Goal: Task Accomplishment & Management: Complete application form

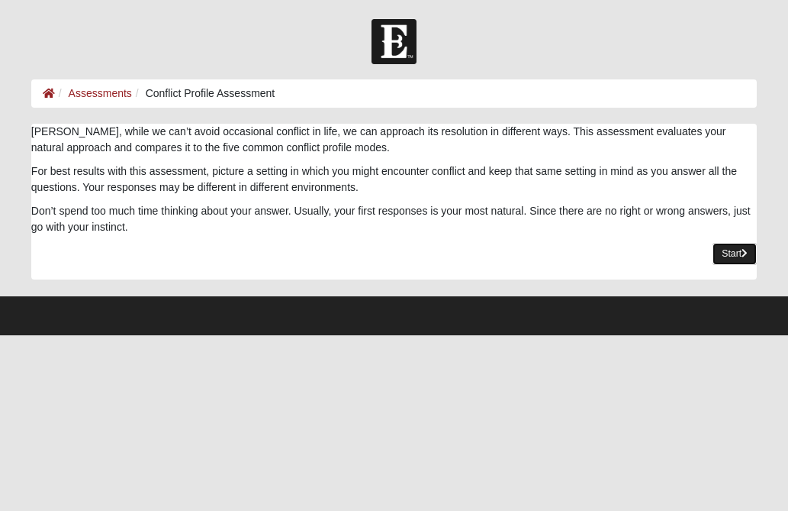
click at [740, 253] on link "Start" at bounding box center [735, 254] width 44 height 22
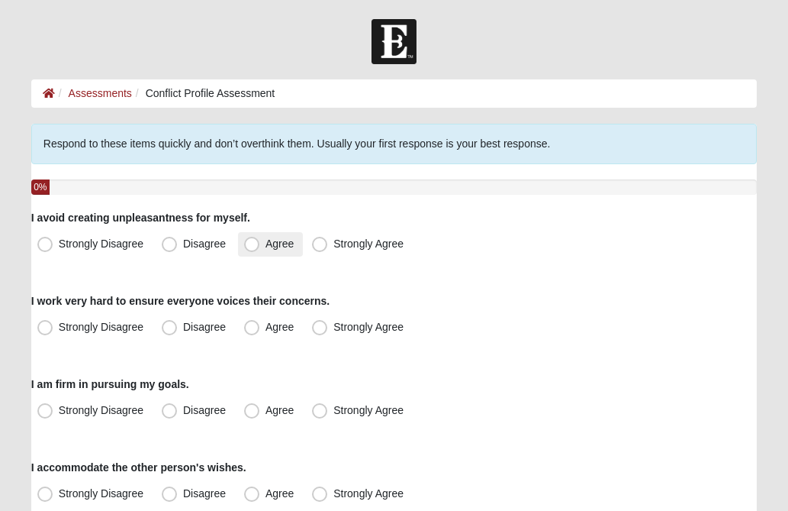
click at [266, 245] on span "Agree" at bounding box center [280, 243] width 28 height 12
click at [250, 245] on input "Agree" at bounding box center [255, 244] width 10 height 10
radio input "true"
click at [3, 305] on form "Hello Priscilla My Account Log Out Conflict Profile Assessment Assessments Conf…" at bounding box center [394, 452] width 788 height 866
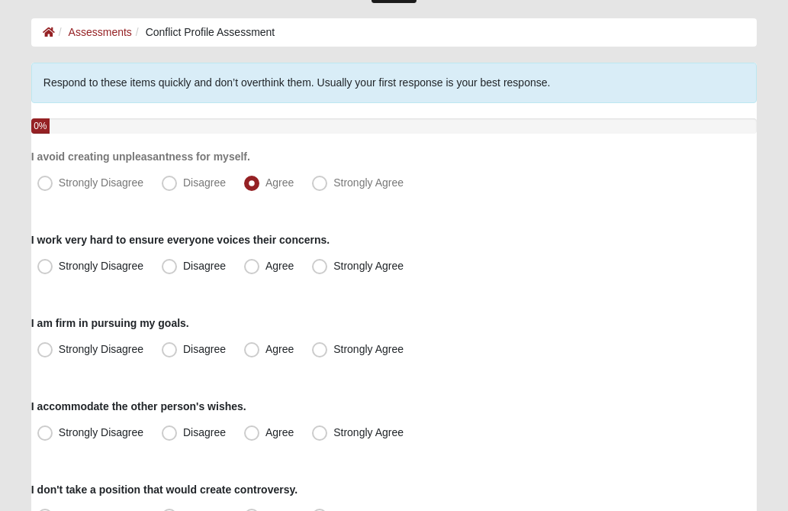
scroll to position [92, 0]
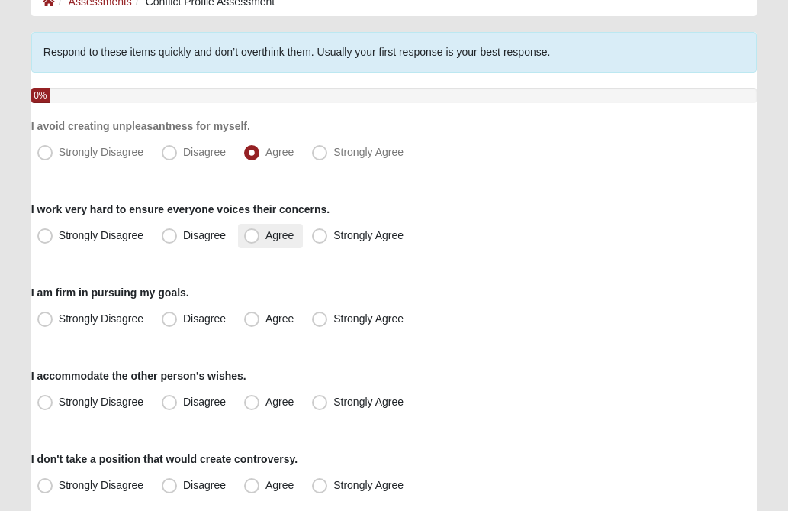
click at [266, 234] on span "Agree" at bounding box center [280, 235] width 28 height 12
click at [256, 234] on input "Agree" at bounding box center [255, 235] width 10 height 10
radio input "true"
click at [8, 269] on form "Hello Priscilla My Account Log Out Conflict Profile Assessment Assessments Conf…" at bounding box center [394, 360] width 788 height 866
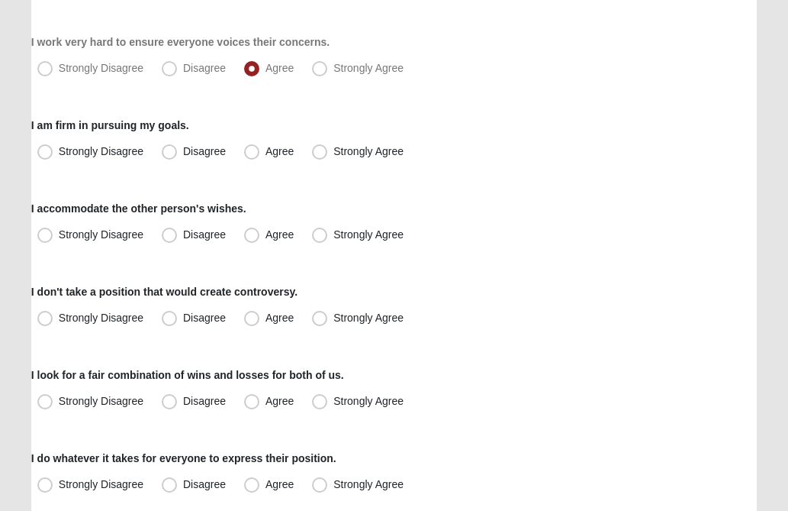
scroll to position [275, 0]
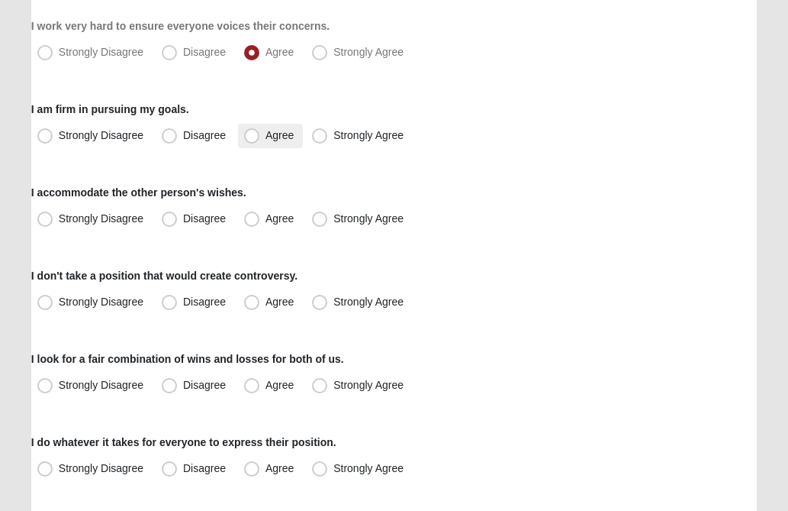
click at [266, 134] on span "Agree" at bounding box center [280, 135] width 28 height 12
click at [253, 134] on input "Agree" at bounding box center [255, 136] width 10 height 10
radio input "true"
click at [11, 208] on form "Hello Priscilla My Account Log Out Conflict Profile Assessment Assessments Conf…" at bounding box center [394, 177] width 788 height 866
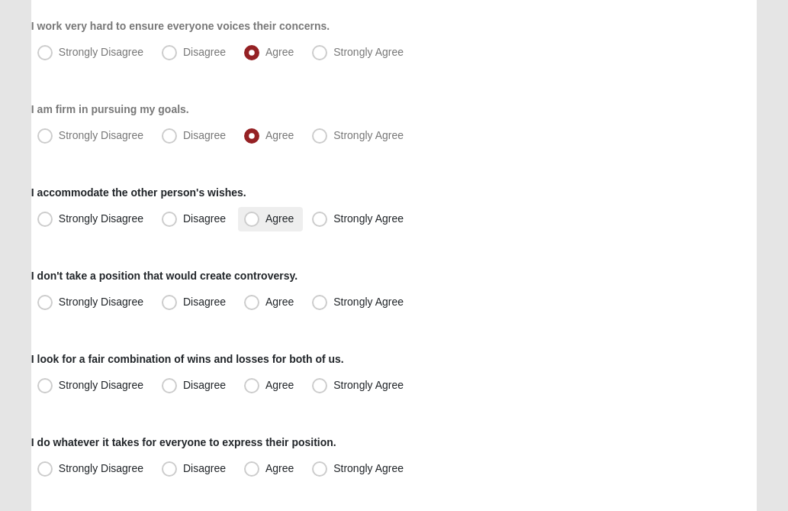
click at [266, 218] on span "Agree" at bounding box center [280, 218] width 28 height 12
click at [255, 218] on input "Agree" at bounding box center [255, 219] width 10 height 10
radio input "true"
click at [8, 240] on form "Hello Priscilla My Account Log Out Conflict Profile Assessment Assessments Conf…" at bounding box center [394, 177] width 788 height 866
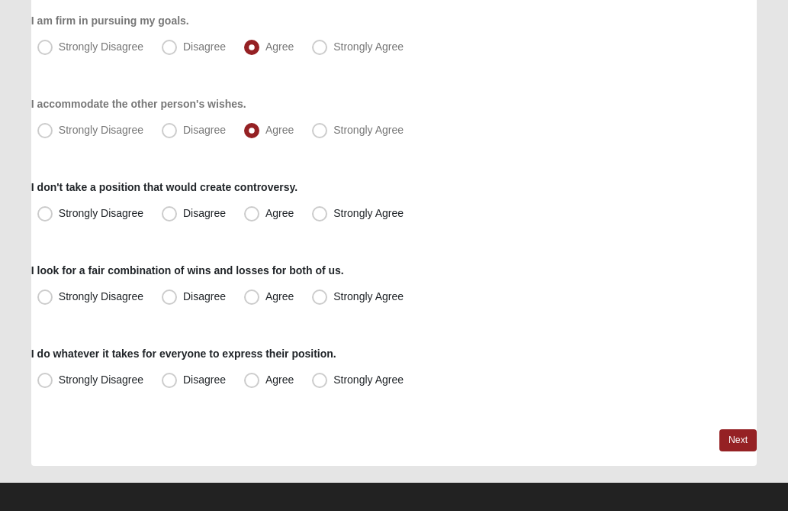
scroll to position [366, 0]
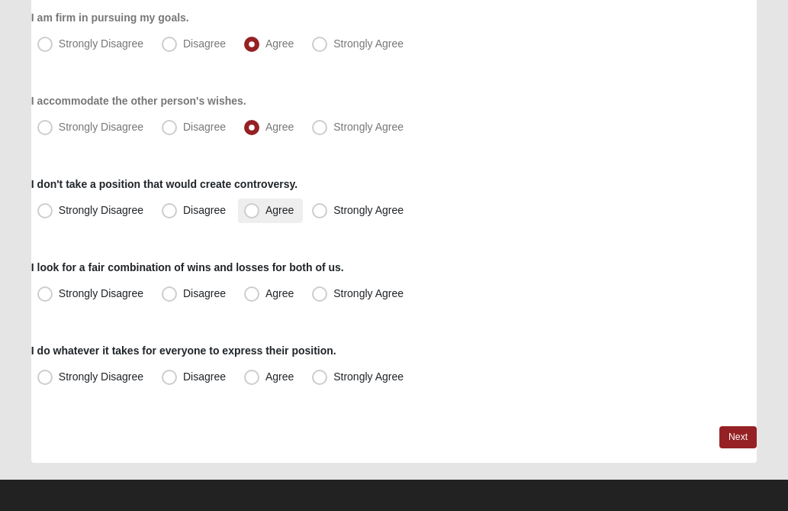
click at [266, 213] on span "Agree" at bounding box center [280, 210] width 28 height 12
click at [250, 213] on input "Agree" at bounding box center [255, 210] width 10 height 10
radio input "true"
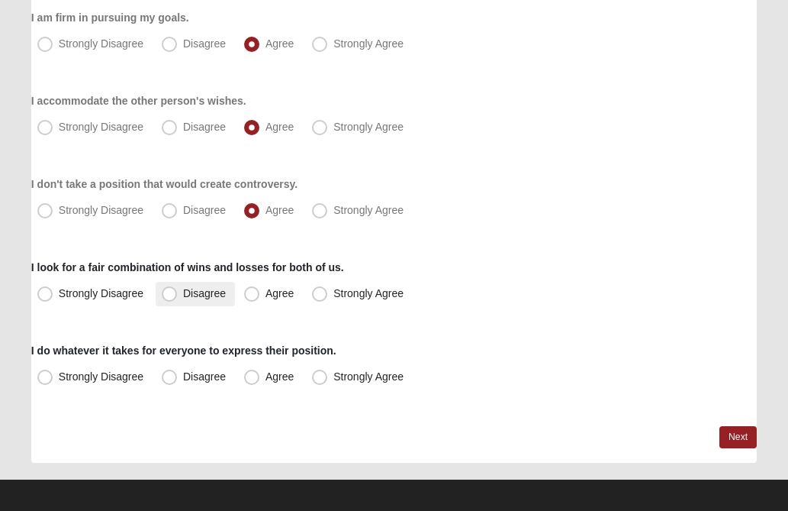
click at [183, 291] on span "Disagree" at bounding box center [204, 293] width 43 height 12
click at [169, 291] on input "Disagree" at bounding box center [173, 294] width 10 height 10
radio input "true"
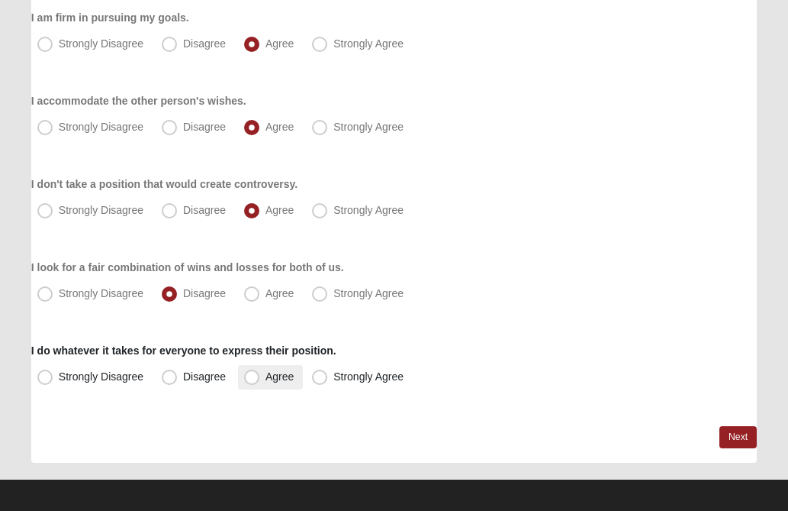
click at [266, 377] on span "Agree" at bounding box center [280, 376] width 28 height 12
click at [250, 377] on input "Agree" at bounding box center [255, 377] width 10 height 10
radio input "true"
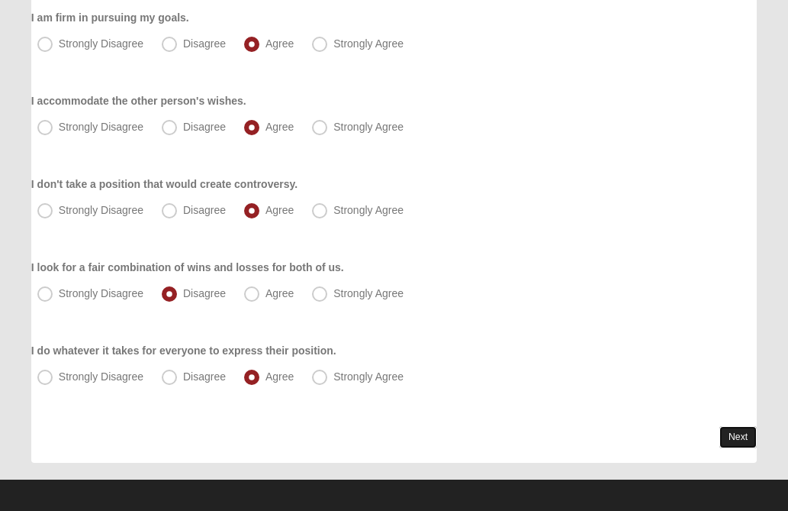
click at [736, 436] on link "Next" at bounding box center [738, 437] width 37 height 22
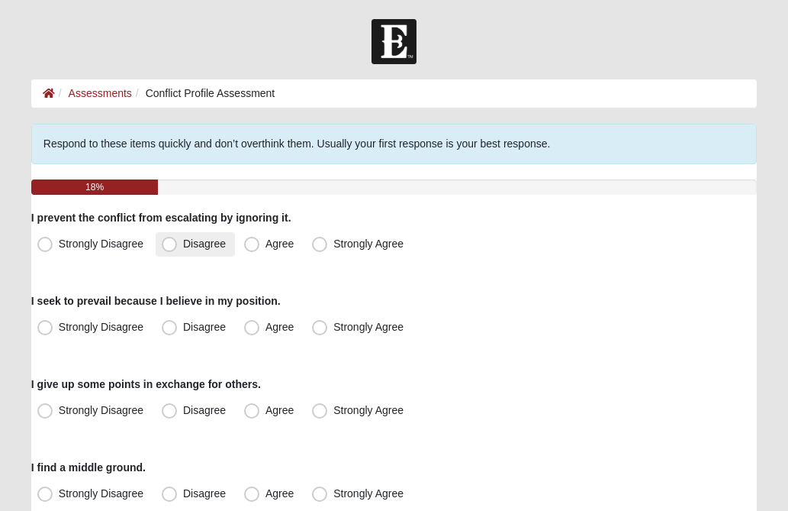
click at [183, 241] on span "Disagree" at bounding box center [204, 243] width 43 height 12
click at [172, 241] on input "Disagree" at bounding box center [173, 244] width 10 height 10
radio input "true"
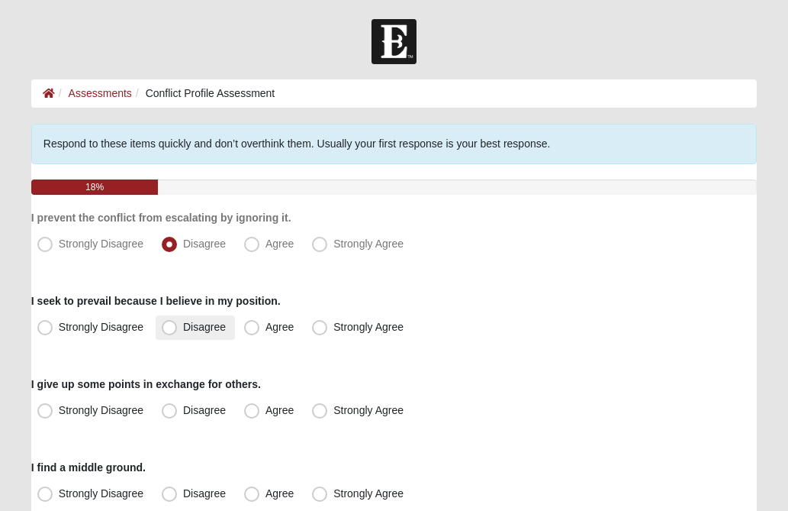
click at [183, 327] on span "Disagree" at bounding box center [204, 327] width 43 height 12
click at [169, 327] on input "Disagree" at bounding box center [173, 327] width 10 height 10
radio input "true"
click at [3, 324] on form "Hello Priscilla My Account Log Out Conflict Profile Assessment Assessments Conf…" at bounding box center [394, 452] width 788 height 867
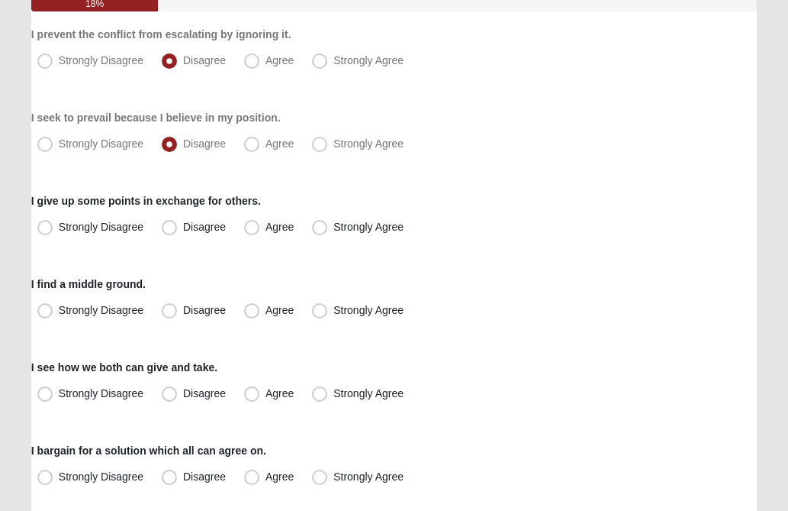
scroll to position [214, 0]
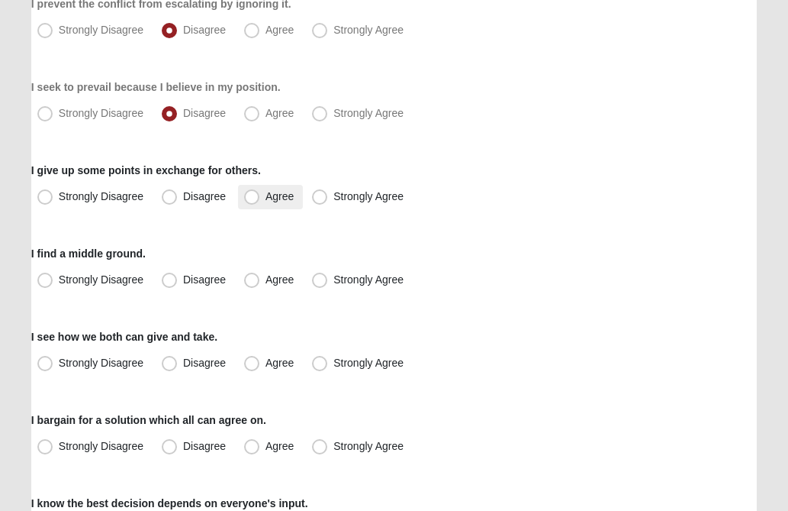
click at [266, 198] on span "Agree" at bounding box center [280, 196] width 28 height 12
click at [252, 198] on input "Agree" at bounding box center [255, 197] width 10 height 10
radio input "true"
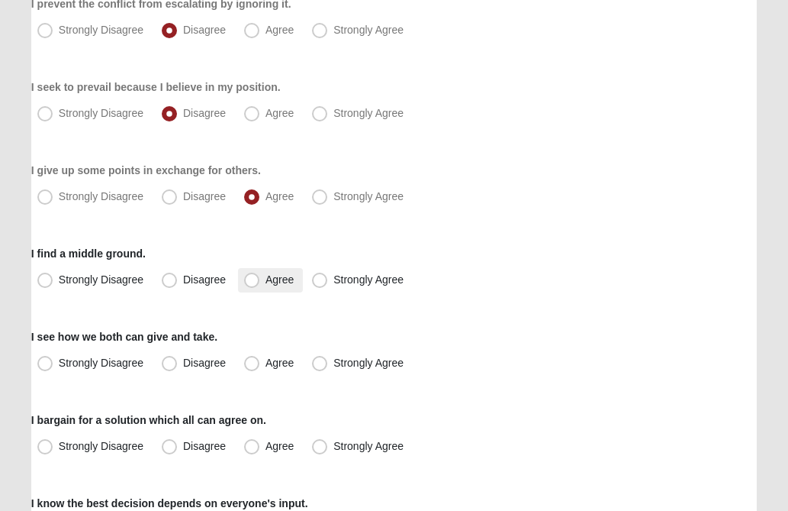
click at [266, 281] on span "Agree" at bounding box center [280, 279] width 28 height 12
click at [253, 281] on input "Agree" at bounding box center [255, 280] width 10 height 10
radio input "true"
click at [9, 345] on form "Hello Priscilla My Account Log Out Conflict Profile Assessment Assessments Conf…" at bounding box center [394, 238] width 788 height 867
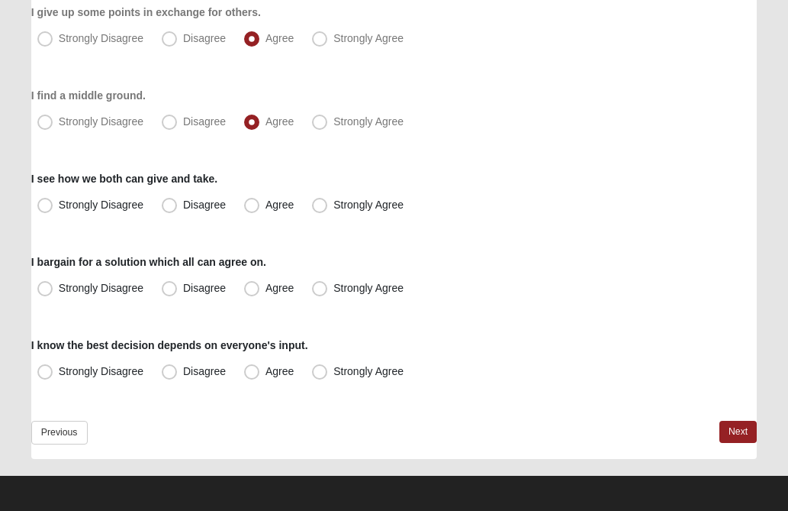
scroll to position [376, 0]
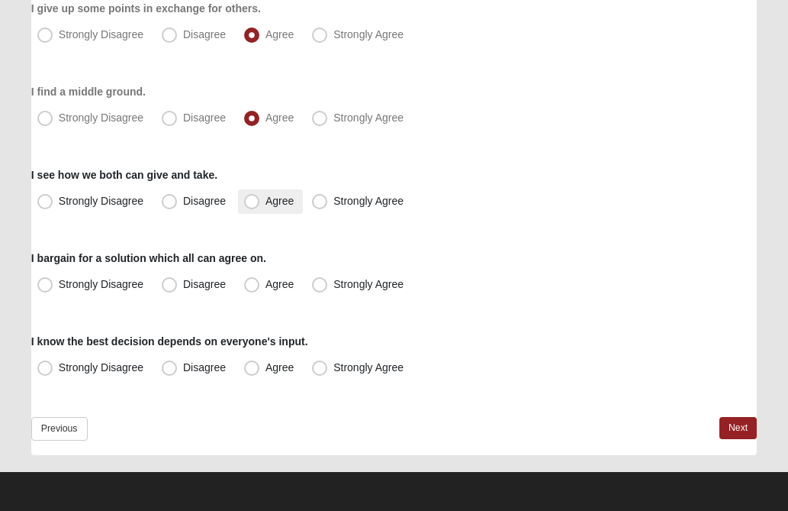
click at [266, 200] on span "Agree" at bounding box center [280, 201] width 28 height 12
click at [250, 200] on input "Agree" at bounding box center [255, 201] width 10 height 10
radio input "true"
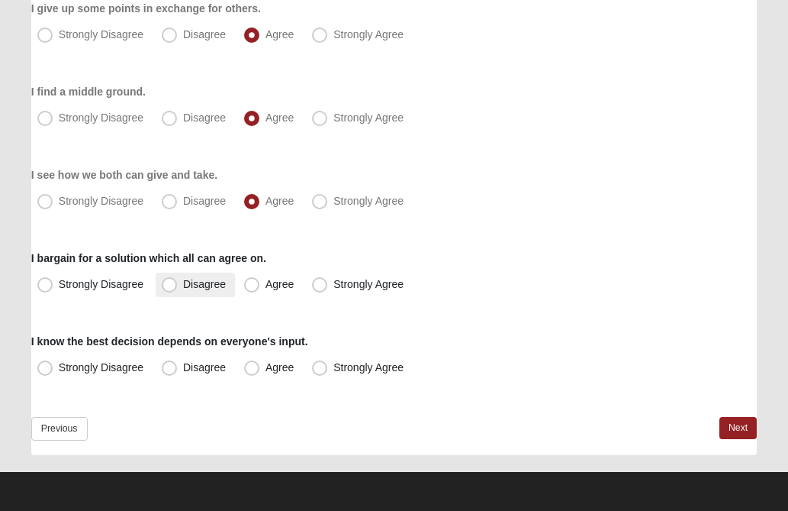
click at [183, 284] on span "Disagree" at bounding box center [204, 284] width 43 height 12
click at [172, 284] on input "Disagree" at bounding box center [173, 284] width 10 height 10
radio input "true"
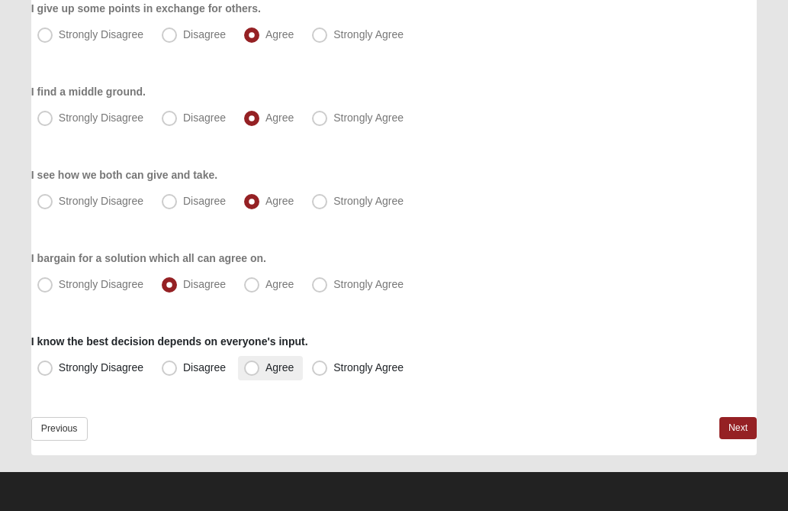
click at [266, 369] on span "Agree" at bounding box center [280, 367] width 28 height 12
click at [255, 369] on input "Agree" at bounding box center [255, 368] width 10 height 10
radio input "true"
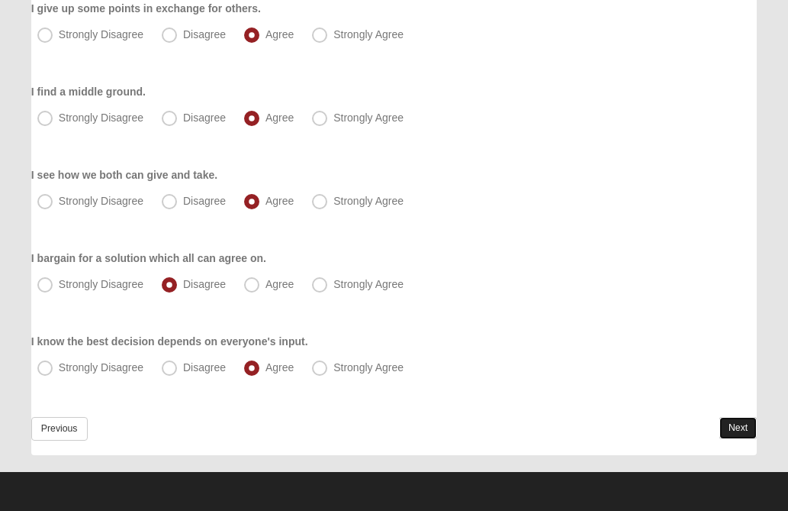
click at [732, 429] on link "Next" at bounding box center [738, 428] width 37 height 22
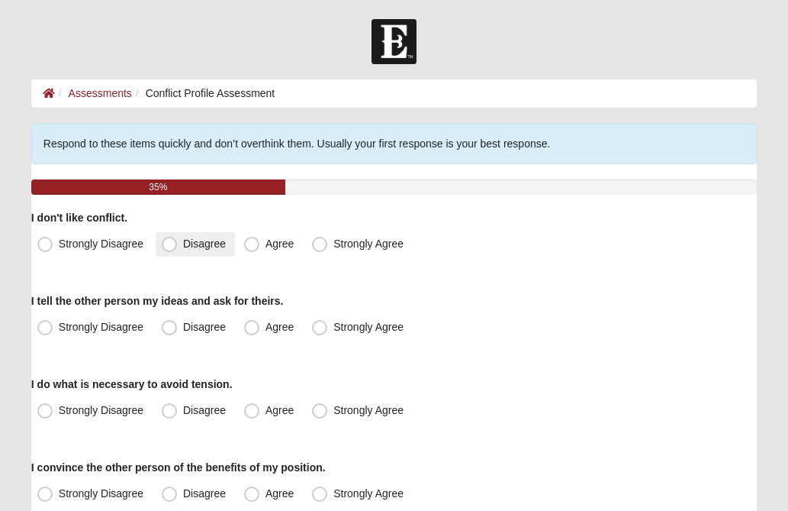
click at [183, 246] on span "Disagree" at bounding box center [204, 243] width 43 height 12
click at [169, 246] on input "Disagree" at bounding box center [173, 244] width 10 height 10
radio input "true"
click at [266, 330] on span "Agree" at bounding box center [280, 327] width 28 height 12
click at [252, 330] on input "Agree" at bounding box center [255, 327] width 10 height 10
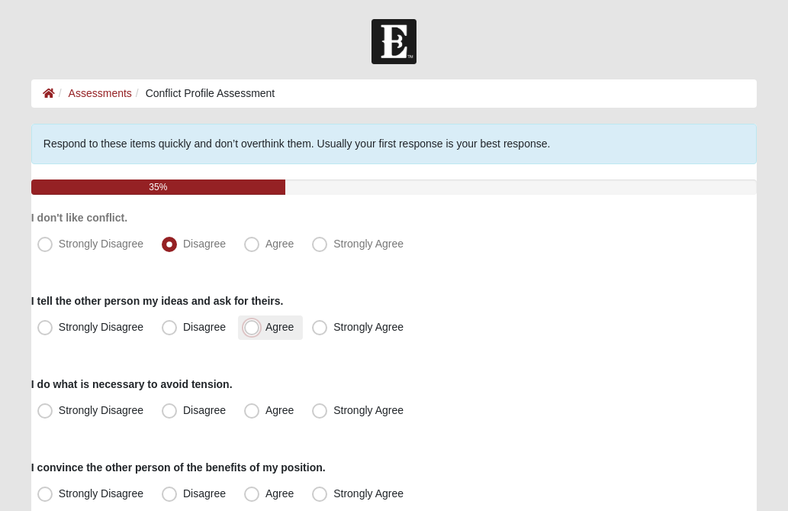
radio input "true"
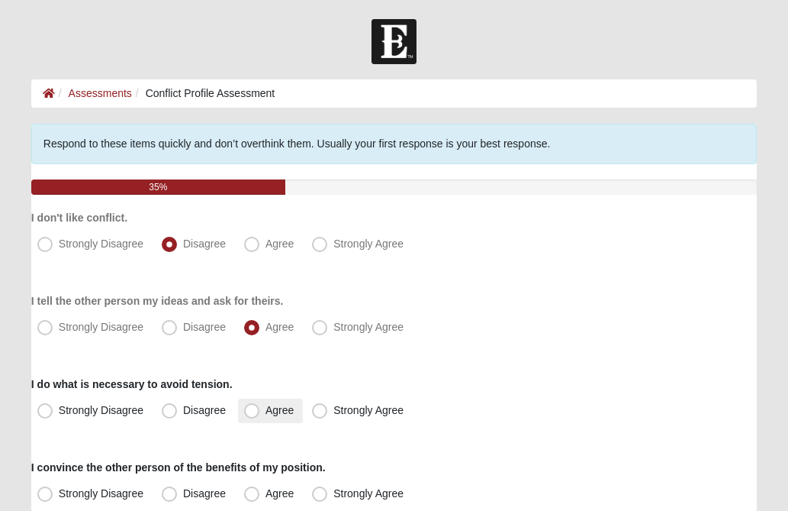
click at [266, 406] on span "Agree" at bounding box center [280, 410] width 28 height 12
click at [250, 406] on input "Agree" at bounding box center [255, 410] width 10 height 10
radio input "true"
click at [12, 366] on form "Hello Priscilla My Account Log Out Conflict Profile Assessment Assessments Conf…" at bounding box center [394, 452] width 788 height 867
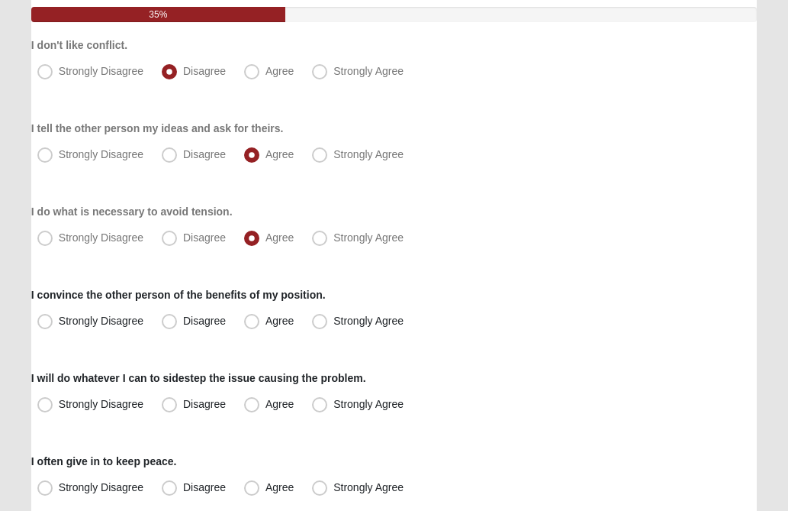
scroll to position [244, 0]
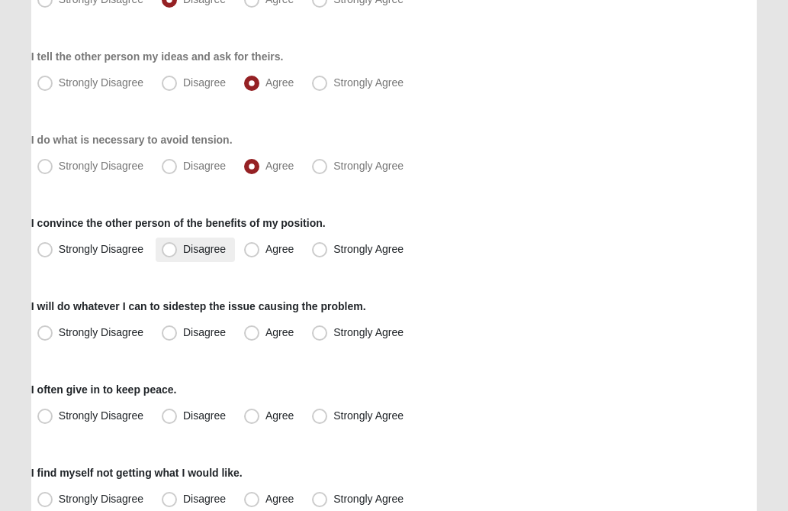
click at [183, 253] on span "Disagree" at bounding box center [204, 249] width 43 height 12
click at [170, 253] on input "Disagree" at bounding box center [173, 249] width 10 height 10
radio input "true"
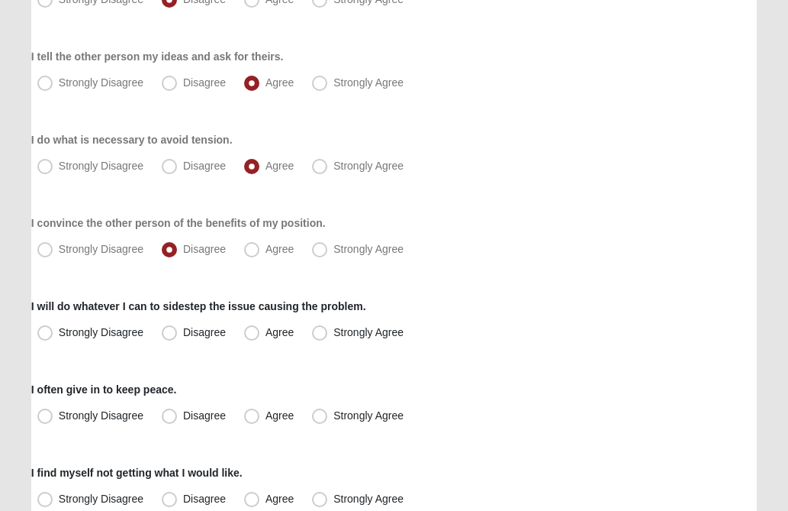
click at [13, 298] on form "Hello Priscilla My Account Log Out Conflict Profile Assessment Assessments Conf…" at bounding box center [394, 208] width 788 height 867
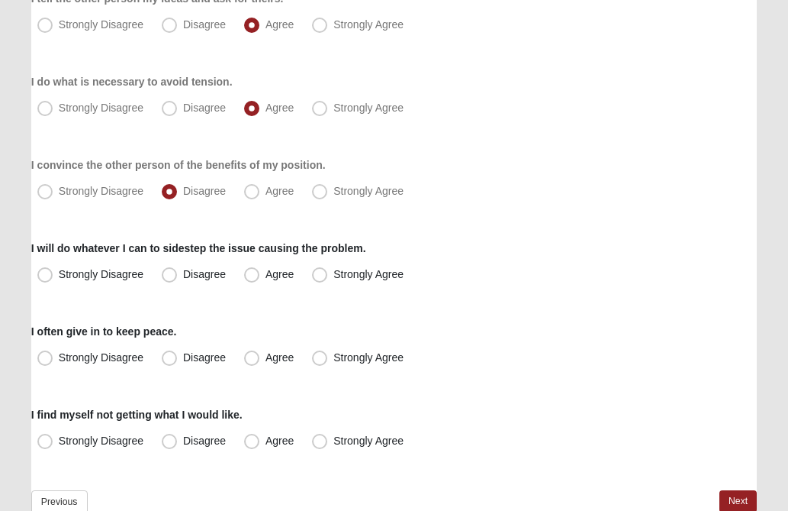
scroll to position [305, 0]
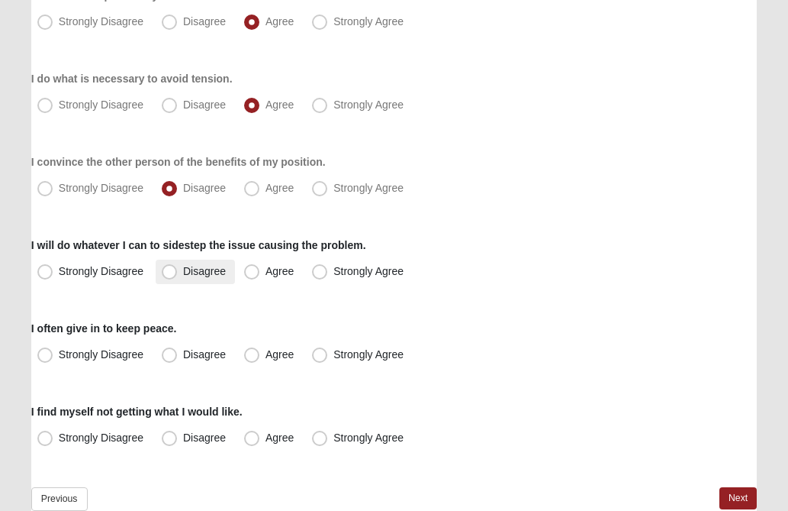
click at [183, 272] on span "Disagree" at bounding box center [204, 271] width 43 height 12
click at [173, 272] on input "Disagree" at bounding box center [173, 271] width 10 height 10
radio input "true"
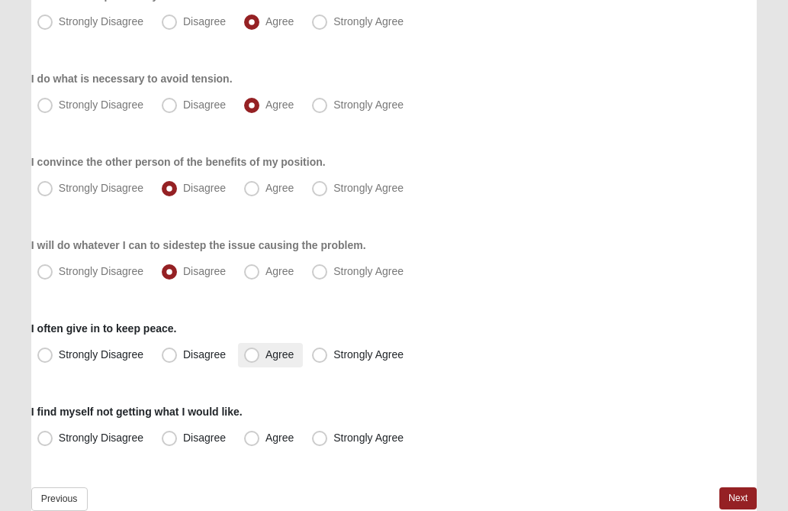
click at [266, 352] on span "Agree" at bounding box center [280, 354] width 28 height 12
click at [251, 352] on input "Agree" at bounding box center [255, 355] width 10 height 10
radio input "true"
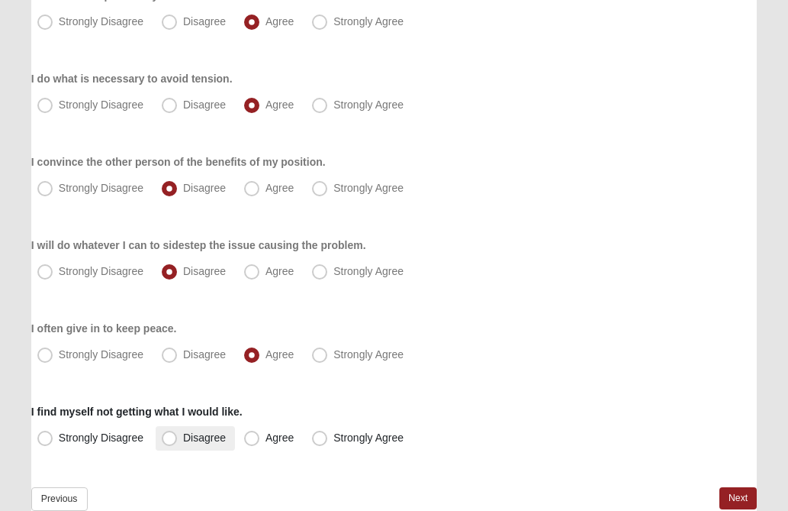
click at [183, 434] on span "Disagree" at bounding box center [204, 437] width 43 height 12
click at [169, 434] on input "Disagree" at bounding box center [173, 438] width 10 height 10
radio input "true"
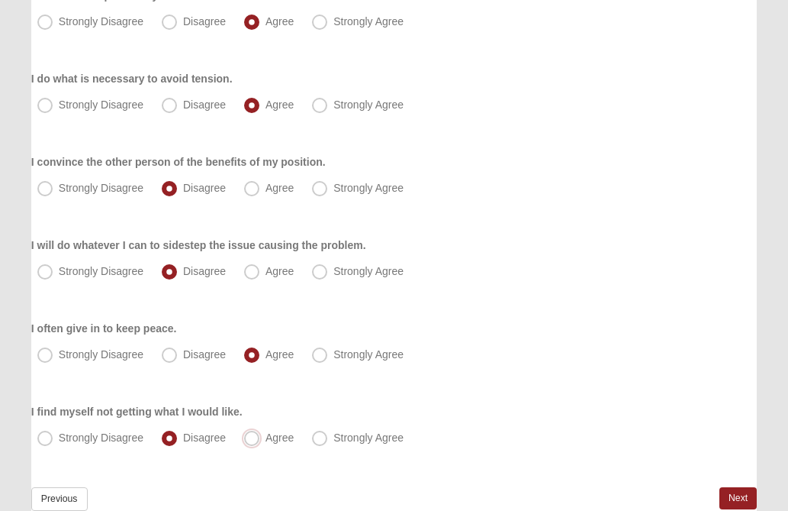
click at [250, 433] on input "Agree" at bounding box center [255, 438] width 10 height 10
radio input "true"
click at [318, 433] on input "Strongly Agree" at bounding box center [323, 438] width 10 height 10
radio input "true"
click at [183, 437] on span "Disagree" at bounding box center [204, 437] width 43 height 12
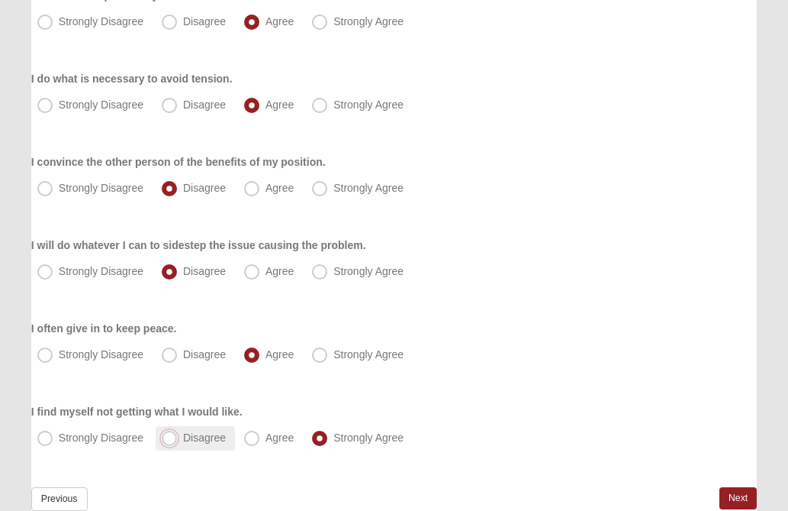
click at [173, 437] on input "Disagree" at bounding box center [173, 438] width 10 height 10
radio input "true"
click at [589, 346] on div "Strongly Disagree Disagree Agree Strongly Agree" at bounding box center [394, 355] width 726 height 24
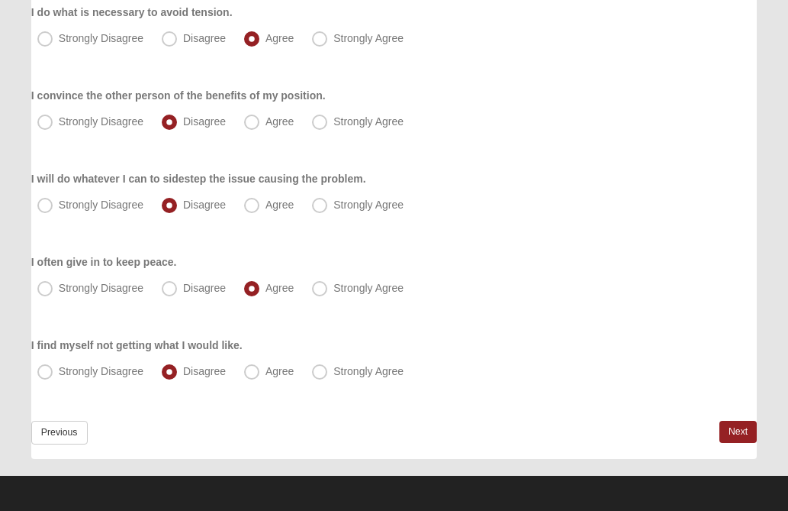
scroll to position [376, 0]
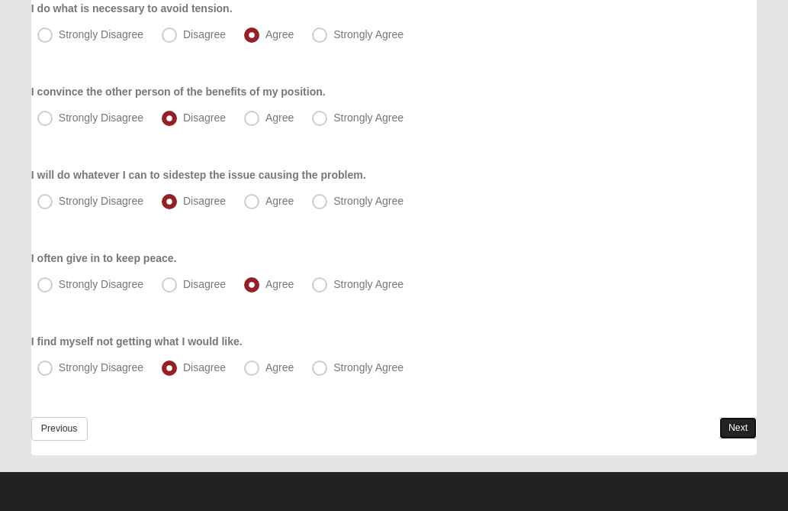
click at [738, 430] on link "Next" at bounding box center [738, 428] width 37 height 22
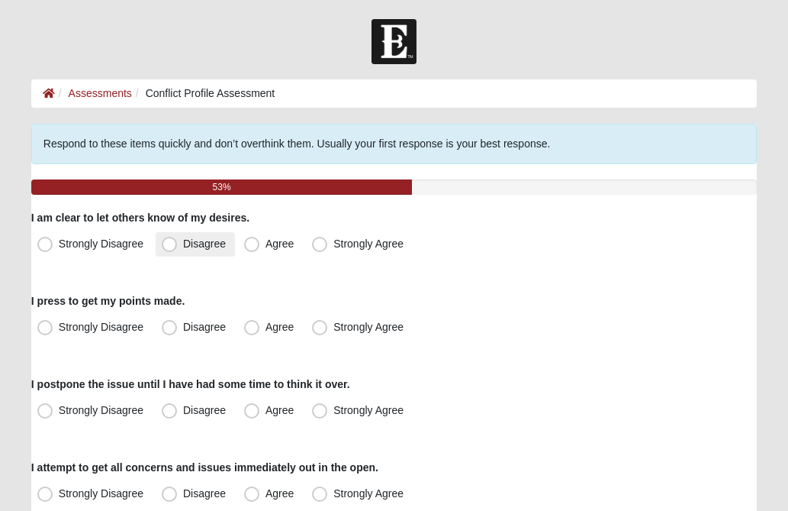
click at [183, 245] on span "Disagree" at bounding box center [204, 243] width 43 height 12
click at [169, 245] on input "Disagree" at bounding box center [173, 244] width 10 height 10
radio input "true"
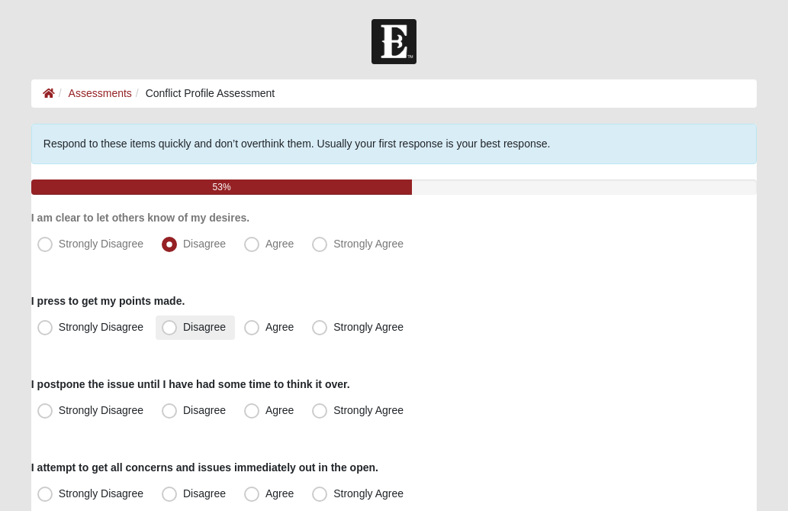
click at [183, 329] on span "Disagree" at bounding box center [204, 327] width 43 height 12
click at [168, 329] on input "Disagree" at bounding box center [173, 327] width 10 height 10
radio input "true"
click at [524, 272] on div "Respond to these items quickly and don’t overthink them. Usually your first res…" at bounding box center [394, 477] width 726 height 707
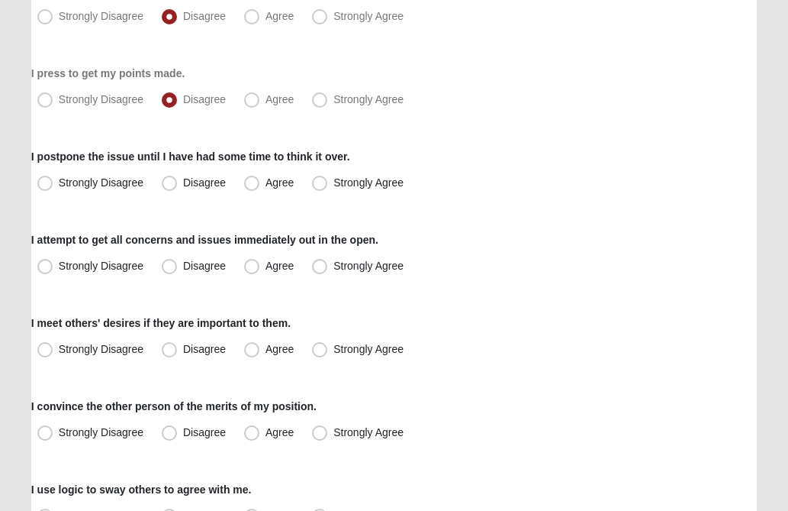
scroll to position [244, 0]
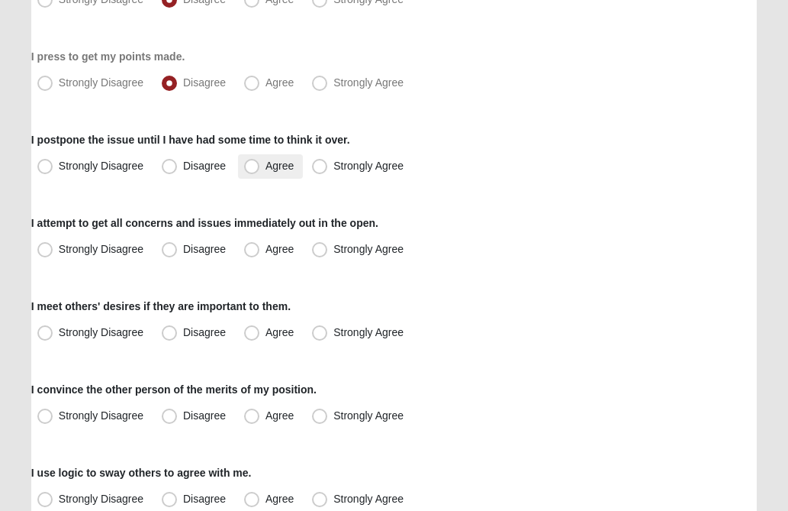
click at [266, 166] on span "Agree" at bounding box center [280, 166] width 28 height 12
click at [255, 166] on input "Agree" at bounding box center [255, 166] width 10 height 10
radio input "true"
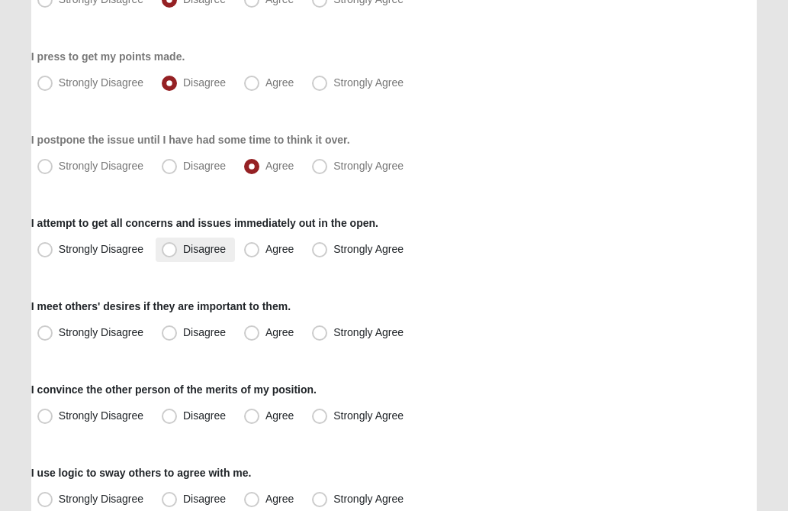
click at [183, 253] on span "Disagree" at bounding box center [204, 249] width 43 height 12
click at [169, 253] on input "Disagree" at bounding box center [173, 249] width 10 height 10
radio input "true"
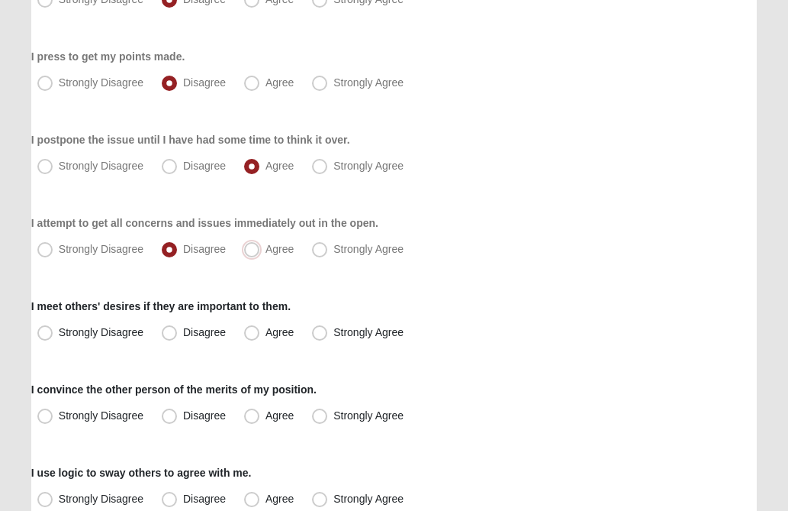
click at [250, 244] on input "Agree" at bounding box center [255, 249] width 10 height 10
radio input "true"
click at [318, 244] on input "Strongly Agree" at bounding box center [323, 249] width 10 height 10
radio input "true"
click at [44, 244] on input "Strongly Disagree" at bounding box center [49, 249] width 10 height 10
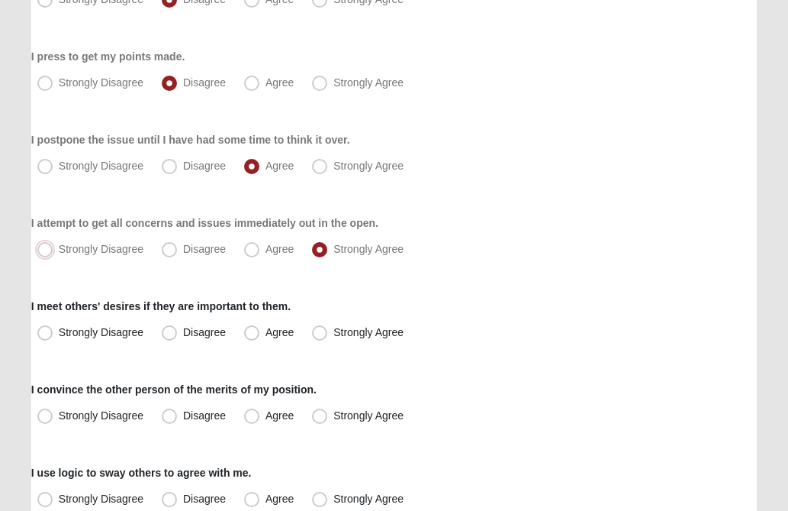
radio input "true"
click at [183, 250] on span "Disagree" at bounding box center [204, 249] width 43 height 12
click at [168, 250] on input "Disagree" at bounding box center [173, 249] width 10 height 10
radio input "true"
click at [572, 298] on div "I meet others' desires if they are important to them. Strongly Disagree Disagre…" at bounding box center [394, 321] width 726 height 47
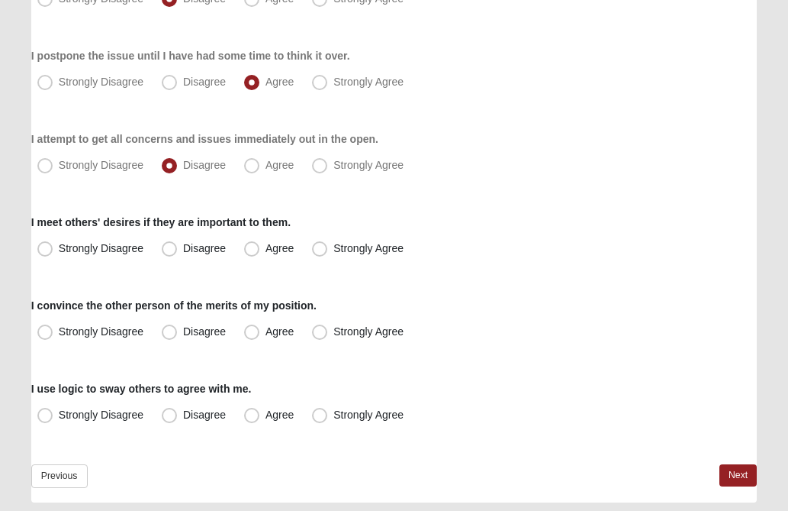
scroll to position [336, 0]
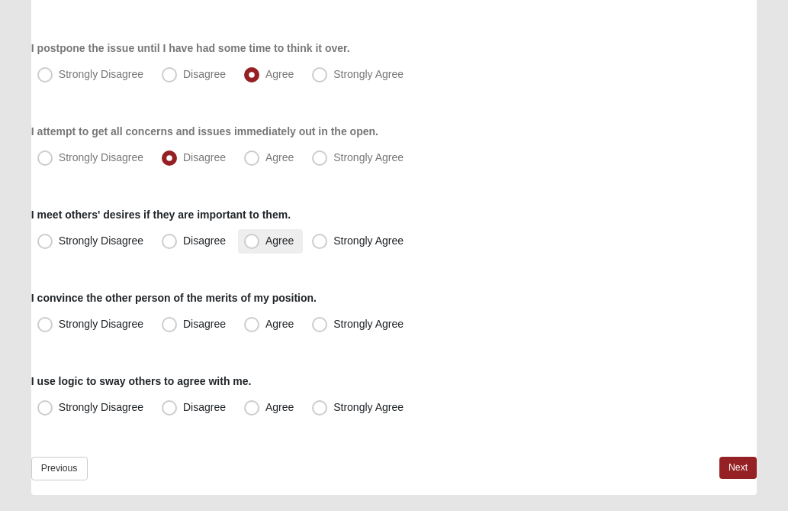
click at [266, 243] on span "Agree" at bounding box center [280, 240] width 28 height 12
click at [250, 243] on input "Agree" at bounding box center [255, 241] width 10 height 10
radio input "true"
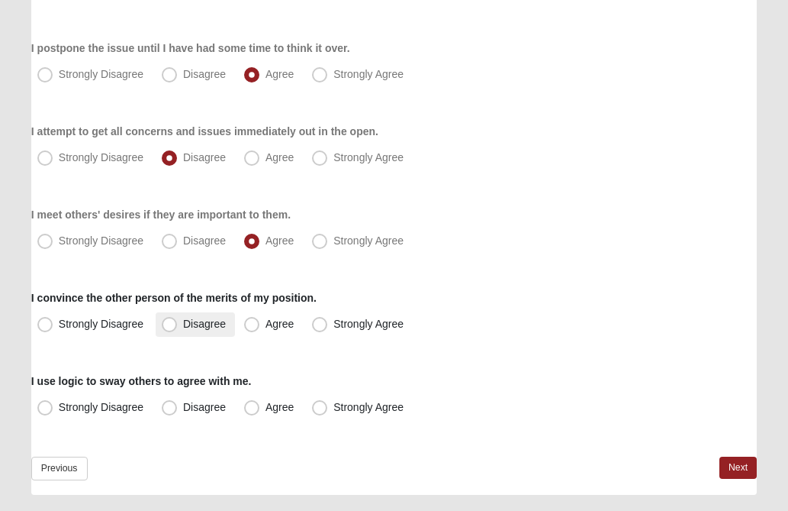
click at [183, 324] on span "Disagree" at bounding box center [204, 324] width 43 height 12
click at [169, 324] on input "Disagree" at bounding box center [173, 324] width 10 height 10
radio input "true"
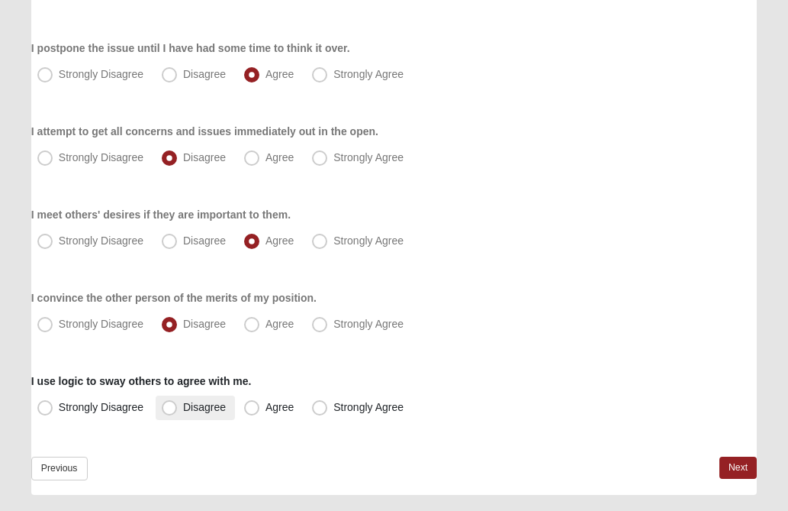
click at [183, 408] on span "Disagree" at bounding box center [204, 407] width 43 height 12
click at [168, 408] on input "Disagree" at bounding box center [173, 407] width 10 height 10
radio input "true"
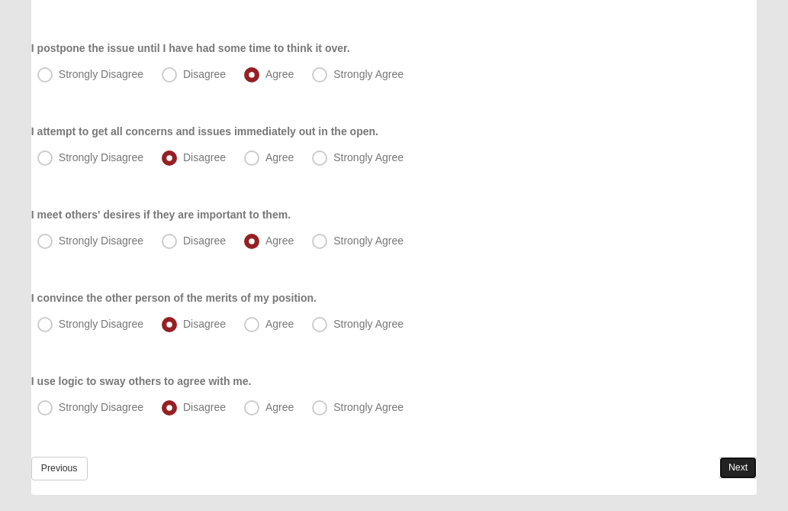
click at [743, 469] on link "Next" at bounding box center [738, 467] width 37 height 22
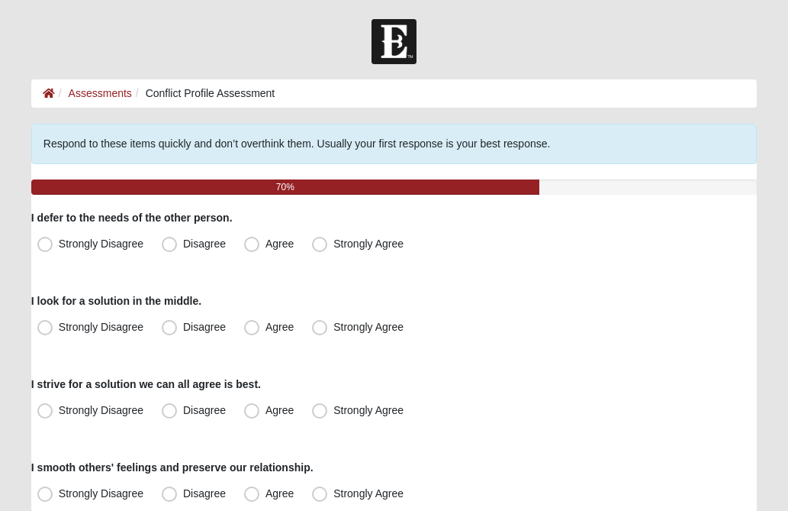
click at [643, 378] on div "I strive for a solution we can all agree is best. Strongly Disagree Disagree Ag…" at bounding box center [394, 399] width 726 height 47
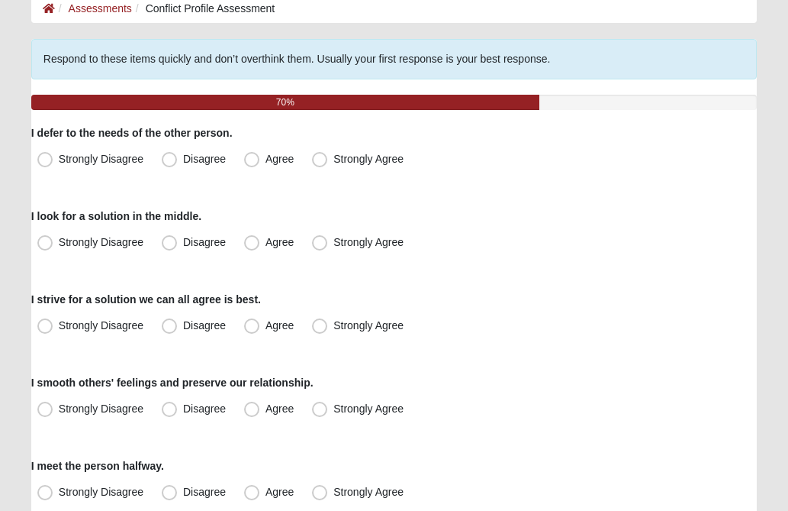
scroll to position [92, 0]
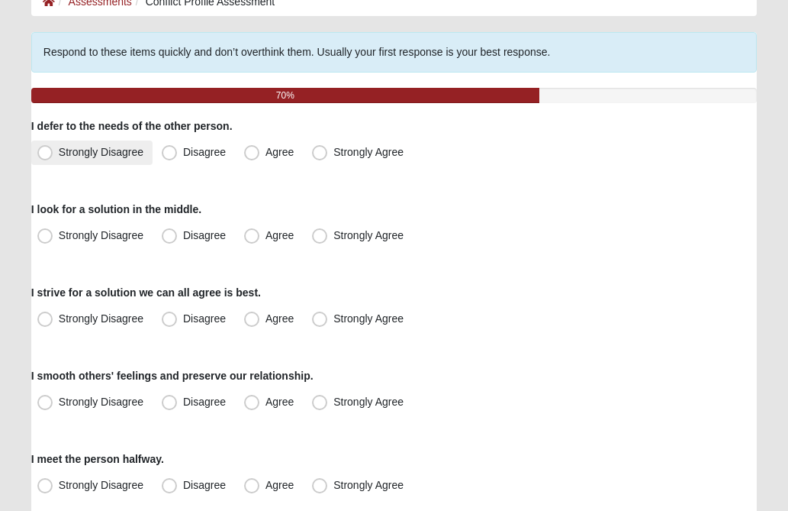
click at [59, 154] on span "Strongly Disagree" at bounding box center [101, 152] width 85 height 12
click at [49, 154] on input "Strongly Disagree" at bounding box center [49, 152] width 10 height 10
radio input "true"
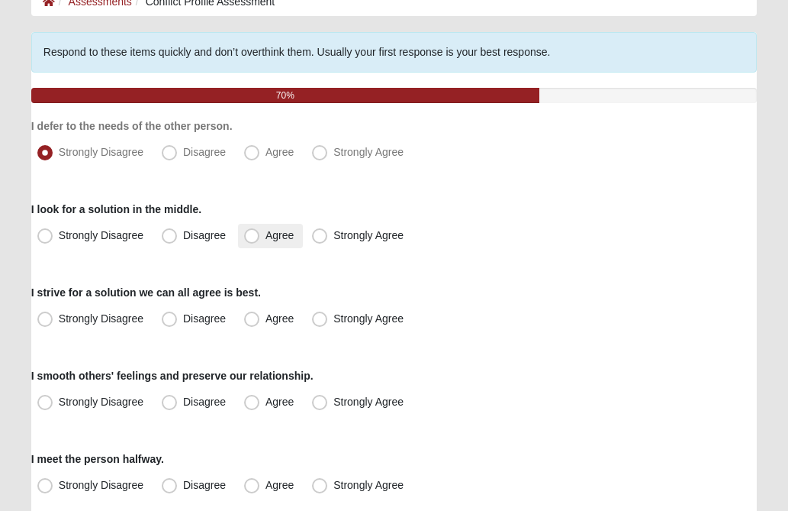
click at [266, 237] on span "Agree" at bounding box center [280, 235] width 28 height 12
click at [253, 237] on input "Agree" at bounding box center [255, 235] width 10 height 10
radio input "true"
click at [266, 319] on span "Agree" at bounding box center [280, 318] width 28 height 12
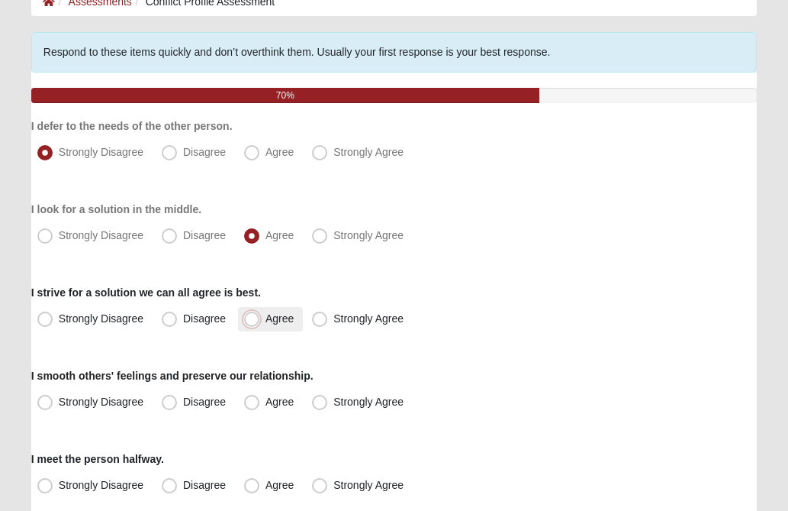
click at [256, 319] on input "Agree" at bounding box center [255, 319] width 10 height 10
radio input "true"
click at [553, 324] on div "Strongly Disagree Disagree Agree Strongly Agree" at bounding box center [394, 319] width 726 height 24
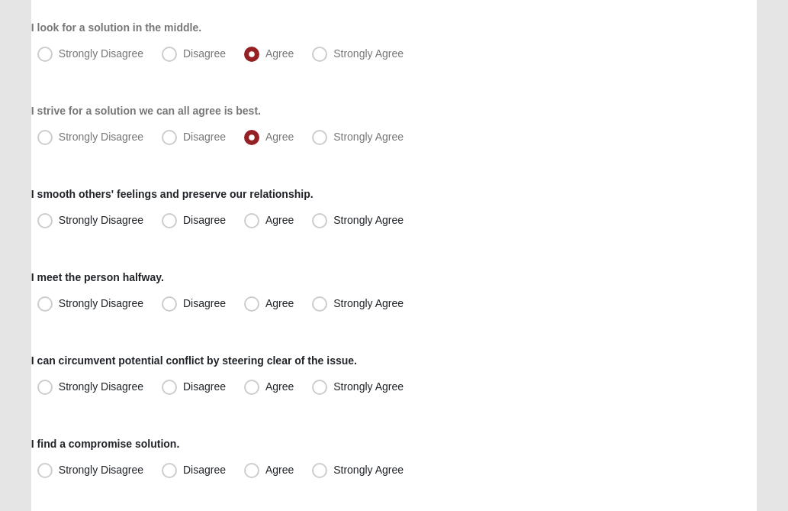
scroll to position [275, 0]
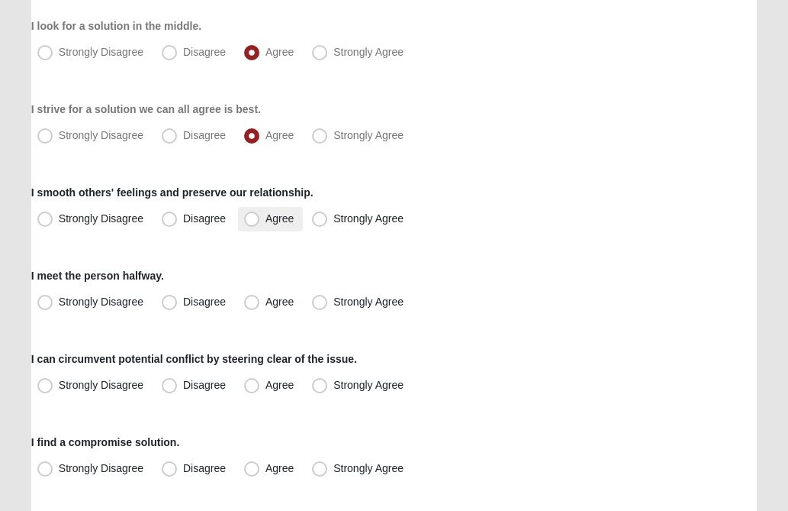
click at [266, 222] on span "Agree" at bounding box center [280, 218] width 28 height 12
click at [253, 222] on input "Agree" at bounding box center [255, 219] width 10 height 10
radio input "true"
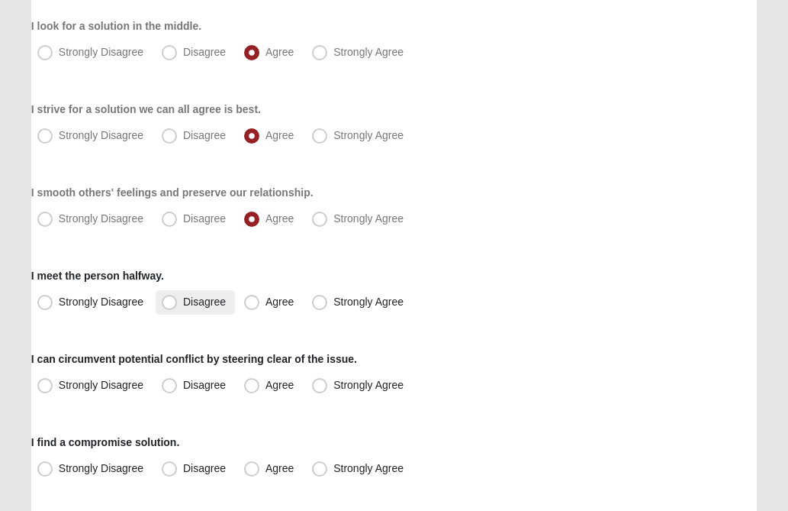
click at [183, 301] on span "Disagree" at bounding box center [204, 301] width 43 height 12
click at [172, 301] on input "Disagree" at bounding box center [173, 302] width 10 height 10
radio input "true"
click at [550, 247] on div "Respond to these items quickly and don’t overthink them. Usually your first res…" at bounding box center [394, 202] width 726 height 707
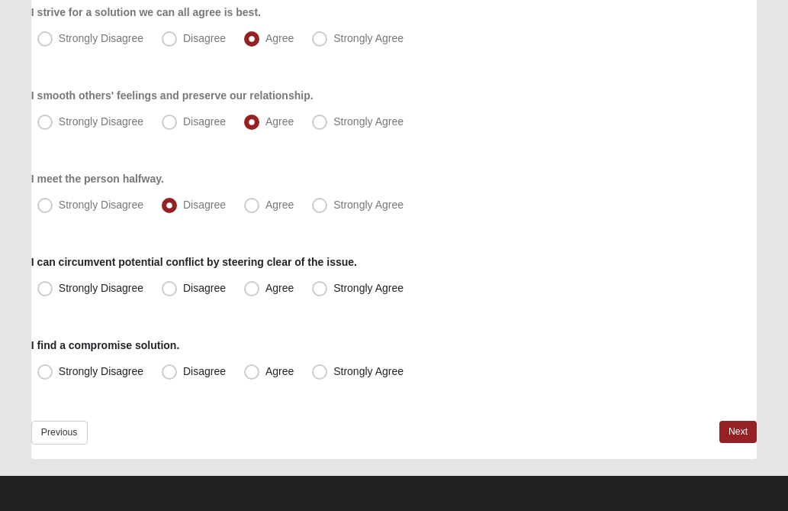
scroll to position [376, 0]
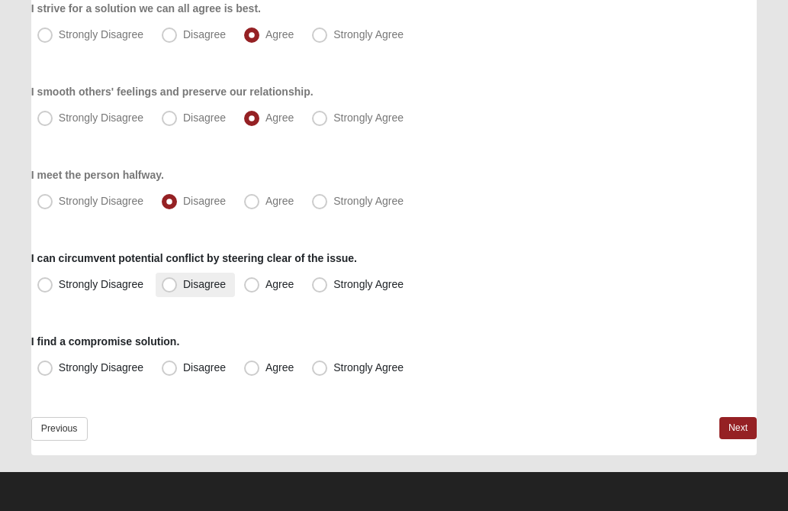
click at [183, 286] on span "Disagree" at bounding box center [204, 284] width 43 height 12
click at [172, 286] on input "Disagree" at bounding box center [173, 284] width 10 height 10
radio input "true"
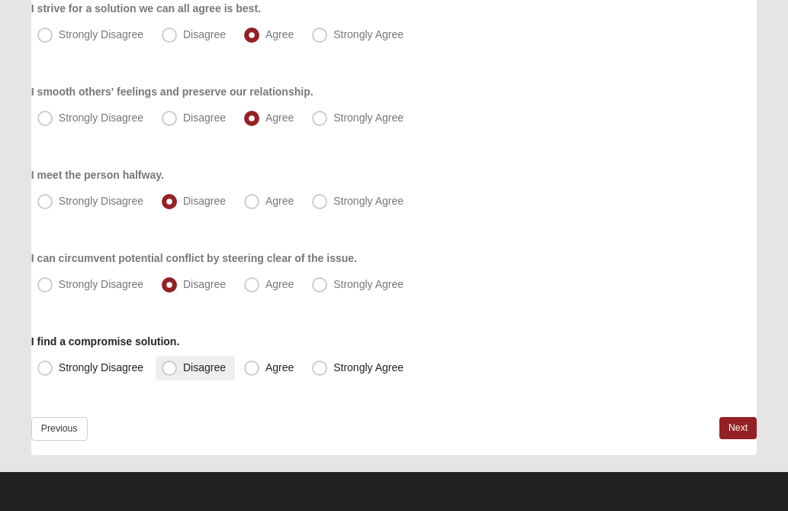
click at [183, 369] on span "Disagree" at bounding box center [204, 367] width 43 height 12
click at [171, 369] on input "Disagree" at bounding box center [173, 368] width 10 height 10
radio input "true"
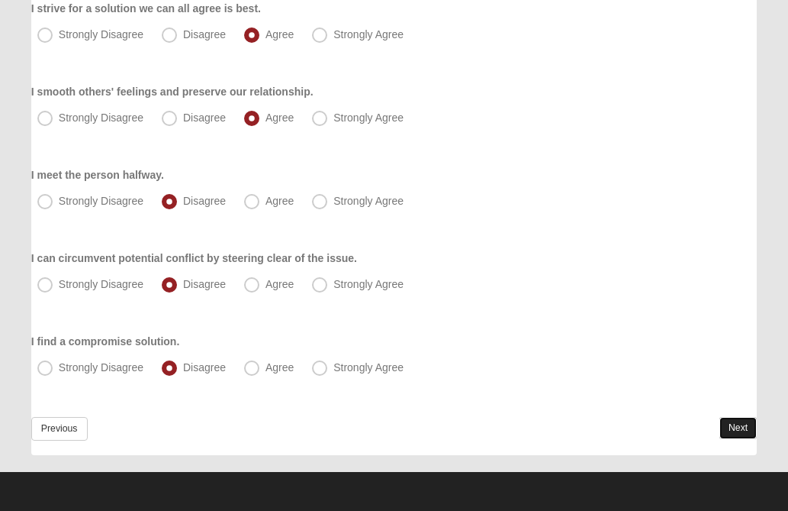
click at [737, 428] on link "Next" at bounding box center [738, 428] width 37 height 22
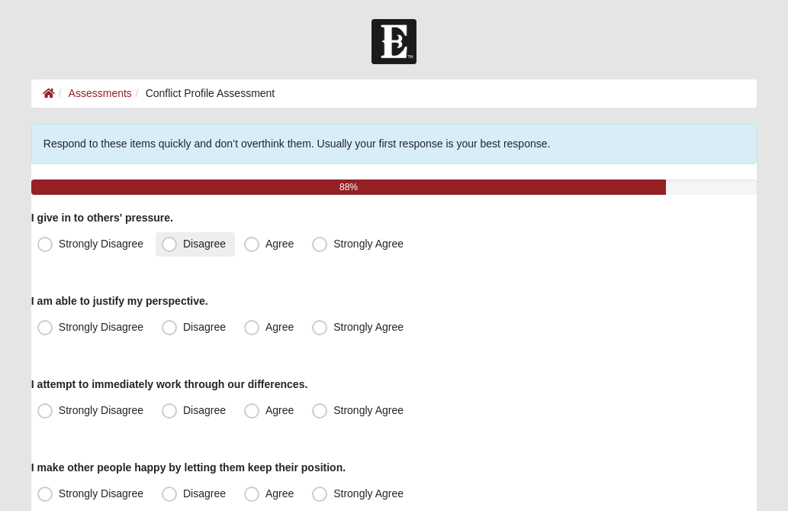
click at [183, 243] on span "Disagree" at bounding box center [204, 243] width 43 height 12
click at [171, 243] on input "Disagree" at bounding box center [173, 244] width 10 height 10
radio input "true"
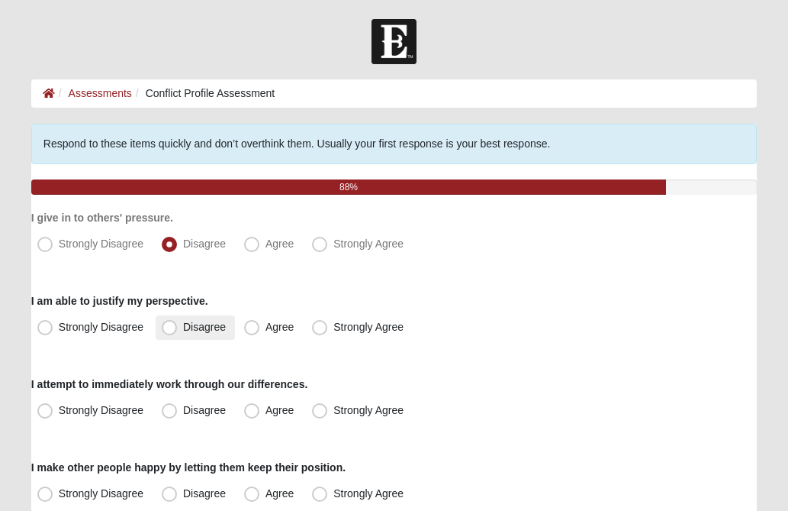
click at [183, 329] on span "Disagree" at bounding box center [204, 327] width 43 height 12
click at [172, 329] on input "Disagree" at bounding box center [173, 327] width 10 height 10
radio input "true"
click at [479, 350] on div "Respond to these items quickly and don’t overthink them. Usually your first res…" at bounding box center [394, 394] width 726 height 540
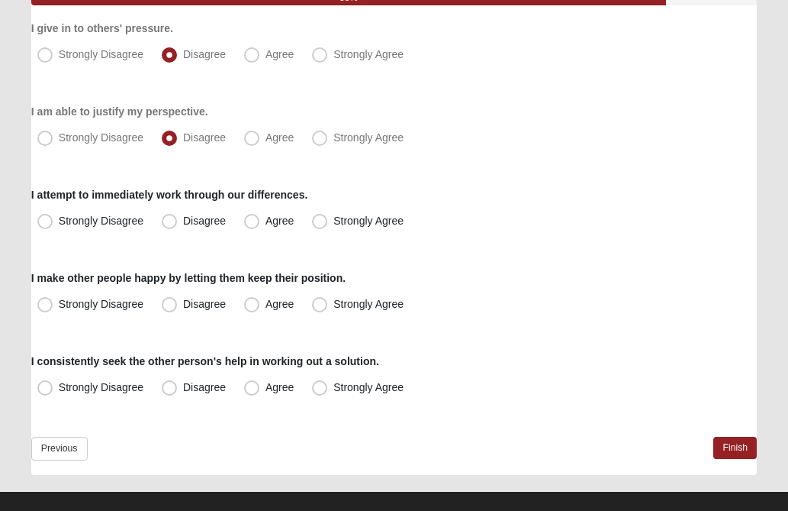
scroll to position [209, 0]
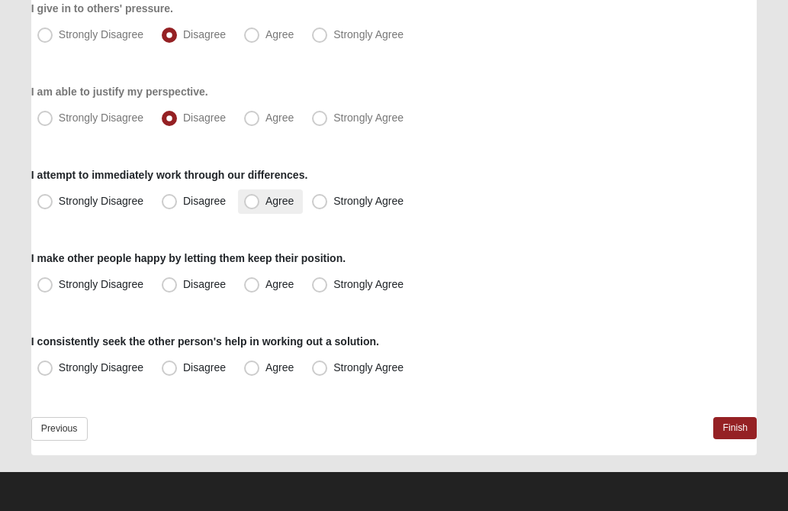
click at [266, 205] on span "Agree" at bounding box center [280, 201] width 28 height 12
click at [251, 205] on input "Agree" at bounding box center [255, 201] width 10 height 10
radio input "true"
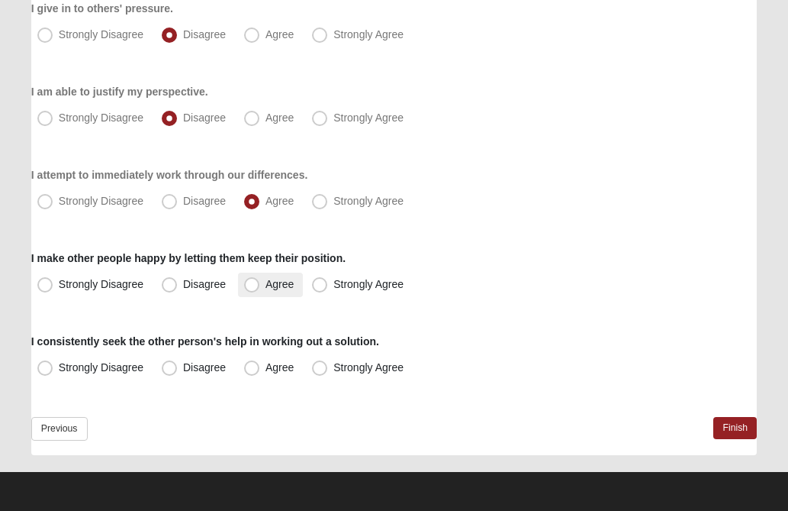
click at [266, 286] on span "Agree" at bounding box center [280, 284] width 28 height 12
click at [253, 286] on input "Agree" at bounding box center [255, 284] width 10 height 10
radio input "true"
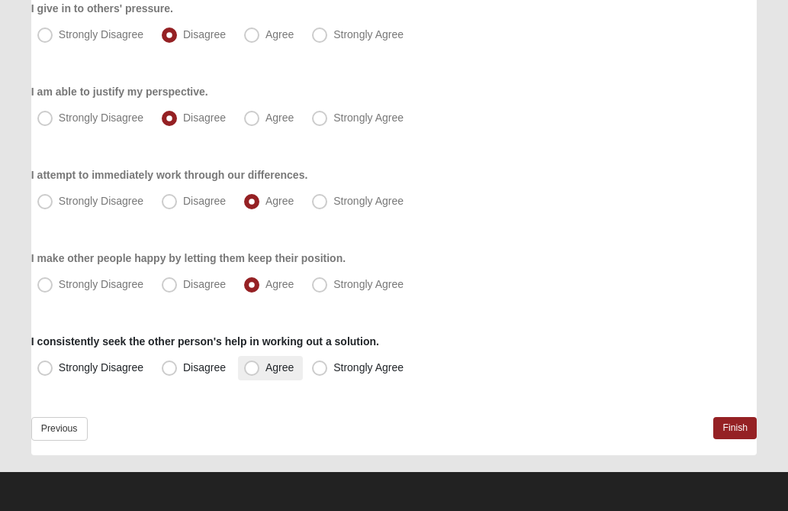
click at [266, 369] on span "Agree" at bounding box center [280, 367] width 28 height 12
click at [253, 369] on input "Agree" at bounding box center [255, 368] width 10 height 10
radio input "true"
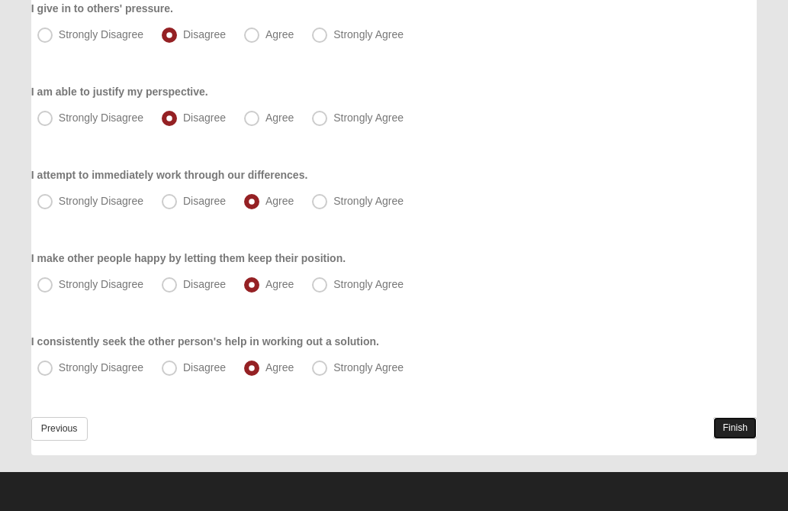
click at [718, 424] on link "Finish" at bounding box center [736, 428] width 44 height 22
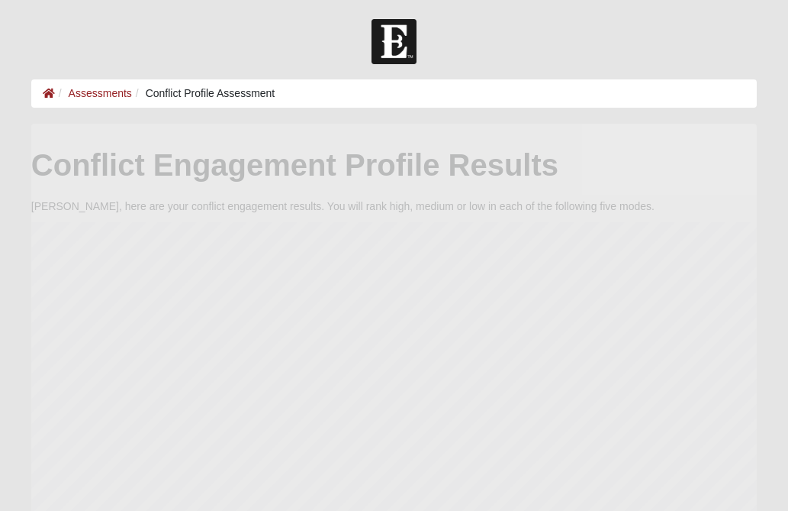
scroll to position [305, 726]
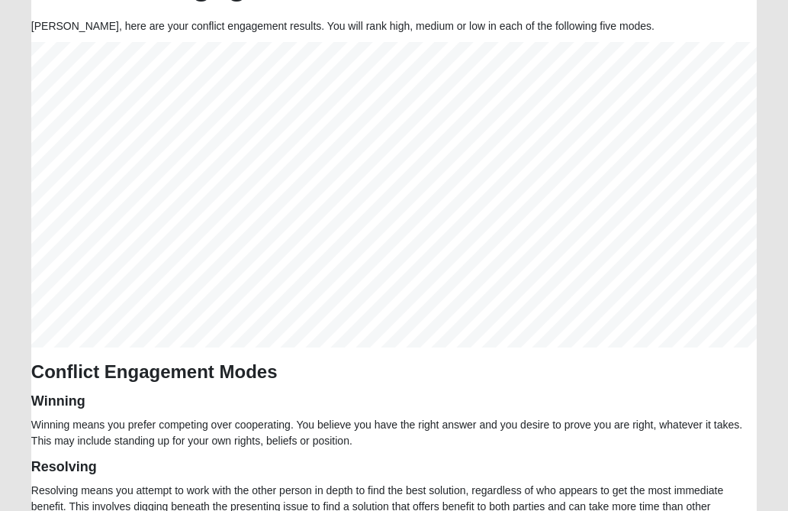
scroll to position [183, 0]
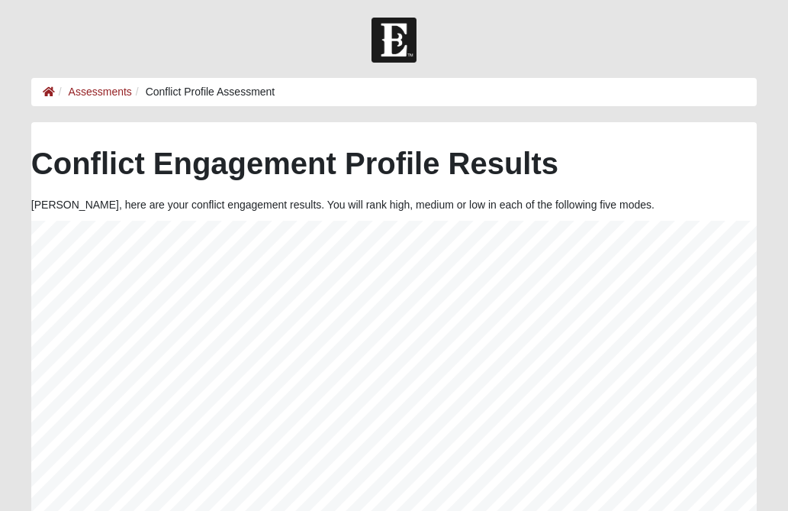
scroll to position [0, 0]
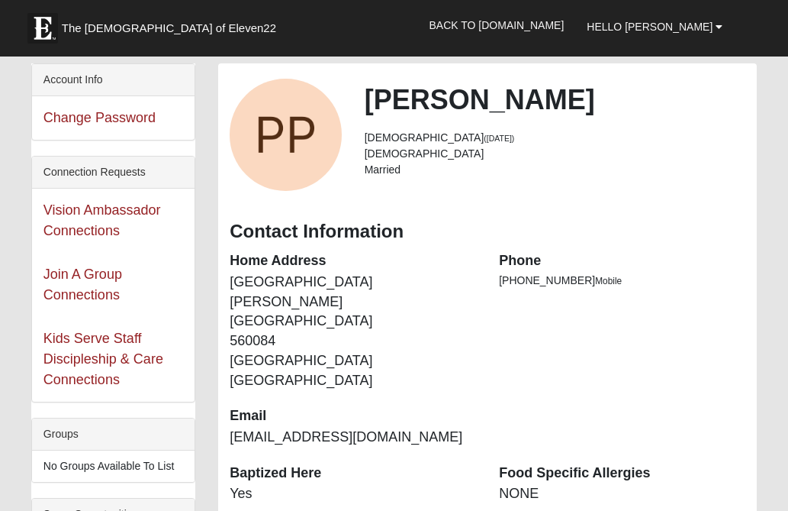
scroll to position [530, 0]
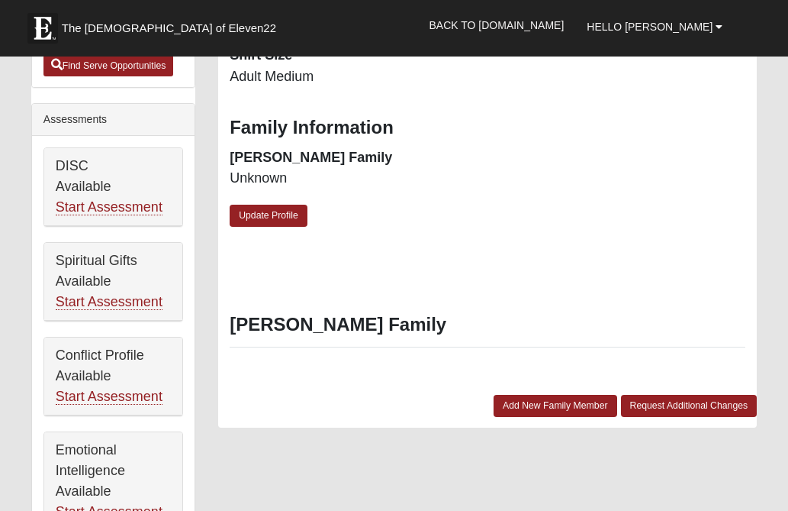
click at [188, 354] on div "DISC Available Start Assessment Spiritual Gifts Available Start Assessment Conf…" at bounding box center [113, 452] width 163 height 632
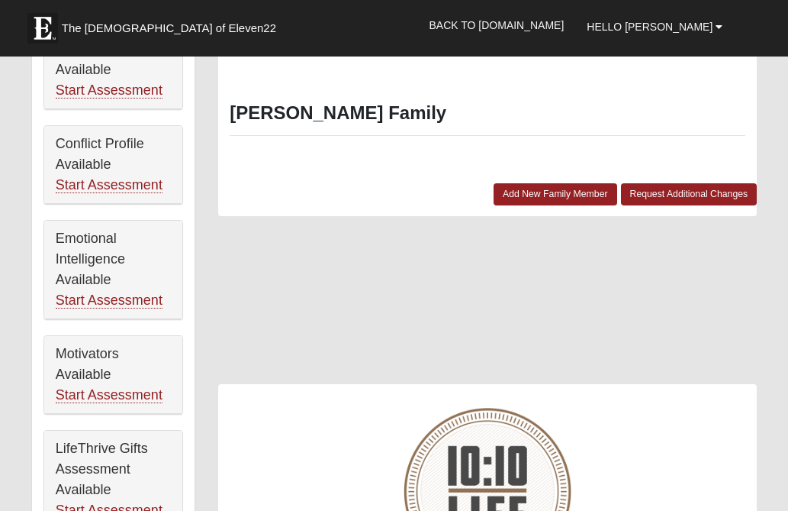
scroll to position [744, 0]
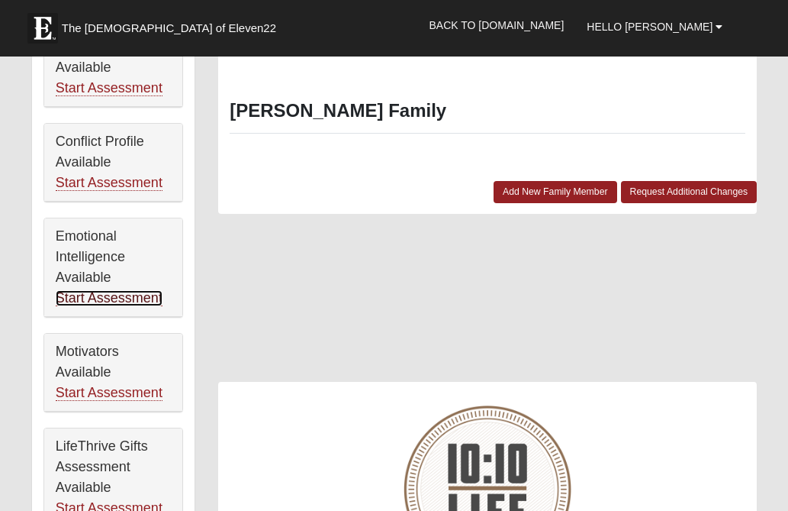
click at [118, 298] on link "Start Assessment" at bounding box center [109, 298] width 107 height 16
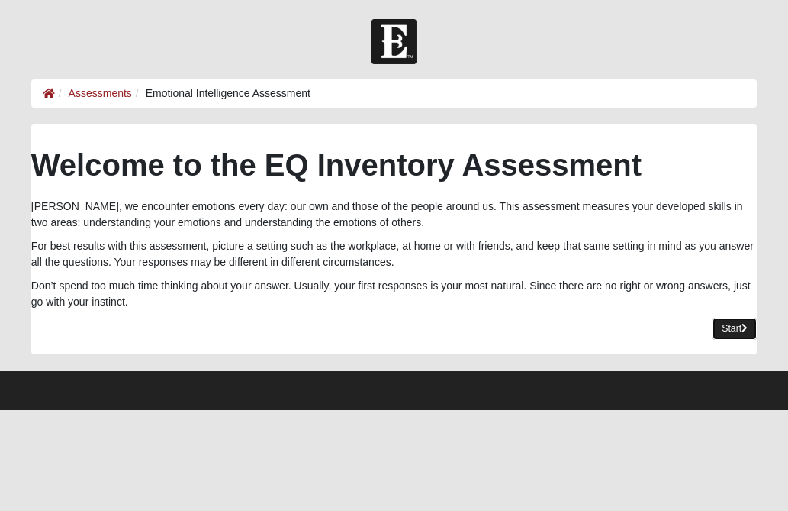
click at [719, 327] on link "Start" at bounding box center [735, 329] width 44 height 22
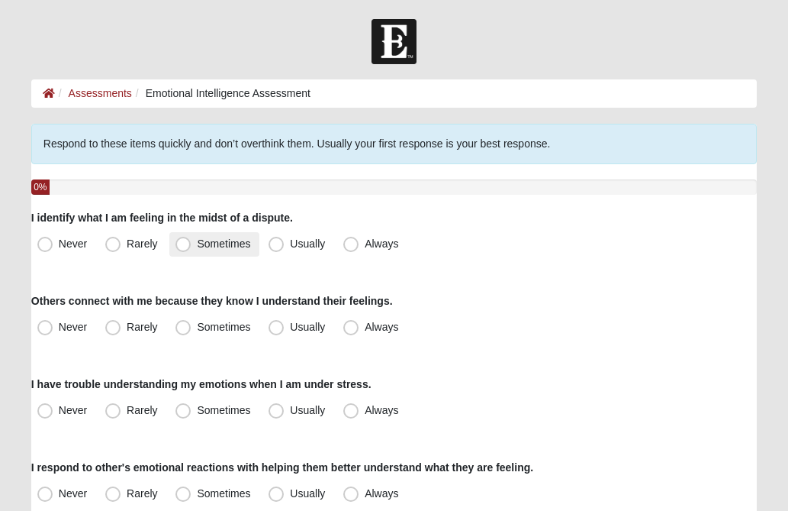
click at [197, 243] on span "Sometimes" at bounding box center [223, 243] width 53 height 12
click at [186, 243] on input "Sometimes" at bounding box center [187, 244] width 10 height 10
radio input "true"
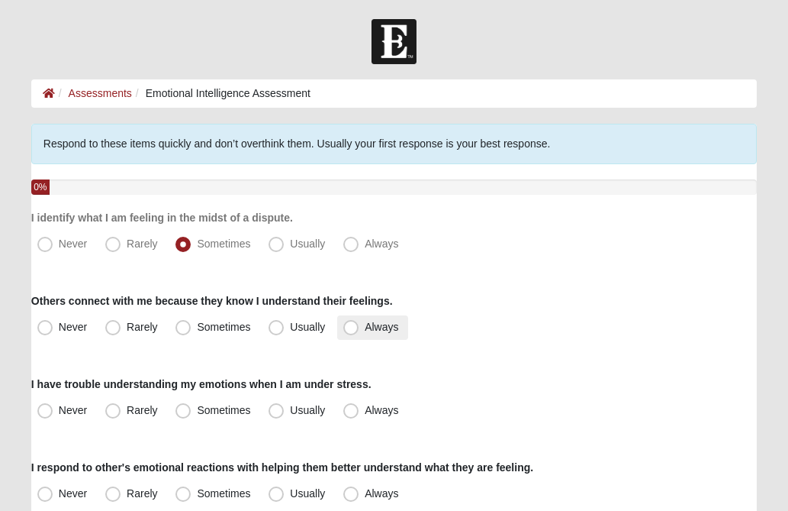
click at [365, 329] on span "Always" at bounding box center [382, 327] width 34 height 12
click at [350, 329] on input "Always" at bounding box center [355, 327] width 10 height 10
radio input "true"
click at [515, 337] on div "Never Rarely Sometimes Usually Always" at bounding box center [394, 327] width 726 height 24
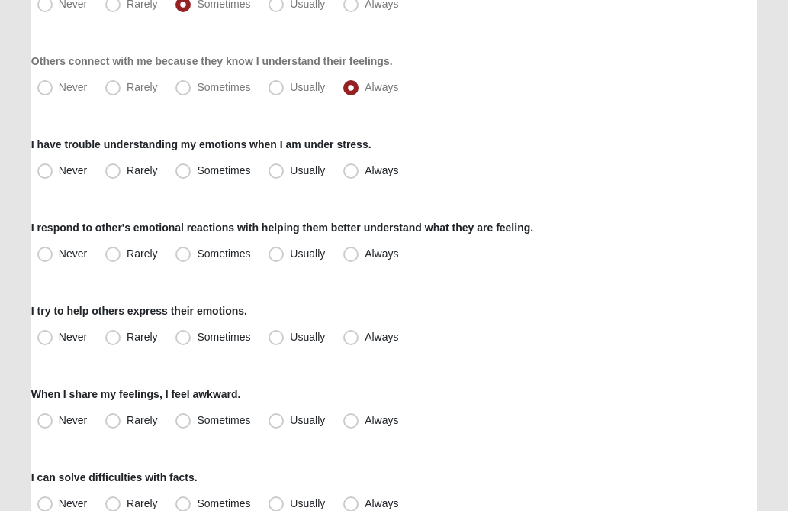
scroll to position [244, 0]
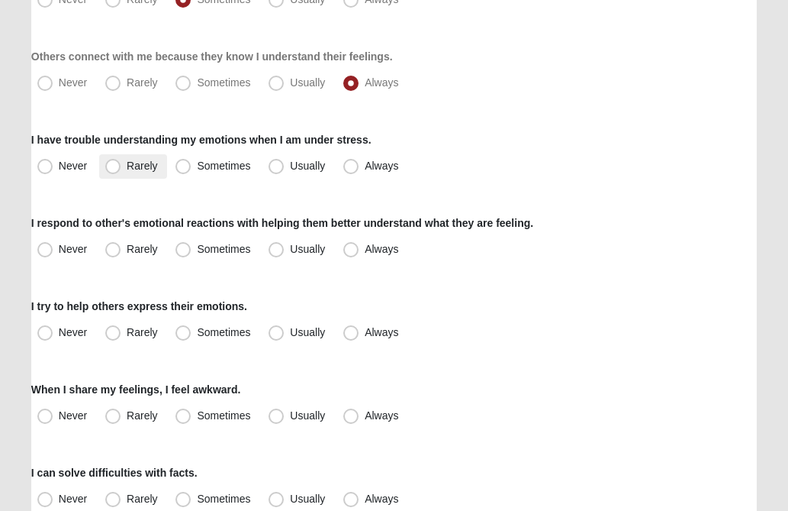
click at [127, 170] on span "Rarely" at bounding box center [142, 166] width 31 height 12
click at [113, 170] on input "Rarely" at bounding box center [116, 166] width 10 height 10
radio input "true"
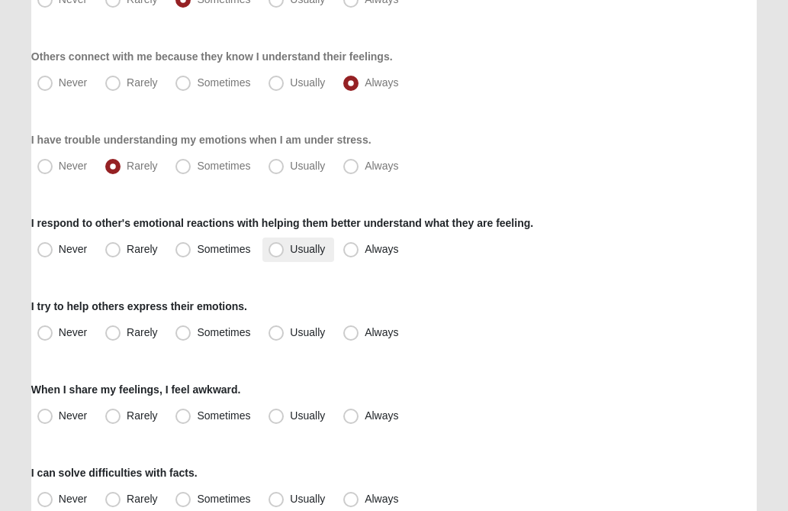
click at [290, 247] on span "Usually" at bounding box center [307, 249] width 35 height 12
click at [277, 247] on input "Usually" at bounding box center [280, 249] width 10 height 10
radio input "true"
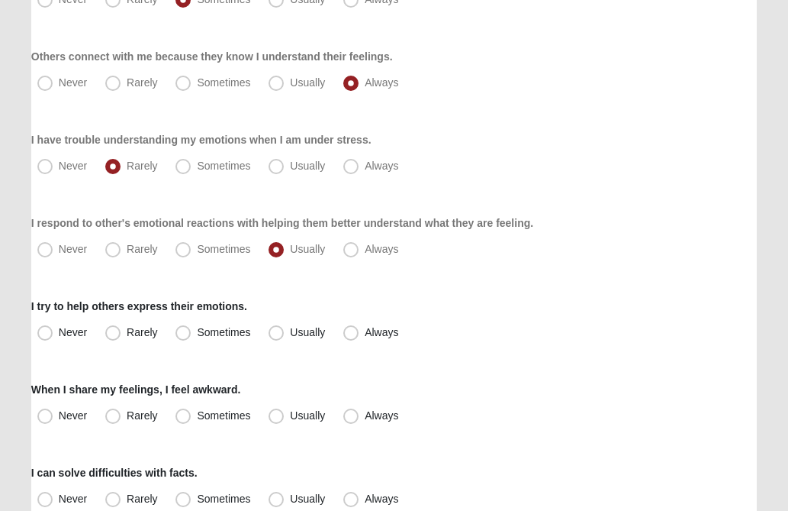
click at [514, 322] on div "Never Rarely Sometimes Usually Always" at bounding box center [394, 333] width 726 height 24
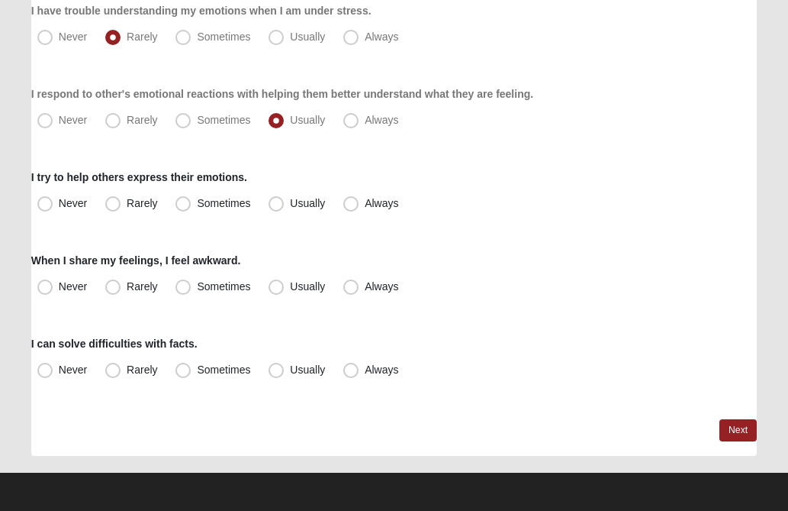
scroll to position [374, 0]
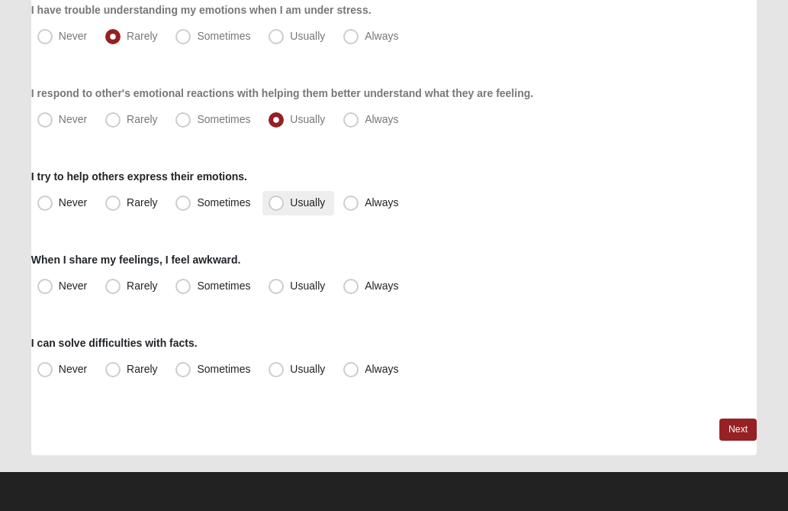
click at [290, 205] on span "Usually" at bounding box center [307, 202] width 35 height 12
click at [275, 205] on input "Usually" at bounding box center [280, 203] width 10 height 10
radio input "true"
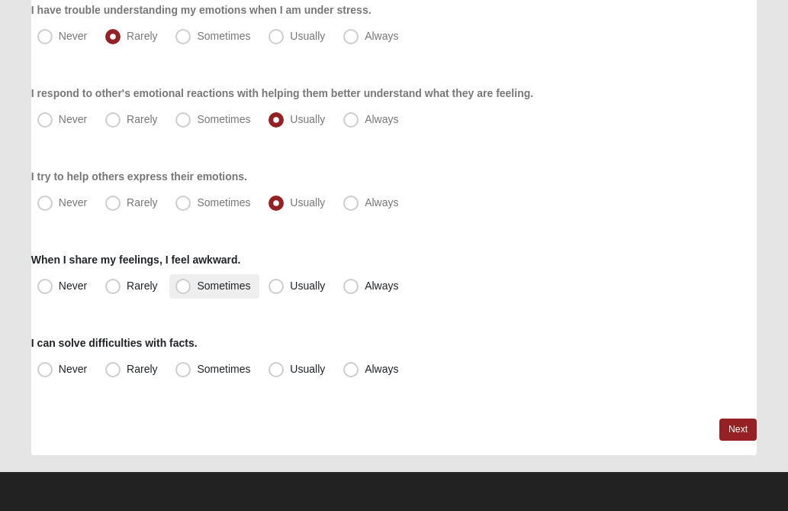
click at [197, 289] on span "Sometimes" at bounding box center [223, 285] width 53 height 12
click at [183, 289] on input "Sometimes" at bounding box center [187, 286] width 10 height 10
radio input "true"
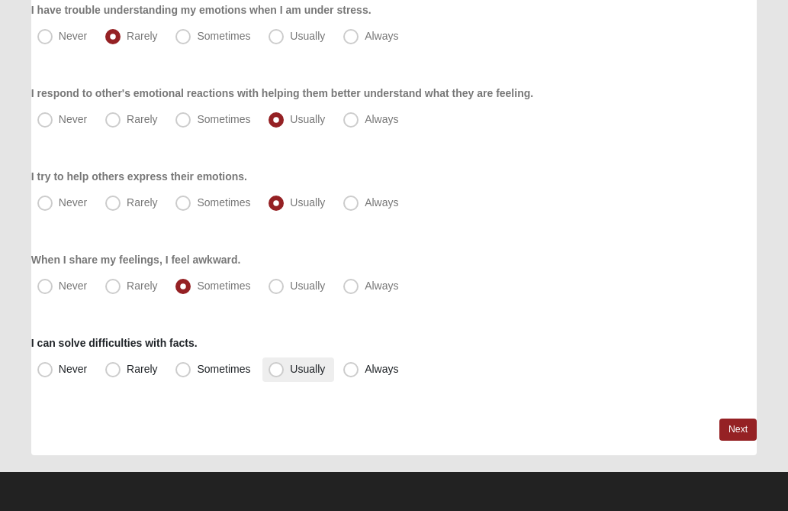
click at [290, 371] on span "Usually" at bounding box center [307, 369] width 35 height 12
click at [278, 371] on input "Usually" at bounding box center [280, 369] width 10 height 10
radio input "true"
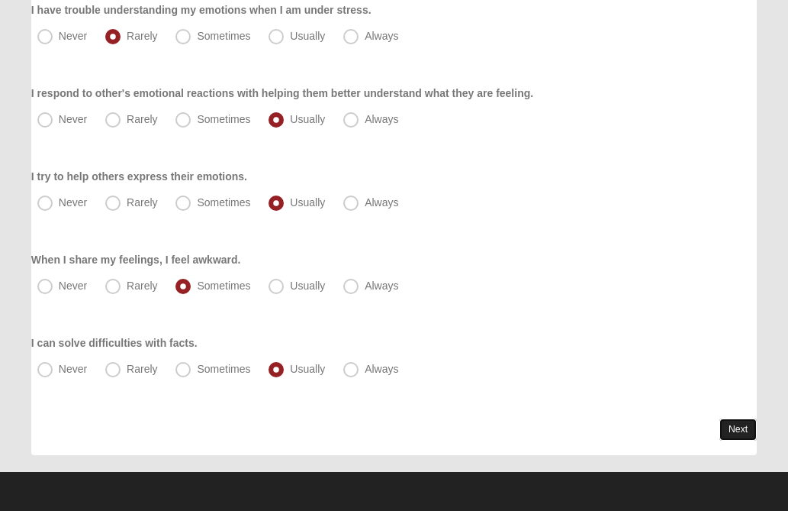
click at [729, 428] on link "Next" at bounding box center [738, 429] width 37 height 22
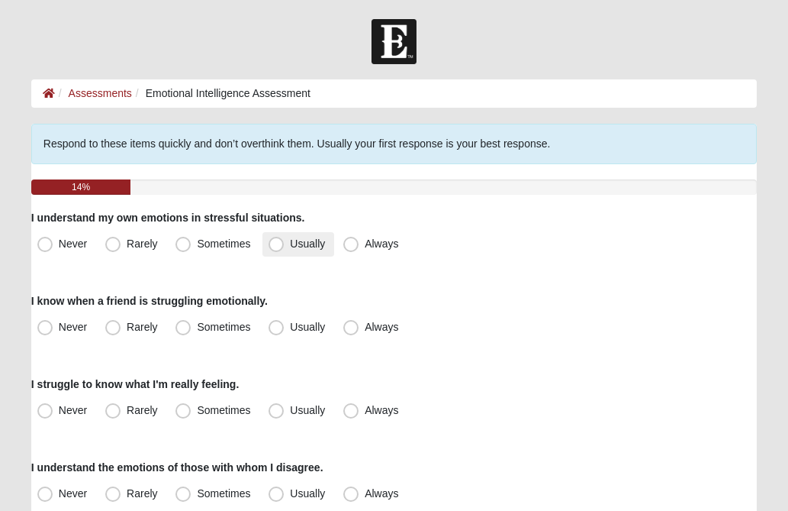
click at [290, 245] on span "Usually" at bounding box center [307, 243] width 35 height 12
click at [275, 245] on input "Usually" at bounding box center [280, 244] width 10 height 10
radio input "true"
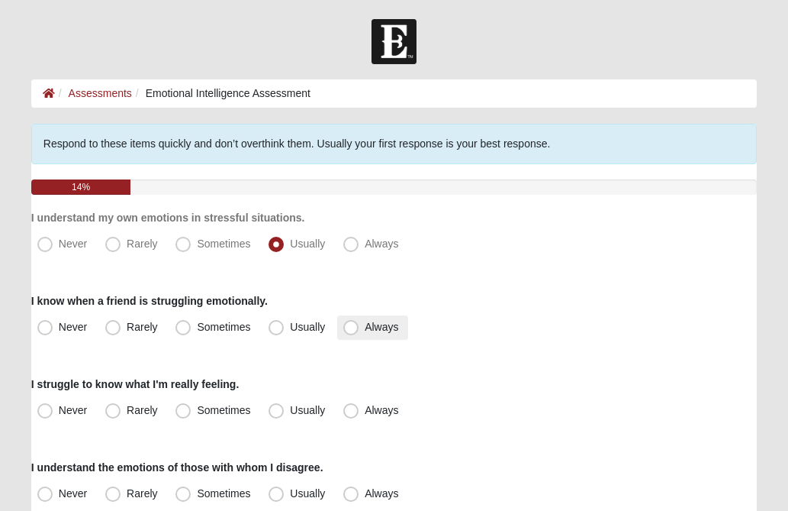
click at [365, 329] on span "Always" at bounding box center [382, 327] width 34 height 12
click at [350, 329] on input "Always" at bounding box center [355, 327] width 10 height 10
radio input "true"
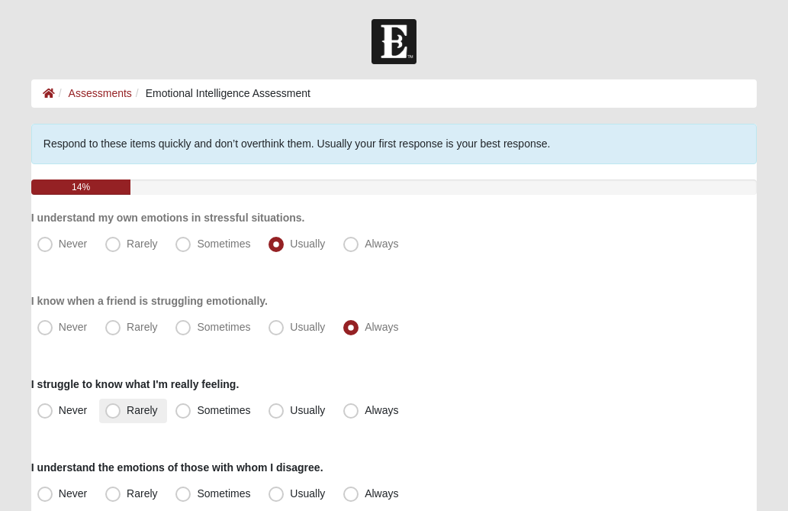
click at [127, 411] on span "Rarely" at bounding box center [142, 410] width 31 height 12
click at [115, 411] on input "Rarely" at bounding box center [116, 410] width 10 height 10
radio input "true"
click at [495, 401] on div "Never Rarely Sometimes Usually Always" at bounding box center [394, 410] width 726 height 24
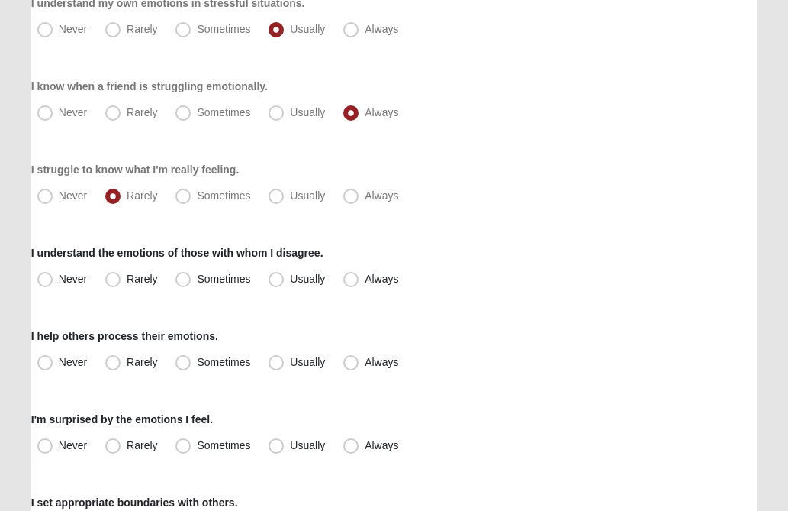
scroll to position [244, 0]
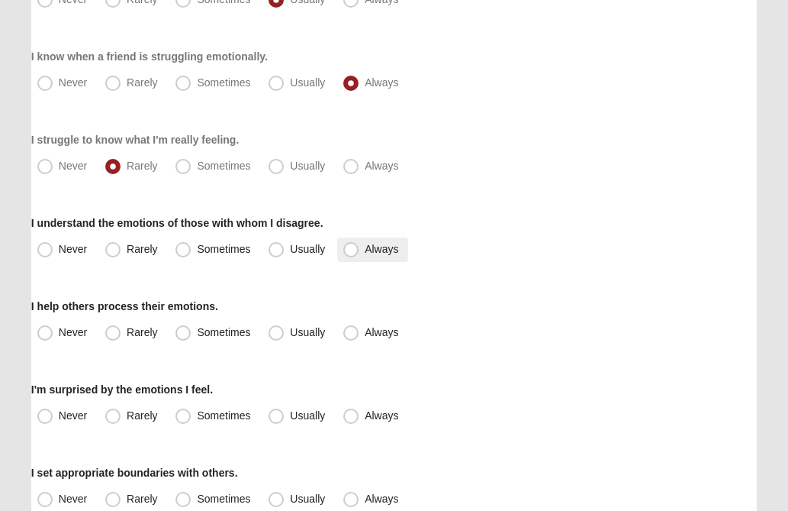
click at [365, 246] on span "Always" at bounding box center [382, 249] width 34 height 12
click at [351, 246] on input "Always" at bounding box center [355, 249] width 10 height 10
radio input "true"
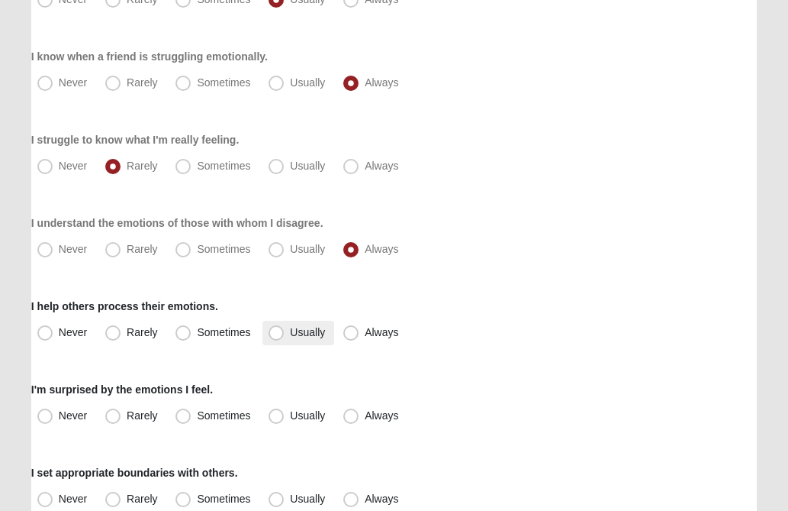
click at [290, 329] on span "Usually" at bounding box center [307, 332] width 35 height 12
click at [275, 329] on input "Usually" at bounding box center [280, 332] width 10 height 10
radio input "true"
click at [520, 319] on div "I help others process their emotions. Never Rarely Sometimes Usually Always" at bounding box center [394, 321] width 726 height 47
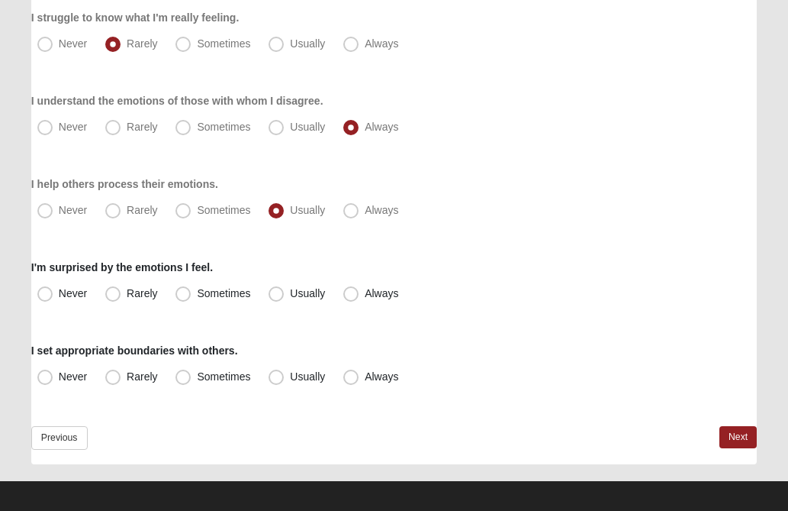
scroll to position [376, 0]
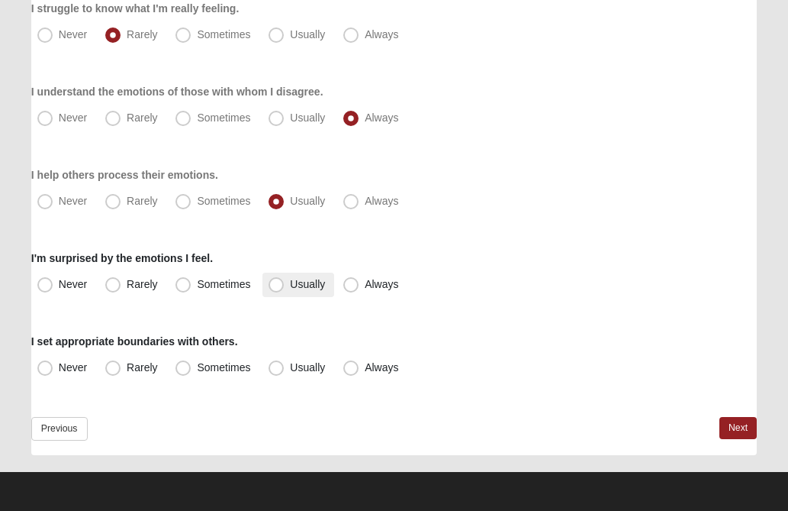
click at [290, 285] on span "Usually" at bounding box center [307, 284] width 35 height 12
click at [279, 285] on input "Usually" at bounding box center [280, 284] width 10 height 10
radio input "true"
click at [127, 369] on span "Rarely" at bounding box center [142, 367] width 31 height 12
click at [111, 369] on input "Rarely" at bounding box center [116, 368] width 10 height 10
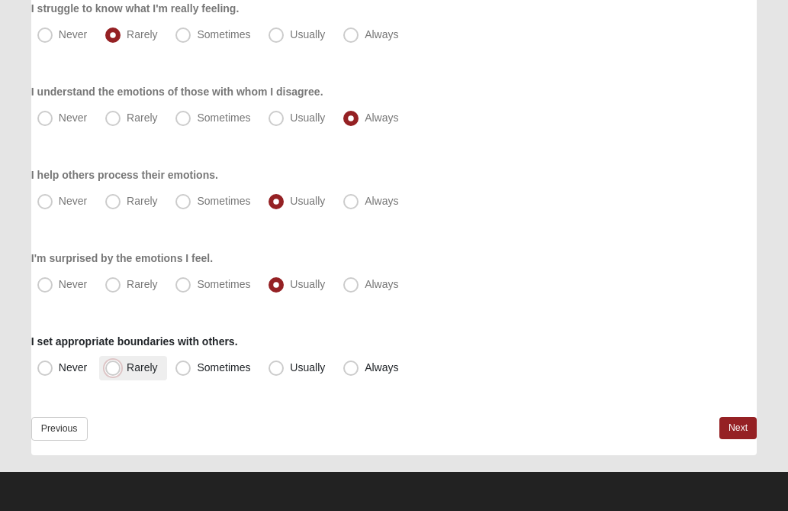
radio input "true"
click at [737, 427] on link "Next" at bounding box center [738, 428] width 37 height 22
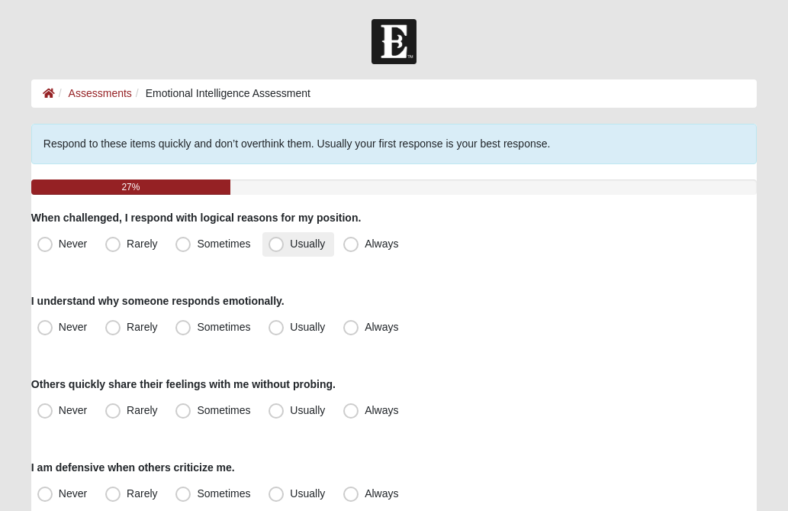
click at [290, 243] on span "Usually" at bounding box center [307, 243] width 35 height 12
click at [275, 243] on input "Usually" at bounding box center [280, 244] width 10 height 10
radio input "true"
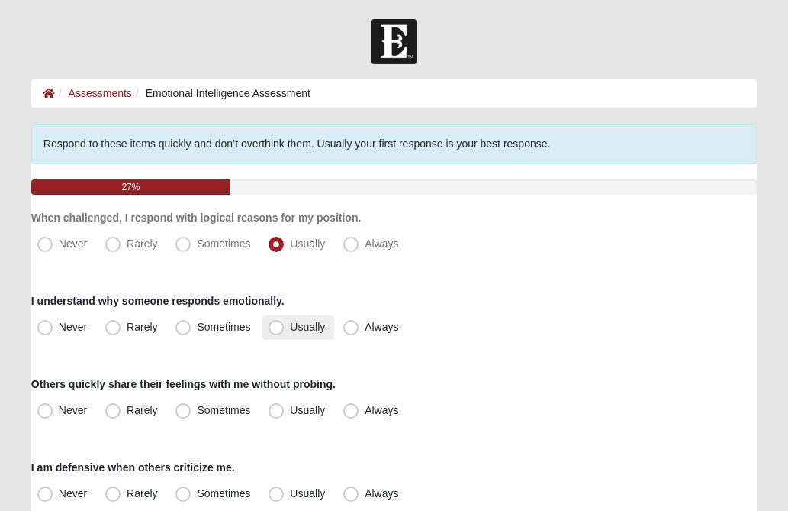
click at [290, 324] on span "Usually" at bounding box center [307, 327] width 35 height 12
click at [278, 324] on input "Usually" at bounding box center [280, 327] width 10 height 10
radio input "true"
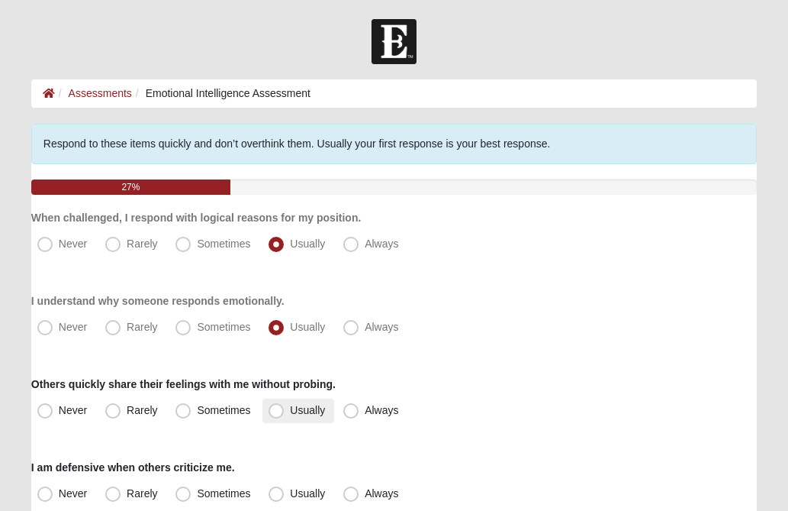
click at [290, 413] on span "Usually" at bounding box center [307, 410] width 35 height 12
click at [277, 413] on input "Usually" at bounding box center [280, 410] width 10 height 10
radio input "true"
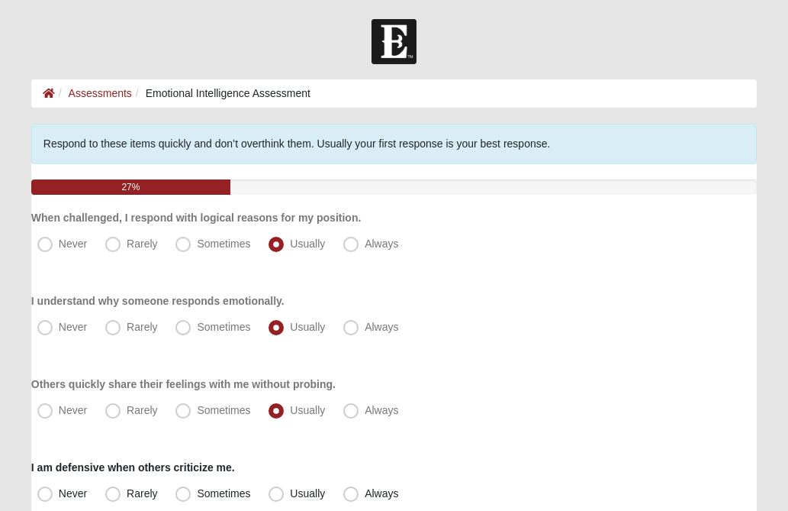
click at [543, 380] on div "Others quickly share their feelings with me without probing. Never Rarely Somet…" at bounding box center [394, 399] width 726 height 47
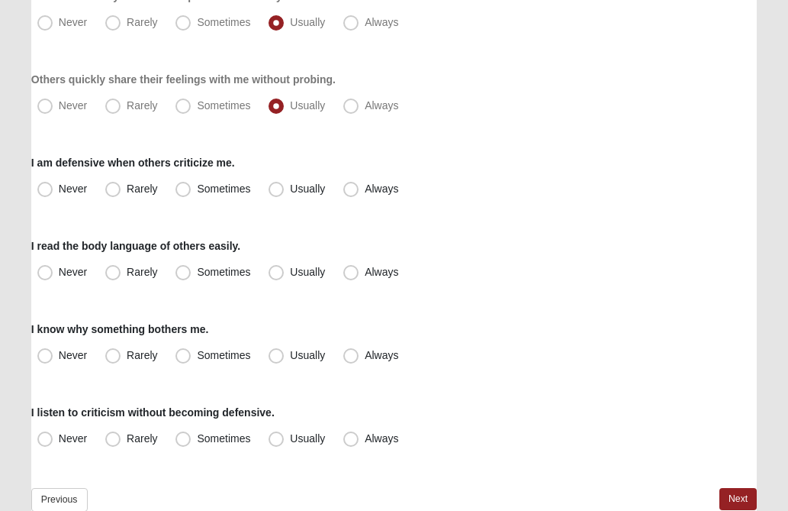
scroll to position [305, 0]
click at [290, 189] on span "Usually" at bounding box center [307, 188] width 35 height 12
click at [276, 189] on input "Usually" at bounding box center [280, 188] width 10 height 10
radio input "true"
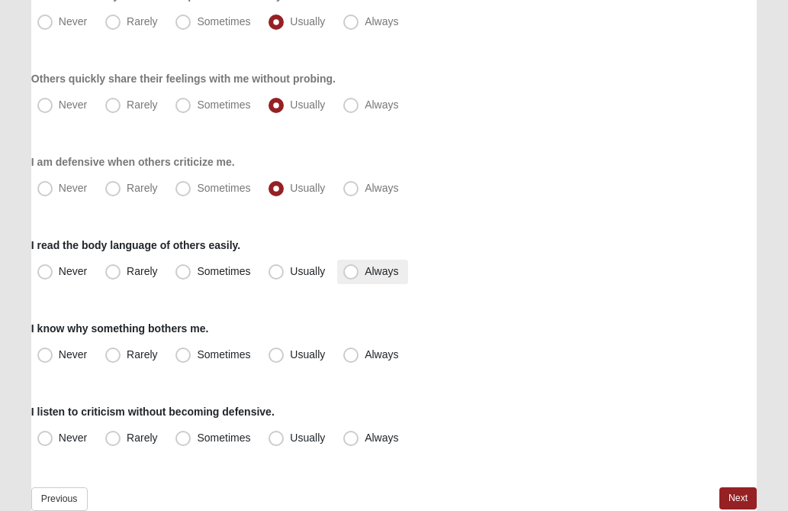
click at [365, 274] on span "Always" at bounding box center [382, 271] width 34 height 12
click at [351, 274] on input "Always" at bounding box center [355, 271] width 10 height 10
radio input "true"
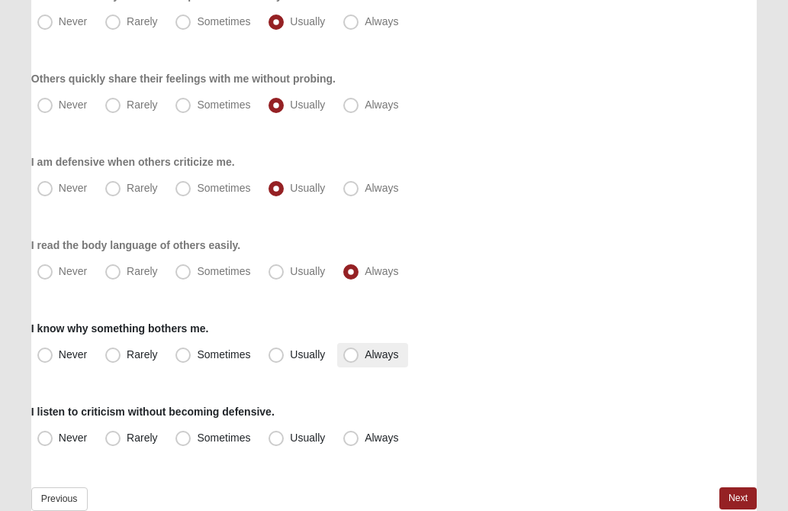
click at [365, 353] on span "Always" at bounding box center [382, 354] width 34 height 12
click at [350, 353] on input "Always" at bounding box center [355, 355] width 10 height 10
radio input "true"
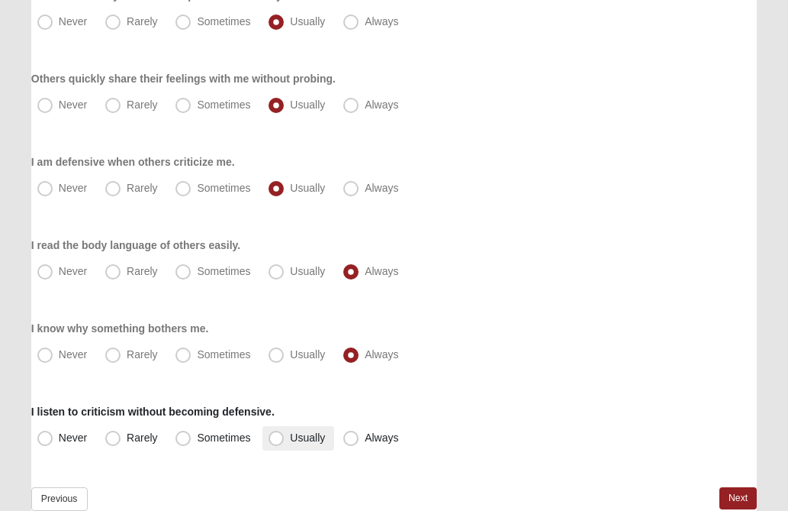
click at [290, 434] on span "Usually" at bounding box center [307, 437] width 35 height 12
click at [277, 434] on input "Usually" at bounding box center [280, 438] width 10 height 10
radio input "true"
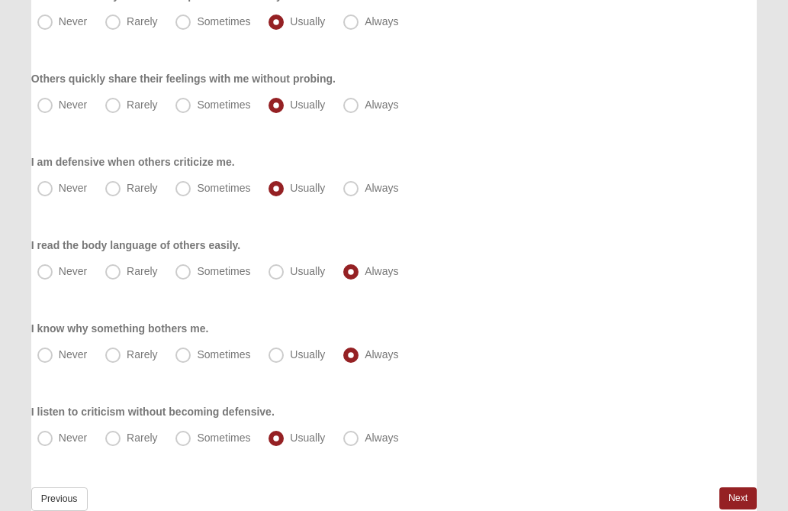
click at [718, 434] on div "Never Rarely Sometimes Usually Always" at bounding box center [394, 438] width 726 height 24
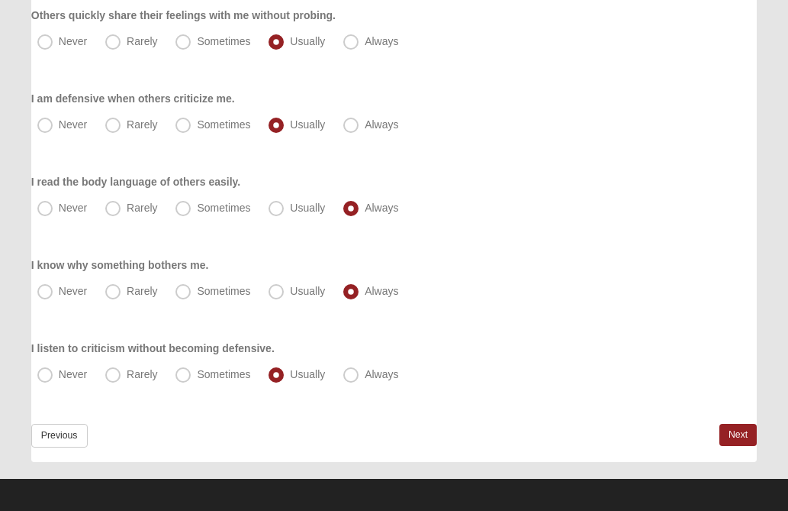
scroll to position [376, 0]
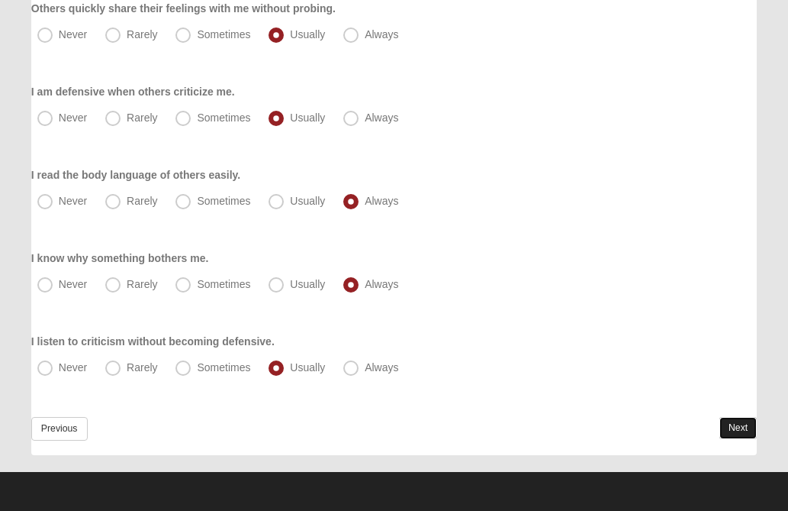
click at [736, 427] on link "Next" at bounding box center [738, 428] width 37 height 22
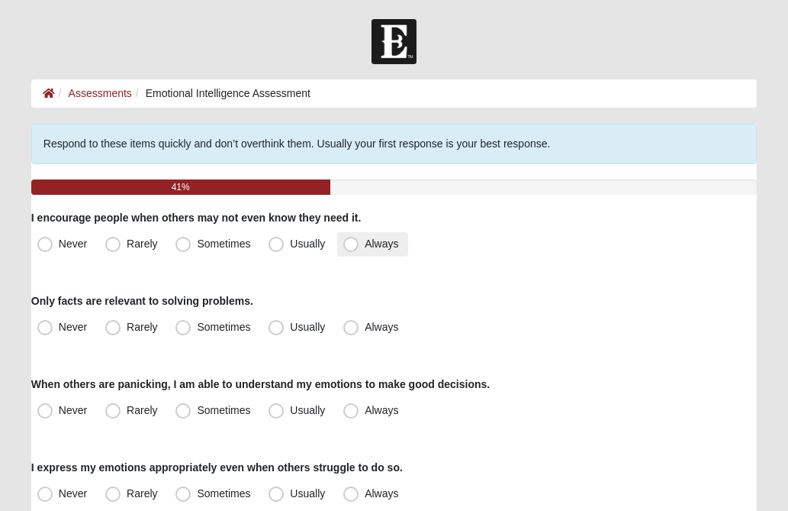
click at [365, 243] on span "Always" at bounding box center [382, 243] width 34 height 12
click at [354, 243] on input "Always" at bounding box center [355, 244] width 10 height 10
radio input "true"
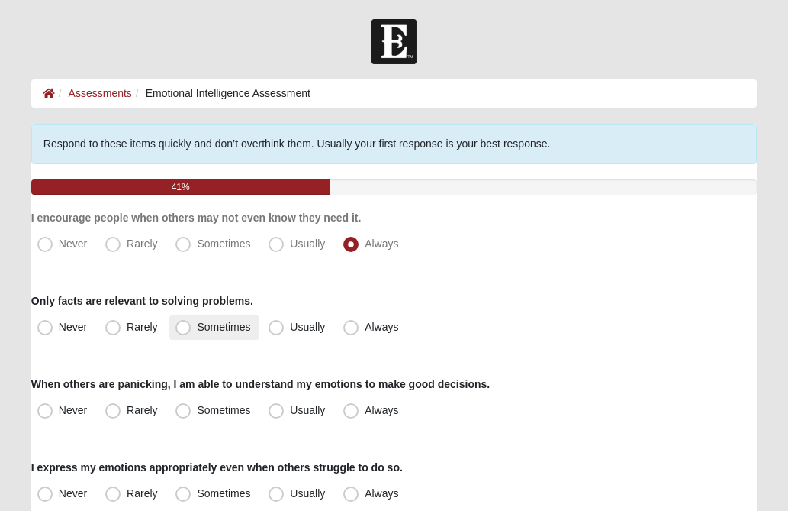
click at [197, 326] on span "Sometimes" at bounding box center [223, 327] width 53 height 12
click at [183, 326] on input "Sometimes" at bounding box center [187, 327] width 10 height 10
radio input "true"
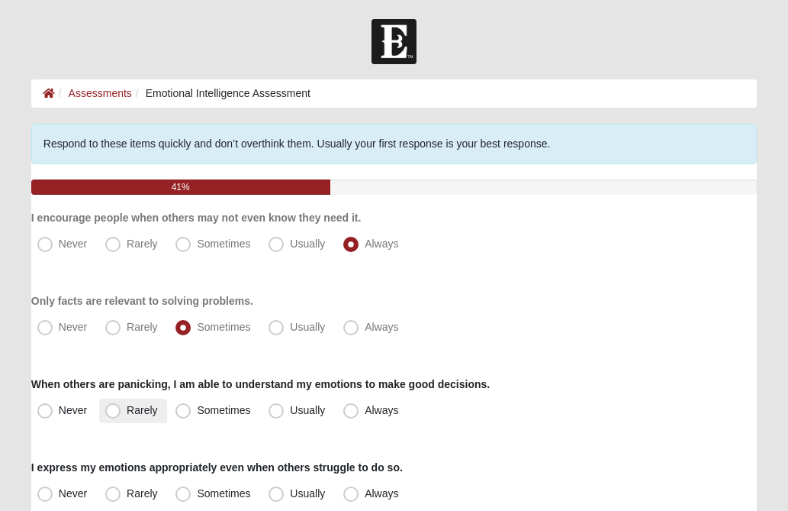
click at [127, 414] on span "Rarely" at bounding box center [142, 410] width 31 height 12
click at [113, 414] on input "Rarely" at bounding box center [116, 410] width 10 height 10
radio input "true"
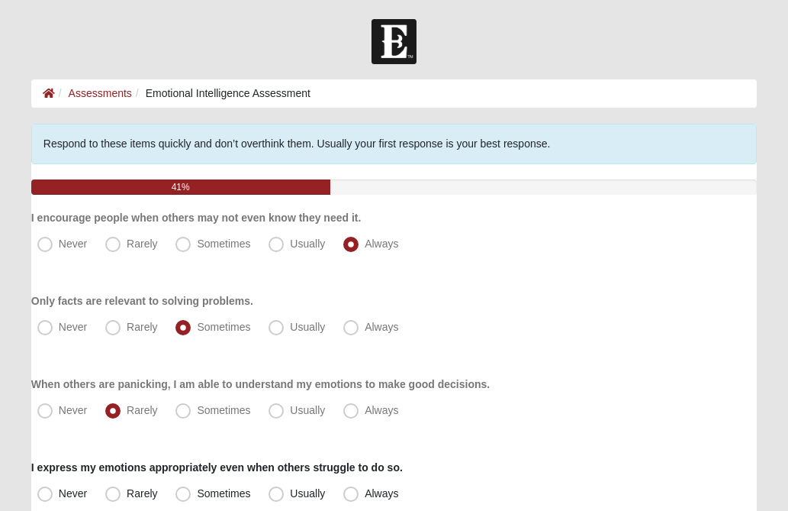
click at [596, 337] on div "Never Rarely Sometimes Usually Always" at bounding box center [394, 327] width 726 height 24
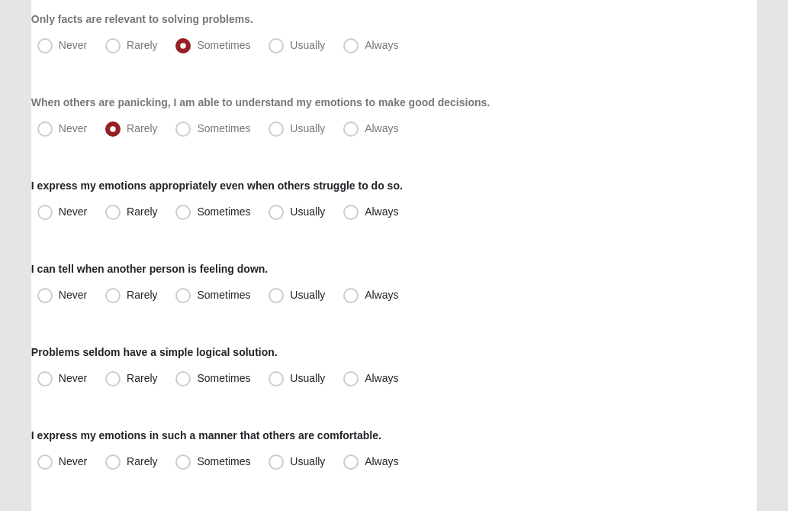
scroll to position [305, 0]
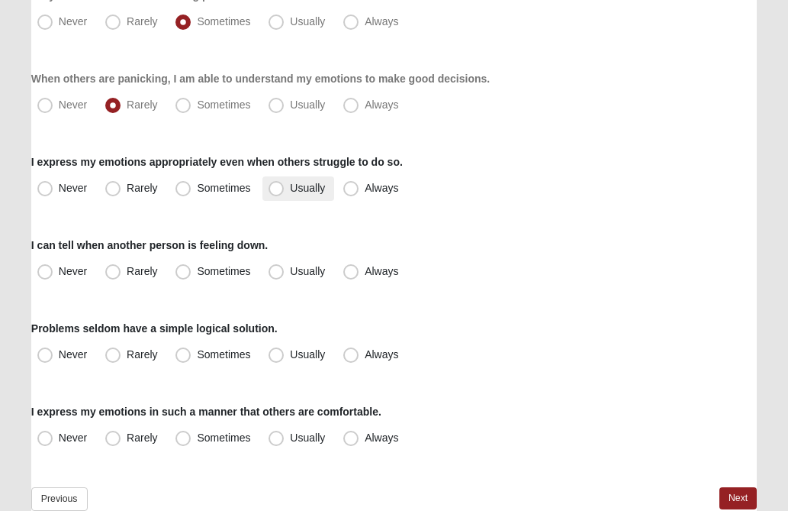
click at [290, 187] on span "Usually" at bounding box center [307, 188] width 35 height 12
click at [280, 187] on input "Usually" at bounding box center [280, 188] width 10 height 10
radio input "true"
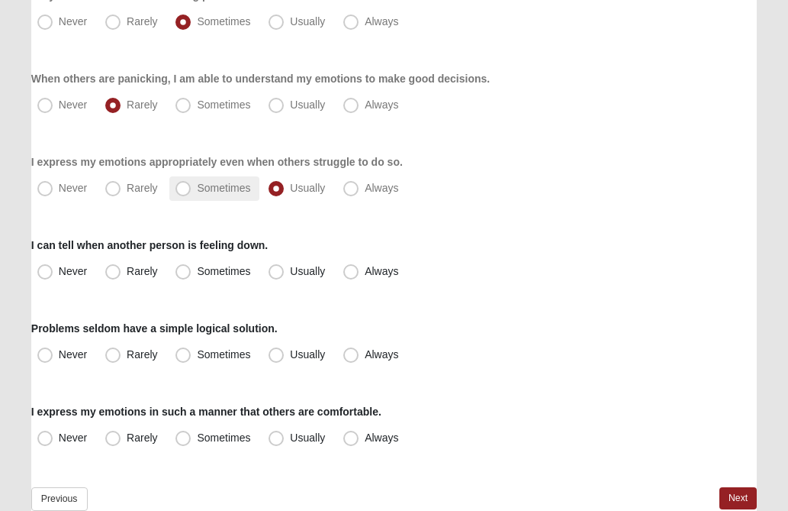
click at [197, 192] on span "Sometimes" at bounding box center [223, 188] width 53 height 12
click at [184, 192] on input "Sometimes" at bounding box center [187, 188] width 10 height 10
radio input "true"
click at [290, 274] on span "Usually" at bounding box center [307, 271] width 35 height 12
click at [277, 274] on input "Usually" at bounding box center [280, 271] width 10 height 10
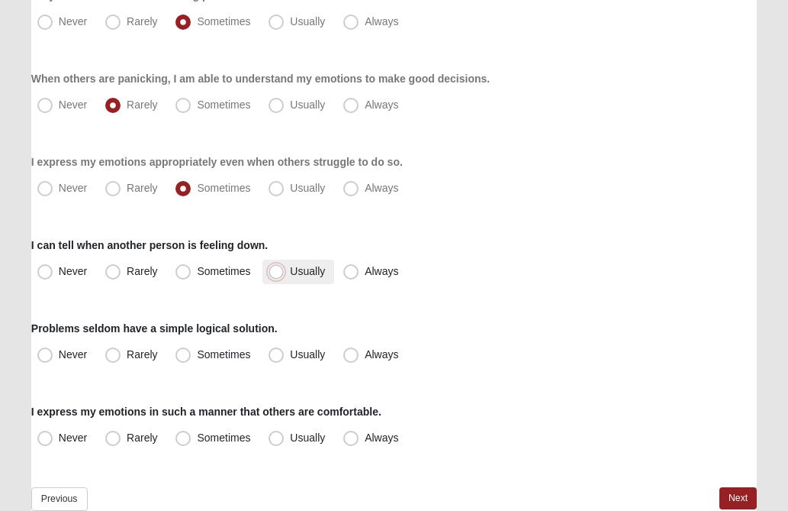
radio input "true"
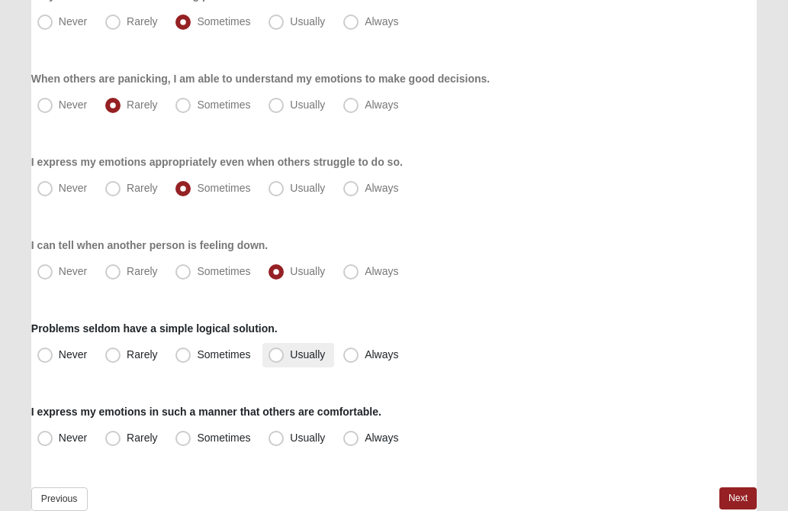
click at [290, 357] on span "Usually" at bounding box center [307, 354] width 35 height 12
click at [275, 357] on input "Usually" at bounding box center [280, 355] width 10 height 10
radio input "true"
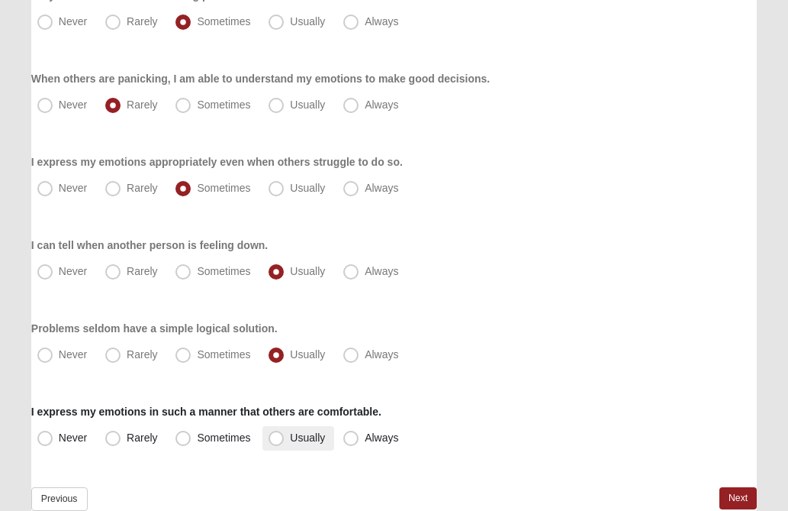
click at [290, 435] on span "Usually" at bounding box center [307, 437] width 35 height 12
click at [276, 435] on input "Usually" at bounding box center [280, 438] width 10 height 10
radio input "true"
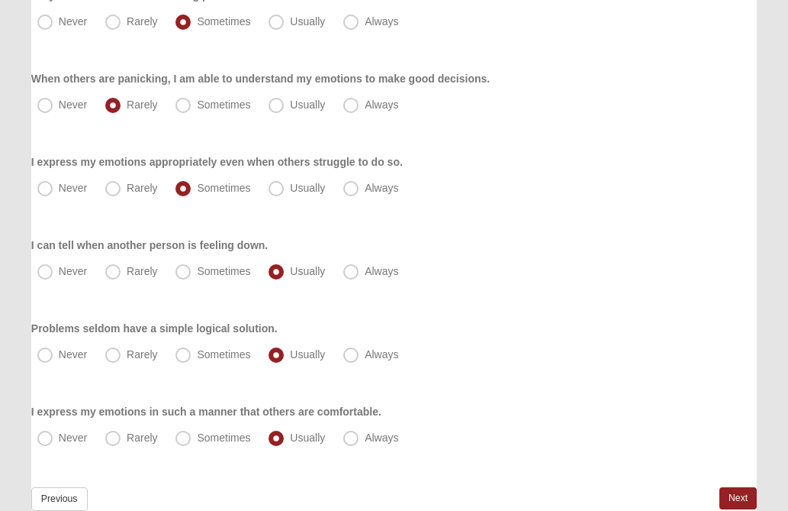
click at [711, 418] on div "I express my emotions in such a manner that others are comfortable. Never Rarel…" at bounding box center [394, 427] width 726 height 47
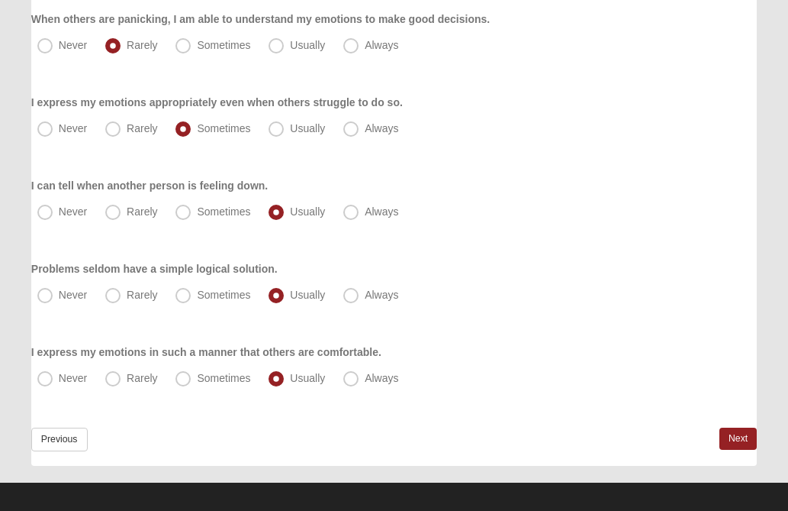
scroll to position [376, 0]
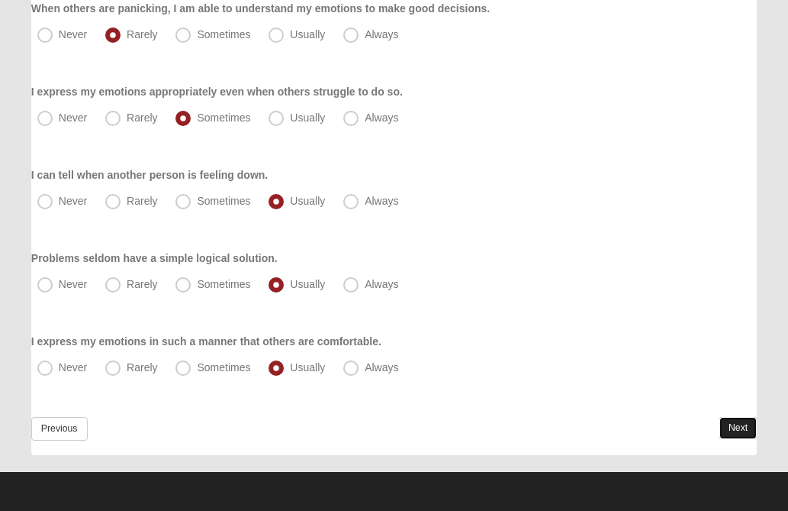
click at [730, 425] on link "Next" at bounding box center [738, 428] width 37 height 22
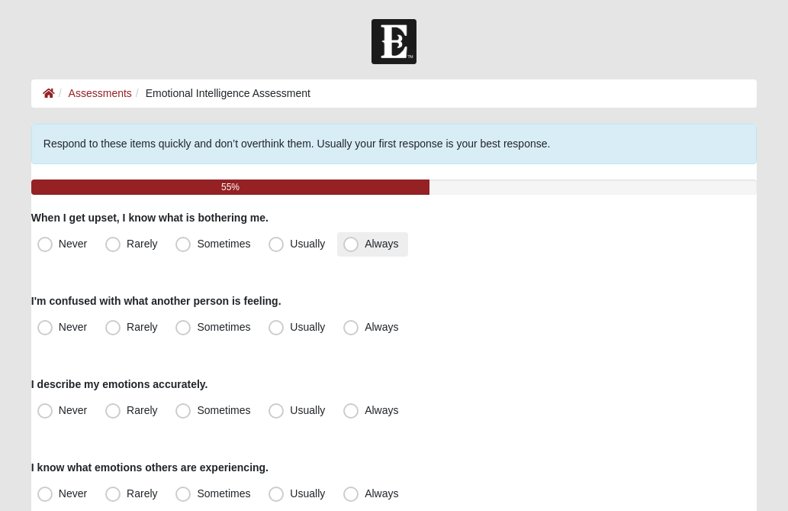
click at [365, 240] on span "Always" at bounding box center [382, 243] width 34 height 12
click at [350, 240] on input "Always" at bounding box center [355, 244] width 10 height 10
radio input "true"
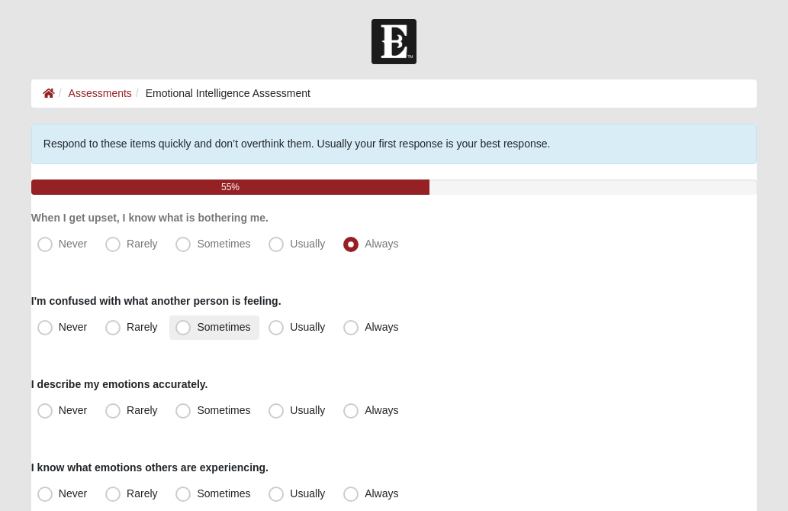
click at [197, 324] on span "Sometimes" at bounding box center [223, 327] width 53 height 12
click at [182, 324] on input "Sometimes" at bounding box center [187, 327] width 10 height 10
radio input "true"
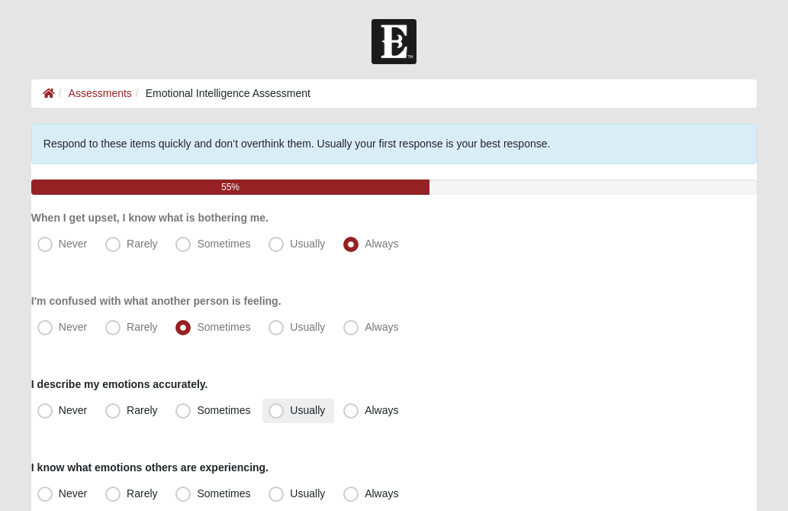
click at [290, 412] on span "Usually" at bounding box center [307, 410] width 35 height 12
click at [275, 412] on input "Usually" at bounding box center [280, 410] width 10 height 10
radio input "true"
click at [514, 380] on div "I describe my emotions accurately. Never Rarely Sometimes Usually Always" at bounding box center [394, 399] width 726 height 47
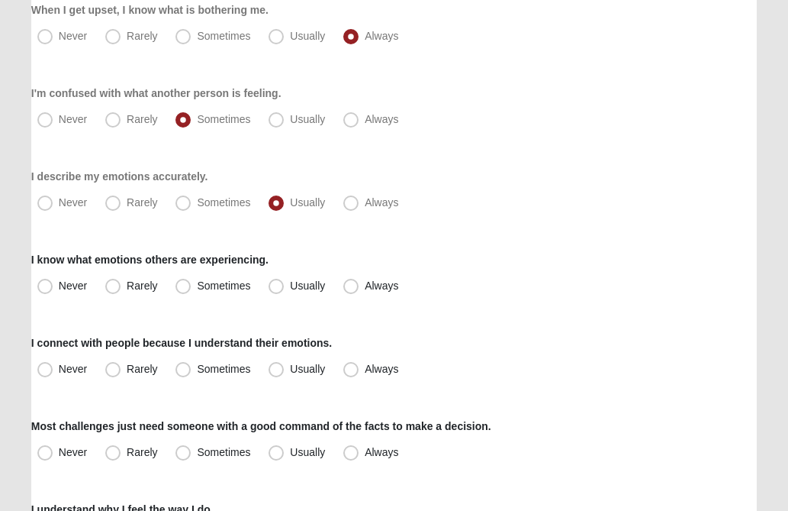
scroll to position [214, 0]
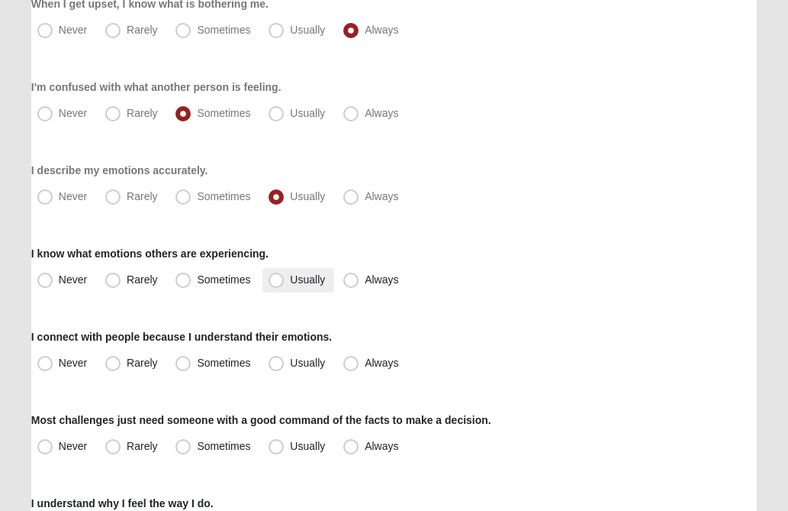
click at [290, 280] on span "Usually" at bounding box center [307, 279] width 35 height 12
click at [275, 280] on input "Usually" at bounding box center [280, 280] width 10 height 10
radio input "true"
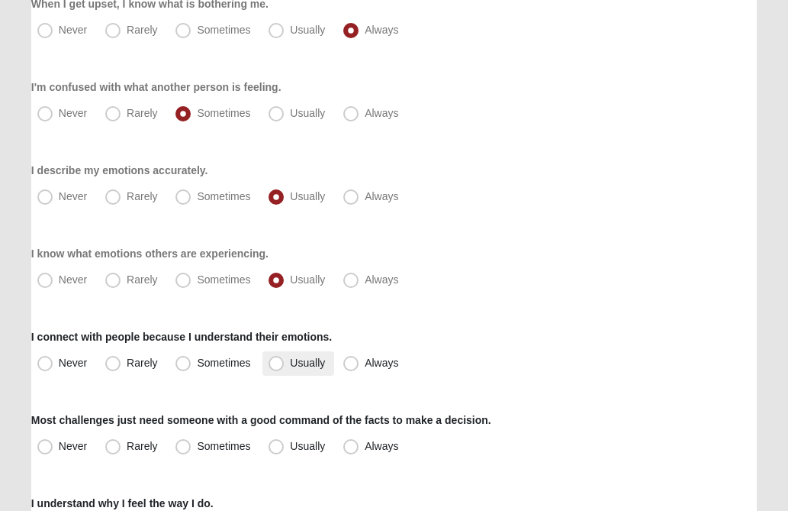
click at [290, 365] on span "Usually" at bounding box center [307, 362] width 35 height 12
click at [277, 365] on input "Usually" at bounding box center [280, 363] width 10 height 10
radio input "true"
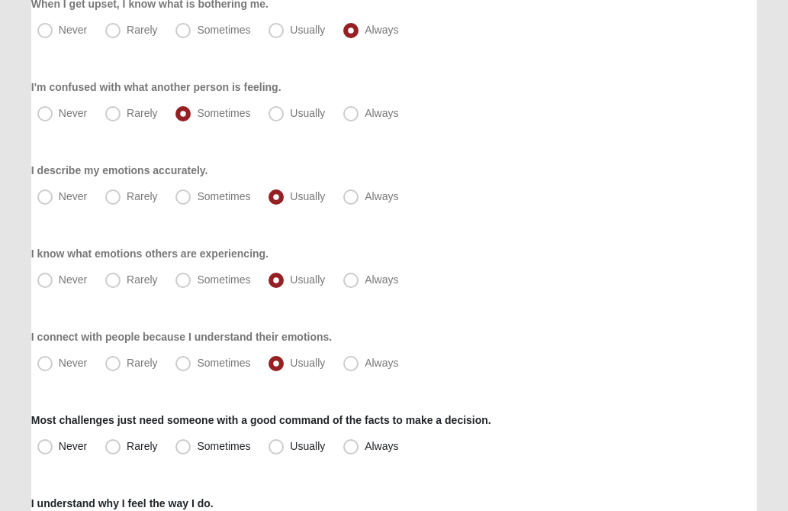
click at [557, 354] on div "Never Rarely Sometimes Usually Always" at bounding box center [394, 363] width 726 height 24
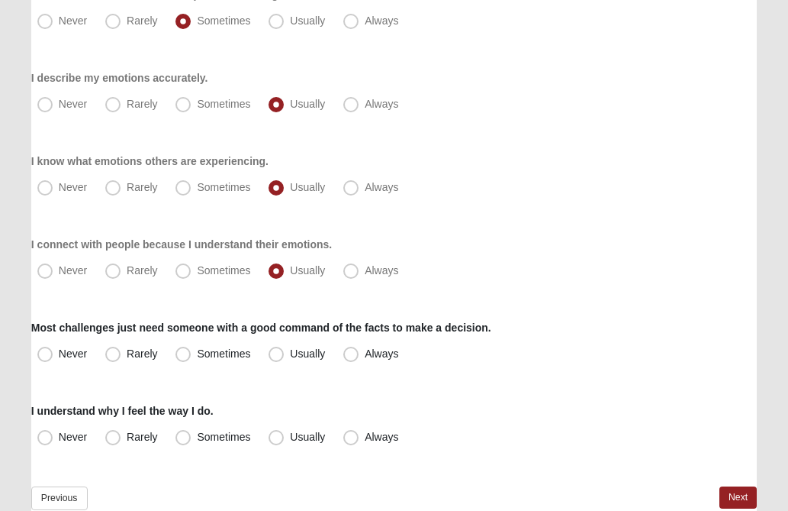
scroll to position [366, 0]
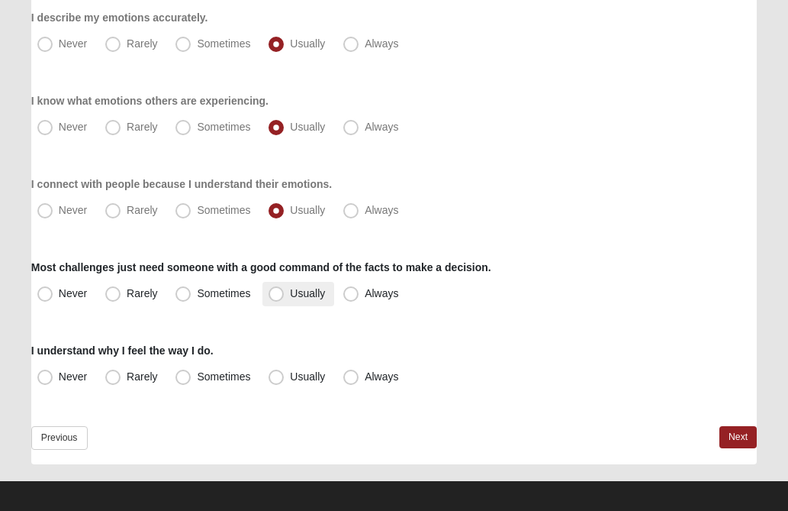
click at [290, 297] on span "Usually" at bounding box center [307, 293] width 35 height 12
click at [276, 297] on input "Usually" at bounding box center [280, 294] width 10 height 10
radio input "true"
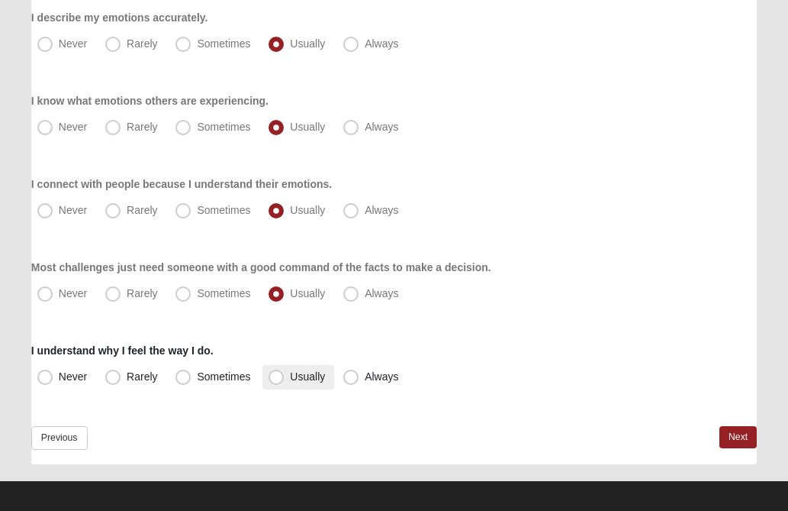
click at [290, 377] on span "Usually" at bounding box center [307, 376] width 35 height 12
click at [280, 377] on input "Usually" at bounding box center [280, 377] width 10 height 10
radio input "true"
click at [733, 434] on link "Next" at bounding box center [738, 437] width 37 height 22
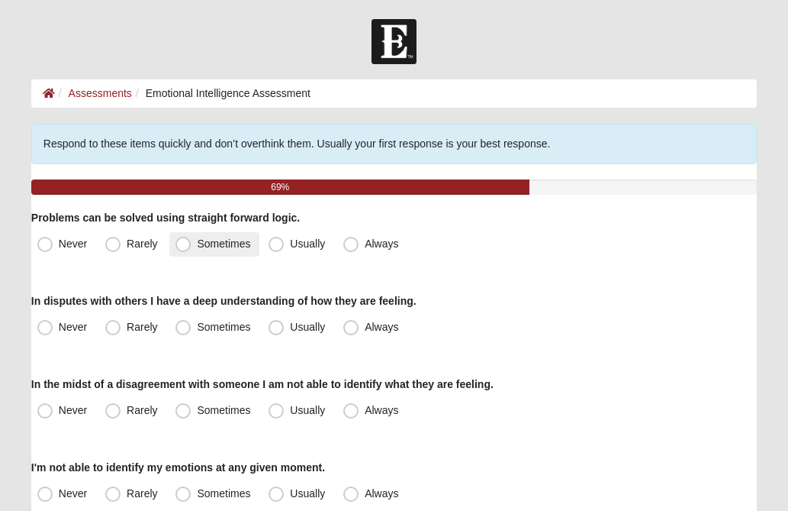
click at [197, 243] on span "Sometimes" at bounding box center [223, 243] width 53 height 12
click at [185, 243] on input "Sometimes" at bounding box center [187, 244] width 10 height 10
radio input "true"
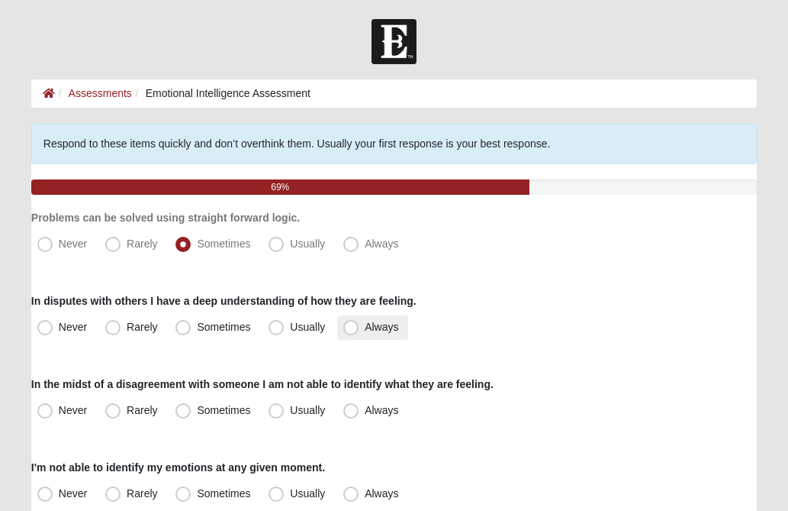
click at [365, 324] on span "Always" at bounding box center [382, 327] width 34 height 12
click at [354, 324] on input "Always" at bounding box center [355, 327] width 10 height 10
radio input "true"
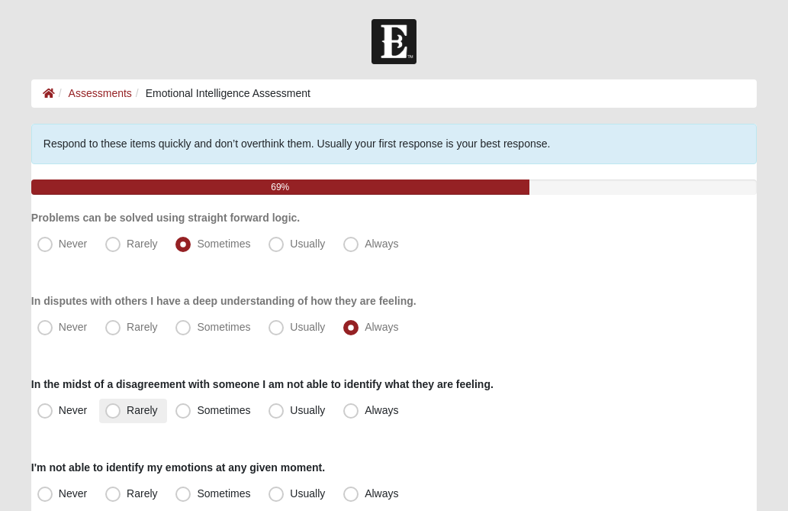
click at [127, 411] on span "Rarely" at bounding box center [142, 410] width 31 height 12
click at [112, 411] on input "Rarely" at bounding box center [116, 410] width 10 height 10
radio input "true"
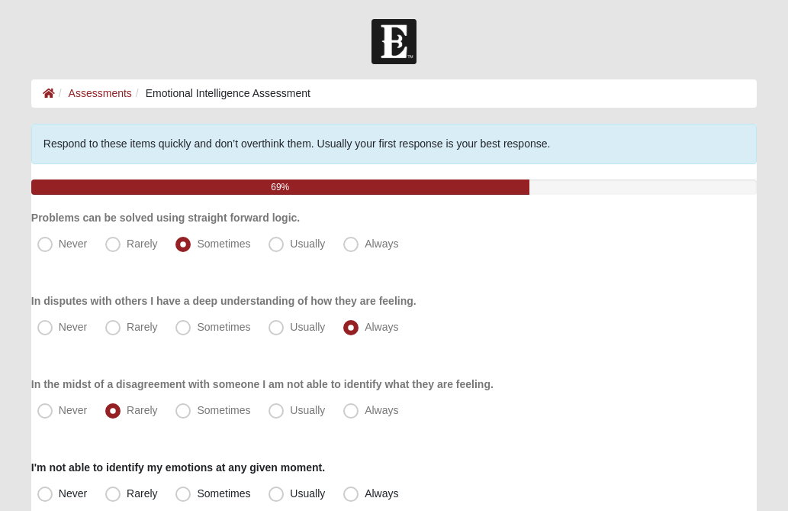
click at [649, 363] on div "Respond to these items quickly and don’t overthink them. Usually your first res…" at bounding box center [394, 477] width 726 height 707
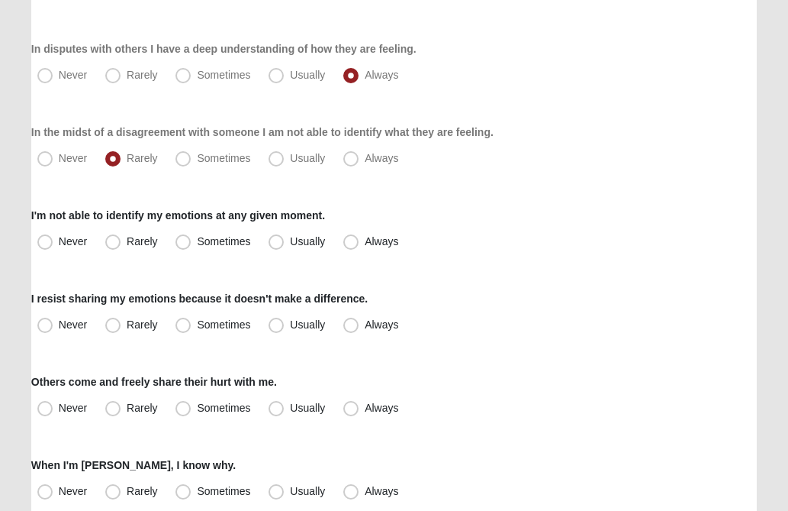
scroll to position [275, 0]
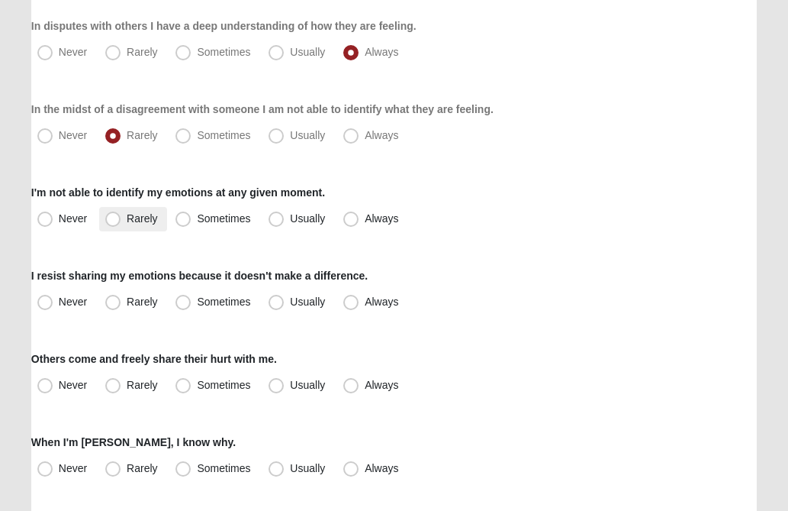
click at [127, 222] on span "Rarely" at bounding box center [142, 218] width 31 height 12
click at [113, 222] on input "Rarely" at bounding box center [116, 219] width 10 height 10
radio input "true"
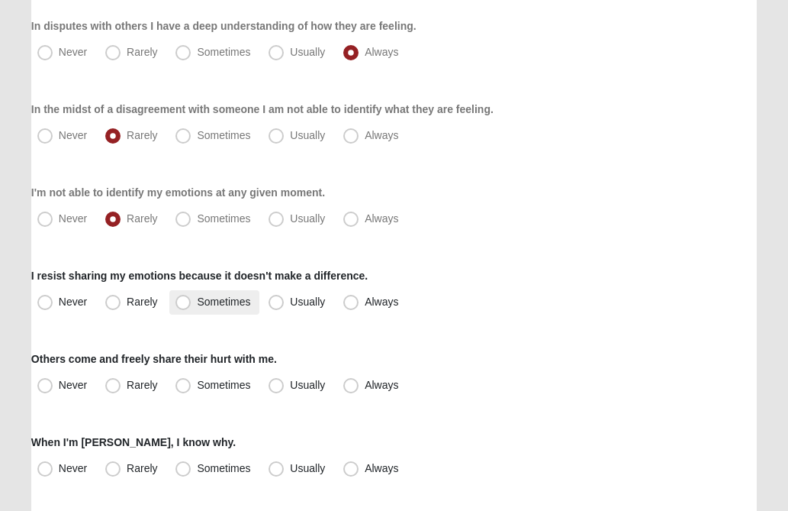
click at [197, 304] on span "Sometimes" at bounding box center [223, 301] width 53 height 12
click at [183, 304] on input "Sometimes" at bounding box center [187, 302] width 10 height 10
radio input "true"
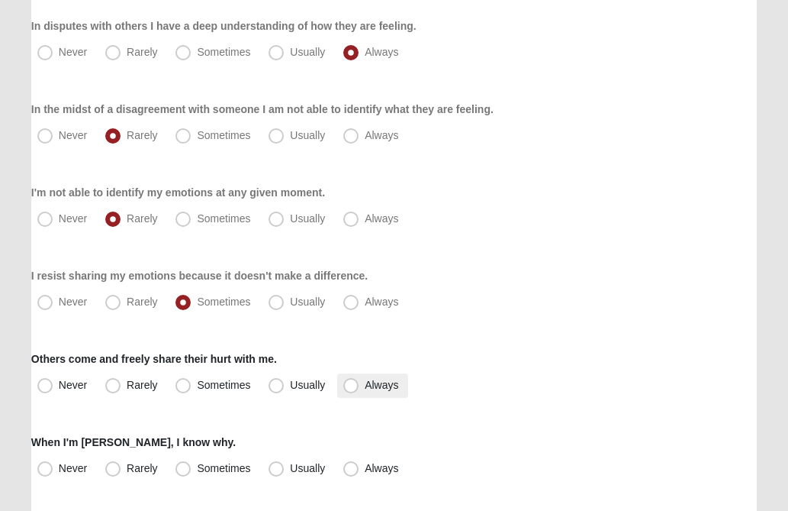
click at [365, 386] on span "Always" at bounding box center [382, 385] width 34 height 12
click at [351, 386] on input "Always" at bounding box center [355, 385] width 10 height 10
radio input "true"
click at [552, 363] on div "Others come and freely share their hurt with me. Never Rarely Sometimes Usually…" at bounding box center [394, 374] width 726 height 47
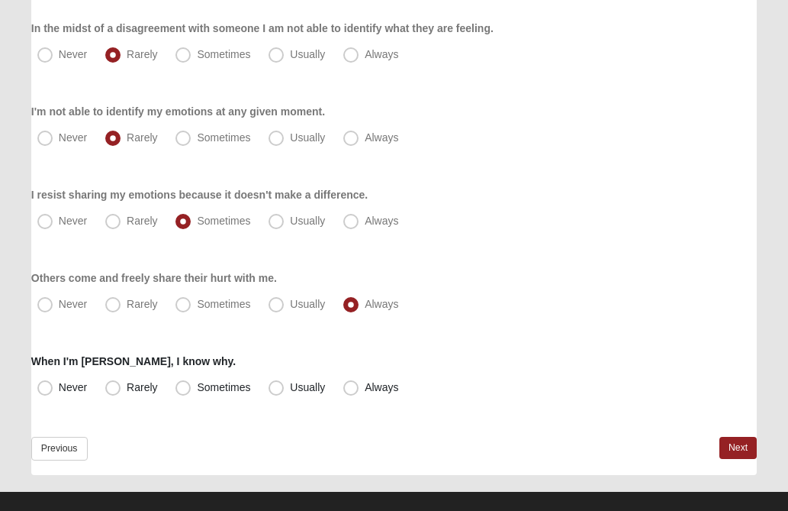
scroll to position [376, 0]
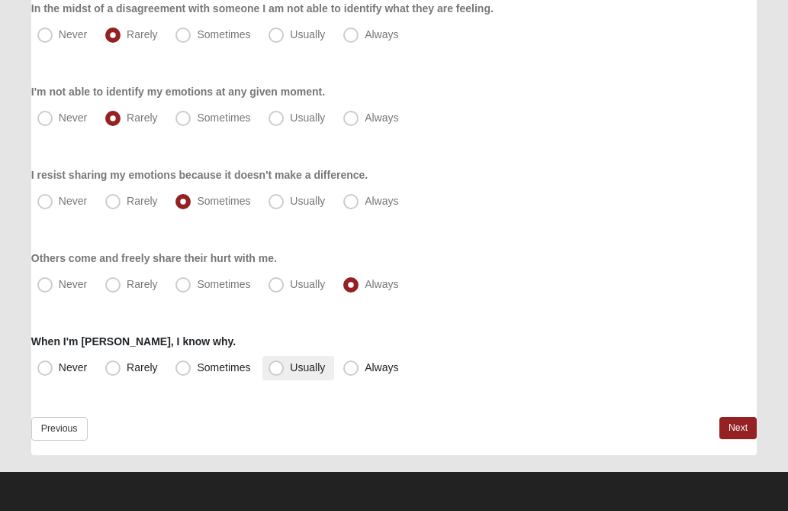
click at [290, 366] on span "Usually" at bounding box center [307, 367] width 35 height 12
click at [275, 366] on input "Usually" at bounding box center [280, 368] width 10 height 10
radio input "true"
click at [734, 426] on link "Next" at bounding box center [738, 428] width 37 height 22
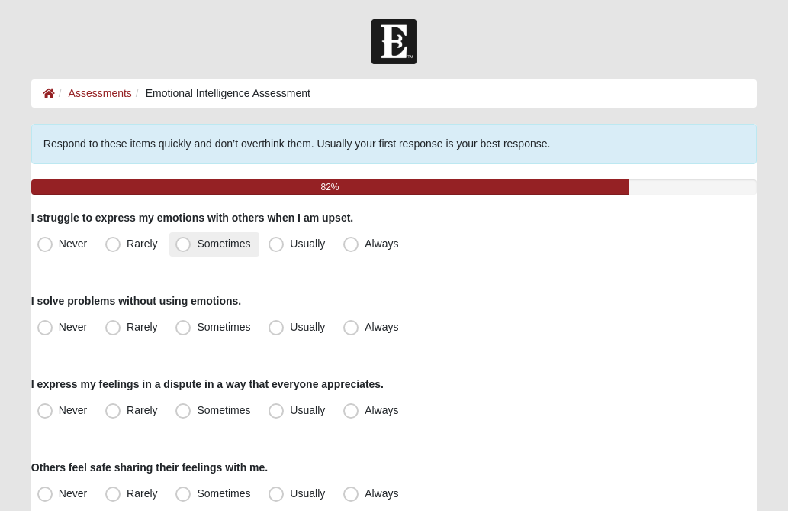
click at [197, 246] on span "Sometimes" at bounding box center [223, 243] width 53 height 12
click at [182, 246] on input "Sometimes" at bounding box center [187, 244] width 10 height 10
radio input "true"
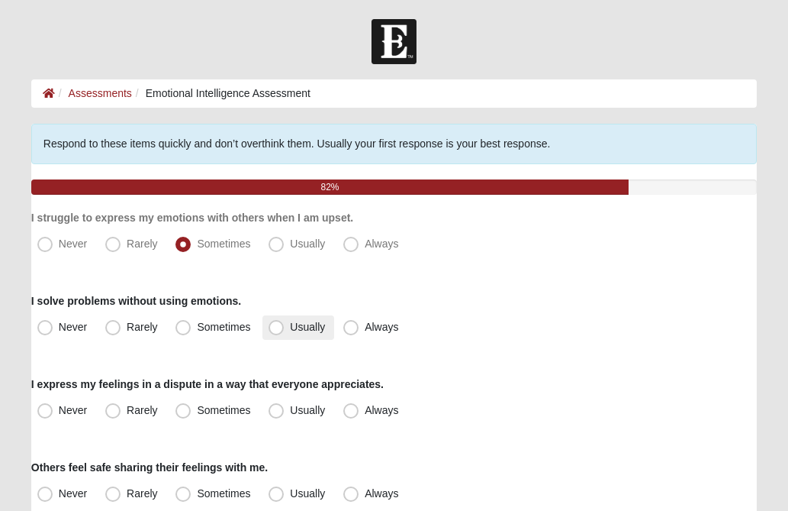
click at [290, 325] on span "Usually" at bounding box center [307, 327] width 35 height 12
click at [275, 325] on input "Usually" at bounding box center [280, 327] width 10 height 10
radio input "true"
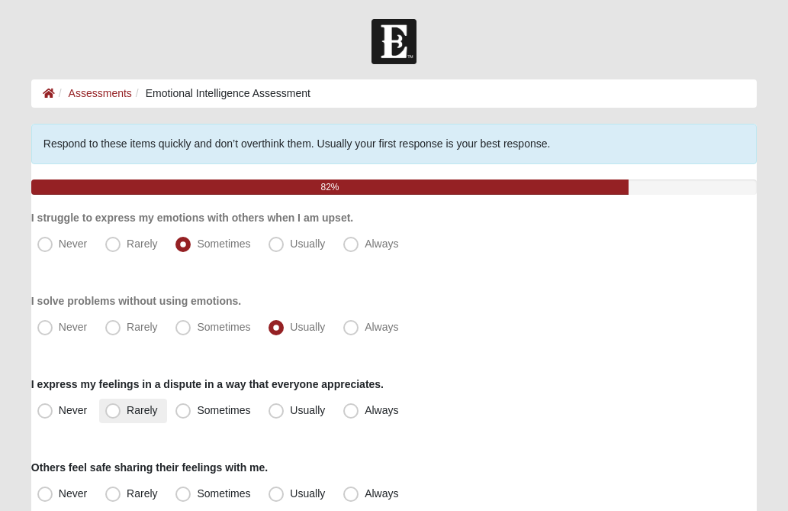
click at [127, 411] on span "Rarely" at bounding box center [142, 410] width 31 height 12
click at [111, 411] on input "Rarely" at bounding box center [116, 410] width 10 height 10
radio input "true"
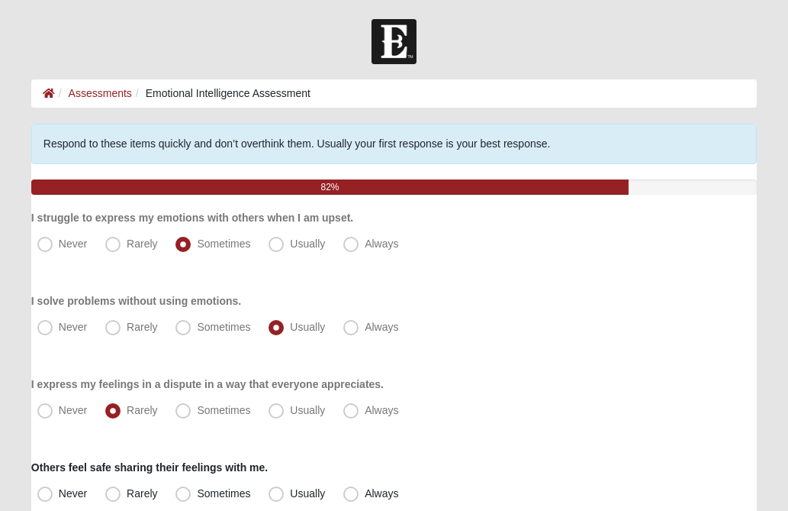
click at [566, 353] on div "Respond to these items quickly and don’t overthink them. Usually your first res…" at bounding box center [394, 477] width 726 height 707
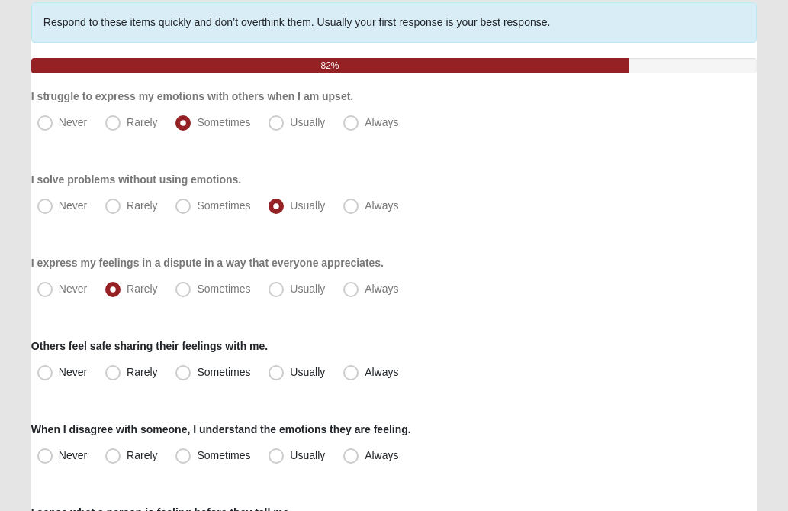
scroll to position [122, 0]
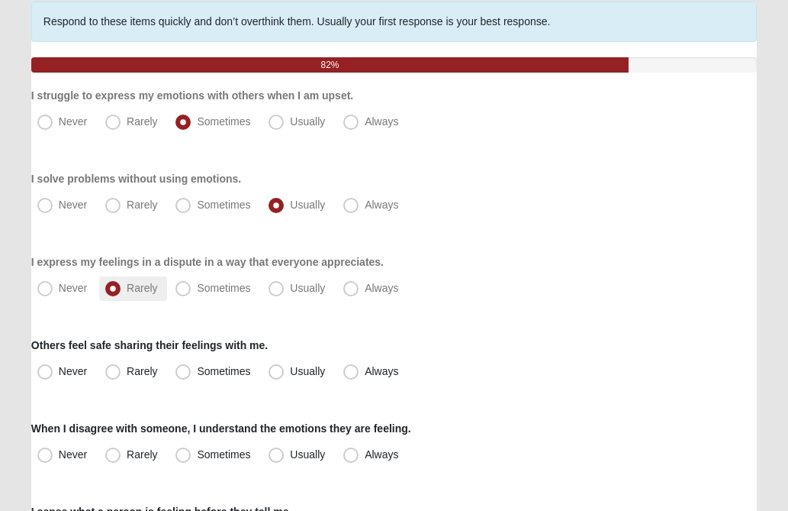
click at [127, 287] on span "Rarely" at bounding box center [142, 288] width 31 height 12
click at [114, 287] on input "Rarely" at bounding box center [116, 288] width 10 height 10
click at [290, 286] on span "Usually" at bounding box center [307, 288] width 35 height 12
click at [279, 286] on input "Usually" at bounding box center [280, 288] width 10 height 10
radio input "true"
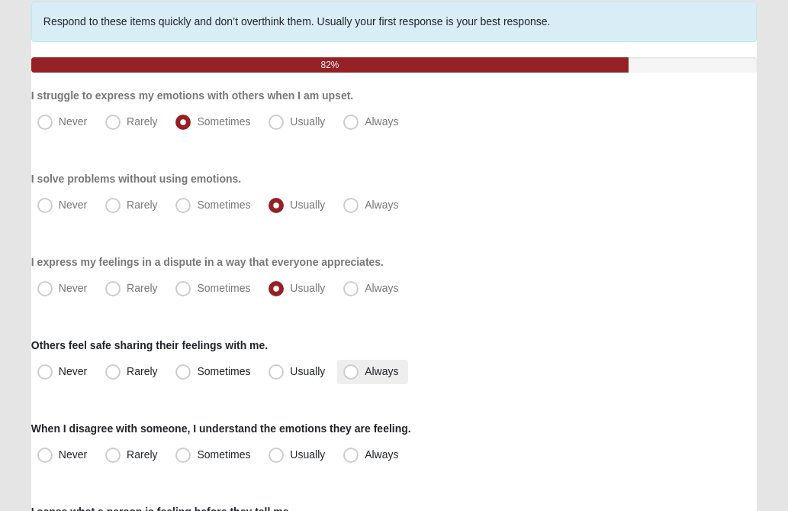
click at [365, 374] on span "Always" at bounding box center [382, 371] width 34 height 12
click at [350, 374] on input "Always" at bounding box center [355, 371] width 10 height 10
radio input "true"
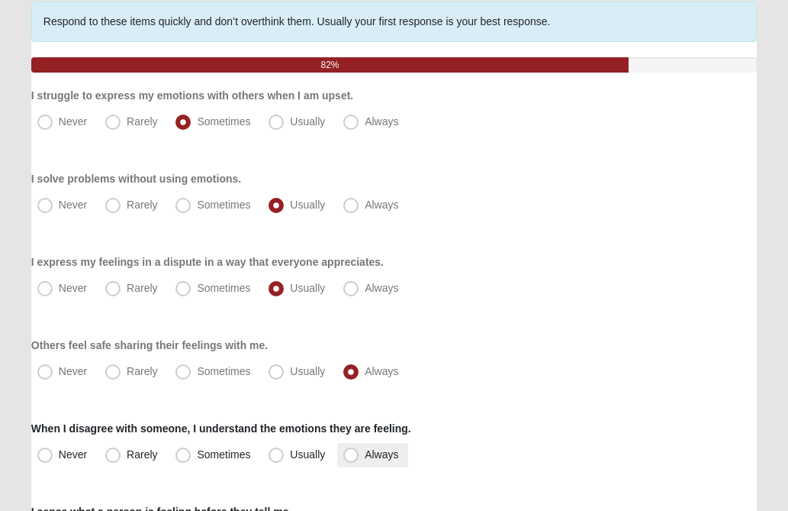
click at [365, 456] on span "Always" at bounding box center [382, 454] width 34 height 12
click at [350, 456] on input "Always" at bounding box center [355, 455] width 10 height 10
radio input "true"
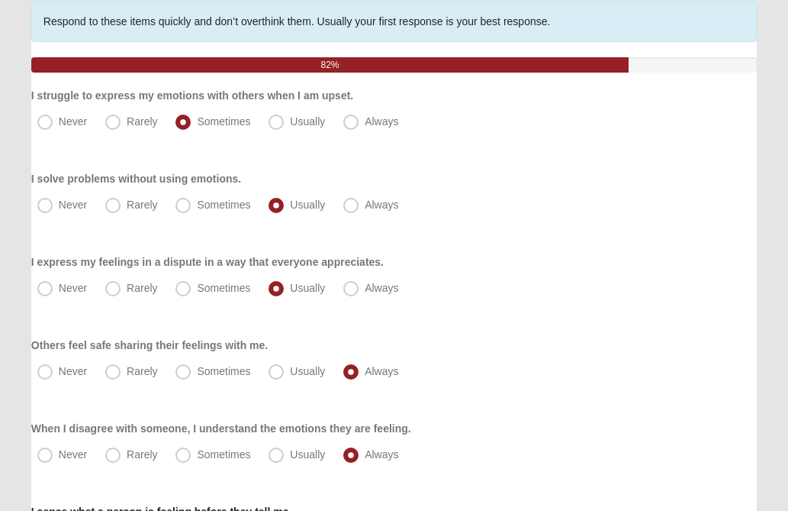
click at [536, 413] on div "Respond to these items quickly and don’t overthink them. Usually your first res…" at bounding box center [394, 355] width 726 height 707
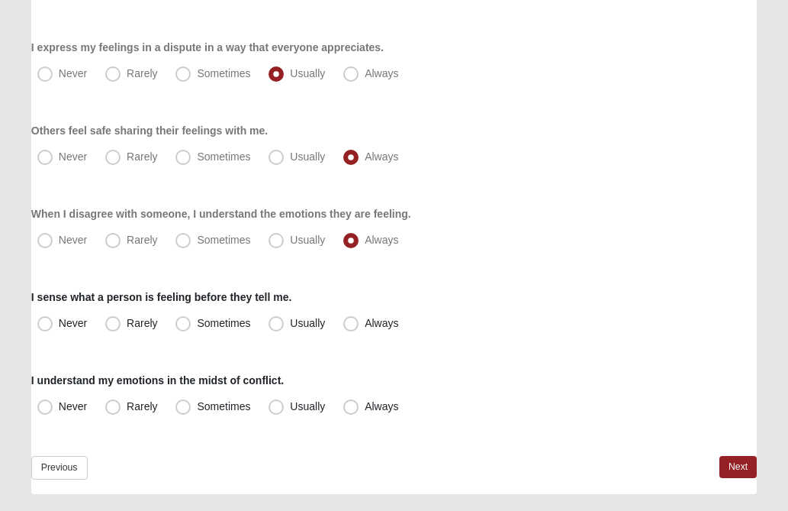
scroll to position [366, 0]
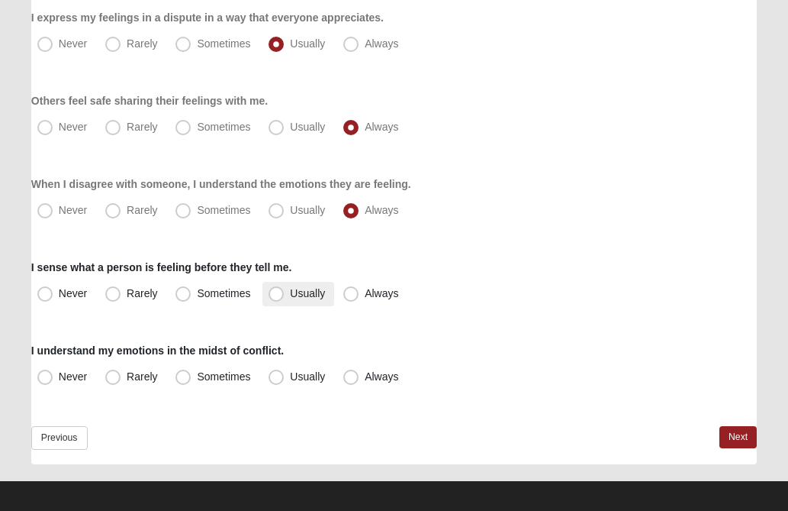
click at [290, 294] on span "Usually" at bounding box center [307, 293] width 35 height 12
click at [279, 294] on input "Usually" at bounding box center [280, 294] width 10 height 10
radio input "true"
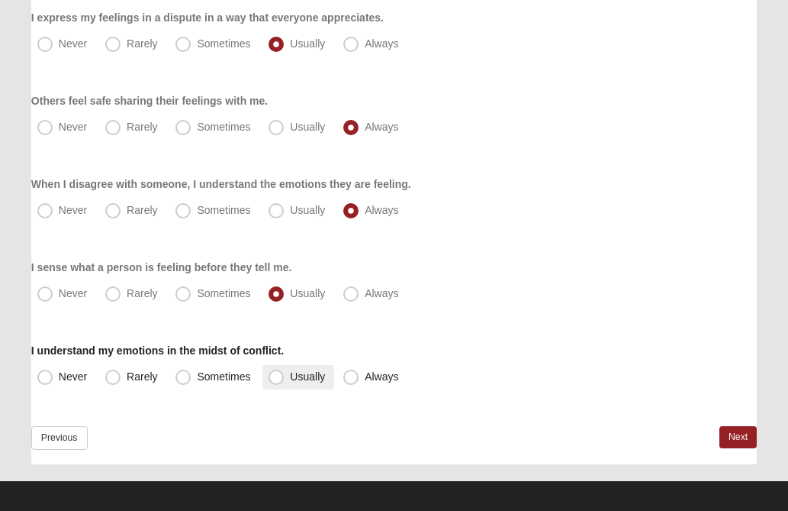
click at [290, 377] on span "Usually" at bounding box center [307, 376] width 35 height 12
click at [279, 377] on input "Usually" at bounding box center [280, 377] width 10 height 10
radio input "true"
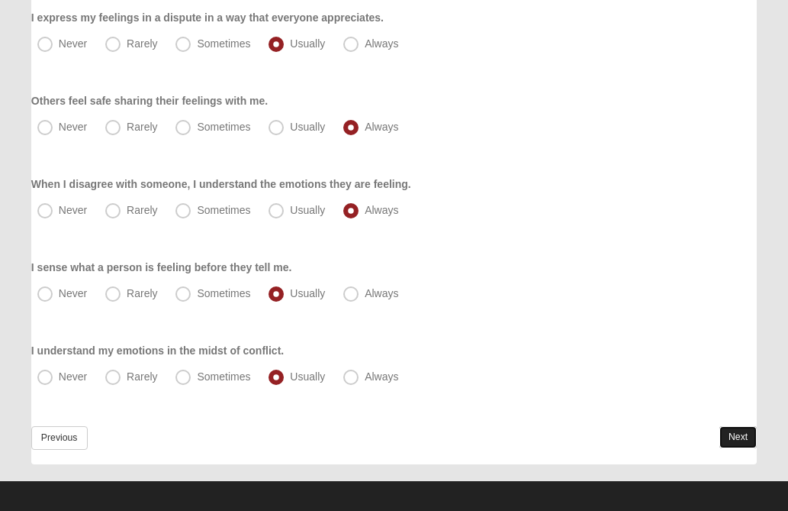
click at [733, 432] on link "Next" at bounding box center [738, 437] width 37 height 22
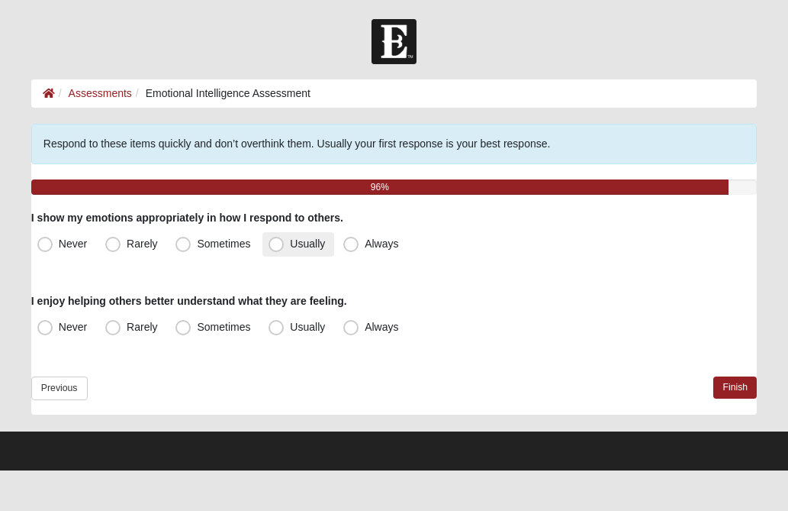
click at [290, 246] on span "Usually" at bounding box center [307, 243] width 35 height 12
click at [279, 246] on input "Usually" at bounding box center [280, 244] width 10 height 10
radio input "true"
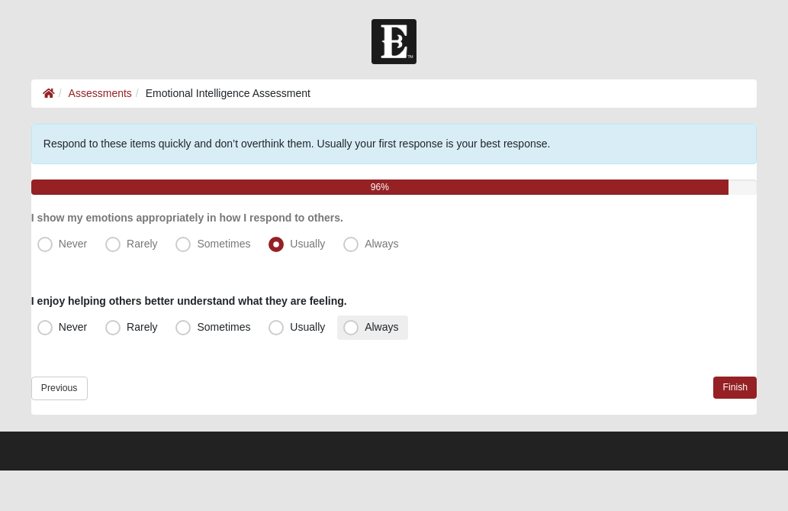
click at [365, 332] on span "Always" at bounding box center [382, 327] width 34 height 12
click at [353, 332] on input "Always" at bounding box center [355, 327] width 10 height 10
radio input "true"
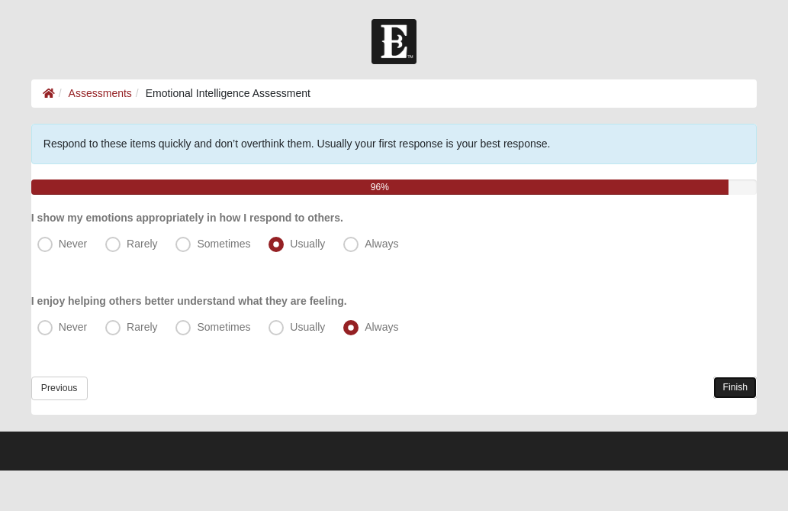
click at [729, 383] on link "Finish" at bounding box center [736, 387] width 44 height 22
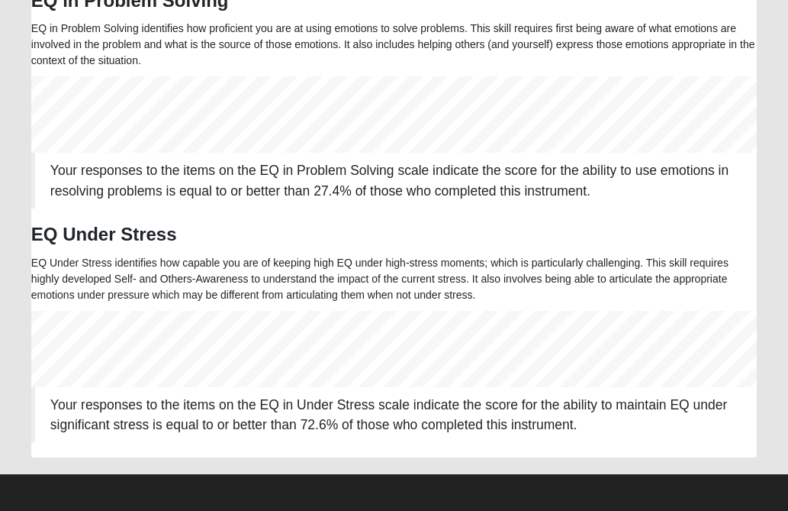
scroll to position [1228, 0]
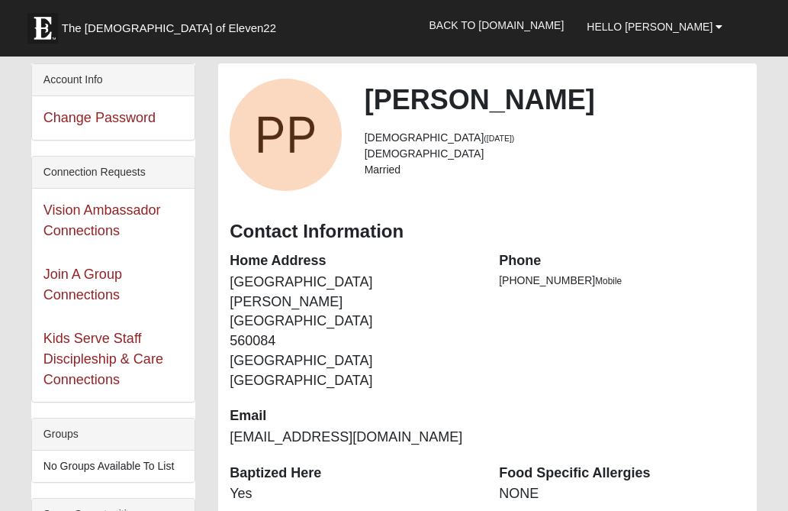
scroll to position [744, 0]
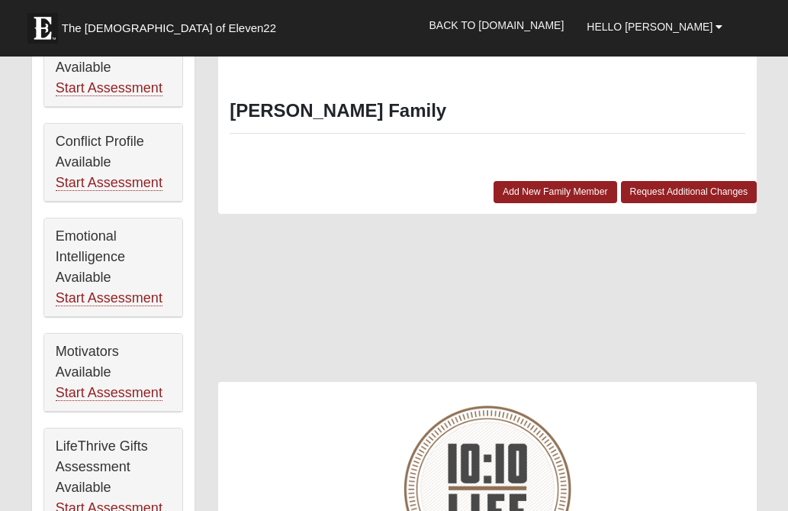
click at [9, 160] on form "The [DEMOGRAPHIC_DATA] of Eleven22 Hello [PERSON_NAME] My Account Log Out Back …" at bounding box center [394, 236] width 788 height 1923
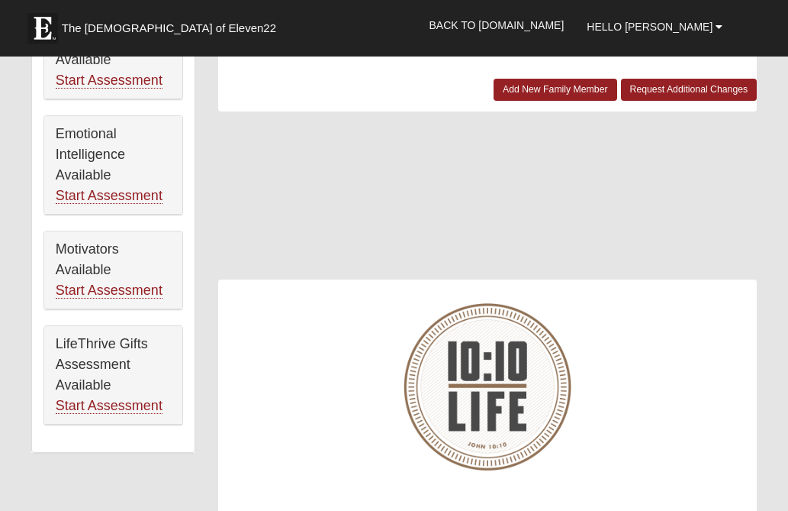
scroll to position [836, 0]
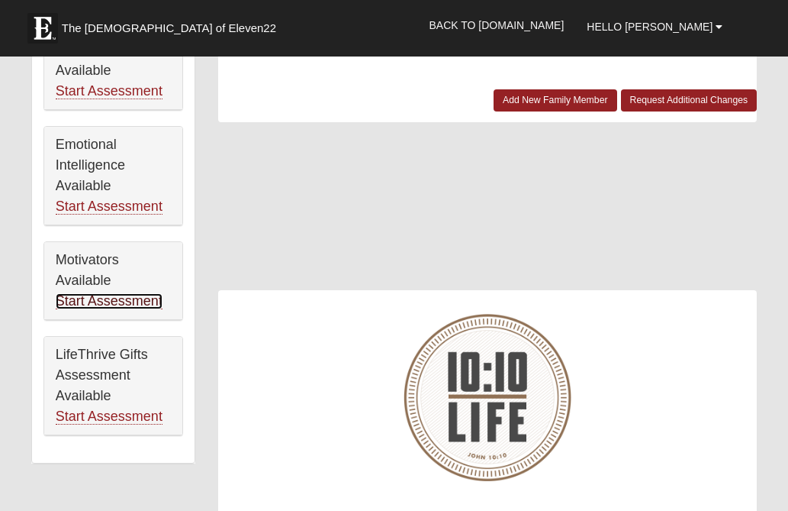
click at [132, 301] on link "Start Assessment" at bounding box center [109, 301] width 107 height 16
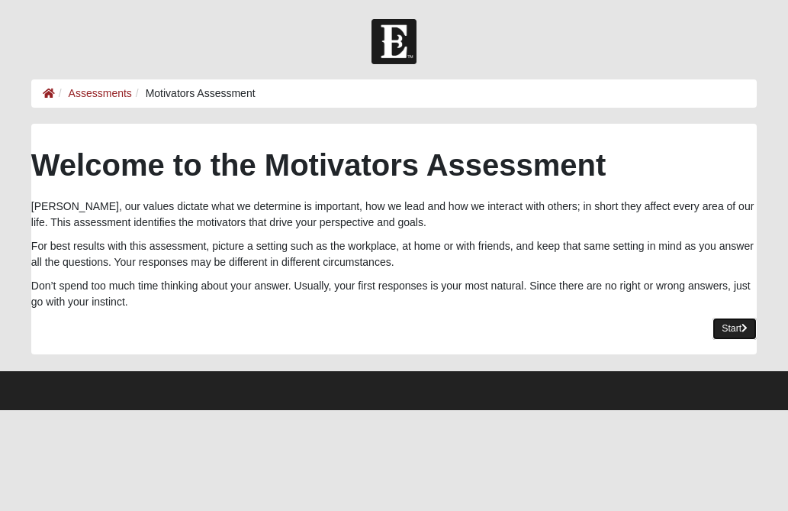
click at [726, 324] on link "Start" at bounding box center [735, 329] width 44 height 22
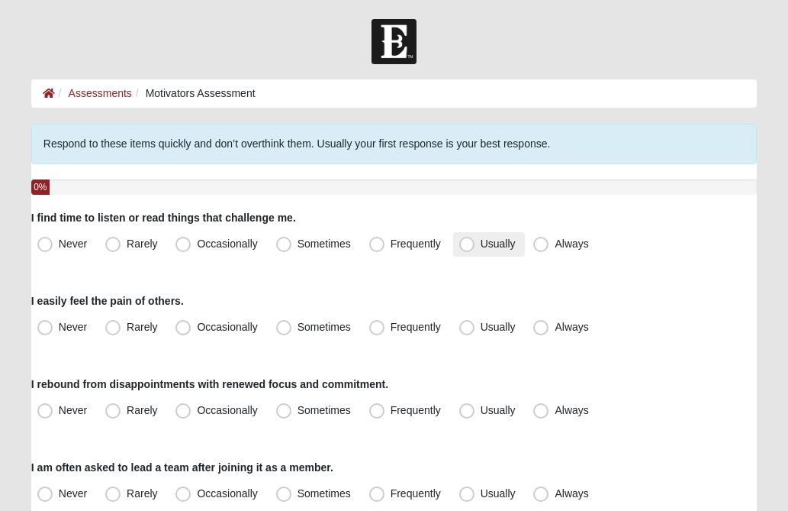
click at [481, 242] on span "Usually" at bounding box center [498, 243] width 35 height 12
click at [466, 242] on input "Usually" at bounding box center [471, 244] width 10 height 10
radio input "true"
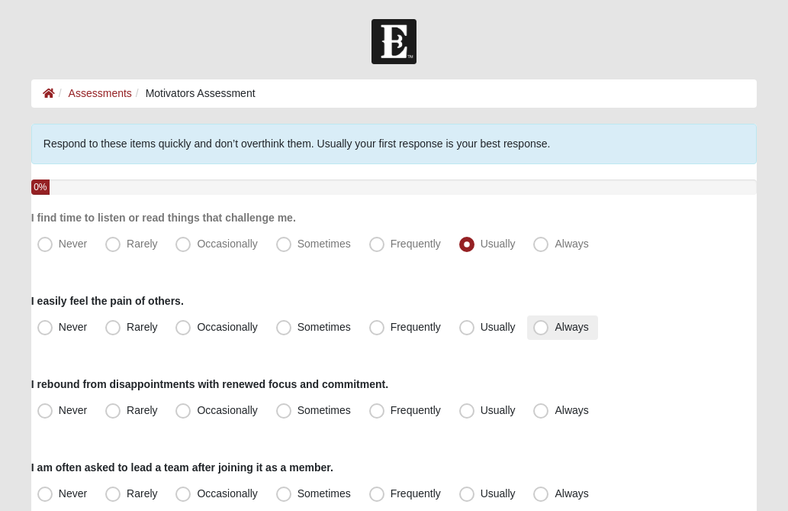
click at [555, 330] on span "Always" at bounding box center [572, 327] width 34 height 12
click at [540, 330] on input "Always" at bounding box center [545, 327] width 10 height 10
radio input "true"
click at [662, 335] on div "Never Rarely Occasionally Sometimes Frequently Usually Always" at bounding box center [394, 327] width 726 height 24
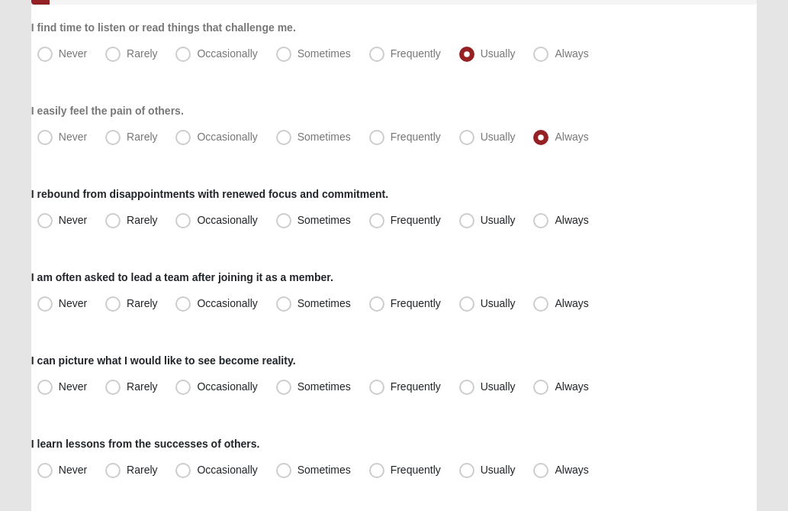
scroll to position [214, 0]
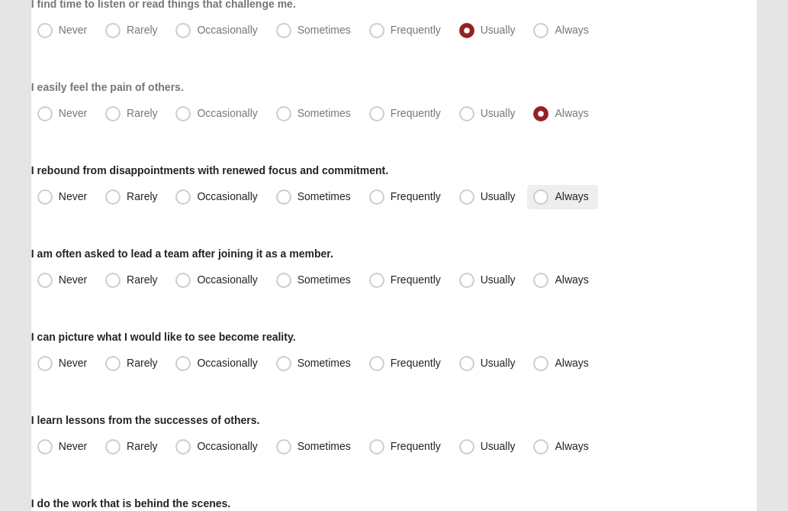
click at [555, 197] on span "Always" at bounding box center [572, 196] width 34 height 12
click at [540, 197] on input "Always" at bounding box center [545, 197] width 10 height 10
radio input "true"
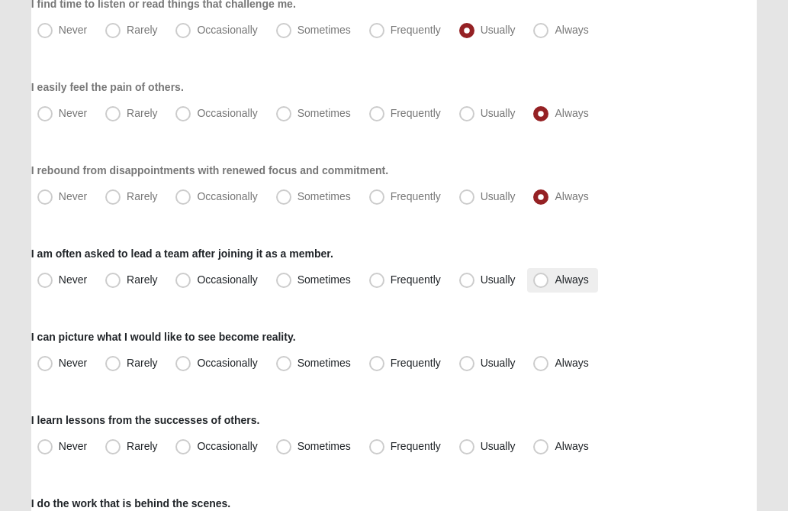
click at [555, 277] on span "Always" at bounding box center [572, 279] width 34 height 12
click at [541, 277] on input "Always" at bounding box center [545, 280] width 10 height 10
radio input "true"
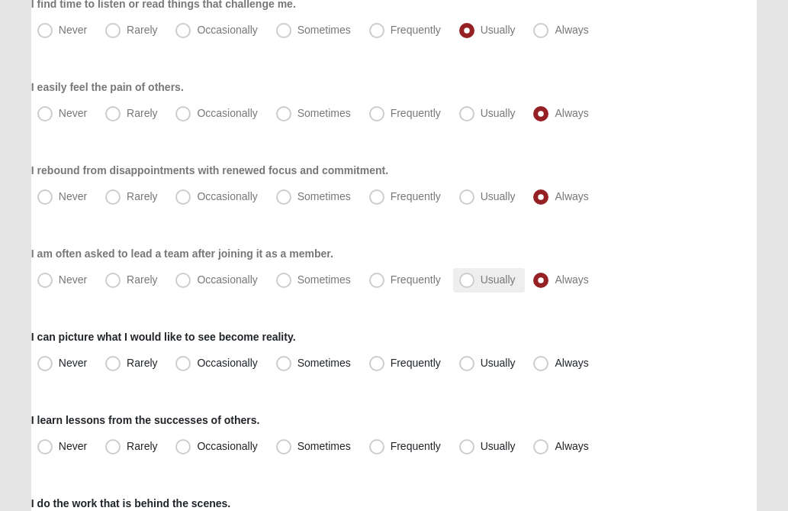
click at [481, 282] on span "Usually" at bounding box center [498, 279] width 35 height 12
click at [466, 282] on input "Usually" at bounding box center [471, 280] width 10 height 10
radio input "true"
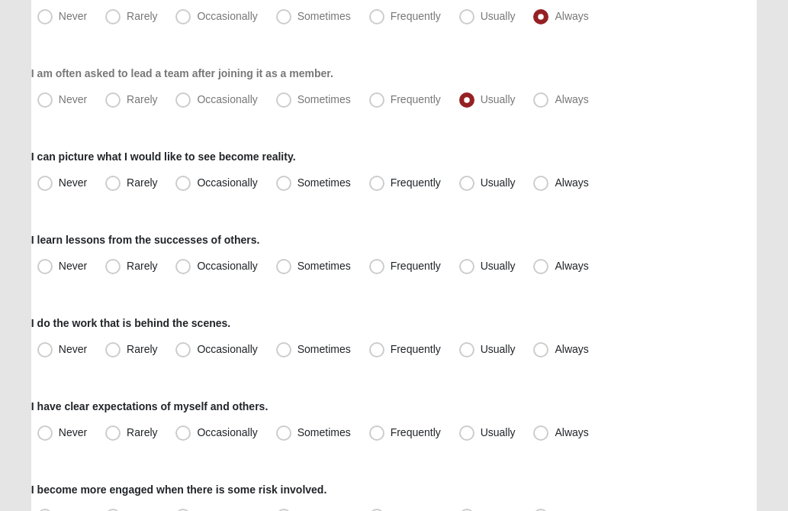
scroll to position [397, 0]
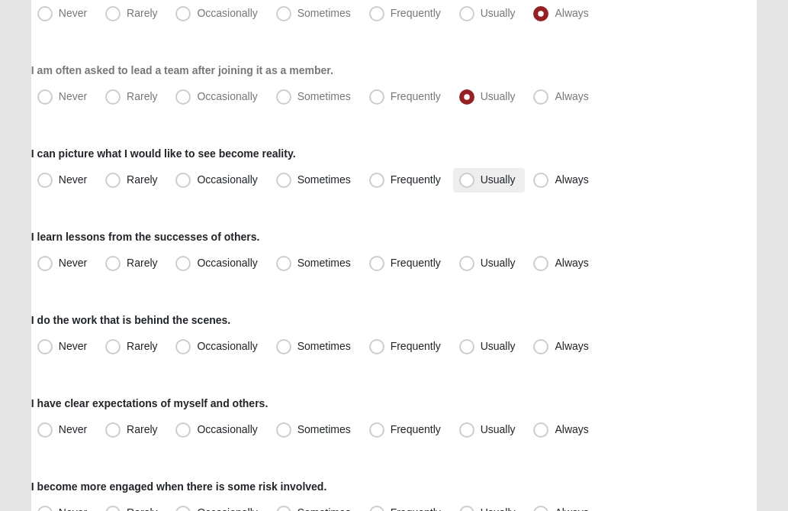
click at [481, 180] on span "Usually" at bounding box center [498, 179] width 35 height 12
click at [469, 180] on input "Usually" at bounding box center [471, 180] width 10 height 10
radio input "true"
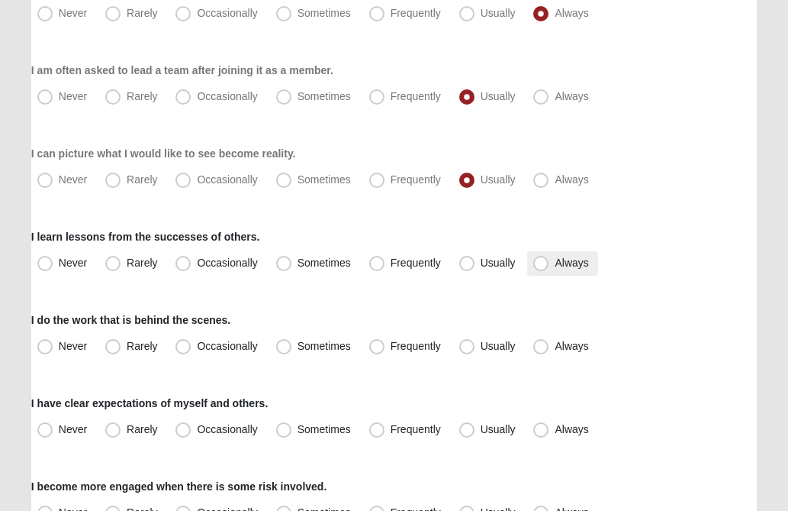
click at [555, 265] on span "Always" at bounding box center [572, 262] width 34 height 12
click at [549, 265] on input "Always" at bounding box center [545, 263] width 10 height 10
radio input "true"
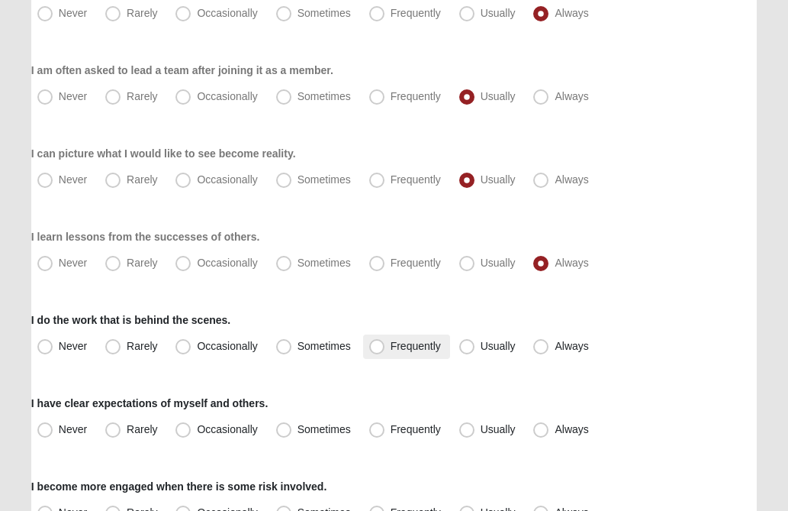
click at [391, 348] on span "Frequently" at bounding box center [416, 346] width 50 height 12
click at [376, 348] on input "Frequently" at bounding box center [381, 346] width 10 height 10
radio input "true"
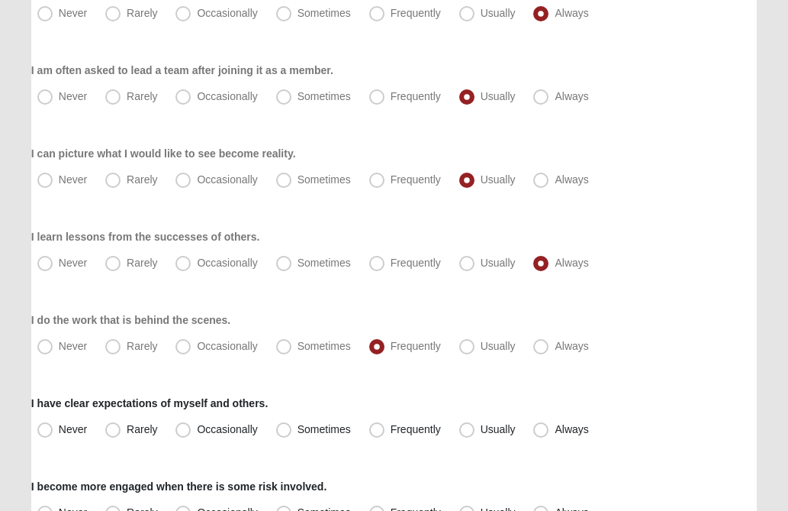
click at [668, 321] on div "I do the work that is behind the scenes. Never Rarely Occasionally Sometimes Fr…" at bounding box center [394, 335] width 726 height 47
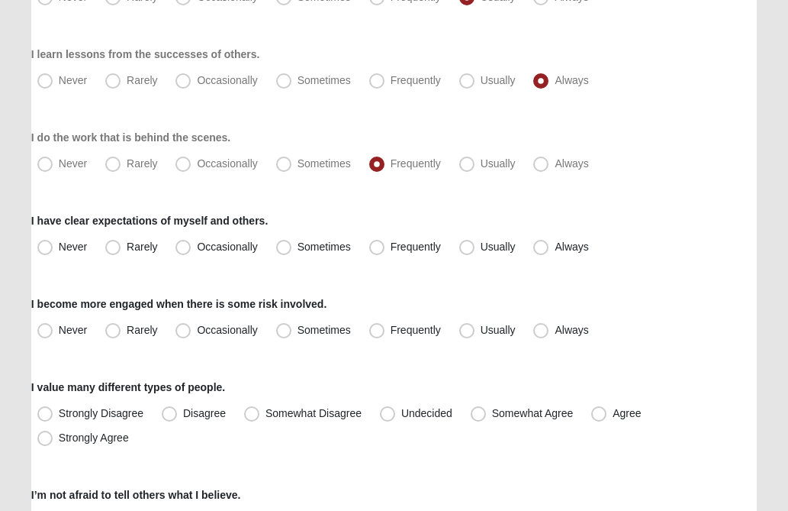
scroll to position [580, 0]
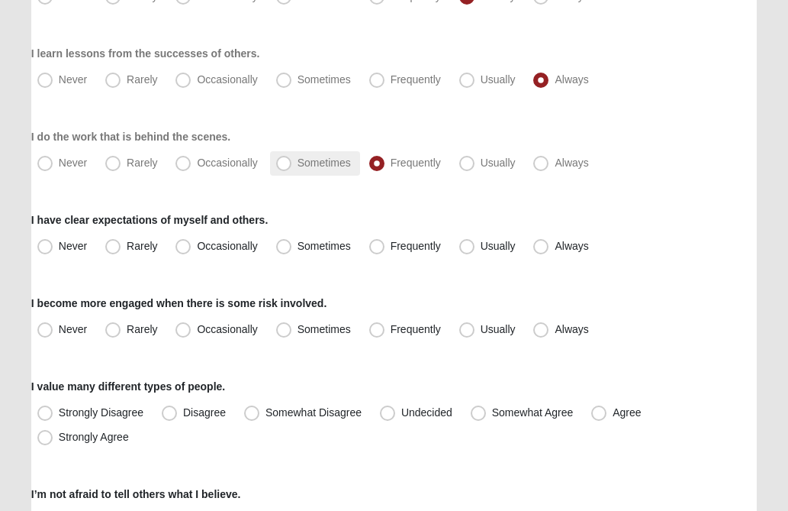
click at [298, 166] on span "Sometimes" at bounding box center [324, 162] width 53 height 12
click at [285, 166] on input "Sometimes" at bounding box center [287, 163] width 10 height 10
radio input "true"
click at [659, 194] on div "Respond to these items quickly and don’t overthink them. Usually your first res…" at bounding box center [394, 449] width 726 height 1811
click at [481, 248] on span "Usually" at bounding box center [498, 246] width 35 height 12
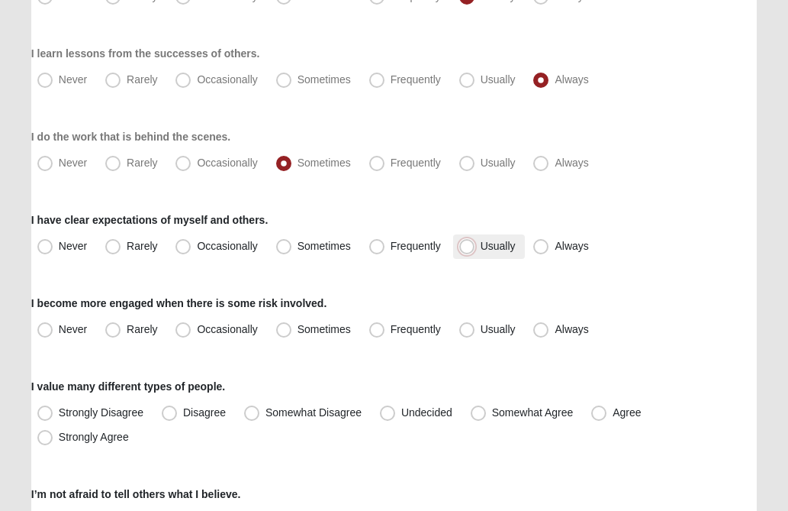
click at [467, 248] on input "Usually" at bounding box center [471, 246] width 10 height 10
radio input "true"
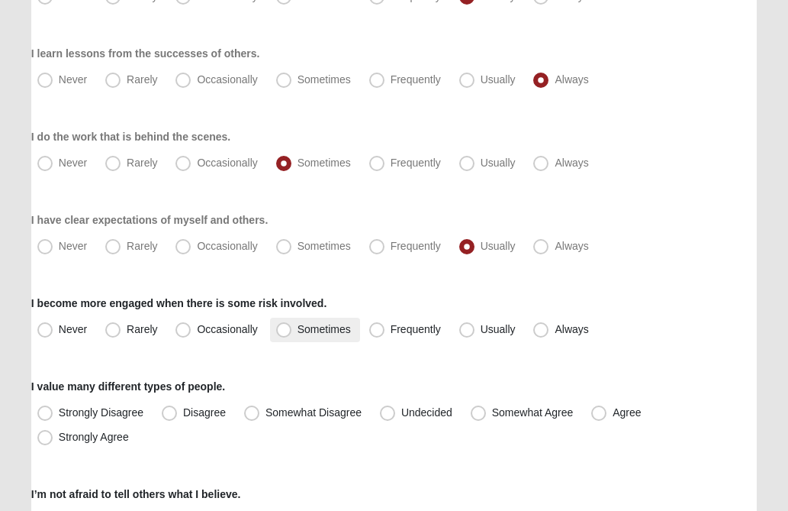
click at [298, 328] on span "Sometimes" at bounding box center [324, 329] width 53 height 12
click at [286, 328] on input "Sometimes" at bounding box center [287, 329] width 10 height 10
radio input "true"
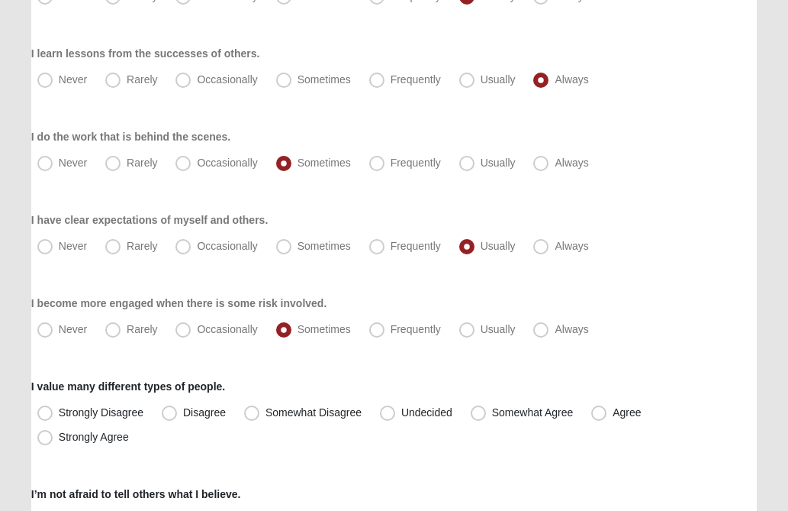
click at [691, 255] on div "Never Rarely Occasionally Sometimes Frequently Usually Always" at bounding box center [394, 246] width 726 height 24
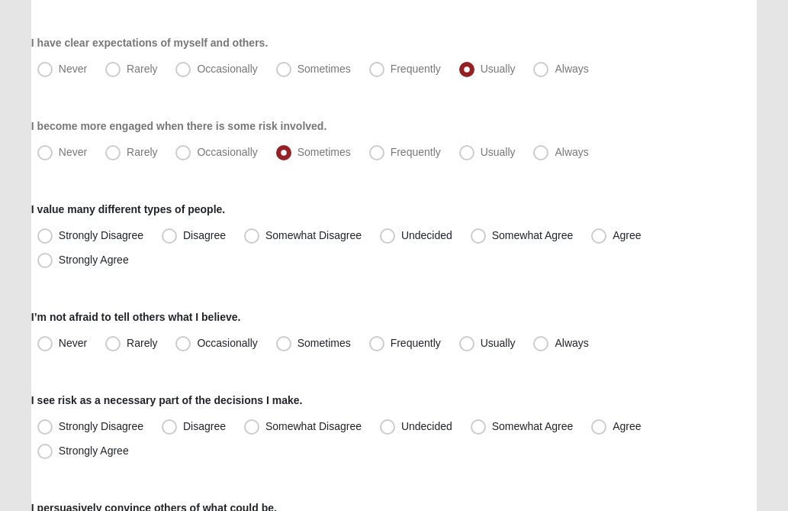
scroll to position [763, 0]
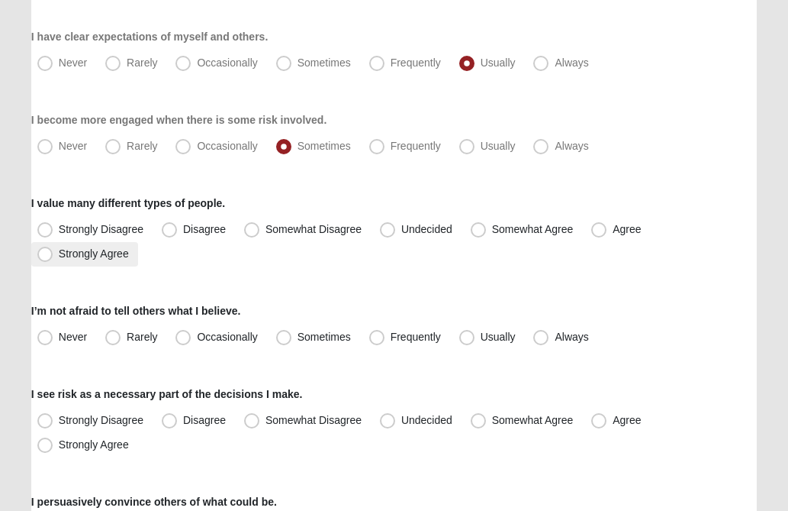
click at [59, 255] on span "Strongly Agree" at bounding box center [94, 253] width 70 height 12
click at [46, 255] on input "Strongly Agree" at bounding box center [49, 254] width 10 height 10
radio input "true"
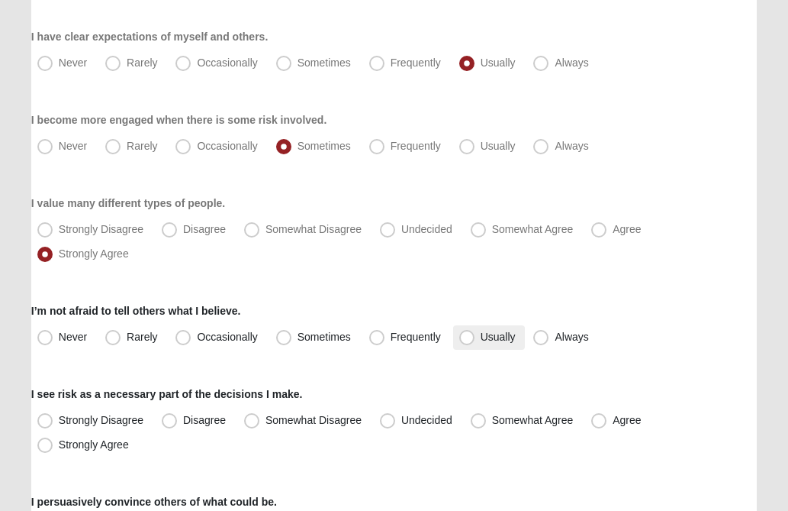
click at [481, 334] on span "Usually" at bounding box center [498, 336] width 35 height 12
click at [466, 334] on input "Usually" at bounding box center [471, 337] width 10 height 10
radio input "true"
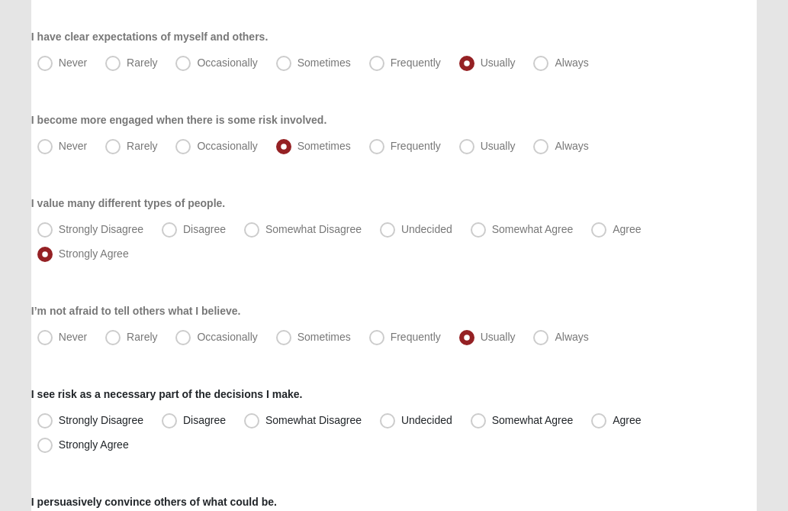
click at [679, 335] on div "Never Rarely Occasionally Sometimes Frequently Usually Always" at bounding box center [394, 337] width 726 height 24
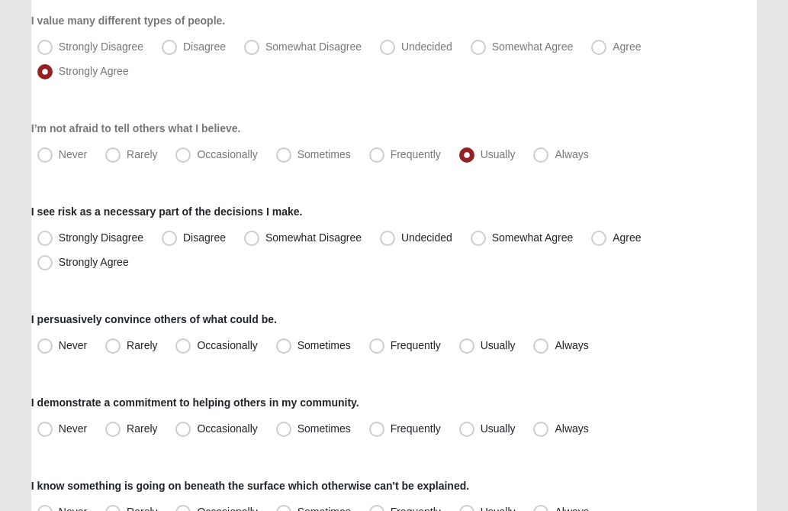
scroll to position [946, 0]
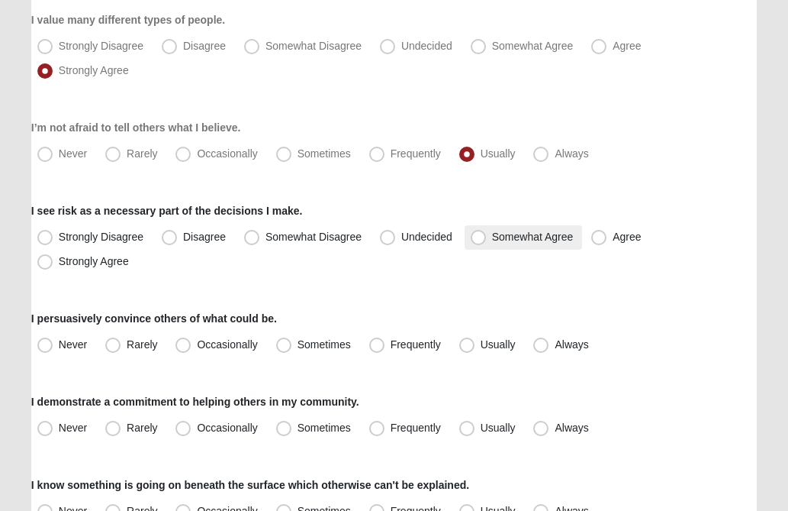
click at [492, 241] on span "Somewhat Agree" at bounding box center [533, 236] width 82 height 12
click at [479, 241] on input "Somewhat Agree" at bounding box center [482, 237] width 10 height 10
radio input "true"
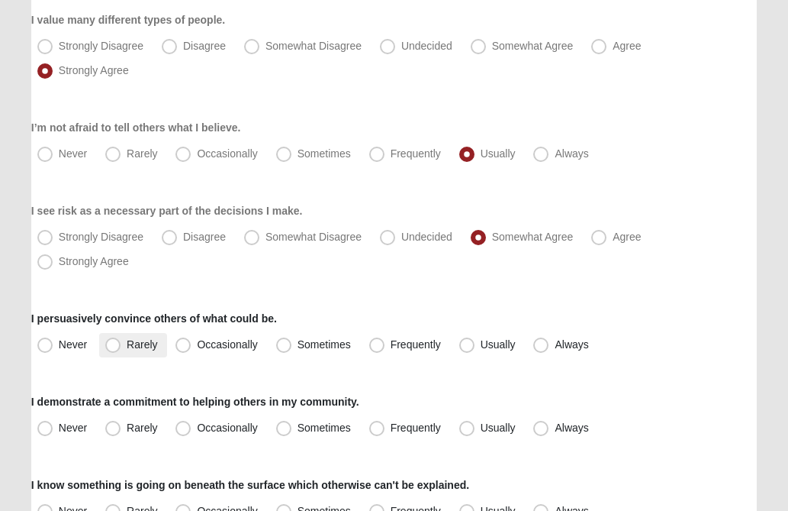
click at [127, 345] on span "Rarely" at bounding box center [142, 344] width 31 height 12
click at [118, 345] on input "Rarely" at bounding box center [116, 345] width 10 height 10
radio input "true"
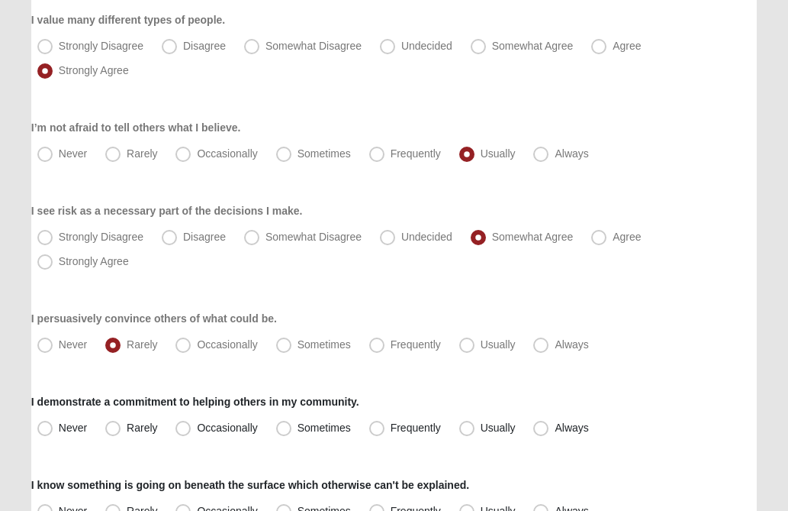
click at [656, 313] on div "I persuasively convince others of what could be. Never Rarely Occasionally Some…" at bounding box center [394, 334] width 726 height 47
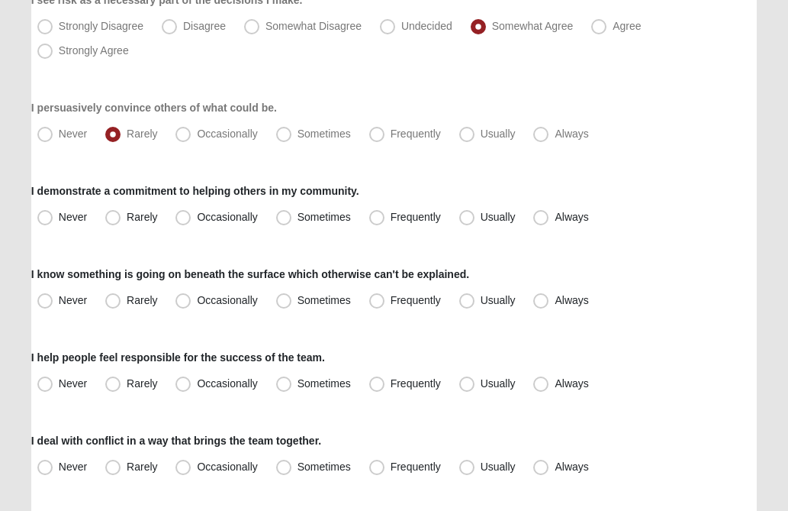
scroll to position [1160, 0]
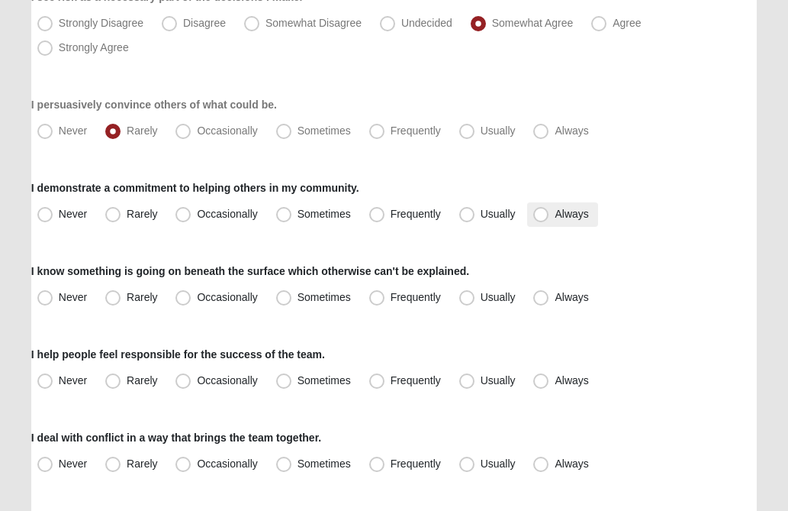
click at [555, 214] on span "Always" at bounding box center [572, 214] width 34 height 12
click at [540, 214] on input "Always" at bounding box center [545, 214] width 10 height 10
radio input "true"
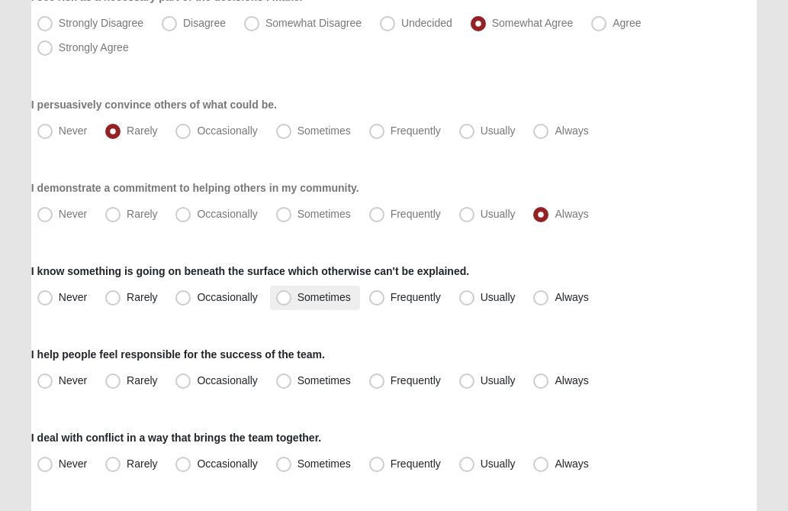
click at [298, 299] on span "Sometimes" at bounding box center [324, 297] width 53 height 12
click at [283, 299] on input "Sometimes" at bounding box center [287, 297] width 10 height 10
radio input "true"
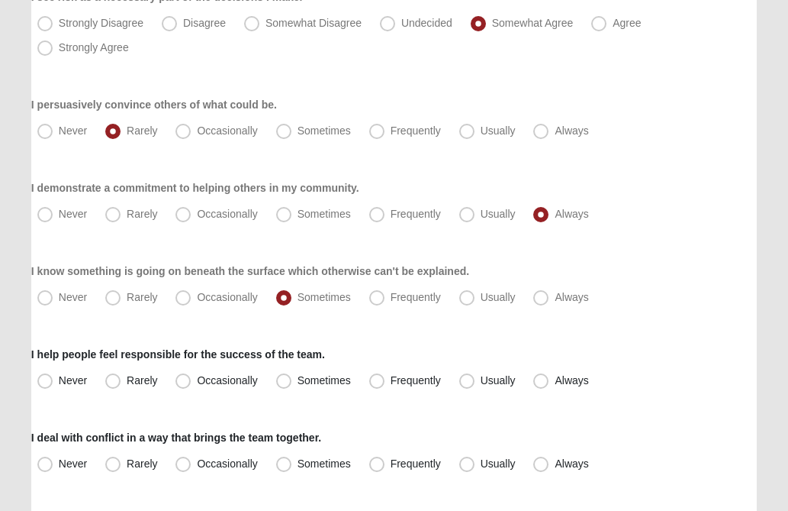
click at [634, 308] on div "Never Rarely Occasionally Sometimes Frequently Usually Always" at bounding box center [394, 297] width 726 height 24
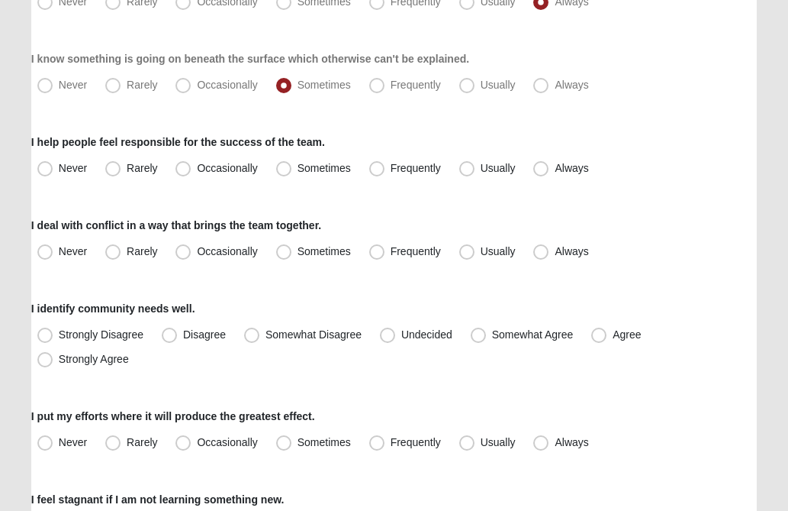
scroll to position [1374, 0]
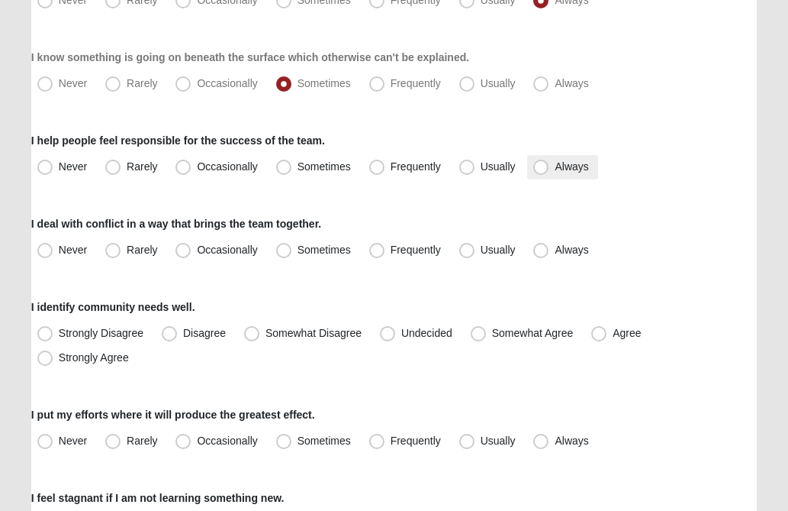
click at [555, 165] on span "Always" at bounding box center [572, 166] width 34 height 12
click at [540, 165] on input "Always" at bounding box center [545, 167] width 10 height 10
radio input "true"
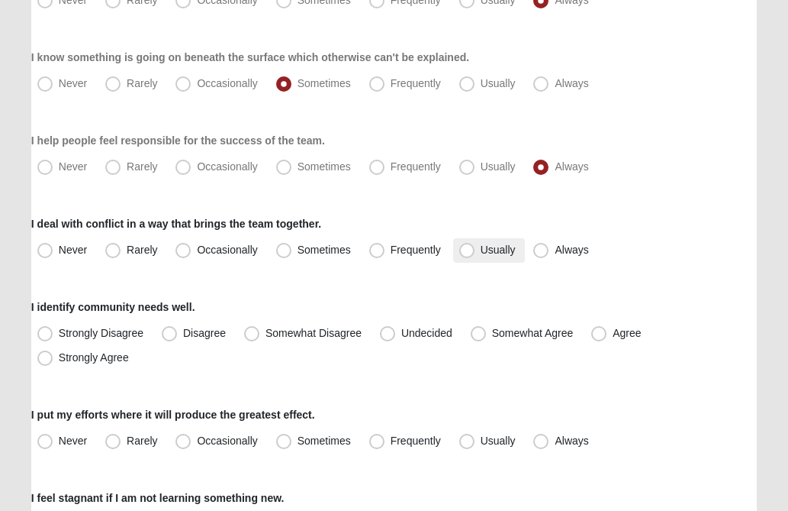
click at [481, 247] on span "Usually" at bounding box center [498, 249] width 35 height 12
click at [469, 247] on input "Usually" at bounding box center [471, 250] width 10 height 10
radio input "true"
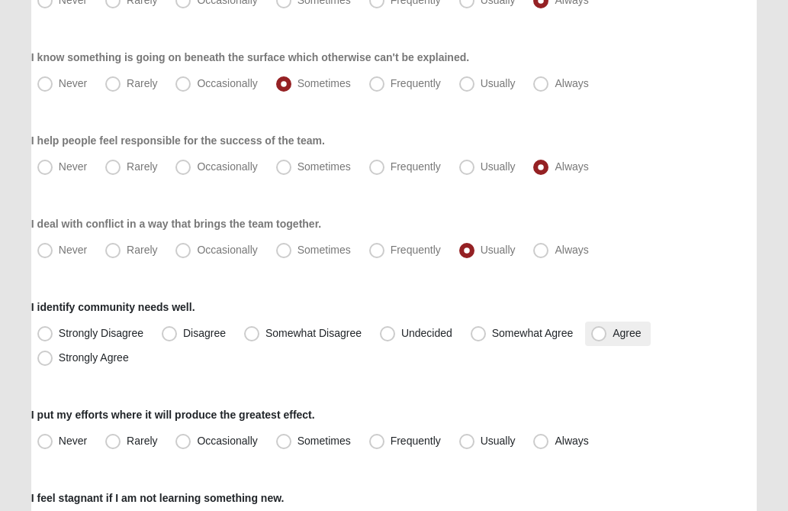
click at [613, 328] on span "Agree" at bounding box center [627, 333] width 28 height 12
click at [598, 328] on input "Agree" at bounding box center [603, 333] width 10 height 10
radio input "true"
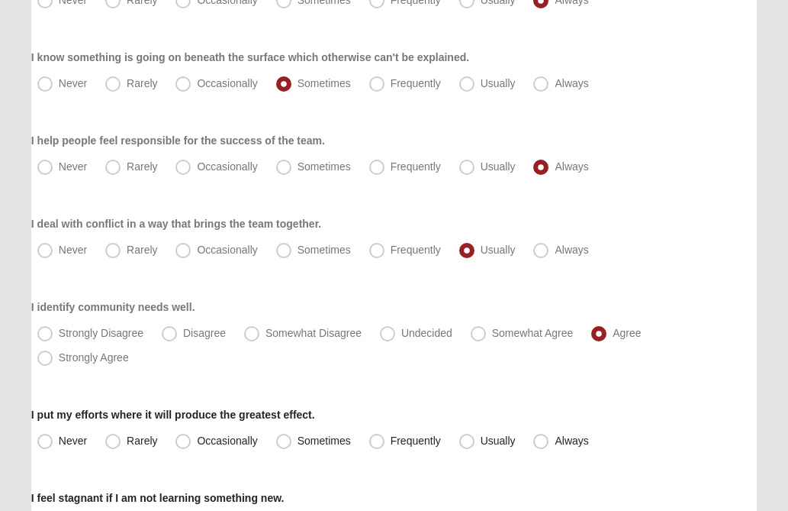
click at [697, 347] on div "Strongly Disagree Disagree Somewhat Disagree Undecided Somewhat Agree Agree Str…" at bounding box center [394, 345] width 726 height 49
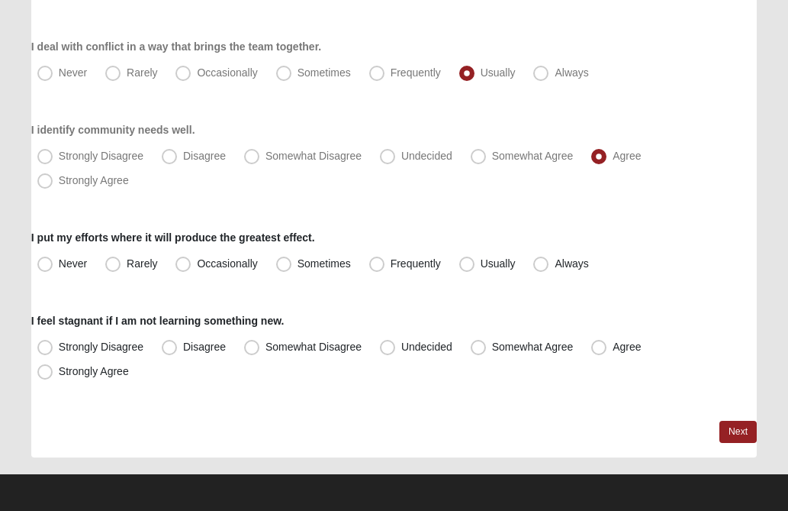
scroll to position [1553, 0]
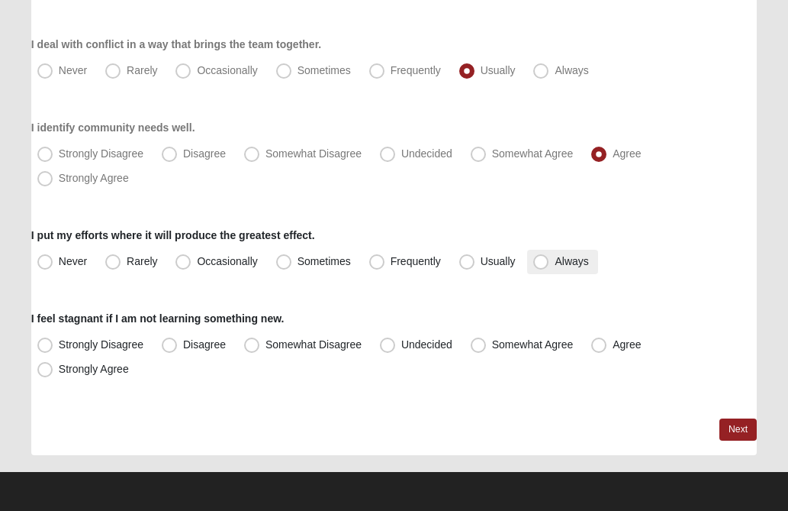
click at [555, 263] on span "Always" at bounding box center [572, 261] width 34 height 12
click at [543, 263] on input "Always" at bounding box center [545, 261] width 10 height 10
radio input "true"
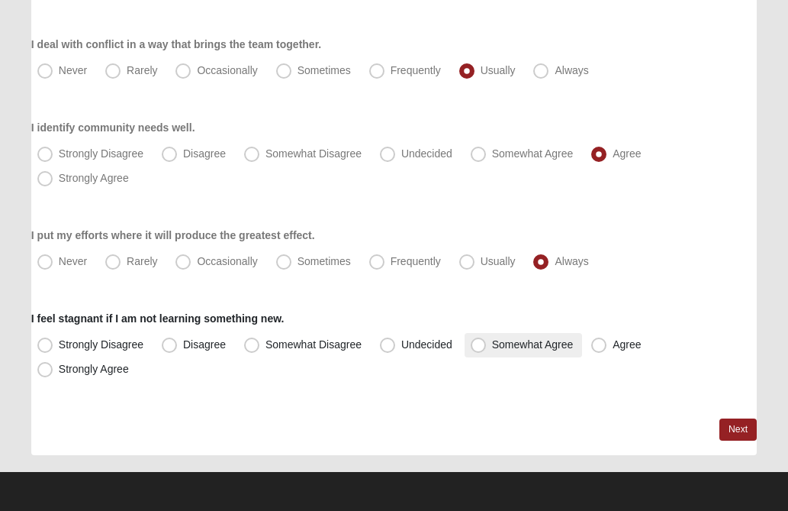
click at [492, 347] on span "Somewhat Agree" at bounding box center [533, 344] width 82 height 12
click at [479, 347] on input "Somewhat Agree" at bounding box center [482, 345] width 10 height 10
radio input "true"
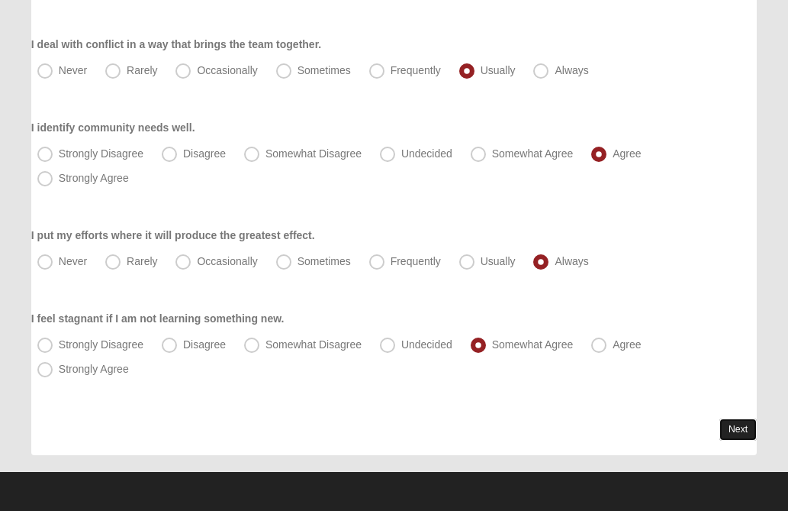
click at [733, 427] on link "Next" at bounding box center [738, 429] width 37 height 22
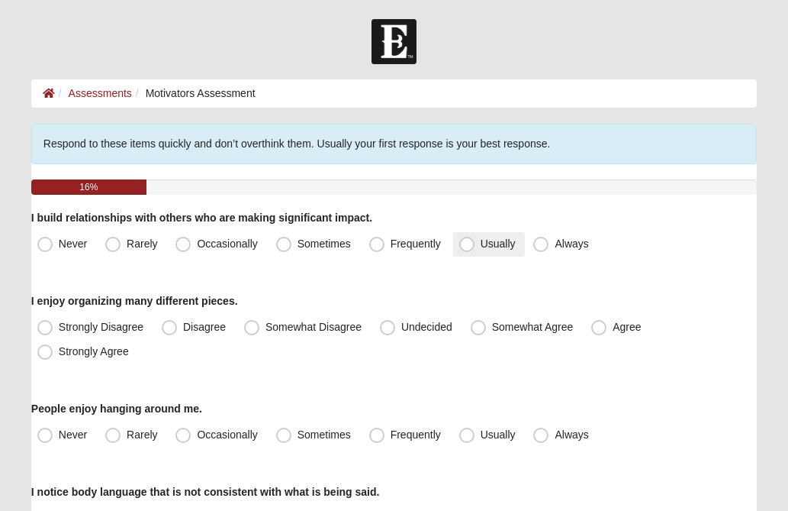
click at [481, 243] on span "Usually" at bounding box center [498, 243] width 35 height 12
click at [466, 243] on input "Usually" at bounding box center [471, 244] width 10 height 10
radio input "true"
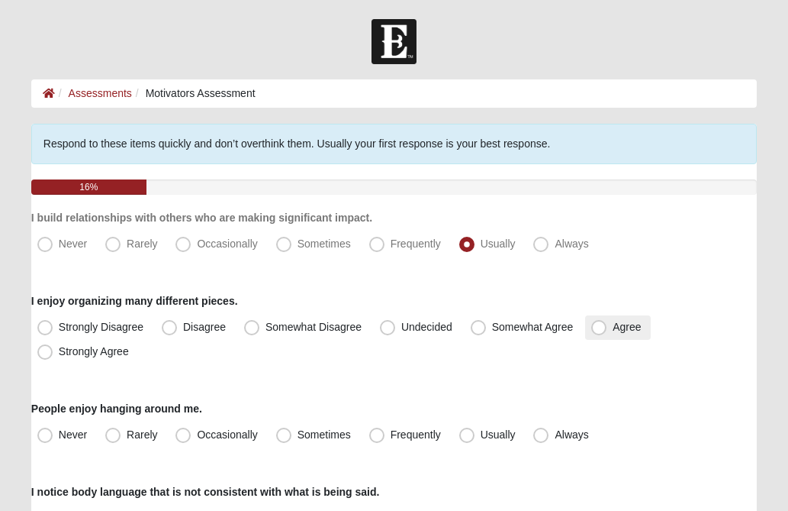
click at [613, 327] on span "Agree" at bounding box center [627, 327] width 28 height 12
click at [601, 327] on input "Agree" at bounding box center [603, 327] width 10 height 10
radio input "true"
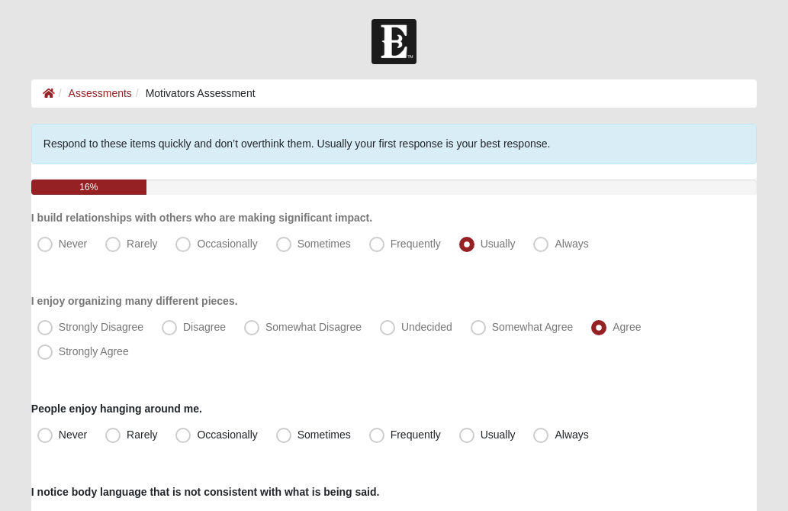
click at [702, 332] on div "Strongly Disagree Disagree Somewhat Disagree Undecided Somewhat Agree Agree Str…" at bounding box center [394, 339] width 726 height 49
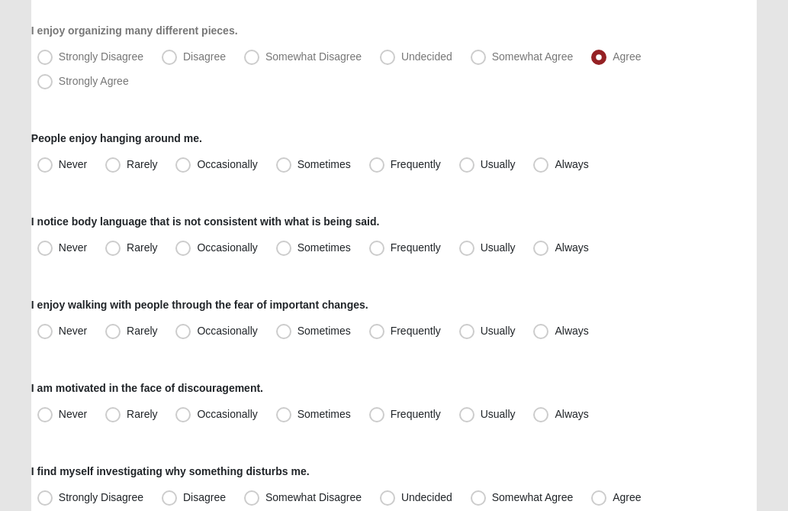
scroll to position [305, 0]
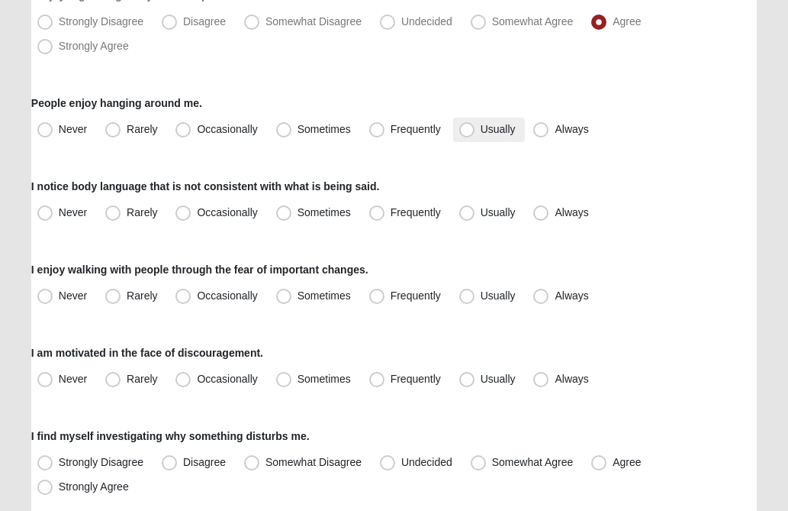
click at [481, 132] on span "Usually" at bounding box center [498, 129] width 35 height 12
click at [469, 132] on input "Usually" at bounding box center [471, 129] width 10 height 10
radio input "true"
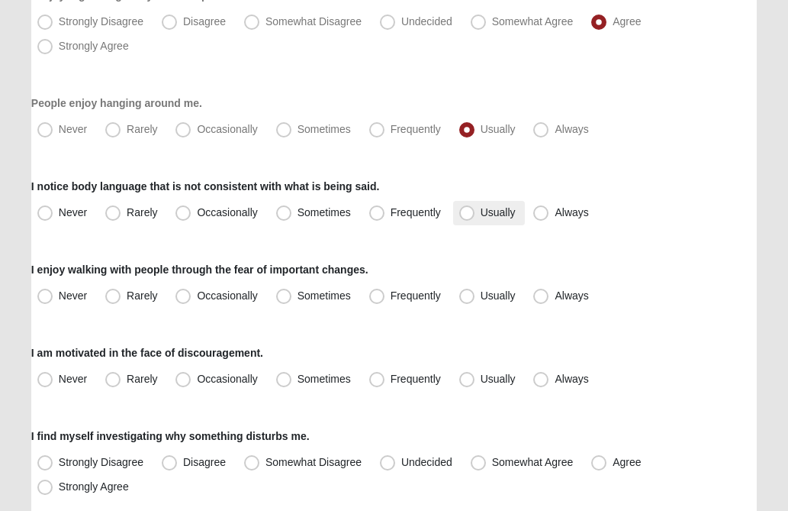
click at [481, 213] on span "Usually" at bounding box center [498, 212] width 35 height 12
click at [468, 213] on input "Usually" at bounding box center [471, 213] width 10 height 10
radio input "true"
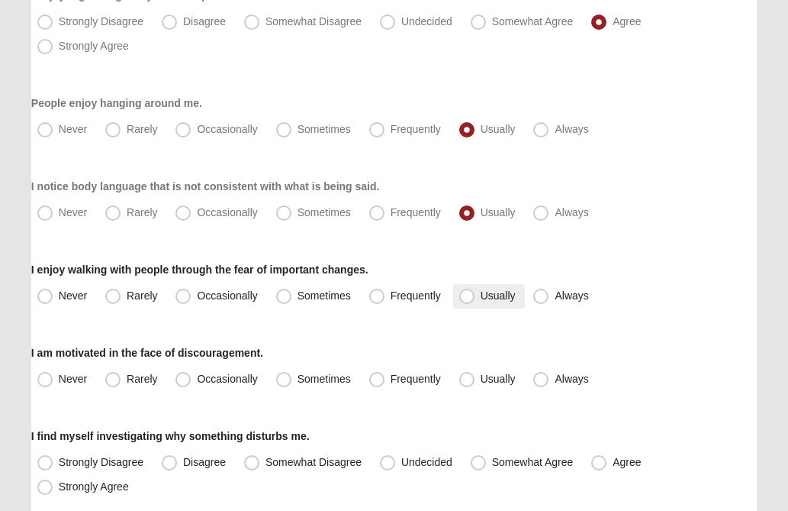
click at [481, 293] on span "Usually" at bounding box center [498, 295] width 35 height 12
click at [469, 293] on input "Usually" at bounding box center [471, 296] width 10 height 10
radio input "true"
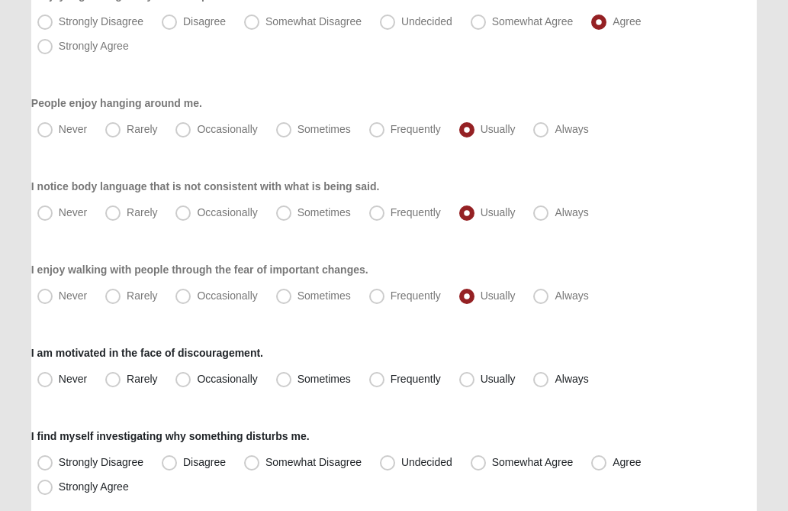
click at [649, 280] on div "I enjoy walking with people through the fear of important changes. Never Rarely…" at bounding box center [394, 285] width 726 height 47
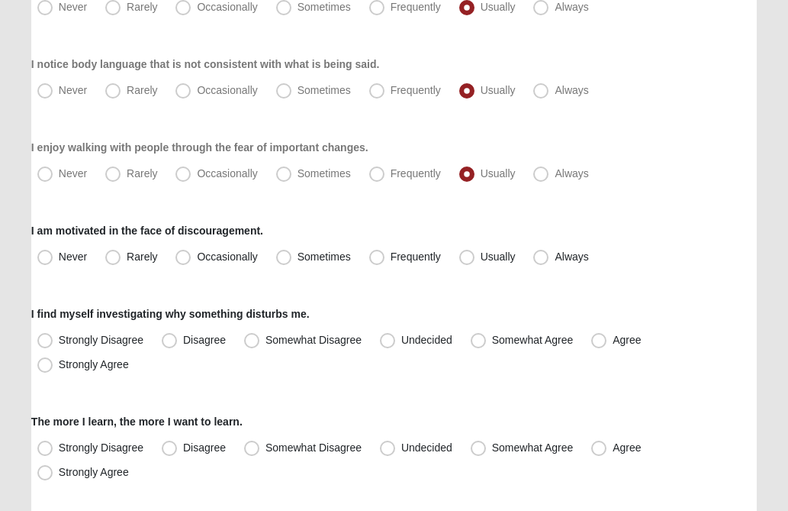
scroll to position [458, 0]
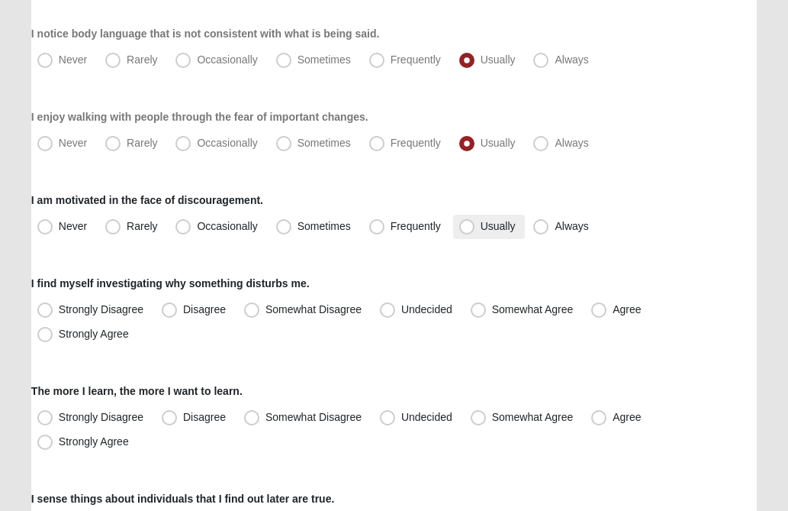
click at [481, 229] on span "Usually" at bounding box center [498, 226] width 35 height 12
click at [466, 229] on input "Usually" at bounding box center [471, 226] width 10 height 10
radio input "true"
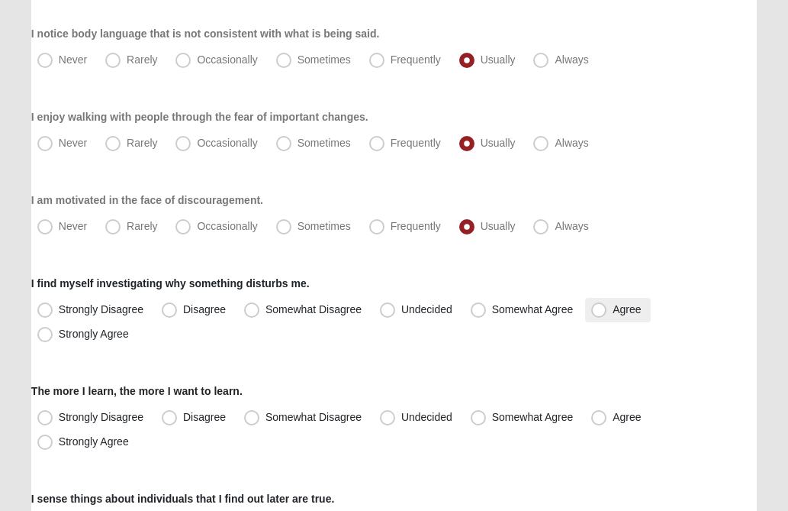
click at [613, 310] on span "Agree" at bounding box center [627, 309] width 28 height 12
click at [599, 310] on input "Agree" at bounding box center [603, 310] width 10 height 10
radio input "true"
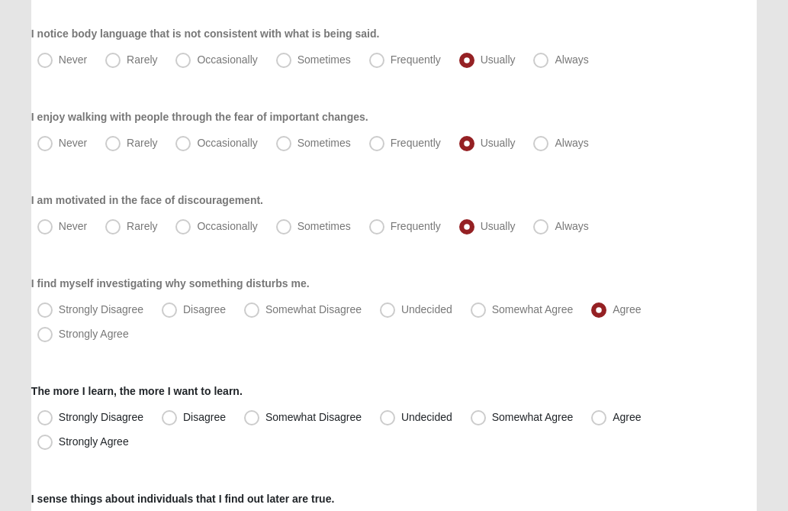
click at [725, 343] on div "Strongly Disagree Disagree Somewhat Disagree Undecided Somewhat Agree Agree Str…" at bounding box center [394, 322] width 726 height 49
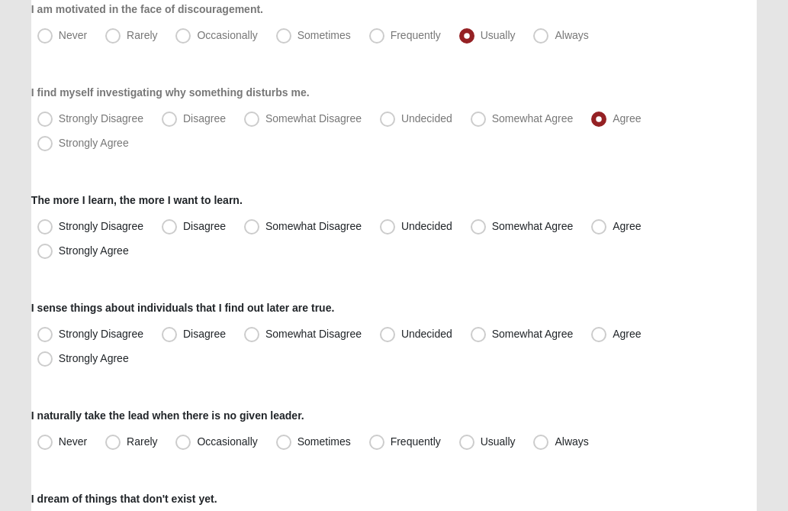
scroll to position [672, 0]
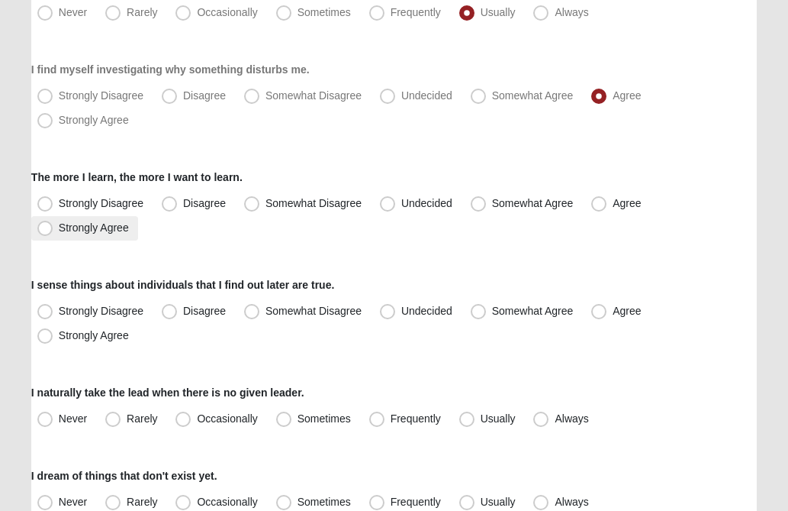
click at [59, 228] on span "Strongly Agree" at bounding box center [94, 227] width 70 height 12
click at [46, 228] on input "Strongly Agree" at bounding box center [49, 228] width 10 height 10
radio input "true"
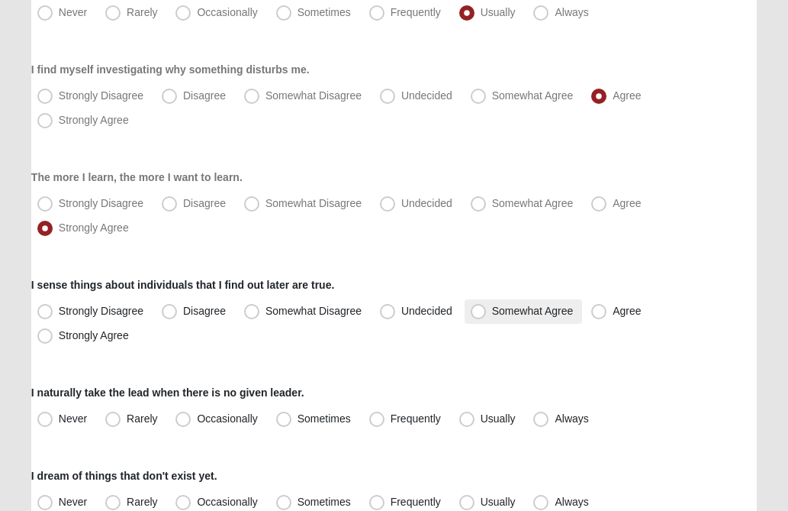
click at [492, 314] on span "Somewhat Agree" at bounding box center [533, 311] width 82 height 12
click at [479, 314] on input "Somewhat Agree" at bounding box center [482, 311] width 10 height 10
radio input "true"
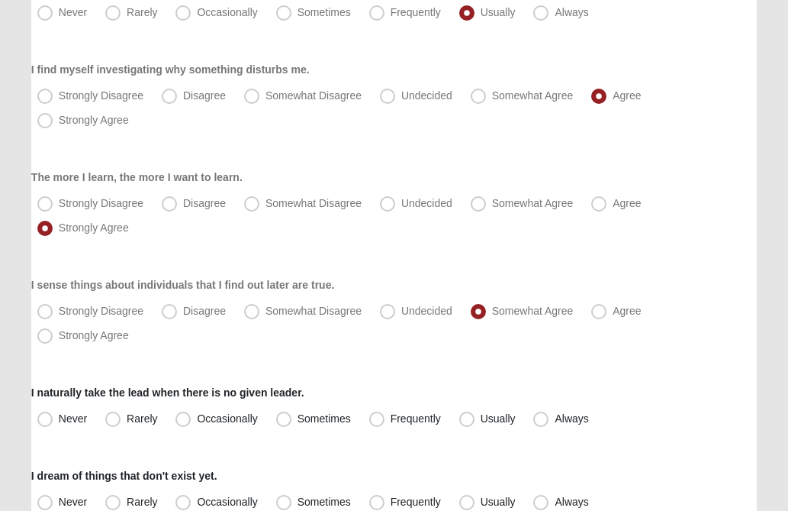
click at [698, 312] on div "Strongly Disagree Disagree Somewhat Disagree Undecided Somewhat Agree Agree Str…" at bounding box center [394, 323] width 726 height 49
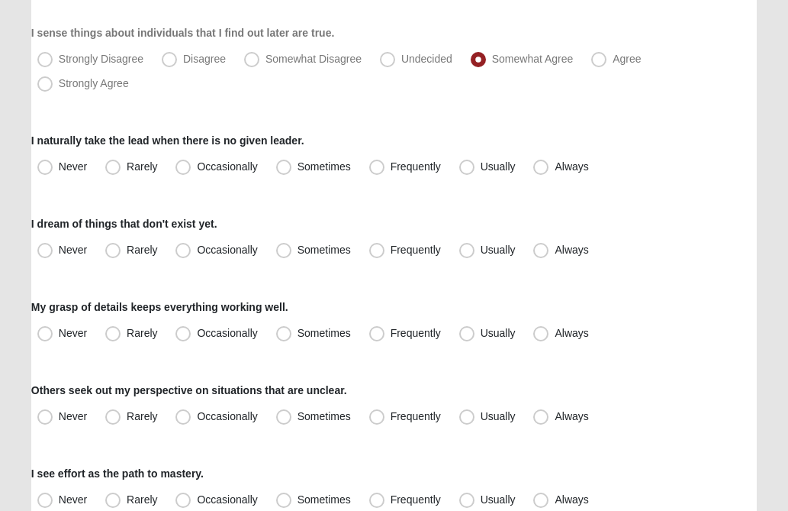
scroll to position [946, 0]
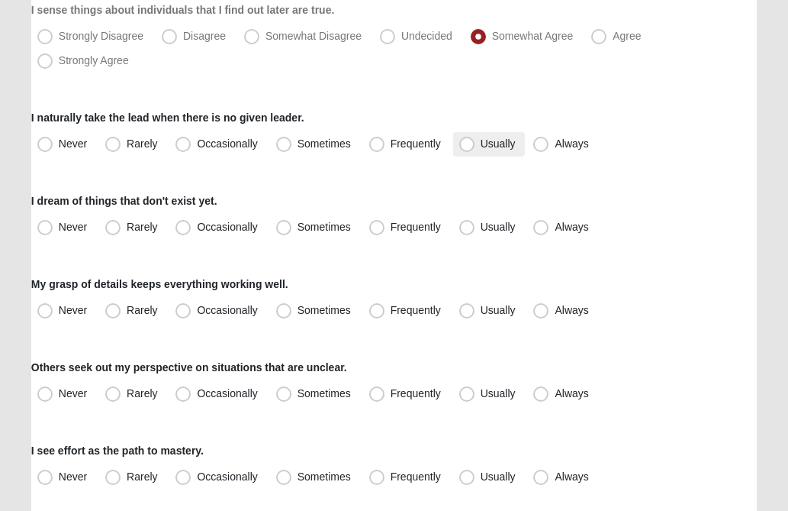
click at [481, 148] on span "Usually" at bounding box center [498, 143] width 35 height 12
click at [466, 148] on input "Usually" at bounding box center [471, 144] width 10 height 10
radio input "true"
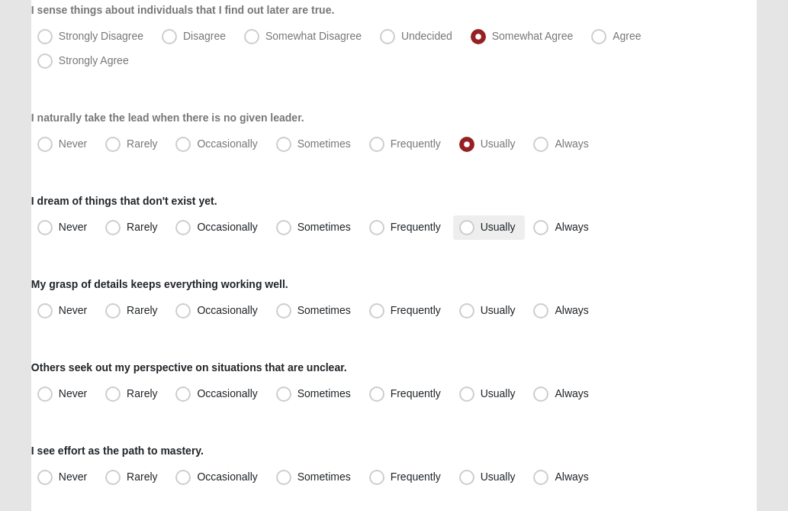
click at [481, 226] on span "Usually" at bounding box center [498, 227] width 35 height 12
click at [468, 226] on input "Usually" at bounding box center [471, 227] width 10 height 10
radio input "true"
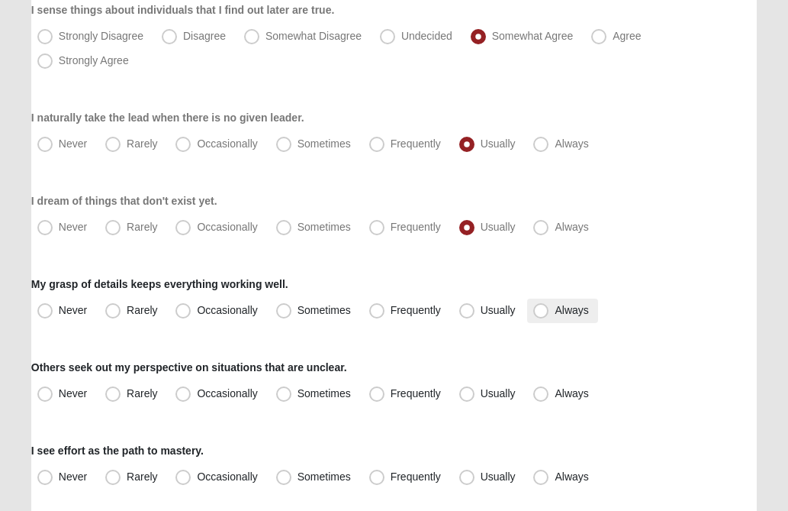
click at [555, 311] on span "Always" at bounding box center [572, 310] width 34 height 12
click at [543, 311] on input "Always" at bounding box center [545, 310] width 10 height 10
radio input "true"
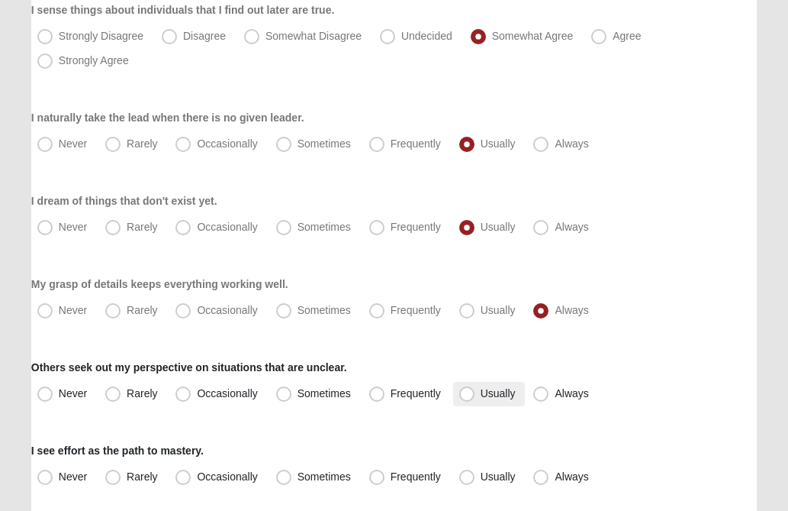
click at [481, 389] on span "Usually" at bounding box center [498, 393] width 35 height 12
click at [469, 389] on input "Usually" at bounding box center [471, 393] width 10 height 10
radio input "true"
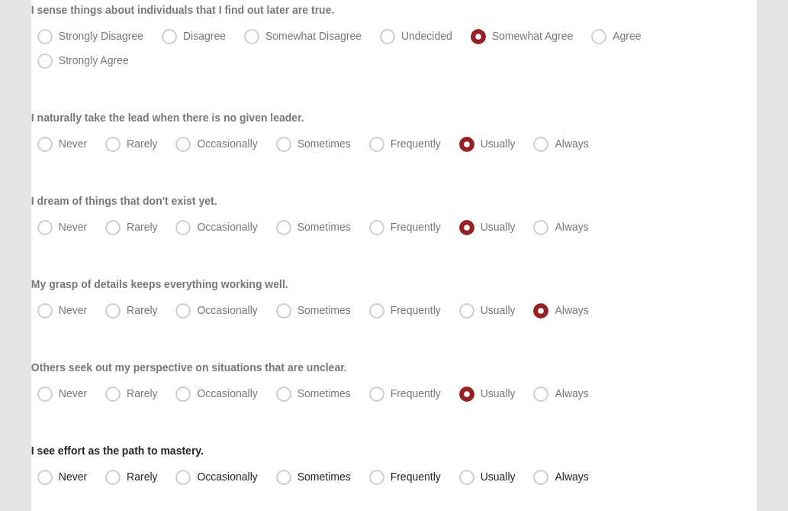
click at [691, 352] on div "Respond to these items quickly and don’t overthink them. Usually your first res…" at bounding box center [394, 144] width 726 height 1935
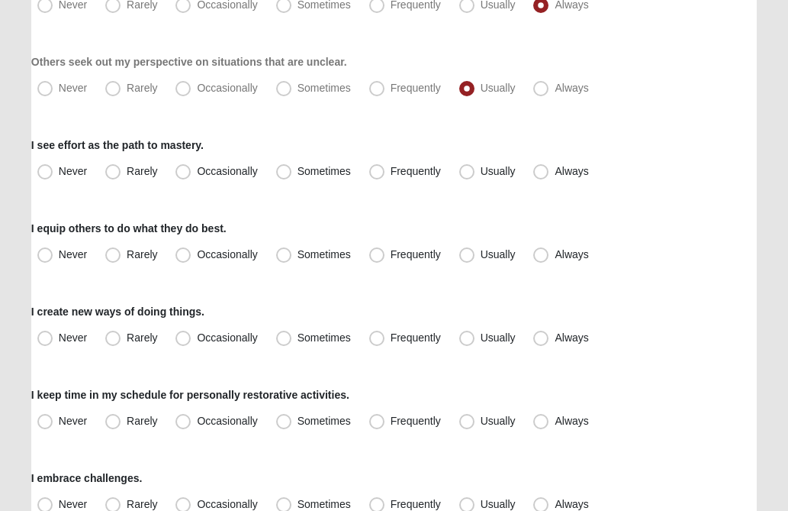
scroll to position [1282, 0]
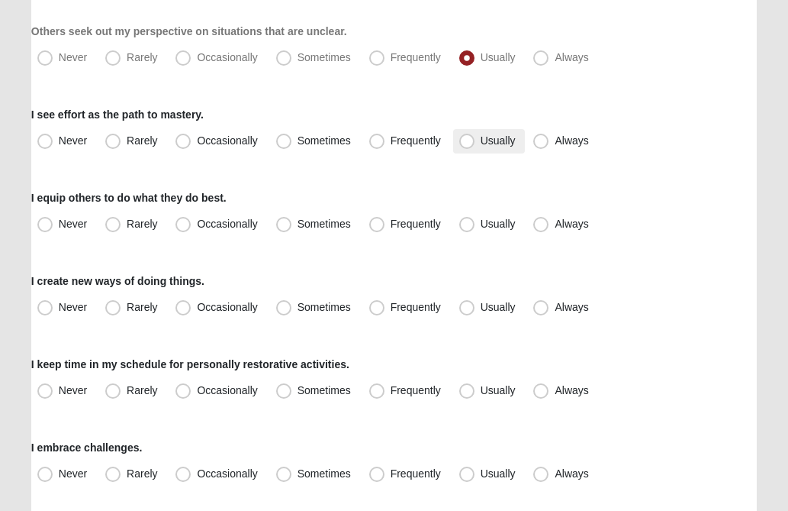
click at [481, 139] on span "Usually" at bounding box center [498, 140] width 35 height 12
click at [467, 139] on input "Usually" at bounding box center [471, 141] width 10 height 10
radio input "true"
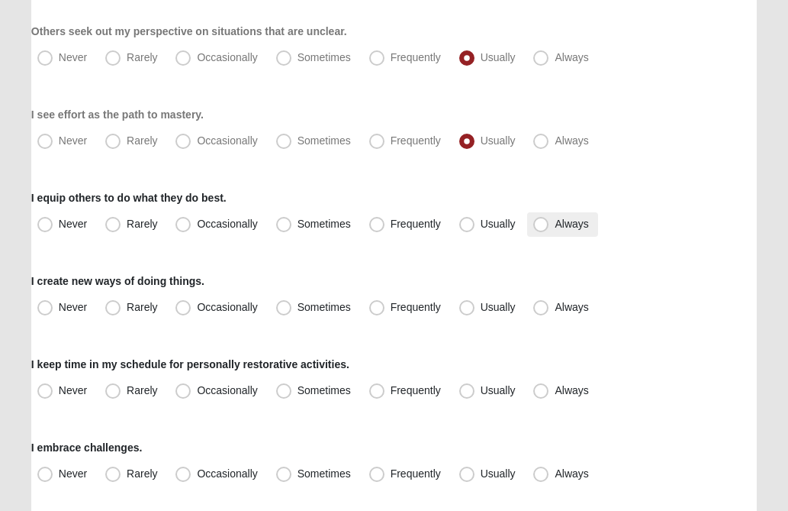
click at [555, 227] on span "Always" at bounding box center [572, 224] width 34 height 12
click at [540, 227] on input "Always" at bounding box center [545, 224] width 10 height 10
radio input "true"
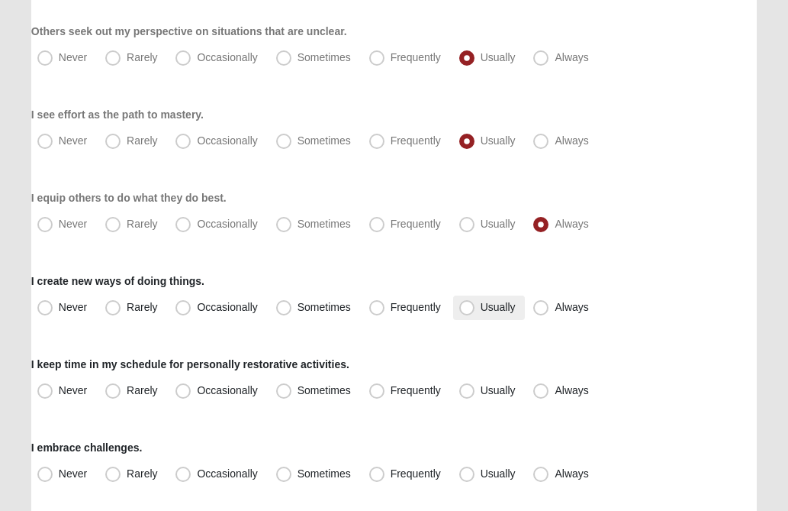
click at [481, 308] on span "Usually" at bounding box center [498, 307] width 35 height 12
click at [466, 308] on input "Usually" at bounding box center [471, 307] width 10 height 10
radio input "true"
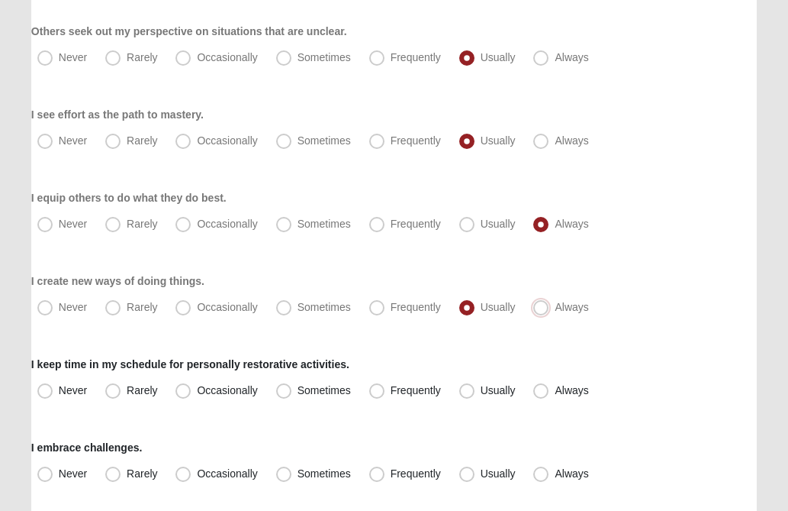
click at [540, 302] on input "Always" at bounding box center [545, 307] width 10 height 10
radio input "true"
click at [44, 302] on input "Never" at bounding box center [49, 307] width 10 height 10
radio input "true"
click at [475, 310] on label "Usually" at bounding box center [489, 307] width 72 height 24
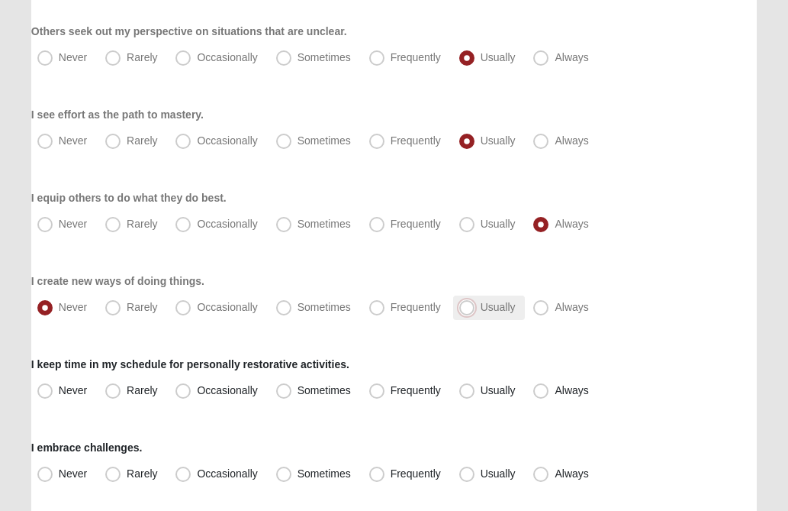
click at [475, 310] on input "Usually" at bounding box center [471, 307] width 10 height 10
radio input "true"
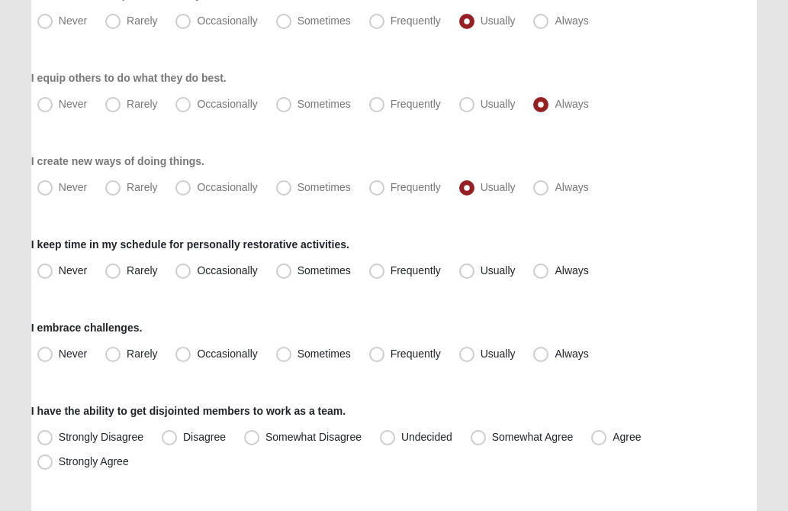
scroll to position [1404, 0]
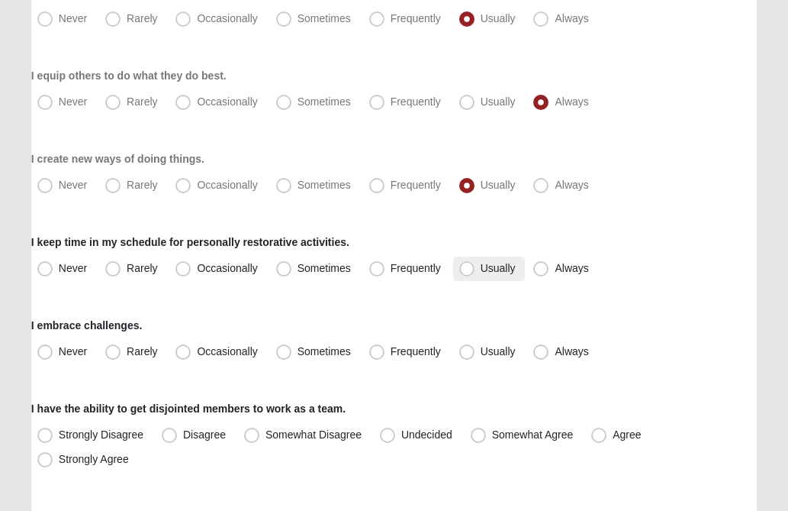
click at [481, 269] on span "Usually" at bounding box center [498, 268] width 35 height 12
click at [471, 269] on input "Usually" at bounding box center [471, 268] width 10 height 10
radio input "true"
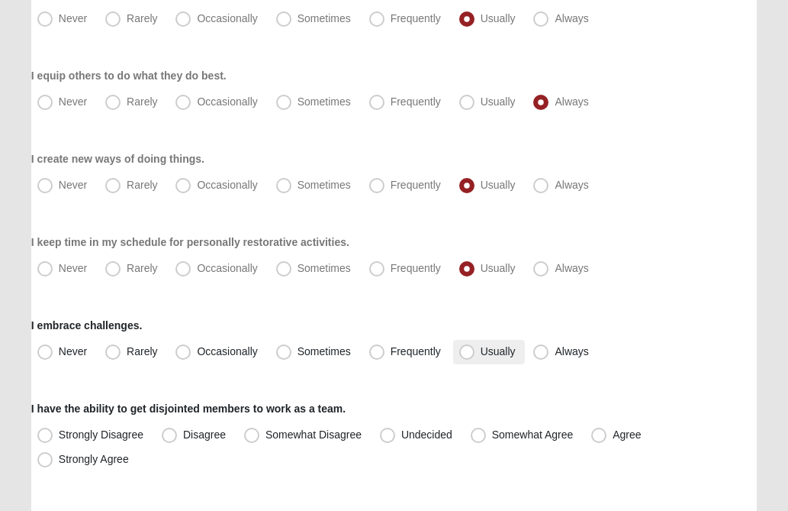
click at [481, 352] on span "Usually" at bounding box center [498, 351] width 35 height 12
click at [469, 352] on input "Usually" at bounding box center [471, 352] width 10 height 10
radio input "true"
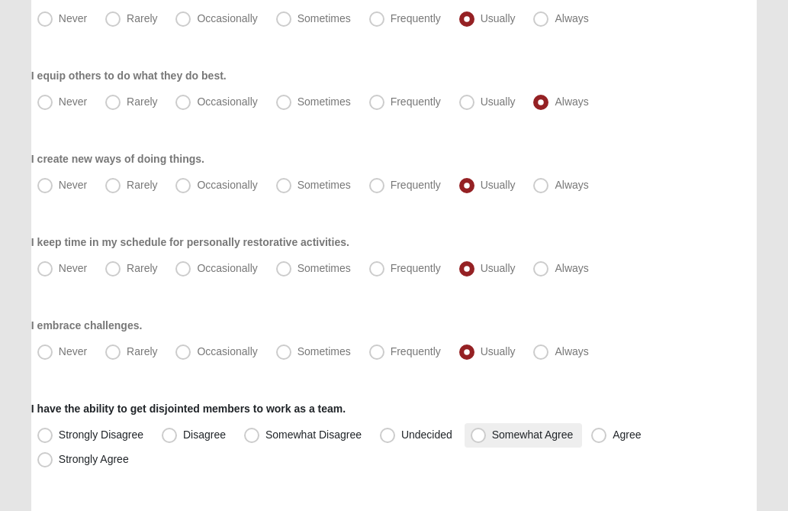
click at [492, 435] on span "Somewhat Agree" at bounding box center [533, 434] width 82 height 12
click at [479, 435] on input "Somewhat Agree" at bounding box center [482, 435] width 10 height 10
radio input "true"
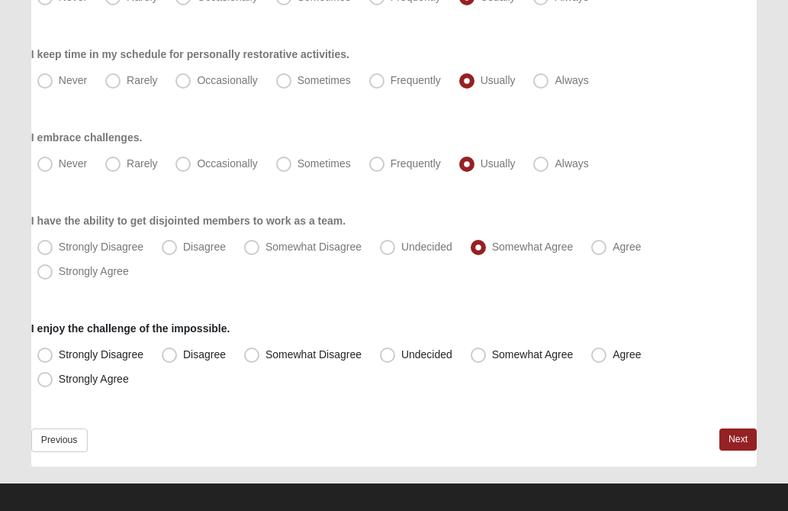
scroll to position [1604, 0]
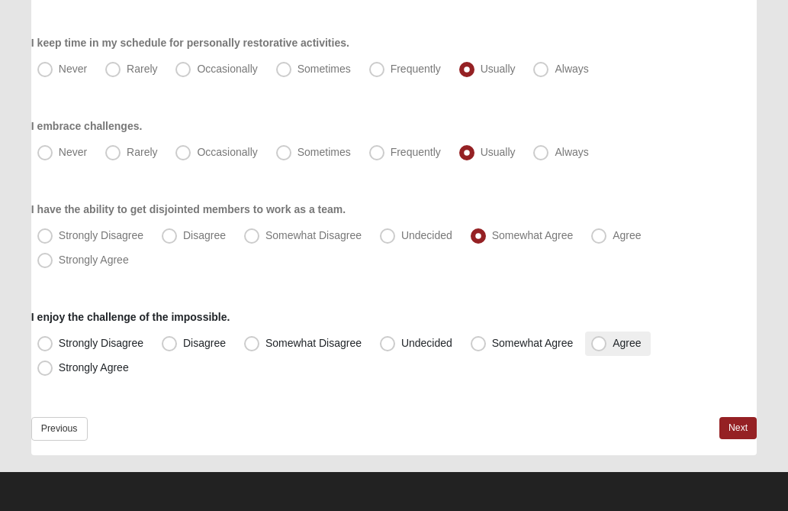
click at [613, 342] on span "Agree" at bounding box center [627, 343] width 28 height 12
click at [601, 342] on input "Agree" at bounding box center [603, 343] width 10 height 10
radio input "true"
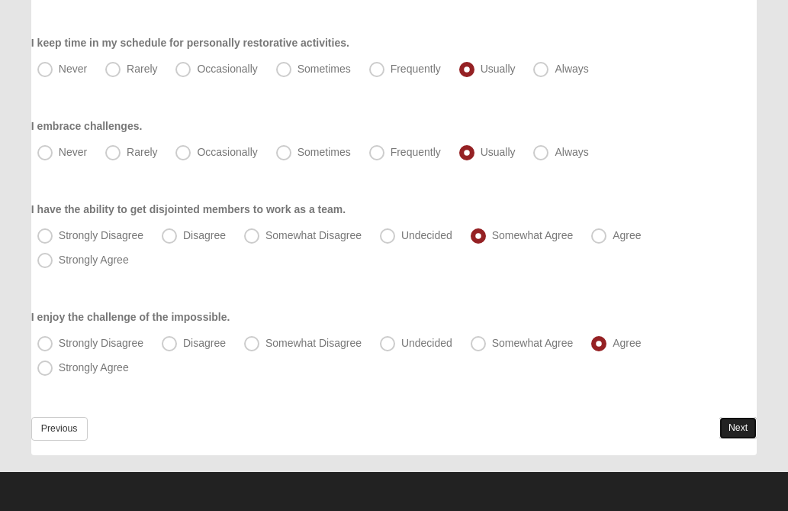
click at [733, 429] on link "Next" at bounding box center [738, 428] width 37 height 22
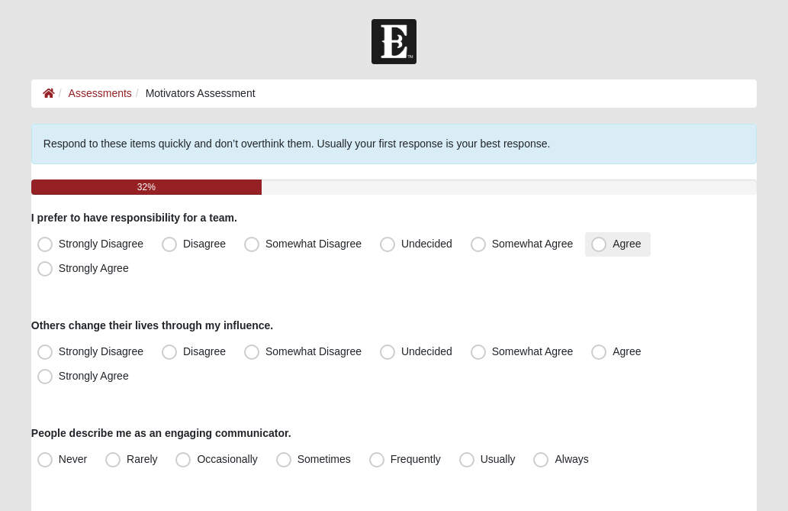
click at [613, 247] on span "Agree" at bounding box center [627, 243] width 28 height 12
click at [601, 247] on input "Agree" at bounding box center [603, 244] width 10 height 10
radio input "true"
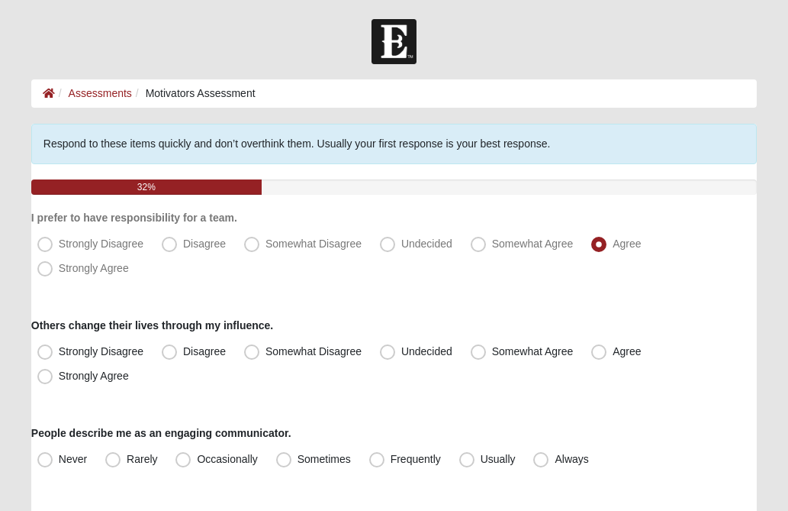
click at [704, 279] on div "Strongly Disagree Disagree Somewhat Disagree Undecided Somewhat Agree Agree Str…" at bounding box center [394, 256] width 726 height 49
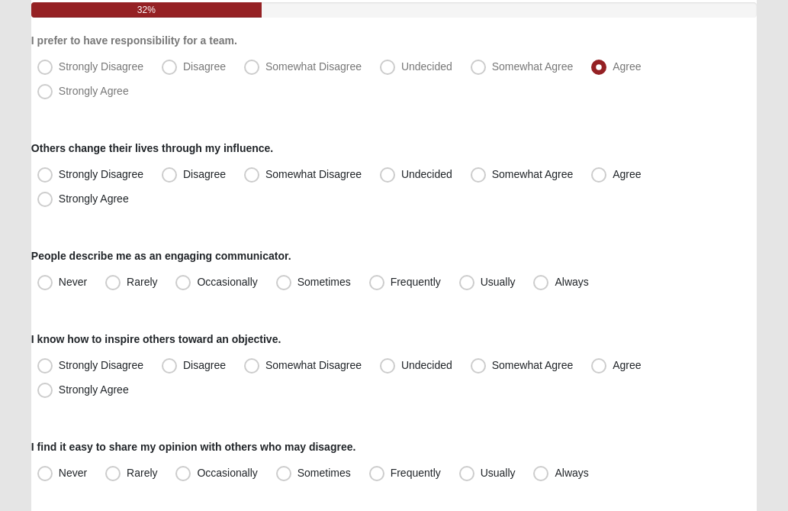
scroll to position [183, 0]
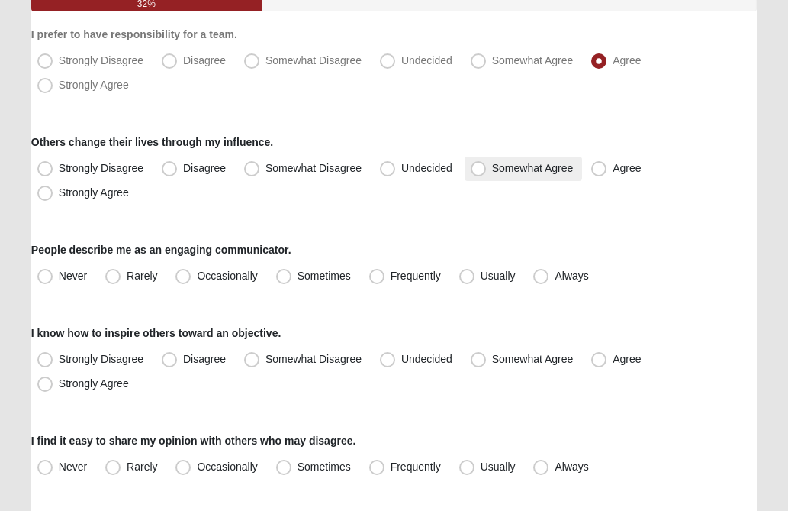
click at [492, 168] on span "Somewhat Agree" at bounding box center [533, 168] width 82 height 12
click at [479, 168] on input "Somewhat Agree" at bounding box center [482, 168] width 10 height 10
radio input "true"
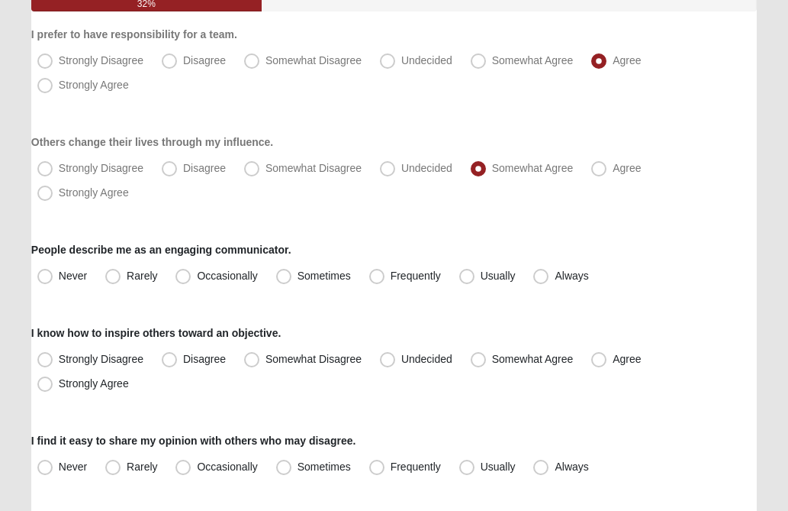
click at [717, 185] on div "Strongly Disagree Disagree Somewhat Disagree Undecided Somewhat Agree Agree Str…" at bounding box center [394, 180] width 726 height 49
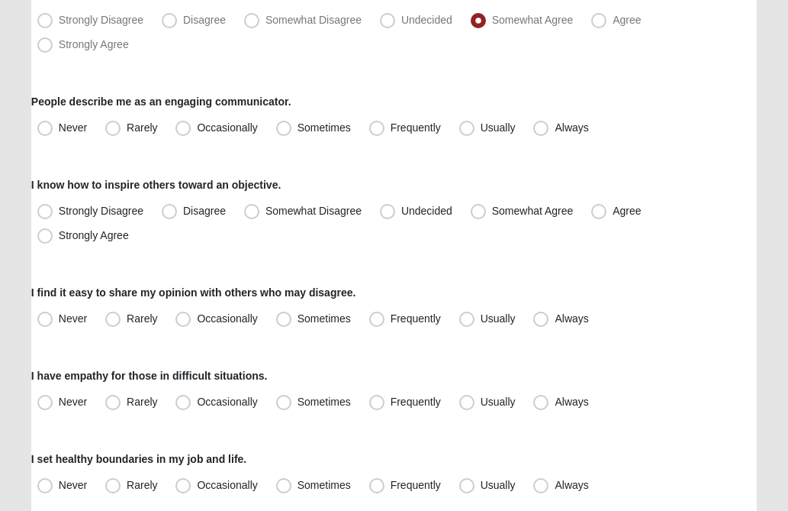
scroll to position [336, 0]
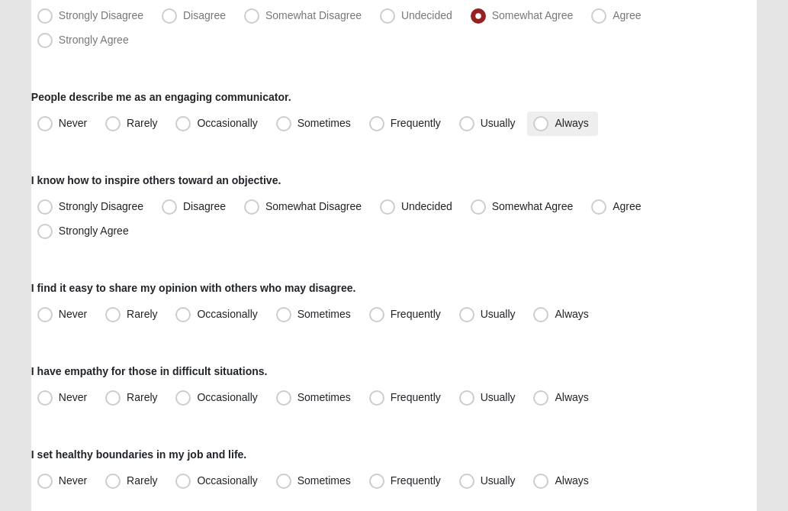
click at [555, 121] on span "Always" at bounding box center [572, 123] width 34 height 12
click at [543, 121] on input "Always" at bounding box center [545, 123] width 10 height 10
radio input "true"
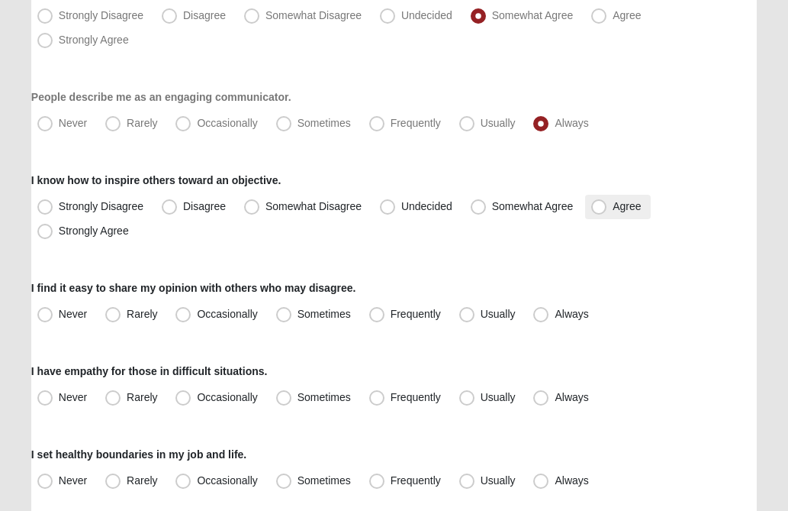
click at [613, 205] on span "Agree" at bounding box center [627, 206] width 28 height 12
click at [598, 205] on input "Agree" at bounding box center [603, 206] width 10 height 10
radio input "true"
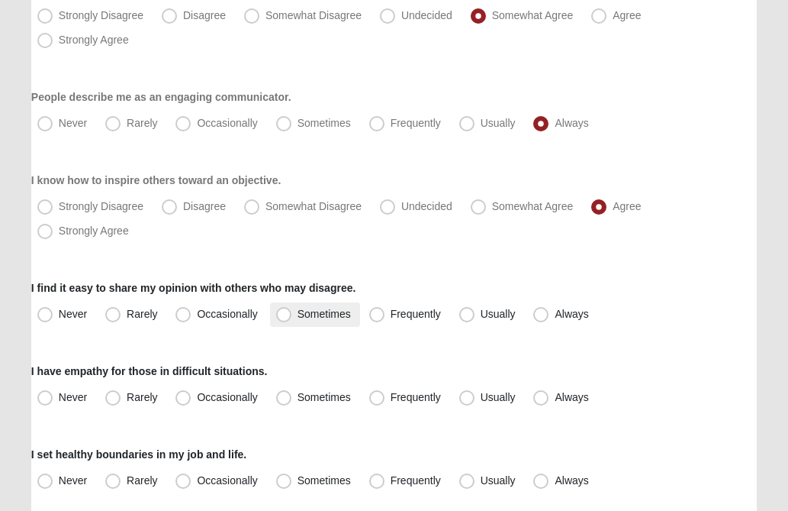
click at [298, 318] on span "Sometimes" at bounding box center [324, 314] width 53 height 12
click at [286, 318] on input "Sometimes" at bounding box center [287, 314] width 10 height 10
radio input "true"
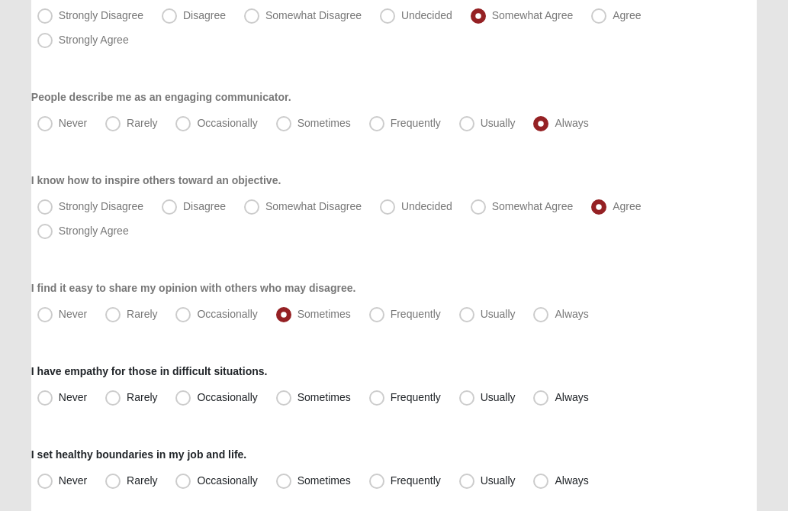
click at [711, 320] on div "Never Rarely Occasionally Sometimes Frequently Usually Always" at bounding box center [394, 314] width 726 height 24
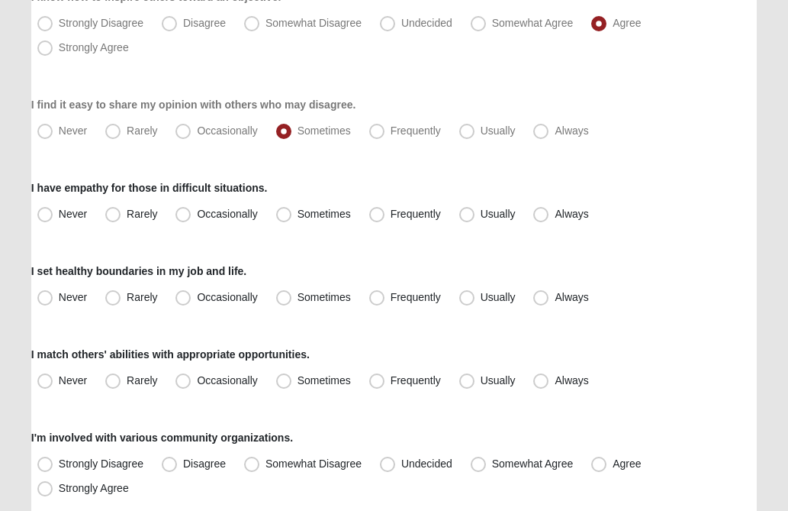
scroll to position [550, 0]
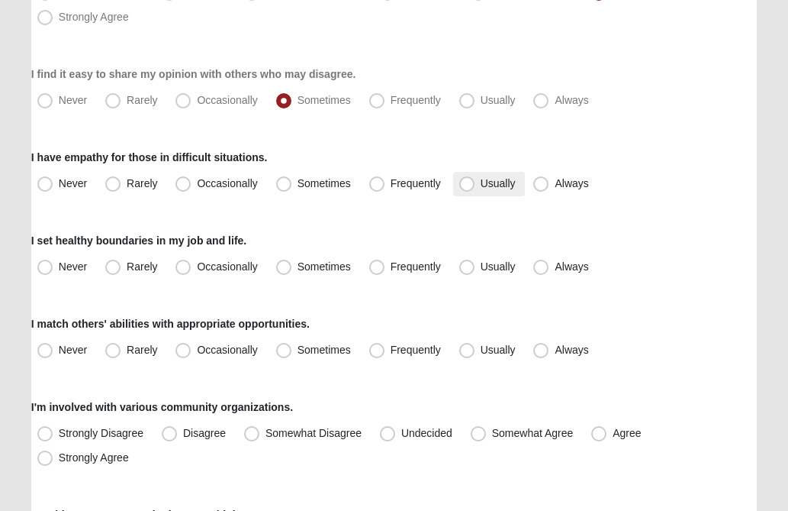
click at [481, 183] on span "Usually" at bounding box center [498, 183] width 35 height 12
click at [470, 183] on input "Usually" at bounding box center [471, 184] width 10 height 10
radio input "true"
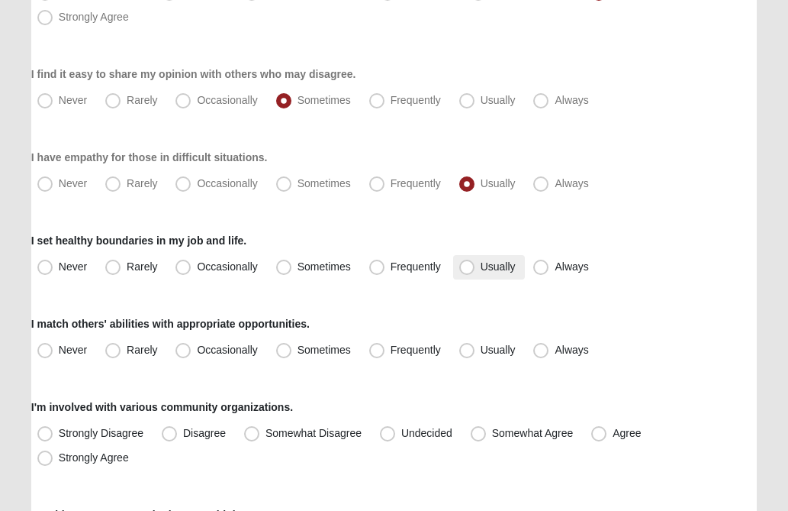
click at [481, 263] on span "Usually" at bounding box center [498, 266] width 35 height 12
click at [467, 263] on input "Usually" at bounding box center [471, 267] width 10 height 10
radio input "true"
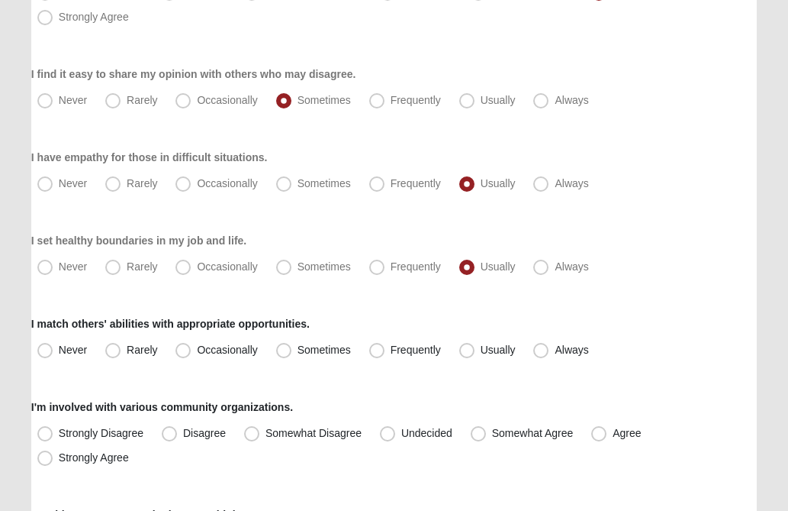
click at [689, 247] on div "I set healthy boundaries in my job and life. Never Rarely Occasionally Sometime…" at bounding box center [394, 256] width 726 height 47
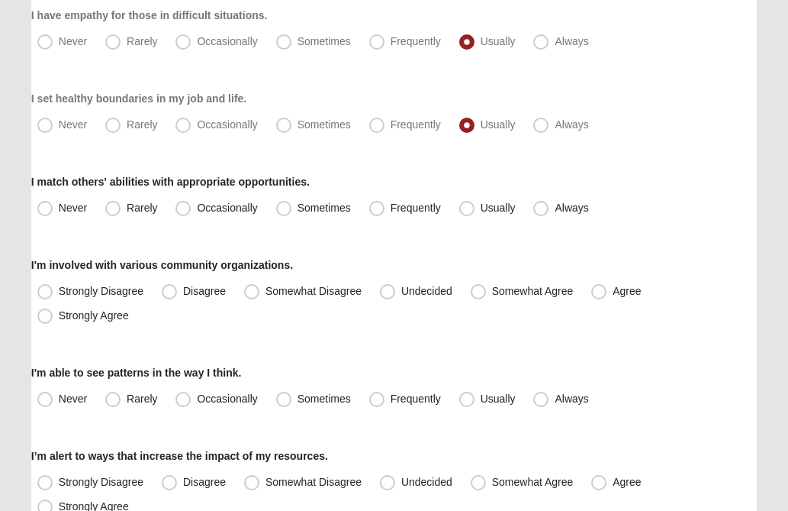
scroll to position [702, 0]
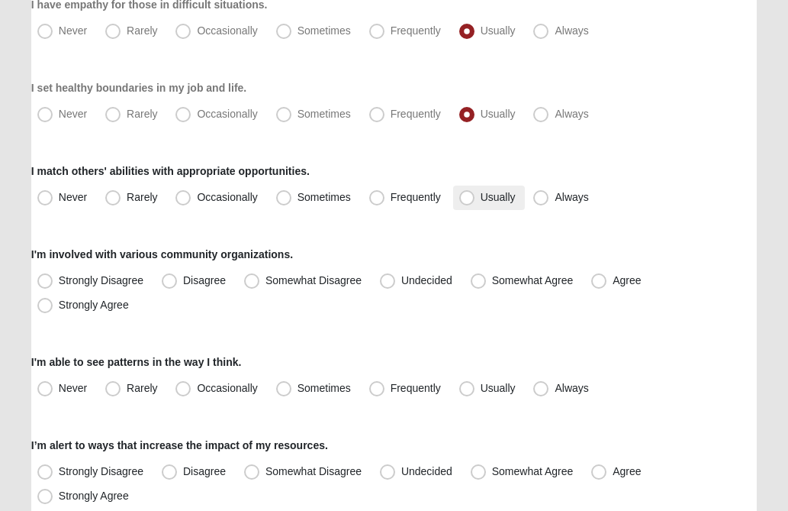
click at [481, 198] on span "Usually" at bounding box center [498, 197] width 35 height 12
click at [466, 198] on input "Usually" at bounding box center [471, 197] width 10 height 10
radio input "true"
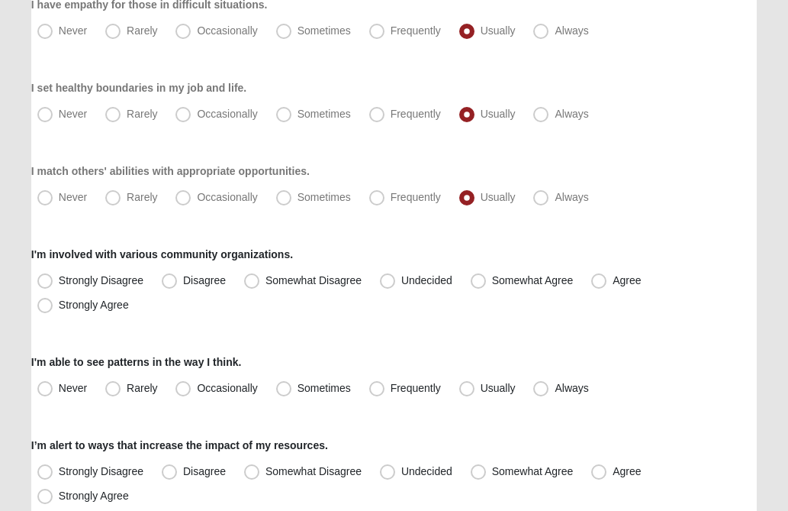
click at [691, 192] on div "Never Rarely Occasionally Sometimes Frequently Usually Always" at bounding box center [394, 197] width 726 height 24
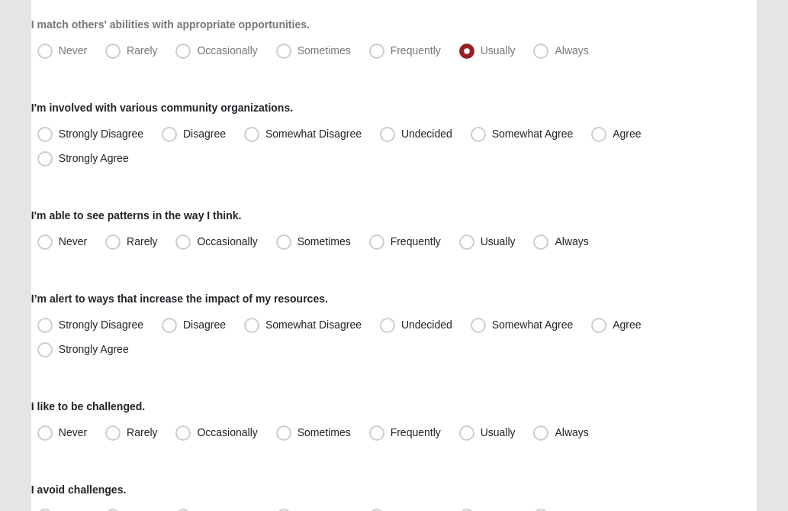
scroll to position [855, 0]
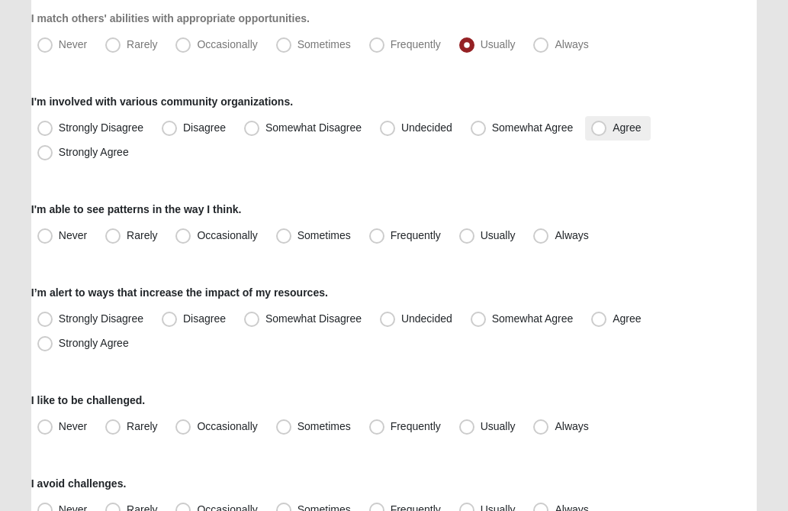
click at [613, 134] on span "Agree" at bounding box center [627, 127] width 28 height 12
click at [599, 133] on input "Agree" at bounding box center [603, 128] width 10 height 10
radio input "true"
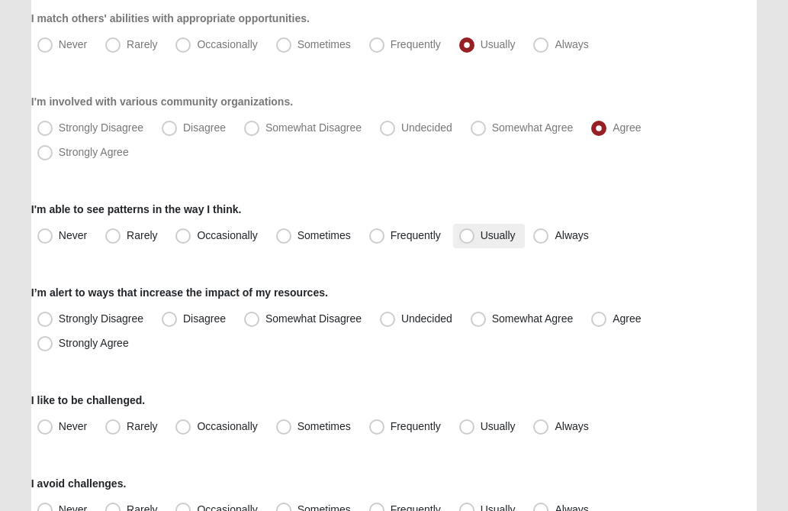
click at [481, 237] on span "Usually" at bounding box center [498, 235] width 35 height 12
click at [468, 237] on input "Usually" at bounding box center [471, 235] width 10 height 10
radio input "true"
click at [684, 224] on div "Never Rarely Occasionally Sometimes Frequently Usually Always" at bounding box center [394, 236] width 726 height 24
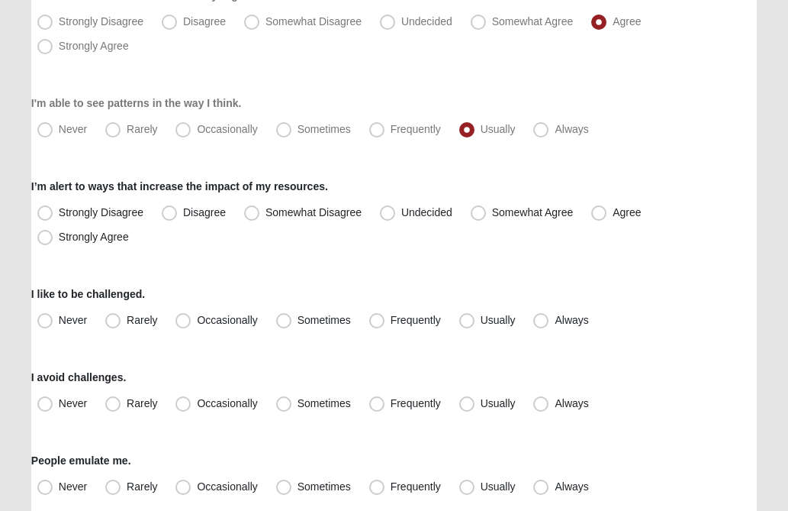
scroll to position [1007, 0]
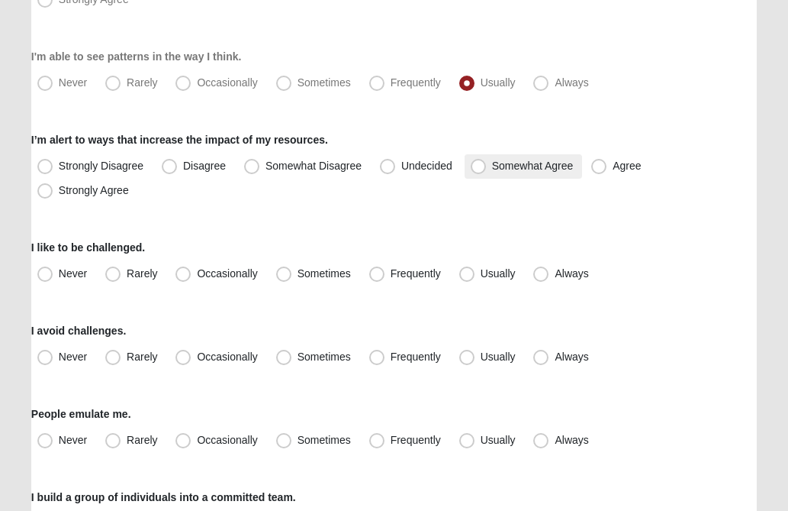
click at [492, 166] on span "Somewhat Agree" at bounding box center [533, 166] width 82 height 12
click at [479, 166] on input "Somewhat Agree" at bounding box center [482, 166] width 10 height 10
radio input "true"
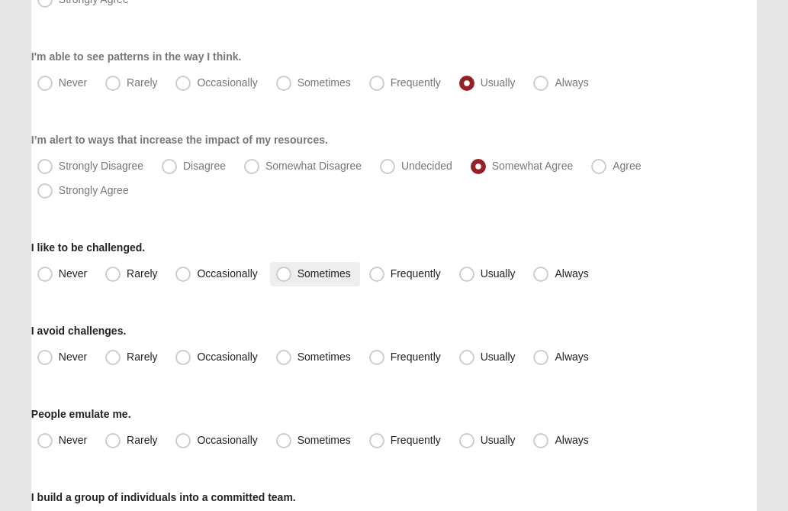
click at [298, 276] on span "Sometimes" at bounding box center [324, 273] width 53 height 12
click at [283, 276] on input "Sometimes" at bounding box center [287, 274] width 10 height 10
radio input "true"
click at [683, 285] on div "Never Rarely Occasionally Sometimes Frequently Usually Always" at bounding box center [394, 274] width 726 height 24
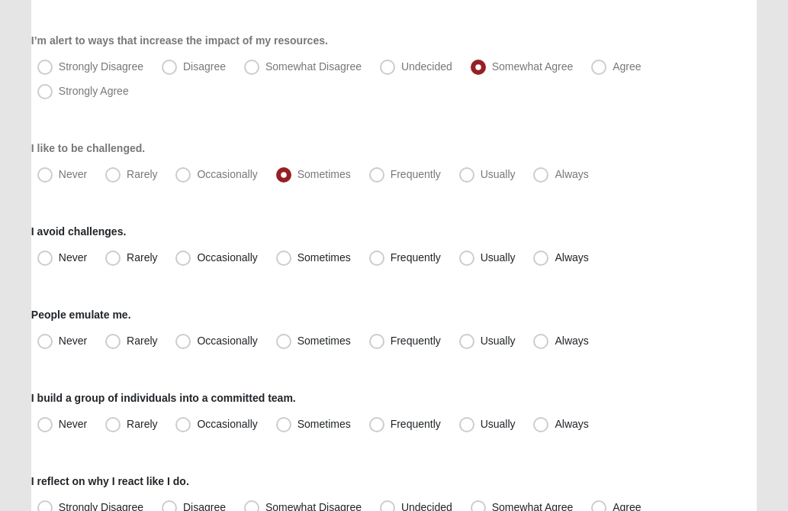
scroll to position [1160, 0]
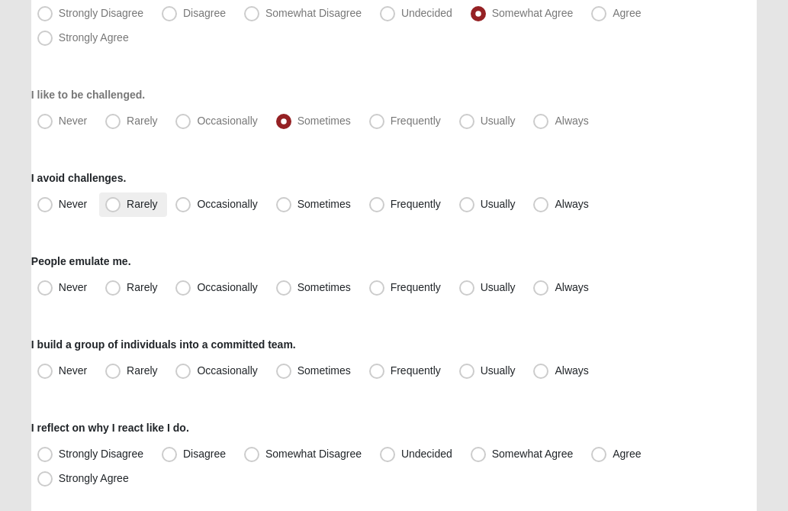
click at [127, 207] on span "Rarely" at bounding box center [142, 204] width 31 height 12
click at [115, 207] on input "Rarely" at bounding box center [116, 204] width 10 height 10
radio input "true"
click at [701, 208] on div "Never Rarely Occasionally Sometimes Frequently Usually Always" at bounding box center [394, 204] width 726 height 24
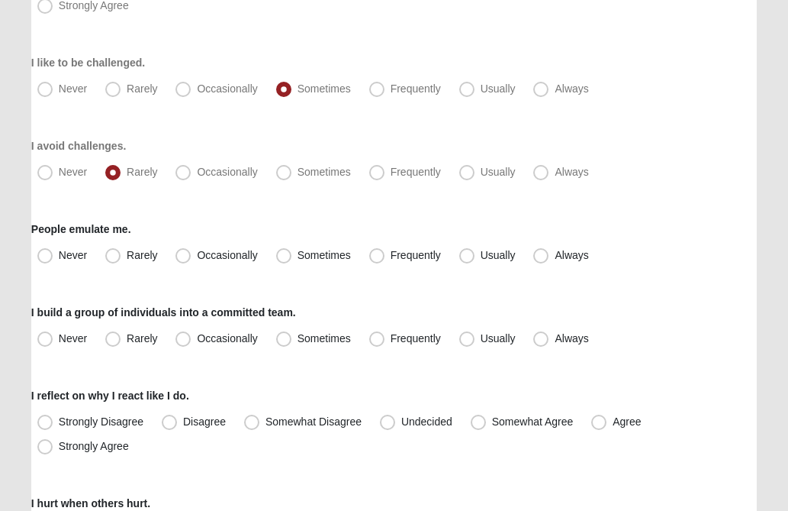
scroll to position [1221, 0]
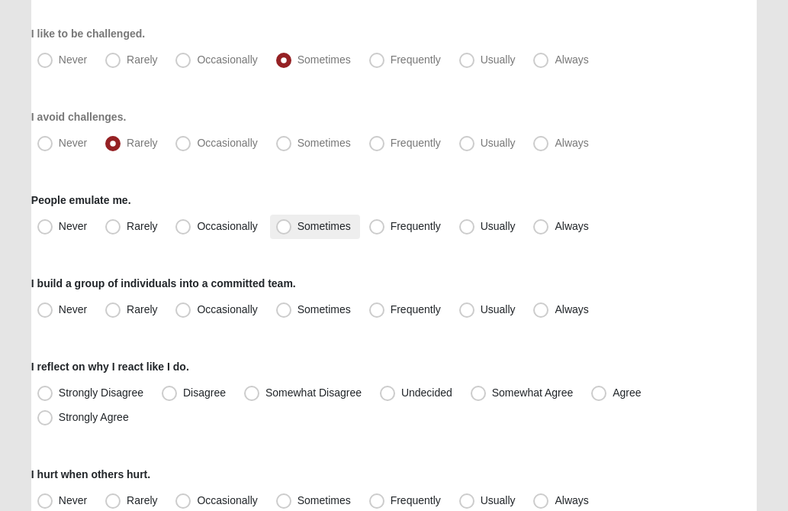
click at [298, 228] on span "Sometimes" at bounding box center [324, 226] width 53 height 12
click at [285, 228] on input "Sometimes" at bounding box center [287, 226] width 10 height 10
radio input "true"
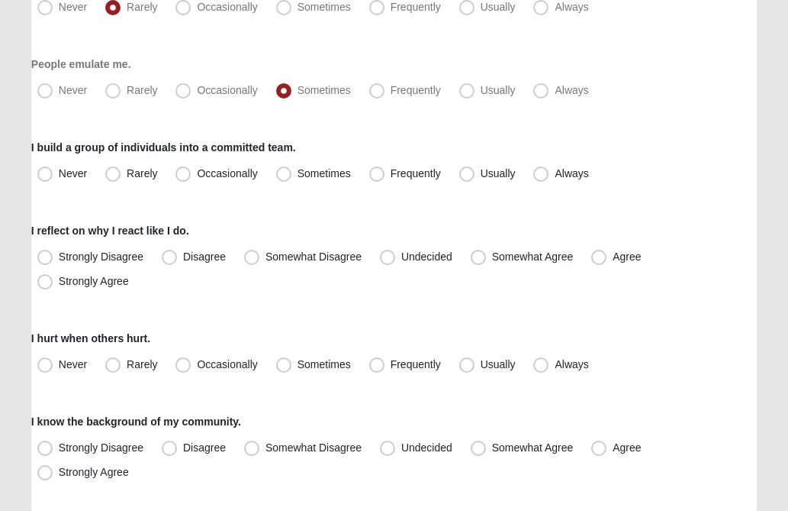
scroll to position [1374, 0]
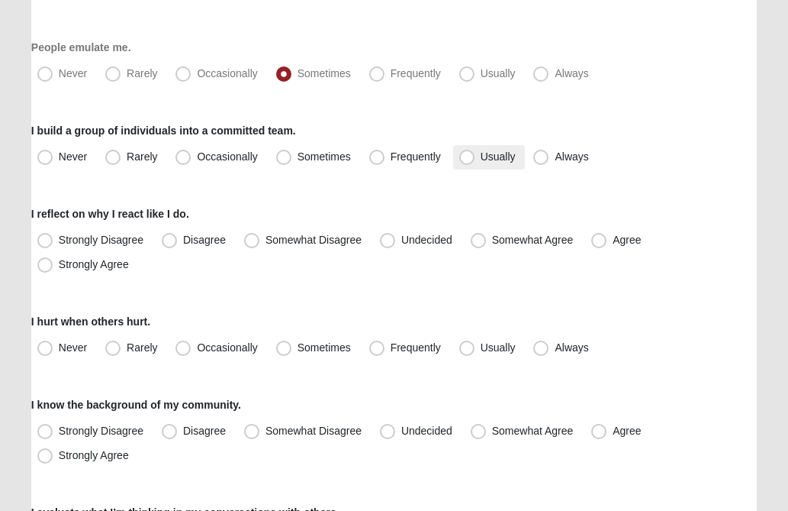
click at [481, 157] on span "Usually" at bounding box center [498, 156] width 35 height 12
click at [467, 157] on input "Usually" at bounding box center [471, 157] width 10 height 10
radio input "true"
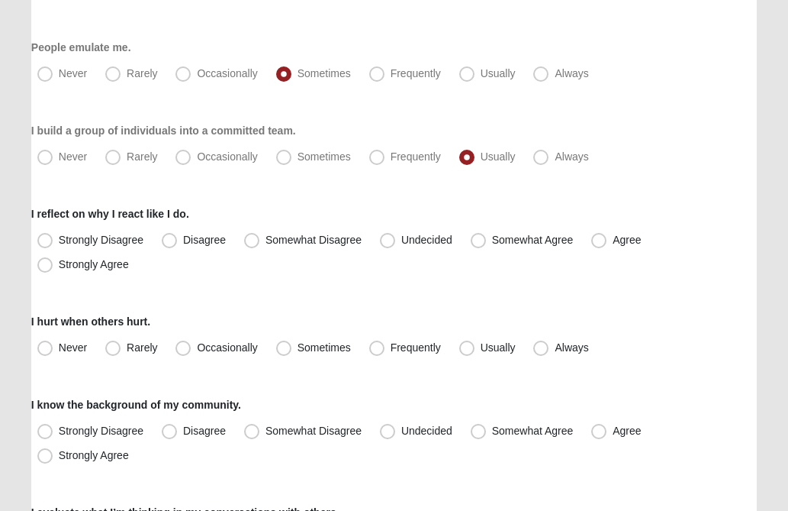
click at [613, 239] on span "Agree" at bounding box center [627, 240] width 28 height 12
click at [599, 239] on input "Agree" at bounding box center [603, 240] width 10 height 10
radio input "true"
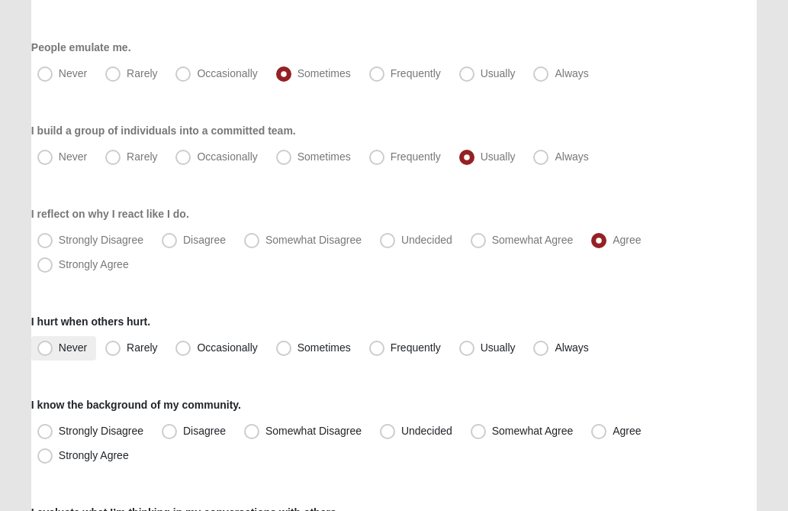
click at [59, 347] on span "Never" at bounding box center [73, 347] width 28 height 12
click at [48, 347] on input "Never" at bounding box center [49, 348] width 10 height 10
radio input "true"
click at [699, 343] on div "Never Rarely Occasionally Sometimes Frequently Usually Always" at bounding box center [394, 348] width 726 height 24
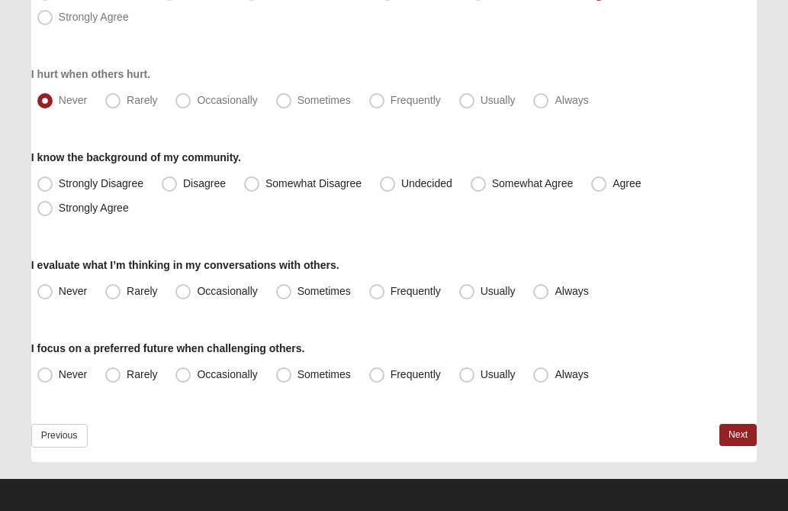
scroll to position [1628, 0]
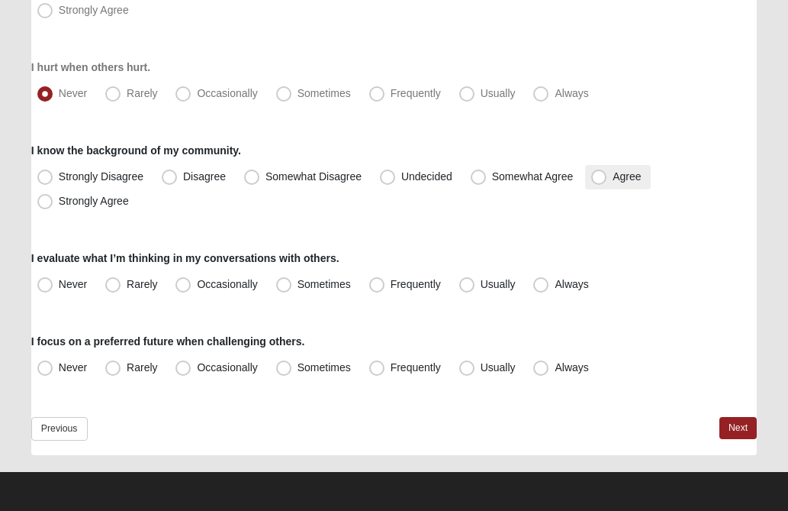
click at [613, 170] on span "Agree" at bounding box center [627, 176] width 28 height 12
click at [599, 172] on input "Agree" at bounding box center [603, 177] width 10 height 10
radio input "true"
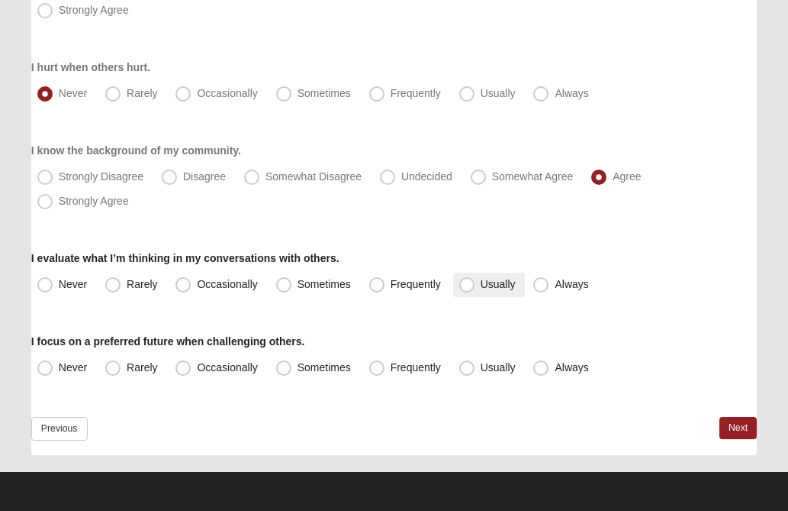
click at [481, 282] on span "Usually" at bounding box center [498, 284] width 35 height 12
click at [469, 282] on input "Usually" at bounding box center [471, 284] width 10 height 10
radio input "true"
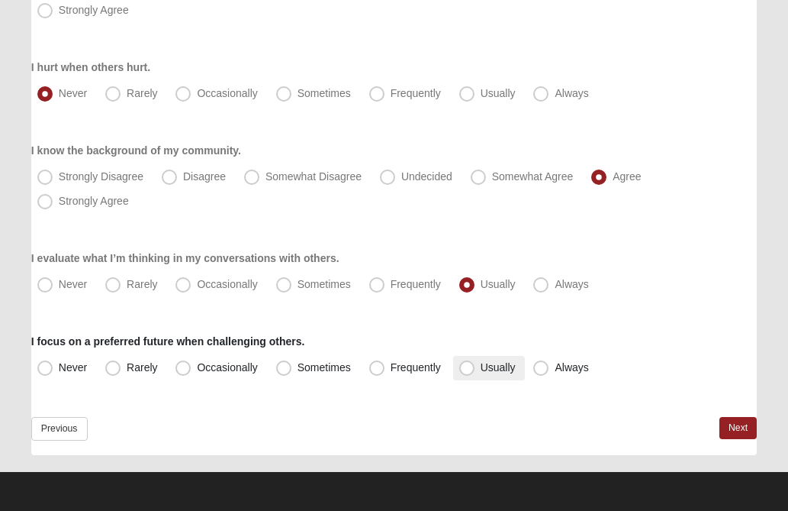
click at [481, 367] on span "Usually" at bounding box center [498, 367] width 35 height 12
click at [469, 367] on input "Usually" at bounding box center [471, 368] width 10 height 10
radio input "true"
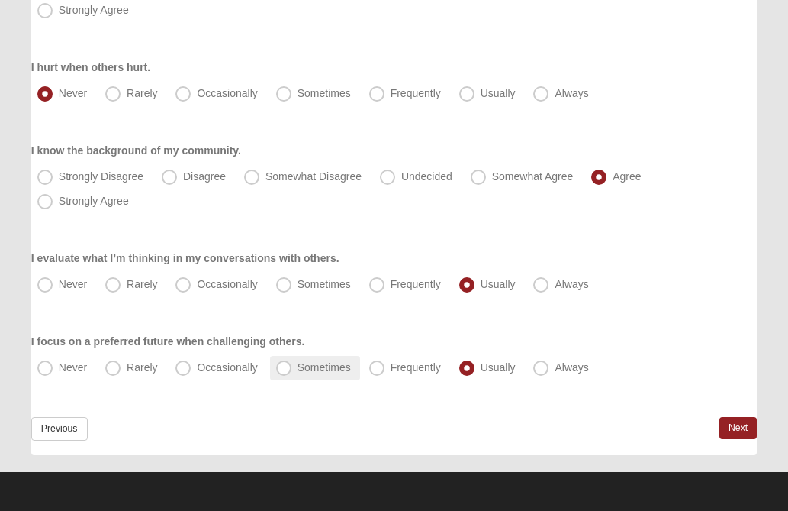
click at [298, 366] on span "Sometimes" at bounding box center [324, 367] width 53 height 12
click at [289, 366] on input "Sometimes" at bounding box center [287, 368] width 10 height 10
radio input "true"
click at [740, 421] on link "Next" at bounding box center [738, 428] width 37 height 22
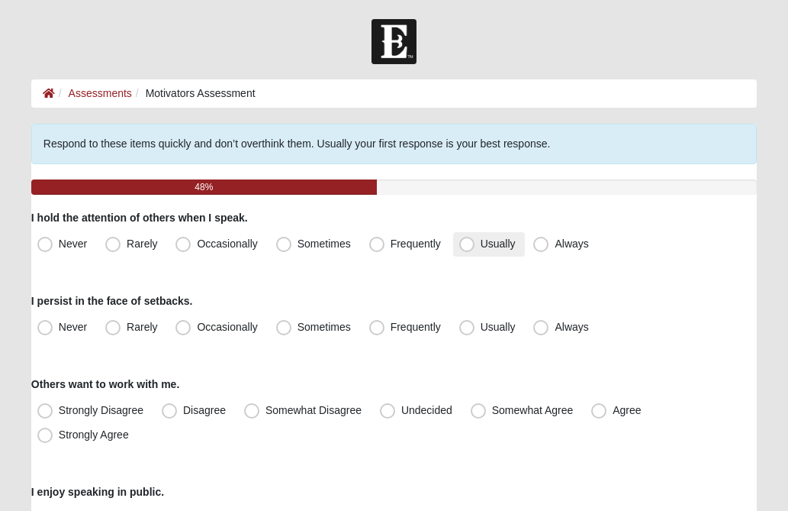
click at [481, 244] on span "Usually" at bounding box center [498, 243] width 35 height 12
click at [466, 244] on input "Usually" at bounding box center [471, 244] width 10 height 10
radio input "true"
click at [675, 293] on div "I persist in the face of setbacks. Never Rarely Occasionally Sometimes Frequent…" at bounding box center [394, 316] width 726 height 47
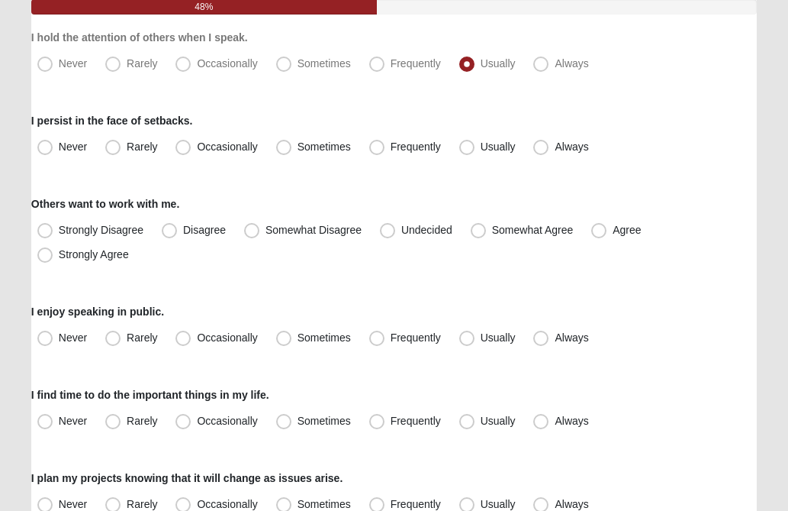
scroll to position [183, 0]
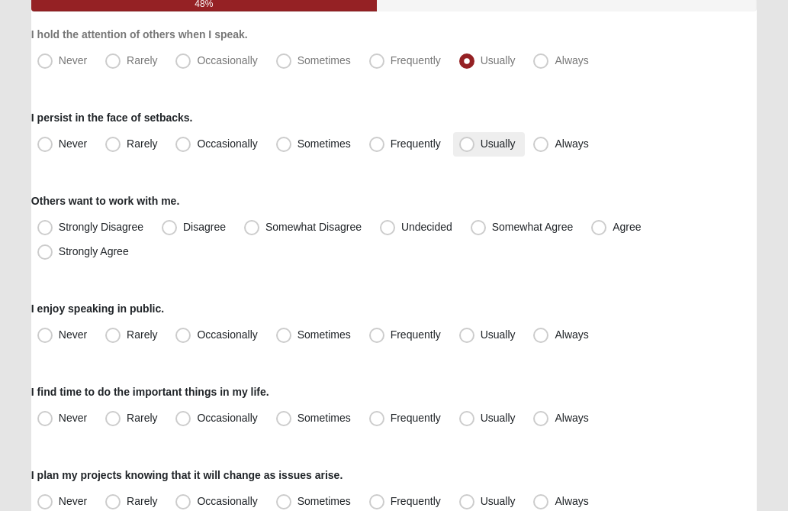
click at [481, 144] on span "Usually" at bounding box center [498, 143] width 35 height 12
click at [466, 144] on input "Usually" at bounding box center [471, 144] width 10 height 10
radio input "true"
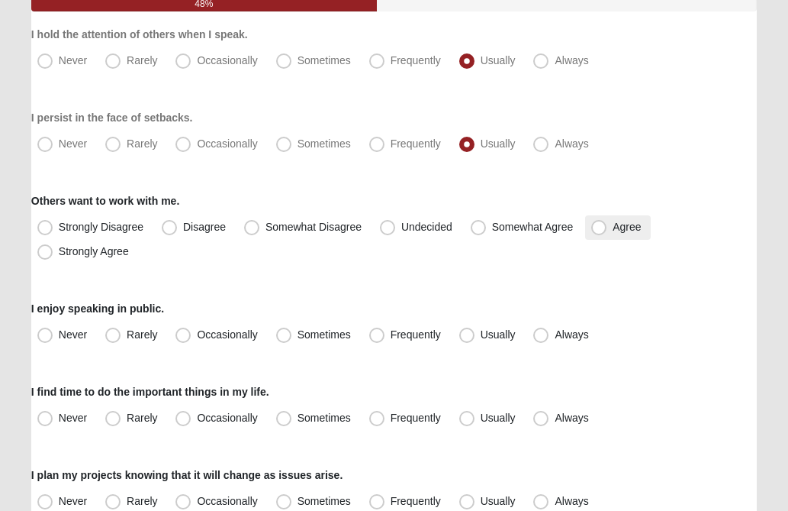
click at [613, 224] on span "Agree" at bounding box center [627, 227] width 28 height 12
click at [602, 224] on input "Agree" at bounding box center [603, 227] width 10 height 10
radio input "true"
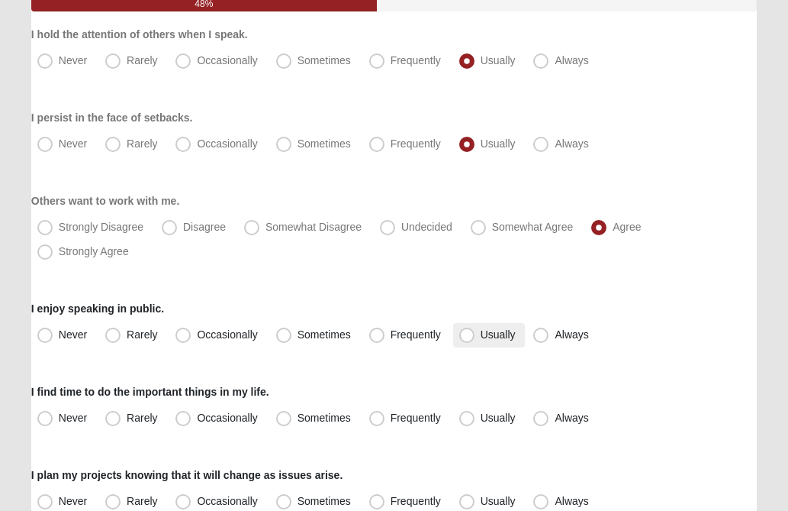
click at [481, 336] on span "Usually" at bounding box center [498, 334] width 35 height 12
click at [468, 336] on input "Usually" at bounding box center [471, 335] width 10 height 10
radio input "true"
click at [721, 309] on div "I enjoy speaking in public. Never Rarely Occasionally Sometimes Frequently Usua…" at bounding box center [394, 324] width 726 height 47
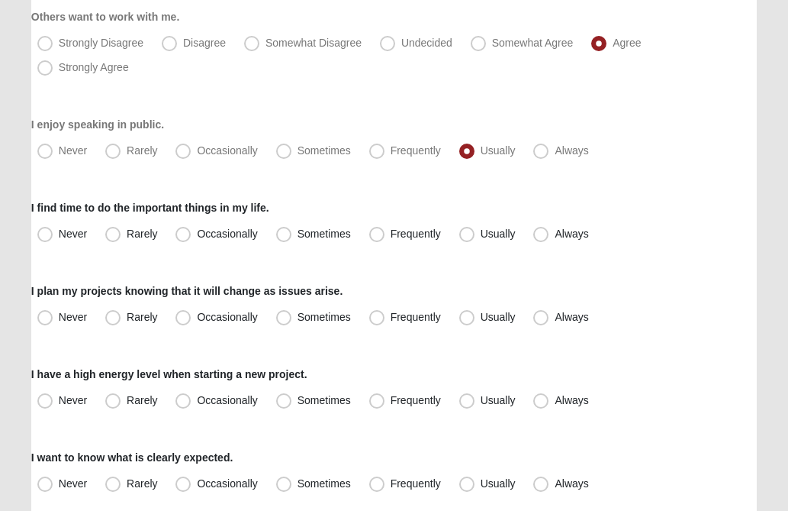
scroll to position [397, 0]
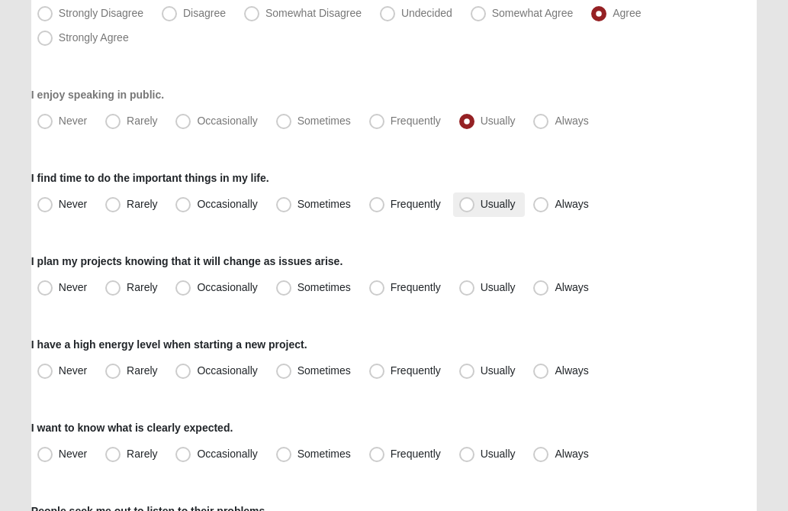
click at [481, 207] on span "Usually" at bounding box center [498, 204] width 35 height 12
click at [469, 207] on input "Usually" at bounding box center [471, 204] width 10 height 10
radio input "true"
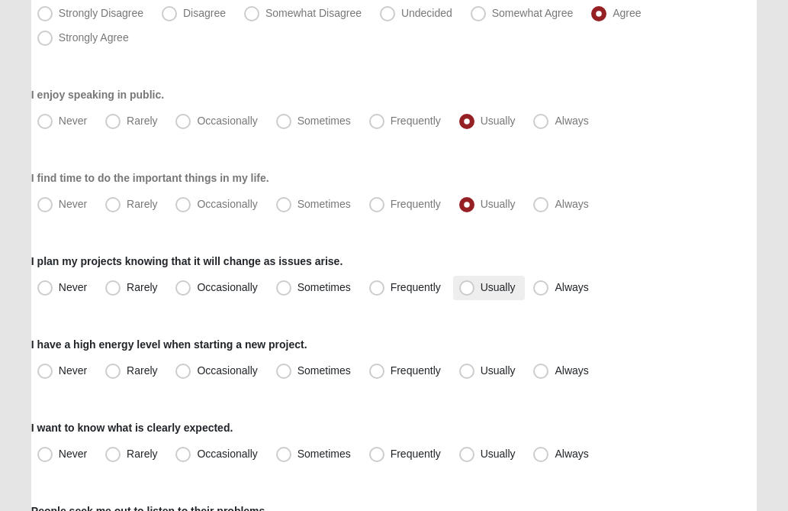
click at [481, 291] on span "Usually" at bounding box center [498, 287] width 35 height 12
click at [467, 291] on input "Usually" at bounding box center [471, 287] width 10 height 10
radio input "true"
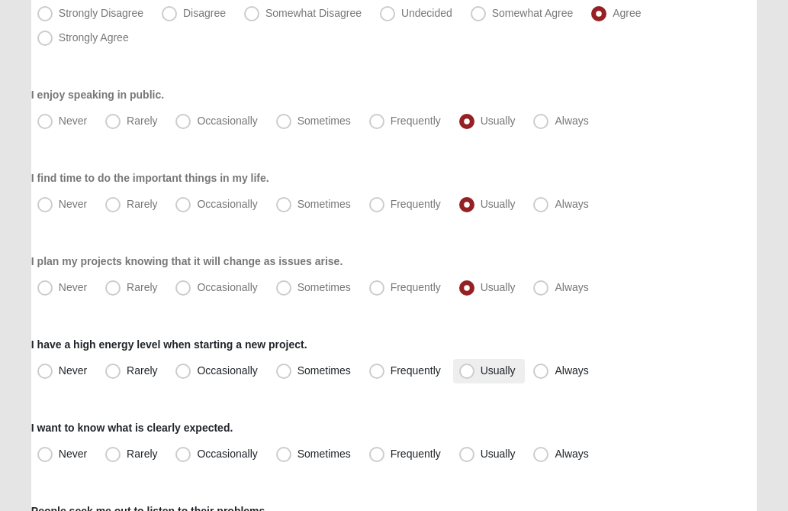
click at [481, 369] on span "Usually" at bounding box center [498, 370] width 35 height 12
click at [468, 369] on input "Usually" at bounding box center [471, 371] width 10 height 10
radio input "true"
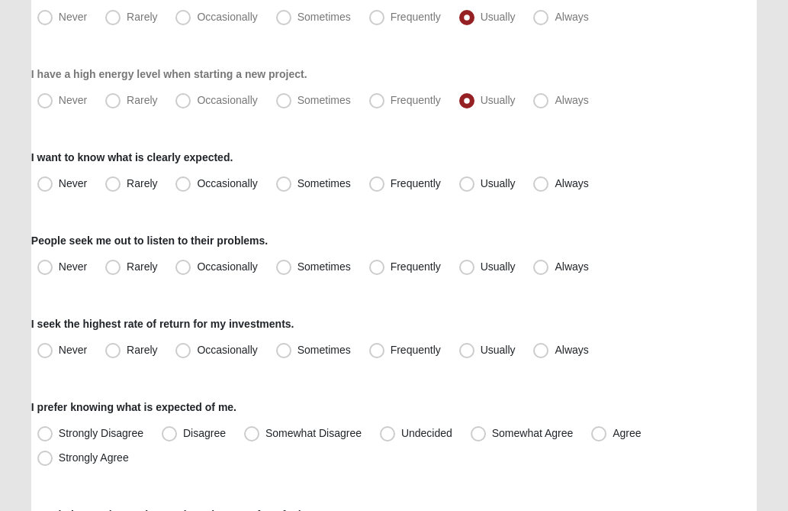
scroll to position [672, 0]
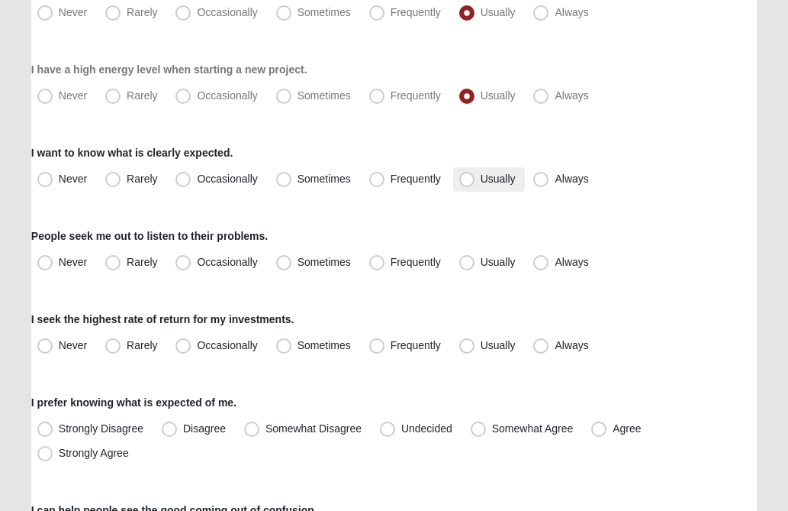
click at [481, 182] on span "Usually" at bounding box center [498, 178] width 35 height 12
click at [466, 182] on input "Usually" at bounding box center [471, 179] width 10 height 10
radio input "true"
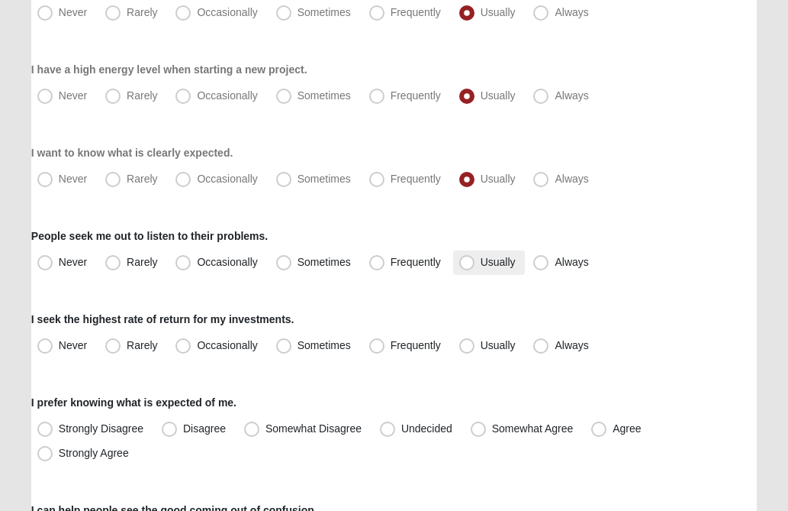
click at [481, 258] on span "Usually" at bounding box center [498, 262] width 35 height 12
click at [467, 258] on input "Usually" at bounding box center [471, 262] width 10 height 10
radio input "true"
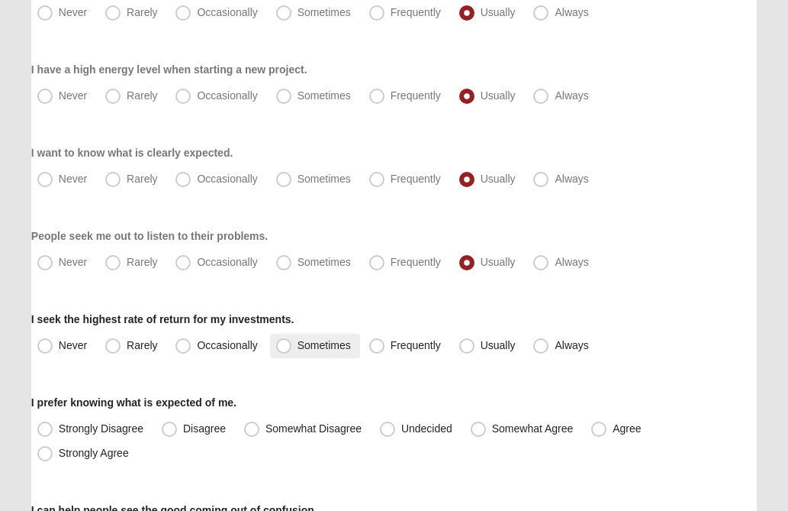
click at [298, 346] on span "Sometimes" at bounding box center [324, 345] width 53 height 12
click at [283, 346] on input "Sometimes" at bounding box center [287, 345] width 10 height 10
radio input "true"
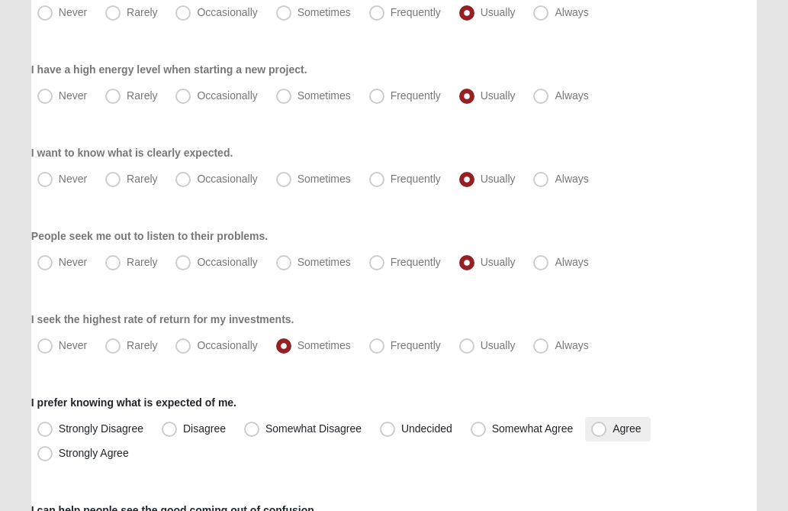
click at [613, 433] on span "Agree" at bounding box center [627, 428] width 28 height 12
click at [599, 433] on input "Agree" at bounding box center [603, 429] width 10 height 10
radio input "true"
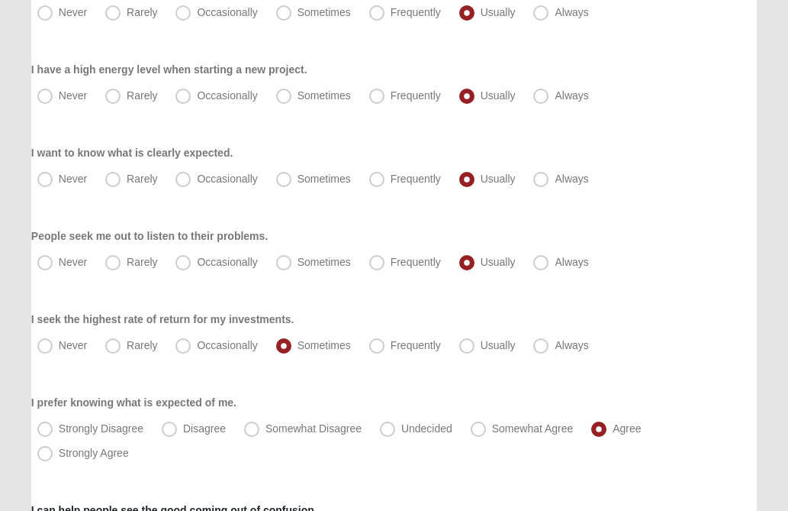
click at [701, 377] on div "Respond to these items quickly and don’t overthink them. Usually your first res…" at bounding box center [394, 407] width 726 height 1910
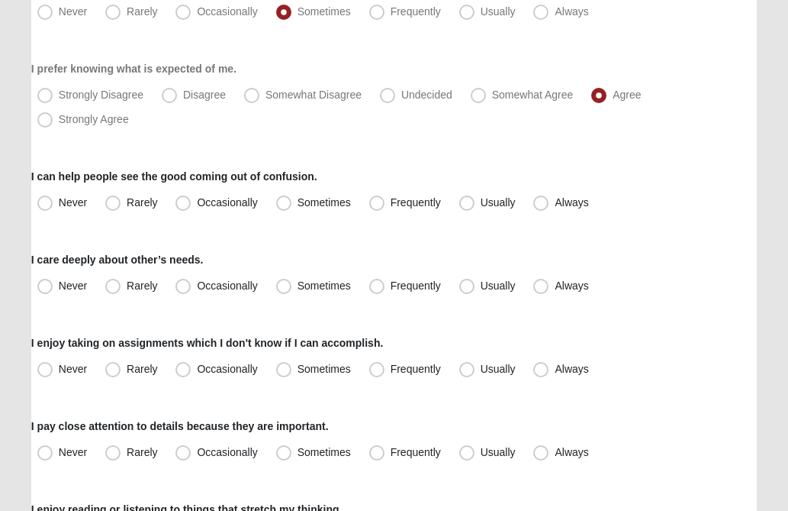
scroll to position [1007, 0]
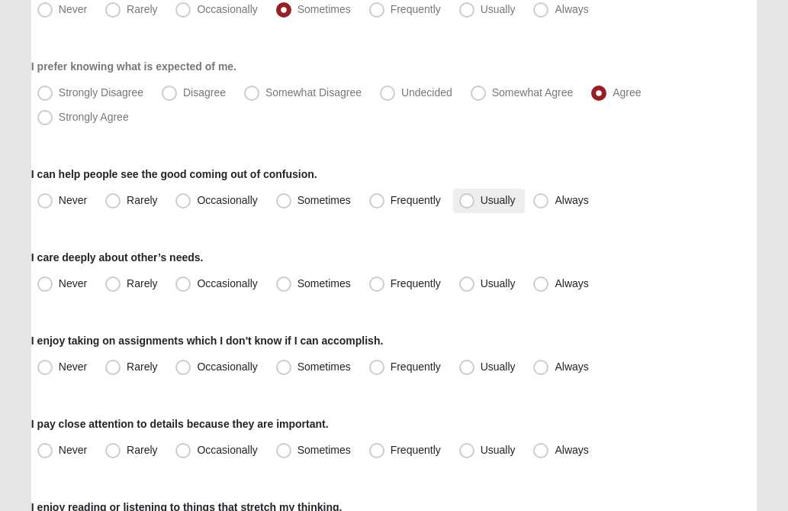
click at [481, 196] on span "Usually" at bounding box center [498, 200] width 35 height 12
click at [466, 196] on input "Usually" at bounding box center [471, 200] width 10 height 10
radio input "true"
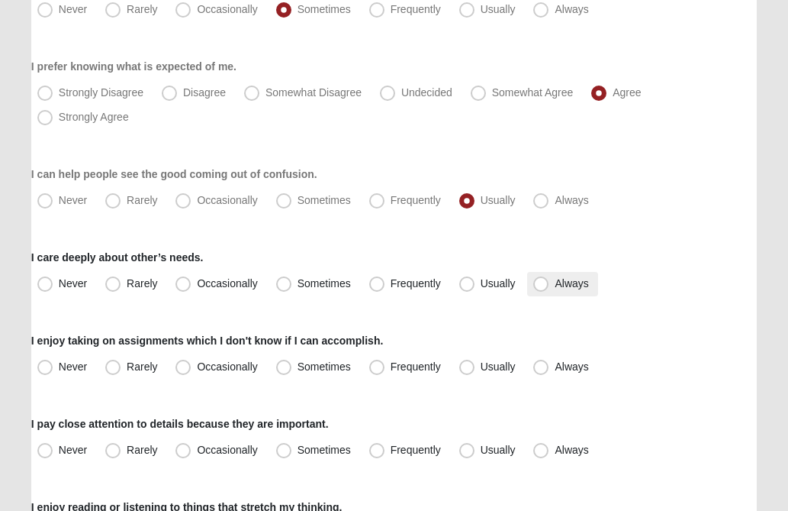
click at [555, 284] on span "Always" at bounding box center [572, 283] width 34 height 12
click at [540, 284] on input "Always" at bounding box center [545, 284] width 10 height 10
radio input "true"
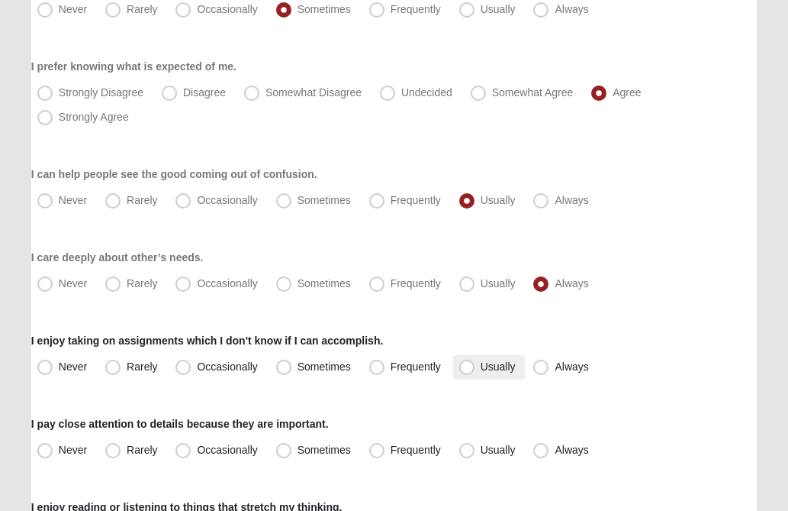
click at [481, 367] on span "Usually" at bounding box center [498, 366] width 35 height 12
click at [466, 367] on input "Usually" at bounding box center [471, 367] width 10 height 10
radio input "true"
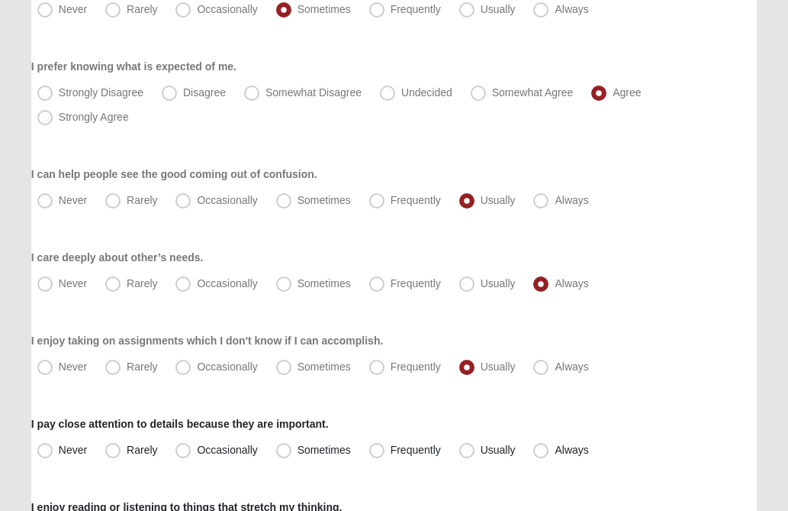
click at [675, 319] on div "Respond to these items quickly and don’t overthink them. Usually your first res…" at bounding box center [394, 71] width 726 height 1910
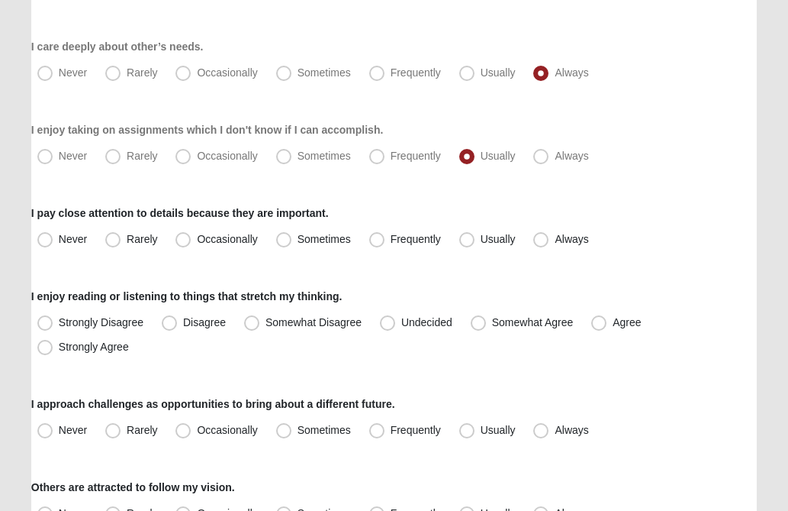
scroll to position [1221, 0]
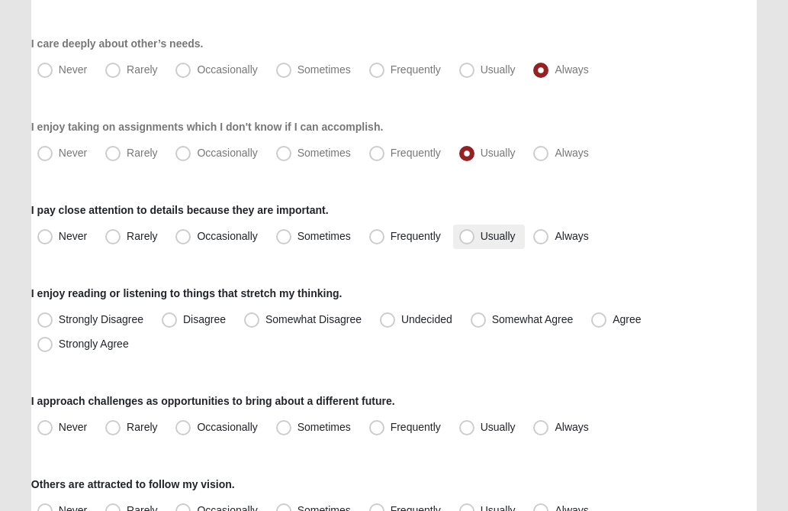
click at [481, 239] on span "Usually" at bounding box center [498, 236] width 35 height 12
click at [466, 239] on input "Usually" at bounding box center [471, 236] width 10 height 10
radio input "true"
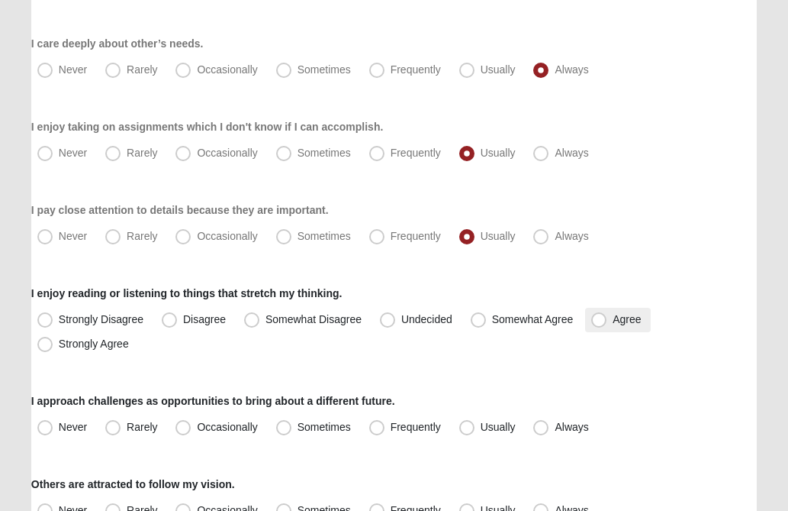
click at [613, 320] on span "Agree" at bounding box center [627, 319] width 28 height 12
click at [604, 320] on input "Agree" at bounding box center [603, 319] width 10 height 10
radio input "true"
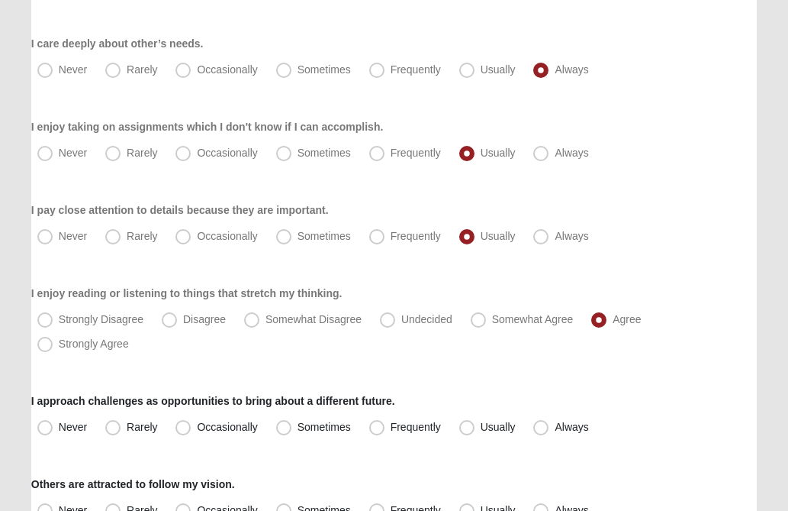
click at [745, 321] on div "Strongly Disagree Disagree Somewhat Disagree Undecided Somewhat Agree Agree Str…" at bounding box center [394, 332] width 726 height 49
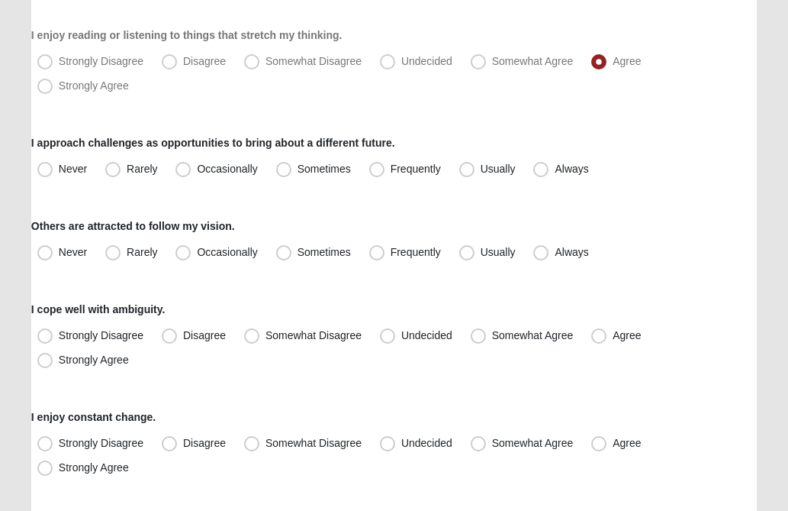
scroll to position [1496, 0]
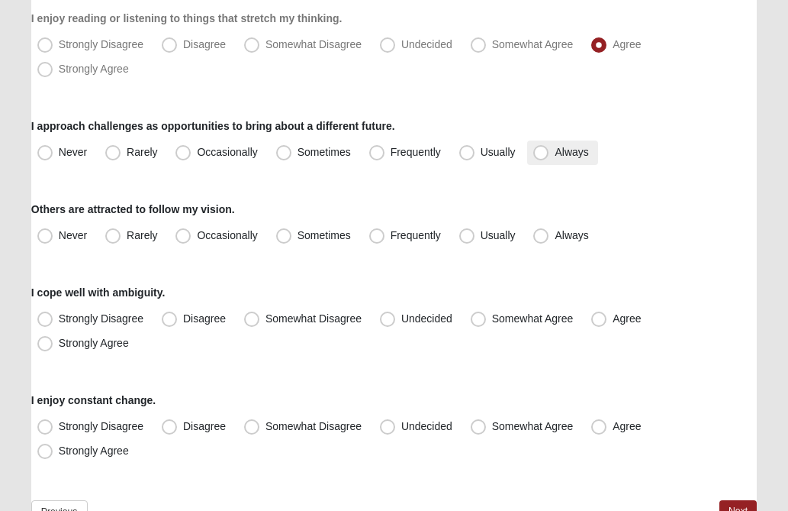
click at [555, 150] on span "Always" at bounding box center [572, 152] width 34 height 12
click at [540, 150] on input "Always" at bounding box center [545, 152] width 10 height 10
radio input "true"
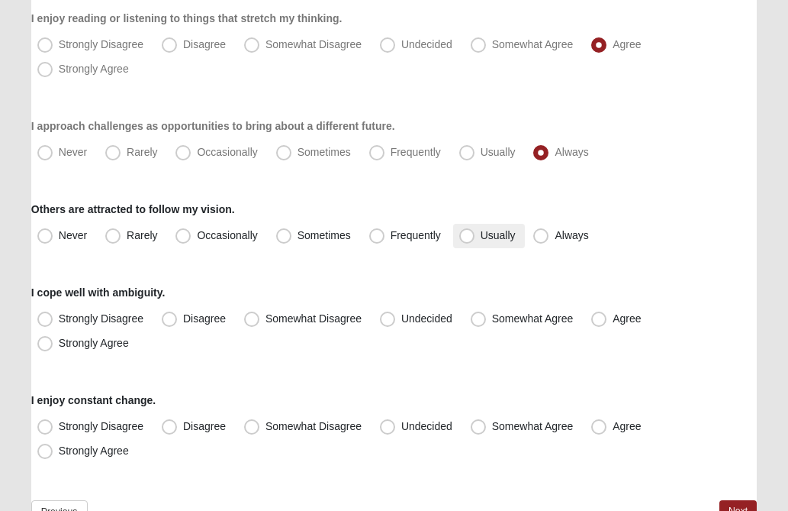
click at [481, 238] on span "Usually" at bounding box center [498, 235] width 35 height 12
click at [466, 238] on input "Usually" at bounding box center [471, 235] width 10 height 10
radio input "true"
click at [671, 221] on div "Others are attracted to follow my vision. Never Rarely Occasionally Sometimes F…" at bounding box center [394, 224] width 726 height 47
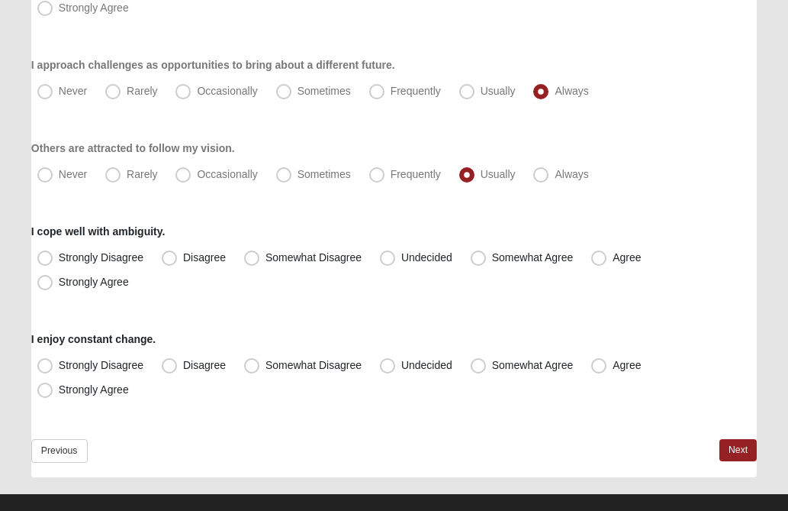
scroll to position [1579, 0]
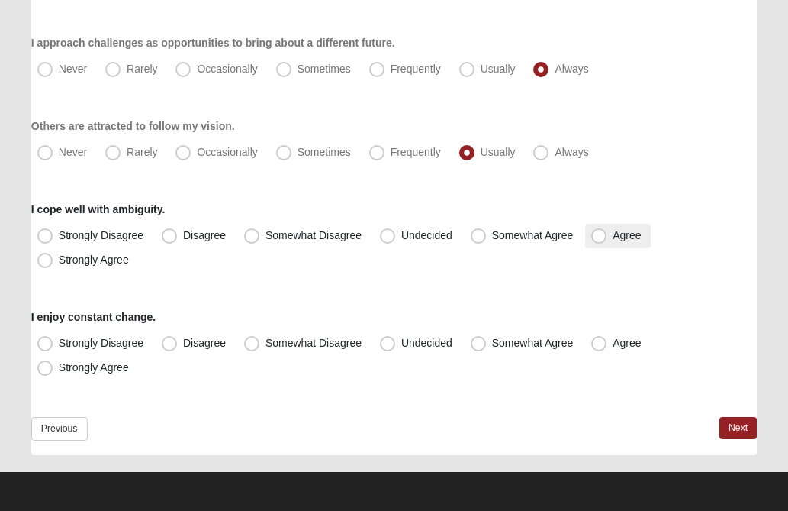
click at [613, 232] on span "Agree" at bounding box center [627, 235] width 28 height 12
click at [603, 232] on input "Agree" at bounding box center [603, 235] width 10 height 10
radio input "true"
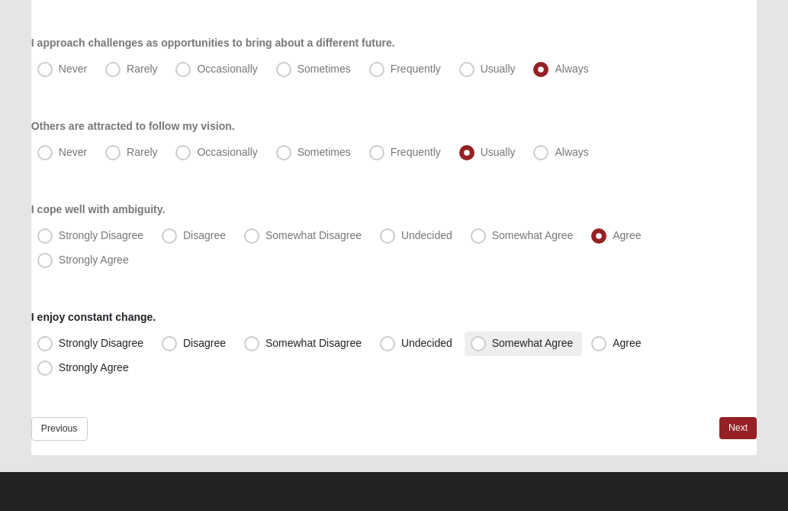
click at [492, 342] on span "Somewhat Agree" at bounding box center [533, 343] width 82 height 12
click at [479, 342] on input "Somewhat Agree" at bounding box center [482, 343] width 10 height 10
radio input "true"
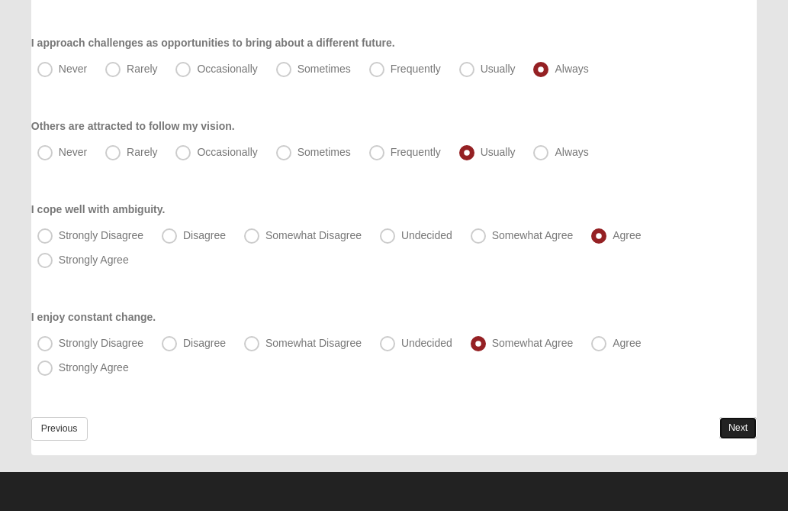
click at [722, 426] on link "Next" at bounding box center [738, 428] width 37 height 22
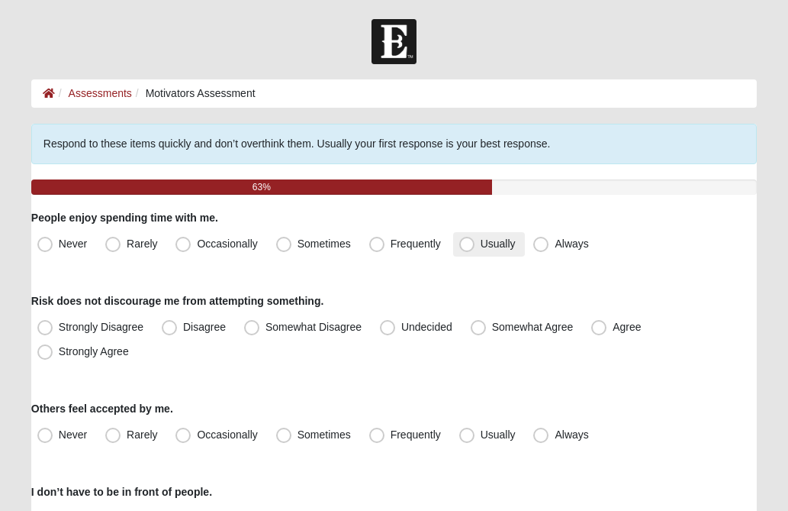
click at [481, 241] on span "Usually" at bounding box center [498, 243] width 35 height 12
click at [468, 241] on input "Usually" at bounding box center [471, 244] width 10 height 10
radio input "true"
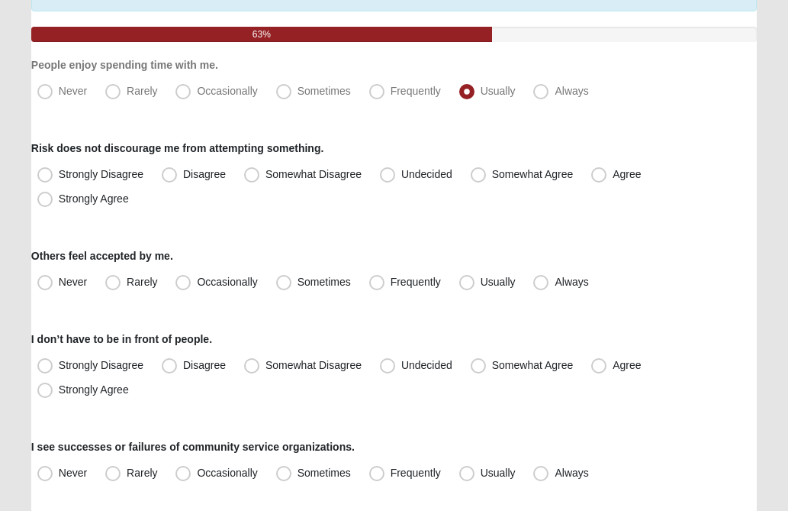
scroll to position [183, 0]
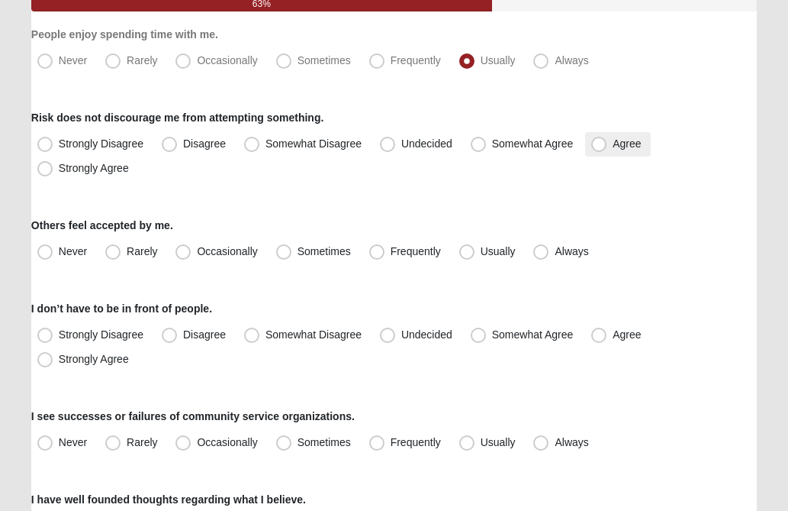
click at [613, 147] on span "Agree" at bounding box center [627, 143] width 28 height 12
click at [600, 147] on input "Agree" at bounding box center [603, 144] width 10 height 10
radio input "true"
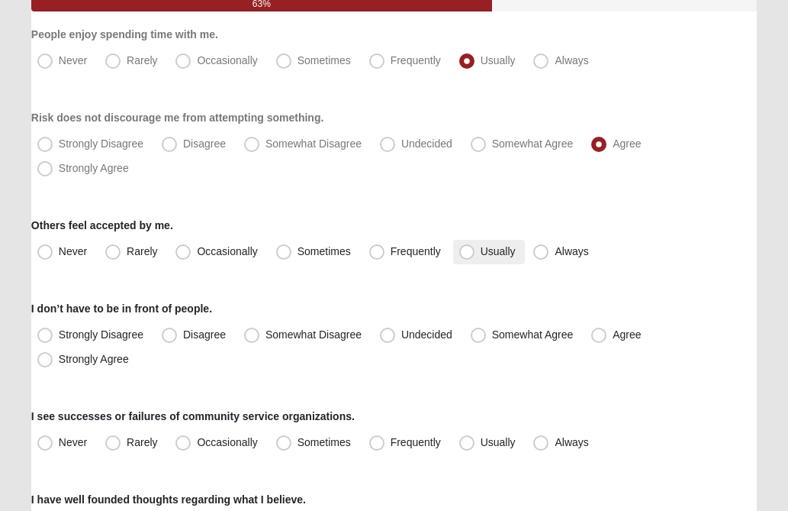
click at [481, 254] on span "Usually" at bounding box center [498, 251] width 35 height 12
click at [466, 254] on input "Usually" at bounding box center [471, 252] width 10 height 10
radio input "true"
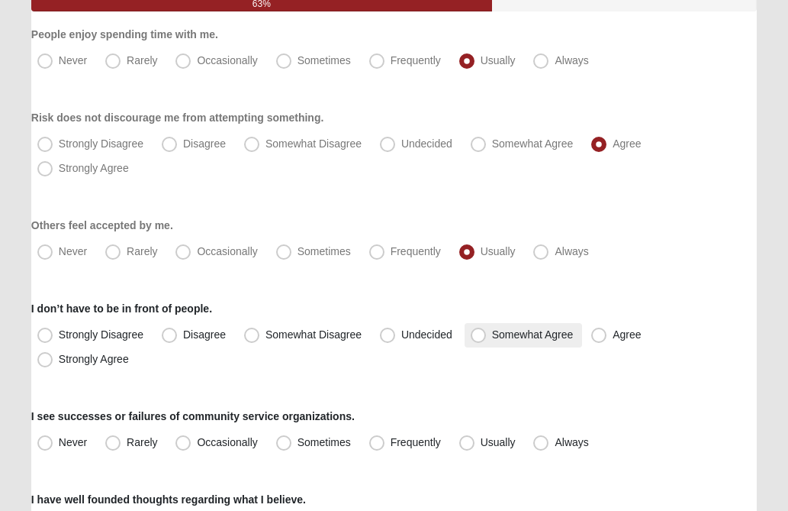
click at [492, 336] on span "Somewhat Agree" at bounding box center [533, 334] width 82 height 12
click at [483, 336] on input "Somewhat Agree" at bounding box center [482, 335] width 10 height 10
radio input "true"
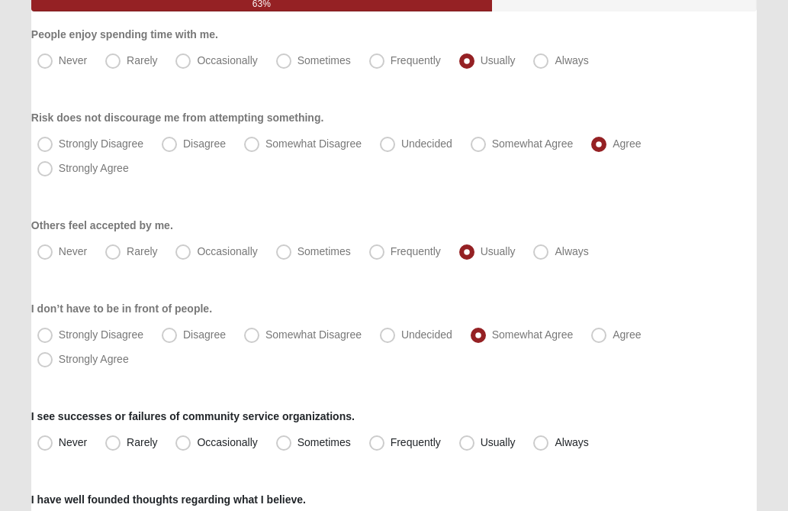
click at [703, 307] on div "I don’t have to be in front of people. Strongly Disagree Disagree Somewhat Disa…" at bounding box center [394, 336] width 726 height 71
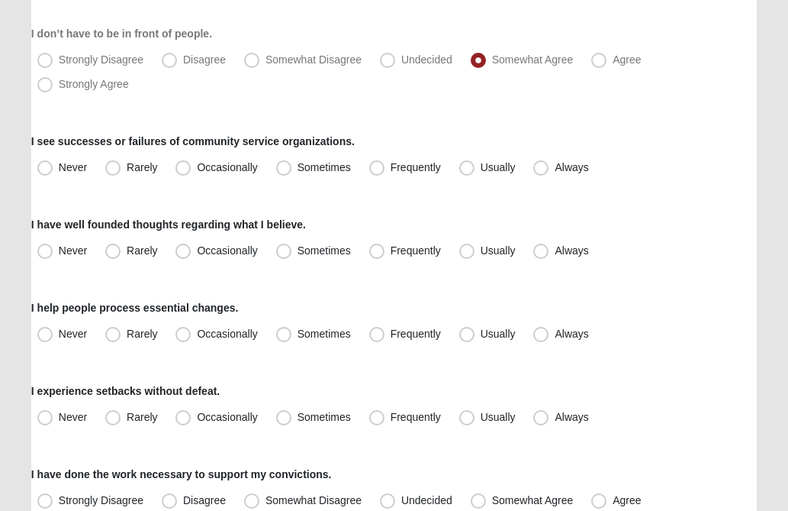
scroll to position [488, 0]
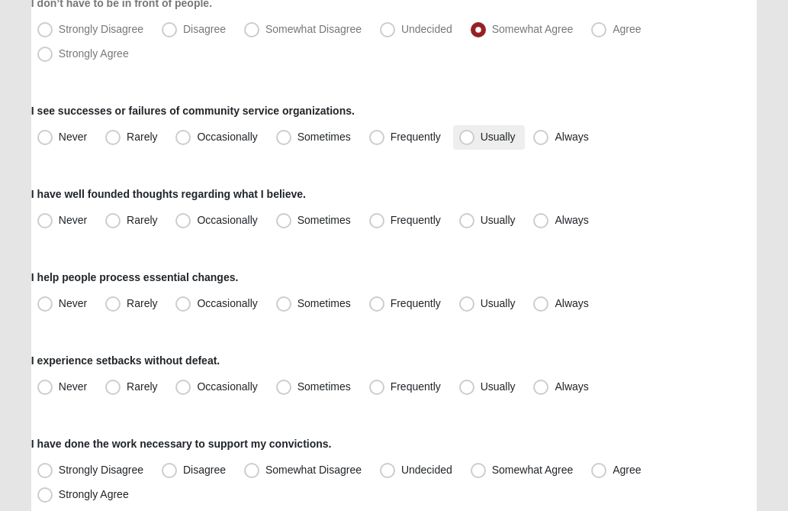
click at [481, 140] on span "Usually" at bounding box center [498, 137] width 35 height 12
click at [467, 140] on input "Usually" at bounding box center [471, 137] width 10 height 10
radio input "true"
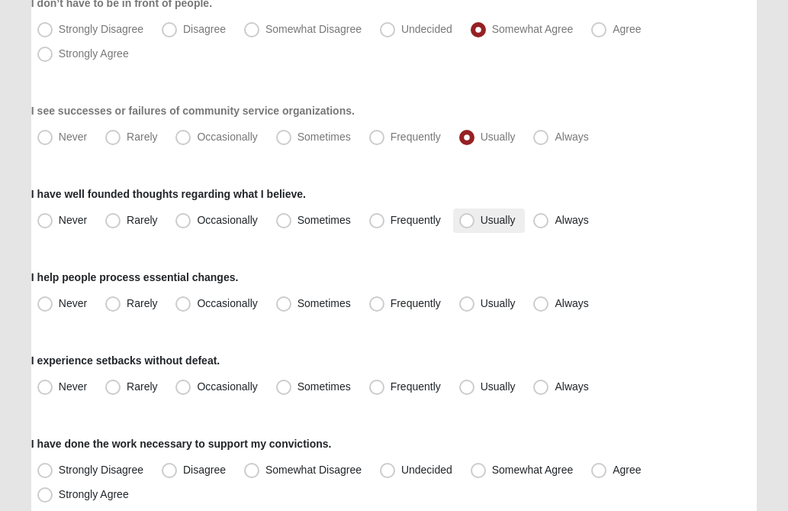
click at [481, 221] on span "Usually" at bounding box center [498, 220] width 35 height 12
click at [469, 221] on input "Usually" at bounding box center [471, 220] width 10 height 10
radio input "true"
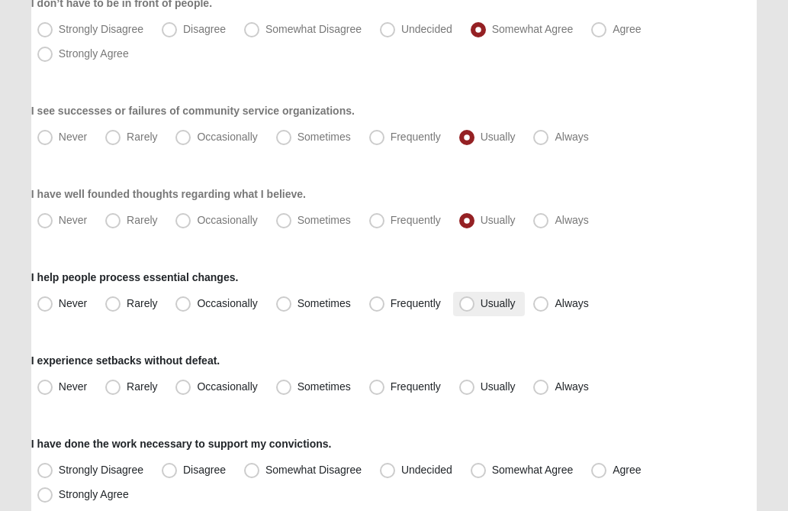
click at [481, 305] on span "Usually" at bounding box center [498, 303] width 35 height 12
click at [469, 305] on input "Usually" at bounding box center [471, 303] width 10 height 10
radio input "true"
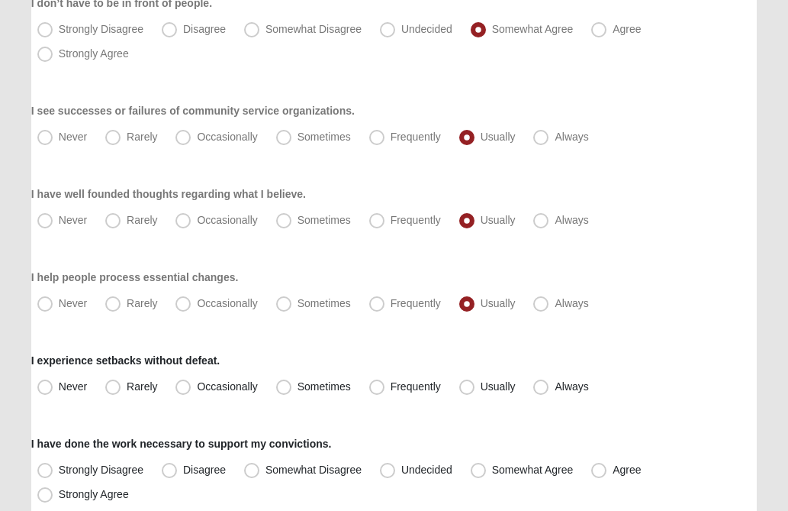
click at [682, 283] on div "I help people process essential changes. Never Rarely Occasionally Sometimes Fr…" at bounding box center [394, 292] width 726 height 47
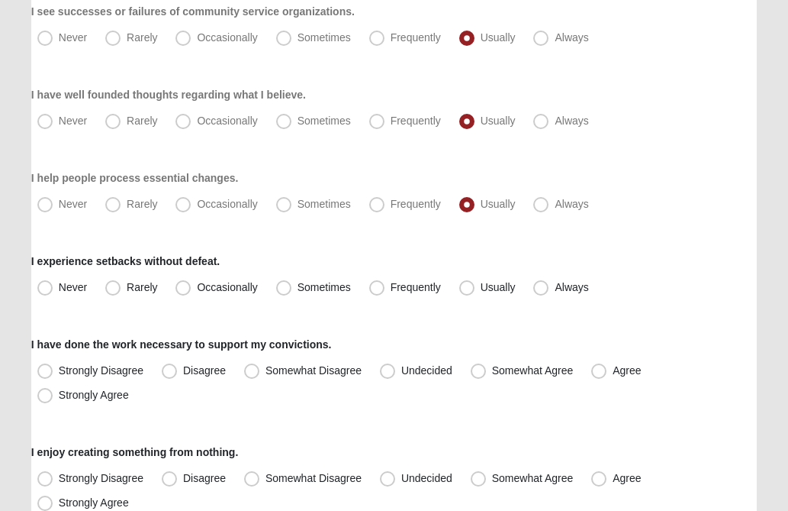
scroll to position [611, 0]
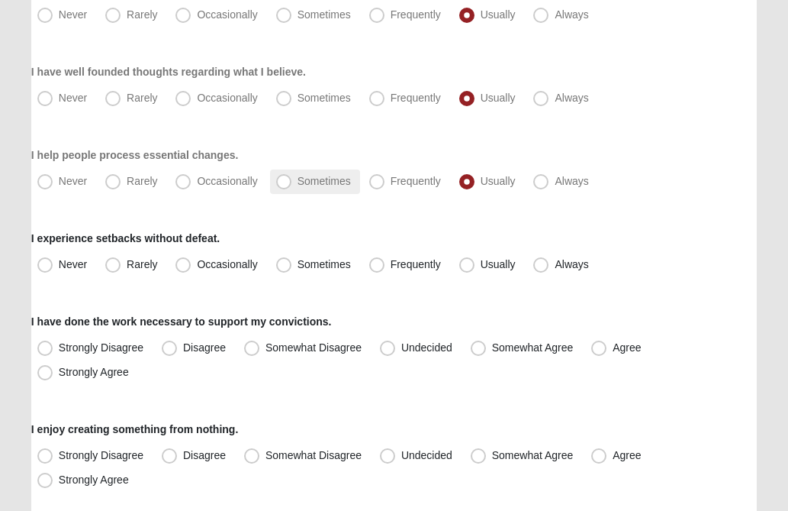
click at [298, 182] on span "Sometimes" at bounding box center [324, 181] width 53 height 12
click at [285, 182] on input "Sometimes" at bounding box center [287, 181] width 10 height 10
radio input "true"
click at [481, 265] on span "Usually" at bounding box center [498, 264] width 35 height 12
click at [472, 265] on input "Usually" at bounding box center [471, 264] width 10 height 10
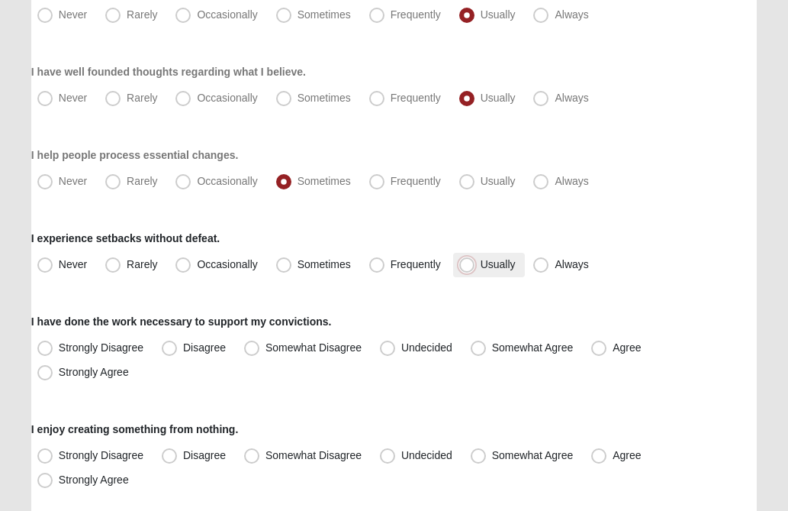
radio input "true"
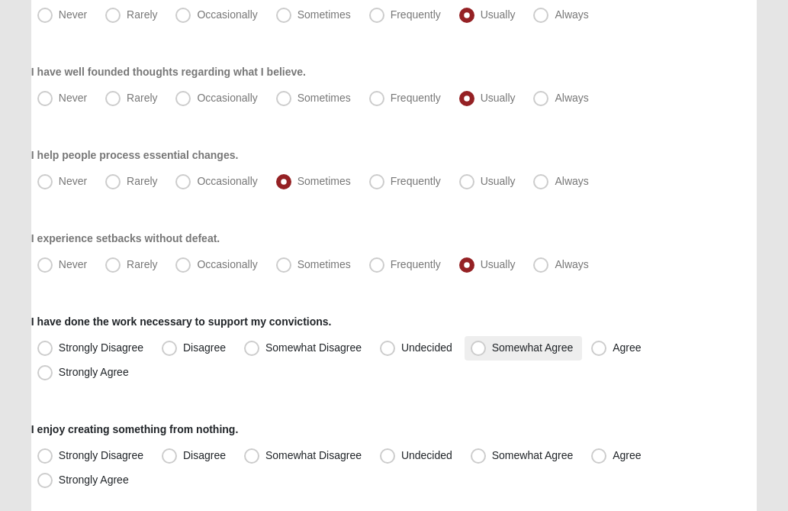
click at [492, 350] on span "Somewhat Agree" at bounding box center [533, 347] width 82 height 12
click at [477, 350] on input "Somewhat Agree" at bounding box center [482, 348] width 10 height 10
radio input "true"
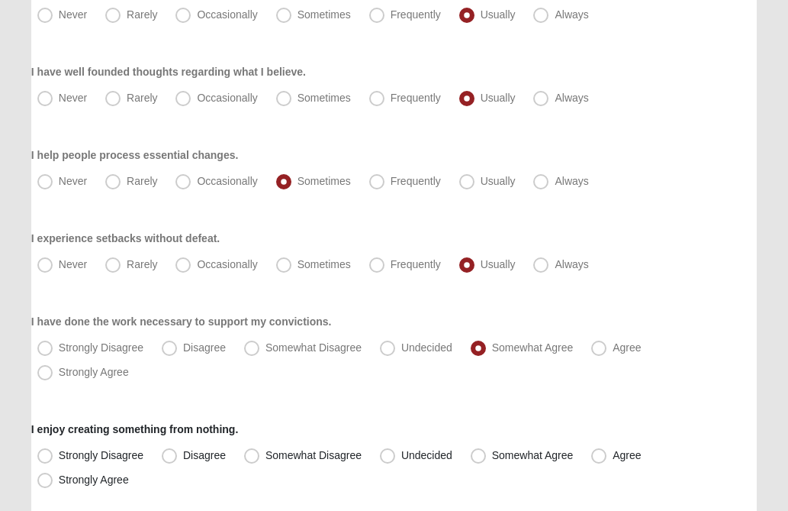
click at [726, 299] on div "Respond to these items quickly and don’t overthink them. Usually your first res…" at bounding box center [394, 480] width 726 height 1935
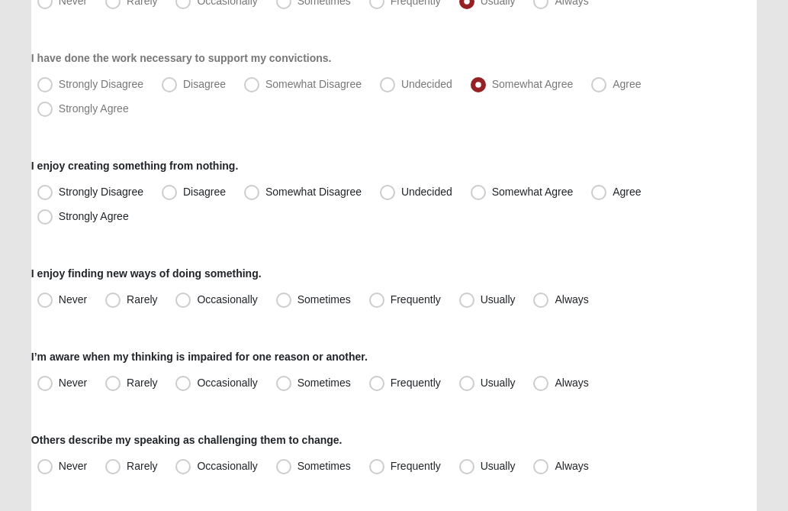
scroll to position [885, 0]
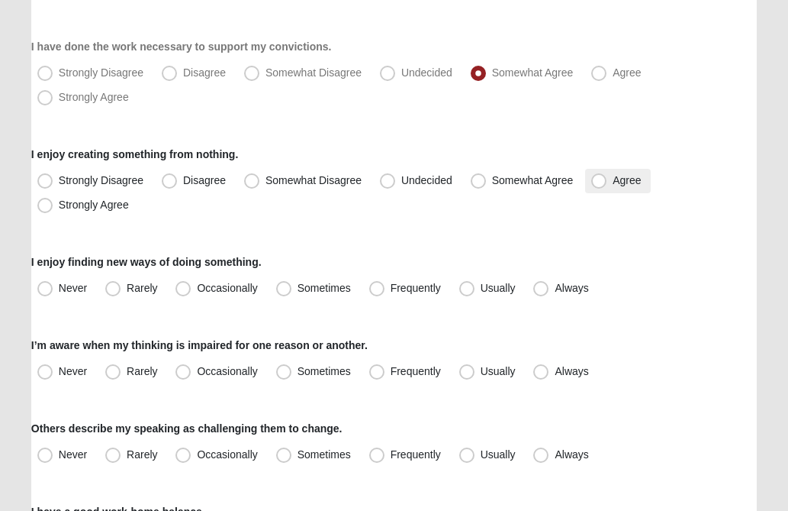
click at [613, 179] on span "Agree" at bounding box center [627, 180] width 28 height 12
click at [602, 179] on input "Agree" at bounding box center [603, 181] width 10 height 10
radio input "true"
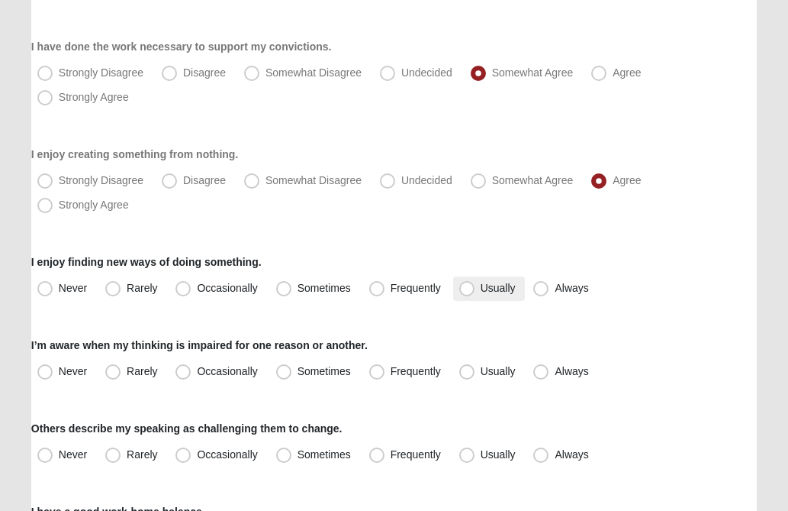
click at [481, 289] on span "Usually" at bounding box center [498, 288] width 35 height 12
click at [466, 289] on input "Usually" at bounding box center [471, 288] width 10 height 10
radio input "true"
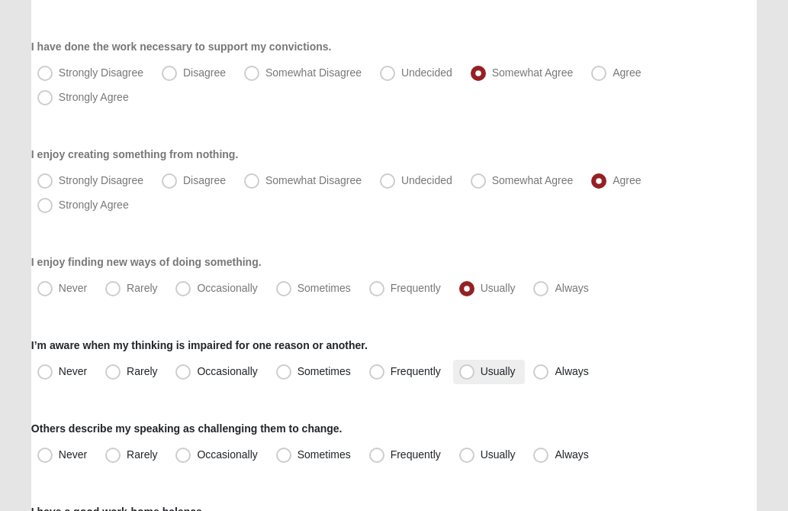
click at [481, 370] on span "Usually" at bounding box center [498, 371] width 35 height 12
click at [469, 370] on input "Usually" at bounding box center [471, 371] width 10 height 10
radio input "true"
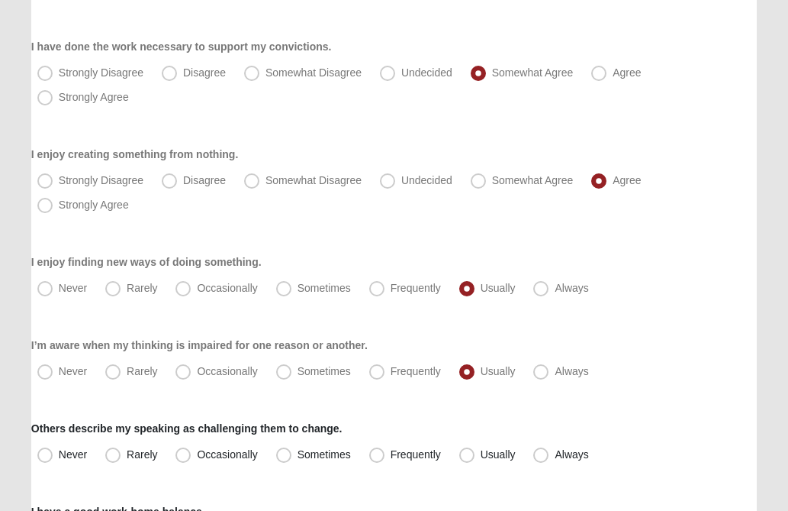
click at [681, 351] on div "I’m aware when my thinking is impaired for one reason or another. Never Rarely …" at bounding box center [394, 360] width 726 height 47
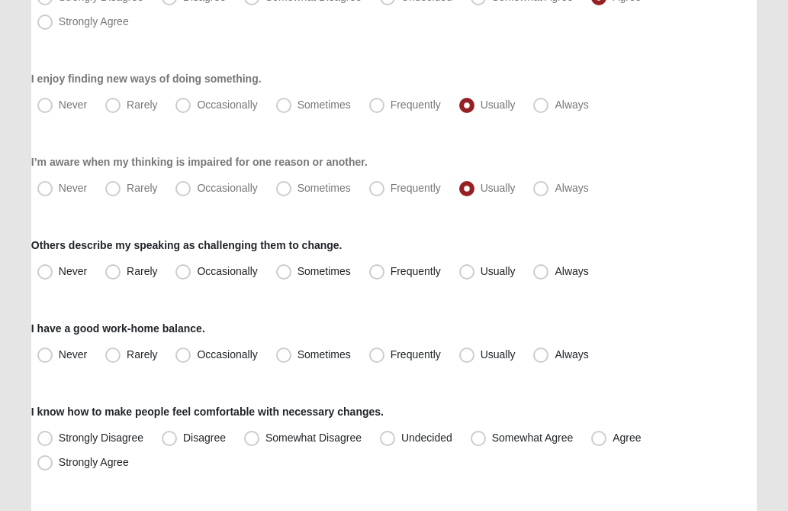
scroll to position [1099, 0]
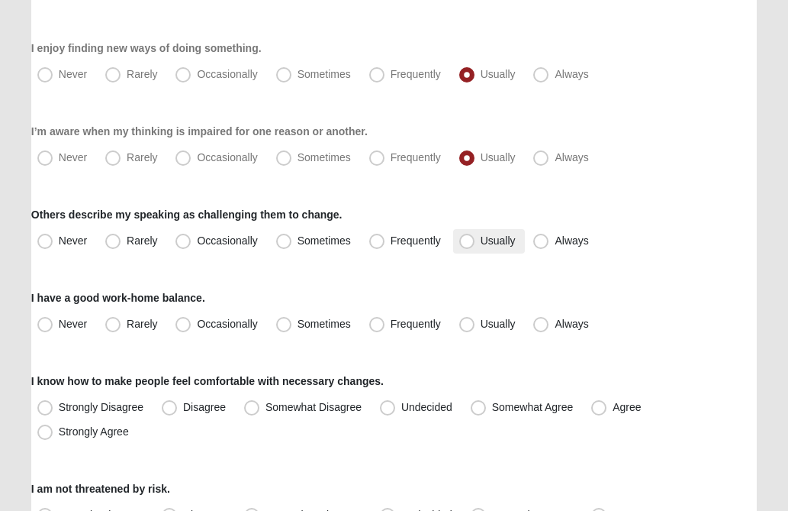
click at [481, 243] on span "Usually" at bounding box center [498, 240] width 35 height 12
click at [467, 243] on input "Usually" at bounding box center [471, 241] width 10 height 10
radio input "true"
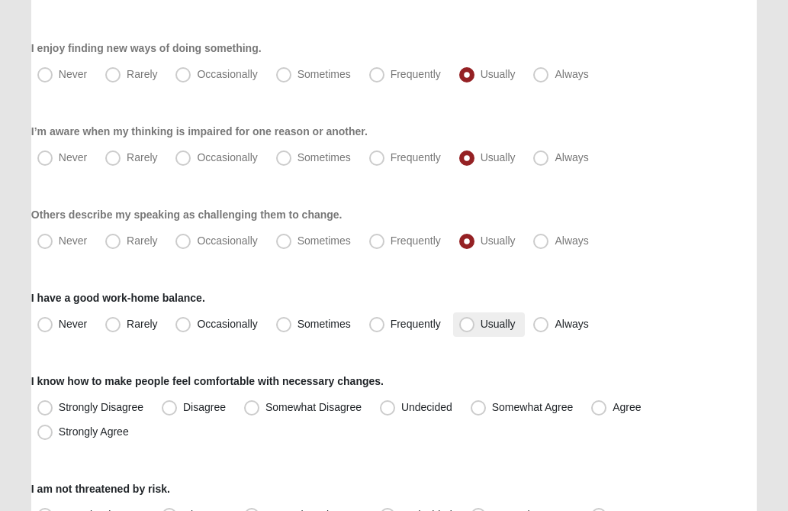
click at [481, 329] on span "Usually" at bounding box center [498, 324] width 35 height 12
click at [466, 329] on input "Usually" at bounding box center [471, 324] width 10 height 10
radio input "true"
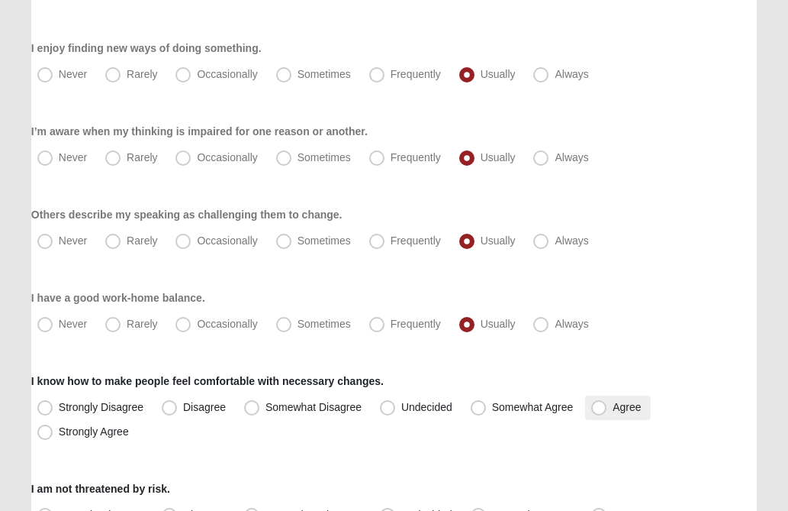
click at [613, 408] on span "Agree" at bounding box center [627, 407] width 28 height 12
click at [600, 408] on input "Agree" at bounding box center [603, 407] width 10 height 10
radio input "true"
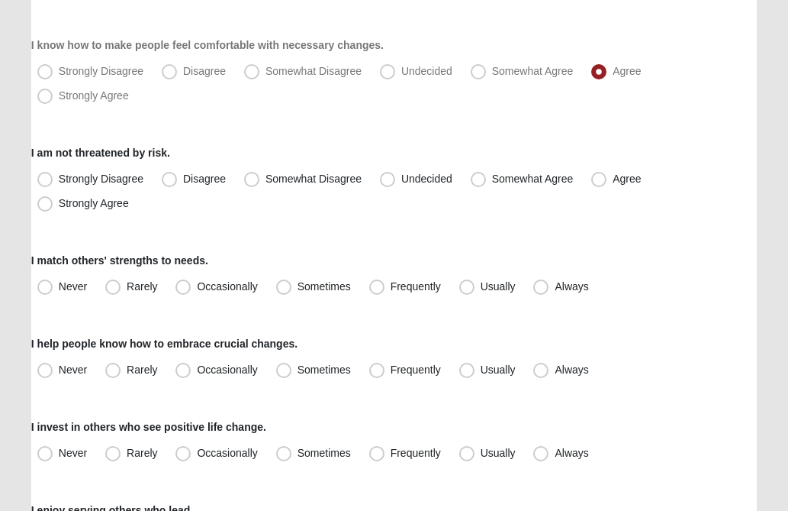
scroll to position [1465, 0]
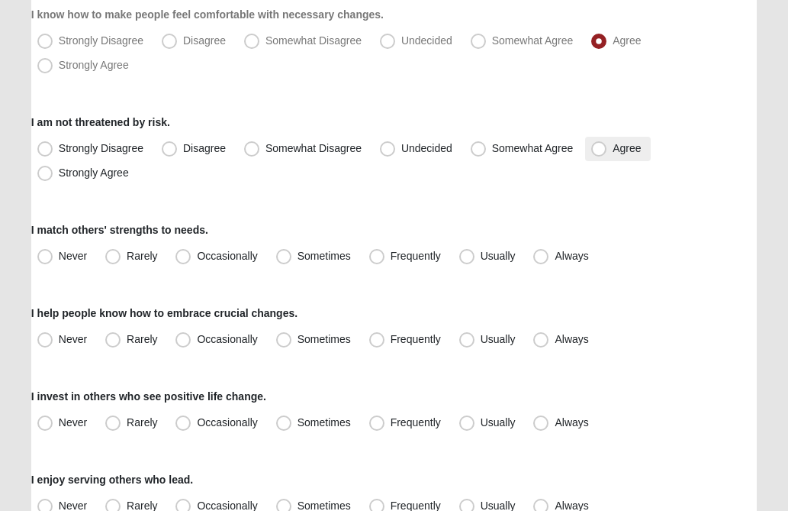
click at [613, 153] on span "Agree" at bounding box center [627, 148] width 28 height 12
click at [598, 153] on input "Agree" at bounding box center [603, 148] width 10 height 10
radio input "true"
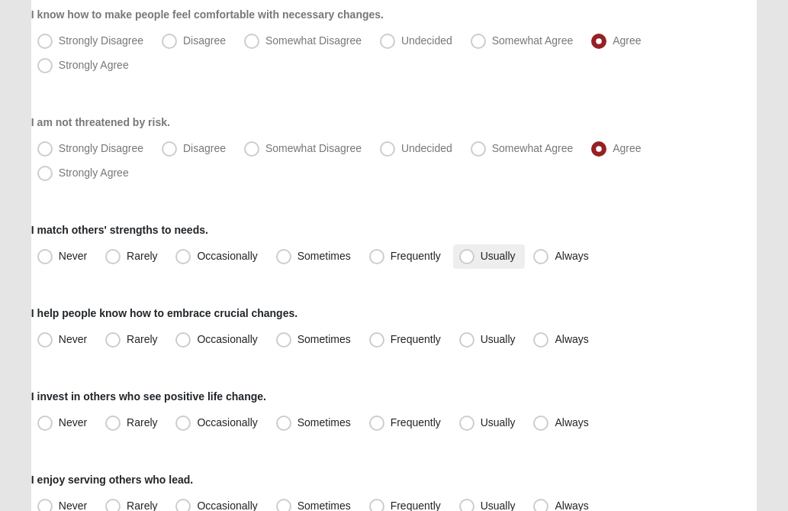
click at [481, 259] on span "Usually" at bounding box center [498, 256] width 35 height 12
click at [468, 259] on input "Usually" at bounding box center [471, 256] width 10 height 10
radio input "true"
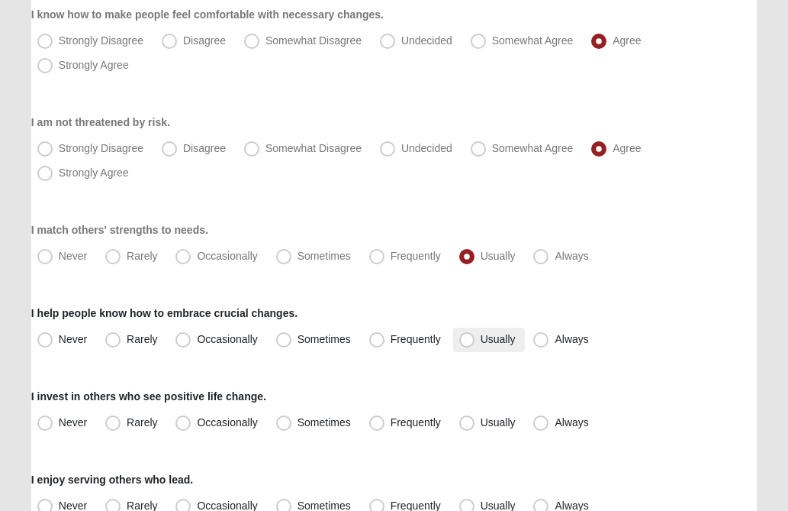
click at [481, 337] on span "Usually" at bounding box center [498, 339] width 35 height 12
click at [466, 337] on input "Usually" at bounding box center [471, 339] width 10 height 10
radio input "true"
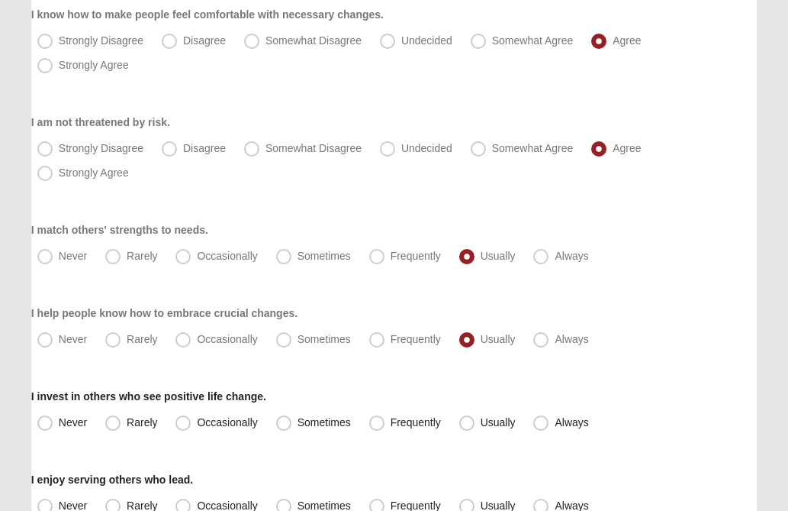
click at [666, 318] on div "I help people know how to embrace crucial changes. Never Rarely Occasionally So…" at bounding box center [394, 328] width 726 height 47
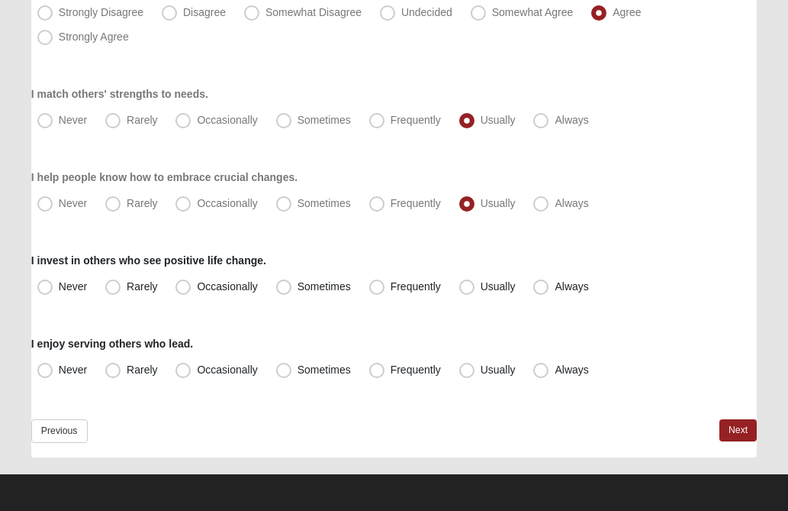
scroll to position [1604, 0]
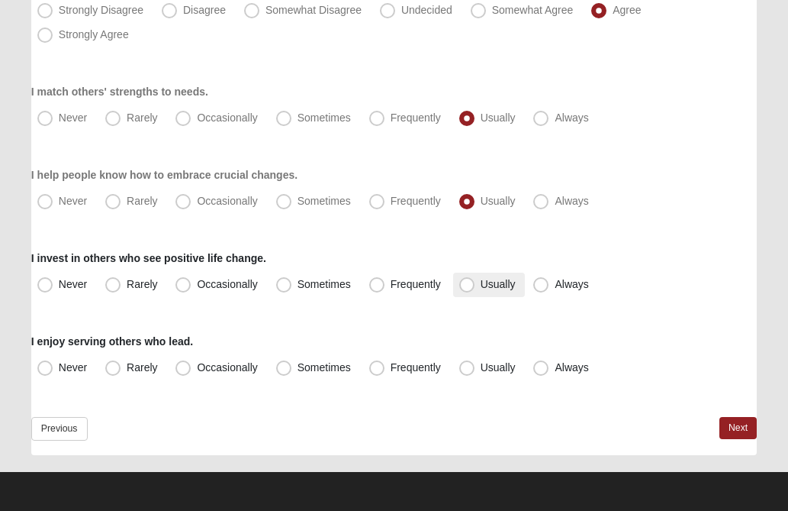
click at [481, 284] on span "Usually" at bounding box center [498, 284] width 35 height 12
click at [466, 284] on input "Usually" at bounding box center [471, 284] width 10 height 10
radio input "true"
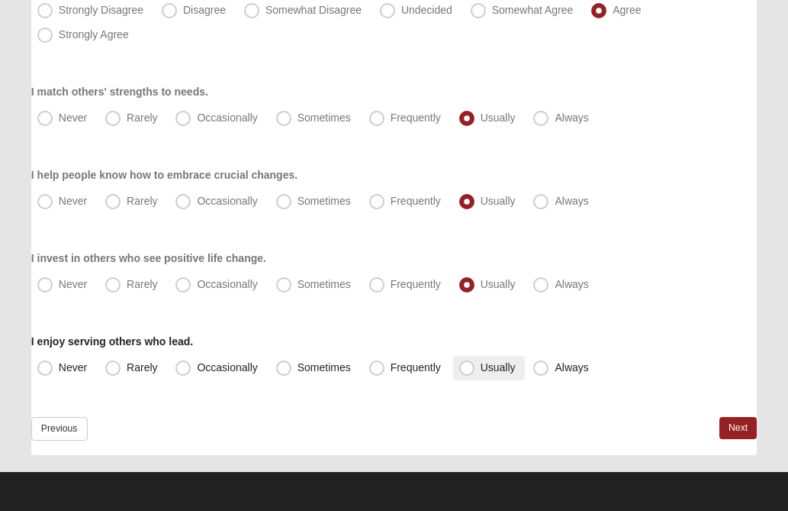
click at [481, 366] on span "Usually" at bounding box center [498, 367] width 35 height 12
click at [471, 366] on input "Usually" at bounding box center [471, 368] width 10 height 10
radio input "true"
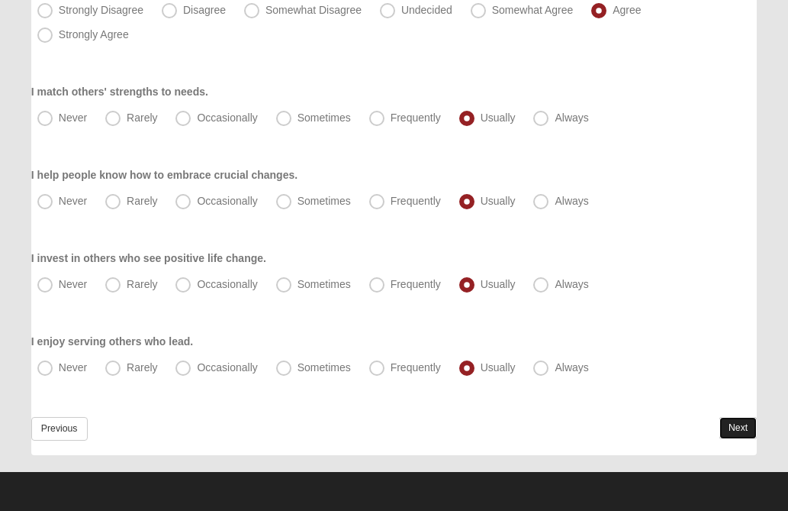
click at [725, 425] on link "Next" at bounding box center [738, 428] width 37 height 22
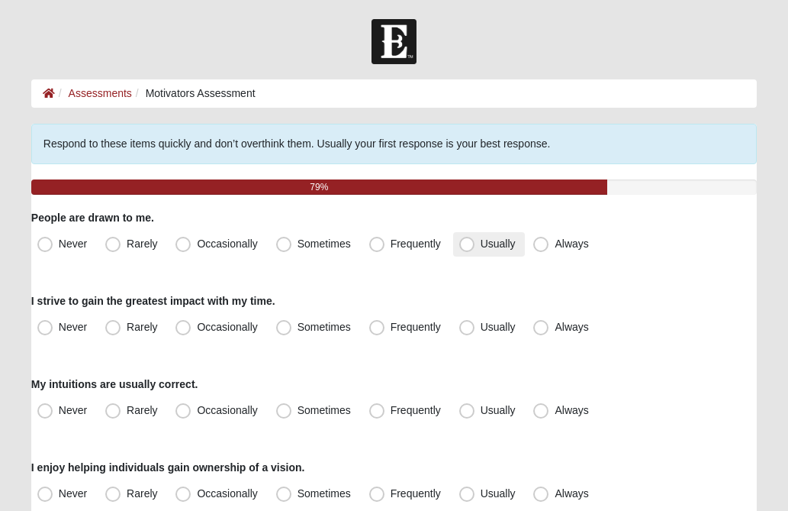
click at [481, 241] on span "Usually" at bounding box center [498, 243] width 35 height 12
click at [469, 241] on input "Usually" at bounding box center [471, 244] width 10 height 10
radio input "true"
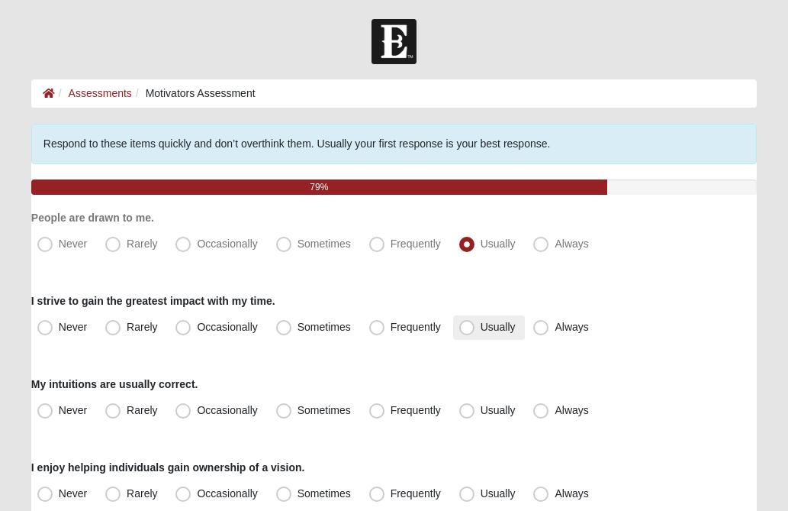
click at [481, 332] on span "Usually" at bounding box center [498, 327] width 35 height 12
click at [466, 332] on input "Usually" at bounding box center [471, 327] width 10 height 10
radio input "true"
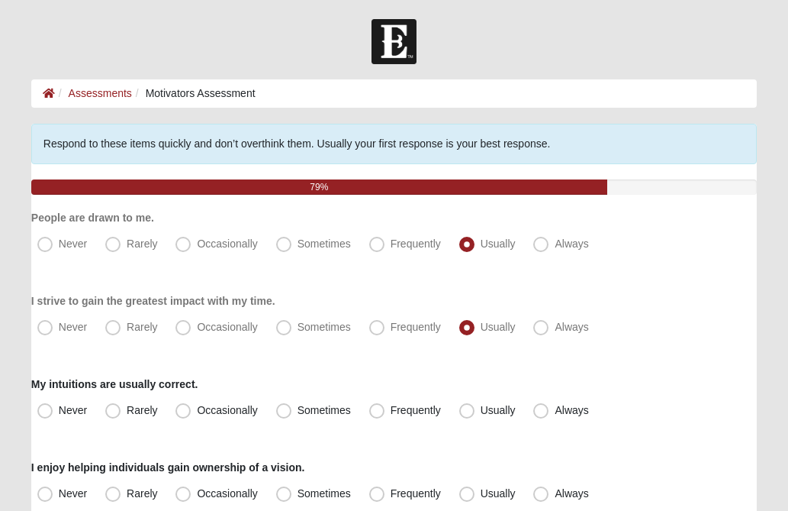
click at [673, 331] on div "Never Rarely Occasionally Sometimes Frequently Usually Always" at bounding box center [394, 327] width 726 height 24
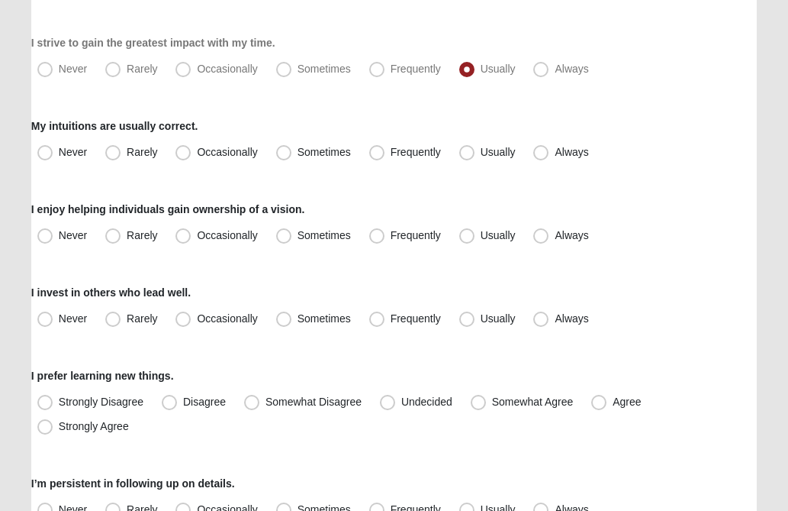
scroll to position [275, 0]
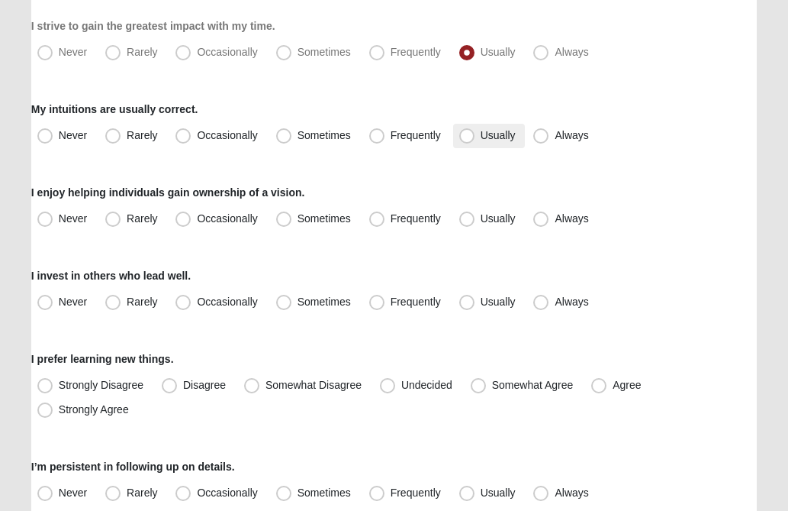
click at [481, 134] on span "Usually" at bounding box center [498, 135] width 35 height 12
click at [468, 134] on input "Usually" at bounding box center [471, 136] width 10 height 10
radio input "true"
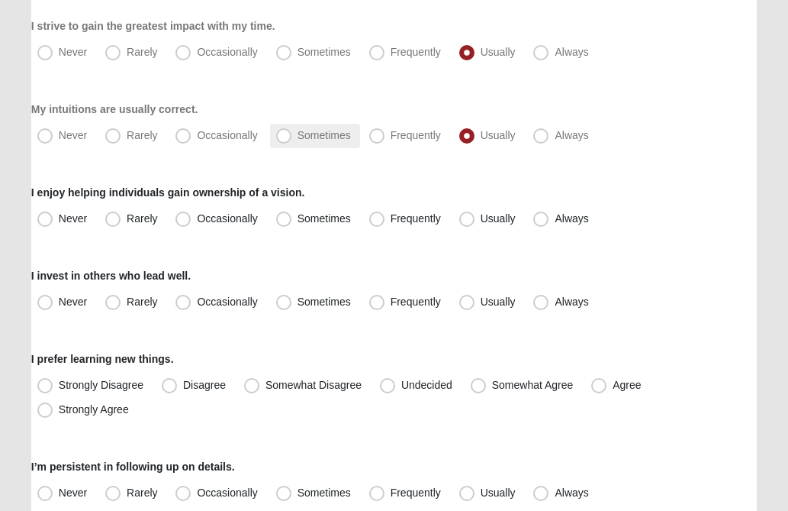
click at [298, 131] on span "Sometimes" at bounding box center [324, 135] width 53 height 12
click at [285, 131] on input "Sometimes" at bounding box center [287, 136] width 10 height 10
radio input "true"
click at [645, 146] on div "Never Rarely Occasionally Sometimes Frequently Usually Always" at bounding box center [394, 136] width 726 height 24
click at [458, 221] on label "Usually" at bounding box center [489, 219] width 72 height 24
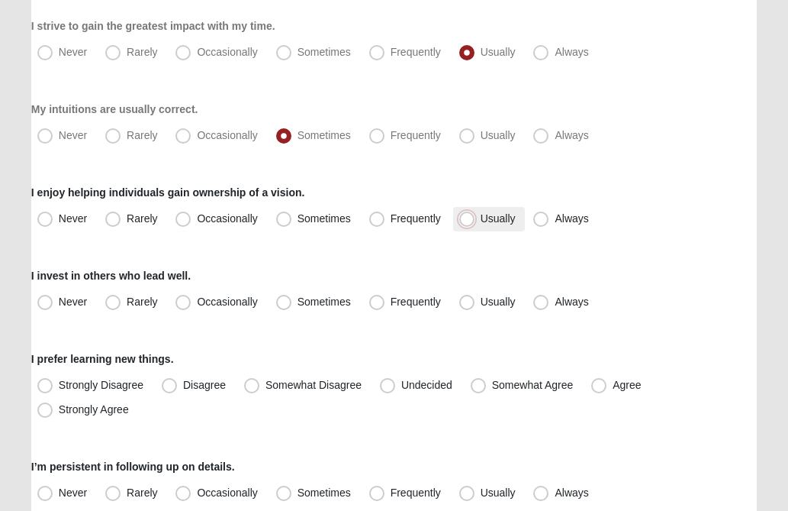
click at [466, 221] on input "Usually" at bounding box center [471, 219] width 10 height 10
radio input "true"
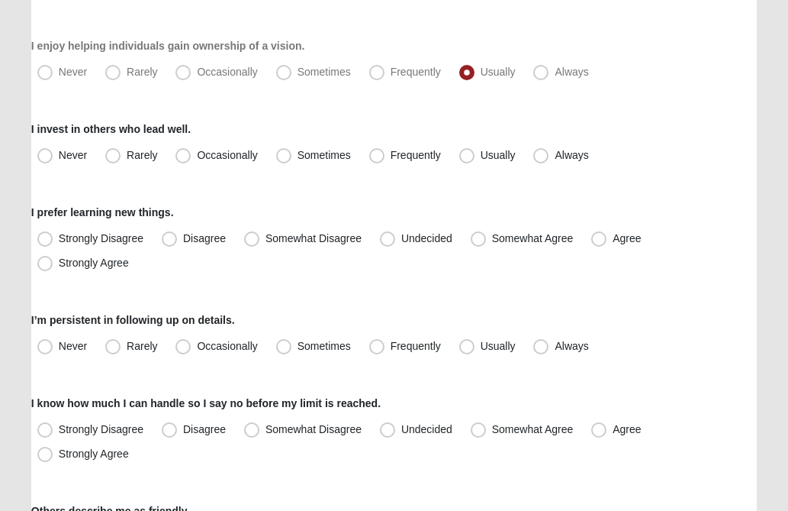
scroll to position [427, 0]
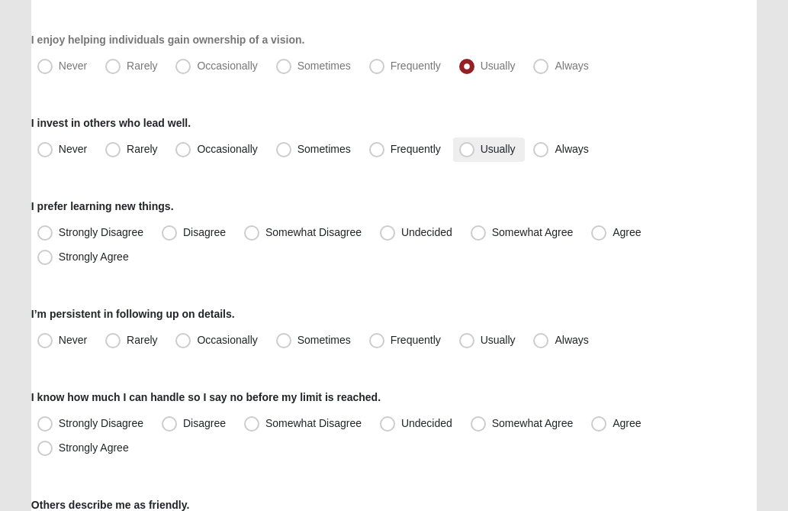
click at [481, 150] on span "Usually" at bounding box center [498, 149] width 35 height 12
click at [468, 150] on input "Usually" at bounding box center [471, 149] width 10 height 10
radio input "true"
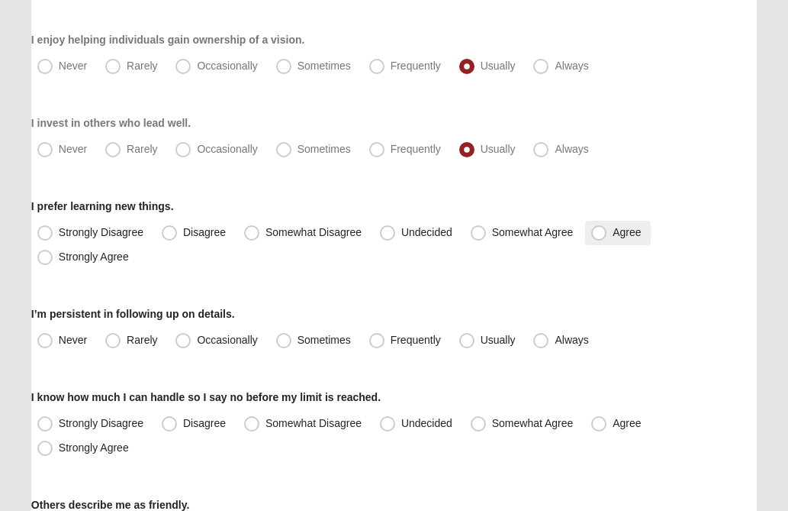
click at [613, 234] on span "Agree" at bounding box center [627, 232] width 28 height 12
click at [601, 234] on input "Agree" at bounding box center [603, 232] width 10 height 10
radio input "true"
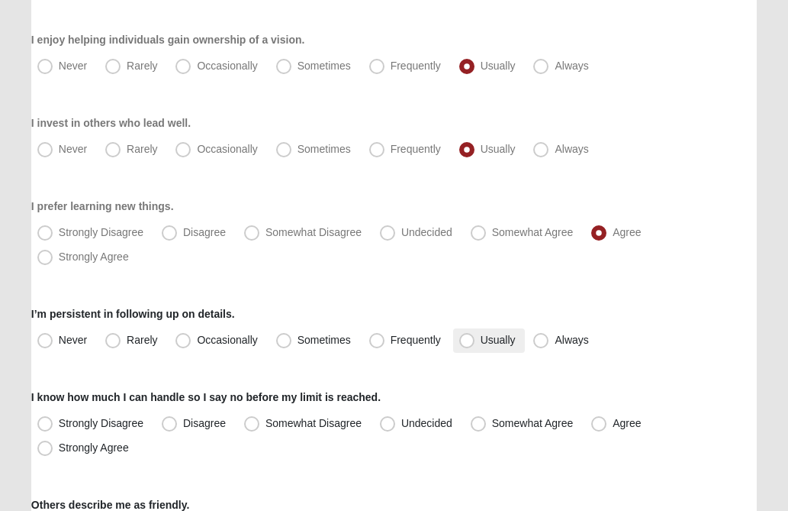
click at [481, 341] on span "Usually" at bounding box center [498, 340] width 35 height 12
click at [468, 341] on input "Usually" at bounding box center [471, 340] width 10 height 10
radio input "true"
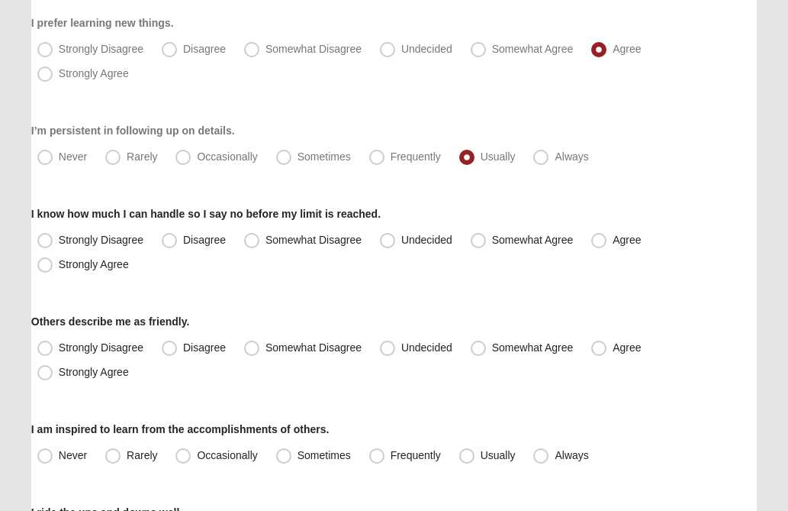
scroll to position [641, 0]
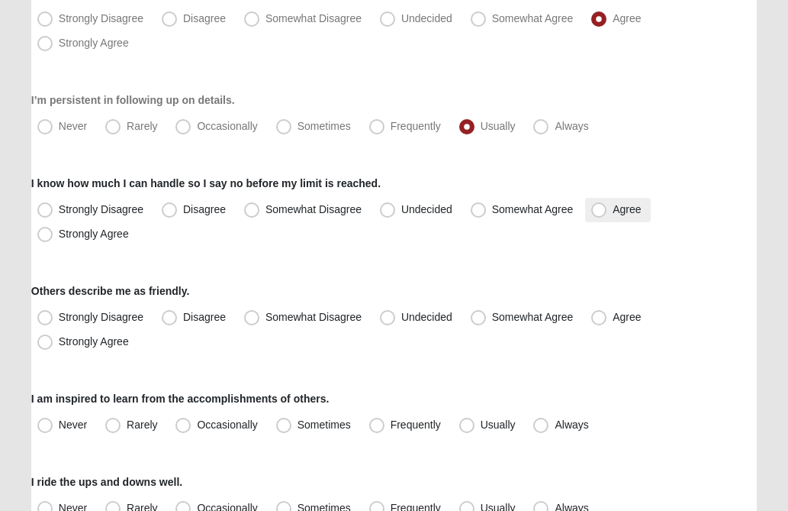
click at [613, 215] on span "Agree" at bounding box center [627, 209] width 28 height 12
click at [601, 214] on input "Agree" at bounding box center [603, 210] width 10 height 10
radio input "true"
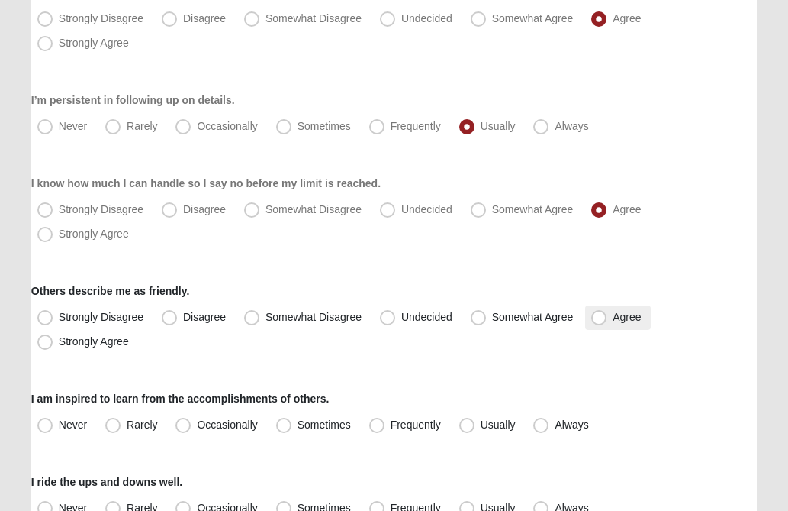
click at [613, 315] on span "Agree" at bounding box center [627, 317] width 28 height 12
click at [598, 315] on input "Agree" at bounding box center [603, 317] width 10 height 10
radio input "true"
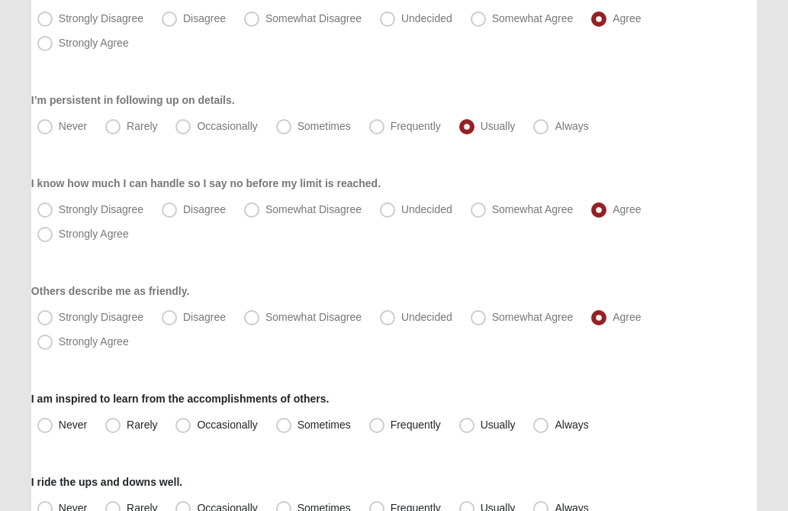
click at [703, 297] on div "Others describe me as friendly. Strongly Disagree Disagree Somewhat Disagree Un…" at bounding box center [394, 318] width 726 height 71
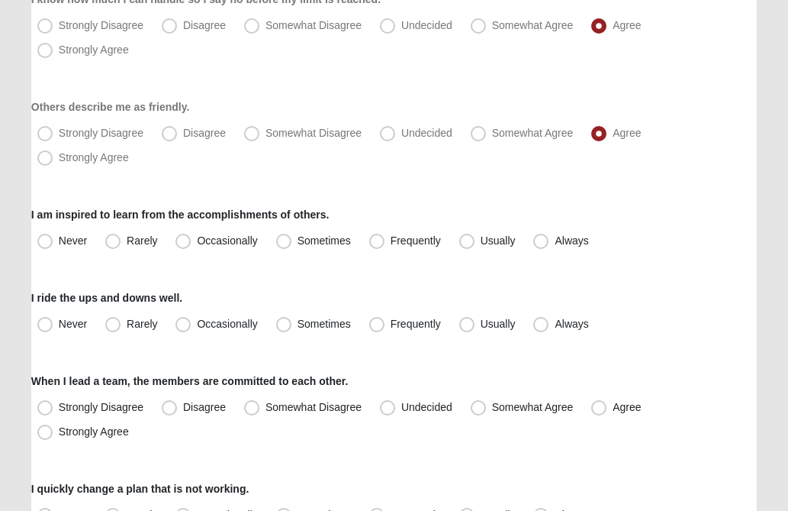
scroll to position [855, 0]
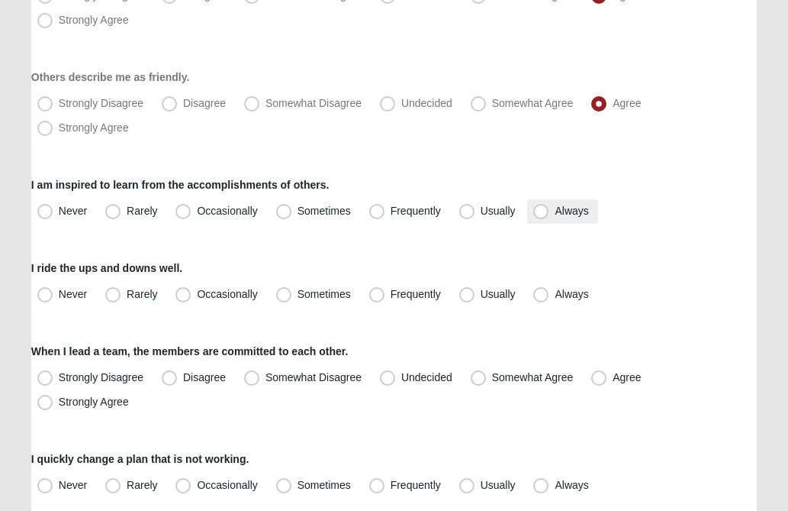
click at [555, 211] on span "Always" at bounding box center [572, 211] width 34 height 12
click at [546, 211] on input "Always" at bounding box center [545, 211] width 10 height 10
radio input "true"
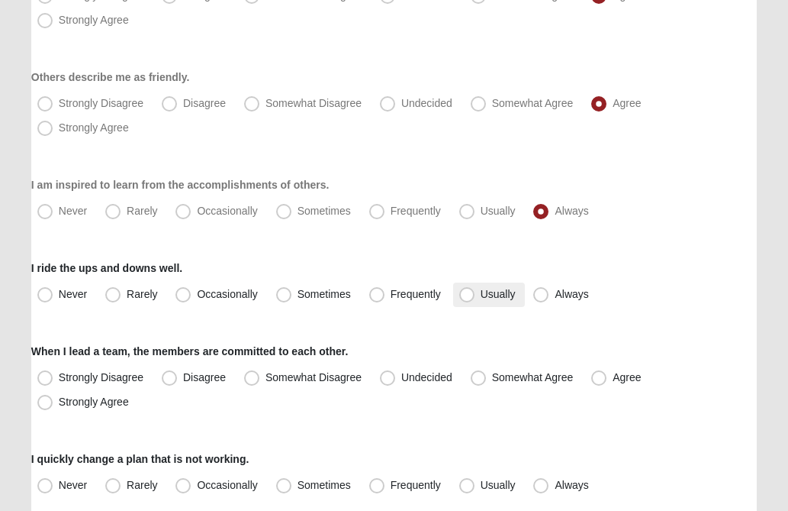
click at [481, 297] on span "Usually" at bounding box center [498, 294] width 35 height 12
click at [469, 297] on input "Usually" at bounding box center [471, 294] width 10 height 10
radio input "true"
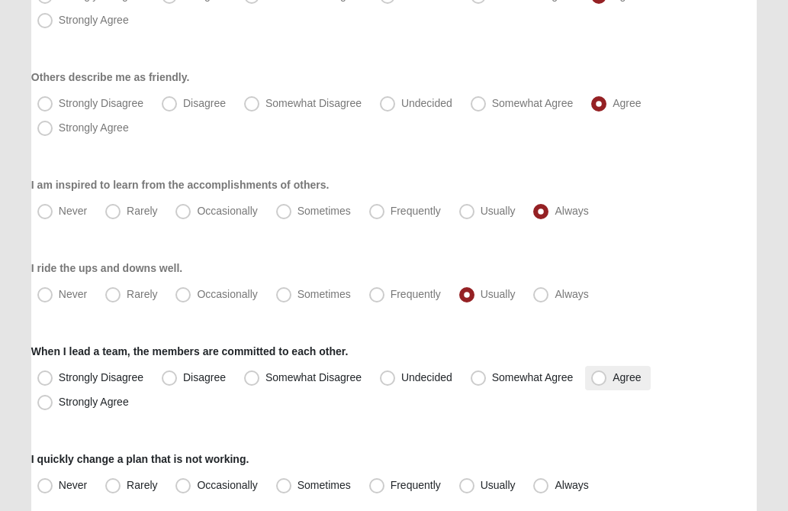
click at [613, 376] on span "Agree" at bounding box center [627, 377] width 28 height 12
click at [601, 376] on input "Agree" at bounding box center [603, 377] width 10 height 10
radio input "true"
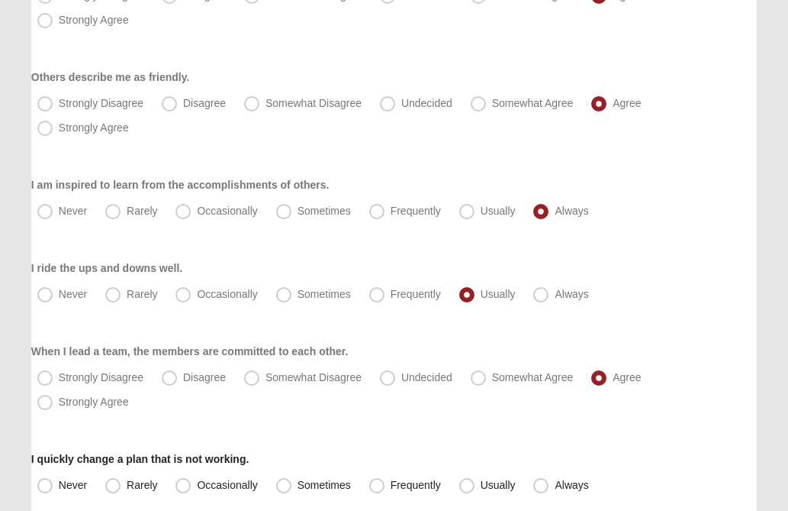
click at [698, 283] on div "Never Rarely Occasionally Sometimes Frequently Usually Always" at bounding box center [394, 294] width 726 height 24
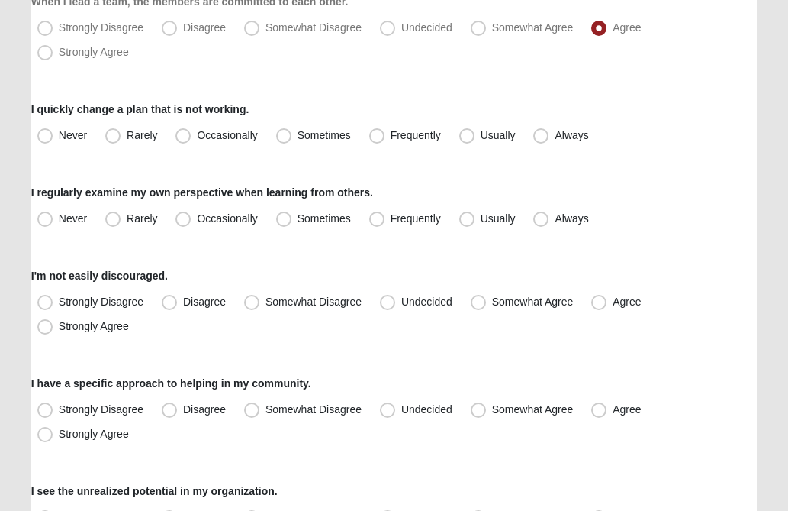
scroll to position [1221, 0]
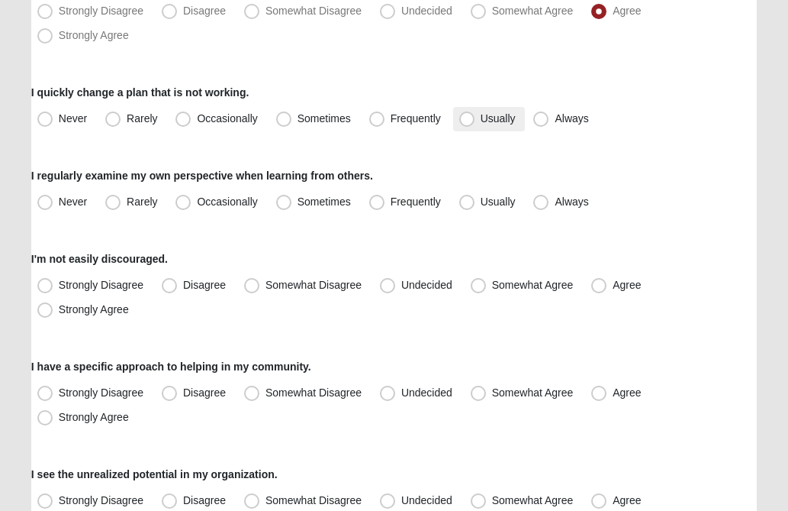
click at [481, 121] on span "Usually" at bounding box center [498, 118] width 35 height 12
click at [466, 121] on input "Usually" at bounding box center [471, 119] width 10 height 10
radio input "true"
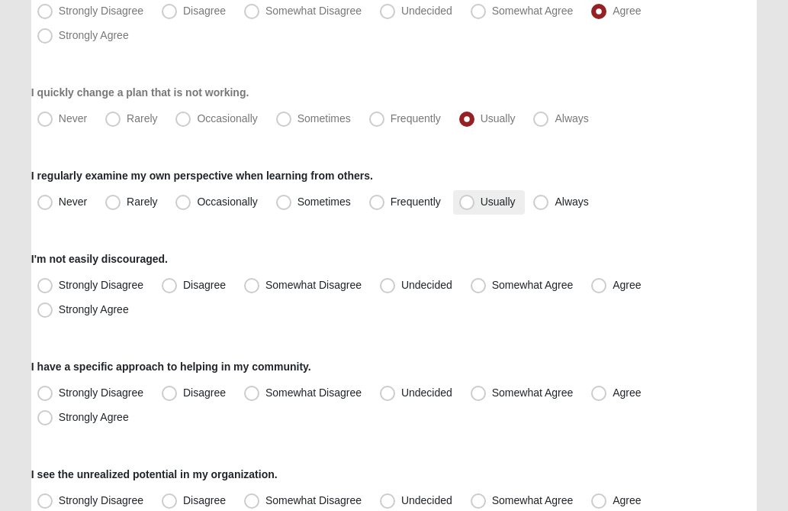
click at [481, 206] on span "Usually" at bounding box center [498, 201] width 35 height 12
click at [469, 206] on input "Usually" at bounding box center [471, 202] width 10 height 10
radio input "true"
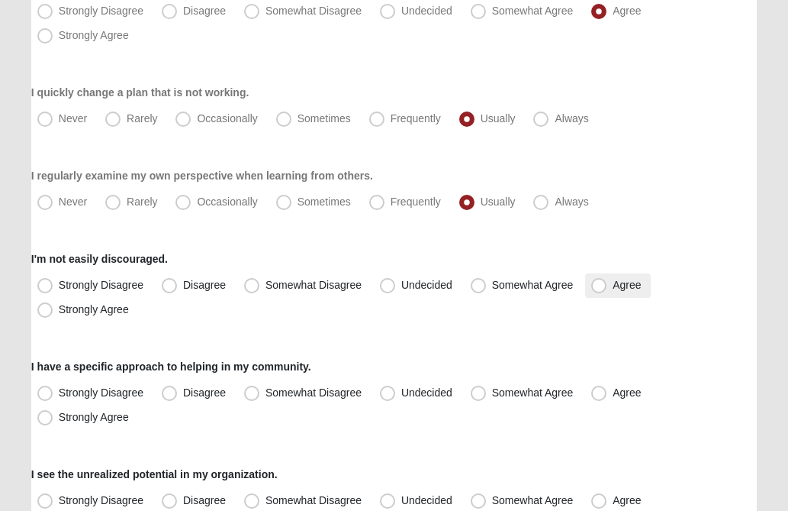
click at [613, 287] on span "Agree" at bounding box center [627, 285] width 28 height 12
click at [598, 287] on input "Agree" at bounding box center [603, 285] width 10 height 10
radio input "true"
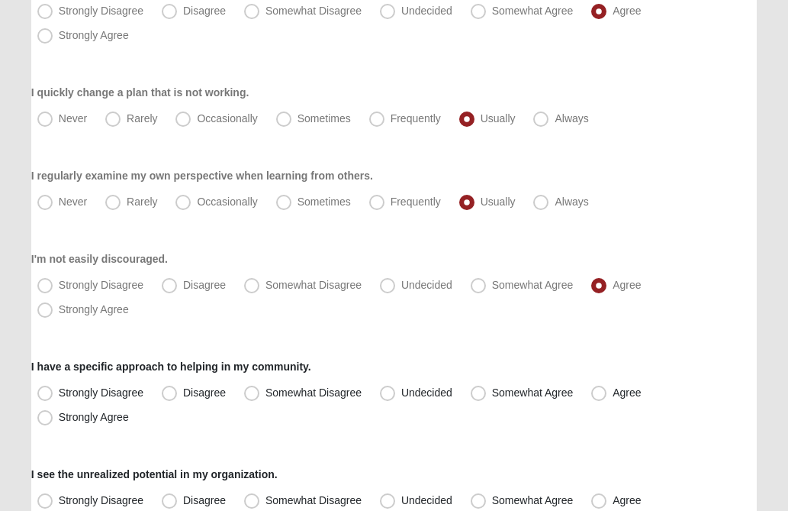
click at [691, 293] on div "Strongly Disagree Disagree Somewhat Disagree Undecided Somewhat Agree Agree Str…" at bounding box center [394, 297] width 726 height 49
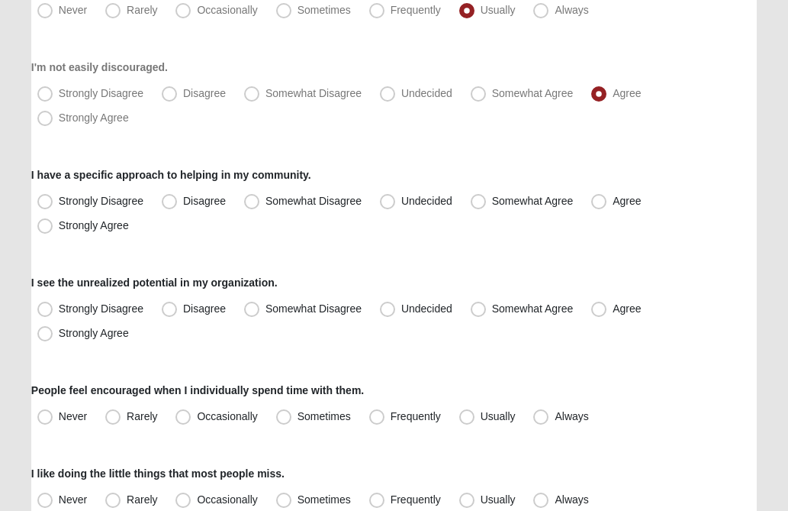
scroll to position [1465, 0]
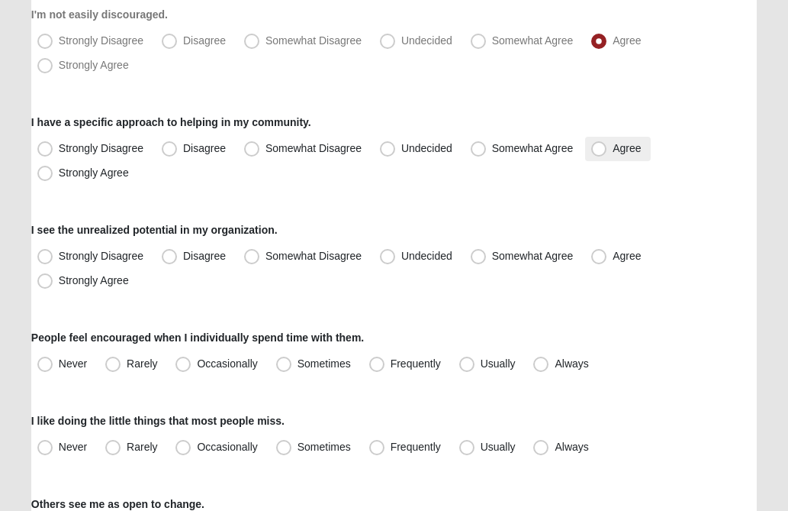
click at [613, 147] on span "Agree" at bounding box center [627, 148] width 28 height 12
click at [598, 147] on input "Agree" at bounding box center [603, 148] width 10 height 10
radio input "true"
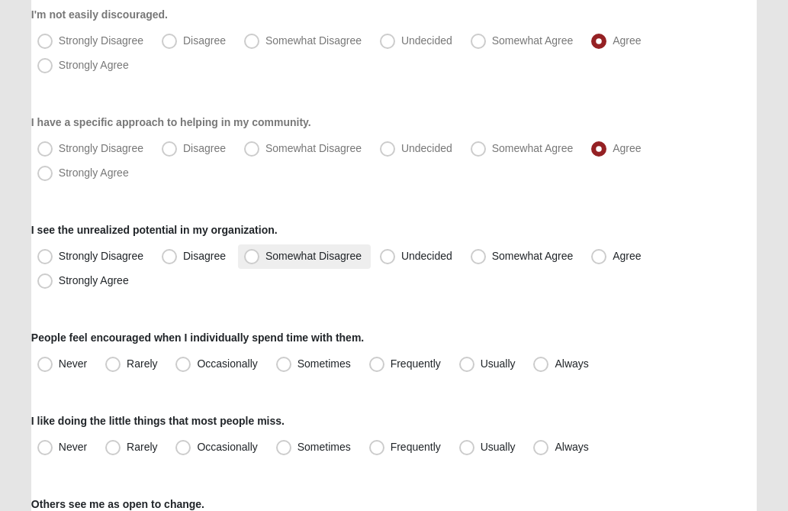
click at [266, 258] on span "Somewhat Disagree" at bounding box center [314, 256] width 96 height 12
click at [250, 258] on input "Somewhat Disagree" at bounding box center [255, 256] width 10 height 10
radio input "true"
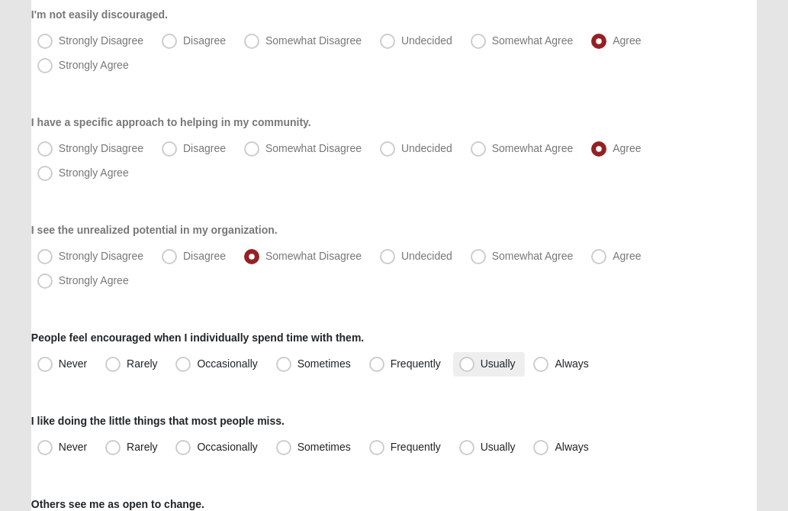
click at [481, 363] on span "Usually" at bounding box center [498, 363] width 35 height 12
click at [466, 363] on input "Usually" at bounding box center [471, 364] width 10 height 10
radio input "true"
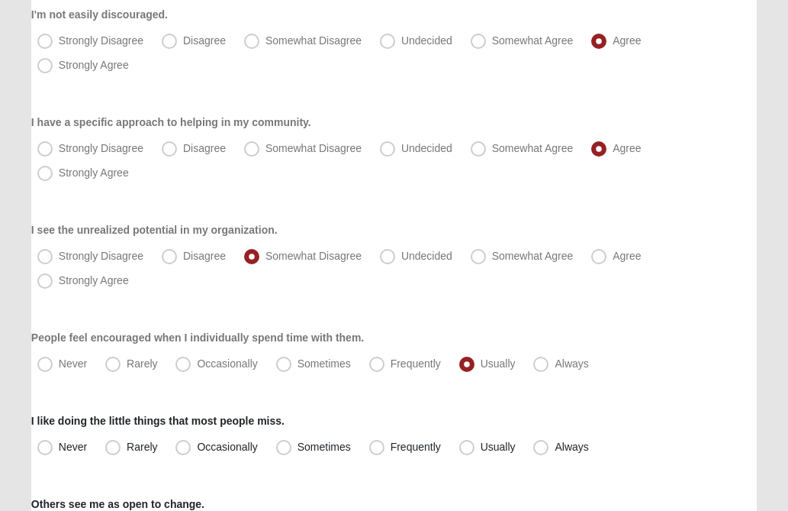
click at [666, 338] on div "People feel encouraged when I individually spend time with them. Never Rarely O…" at bounding box center [394, 353] width 726 height 47
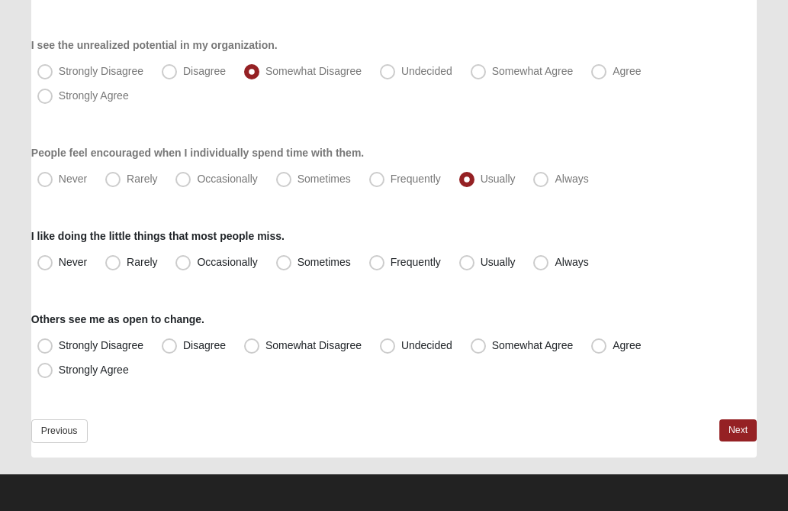
scroll to position [1652, 0]
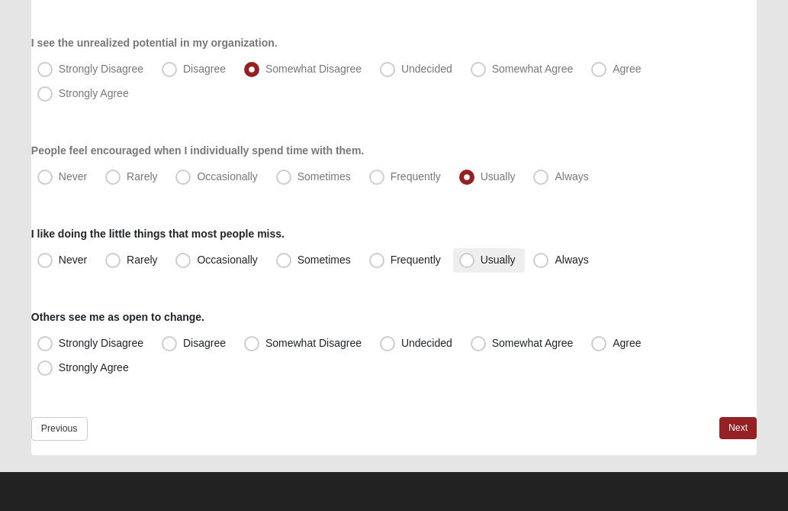
click at [481, 259] on span "Usually" at bounding box center [498, 259] width 35 height 12
click at [466, 259] on input "Usually" at bounding box center [471, 260] width 10 height 10
radio input "true"
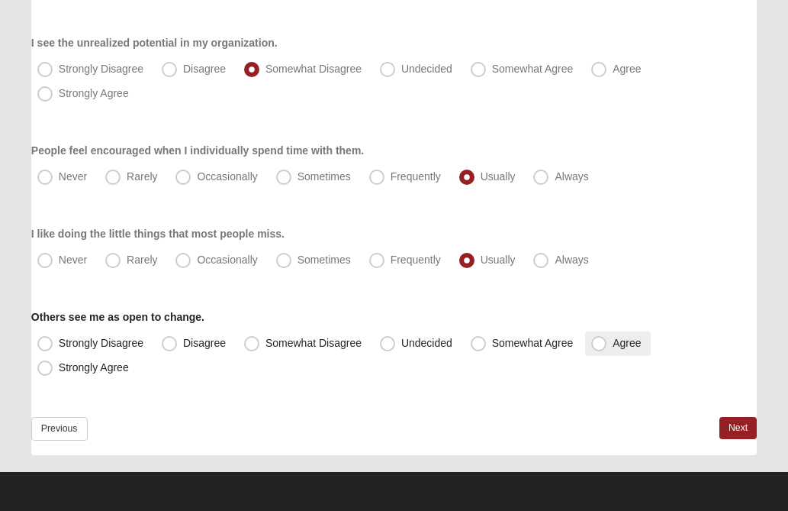
click at [613, 345] on span "Agree" at bounding box center [627, 343] width 28 height 12
click at [602, 345] on input "Agree" at bounding box center [603, 343] width 10 height 10
radio input "true"
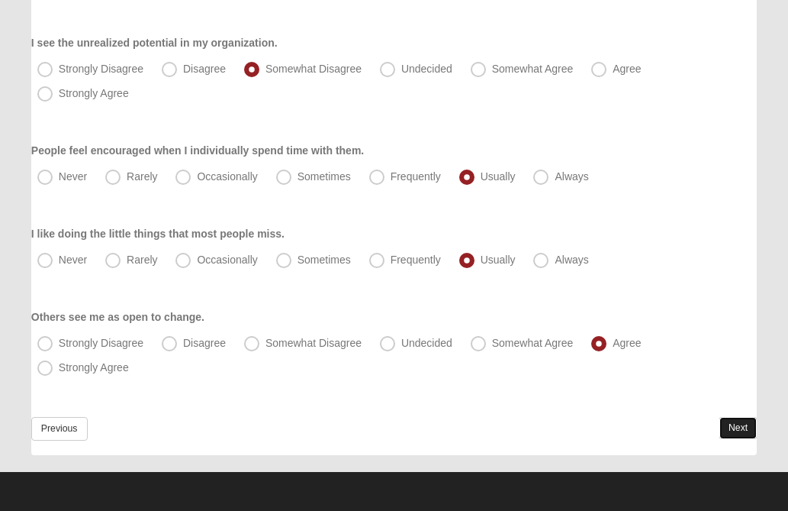
click at [736, 420] on link "Next" at bounding box center [738, 428] width 37 height 22
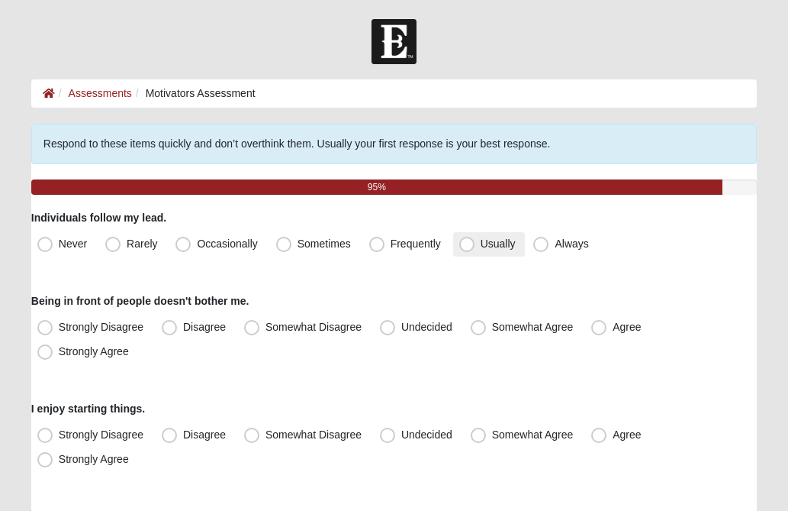
click at [481, 246] on span "Usually" at bounding box center [498, 243] width 35 height 12
click at [470, 246] on input "Usually" at bounding box center [471, 244] width 10 height 10
radio input "true"
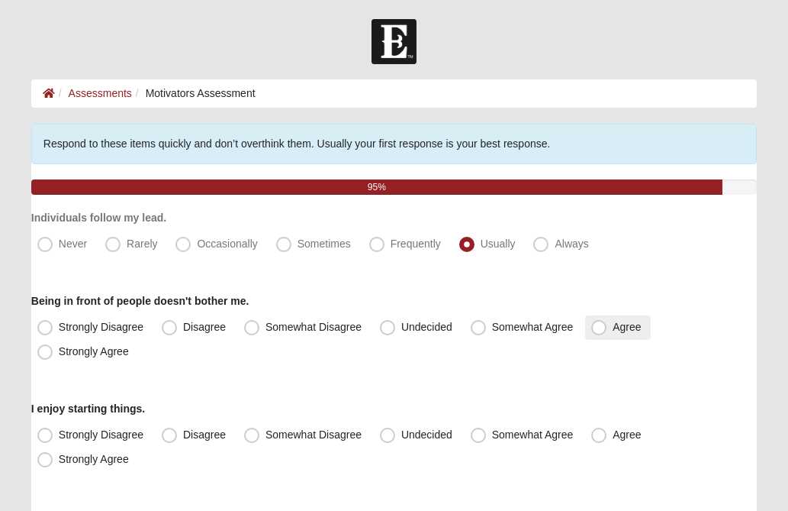
click at [613, 327] on span "Agree" at bounding box center [627, 327] width 28 height 12
click at [598, 327] on input "Agree" at bounding box center [603, 327] width 10 height 10
radio input "true"
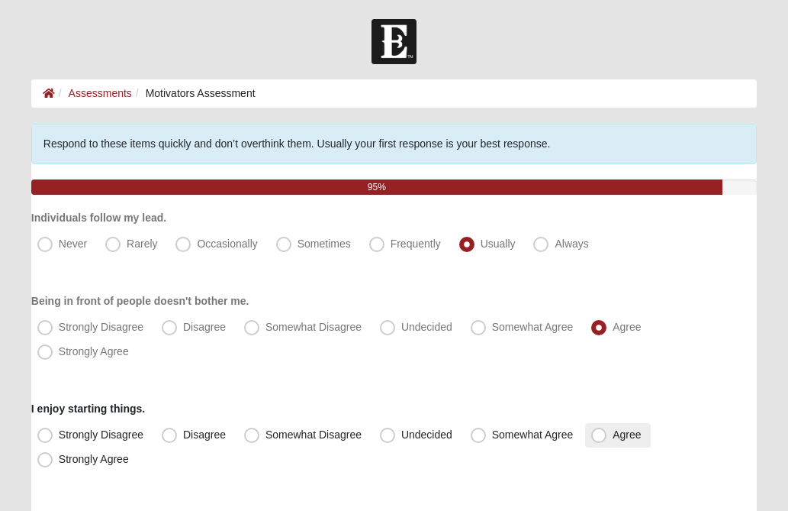
click at [613, 434] on span "Agree" at bounding box center [627, 434] width 28 height 12
click at [598, 434] on input "Agree" at bounding box center [603, 435] width 10 height 10
radio input "true"
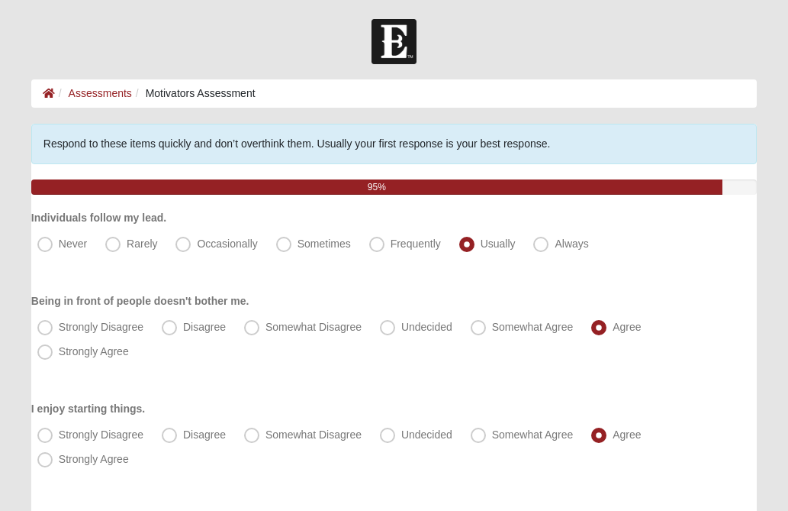
click at [716, 410] on div "I enjoy starting things. Strongly Disagree Disagree Somewhat Disagree Undecided…" at bounding box center [394, 436] width 726 height 71
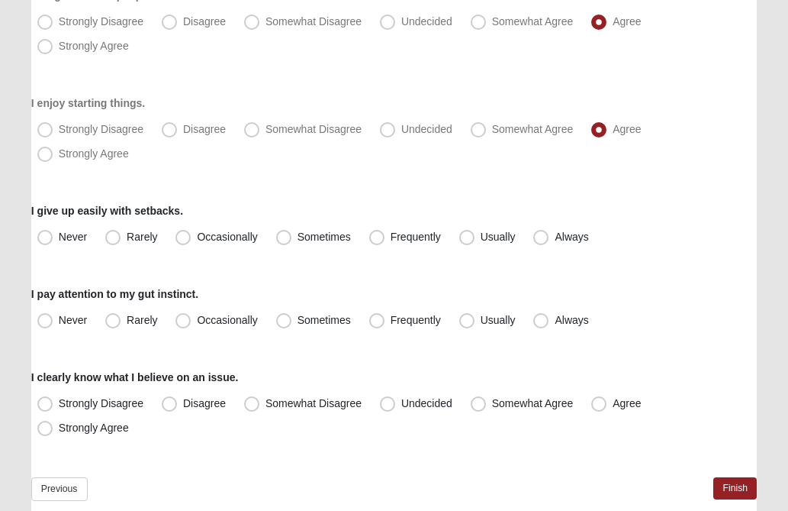
scroll to position [366, 0]
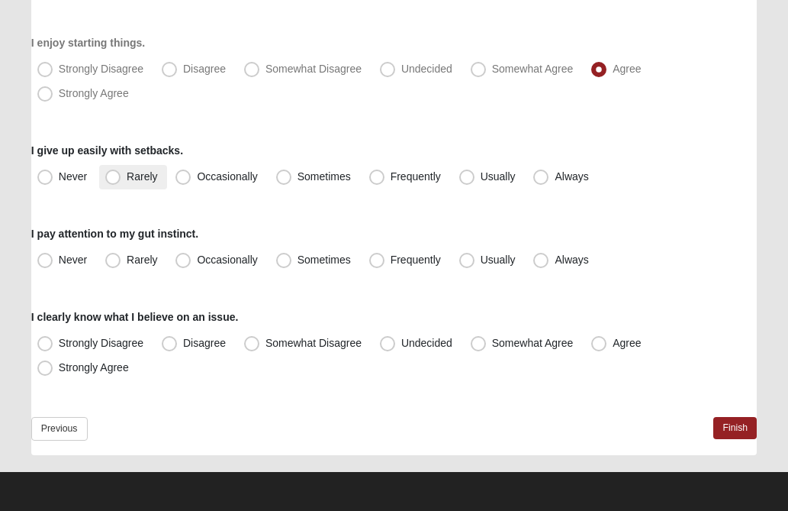
click at [127, 176] on span "Rarely" at bounding box center [142, 176] width 31 height 12
click at [115, 176] on input "Rarely" at bounding box center [116, 177] width 10 height 10
radio input "true"
click at [685, 240] on div "I pay attention to my gut instinct. Never Rarely Occasionally Sometimes Frequen…" at bounding box center [394, 249] width 726 height 47
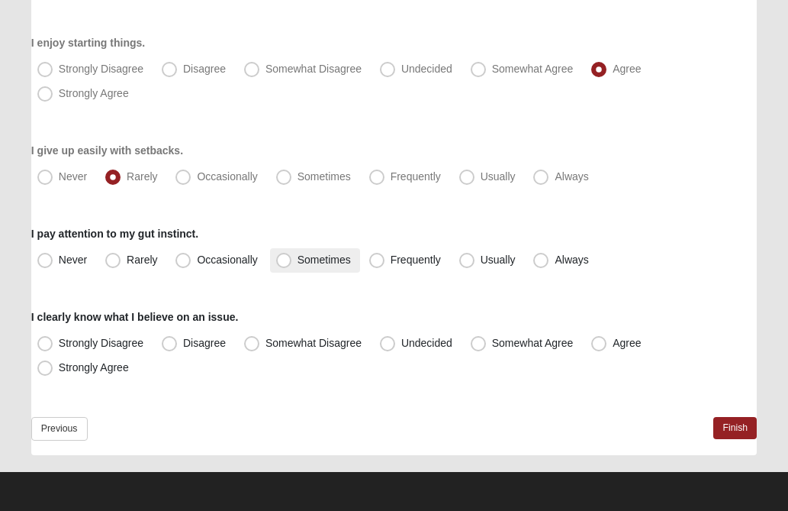
click at [298, 263] on span "Sometimes" at bounding box center [324, 259] width 53 height 12
click at [282, 263] on input "Sometimes" at bounding box center [287, 260] width 10 height 10
radio input "true"
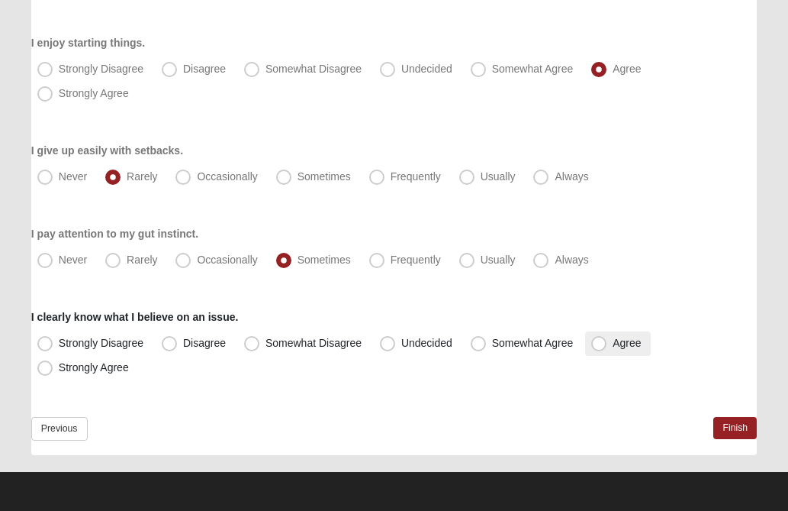
click at [613, 338] on span "Agree" at bounding box center [627, 343] width 28 height 12
click at [601, 338] on input "Agree" at bounding box center [603, 343] width 10 height 10
radio input "true"
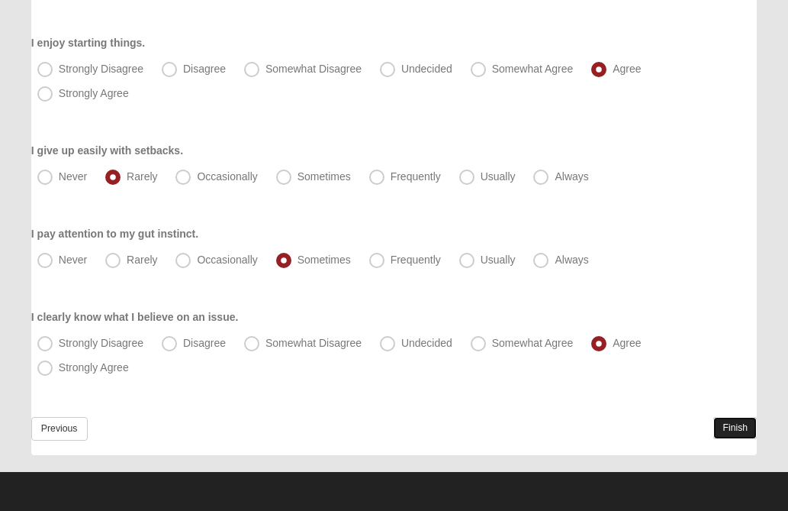
click at [741, 429] on link "Finish" at bounding box center [736, 428] width 44 height 22
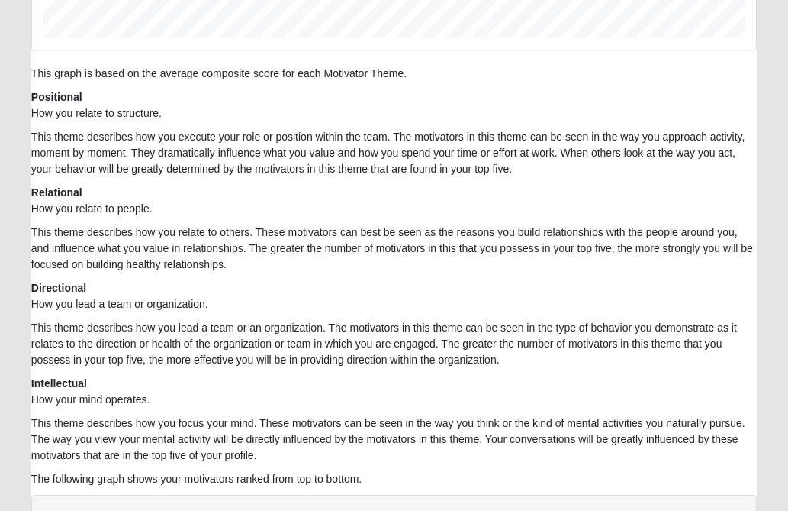
scroll to position [641, 0]
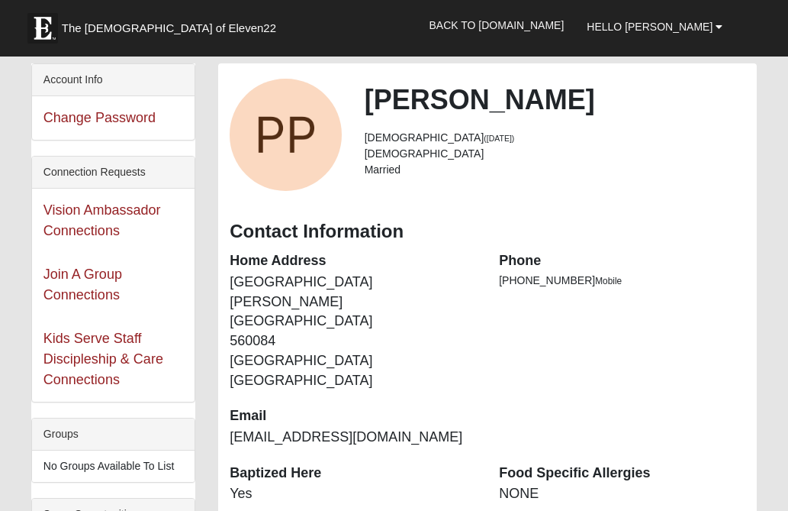
scroll to position [836, 0]
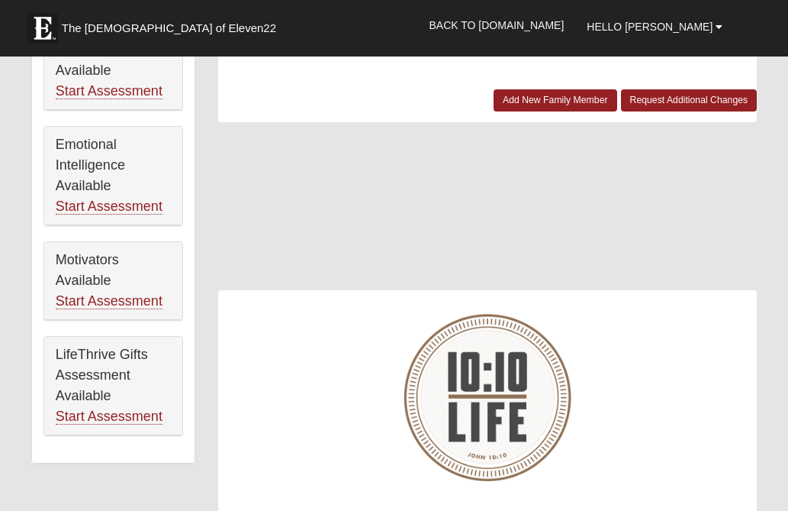
click at [227, 193] on div at bounding box center [487, 213] width 539 height 153
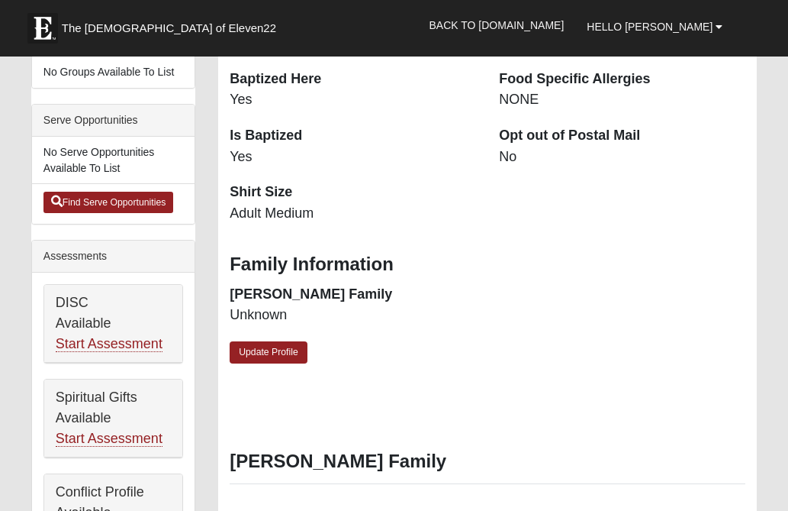
scroll to position [378, 0]
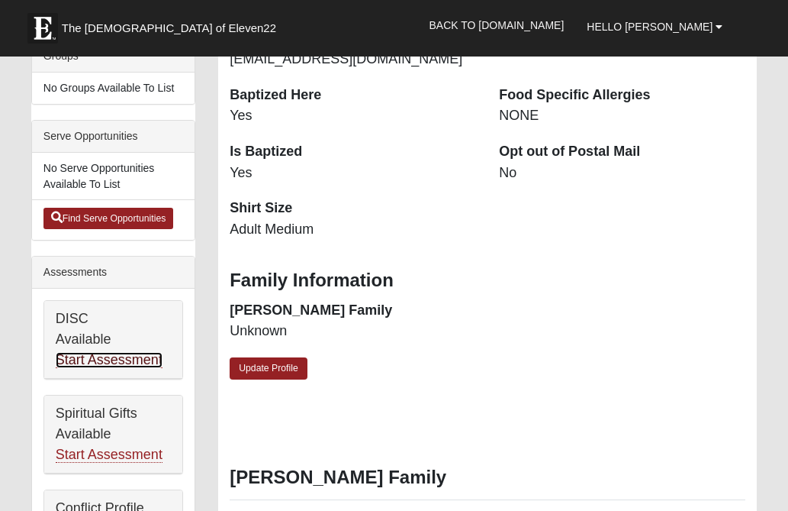
click at [125, 364] on link "Start Assessment" at bounding box center [109, 360] width 107 height 16
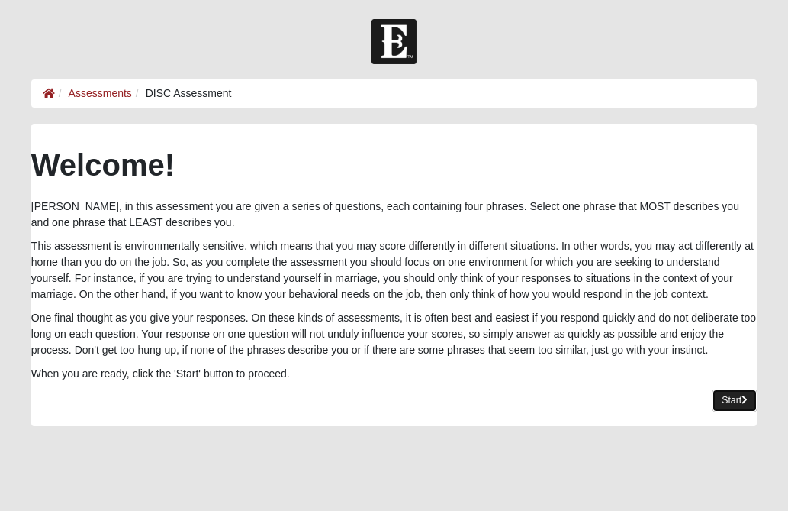
click at [730, 397] on link "Start" at bounding box center [735, 400] width 44 height 22
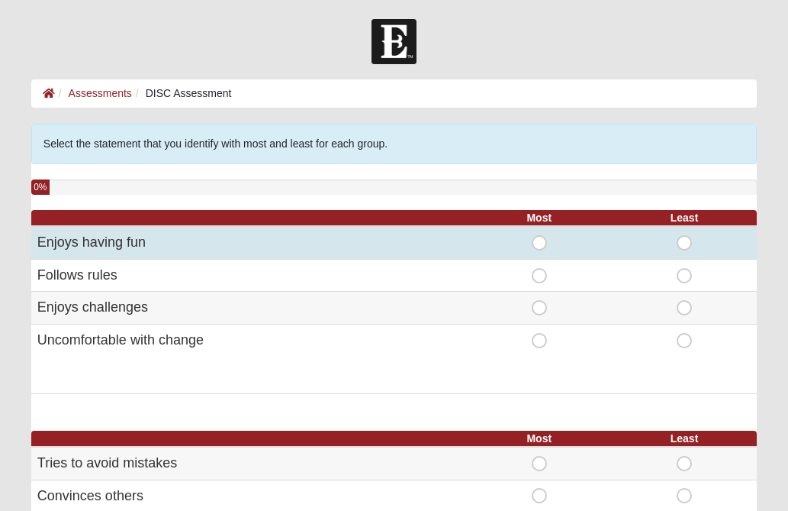
click at [540, 235] on span "Most" at bounding box center [540, 235] width 0 height 0
click at [541, 246] on input "Most" at bounding box center [545, 242] width 10 height 15
radio input "true"
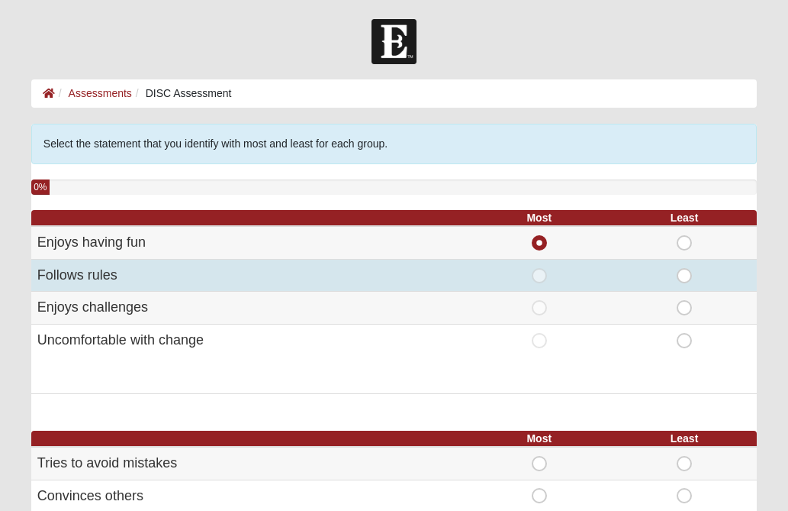
click at [540, 268] on span "Most" at bounding box center [540, 268] width 0 height 0
click at [541, 276] on input "Most" at bounding box center [545, 275] width 10 height 15
radio input "true"
radio input "false"
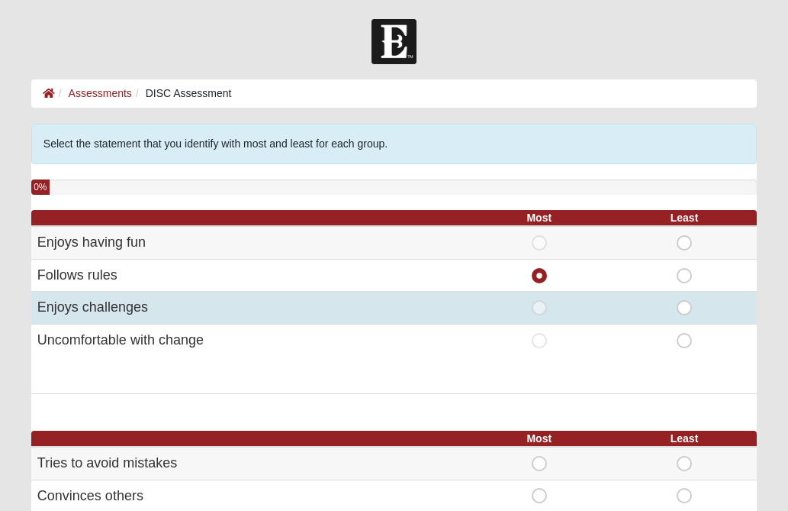
click at [540, 300] on span "Most" at bounding box center [540, 300] width 0 height 0
click at [540, 311] on input "Most" at bounding box center [545, 307] width 10 height 15
radio input "true"
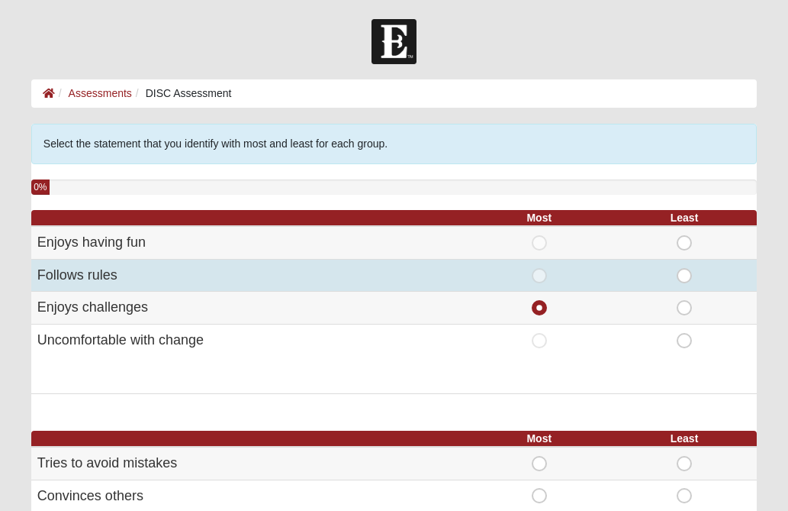
click at [540, 268] on span "Most" at bounding box center [540, 268] width 0 height 0
click at [540, 274] on input "Most" at bounding box center [545, 275] width 10 height 15
radio input "true"
radio input "false"
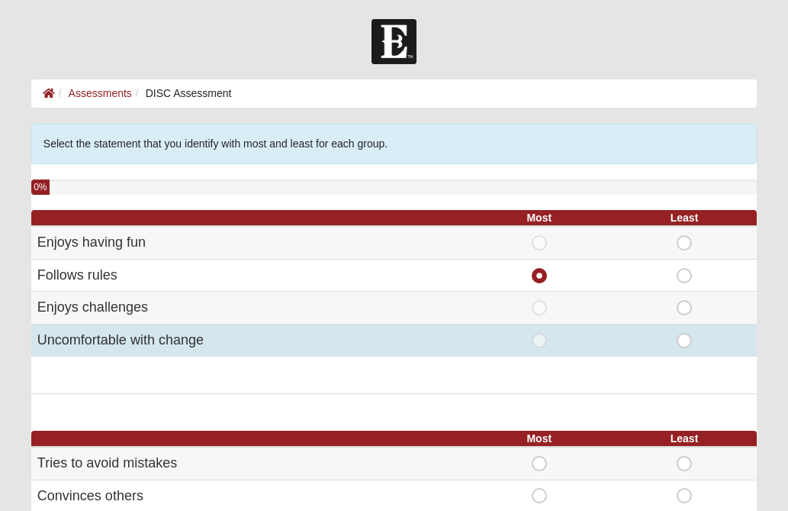
click at [685, 333] on span "Least" at bounding box center [685, 333] width 0 height 0
click at [688, 339] on input "Least" at bounding box center [690, 340] width 10 height 15
radio input "true"
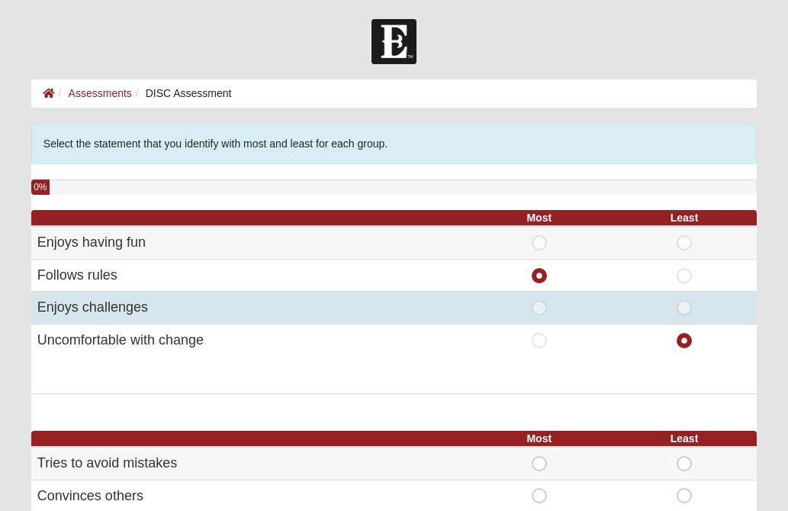
click at [685, 300] on span "Least" at bounding box center [685, 300] width 0 height 0
click at [685, 305] on input "Least" at bounding box center [690, 307] width 10 height 15
radio input "true"
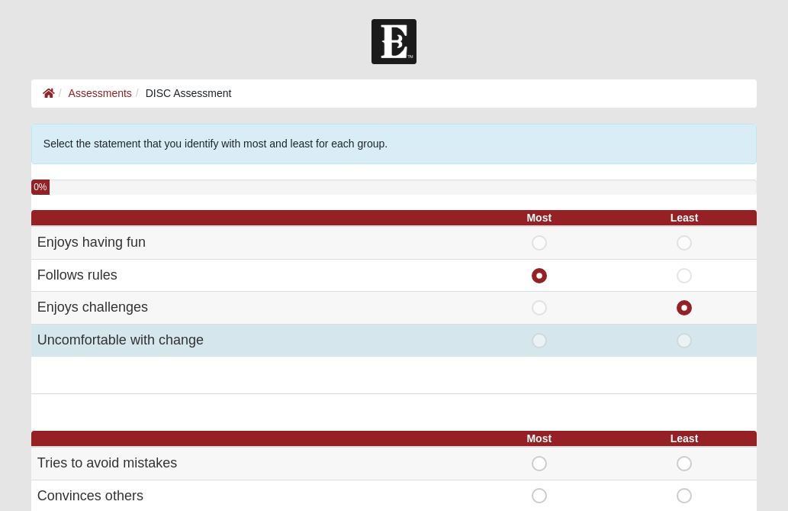
click at [685, 333] on span "Least" at bounding box center [685, 333] width 0 height 0
click at [685, 340] on input "Least" at bounding box center [690, 340] width 10 height 15
radio input "true"
radio input "false"
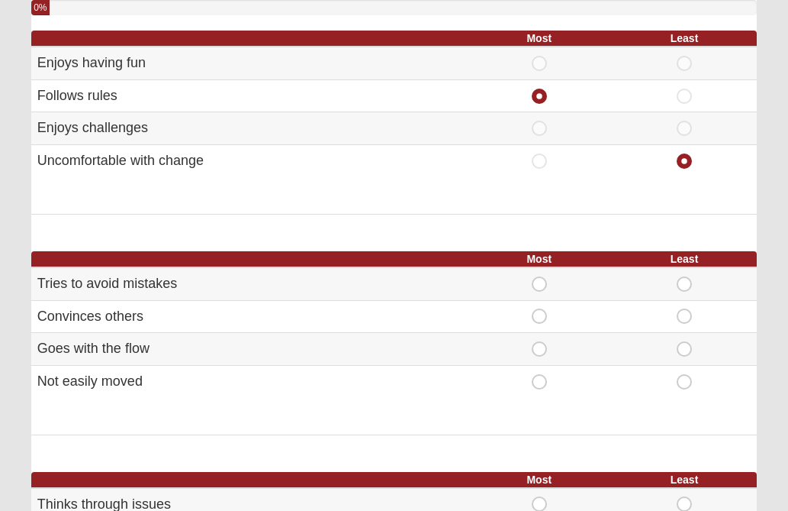
scroll to position [183, 0]
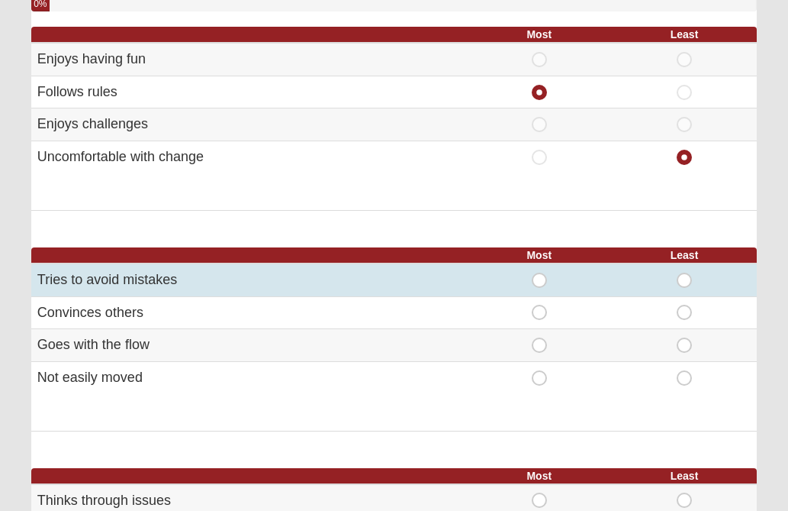
click at [540, 272] on span "Most" at bounding box center [540, 272] width 0 height 0
click at [540, 282] on input "Most" at bounding box center [545, 279] width 10 height 15
radio input "true"
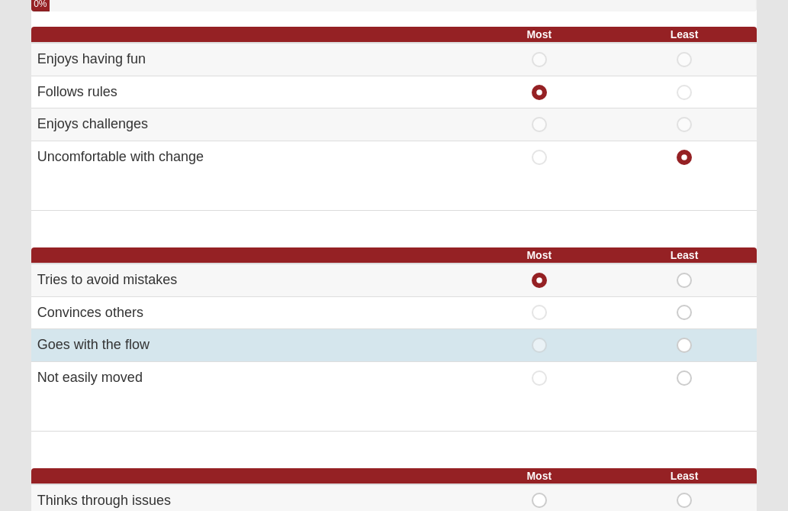
click at [685, 337] on span "Least" at bounding box center [685, 337] width 0 height 0
click at [685, 343] on input "Least" at bounding box center [690, 344] width 10 height 15
radio input "true"
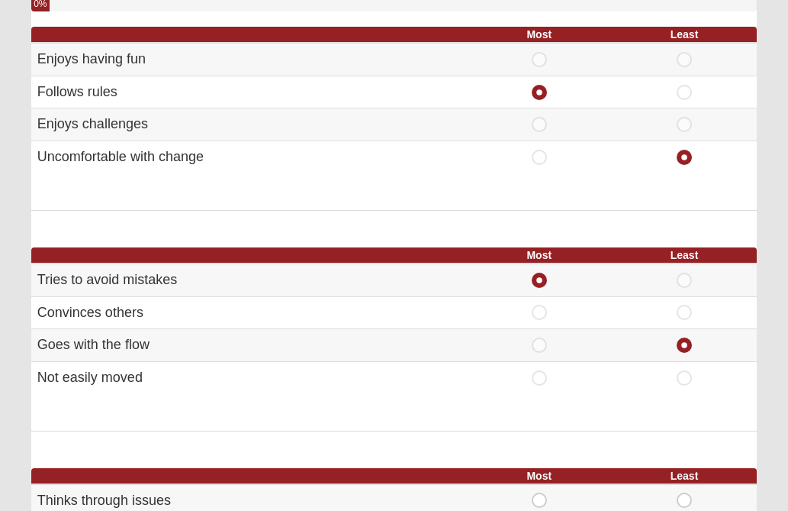
click at [747, 416] on div "Most Least Tries to avoid mistakes Most Least" at bounding box center [394, 339] width 726 height 184
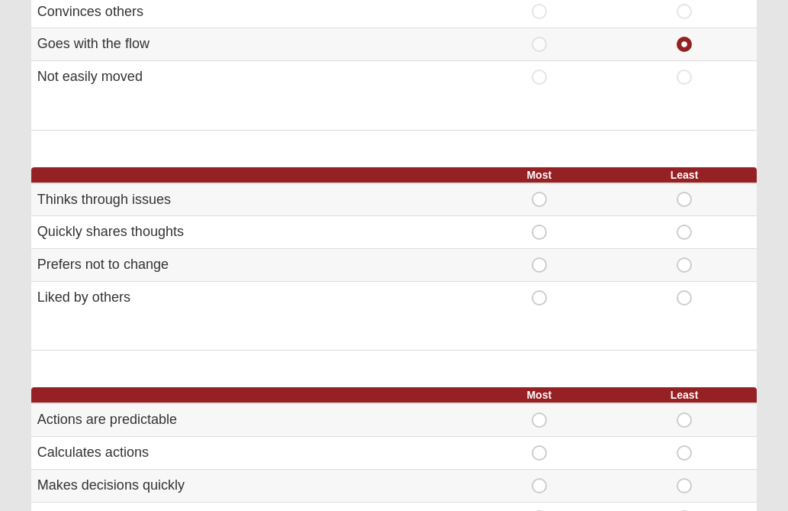
scroll to position [488, 0]
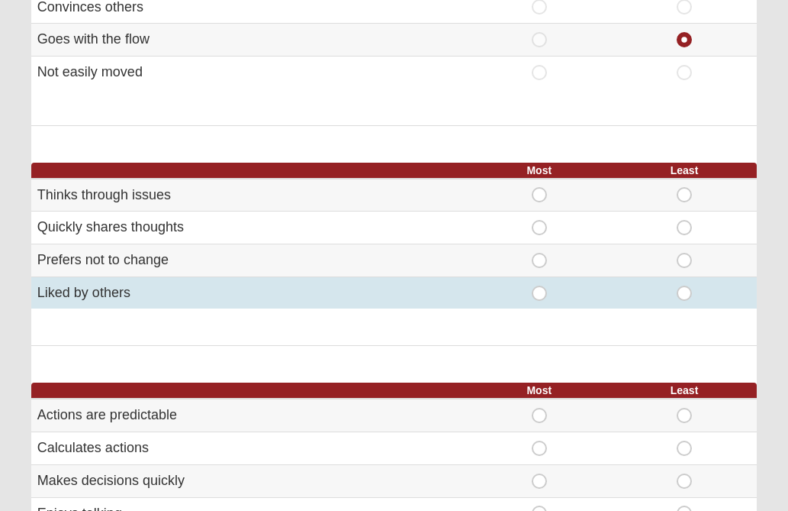
click at [540, 285] on span "Most" at bounding box center [540, 285] width 0 height 0
click at [540, 292] on input "Most" at bounding box center [545, 292] width 10 height 15
radio input "true"
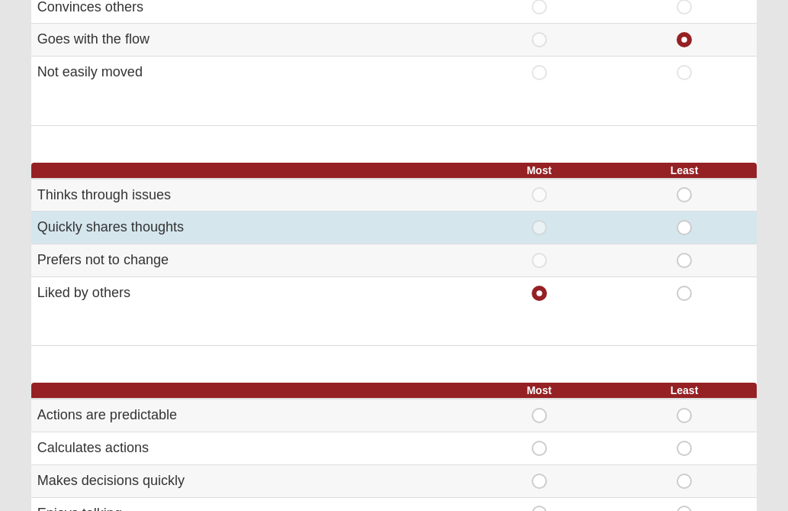
click at [685, 220] on span "Least" at bounding box center [685, 220] width 0 height 0
click at [685, 228] on input "Least" at bounding box center [690, 227] width 10 height 15
radio input "true"
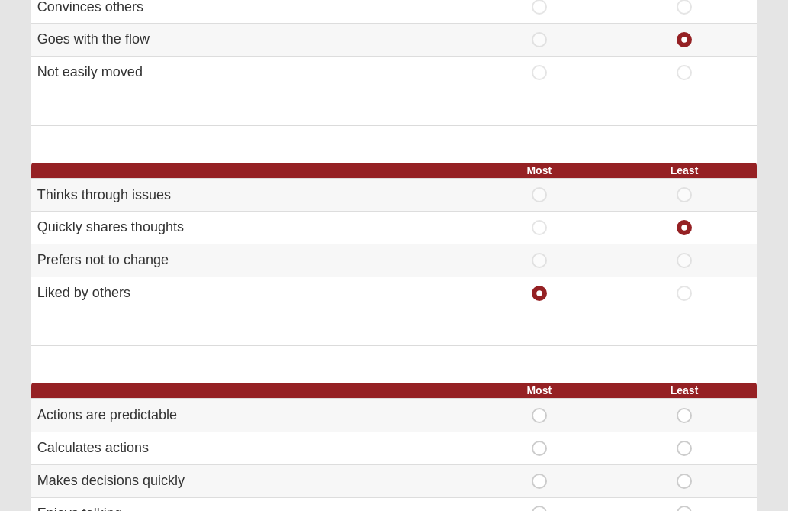
click at [729, 372] on div "Select the statement that you identify with most and least for each group. 0% M…" at bounding box center [394, 247] width 726 height 1225
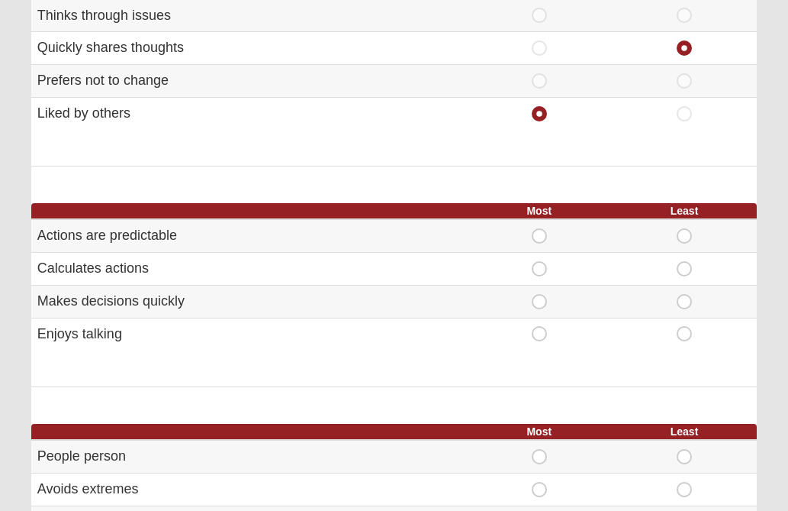
scroll to position [672, 0]
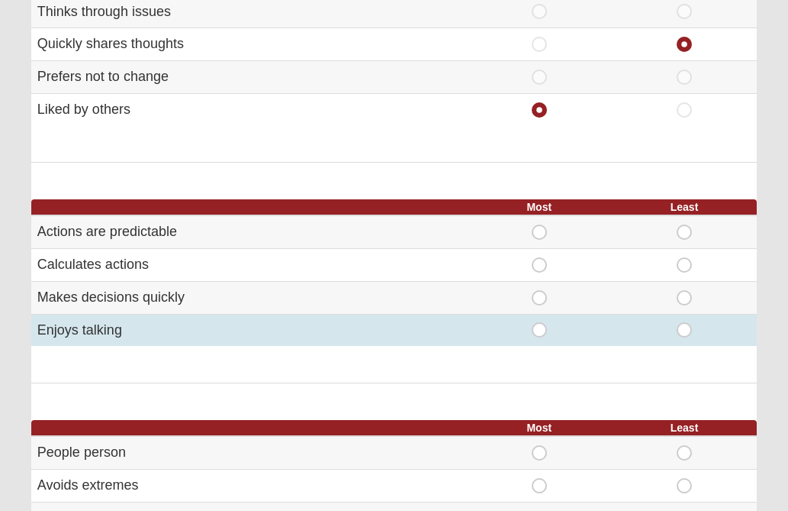
click at [540, 322] on span "Most" at bounding box center [540, 322] width 0 height 0
click at [540, 334] on input "Most" at bounding box center [545, 329] width 10 height 15
radio input "true"
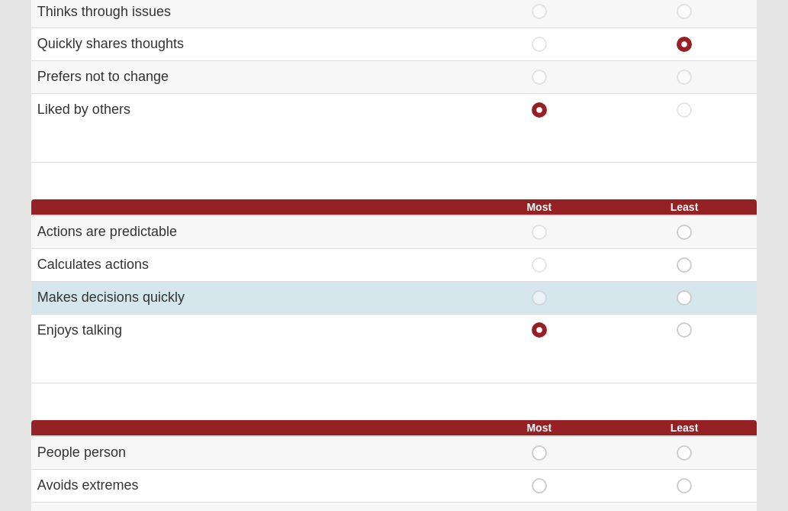
click at [685, 290] on span "Least" at bounding box center [685, 290] width 0 height 0
click at [689, 295] on input "Least" at bounding box center [690, 297] width 10 height 15
radio input "true"
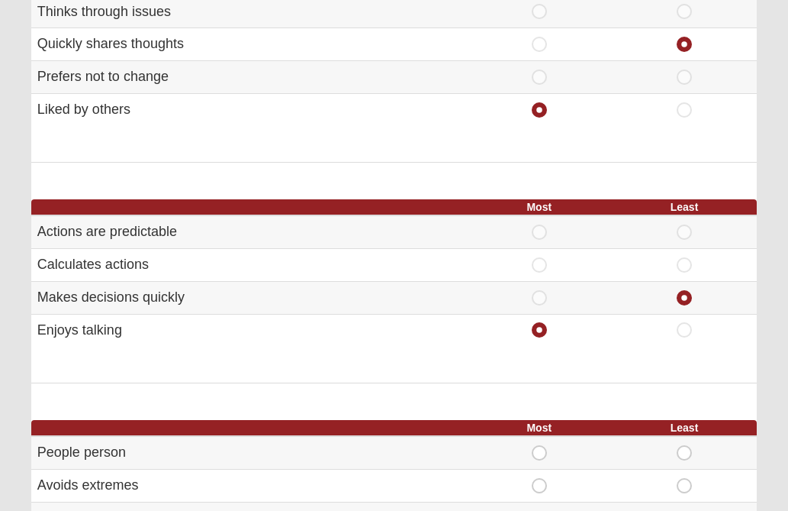
click at [740, 388] on div "Select the statement that you identify with most and least for each group. 0% M…" at bounding box center [394, 64] width 726 height 1225
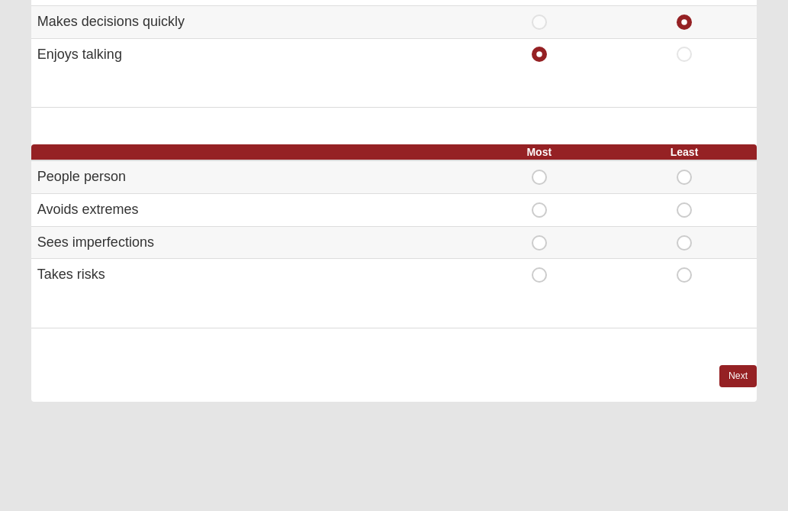
scroll to position [977, 0]
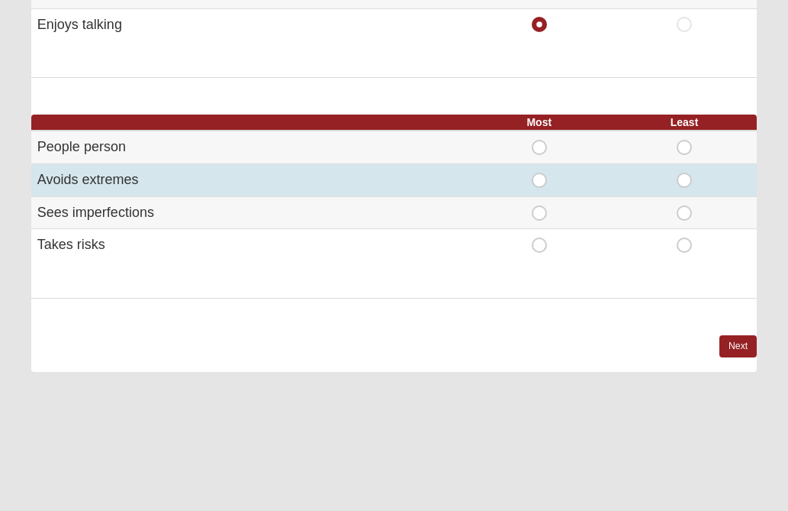
click at [540, 172] on span "Most" at bounding box center [540, 172] width 0 height 0
click at [540, 174] on input "Most" at bounding box center [545, 179] width 10 height 15
radio input "true"
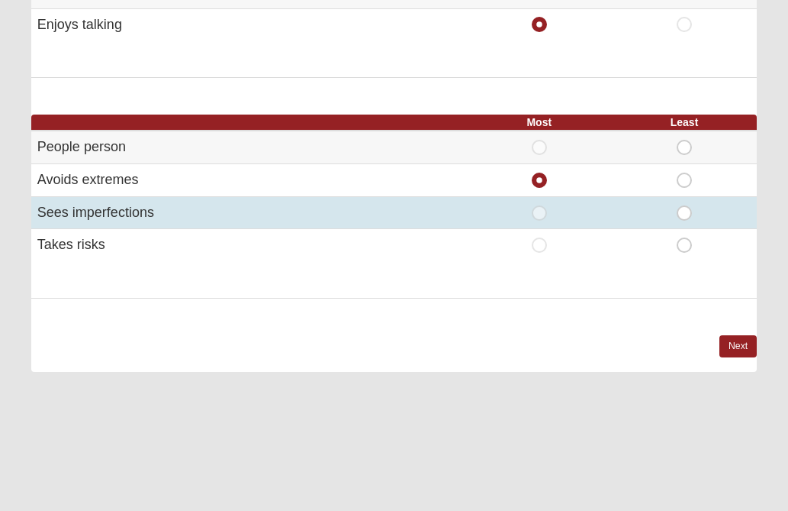
click at [685, 205] on span "Least" at bounding box center [685, 205] width 0 height 0
click at [688, 210] on input "Least" at bounding box center [690, 212] width 10 height 15
radio input "true"
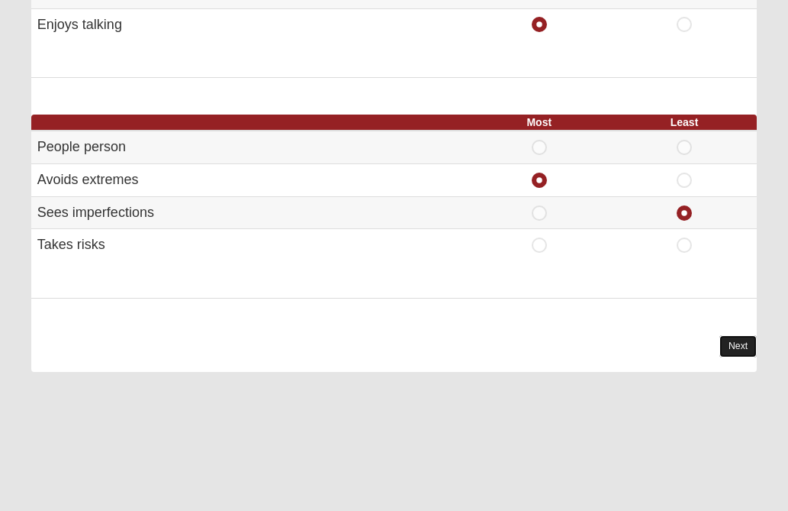
click at [730, 344] on link "Next" at bounding box center [738, 346] width 37 height 22
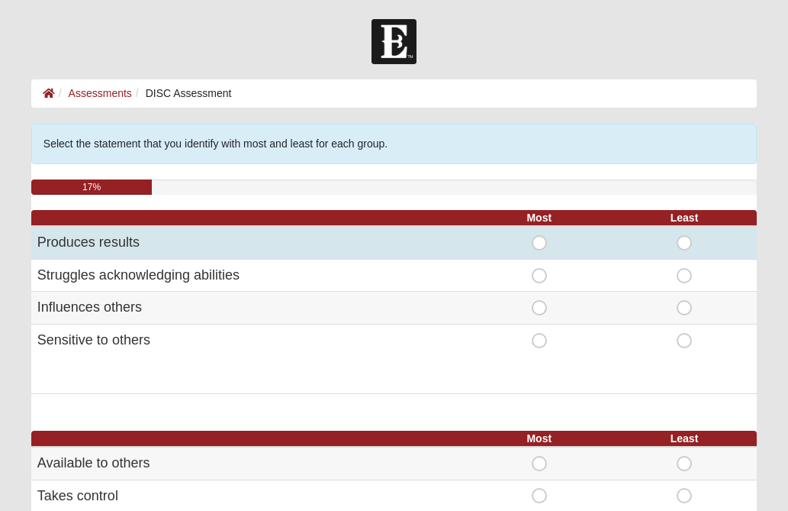
click at [540, 235] on span "Most" at bounding box center [540, 235] width 0 height 0
click at [540, 242] on input "Most" at bounding box center [545, 242] width 10 height 15
radio input "true"
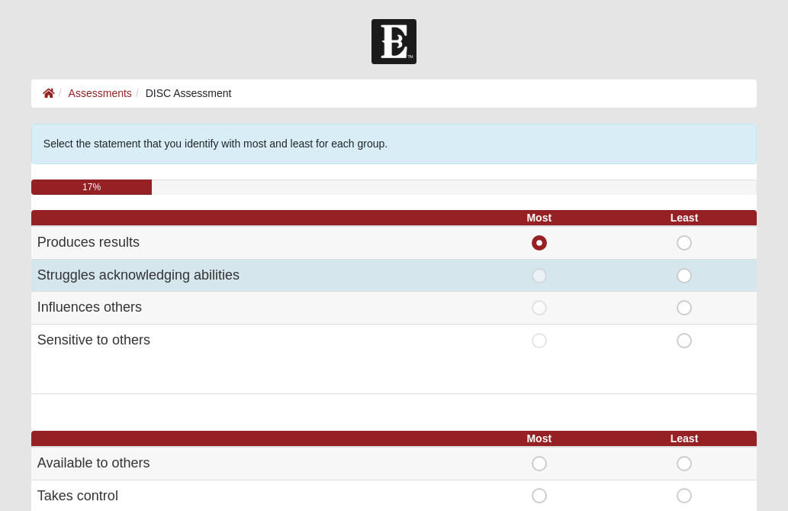
click at [685, 268] on span "Least" at bounding box center [685, 268] width 0 height 0
click at [685, 276] on input "Least" at bounding box center [690, 275] width 10 height 15
radio input "true"
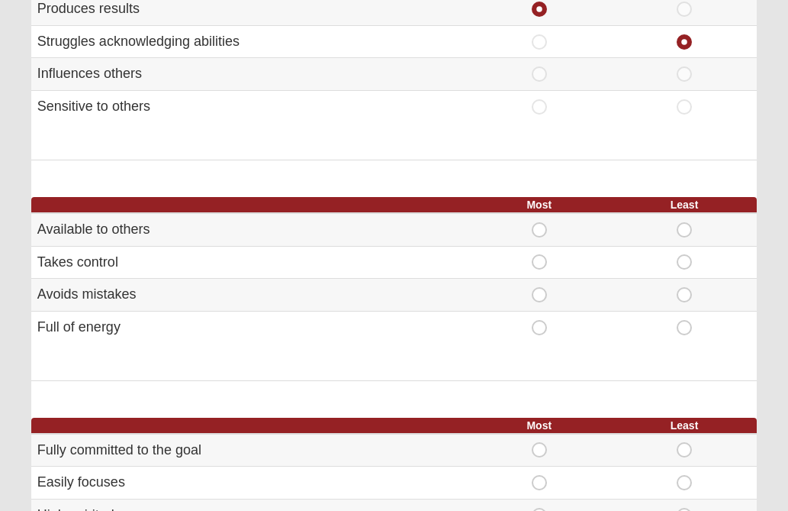
scroll to position [244, 0]
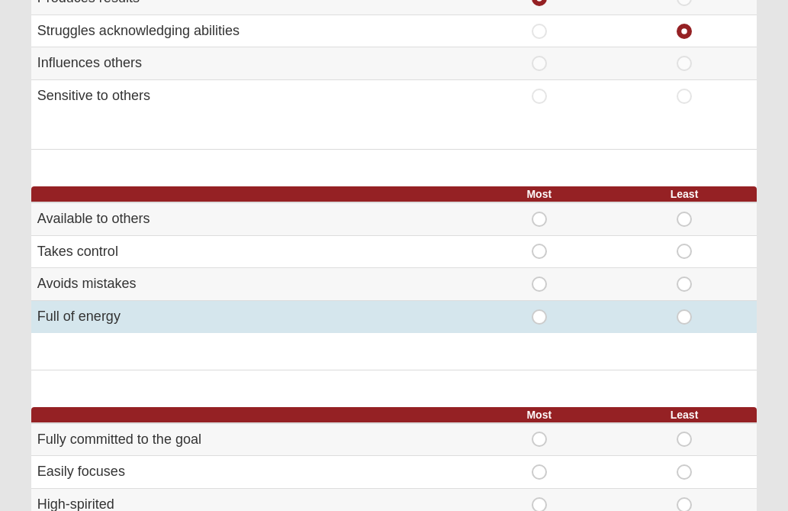
click at [540, 309] on span "Most" at bounding box center [540, 309] width 0 height 0
click at [540, 319] on input "Most" at bounding box center [545, 316] width 10 height 15
radio input "true"
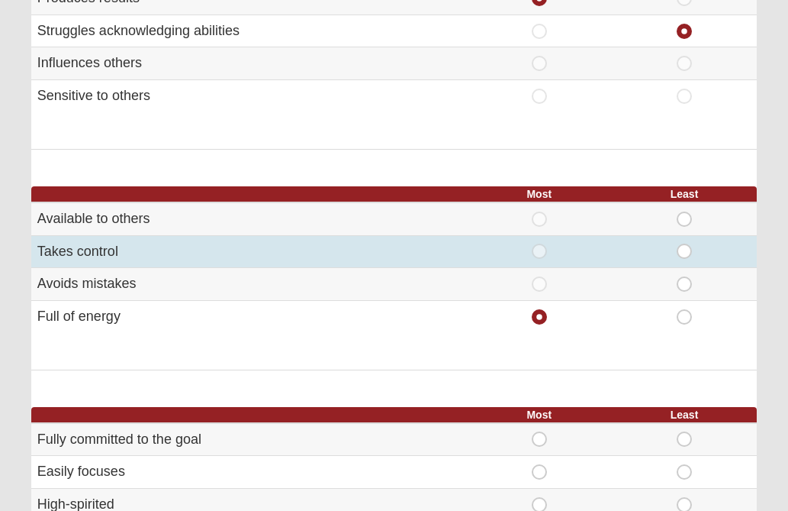
click at [685, 243] on span "Least" at bounding box center [685, 243] width 0 height 0
click at [688, 247] on input "Least" at bounding box center [690, 250] width 10 height 15
radio input "true"
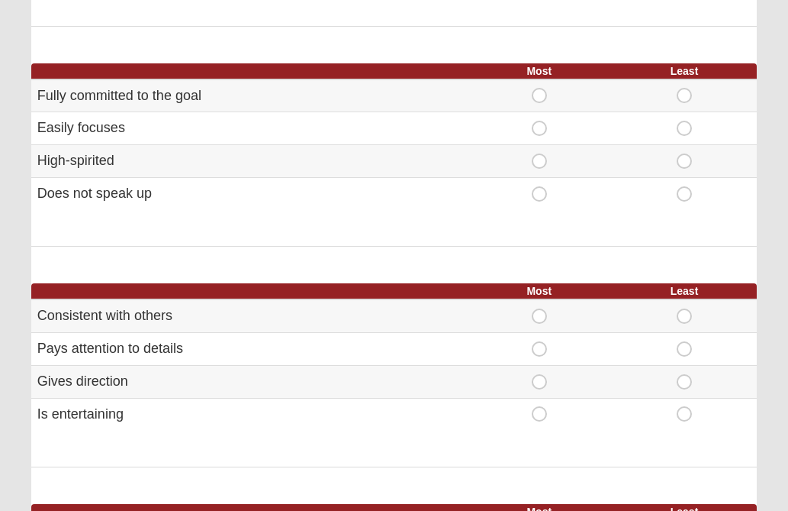
scroll to position [611, 0]
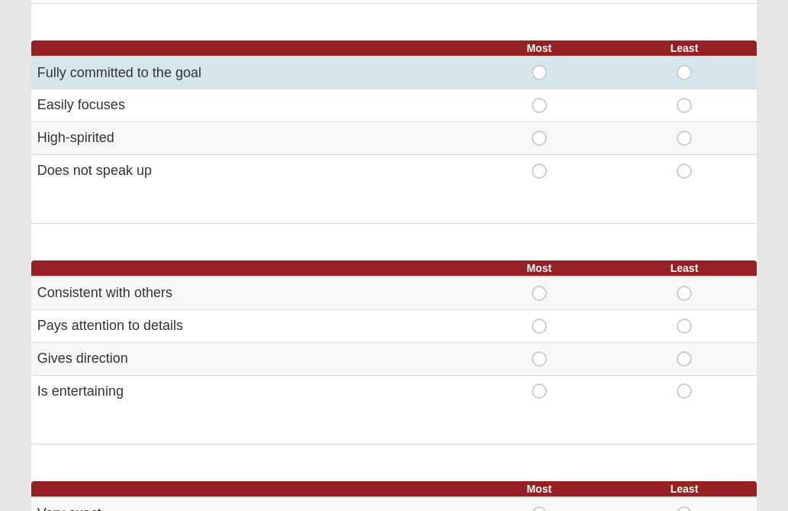
click at [540, 65] on span "Most" at bounding box center [540, 65] width 0 height 0
click at [540, 77] on input "Most" at bounding box center [545, 72] width 10 height 15
radio input "true"
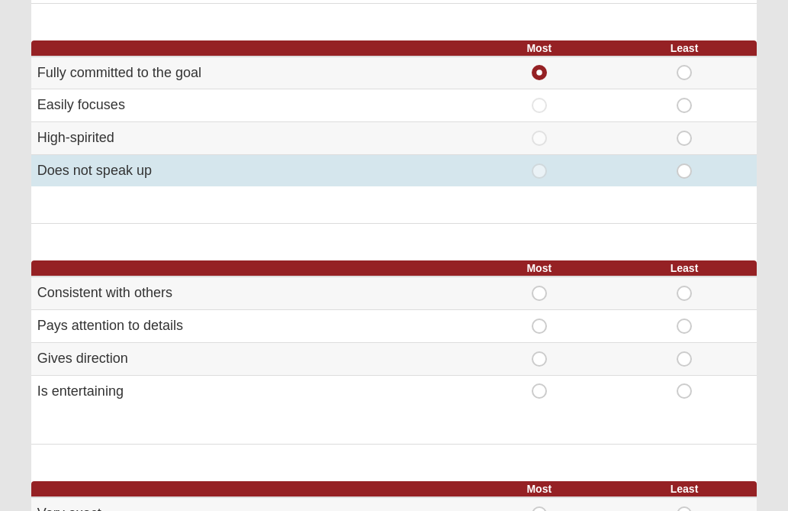
click at [685, 163] on span "Least" at bounding box center [685, 163] width 0 height 0
click at [686, 174] on input "Least" at bounding box center [690, 170] width 10 height 15
radio input "true"
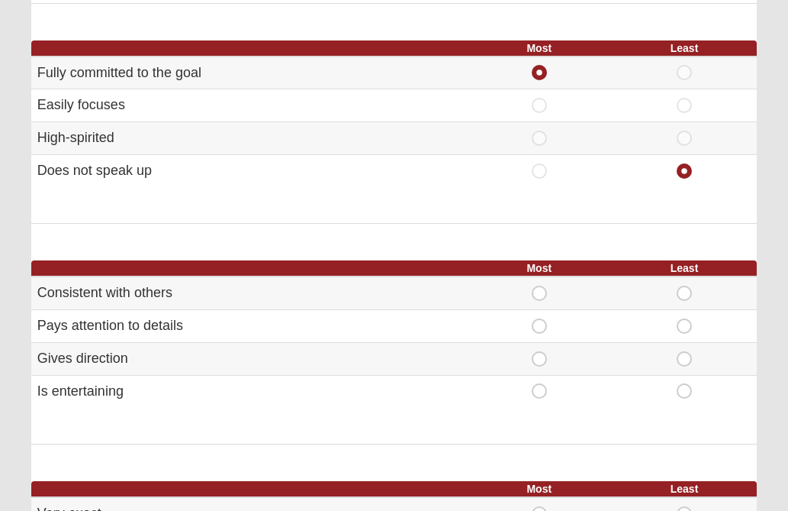
click at [775, 405] on form "Hello [PERSON_NAME] My Account Log Out DISC Assessment Assessments DISC Assessm…" at bounding box center [394, 177] width 788 height 1539
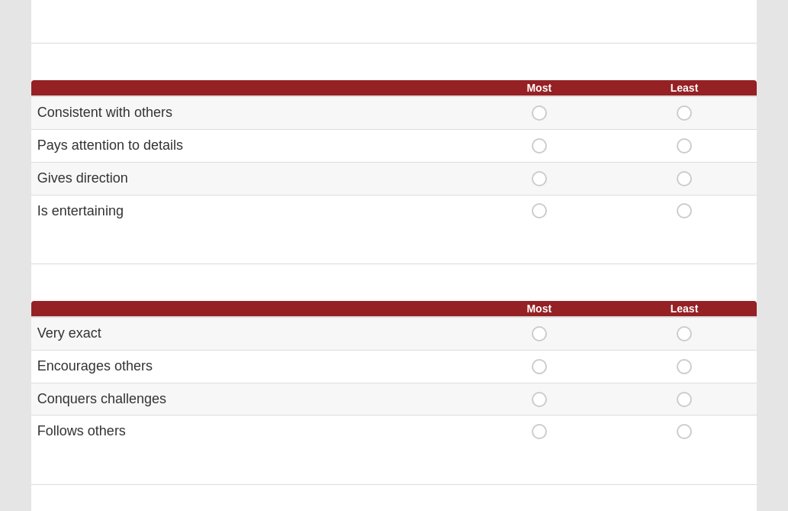
scroll to position [794, 0]
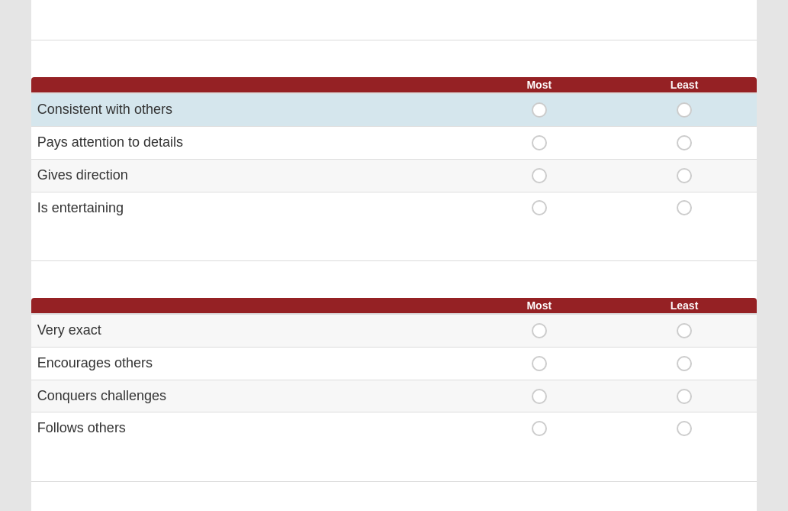
click at [540, 102] on span "Most" at bounding box center [540, 102] width 0 height 0
click at [540, 111] on input "Most" at bounding box center [545, 109] width 10 height 15
radio input "true"
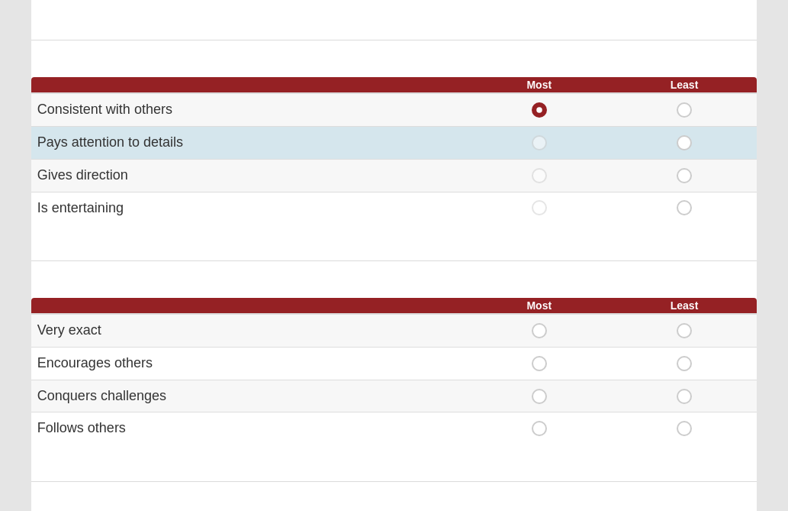
click at [685, 135] on span "Least" at bounding box center [685, 135] width 0 height 0
click at [685, 143] on input "Least" at bounding box center [690, 142] width 10 height 15
radio input "true"
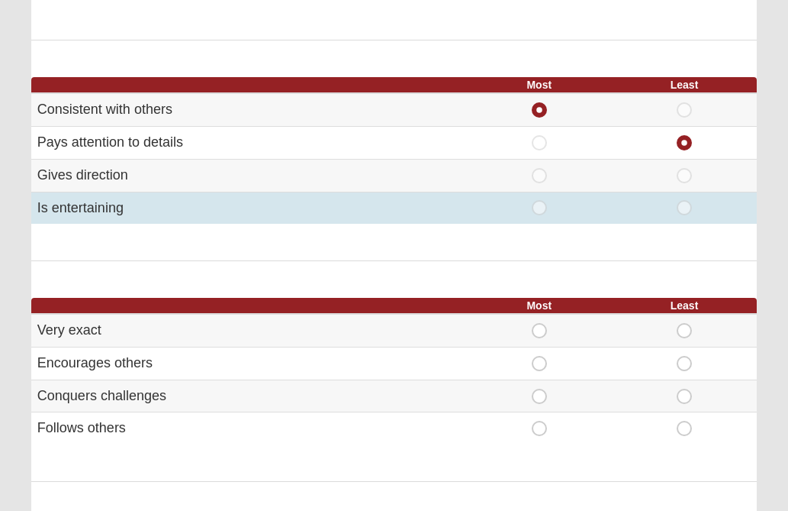
click at [685, 200] on span "Least" at bounding box center [685, 200] width 0 height 0
click at [685, 208] on input "Least" at bounding box center [690, 207] width 10 height 15
radio input "true"
radio input "false"
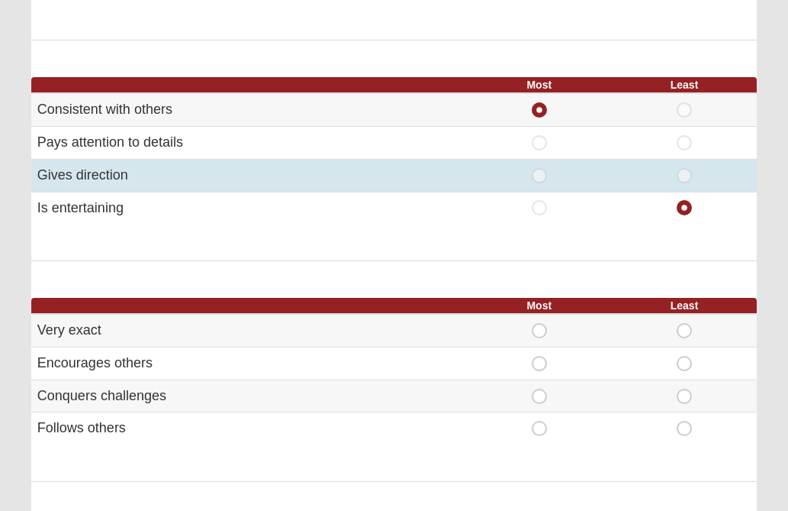
click at [685, 168] on span "Least" at bounding box center [685, 168] width 0 height 0
click at [685, 179] on input "Least" at bounding box center [690, 175] width 10 height 15
radio input "true"
radio input "false"
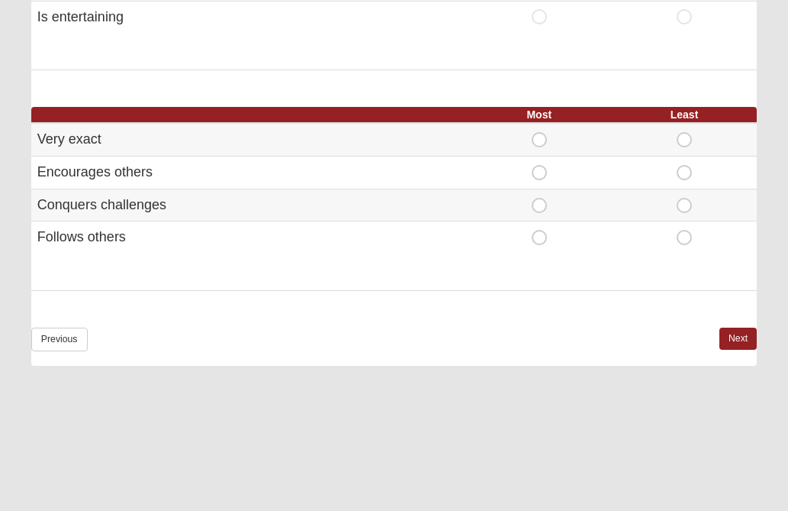
scroll to position [1007, 0]
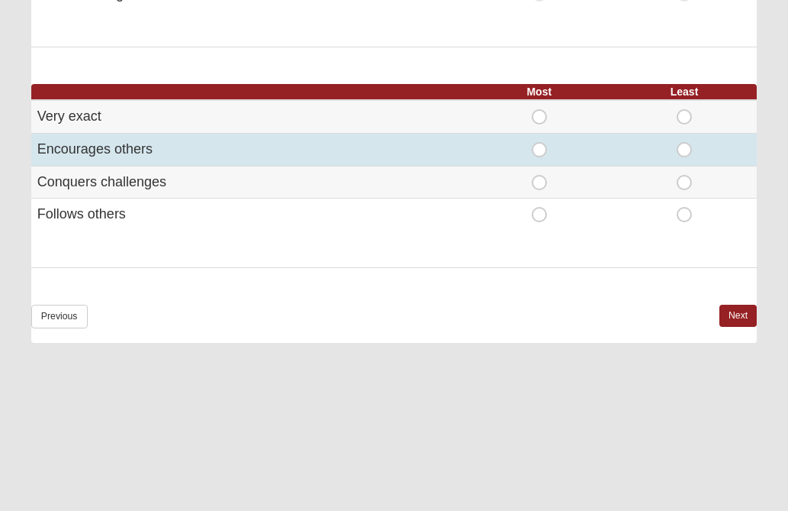
click at [540, 142] on span "Most" at bounding box center [540, 142] width 0 height 0
click at [540, 150] on input "Most" at bounding box center [545, 149] width 10 height 15
radio input "true"
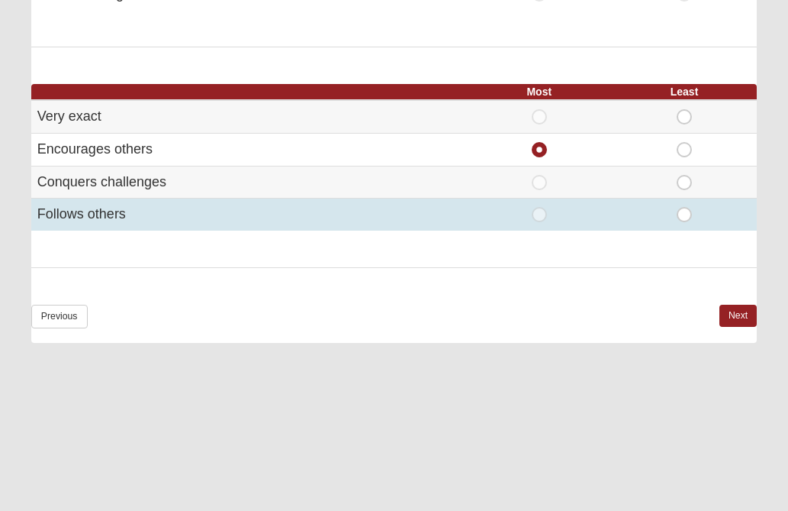
click at [685, 207] on span "Least" at bounding box center [685, 207] width 0 height 0
click at [685, 211] on input "Least" at bounding box center [690, 214] width 10 height 15
radio input "true"
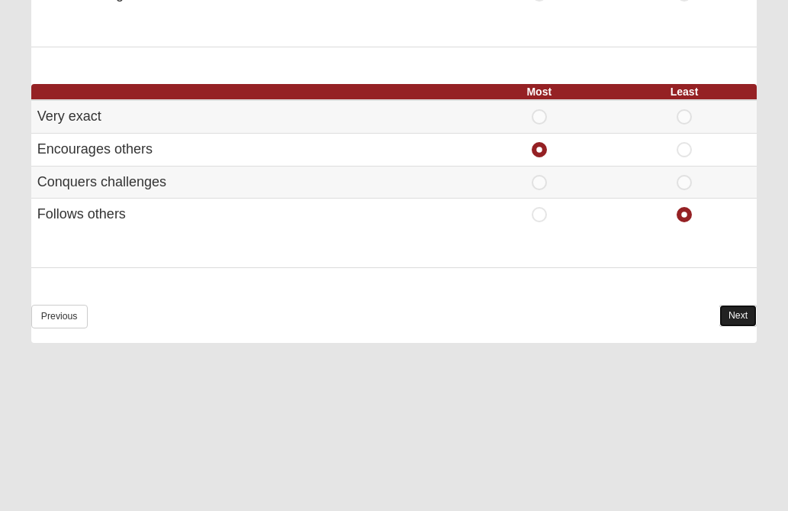
click at [733, 318] on link "Next" at bounding box center [738, 316] width 37 height 22
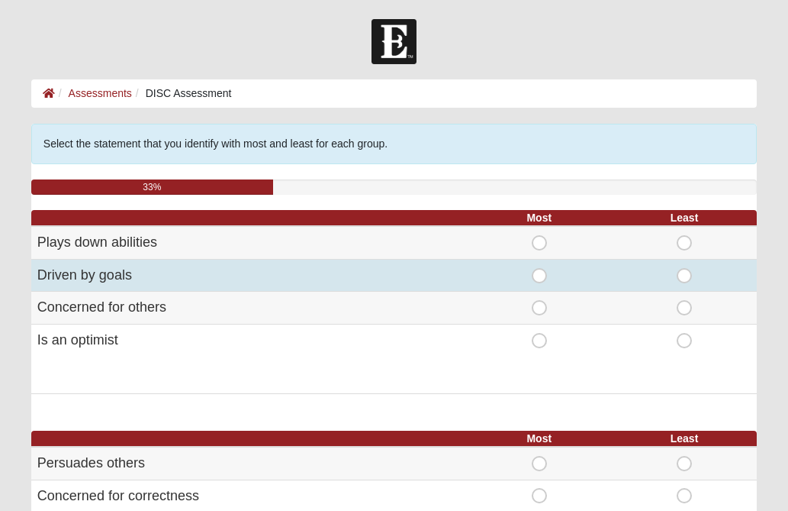
click at [540, 268] on span "Most" at bounding box center [540, 268] width 0 height 0
click at [543, 276] on input "Most" at bounding box center [545, 275] width 10 height 15
radio input "true"
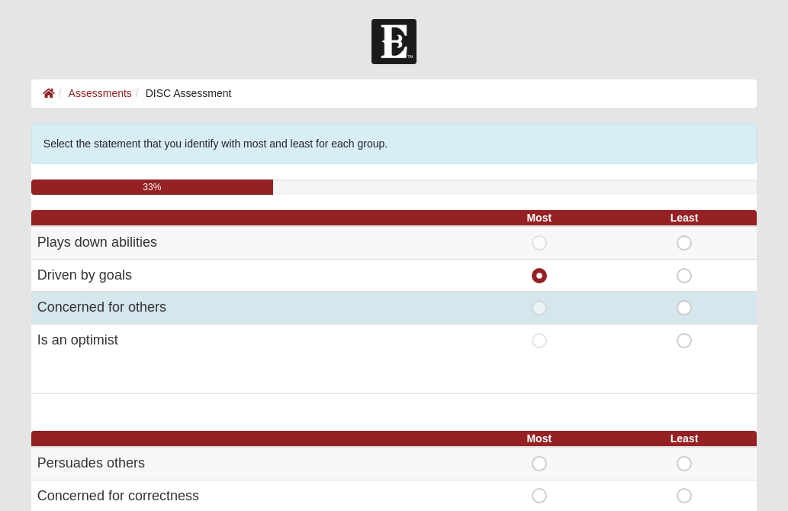
click at [540, 300] on span "Most" at bounding box center [540, 300] width 0 height 0
click at [540, 313] on input "Most" at bounding box center [545, 307] width 10 height 15
radio input "true"
radio input "false"
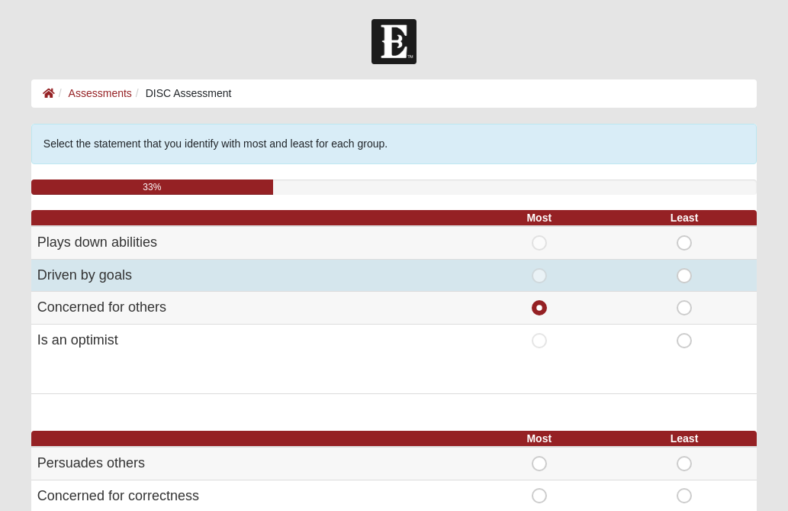
click at [685, 268] on span "Least" at bounding box center [685, 268] width 0 height 0
click at [685, 281] on input "Least" at bounding box center [690, 275] width 10 height 15
radio input "true"
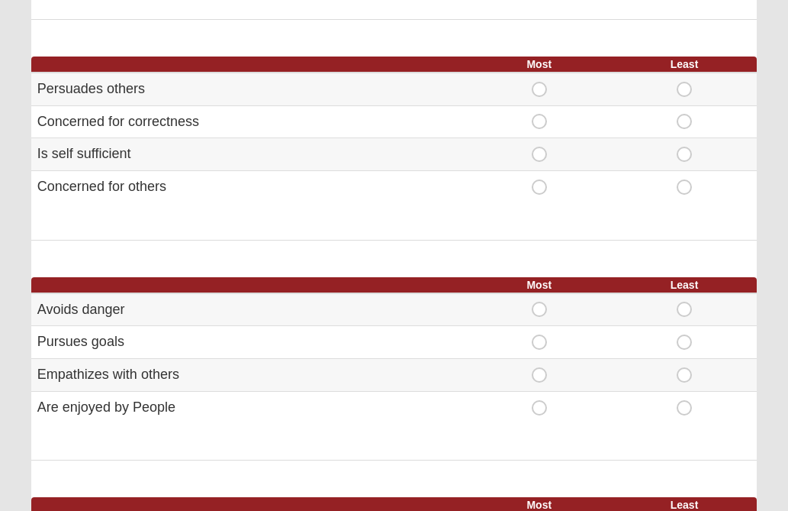
scroll to position [397, 0]
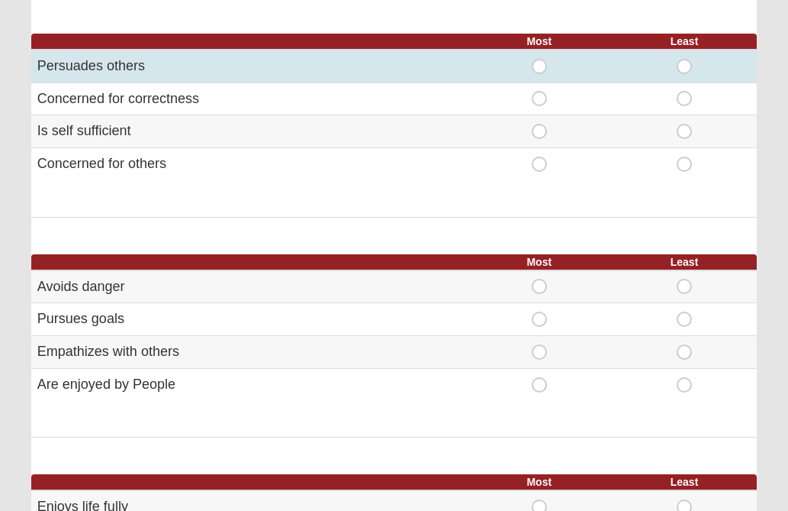
click at [685, 59] on span "Least" at bounding box center [685, 59] width 0 height 0
click at [688, 64] on input "Least" at bounding box center [690, 66] width 10 height 15
radio input "true"
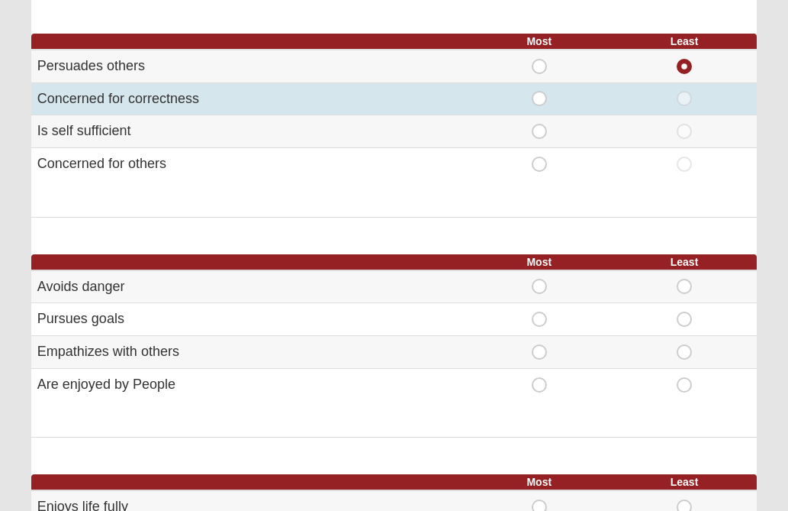
click at [685, 91] on span "Least" at bounding box center [685, 91] width 0 height 0
click at [688, 100] on input "Least" at bounding box center [690, 98] width 10 height 15
radio input "true"
radio input "false"
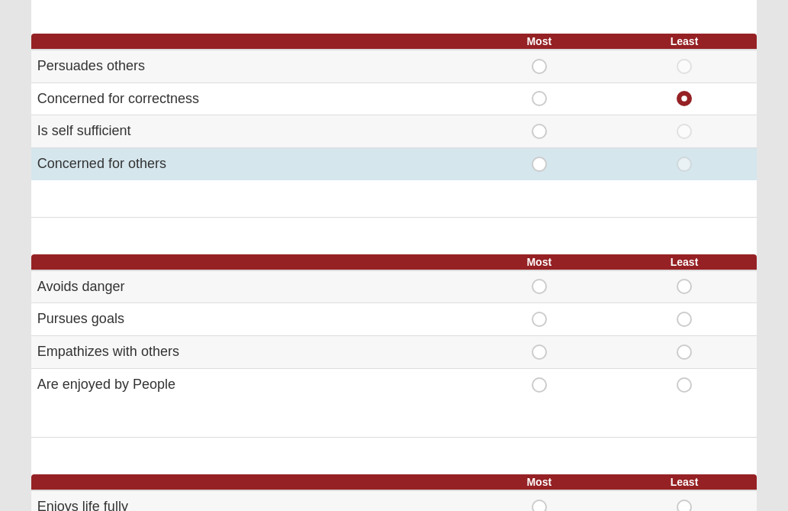
click at [540, 156] on span "Most" at bounding box center [540, 156] width 0 height 0
click at [540, 166] on input "Most" at bounding box center [545, 163] width 10 height 15
radio input "true"
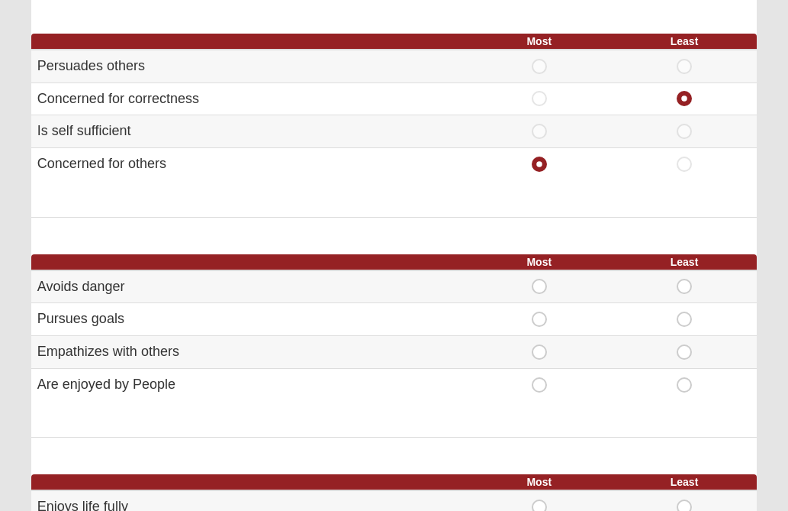
click at [781, 314] on form "Hello [PERSON_NAME] My Account Log Out DISC Assessment Assessments DISC Assessm…" at bounding box center [394, 391] width 788 height 1539
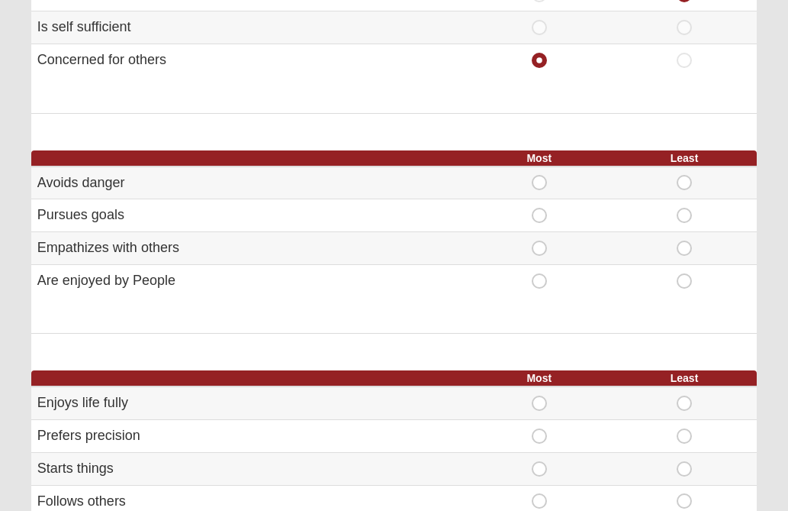
scroll to position [519, 0]
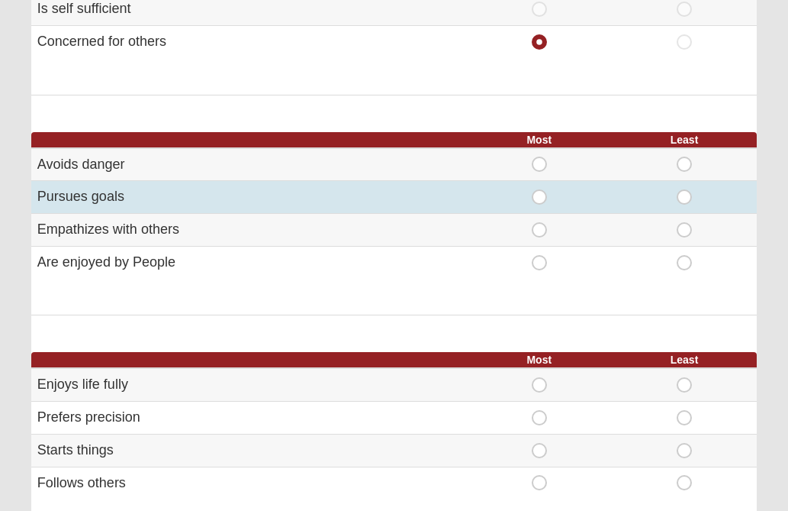
click at [540, 189] on span "Most" at bounding box center [540, 189] width 0 height 0
click at [540, 194] on input "Most" at bounding box center [545, 196] width 10 height 15
radio input "true"
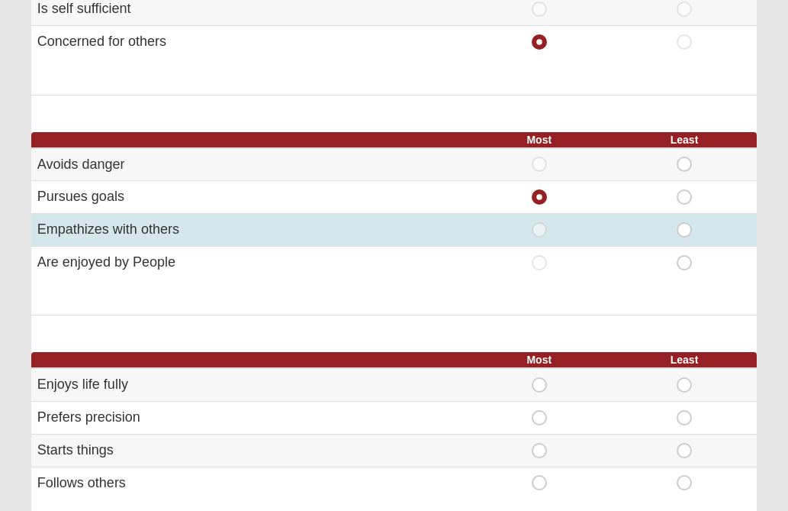
click at [685, 222] on span "Least" at bounding box center [685, 222] width 0 height 0
click at [686, 236] on input "Least" at bounding box center [690, 229] width 10 height 15
radio input "true"
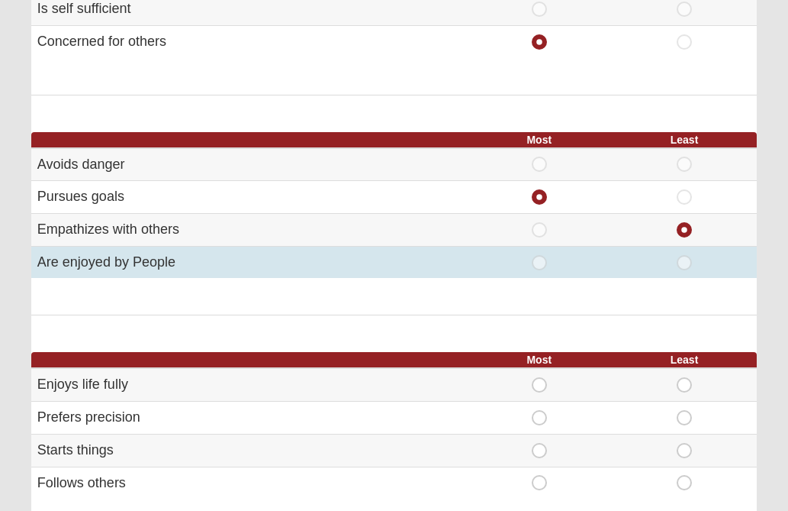
click at [540, 255] on span "Most" at bounding box center [540, 255] width 0 height 0
click at [544, 261] on input "Most" at bounding box center [545, 262] width 10 height 15
radio input "true"
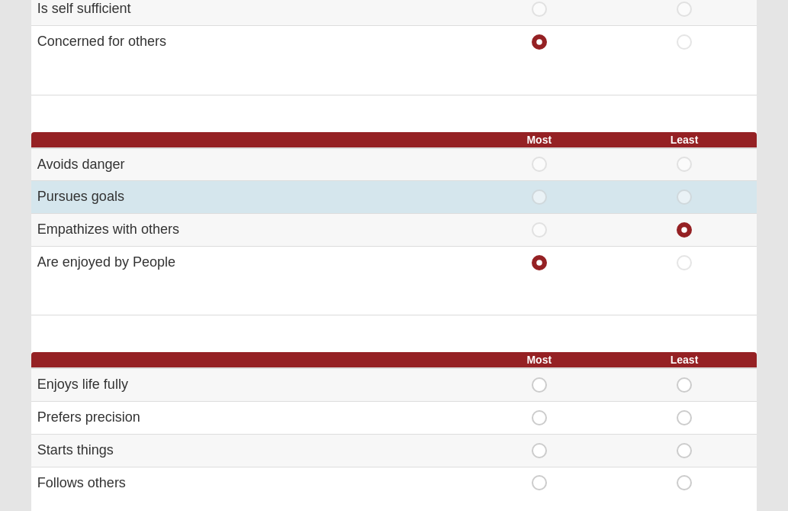
click at [540, 189] on span "Most" at bounding box center [540, 189] width 0 height 0
click at [543, 196] on input "Most" at bounding box center [545, 196] width 10 height 15
radio input "true"
radio input "false"
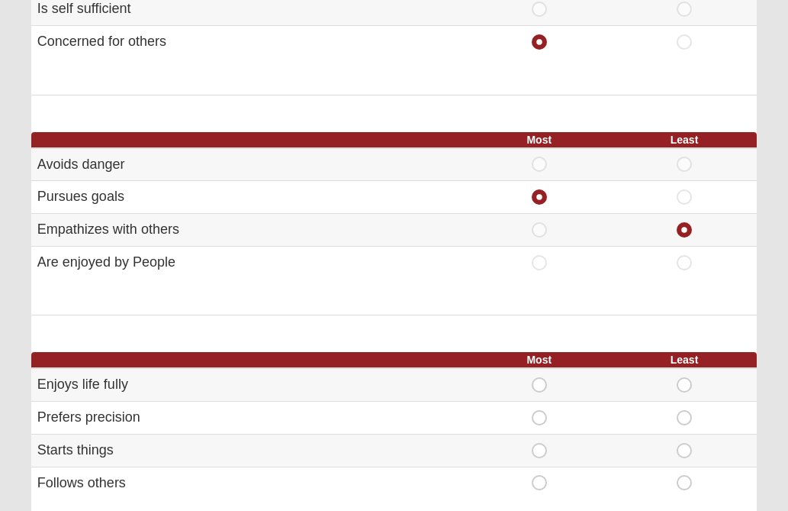
click at [782, 286] on form "Hello [PERSON_NAME] My Account Log Out DISC Assessment Assessments DISC Assessm…" at bounding box center [394, 269] width 788 height 1539
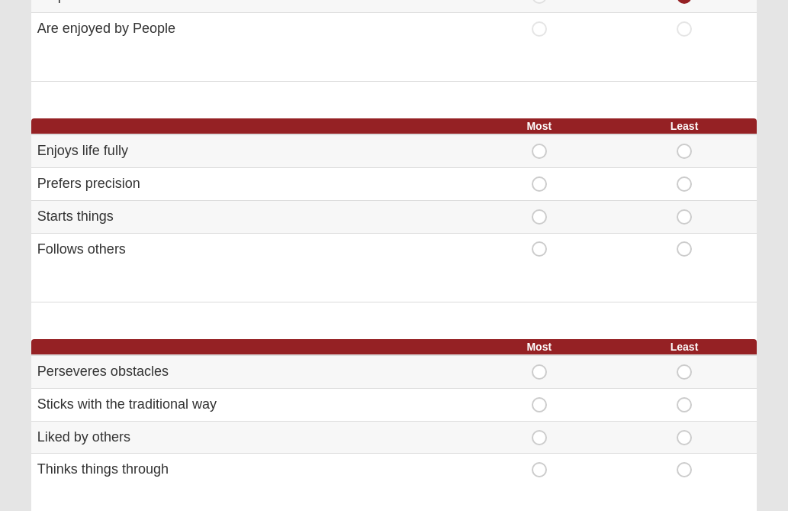
scroll to position [763, 0]
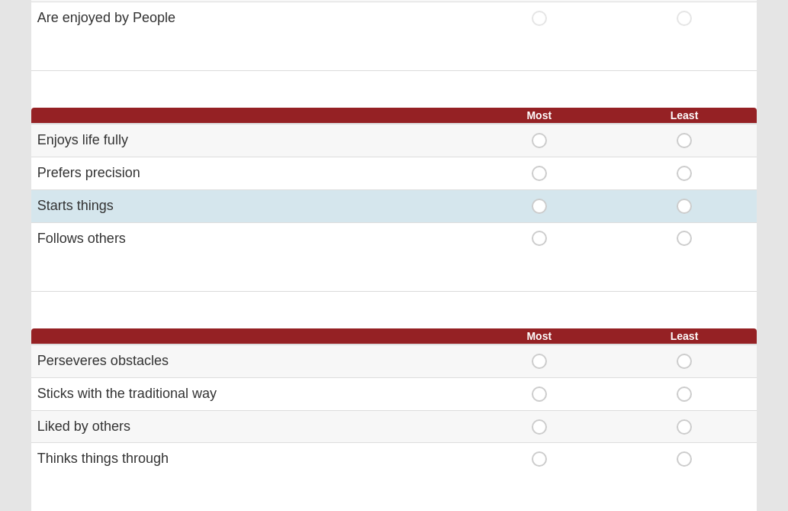
click at [540, 198] on span "Most" at bounding box center [540, 198] width 0 height 0
click at [543, 210] on input "Most" at bounding box center [545, 205] width 10 height 15
radio input "true"
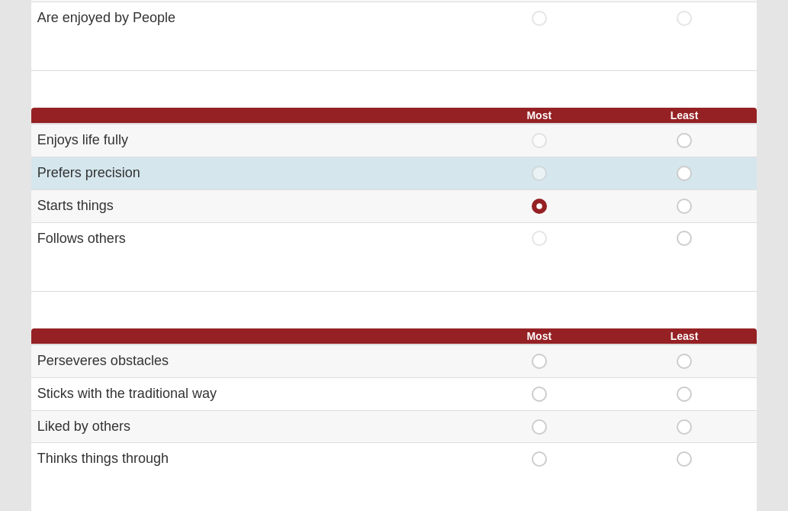
click at [685, 166] on span "Least" at bounding box center [685, 166] width 0 height 0
click at [685, 176] on input "Least" at bounding box center [690, 173] width 10 height 15
radio input "true"
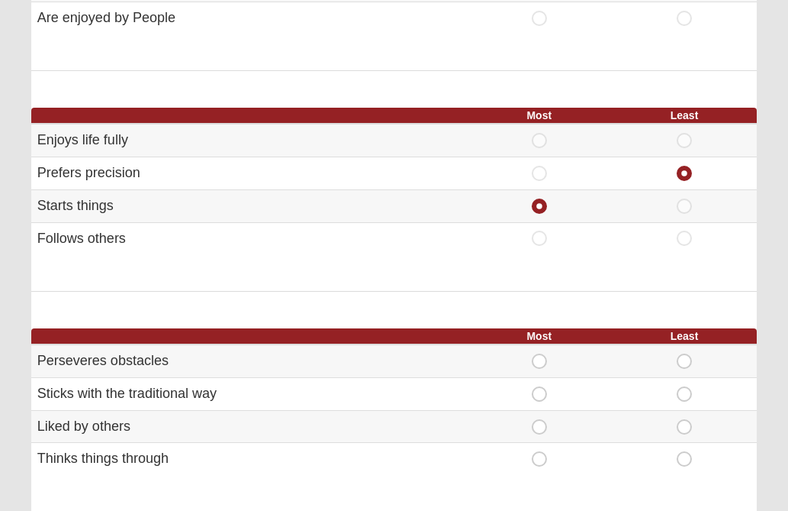
click at [771, 430] on form "Hello [PERSON_NAME] My Account Log Out DISC Assessment Assessments DISC Assessm…" at bounding box center [394, 25] width 788 height 1539
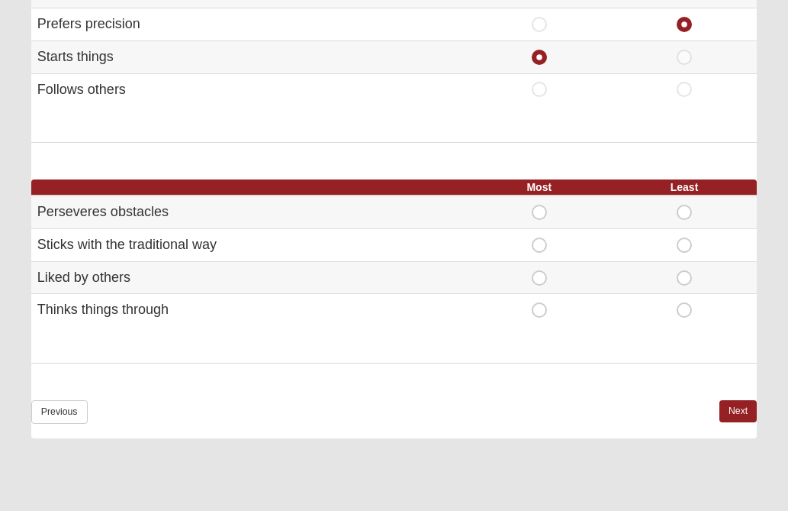
scroll to position [916, 0]
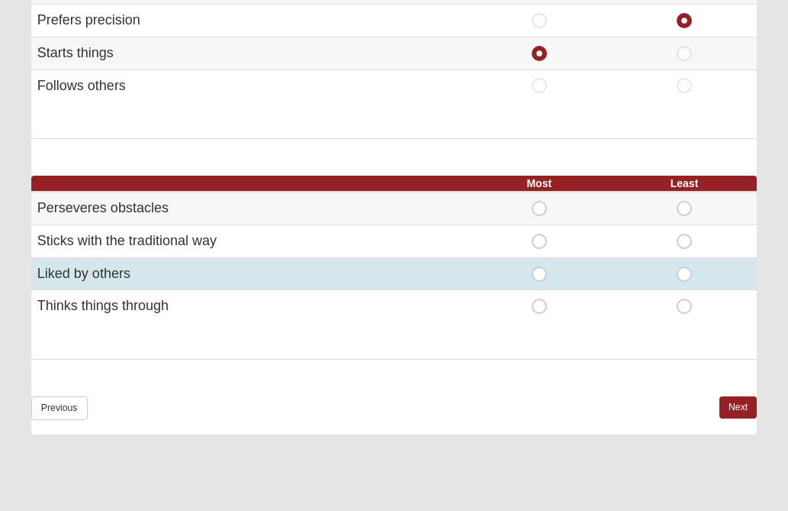
click at [540, 266] on span "Most" at bounding box center [540, 266] width 0 height 0
click at [540, 277] on input "Most" at bounding box center [545, 273] width 10 height 15
radio input "true"
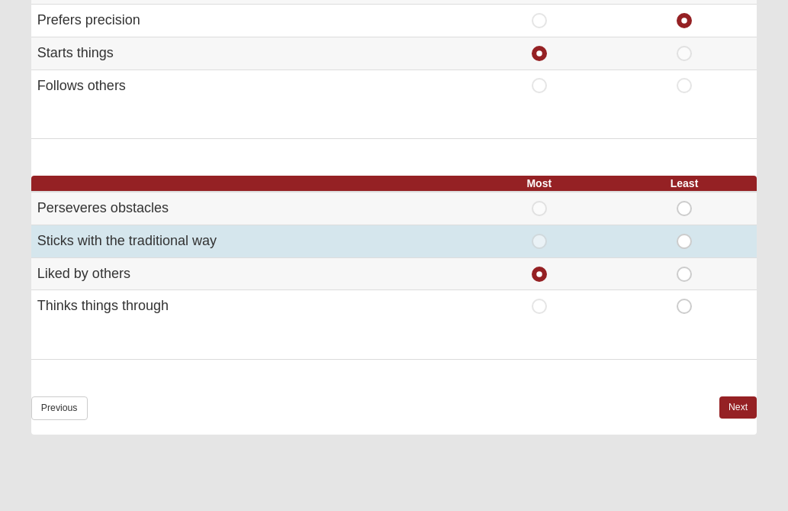
click at [685, 234] on span "Least" at bounding box center [685, 234] width 0 height 0
click at [686, 243] on input "Least" at bounding box center [690, 241] width 10 height 15
radio input "true"
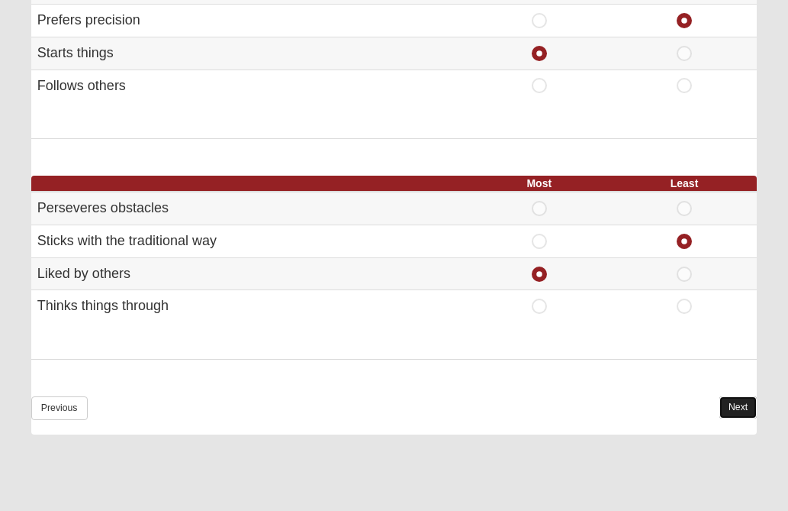
click at [730, 416] on link "Next" at bounding box center [738, 407] width 37 height 22
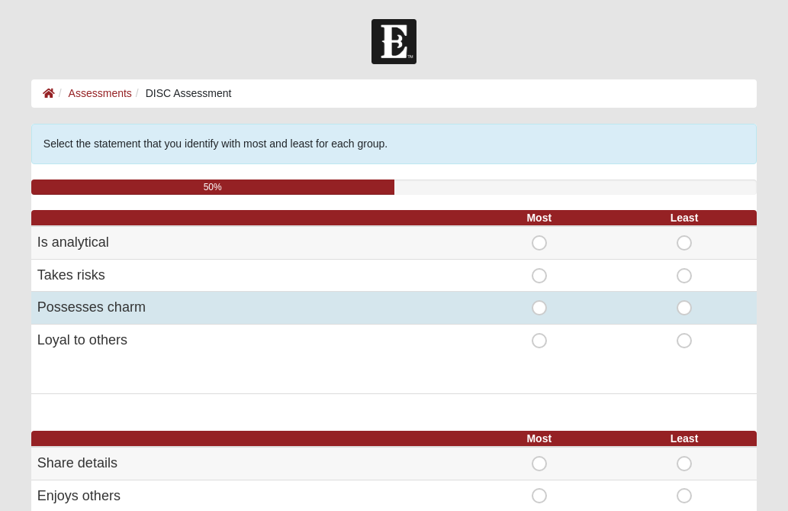
click at [540, 300] on span "Most" at bounding box center [540, 300] width 0 height 0
click at [540, 308] on input "Most" at bounding box center [545, 307] width 10 height 15
radio input "true"
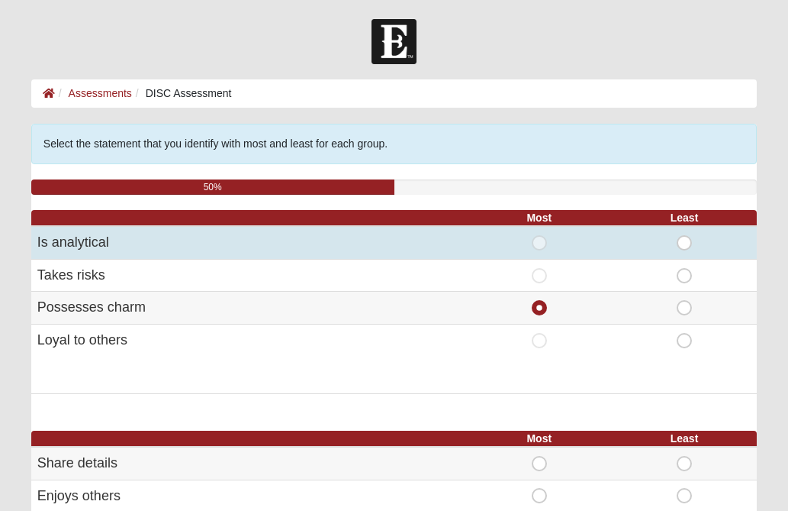
click at [685, 235] on span "Least" at bounding box center [685, 235] width 0 height 0
click at [685, 247] on input "Least" at bounding box center [690, 242] width 10 height 15
radio input "true"
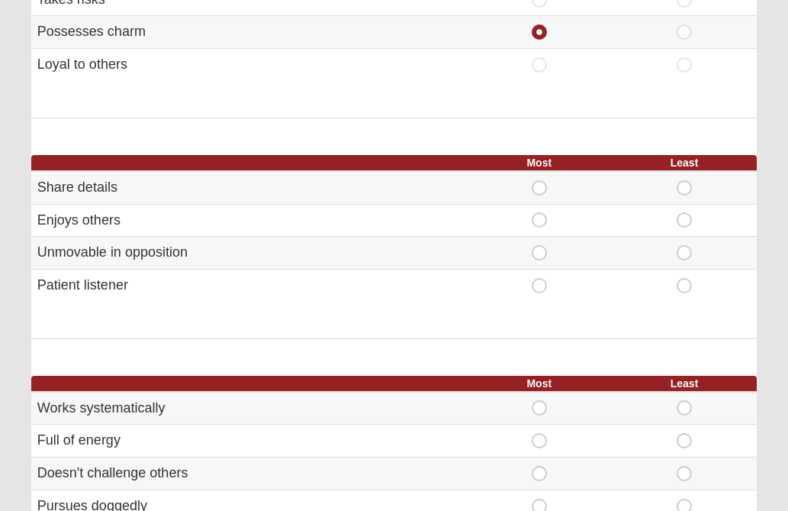
scroll to position [305, 0]
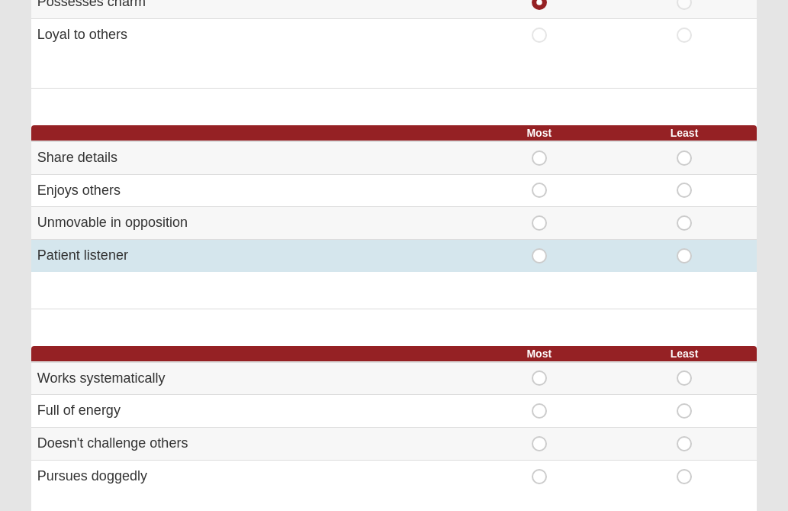
click at [540, 248] on span "Most" at bounding box center [540, 248] width 0 height 0
click at [542, 256] on input "Most" at bounding box center [545, 255] width 10 height 15
radio input "true"
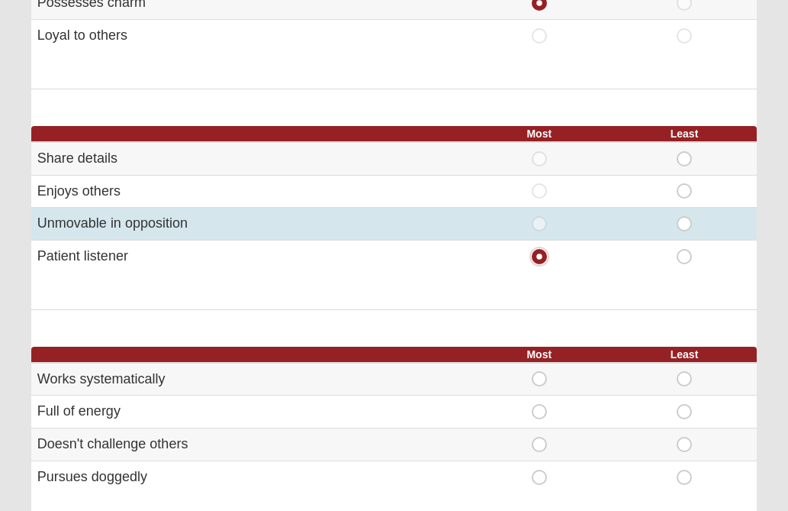
scroll to position [307, 0]
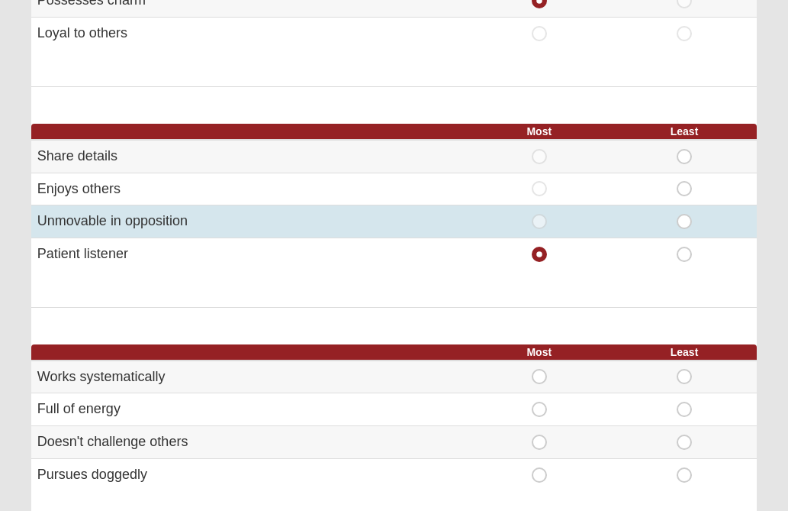
click at [685, 214] on span "Least" at bounding box center [685, 214] width 0 height 0
click at [685, 218] on input "Least" at bounding box center [690, 221] width 10 height 15
radio input "true"
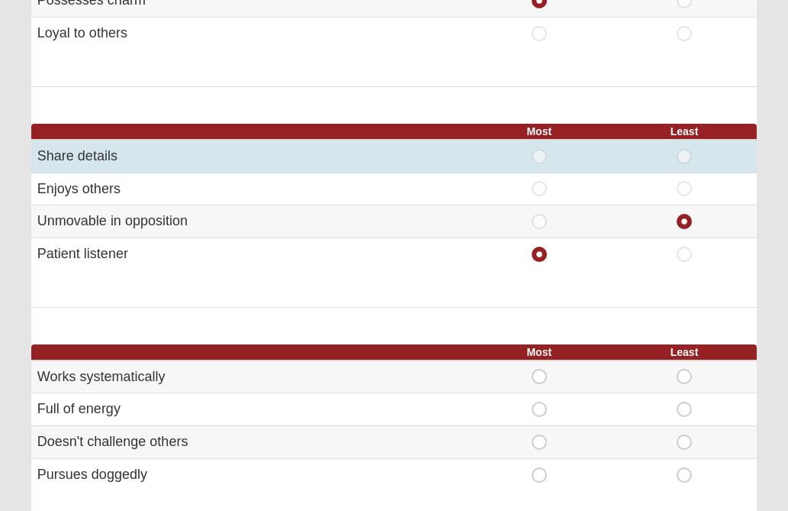
click at [685, 149] on span "Least" at bounding box center [685, 149] width 0 height 0
click at [685, 156] on input "Least" at bounding box center [690, 156] width 10 height 15
radio input "true"
radio input "false"
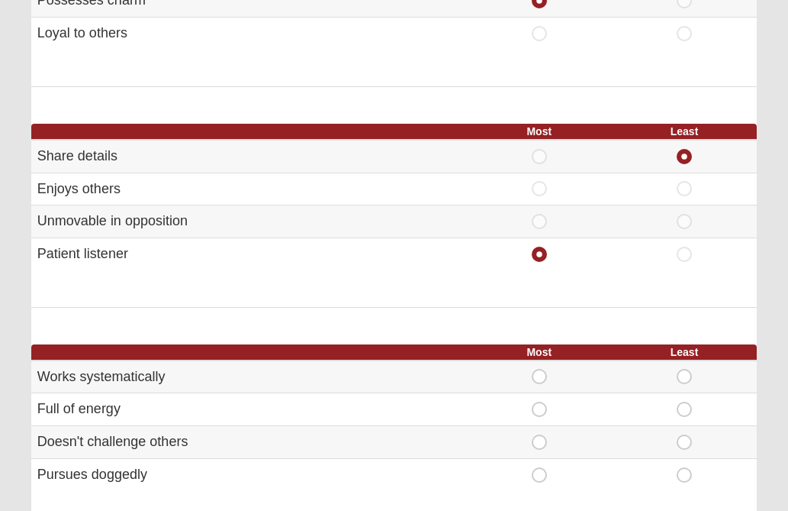
click at [769, 239] on form "Hello [PERSON_NAME] My Account Log Out DISC Assessment Assessments DISC Assessm…" at bounding box center [394, 481] width 788 height 1539
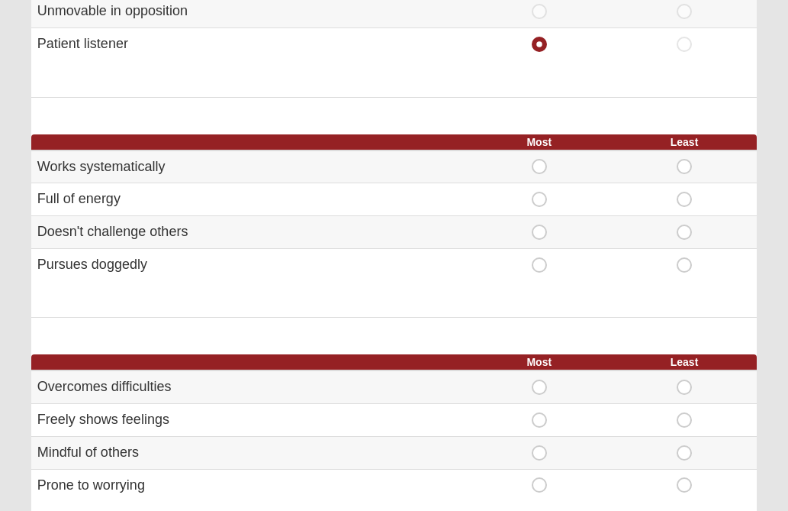
scroll to position [521, 0]
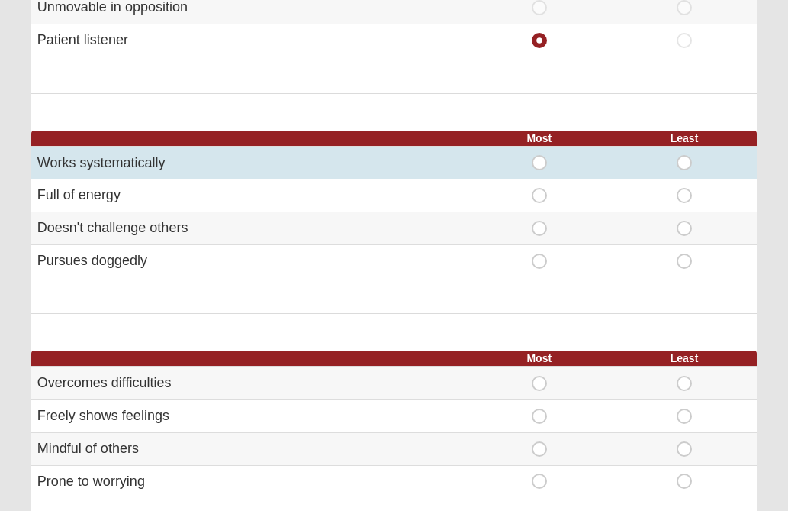
click at [540, 155] on span "Most" at bounding box center [540, 155] width 0 height 0
click at [543, 161] on input "Most" at bounding box center [545, 162] width 10 height 15
radio input "true"
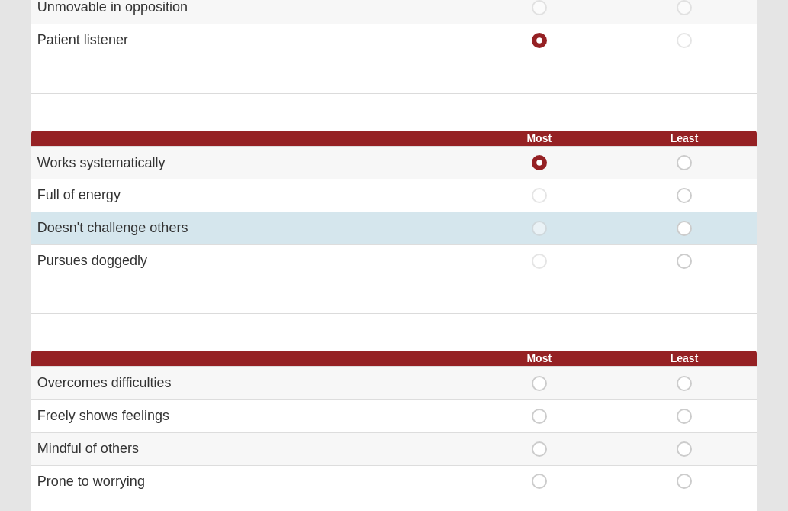
click at [685, 221] on span "Least" at bounding box center [685, 221] width 0 height 0
click at [685, 230] on input "Least" at bounding box center [690, 228] width 10 height 15
radio input "true"
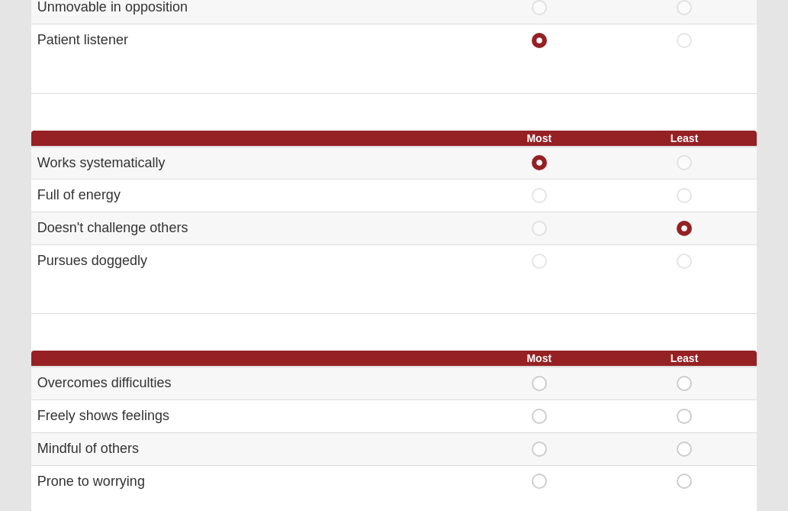
click at [777, 305] on form "Hello [PERSON_NAME] My Account Log Out DISC Assessment Assessments DISC Assessm…" at bounding box center [394, 268] width 788 height 1539
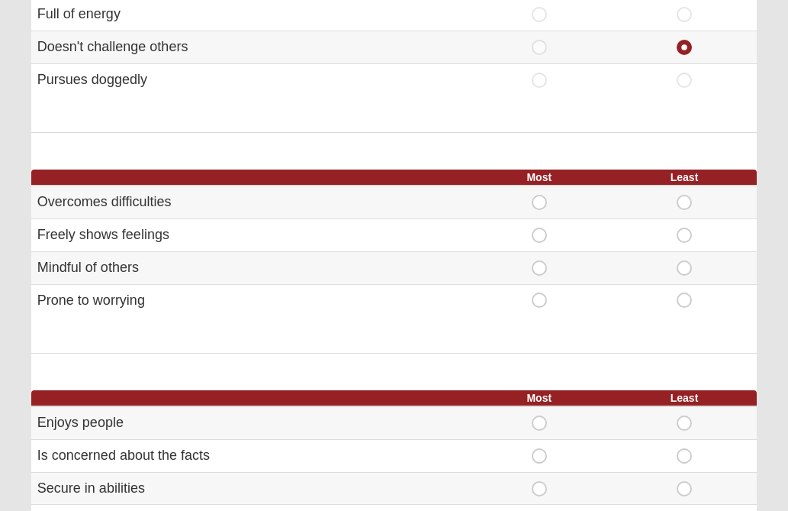
scroll to position [704, 0]
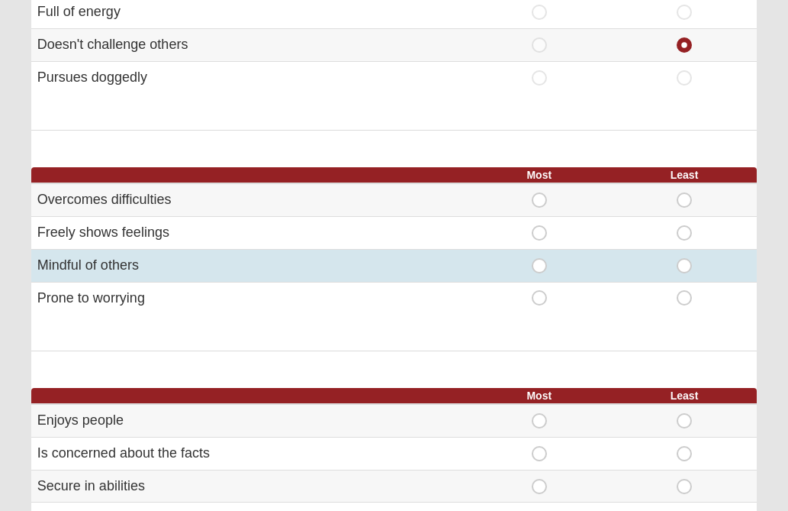
click at [540, 258] on span "Most" at bounding box center [540, 258] width 0 height 0
click at [540, 269] on input "Most" at bounding box center [545, 265] width 10 height 15
radio input "true"
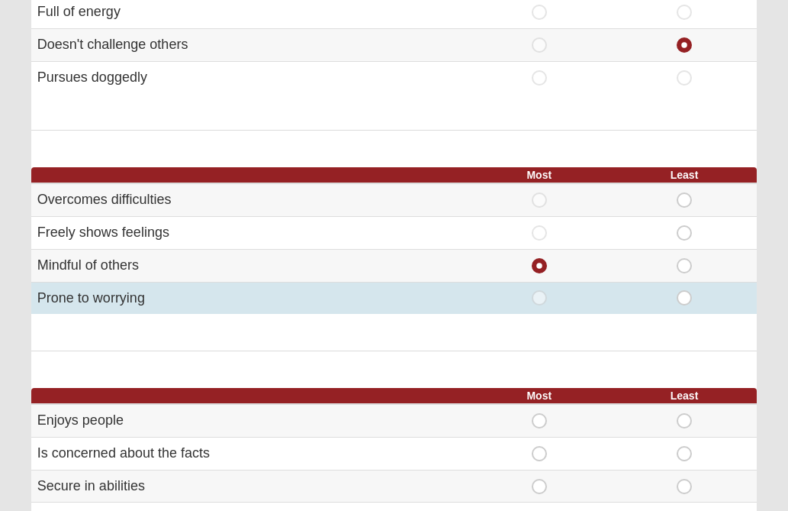
click at [685, 290] on span "Least" at bounding box center [685, 290] width 0 height 0
click at [685, 301] on input "Least" at bounding box center [690, 297] width 10 height 15
radio input "true"
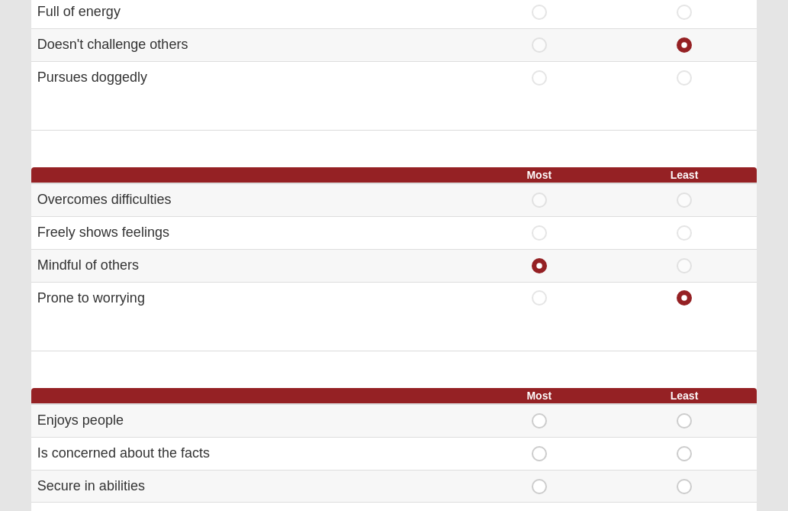
click at [776, 310] on form "Hello [PERSON_NAME] My Account Log Out DISC Assessment Assessments DISC Assessm…" at bounding box center [394, 84] width 788 height 1539
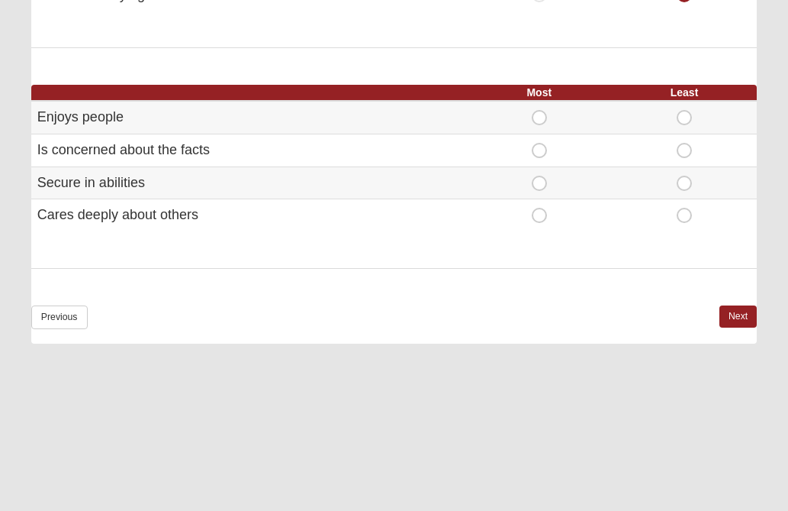
scroll to position [1009, 0]
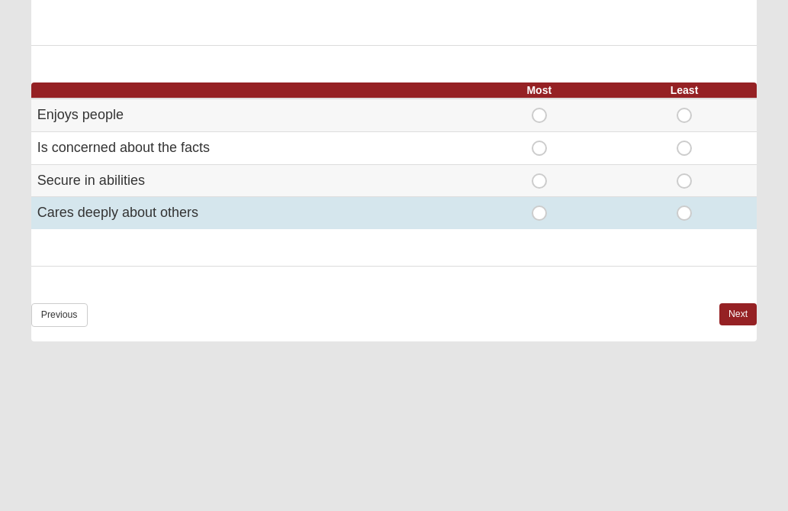
click at [540, 205] on span "Most" at bounding box center [540, 205] width 0 height 0
click at [540, 218] on input "Most" at bounding box center [545, 212] width 10 height 15
radio input "true"
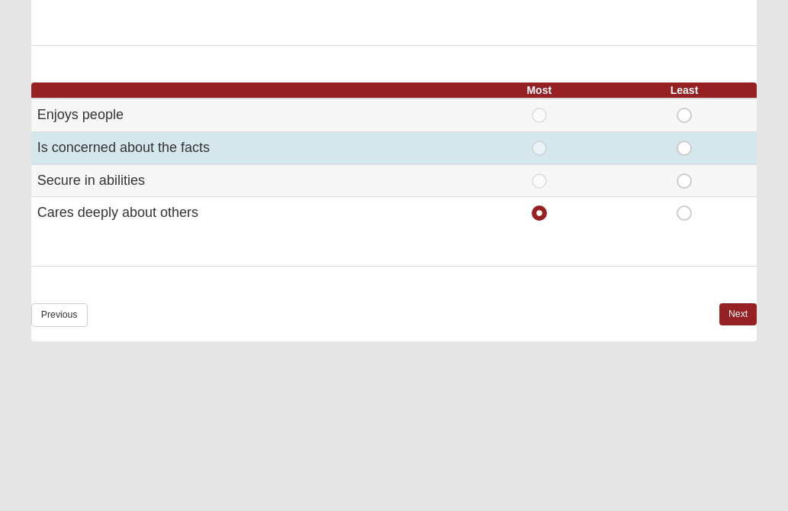
click at [685, 140] on span "Least" at bounding box center [685, 140] width 0 height 0
click at [685, 154] on input "Least" at bounding box center [690, 147] width 10 height 15
radio input "true"
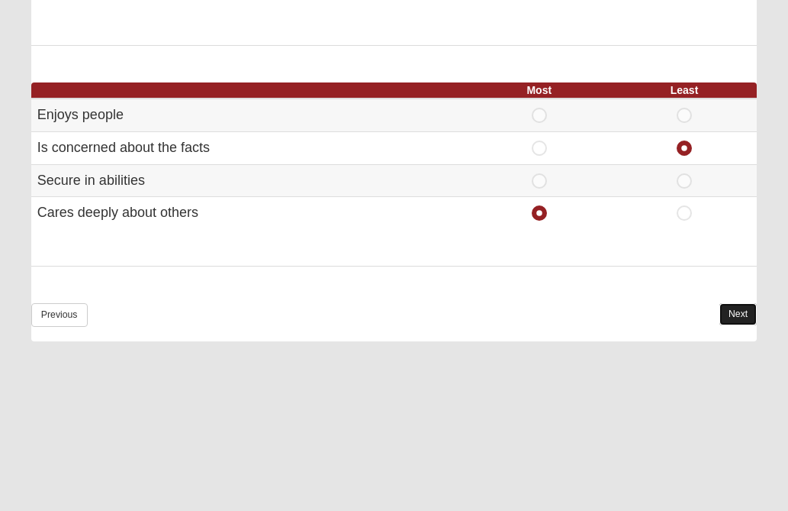
click at [737, 311] on link "Next" at bounding box center [738, 314] width 37 height 22
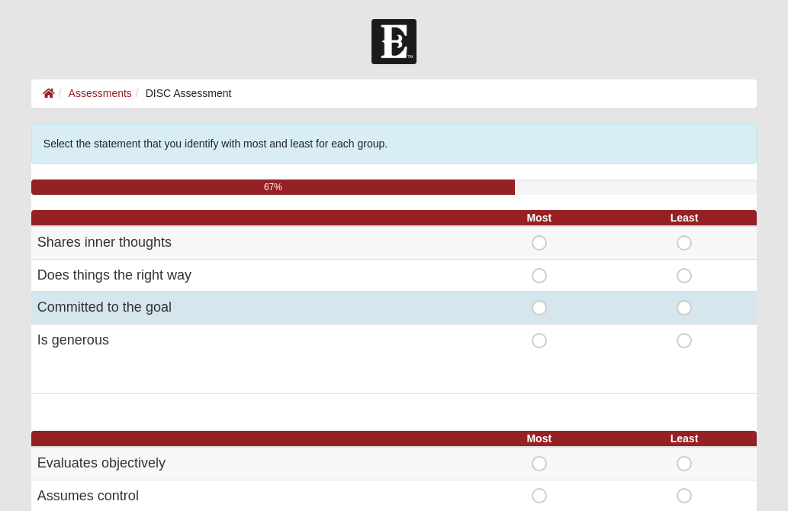
click at [540, 300] on span "Most" at bounding box center [540, 300] width 0 height 0
click at [540, 308] on input "Most" at bounding box center [545, 307] width 10 height 15
radio input "true"
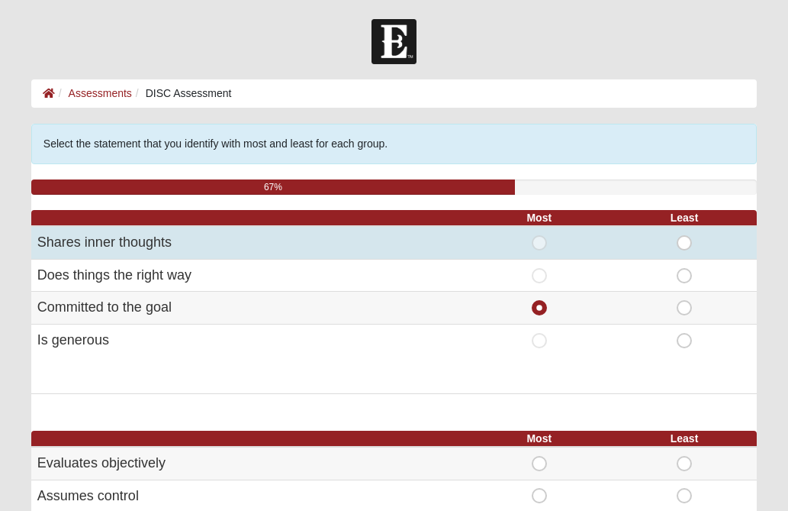
click at [685, 235] on span "Least" at bounding box center [685, 235] width 0 height 0
click at [685, 243] on input "Least" at bounding box center [690, 242] width 10 height 15
radio input "true"
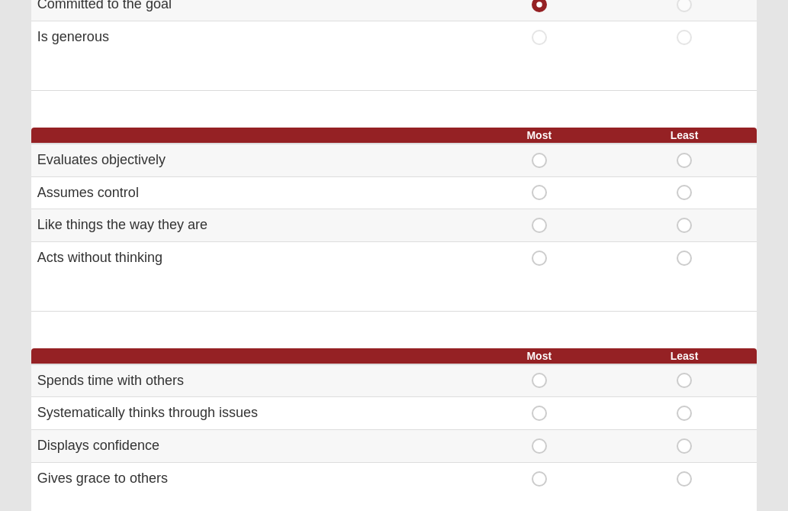
scroll to position [305, 0]
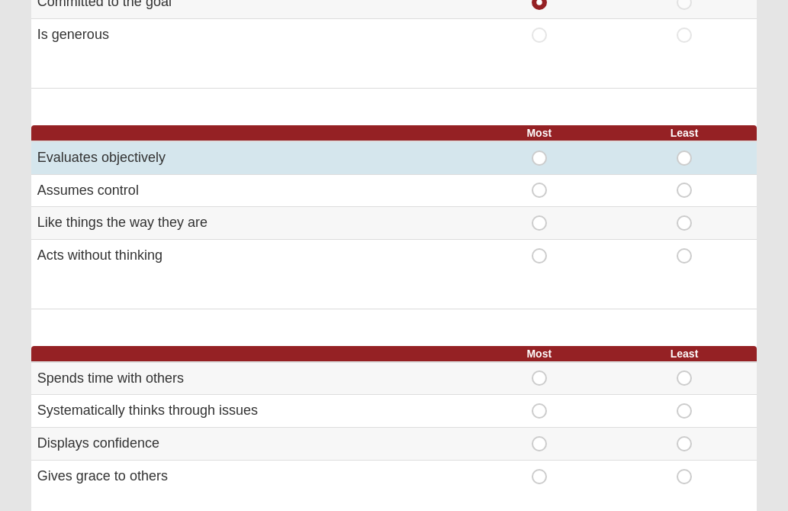
click at [540, 150] on span "Most" at bounding box center [540, 150] width 0 height 0
click at [541, 160] on input "Most" at bounding box center [545, 157] width 10 height 15
radio input "true"
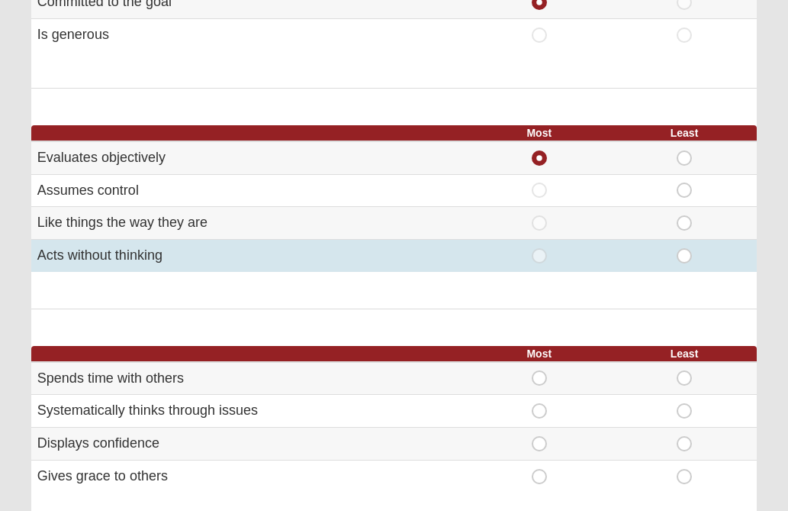
click at [685, 248] on span "Least" at bounding box center [685, 248] width 0 height 0
click at [688, 259] on input "Least" at bounding box center [690, 255] width 10 height 15
radio input "true"
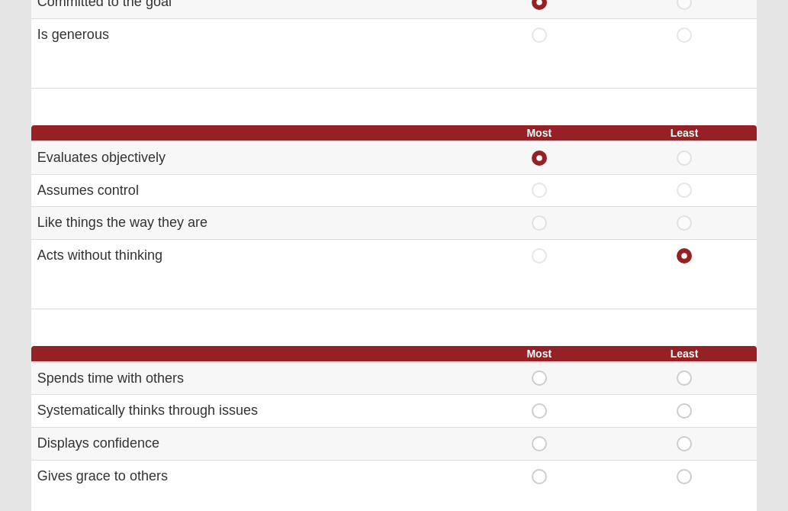
click at [780, 275] on form "Hello [PERSON_NAME] My Account Log Out DISC Assessment Assessments DISC Assessm…" at bounding box center [394, 483] width 788 height 1539
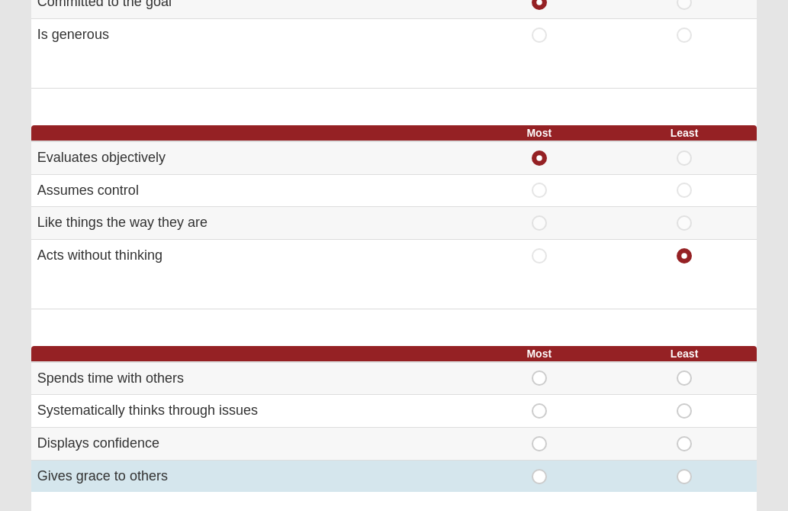
click at [540, 469] on span "Most" at bounding box center [540, 469] width 0 height 0
click at [540, 479] on input "Most" at bounding box center [545, 476] width 10 height 15
radio input "true"
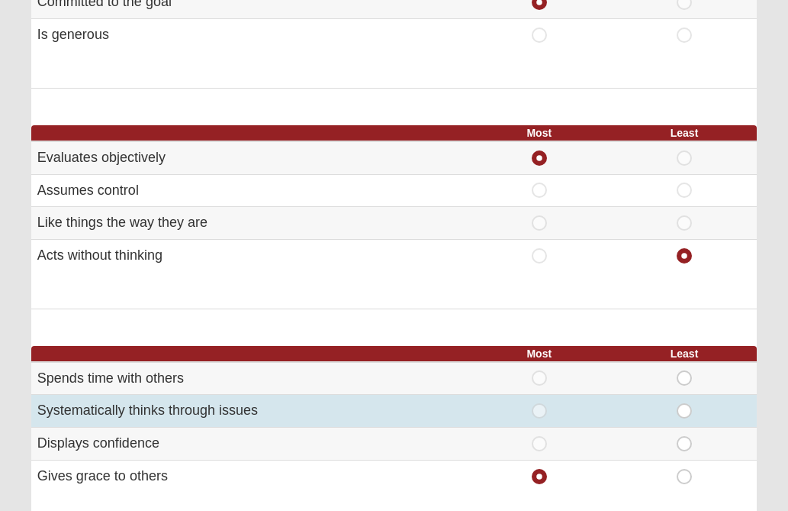
click at [540, 403] on span "Most" at bounding box center [540, 403] width 0 height 0
click at [540, 411] on input "Most" at bounding box center [545, 410] width 10 height 15
radio input "true"
radio input "false"
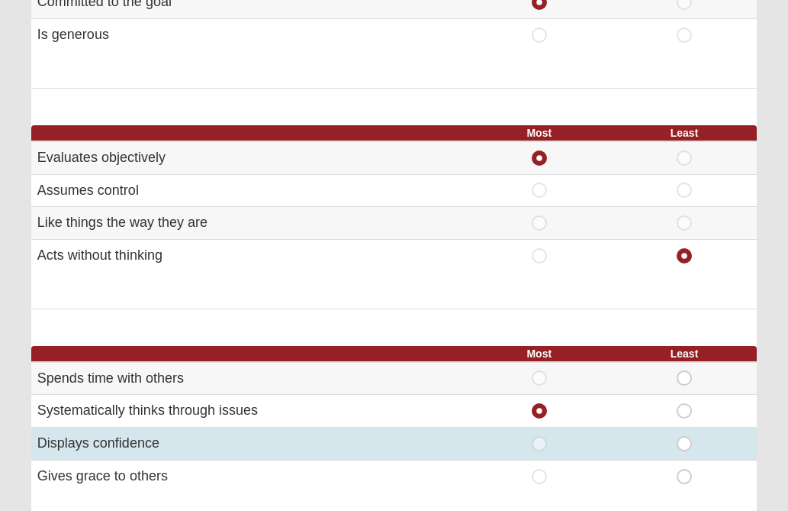
click at [540, 436] on span "Most" at bounding box center [540, 436] width 0 height 0
click at [540, 442] on input "Most" at bounding box center [545, 443] width 10 height 15
radio input "true"
radio input "false"
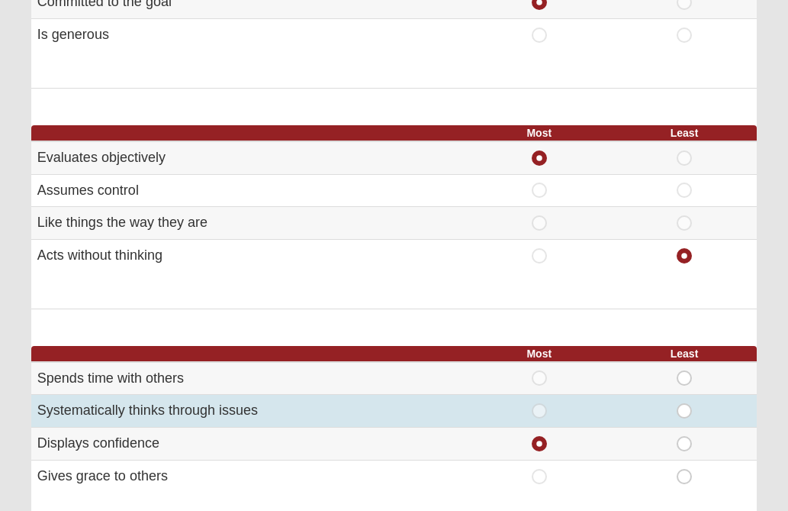
click at [685, 403] on span "Least" at bounding box center [685, 403] width 0 height 0
click at [689, 408] on input "Least" at bounding box center [690, 410] width 10 height 15
radio input "true"
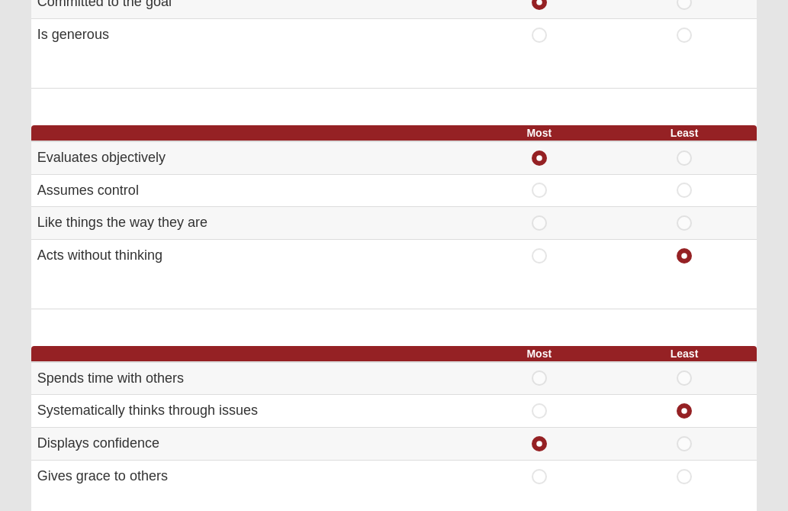
click at [777, 394] on form "Hello [PERSON_NAME] My Account Log Out DISC Assessment Assessments DISC Assessm…" at bounding box center [394, 483] width 788 height 1539
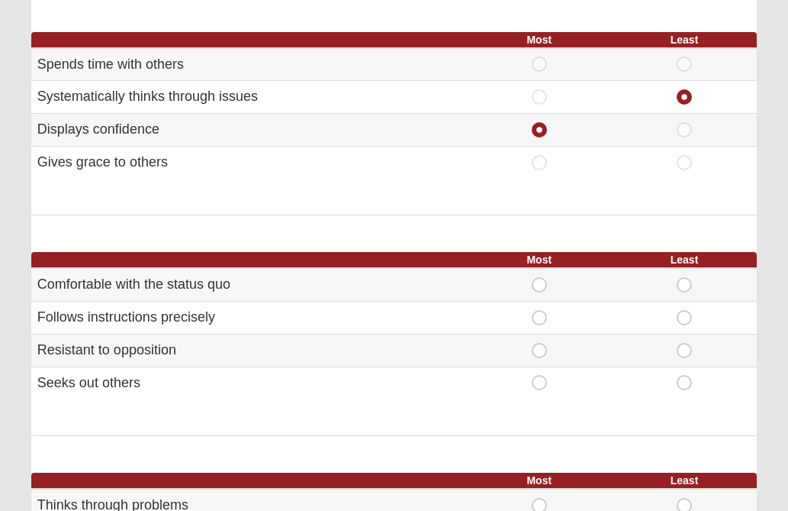
scroll to position [641, 0]
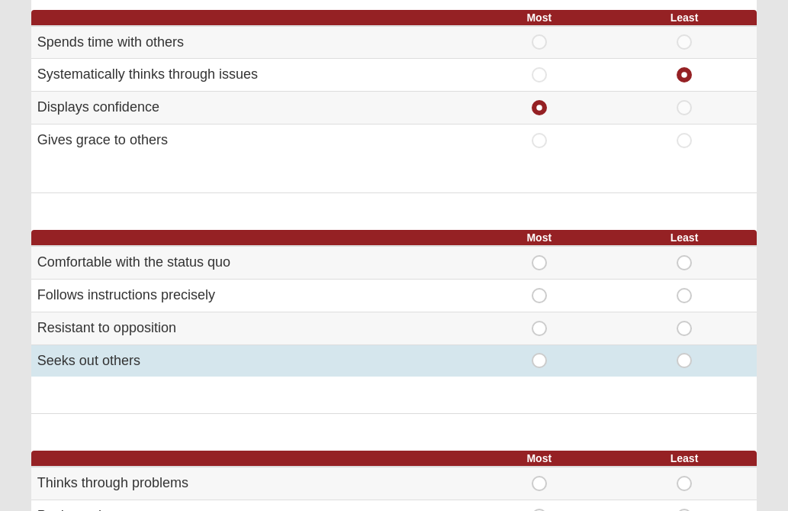
click at [540, 353] on span "Most" at bounding box center [540, 353] width 0 height 0
click at [540, 360] on input "Most" at bounding box center [545, 360] width 10 height 15
radio input "true"
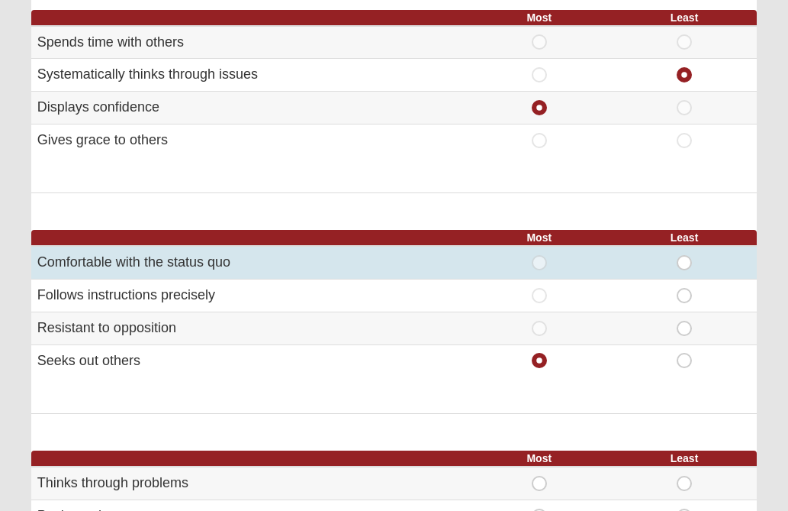
click at [685, 255] on span "Least" at bounding box center [685, 255] width 0 height 0
click at [685, 262] on input "Least" at bounding box center [690, 262] width 10 height 15
radio input "true"
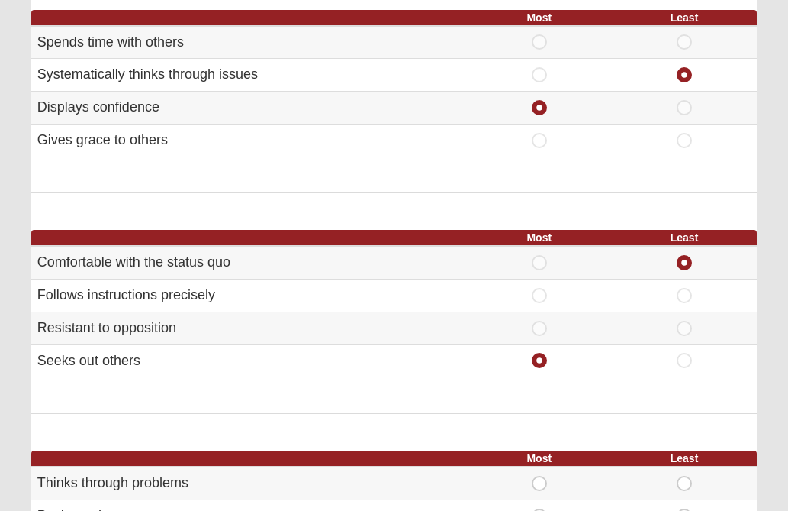
click at [775, 308] on form "Hello [PERSON_NAME] My Account Log Out DISC Assessment Assessments DISC Assessm…" at bounding box center [394, 147] width 788 height 1539
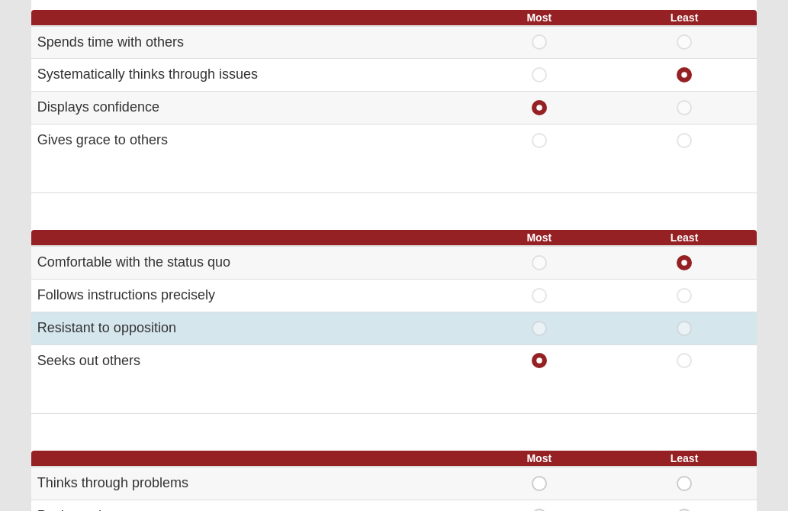
click at [685, 321] on span "Least" at bounding box center [685, 321] width 0 height 0
click at [685, 329] on input "Least" at bounding box center [690, 328] width 10 height 15
radio input "true"
radio input "false"
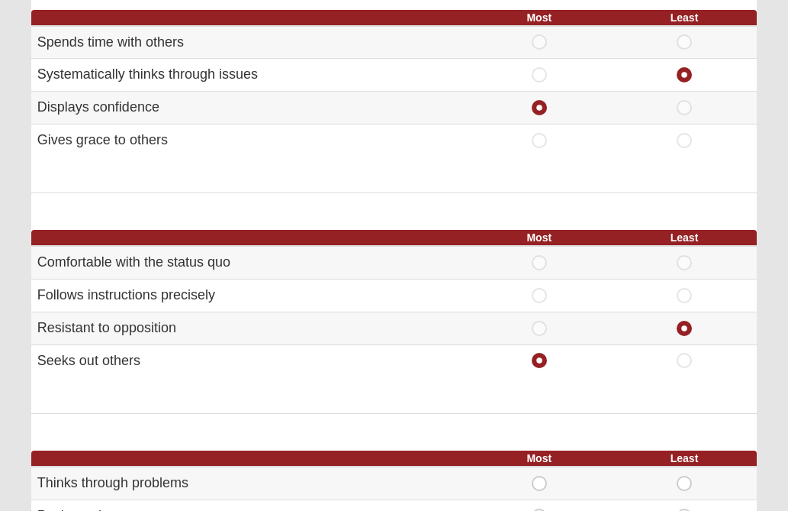
click at [783, 308] on form "Hello [PERSON_NAME] My Account Log Out DISC Assessment Assessments DISC Assessm…" at bounding box center [394, 147] width 788 height 1539
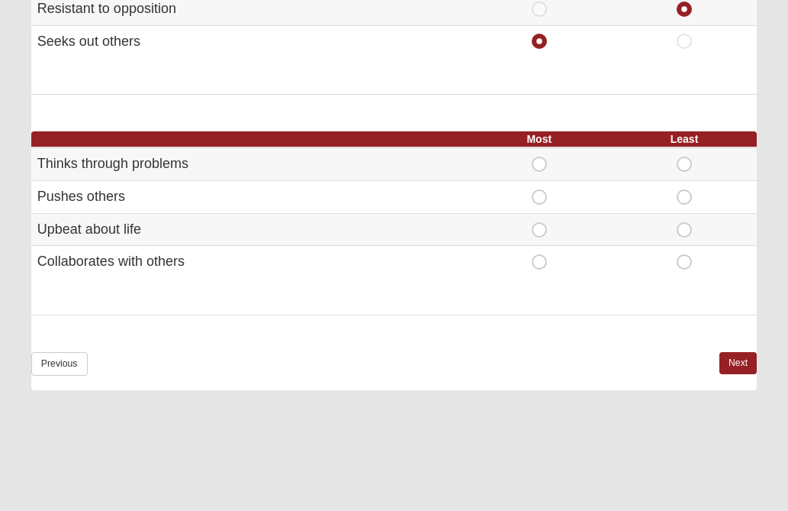
scroll to position [977, 0]
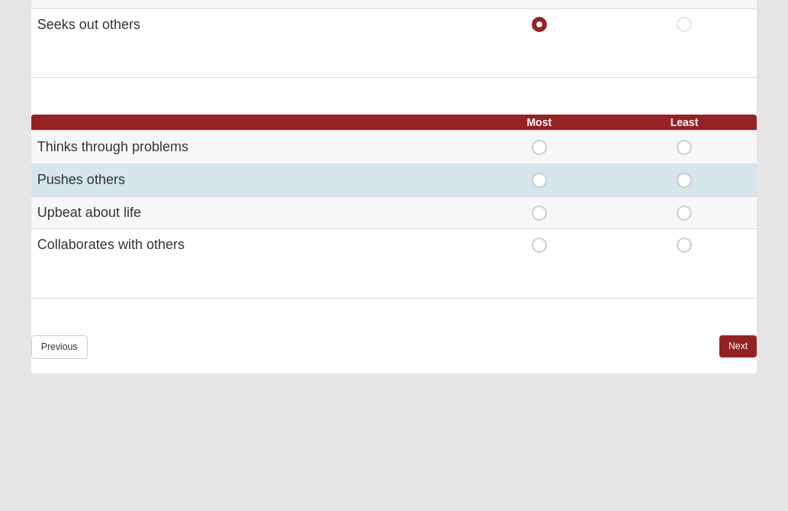
click at [685, 172] on span "Least" at bounding box center [685, 172] width 0 height 0
click at [685, 181] on input "Least" at bounding box center [690, 179] width 10 height 15
radio input "true"
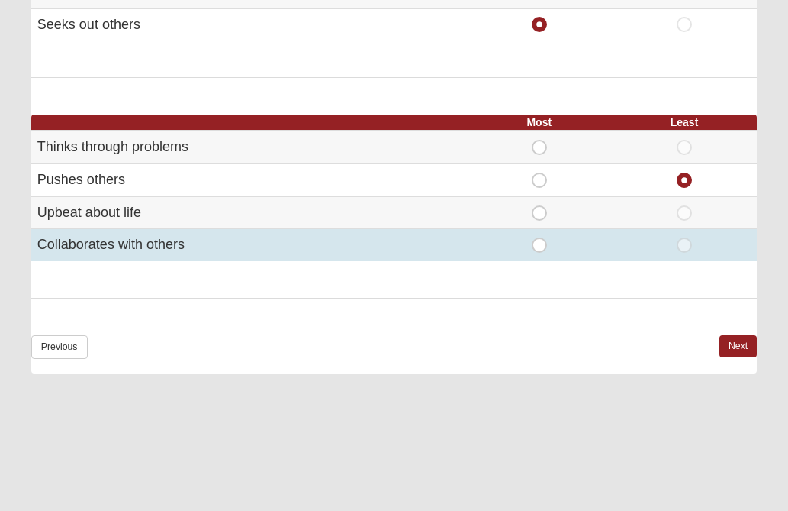
click at [540, 237] on span "Most" at bounding box center [540, 237] width 0 height 0
click at [540, 245] on input "Most" at bounding box center [545, 244] width 10 height 15
radio input "true"
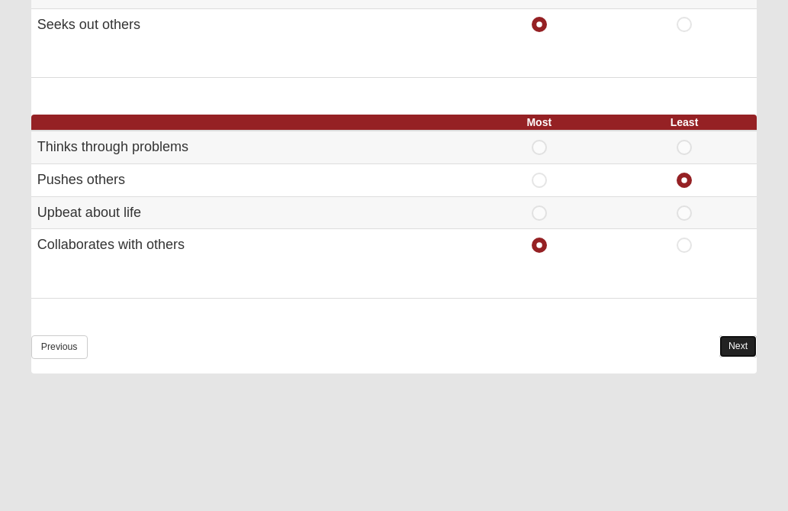
click at [730, 345] on link "Next" at bounding box center [738, 346] width 37 height 22
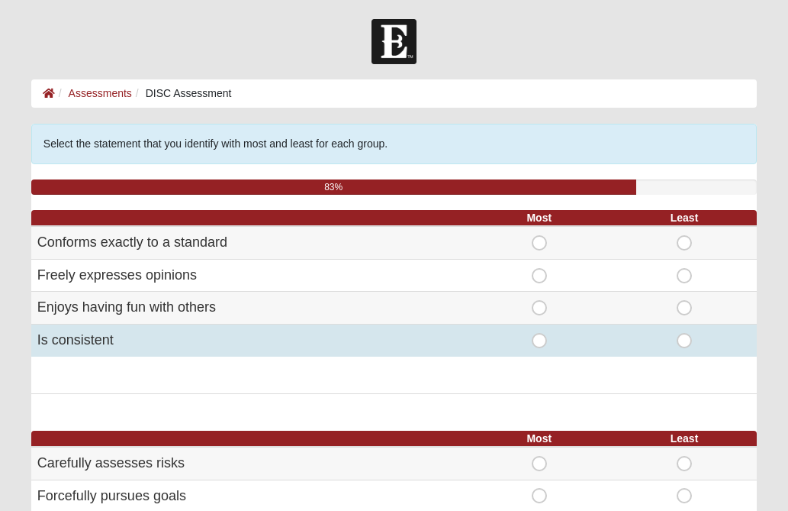
click at [540, 333] on span "Most" at bounding box center [540, 333] width 0 height 0
click at [540, 340] on input "Most" at bounding box center [545, 340] width 10 height 15
radio input "true"
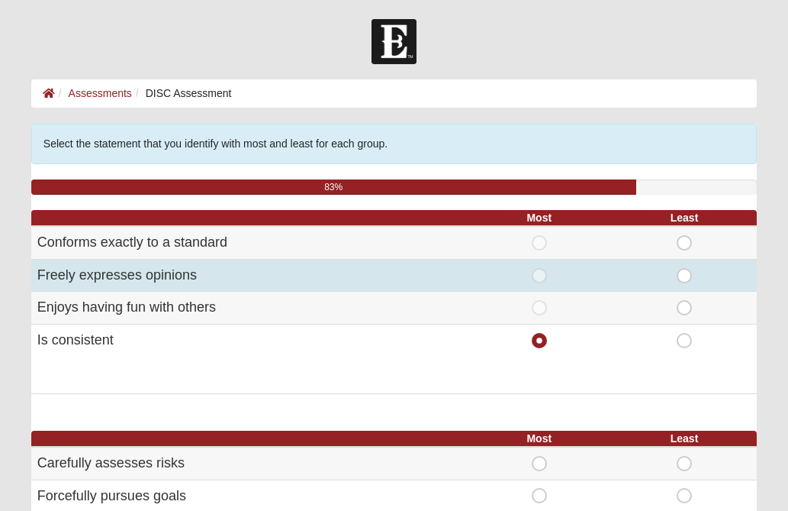
click at [685, 268] on span "Least" at bounding box center [685, 268] width 0 height 0
click at [688, 276] on input "Least" at bounding box center [690, 275] width 10 height 15
radio input "true"
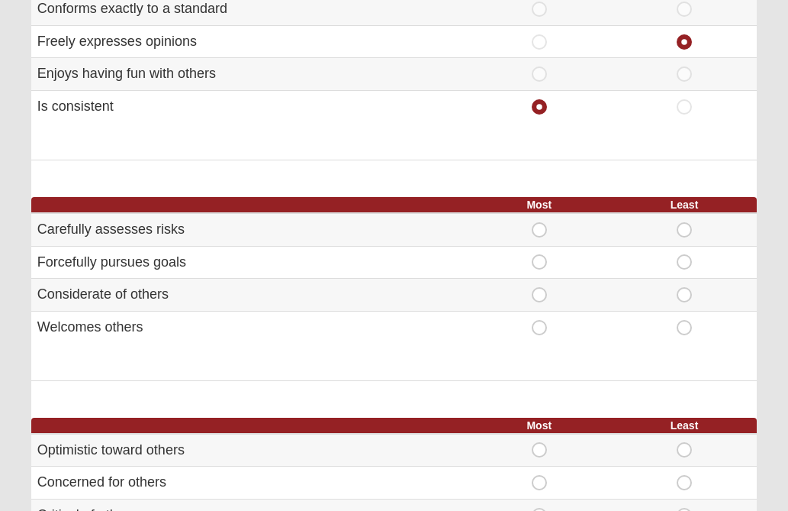
scroll to position [244, 0]
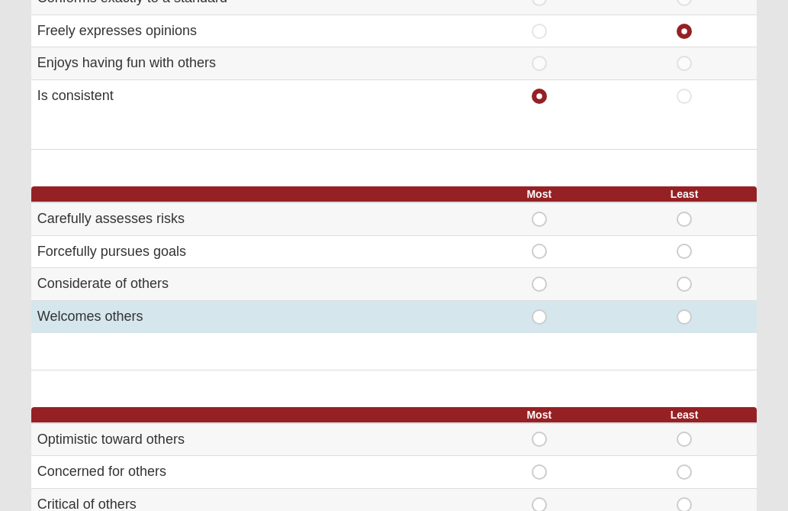
click at [540, 309] on span "Most" at bounding box center [540, 309] width 0 height 0
click at [540, 314] on input "Most" at bounding box center [545, 316] width 10 height 15
radio input "true"
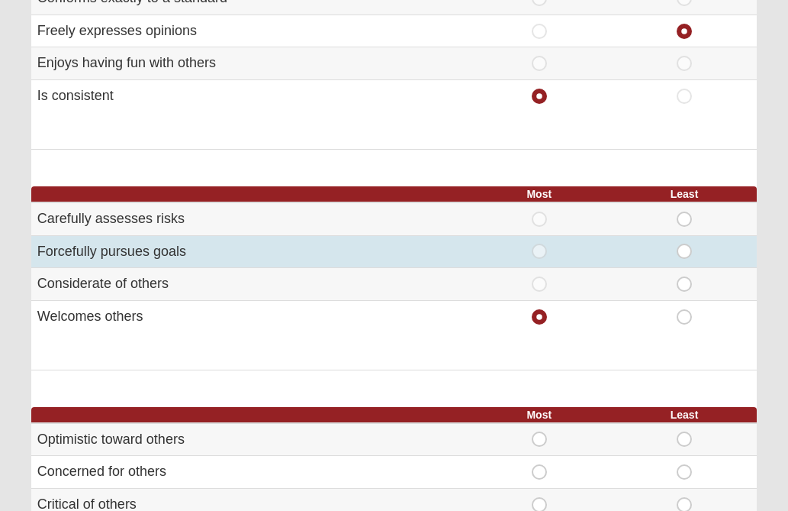
click at [685, 243] on span "Least" at bounding box center [685, 243] width 0 height 0
click at [685, 248] on input "Least" at bounding box center [690, 250] width 10 height 15
radio input "true"
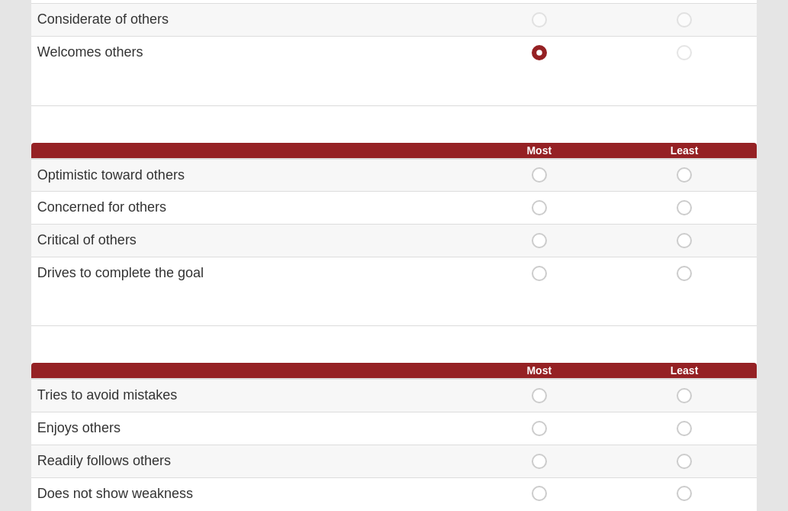
scroll to position [519, 0]
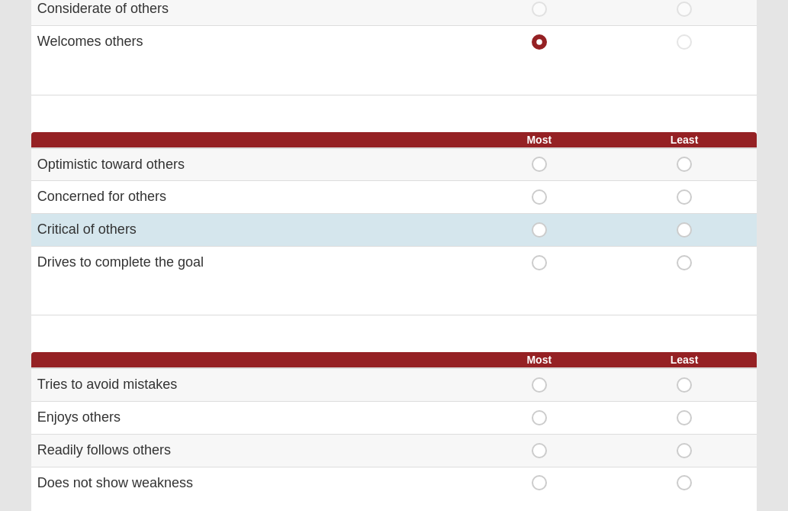
click at [685, 222] on span "Least" at bounding box center [685, 222] width 0 height 0
click at [686, 229] on input "Least" at bounding box center [690, 229] width 10 height 15
radio input "true"
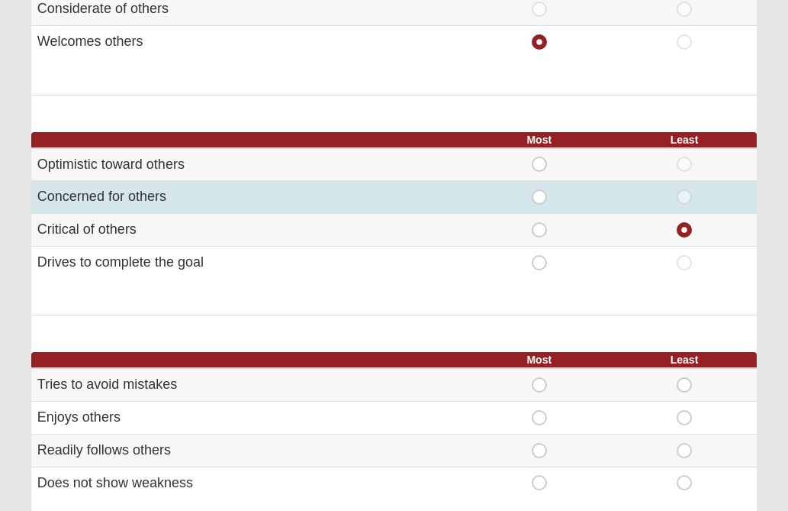
click at [540, 189] on span "Most" at bounding box center [540, 189] width 0 height 0
click at [540, 201] on input "Most" at bounding box center [545, 196] width 10 height 15
radio input "true"
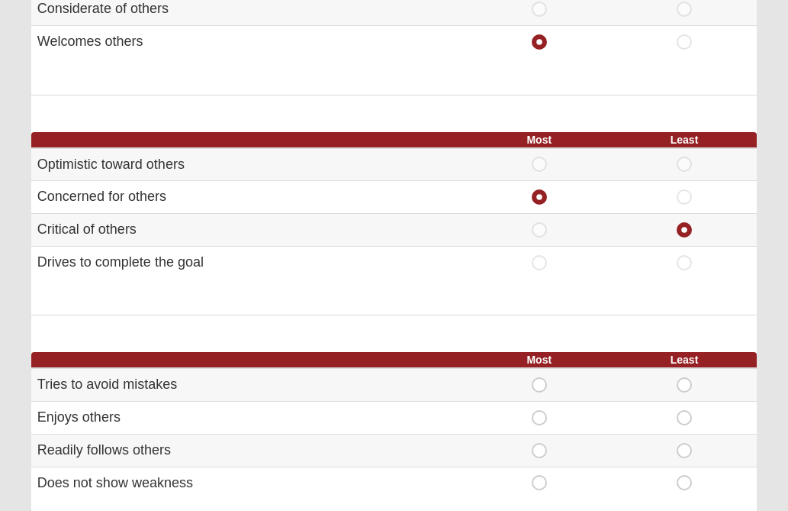
click at [774, 310] on form "Hello [PERSON_NAME] My Account Log Out DISC Assessment Assessments DISC Assessm…" at bounding box center [394, 269] width 788 height 1539
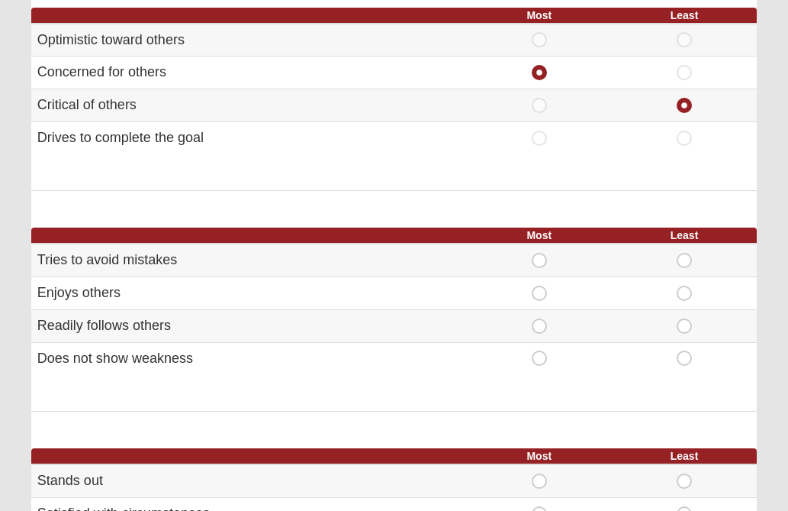
scroll to position [672, 0]
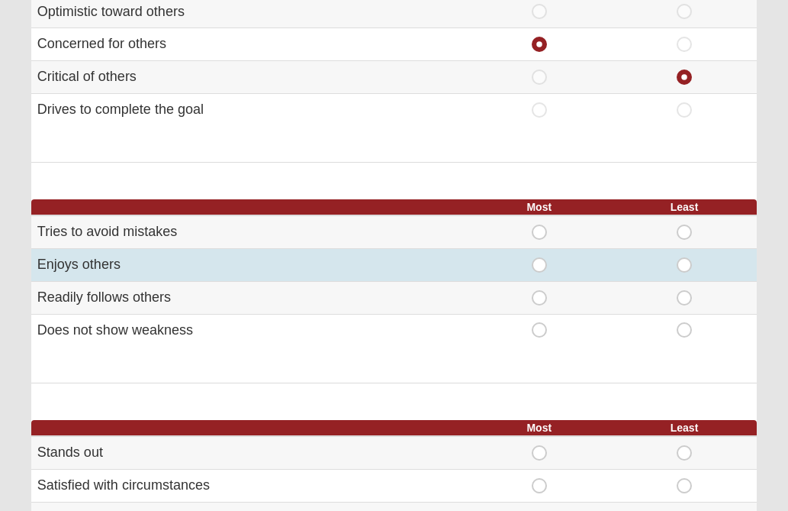
click at [540, 257] on span "Most" at bounding box center [540, 257] width 0 height 0
click at [542, 272] on input "Most" at bounding box center [545, 264] width 10 height 15
radio input "true"
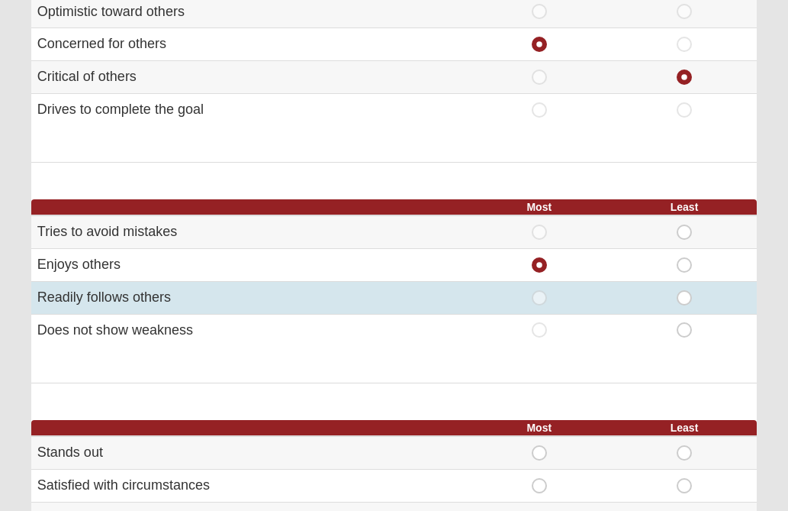
click at [685, 290] on span "Least" at bounding box center [685, 290] width 0 height 0
click at [687, 297] on input "Least" at bounding box center [690, 297] width 10 height 15
radio input "true"
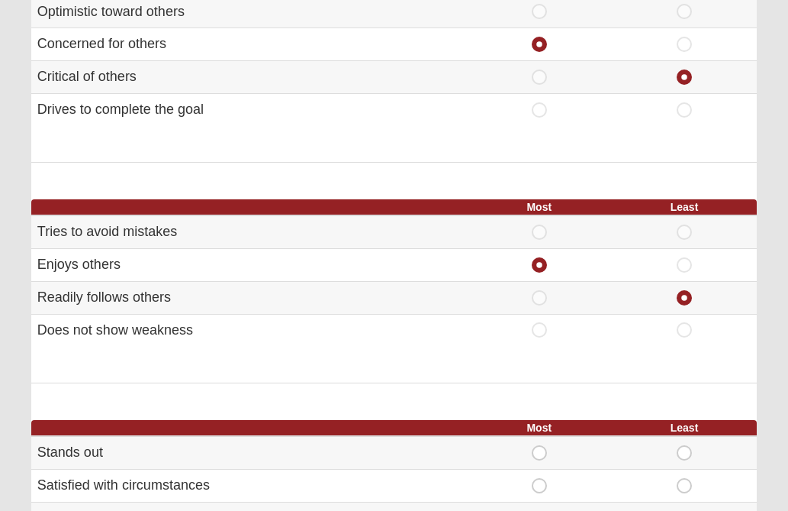
click at [763, 318] on div "DISC Assessment Select the statement that you identify with most and least for …" at bounding box center [394, 149] width 749 height 1394
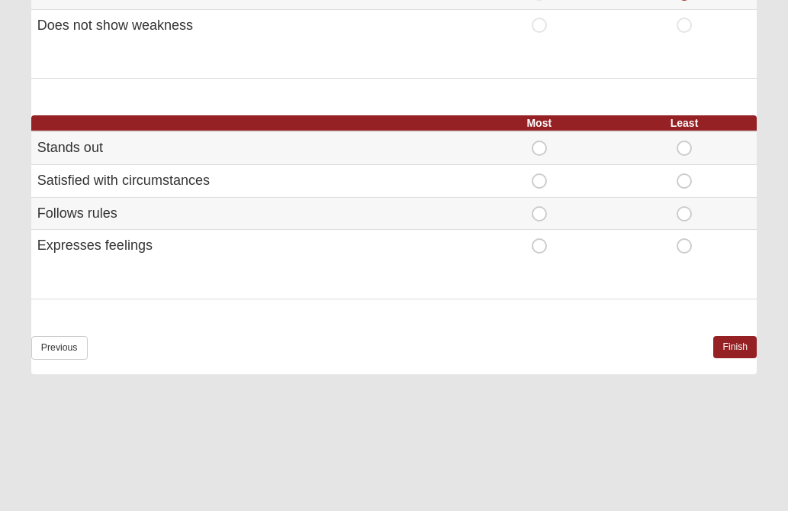
scroll to position [977, 0]
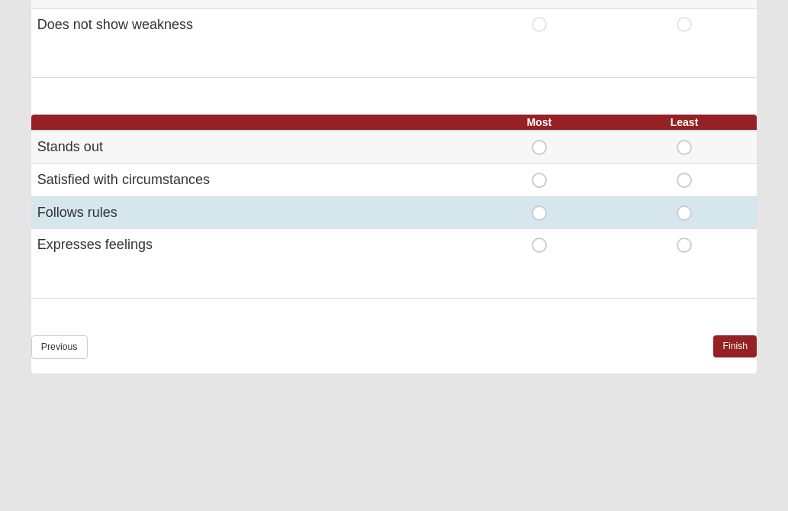
click at [540, 205] on span "Most" at bounding box center [540, 205] width 0 height 0
click at [540, 214] on input "Most" at bounding box center [545, 212] width 10 height 15
radio input "true"
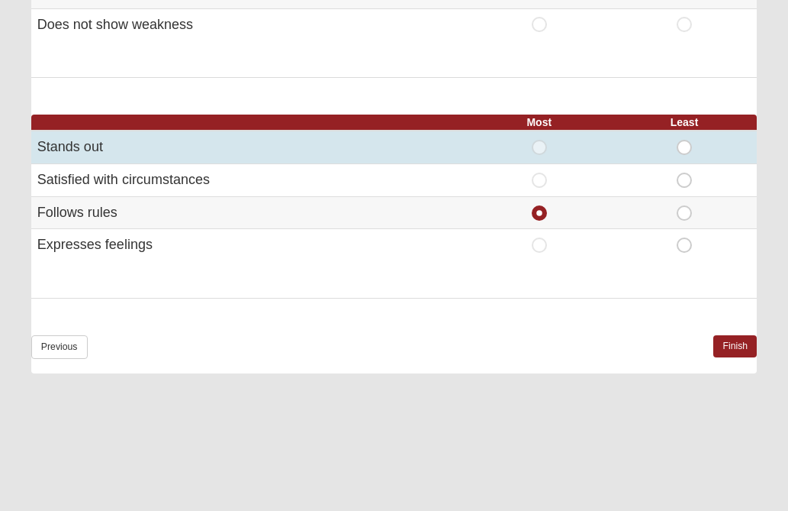
click at [685, 140] on span "Least" at bounding box center [685, 140] width 0 height 0
click at [685, 147] on input "Least" at bounding box center [690, 147] width 10 height 15
radio input "true"
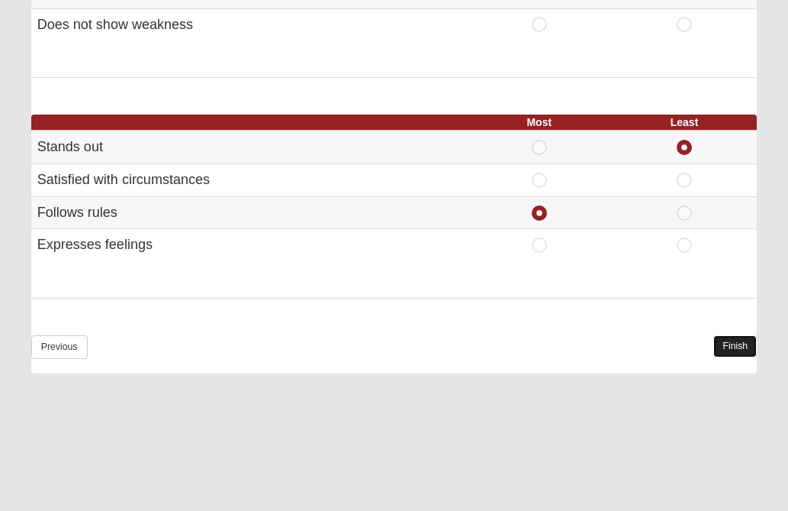
click at [728, 349] on link "Finish" at bounding box center [736, 346] width 44 height 22
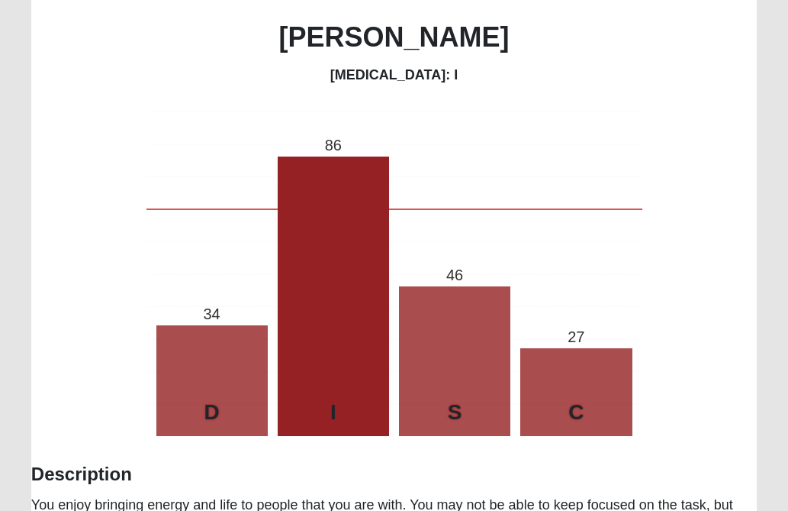
scroll to position [166, 0]
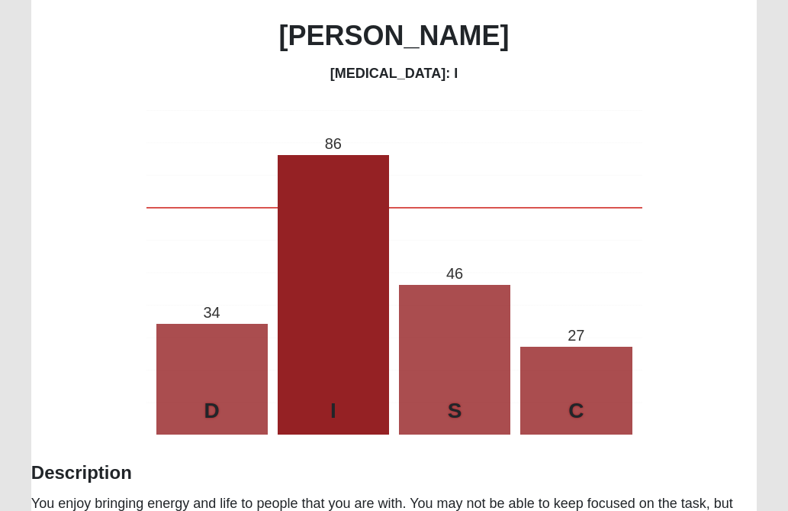
click at [730, 437] on div "Tip! Consider printing this page out for future reference. [PERSON_NAME] [MEDIC…" at bounding box center [394, 363] width 726 height 810
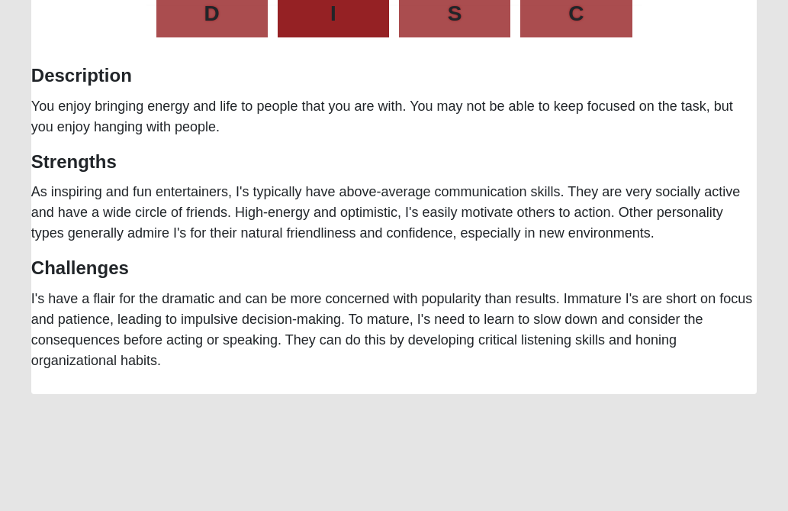
scroll to position [532, 0]
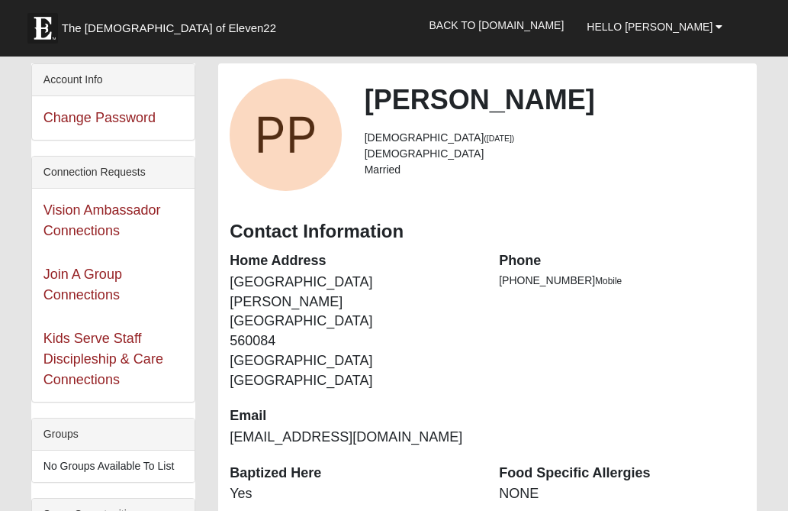
scroll to position [378, 0]
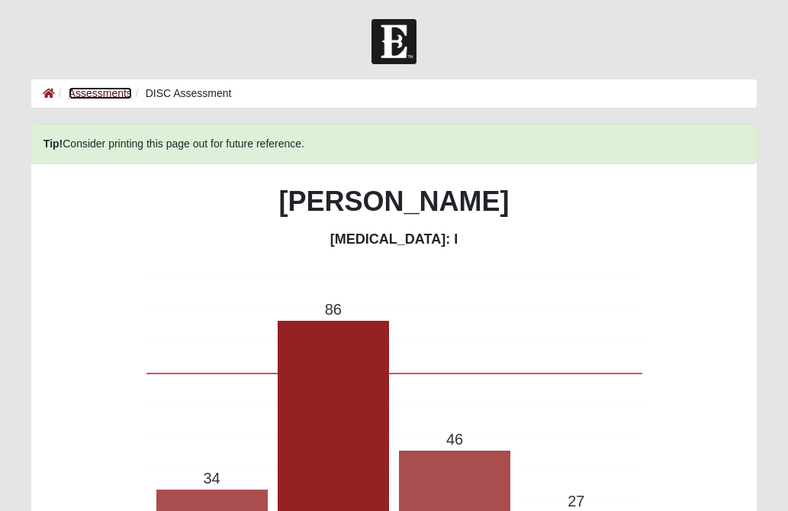
click at [96, 98] on link "Assessments" at bounding box center [100, 93] width 63 height 12
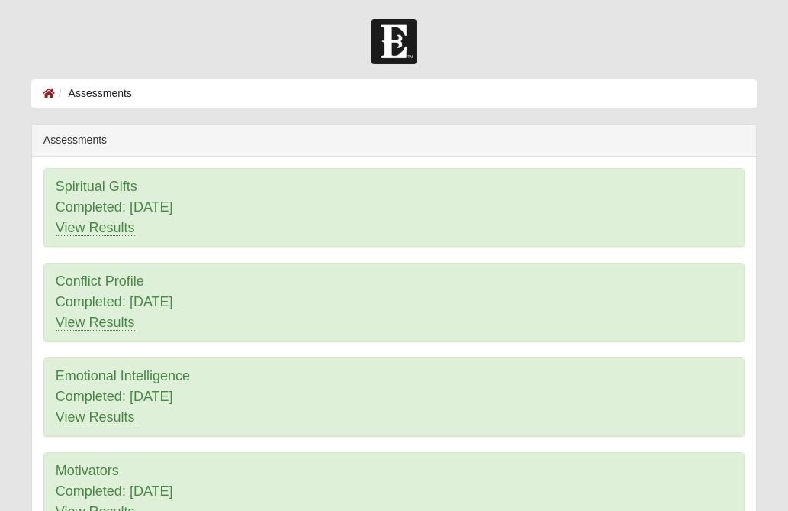
click at [28, 232] on div "Assessments Spiritual Gifts Completed: [DATE] View Results Conflict Profile Com…" at bounding box center [394, 444] width 749 height 640
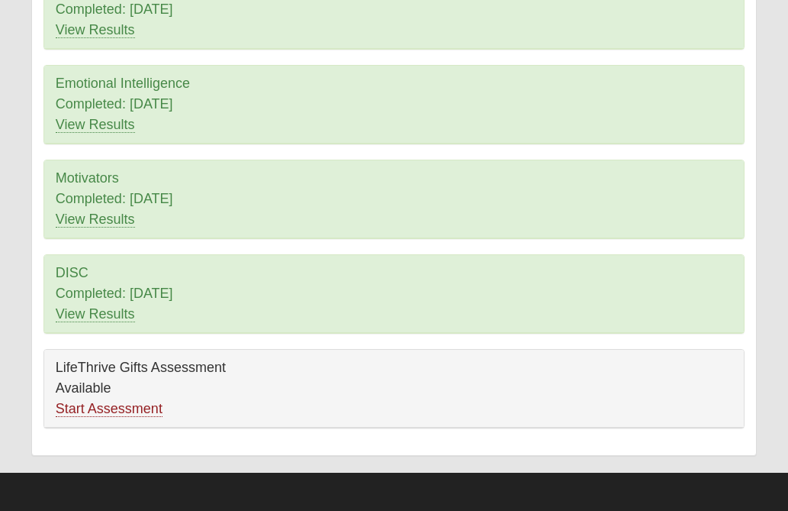
scroll to position [293, 0]
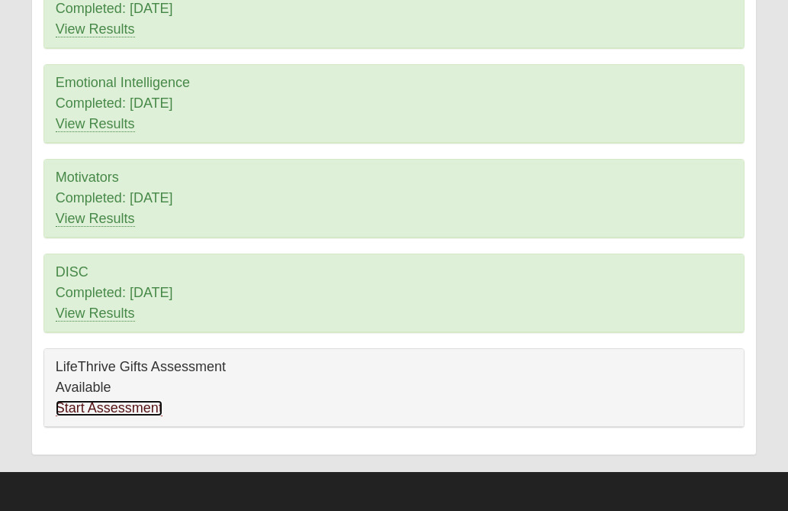
click at [133, 409] on link "Start Assessment" at bounding box center [109, 408] width 107 height 16
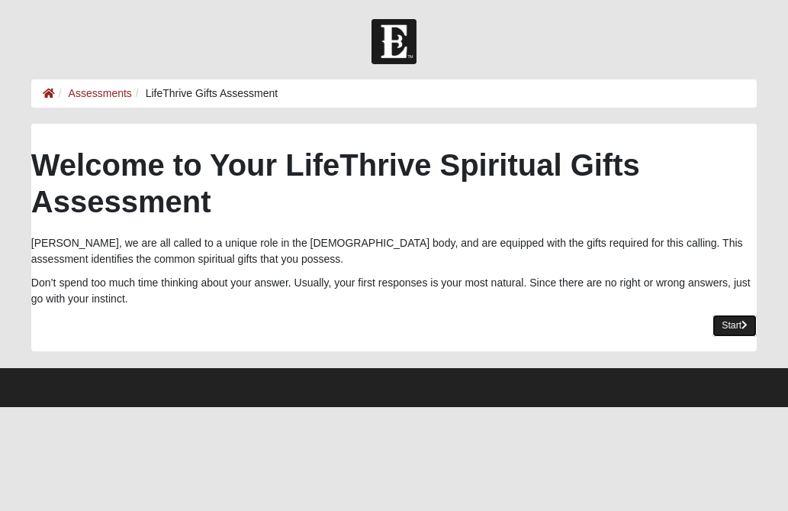
click at [727, 324] on link "Start" at bounding box center [735, 325] width 44 height 22
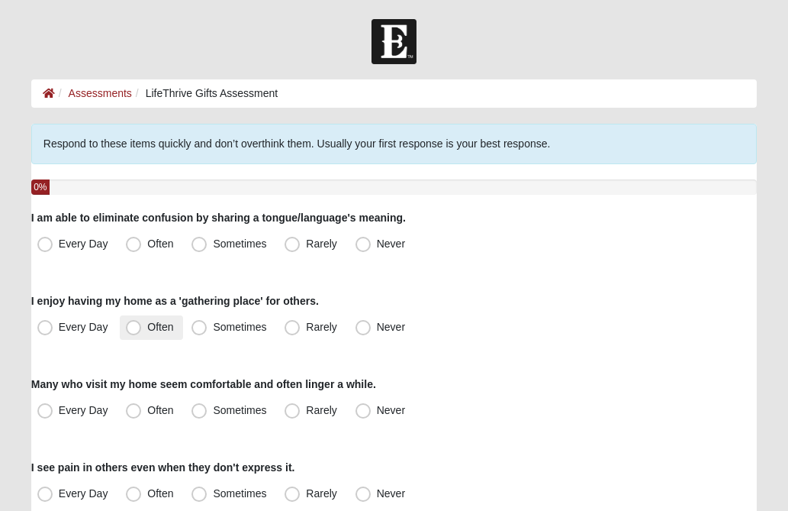
click at [147, 327] on span "Often" at bounding box center [160, 327] width 26 height 12
click at [133, 327] on input "Often" at bounding box center [137, 327] width 10 height 10
radio input "true"
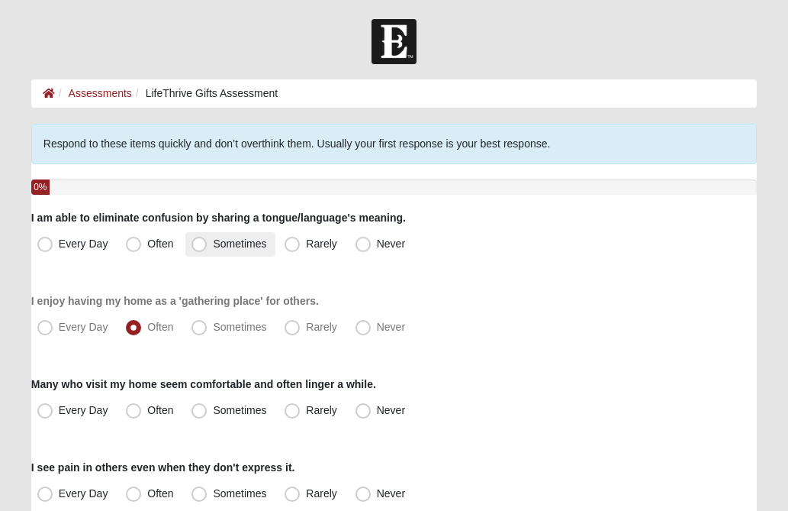
click at [213, 245] on span "Sometimes" at bounding box center [239, 243] width 53 height 12
click at [200, 245] on input "Sometimes" at bounding box center [203, 244] width 10 height 10
radio input "true"
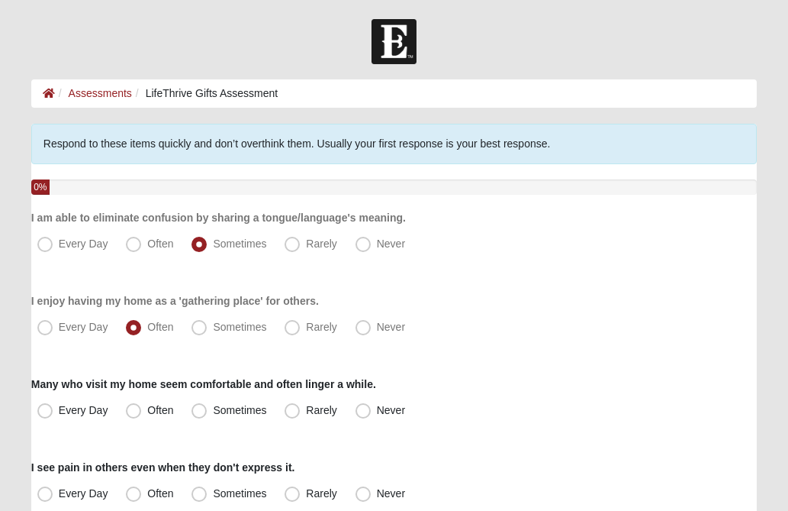
click at [524, 250] on div "Every Day Often Sometimes Rarely Never" at bounding box center [394, 244] width 726 height 24
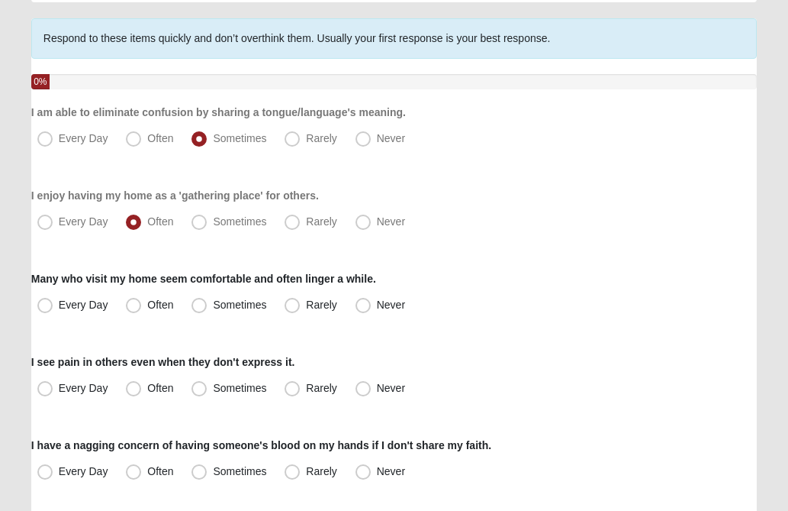
scroll to position [122, 0]
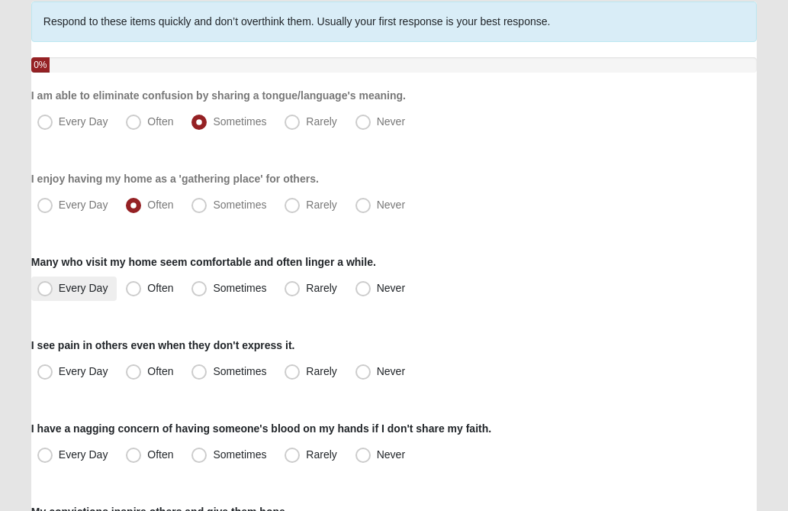
click at [59, 288] on span "Every Day" at bounding box center [84, 288] width 50 height 12
click at [46, 288] on input "Every Day" at bounding box center [49, 288] width 10 height 10
radio input "true"
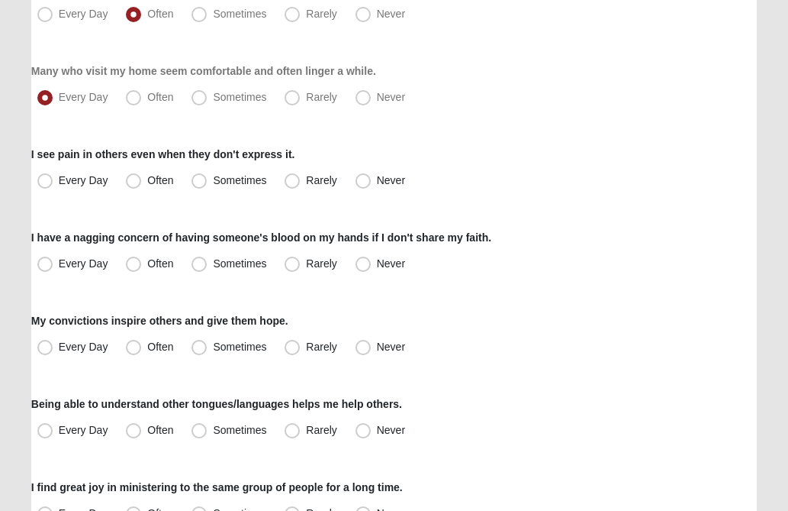
scroll to position [336, 0]
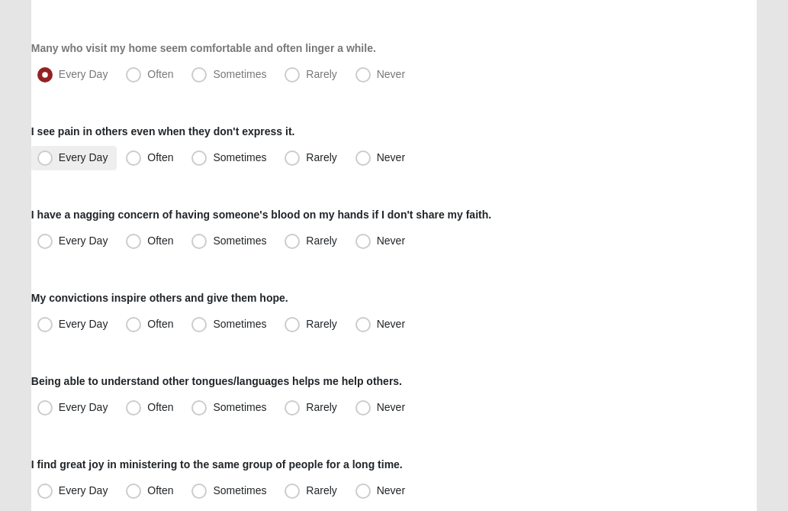
click at [59, 154] on span "Every Day" at bounding box center [84, 157] width 50 height 12
click at [48, 154] on input "Every Day" at bounding box center [49, 158] width 10 height 10
radio input "true"
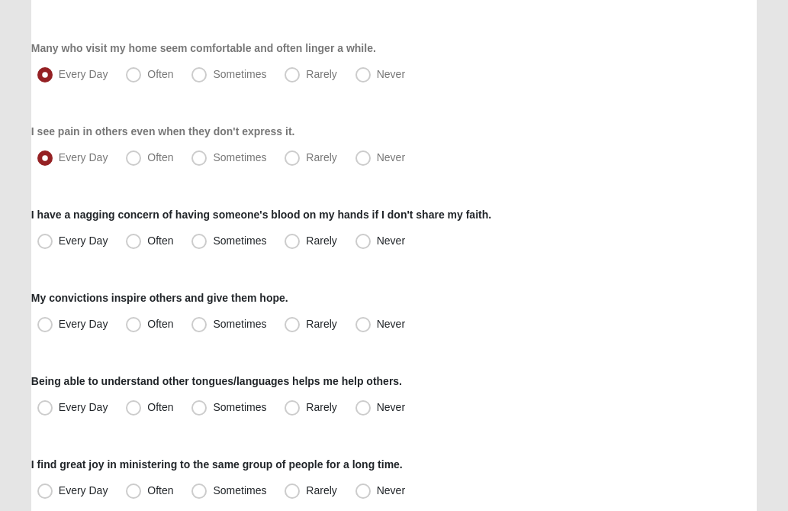
click at [599, 163] on div "Every Day Often Sometimes Rarely Never" at bounding box center [394, 158] width 726 height 24
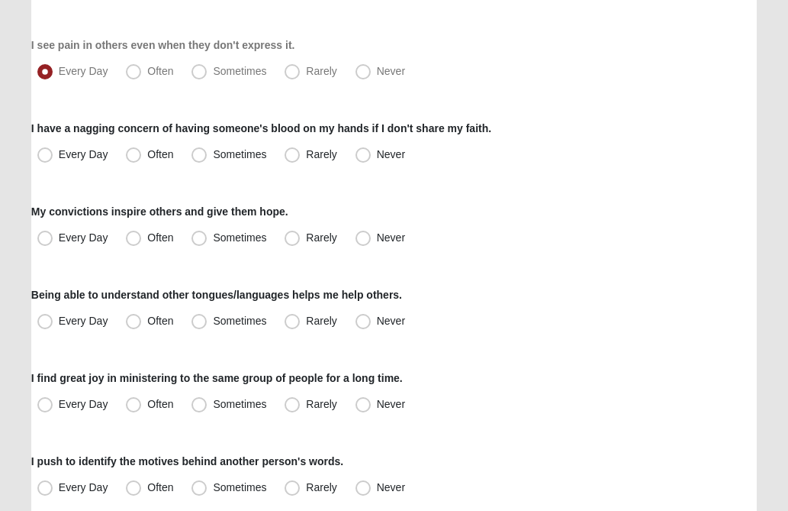
scroll to position [458, 0]
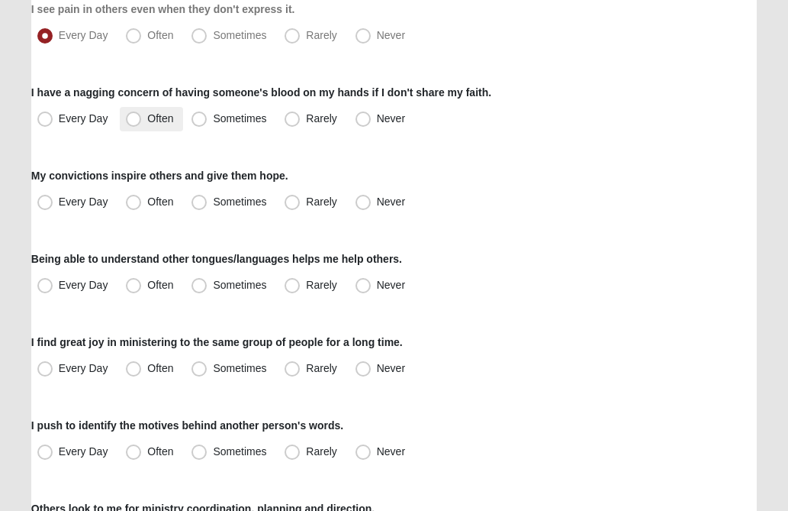
click at [147, 116] on span "Often" at bounding box center [160, 118] width 26 height 12
click at [134, 116] on input "Often" at bounding box center [137, 119] width 10 height 10
radio input "true"
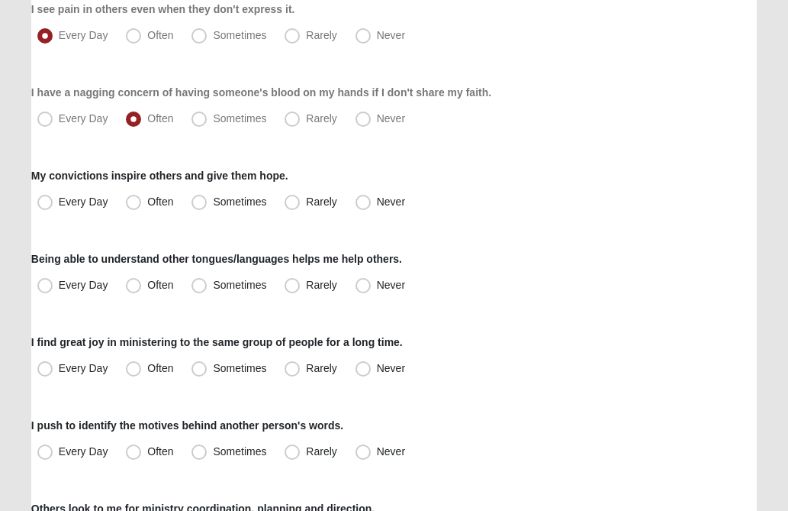
click at [532, 130] on div "Every Day Often Sometimes Rarely Never" at bounding box center [394, 119] width 726 height 24
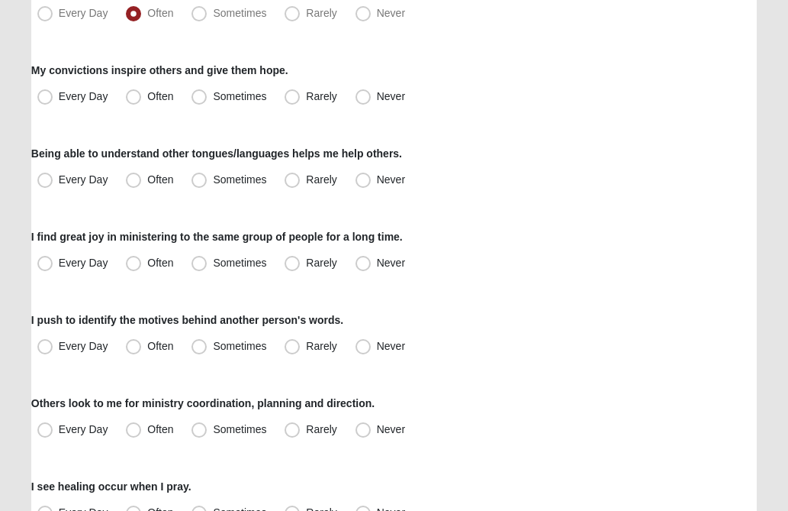
scroll to position [611, 0]
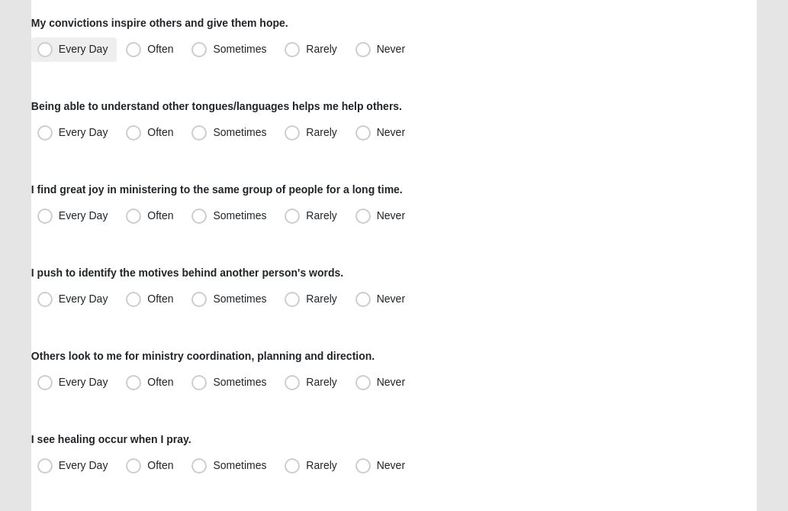
click at [59, 46] on span "Every Day" at bounding box center [84, 49] width 50 height 12
click at [46, 46] on input "Every Day" at bounding box center [49, 49] width 10 height 10
radio input "true"
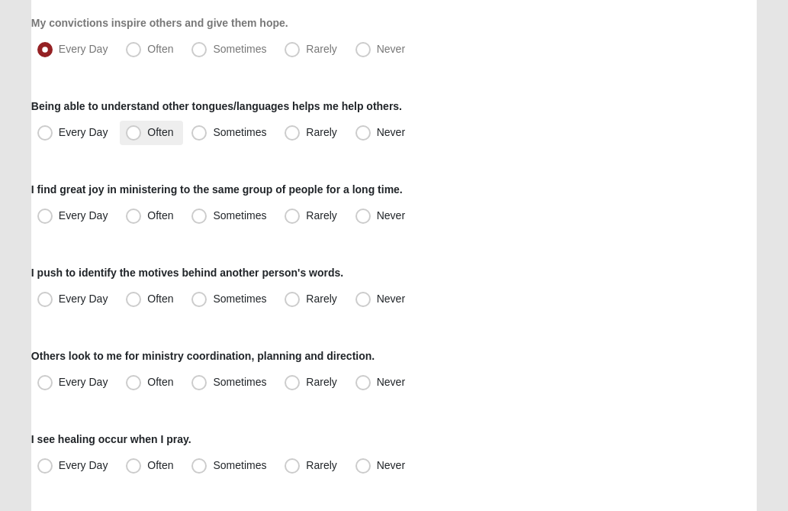
click at [147, 134] on span "Often" at bounding box center [160, 132] width 26 height 12
click at [134, 134] on input "Often" at bounding box center [137, 132] width 10 height 10
radio input "true"
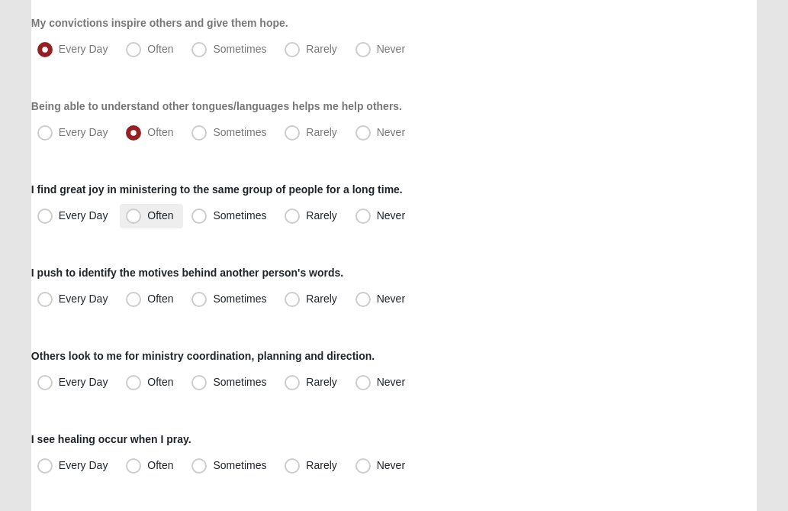
click at [147, 213] on span "Often" at bounding box center [160, 215] width 26 height 12
click at [132, 213] on input "Often" at bounding box center [137, 216] width 10 height 10
radio input "true"
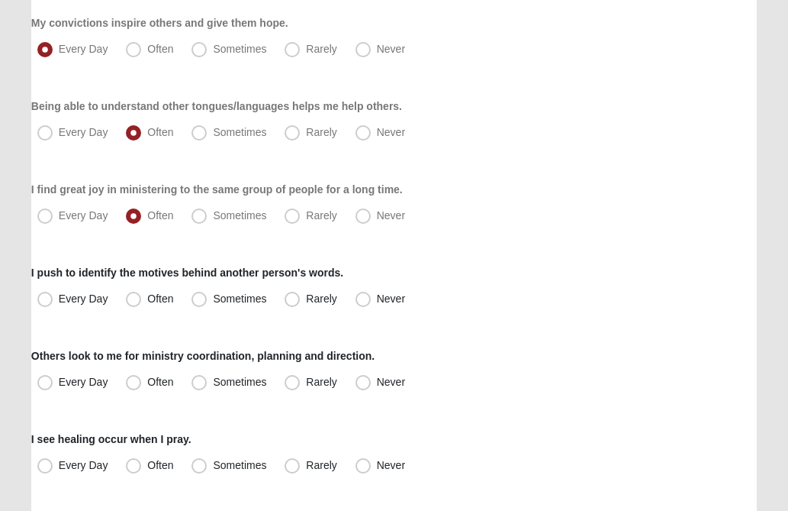
click at [458, 247] on div "Respond to these items quickly and don’t overthink them. Usually your first res…" at bounding box center [394, 245] width 726 height 1464
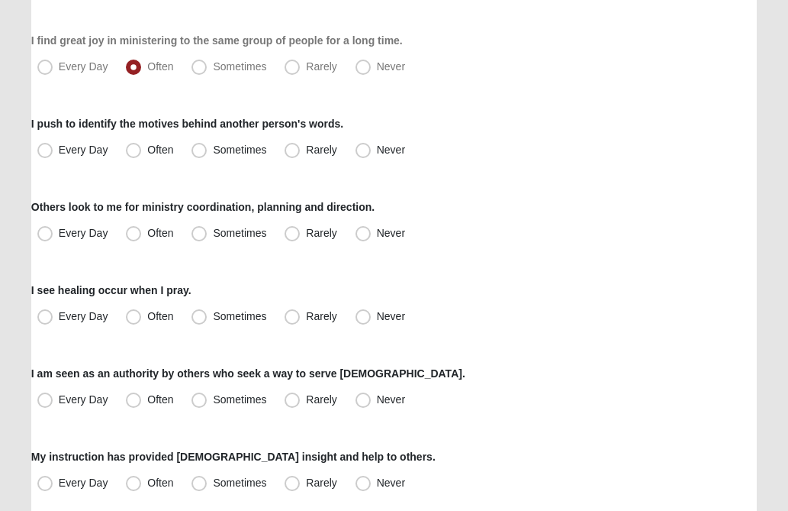
scroll to position [763, 0]
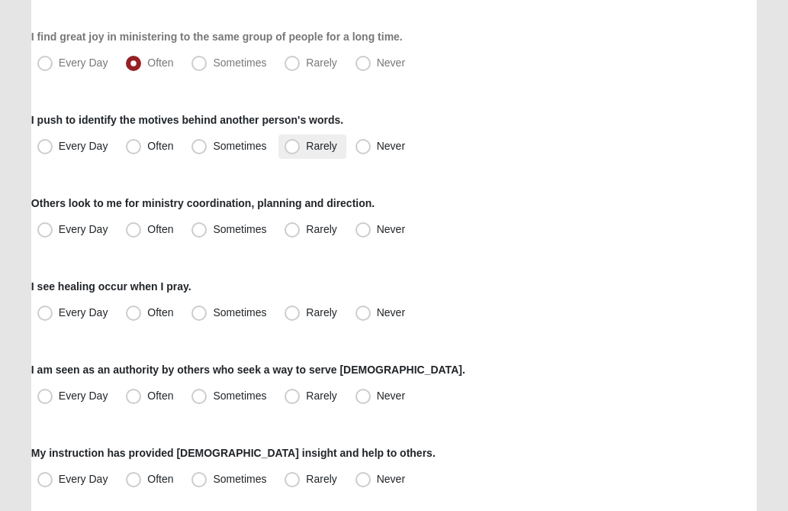
click at [306, 151] on span "Rarely" at bounding box center [321, 146] width 31 height 12
click at [295, 151] on input "Rarely" at bounding box center [296, 146] width 10 height 10
radio input "true"
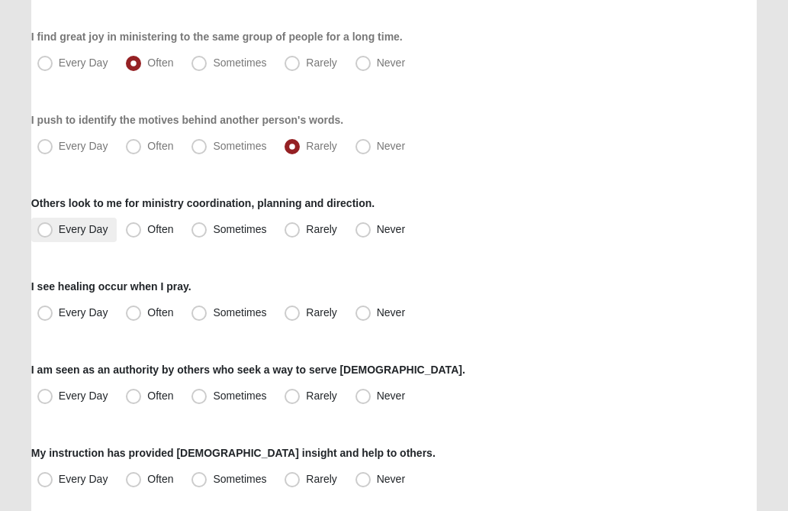
click at [59, 232] on span "Every Day" at bounding box center [84, 229] width 50 height 12
click at [47, 232] on input "Every Day" at bounding box center [49, 229] width 10 height 10
radio input "true"
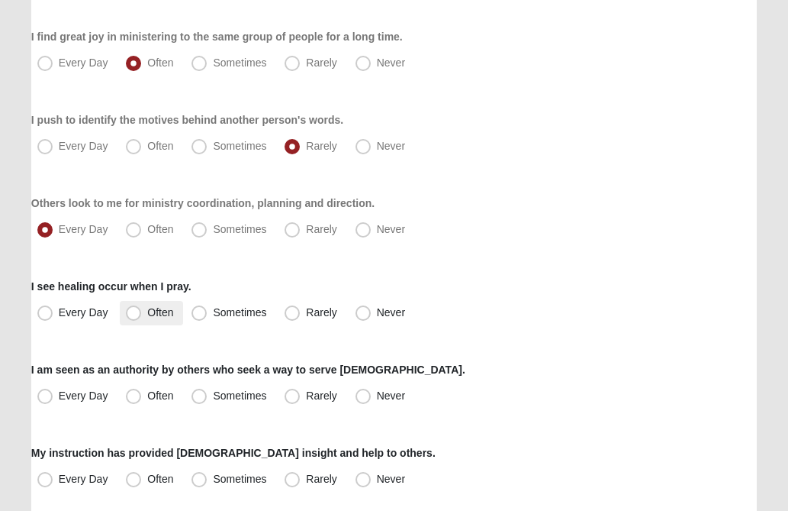
click at [147, 309] on span "Often" at bounding box center [160, 312] width 26 height 12
click at [136, 309] on input "Often" at bounding box center [137, 313] width 10 height 10
radio input "true"
click at [556, 278] on div "Respond to these items quickly and don’t overthink them. Usually your first res…" at bounding box center [394, 92] width 726 height 1464
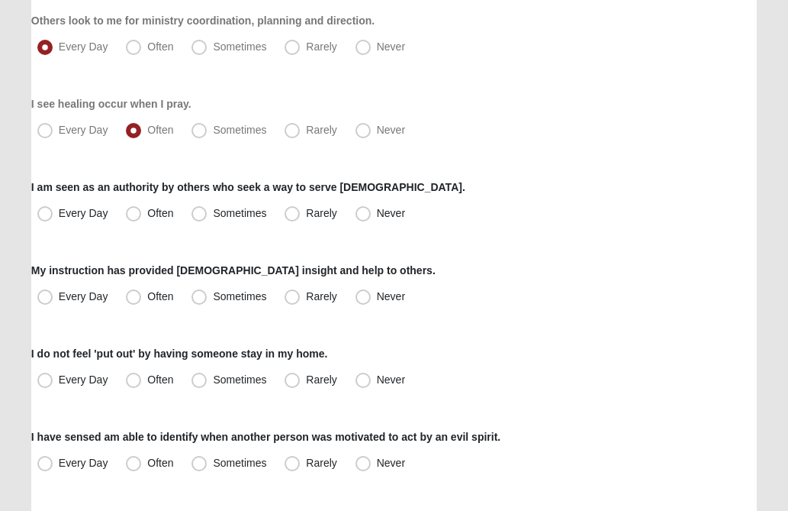
scroll to position [946, 0]
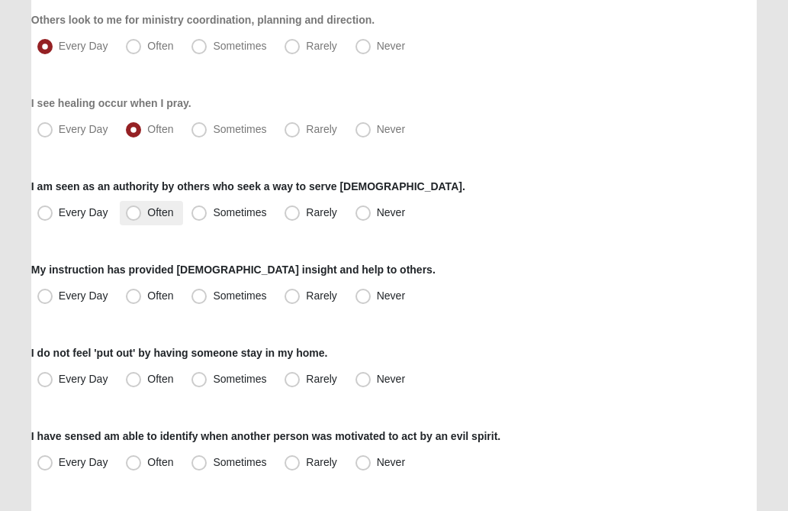
click at [147, 211] on span "Often" at bounding box center [160, 212] width 26 height 12
click at [137, 211] on input "Often" at bounding box center [137, 213] width 10 height 10
radio input "true"
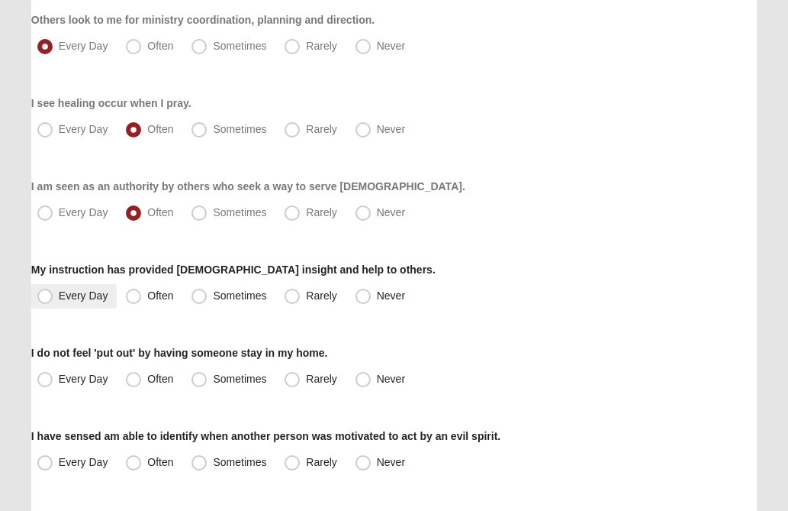
click at [59, 298] on span "Every Day" at bounding box center [84, 295] width 50 height 12
click at [47, 298] on input "Every Day" at bounding box center [49, 296] width 10 height 10
radio input "true"
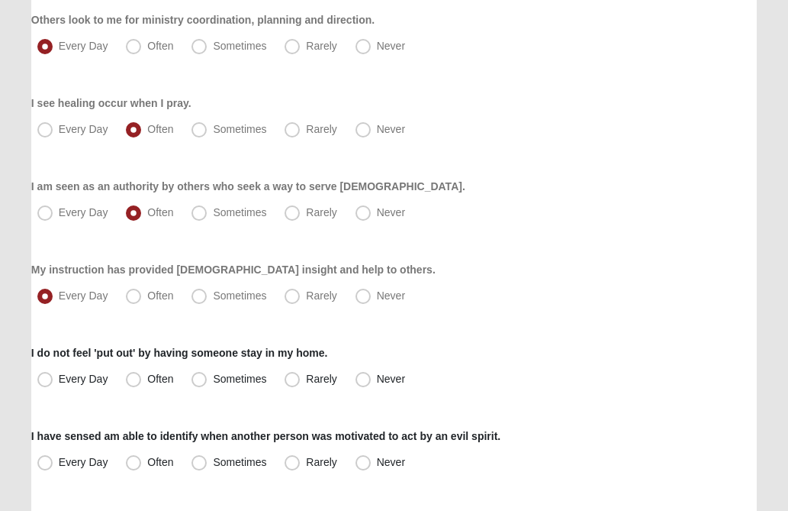
click at [582, 274] on div "My instruction has provided [DEMOGRAPHIC_DATA] insight and help to others. Ever…" at bounding box center [394, 285] width 726 height 47
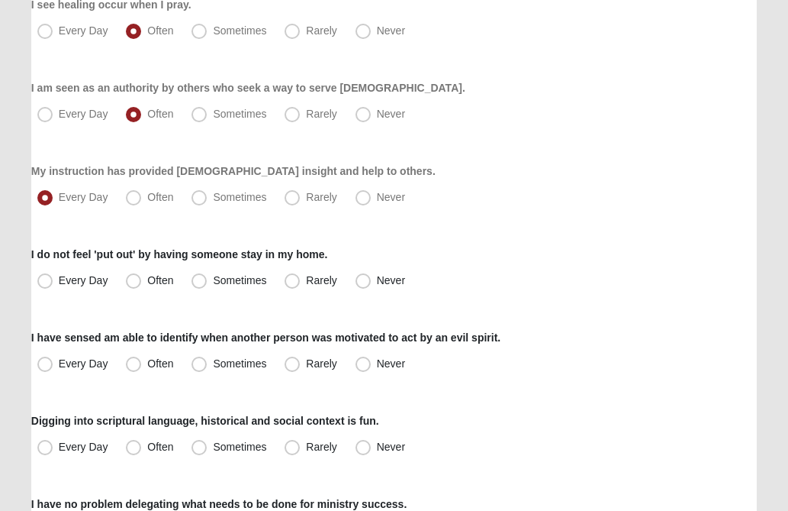
scroll to position [1099, 0]
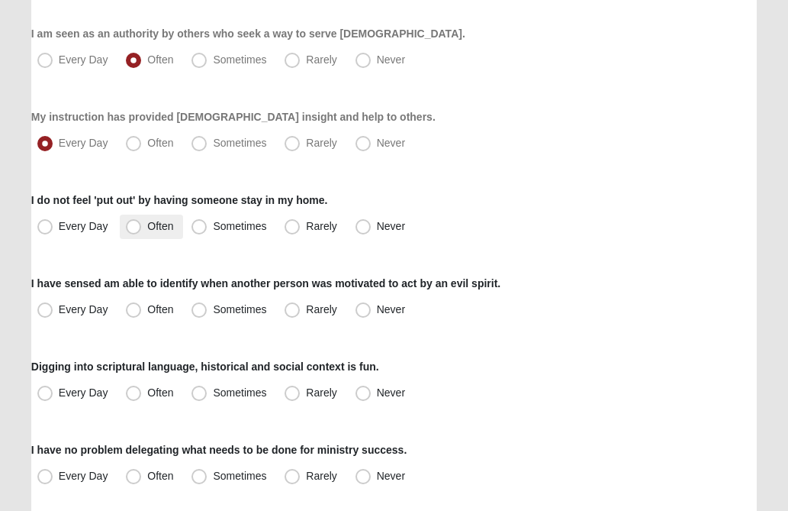
click at [147, 226] on span "Often" at bounding box center [160, 226] width 26 height 12
click at [134, 226] on input "Often" at bounding box center [137, 226] width 10 height 10
radio input "true"
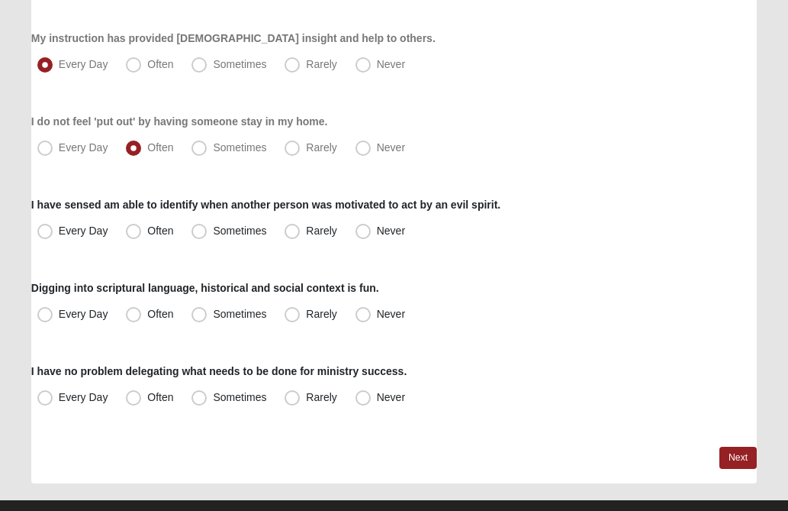
scroll to position [1191, 0]
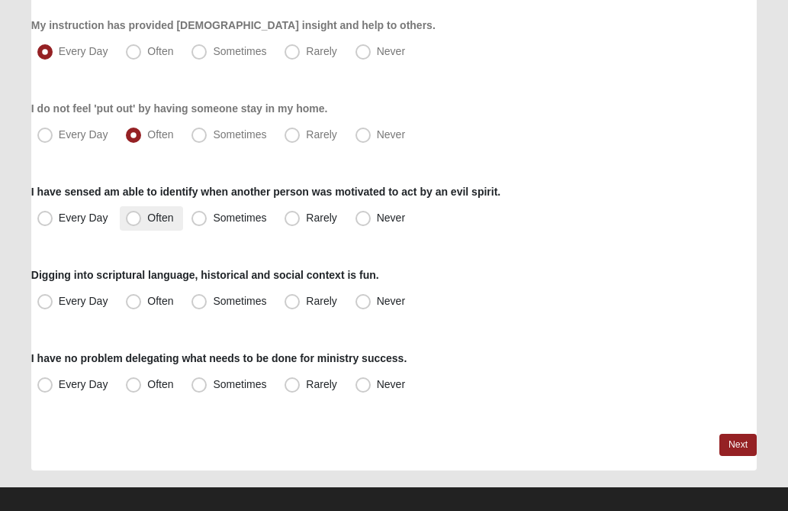
click at [147, 218] on span "Often" at bounding box center [160, 217] width 26 height 12
click at [137, 218] on input "Often" at bounding box center [137, 218] width 10 height 10
radio input "true"
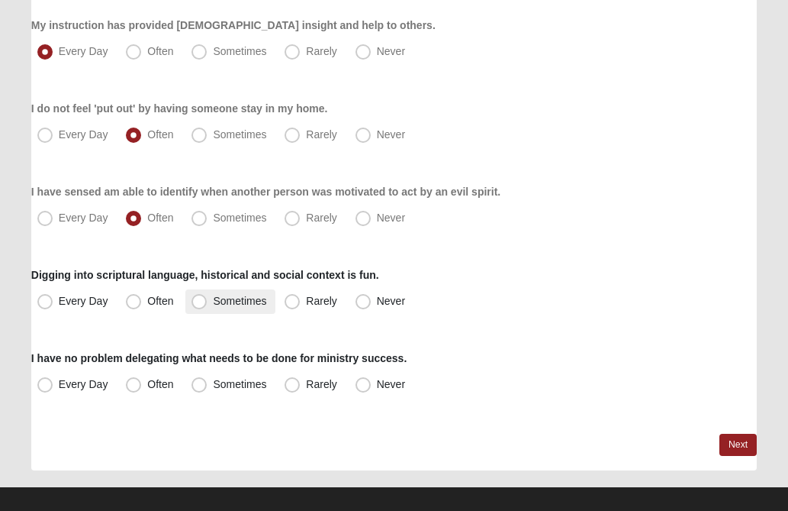
click at [213, 298] on span "Sometimes" at bounding box center [239, 301] width 53 height 12
click at [201, 298] on input "Sometimes" at bounding box center [203, 301] width 10 height 10
radio input "true"
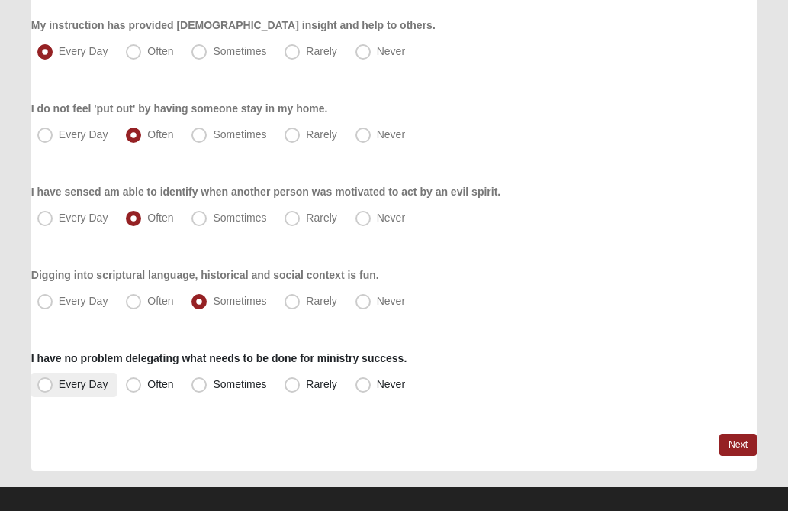
click at [59, 382] on span "Every Day" at bounding box center [84, 384] width 50 height 12
click at [50, 382] on input "Every Day" at bounding box center [49, 384] width 10 height 10
radio input "true"
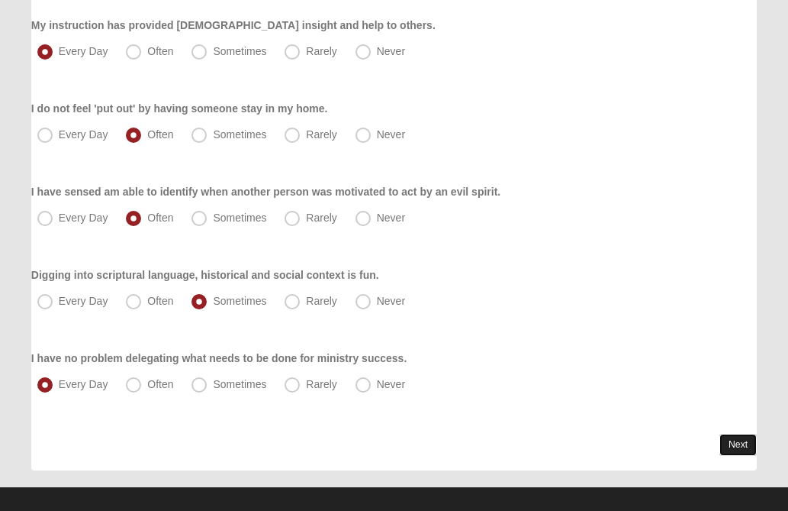
click at [733, 443] on link "Next" at bounding box center [738, 445] width 37 height 22
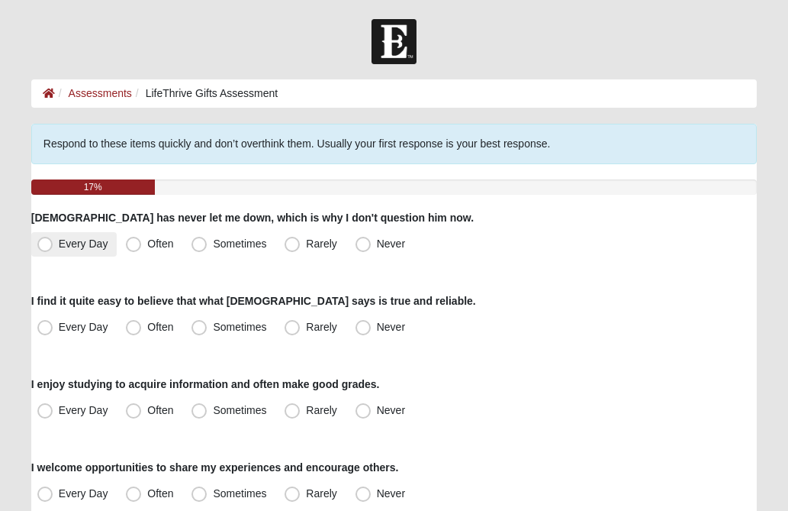
click at [59, 241] on span "Every Day" at bounding box center [84, 243] width 50 height 12
click at [46, 241] on input "Every Day" at bounding box center [49, 244] width 10 height 10
radio input "true"
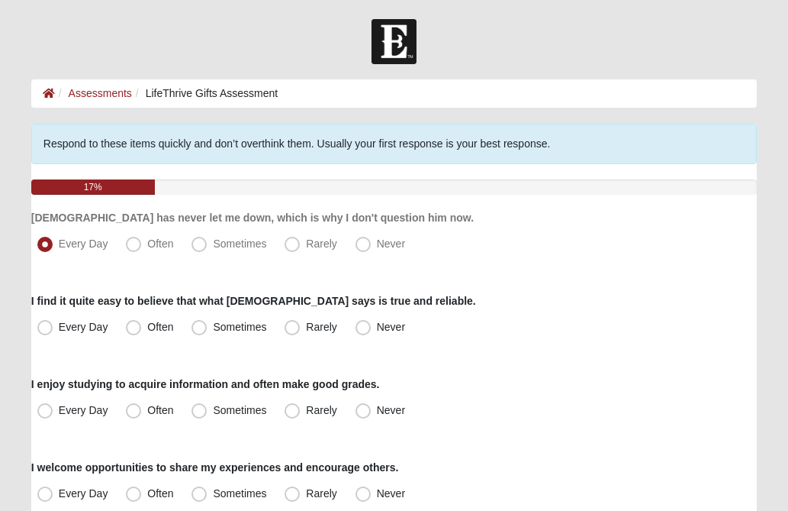
click at [503, 237] on div "Every Day Often Sometimes Rarely Never" at bounding box center [394, 244] width 726 height 24
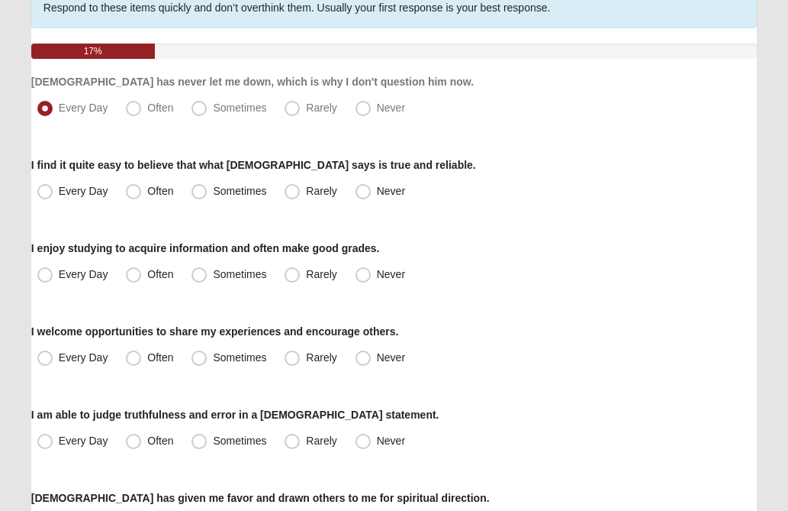
scroll to position [153, 0]
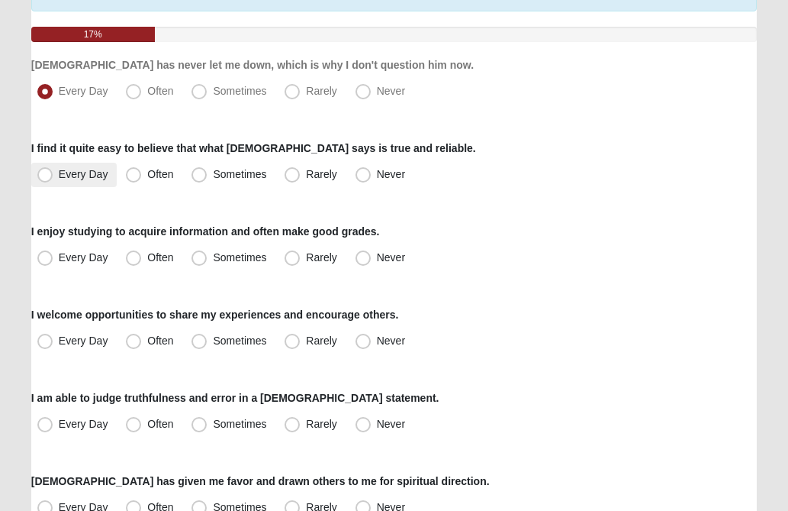
click at [59, 173] on span "Every Day" at bounding box center [84, 174] width 50 height 12
click at [44, 173] on input "Every Day" at bounding box center [49, 174] width 10 height 10
radio input "true"
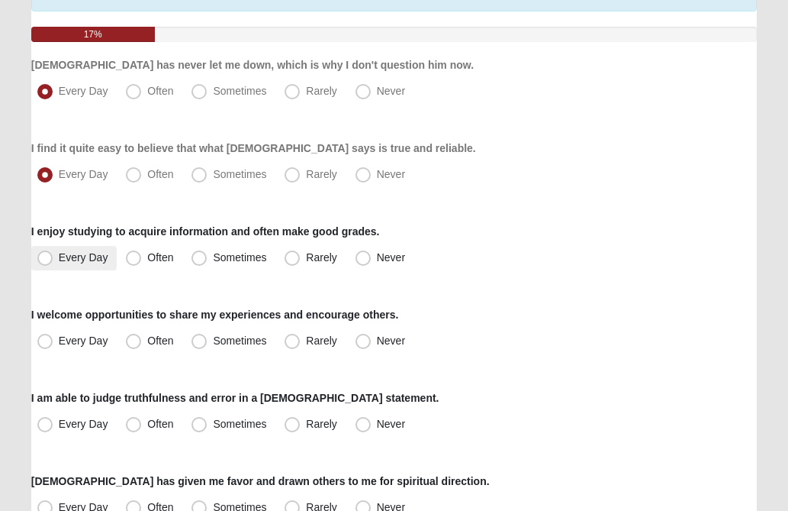
click at [59, 262] on span "Every Day" at bounding box center [84, 257] width 50 height 12
click at [44, 262] on input "Every Day" at bounding box center [49, 258] width 10 height 10
radio input "true"
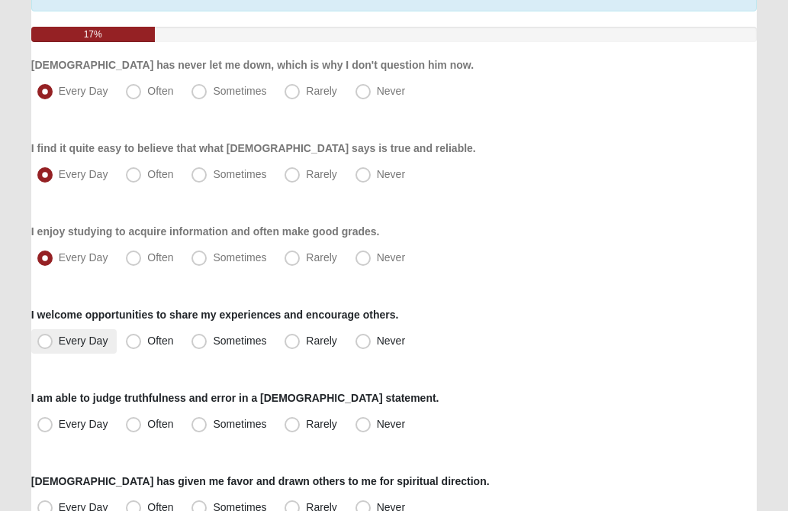
click at [59, 340] on span "Every Day" at bounding box center [84, 340] width 50 height 12
click at [48, 340] on input "Every Day" at bounding box center [49, 341] width 10 height 10
radio input "true"
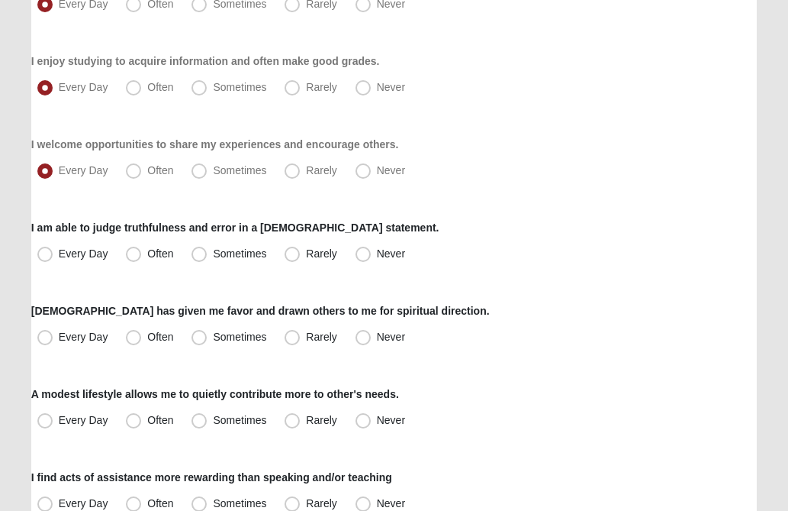
scroll to position [336, 0]
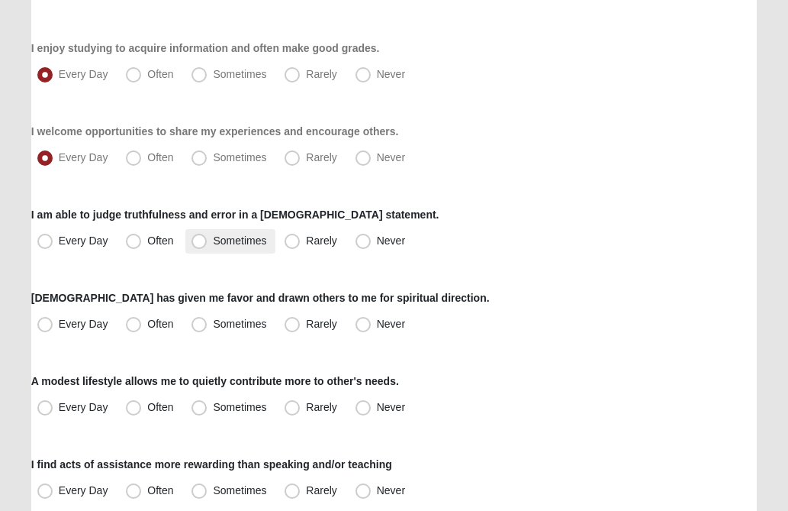
click at [213, 238] on span "Sometimes" at bounding box center [239, 240] width 53 height 12
click at [205, 238] on input "Sometimes" at bounding box center [203, 241] width 10 height 10
radio input "true"
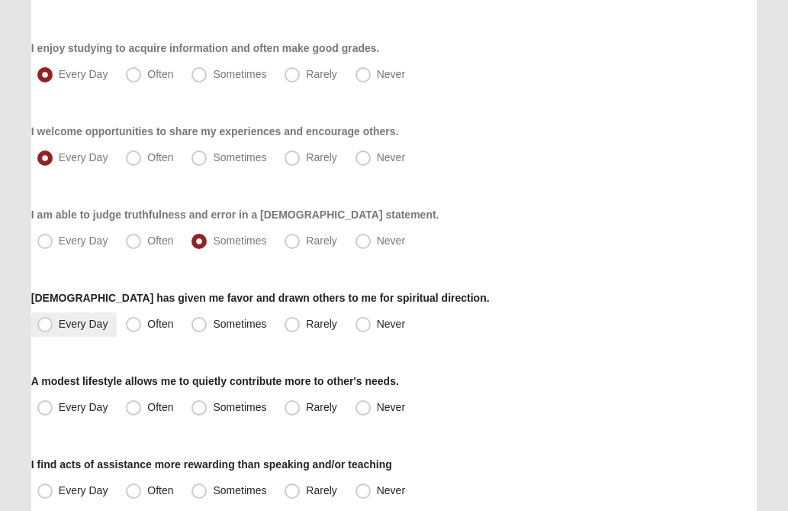
click at [59, 326] on span "Every Day" at bounding box center [84, 324] width 50 height 12
click at [44, 326] on input "Every Day" at bounding box center [49, 324] width 10 height 10
radio input "true"
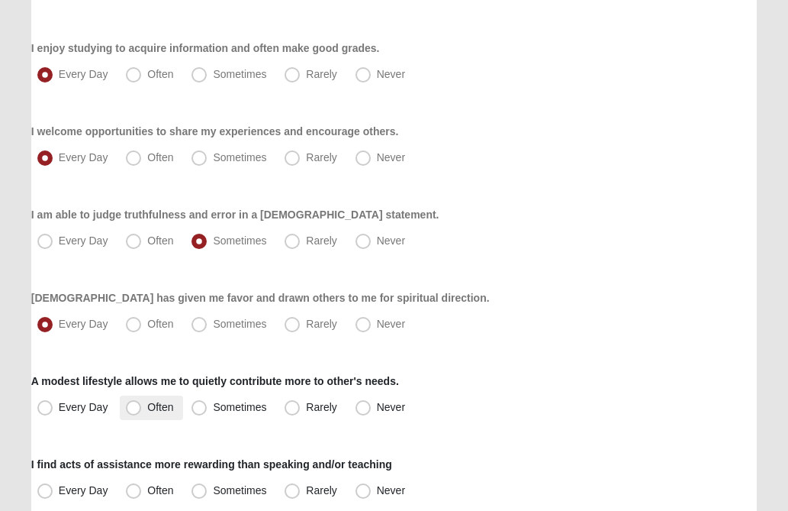
click at [147, 403] on span "Often" at bounding box center [160, 407] width 26 height 12
click at [134, 403] on input "Often" at bounding box center [137, 407] width 10 height 10
radio input "true"
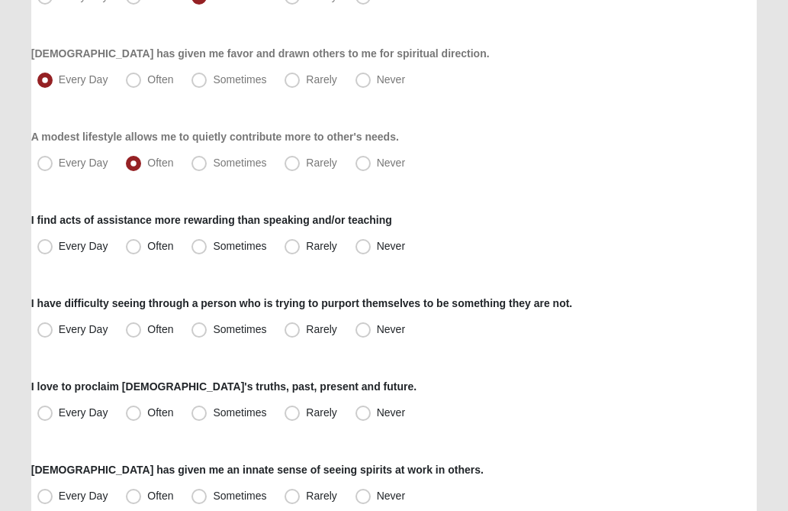
scroll to position [611, 0]
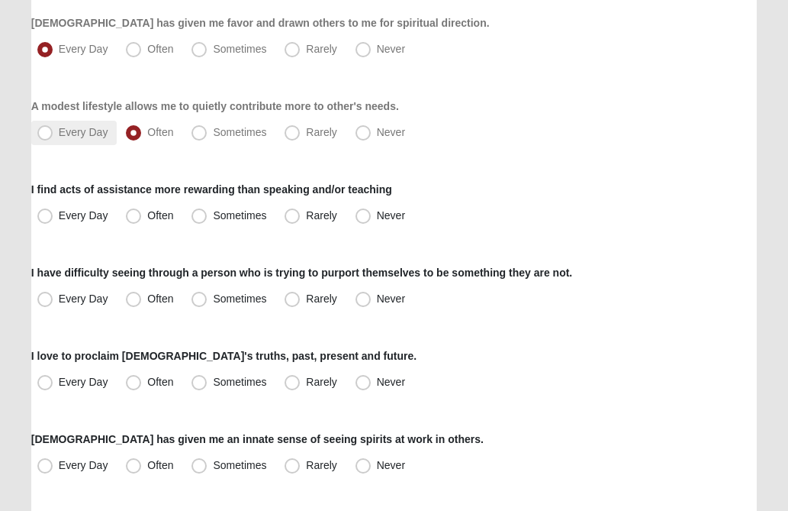
click at [59, 137] on span "Every Day" at bounding box center [84, 132] width 50 height 12
click at [47, 137] on input "Every Day" at bounding box center [49, 132] width 10 height 10
radio input "true"
click at [147, 216] on span "Often" at bounding box center [160, 215] width 26 height 12
click at [134, 216] on input "Often" at bounding box center [137, 216] width 10 height 10
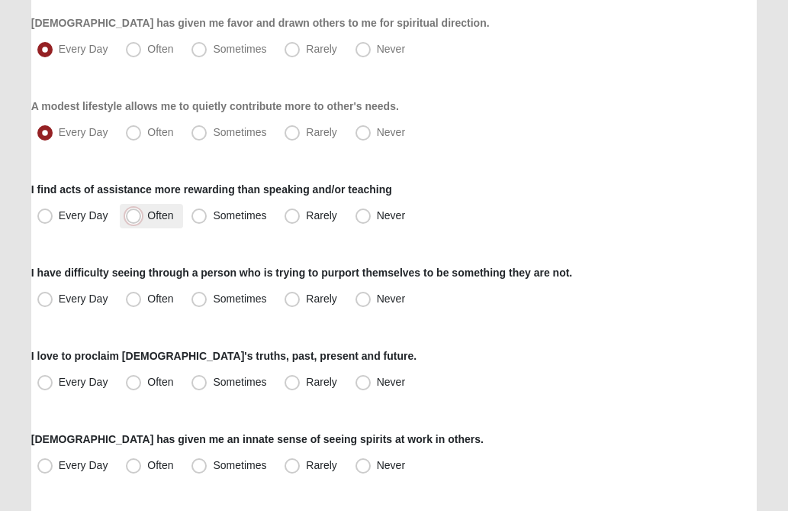
radio input "true"
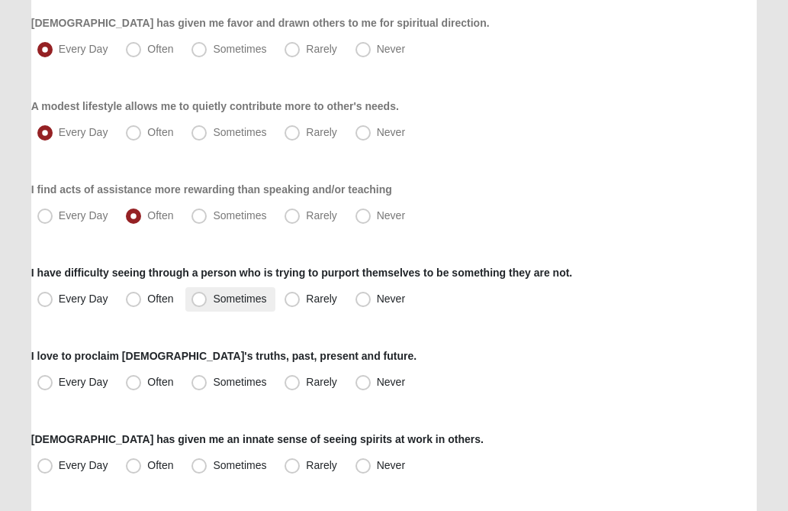
click at [213, 296] on span "Sometimes" at bounding box center [239, 298] width 53 height 12
click at [198, 296] on input "Sometimes" at bounding box center [203, 299] width 10 height 10
radio input "true"
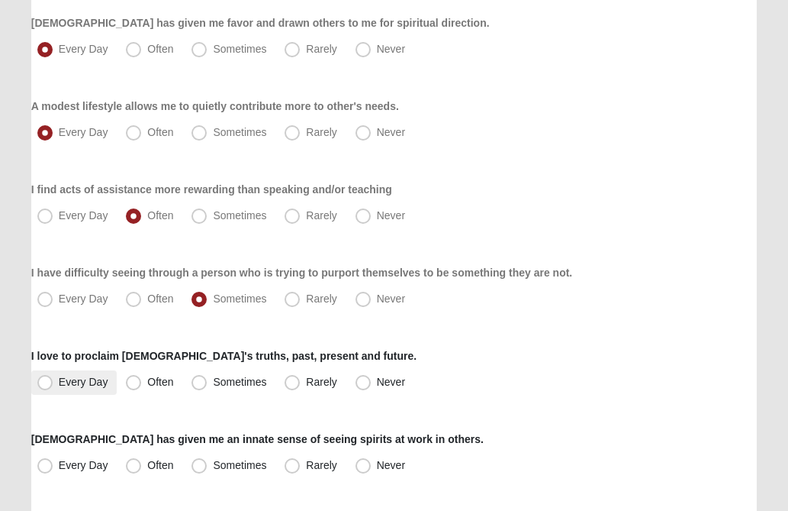
click at [59, 379] on span "Every Day" at bounding box center [84, 382] width 50 height 12
click at [48, 379] on input "Every Day" at bounding box center [49, 382] width 10 height 10
radio input "true"
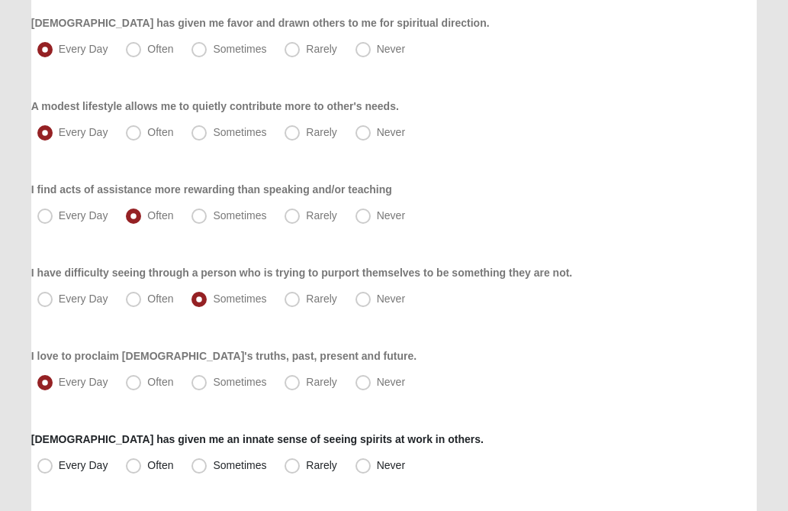
click at [572, 387] on div "Every Day Often Sometimes Rarely Never" at bounding box center [394, 382] width 726 height 24
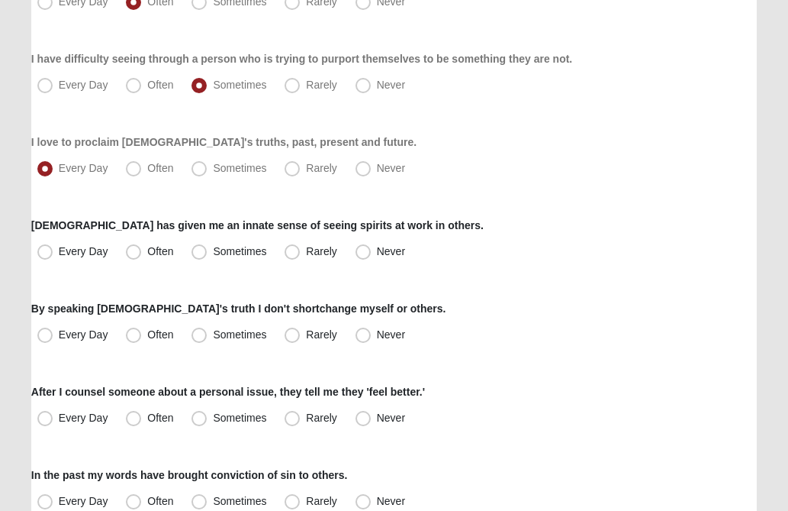
scroll to position [885, 0]
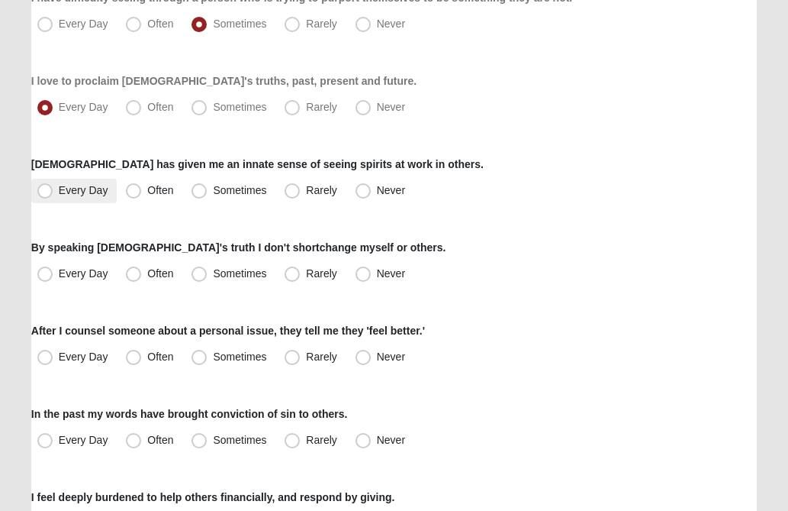
click at [59, 187] on span "Every Day" at bounding box center [84, 190] width 50 height 12
click at [45, 187] on input "Every Day" at bounding box center [49, 190] width 10 height 10
radio input "true"
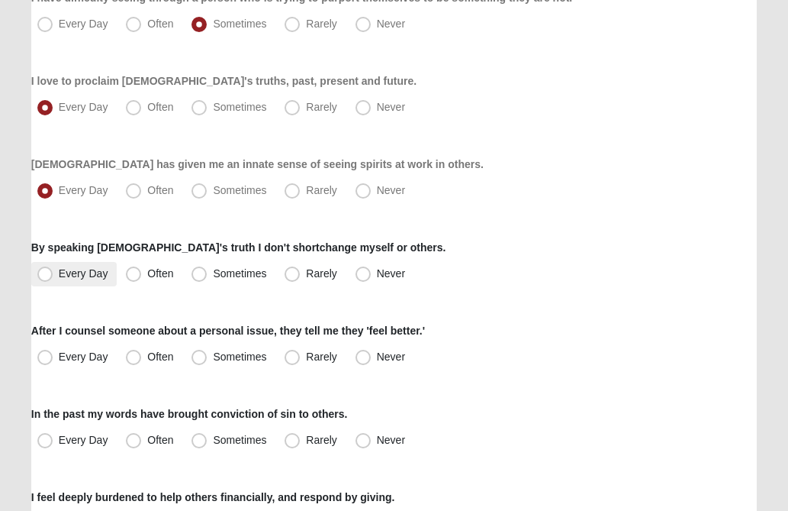
click at [59, 272] on span "Every Day" at bounding box center [84, 273] width 50 height 12
click at [46, 272] on input "Every Day" at bounding box center [49, 274] width 10 height 10
radio input "true"
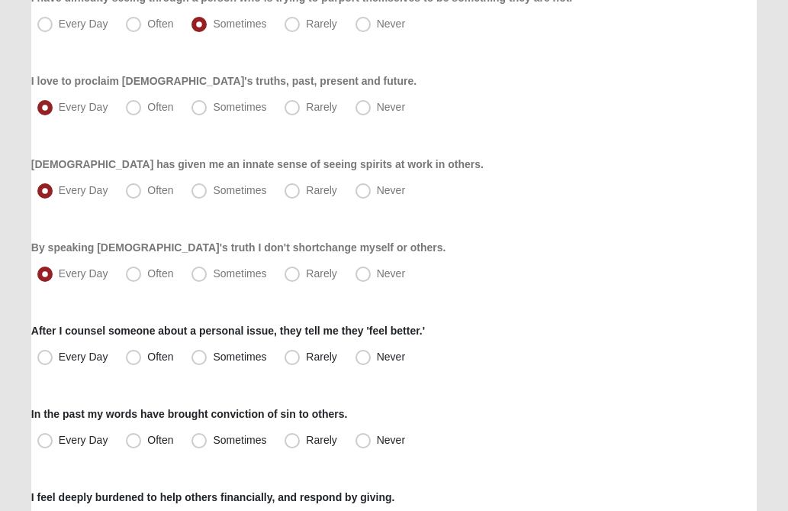
click at [542, 254] on div "By speaking [DEMOGRAPHIC_DATA]'s truth I don't shortchange myself or others. Ev…" at bounding box center [394, 263] width 726 height 47
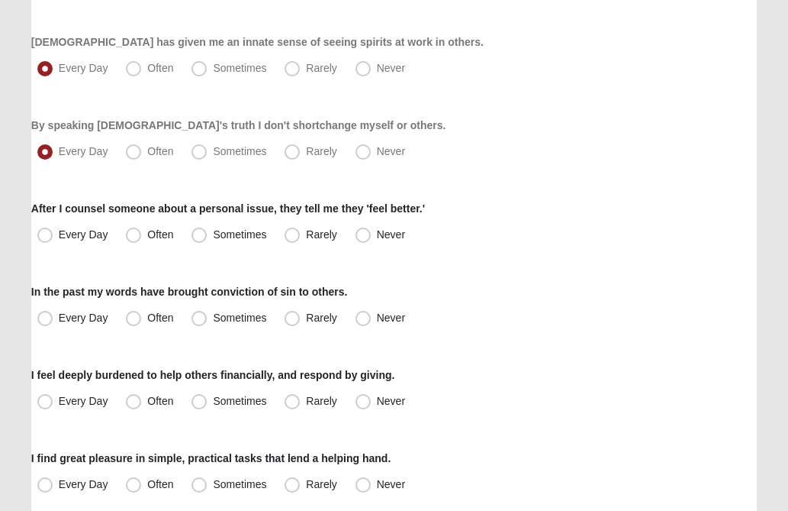
scroll to position [1038, 0]
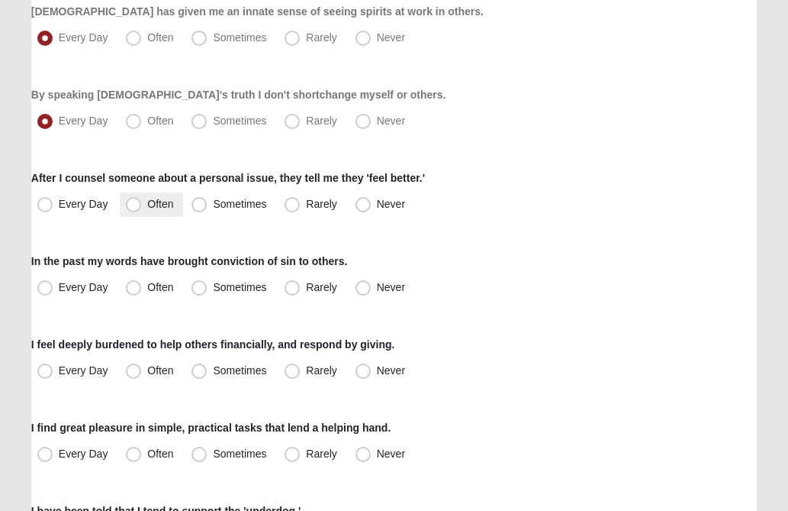
click at [147, 201] on span "Often" at bounding box center [160, 204] width 26 height 12
click at [132, 201] on input "Often" at bounding box center [137, 204] width 10 height 10
radio input "true"
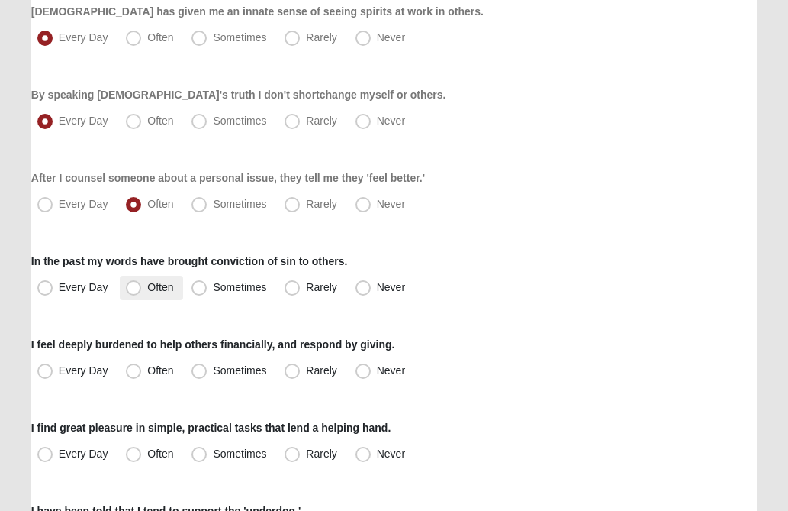
click at [147, 287] on span "Often" at bounding box center [160, 287] width 26 height 12
click at [137, 287] on input "Often" at bounding box center [137, 287] width 10 height 10
radio input "true"
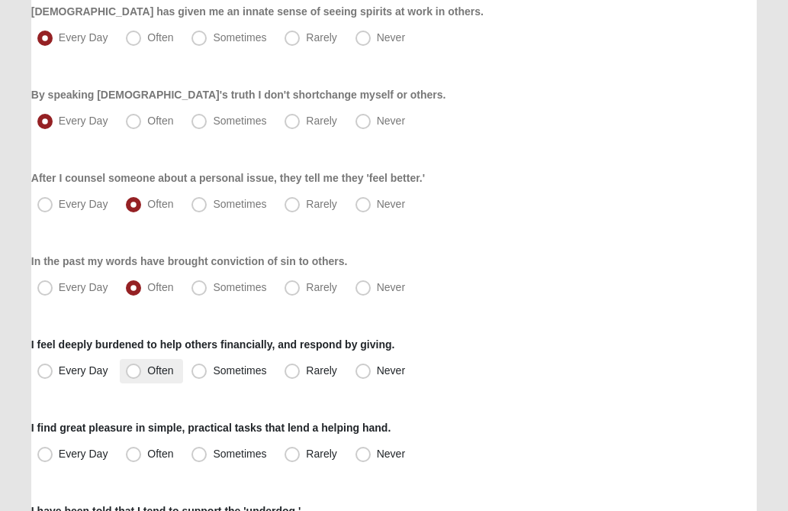
click at [147, 371] on span "Often" at bounding box center [160, 370] width 26 height 12
click at [137, 371] on input "Often" at bounding box center [137, 371] width 10 height 10
radio input "true"
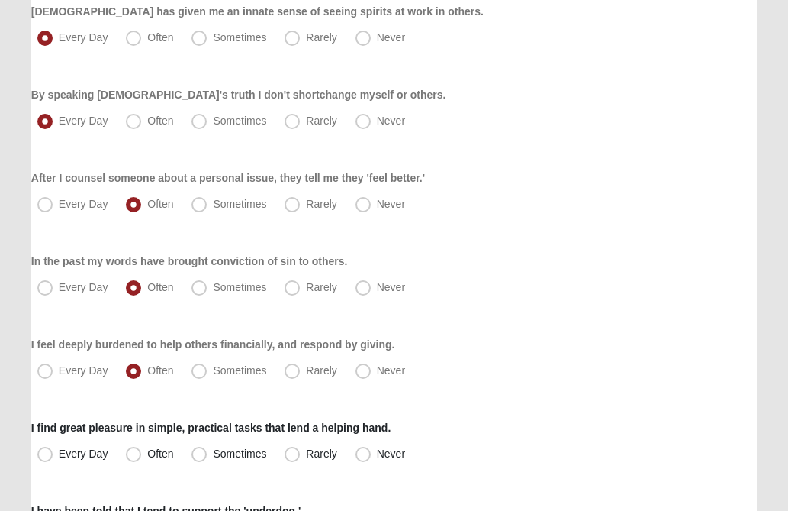
click at [528, 353] on div "I feel deeply burdened to help others financially, and respond by giving. Every…" at bounding box center [394, 360] width 726 height 47
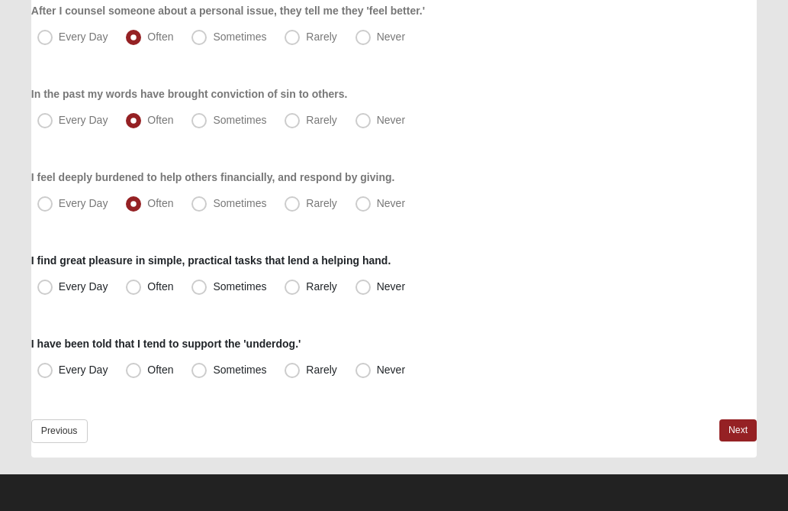
scroll to position [1207, 0]
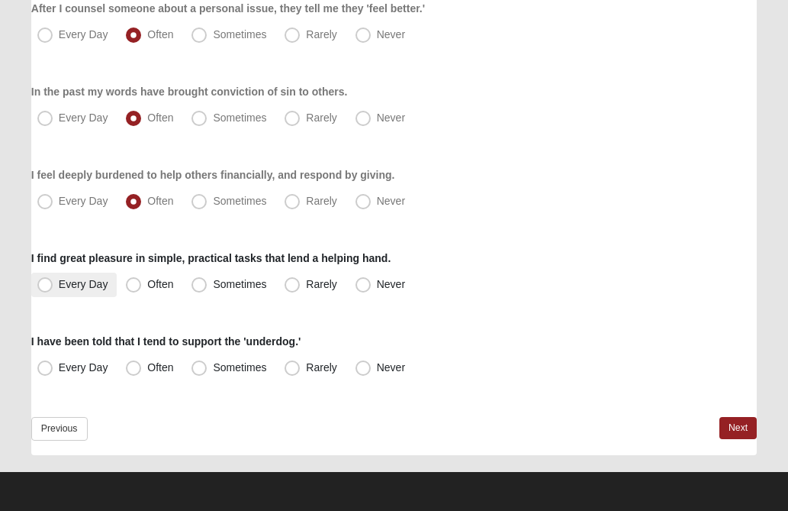
click at [59, 279] on span "Every Day" at bounding box center [84, 284] width 50 height 12
click at [47, 279] on input "Every Day" at bounding box center [49, 284] width 10 height 10
radio input "true"
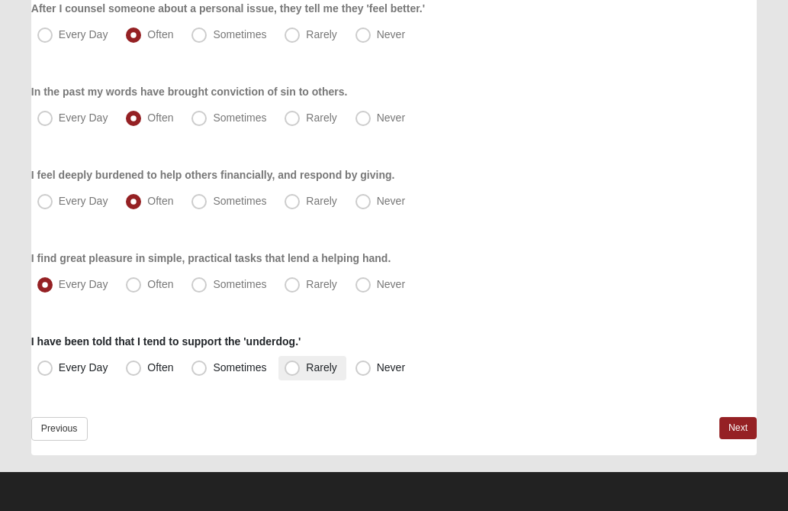
click at [306, 369] on span "Rarely" at bounding box center [321, 367] width 31 height 12
click at [296, 369] on input "Rarely" at bounding box center [296, 368] width 10 height 10
radio input "true"
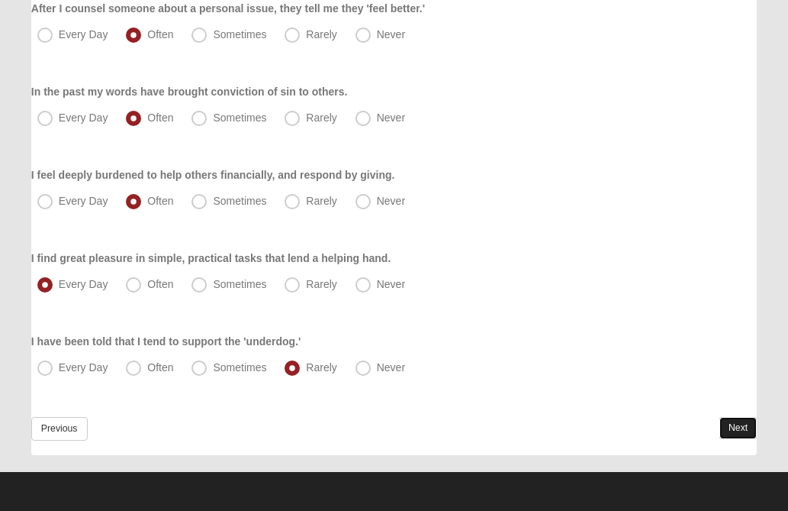
click at [733, 429] on link "Next" at bounding box center [738, 428] width 37 height 22
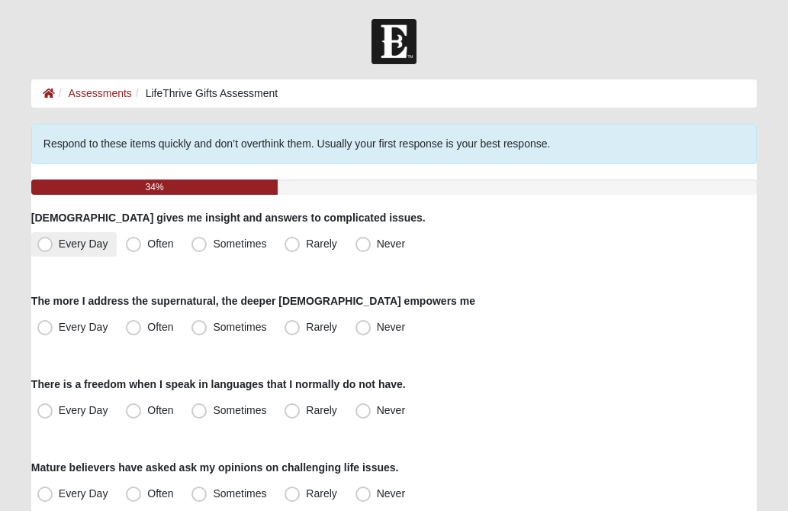
click at [59, 240] on span "Every Day" at bounding box center [84, 243] width 50 height 12
click at [49, 240] on input "Every Day" at bounding box center [49, 244] width 10 height 10
radio input "true"
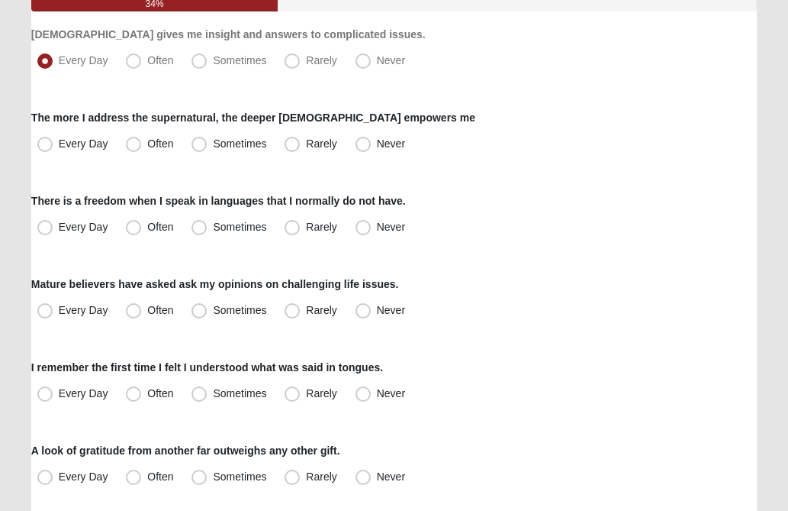
scroll to position [214, 0]
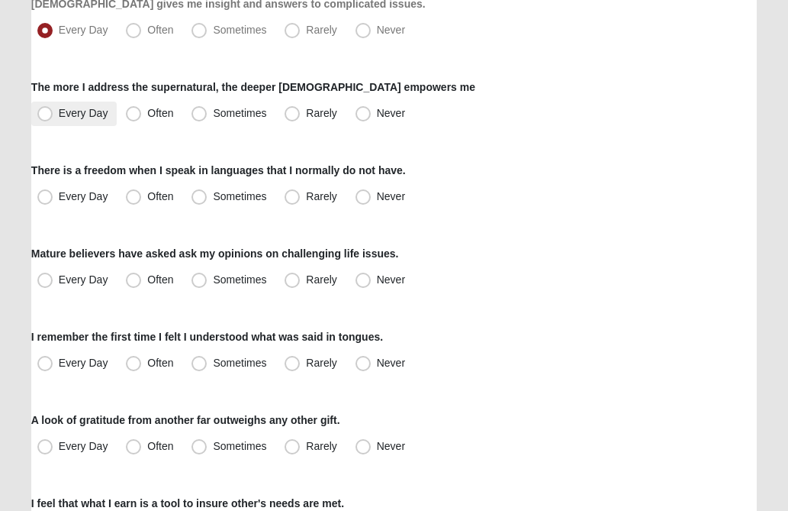
click at [59, 111] on span "Every Day" at bounding box center [84, 113] width 50 height 12
click at [47, 111] on input "Every Day" at bounding box center [49, 113] width 10 height 10
radio input "true"
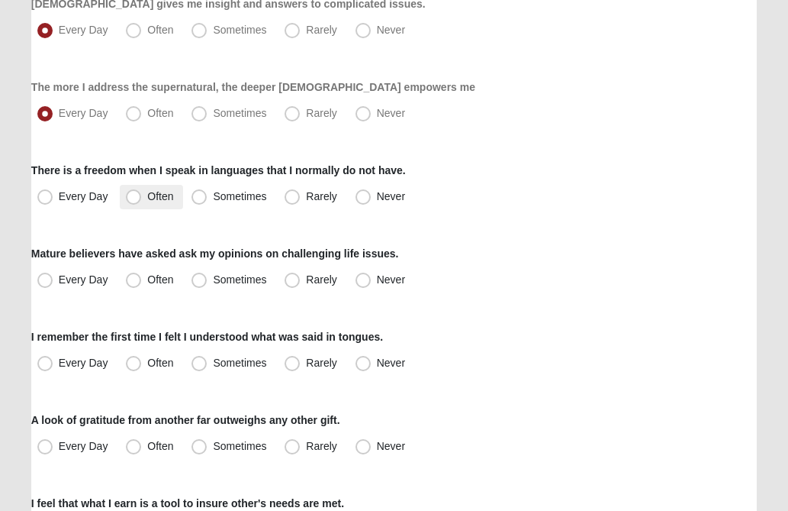
click at [135, 205] on label "Often" at bounding box center [151, 197] width 63 height 24
click at [135, 201] on input "Often" at bounding box center [137, 197] width 10 height 10
radio input "true"
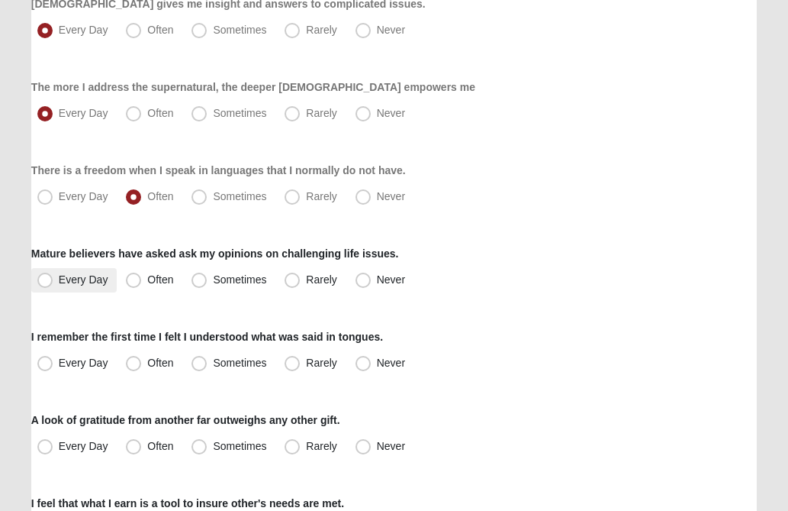
click at [59, 280] on span "Every Day" at bounding box center [84, 279] width 50 height 12
click at [48, 280] on input "Every Day" at bounding box center [49, 280] width 10 height 10
radio input "true"
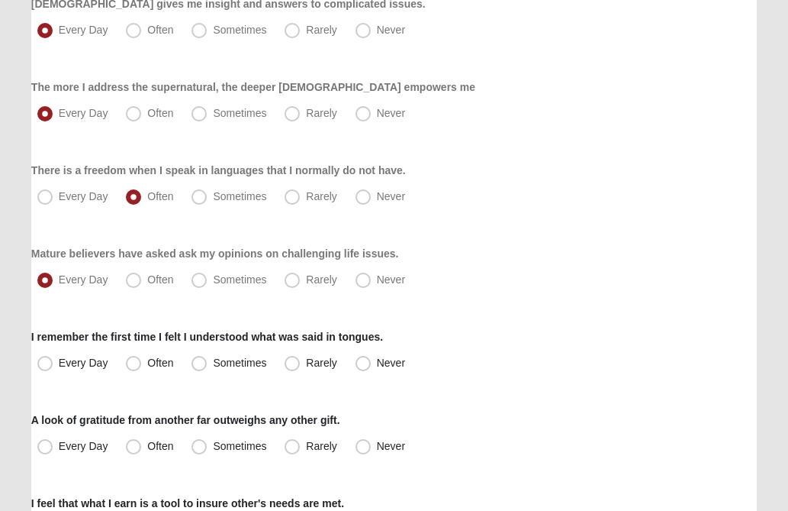
click at [484, 280] on div "Every Day Often Sometimes Rarely Never" at bounding box center [394, 280] width 726 height 24
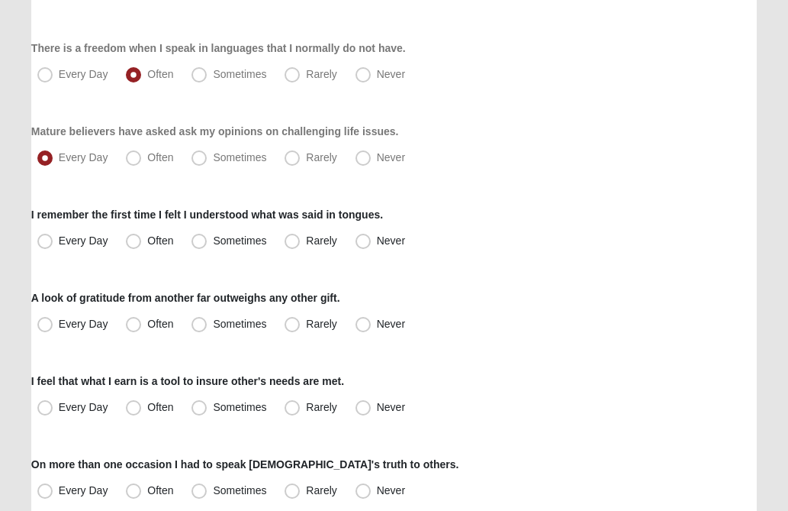
scroll to position [366, 0]
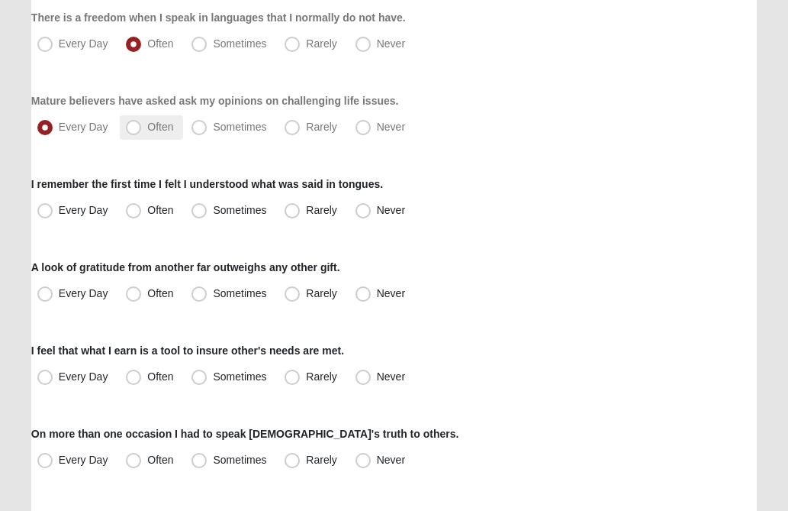
click at [147, 129] on span "Often" at bounding box center [160, 127] width 26 height 12
click at [132, 129] on input "Often" at bounding box center [137, 127] width 10 height 10
radio input "true"
click at [59, 213] on span "Every Day" at bounding box center [84, 210] width 50 height 12
click at [47, 213] on input "Every Day" at bounding box center [49, 210] width 10 height 10
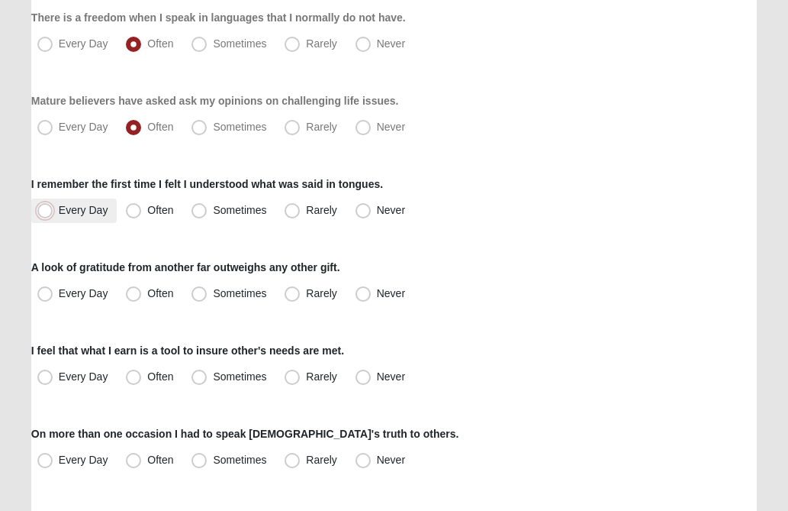
radio input "true"
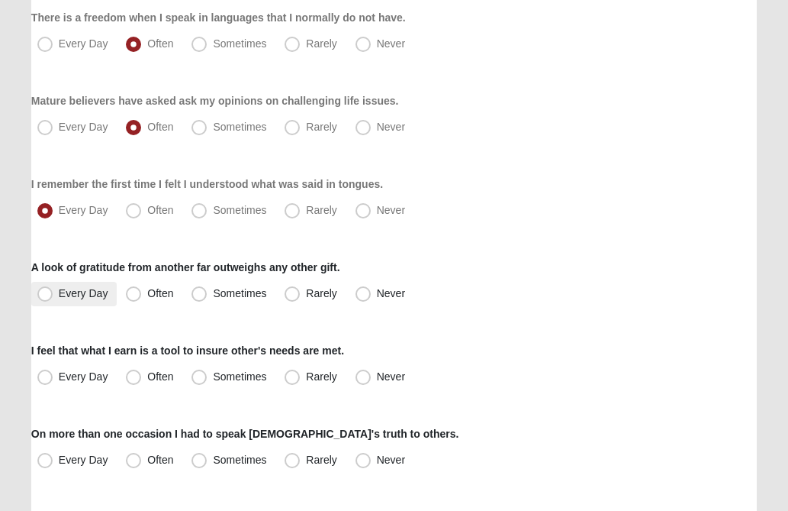
click at [59, 292] on span "Every Day" at bounding box center [84, 293] width 50 height 12
click at [47, 292] on input "Every Day" at bounding box center [49, 294] width 10 height 10
radio input "true"
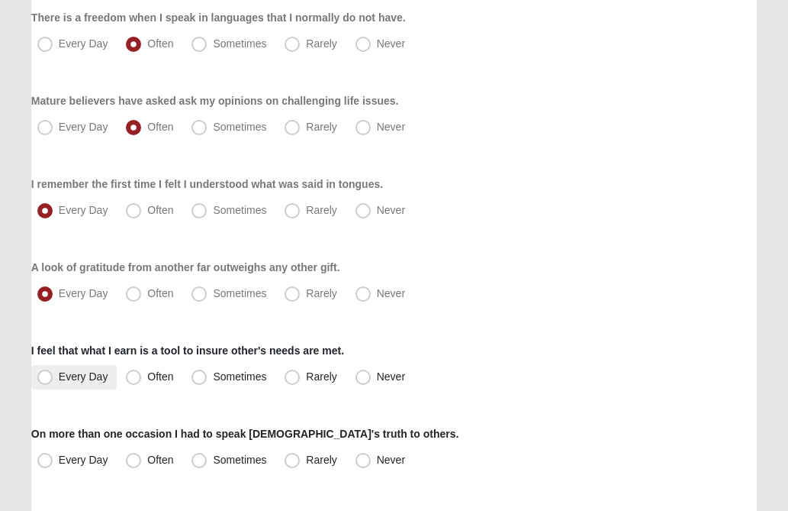
click at [59, 372] on span "Every Day" at bounding box center [84, 376] width 50 height 12
click at [49, 372] on input "Every Day" at bounding box center [49, 377] width 10 height 10
radio input "true"
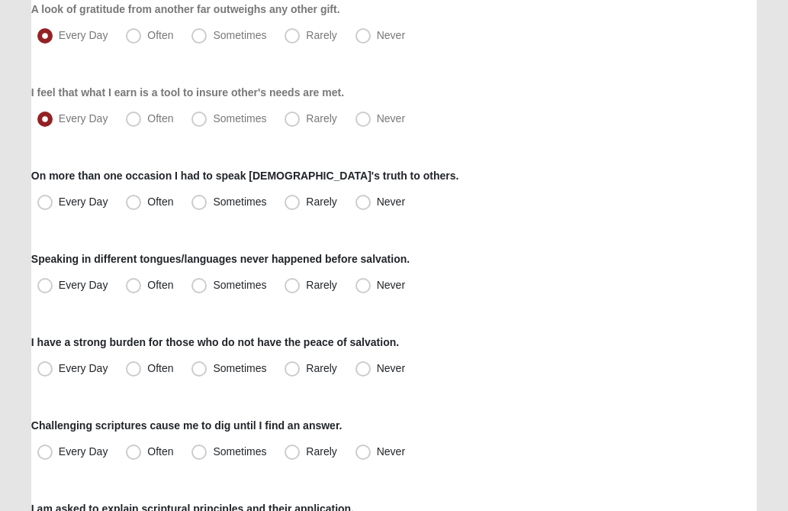
scroll to position [641, 0]
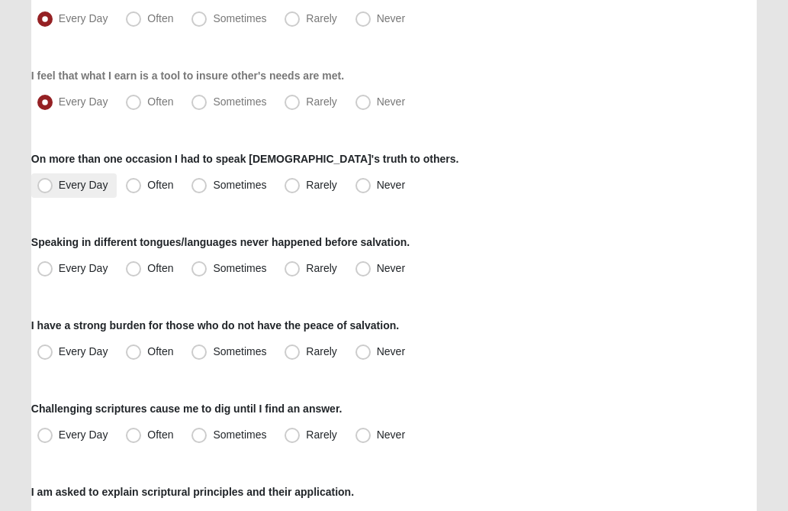
click at [59, 183] on span "Every Day" at bounding box center [84, 185] width 50 height 12
click at [50, 183] on input "Every Day" at bounding box center [49, 185] width 10 height 10
radio input "true"
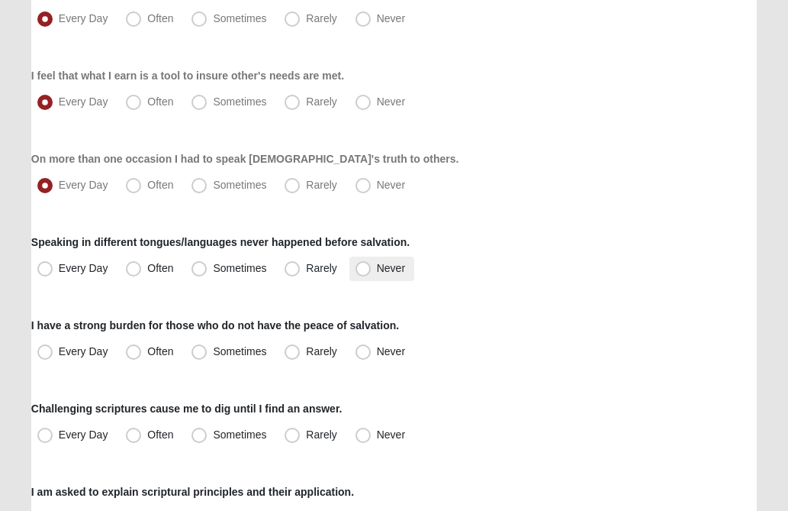
click at [377, 267] on span "Never" at bounding box center [391, 268] width 28 height 12
click at [362, 267] on input "Never" at bounding box center [367, 268] width 10 height 10
radio input "true"
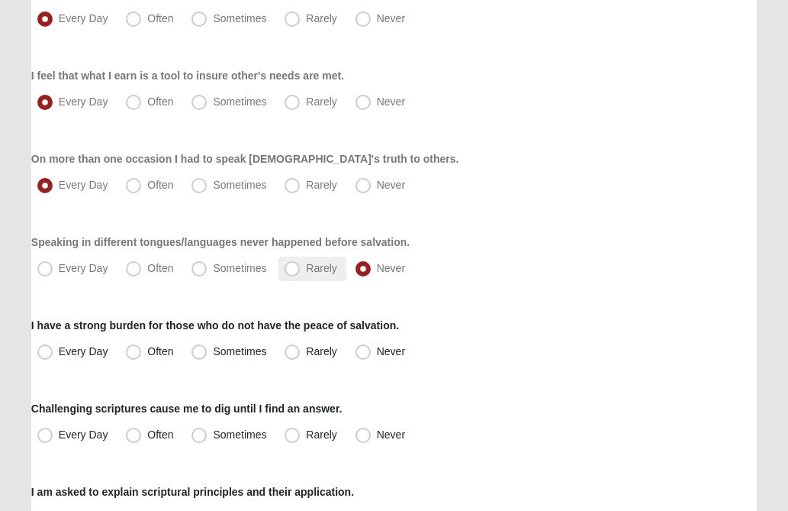
click at [306, 266] on span "Rarely" at bounding box center [321, 268] width 31 height 12
click at [298, 266] on input "Rarely" at bounding box center [296, 268] width 10 height 10
radio input "true"
click at [510, 285] on div "Respond to these items quickly and don’t overthink them. Usually your first res…" at bounding box center [394, 252] width 726 height 1539
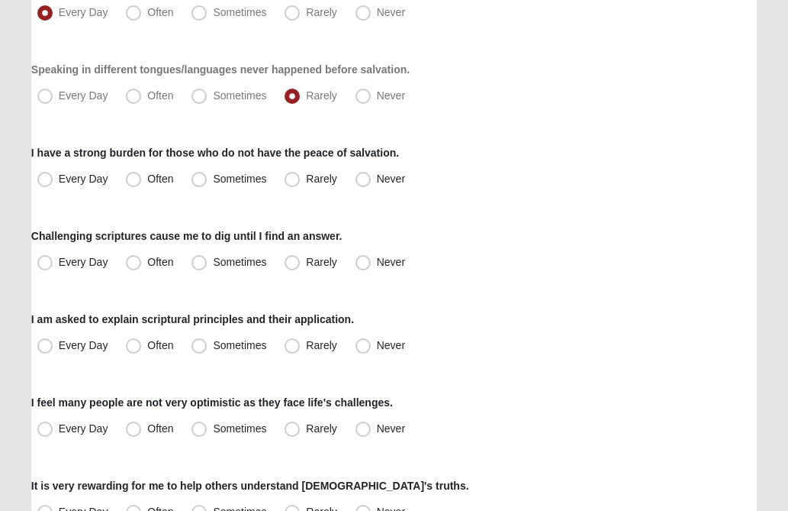
scroll to position [824, 0]
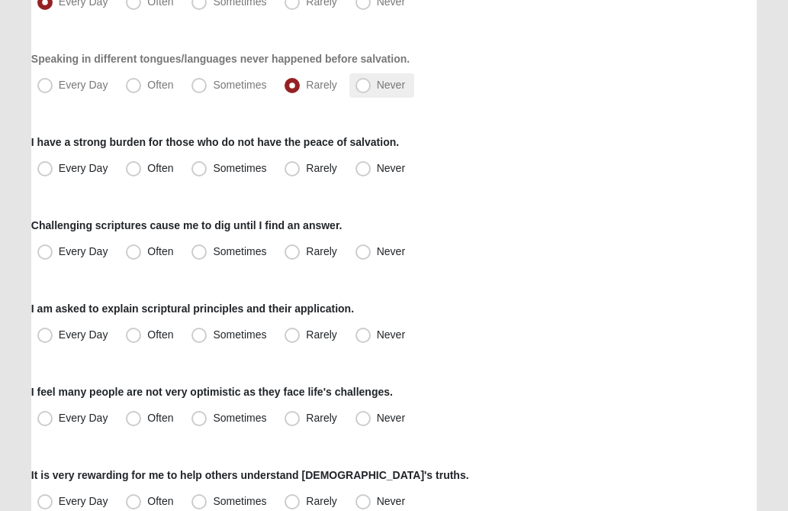
click at [377, 82] on span "Never" at bounding box center [391, 85] width 28 height 12
click at [362, 82] on input "Never" at bounding box center [367, 85] width 10 height 10
radio input "true"
click at [59, 166] on span "Every Day" at bounding box center [84, 168] width 50 height 12
click at [47, 166] on input "Every Day" at bounding box center [49, 168] width 10 height 10
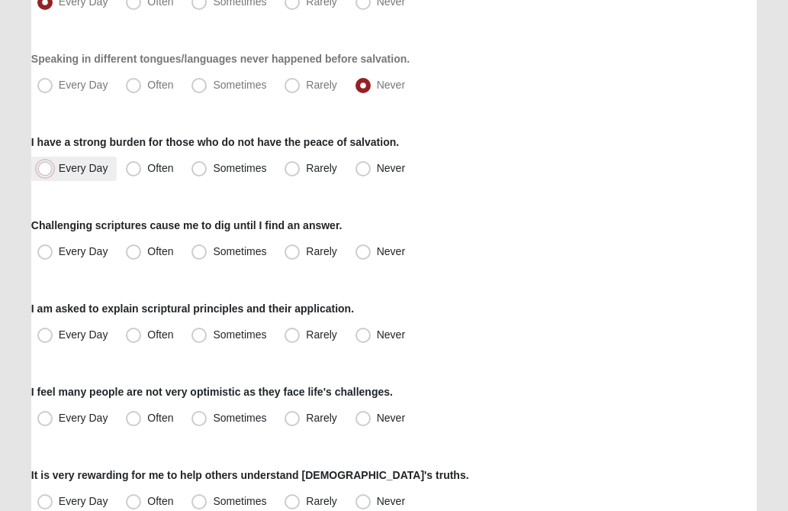
radio input "true"
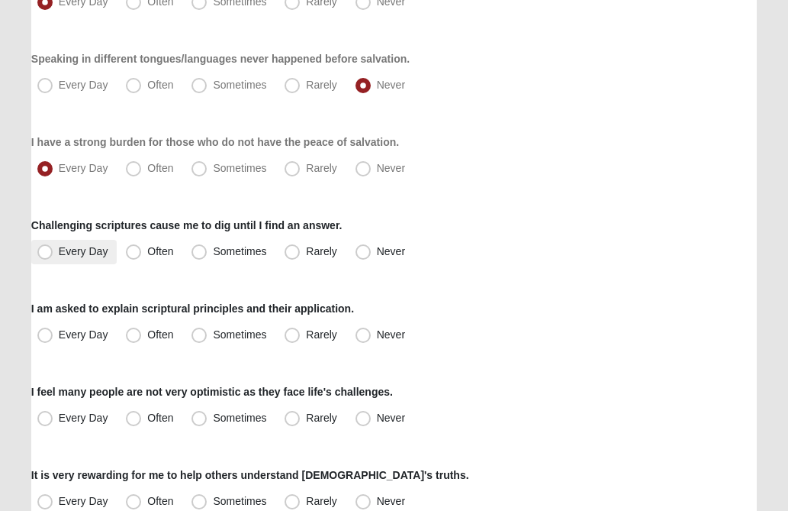
click at [59, 253] on span "Every Day" at bounding box center [84, 251] width 50 height 12
click at [44, 253] on input "Every Day" at bounding box center [49, 252] width 10 height 10
radio input "true"
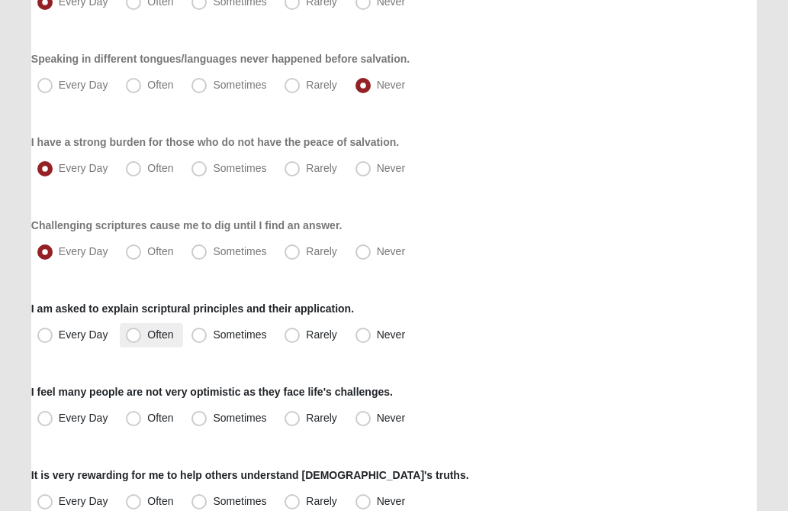
click at [147, 337] on span "Often" at bounding box center [160, 334] width 26 height 12
click at [132, 337] on input "Often" at bounding box center [137, 335] width 10 height 10
radio input "true"
click at [472, 342] on div "Every Day Often Sometimes Rarely Never" at bounding box center [394, 335] width 726 height 24
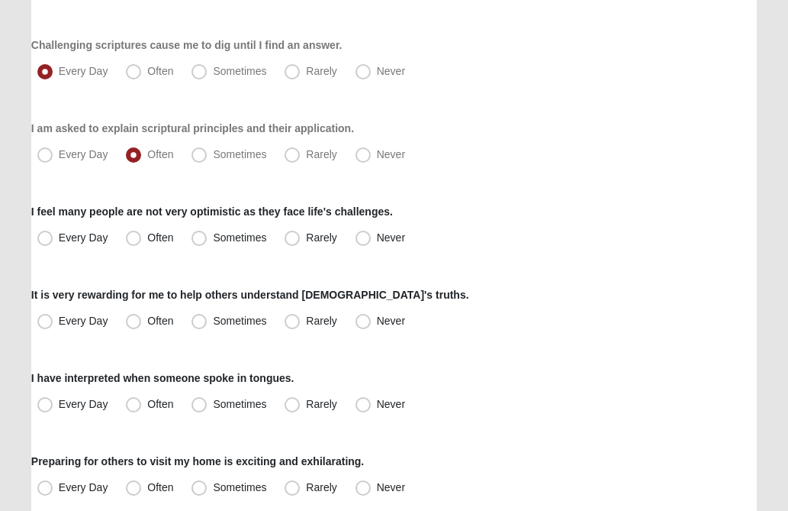
scroll to position [1007, 0]
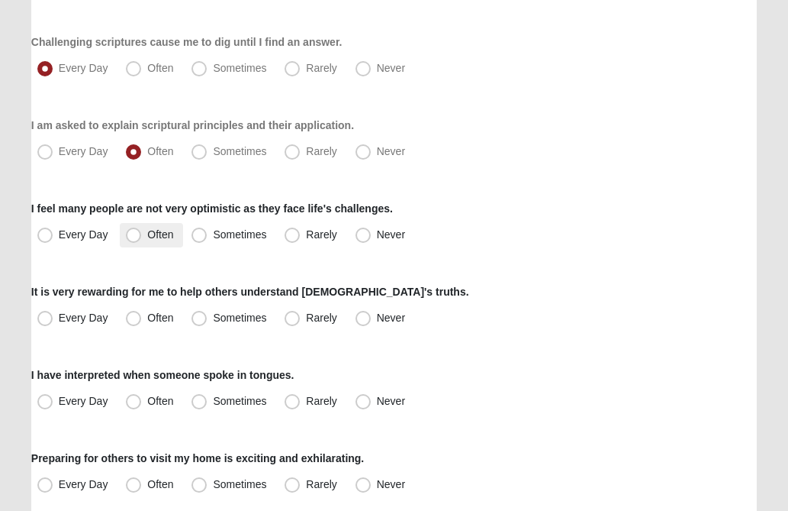
click at [147, 232] on span "Often" at bounding box center [160, 234] width 26 height 12
click at [134, 232] on input "Often" at bounding box center [137, 235] width 10 height 10
radio input "true"
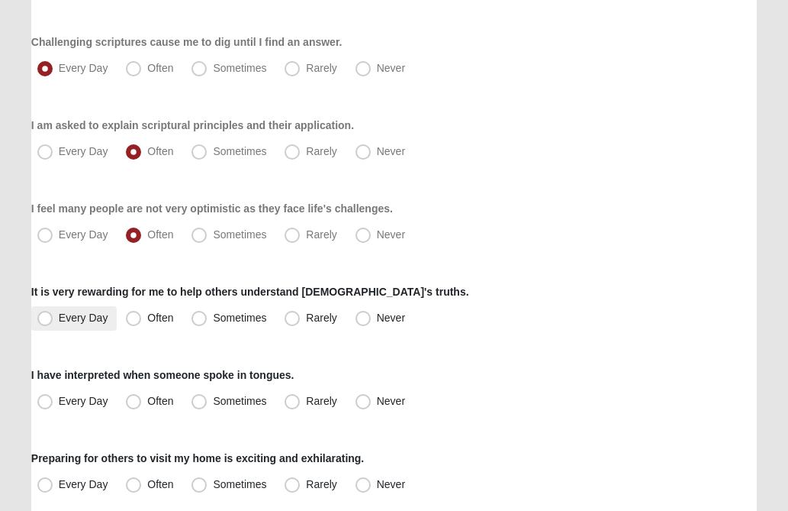
click at [59, 318] on span "Every Day" at bounding box center [84, 317] width 50 height 12
click at [45, 318] on input "Every Day" at bounding box center [49, 318] width 10 height 10
radio input "true"
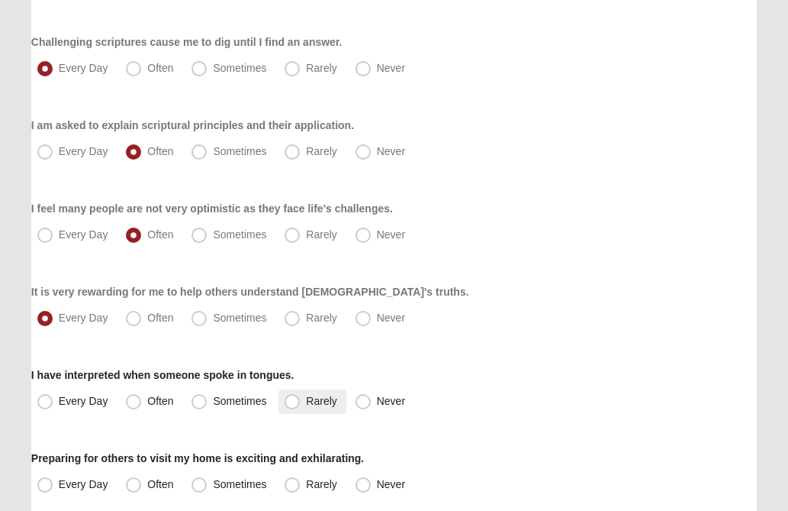
click at [306, 400] on span "Rarely" at bounding box center [321, 401] width 31 height 12
click at [291, 400] on input "Rarely" at bounding box center [296, 401] width 10 height 10
radio input "true"
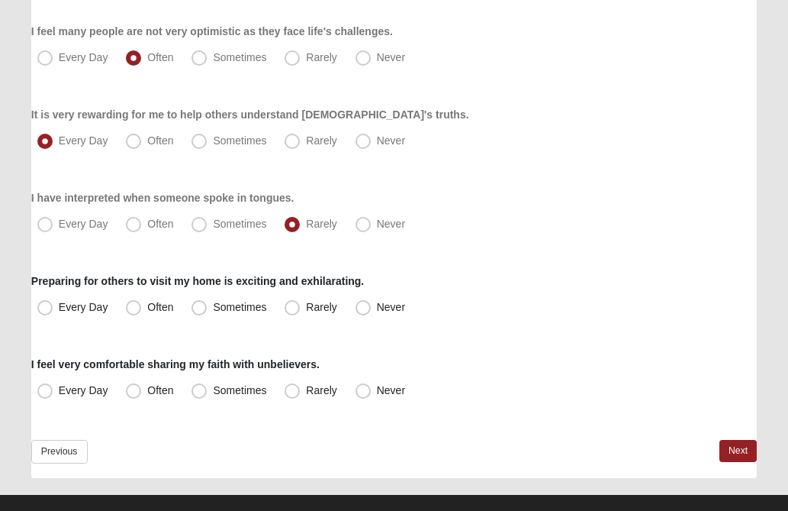
scroll to position [1191, 0]
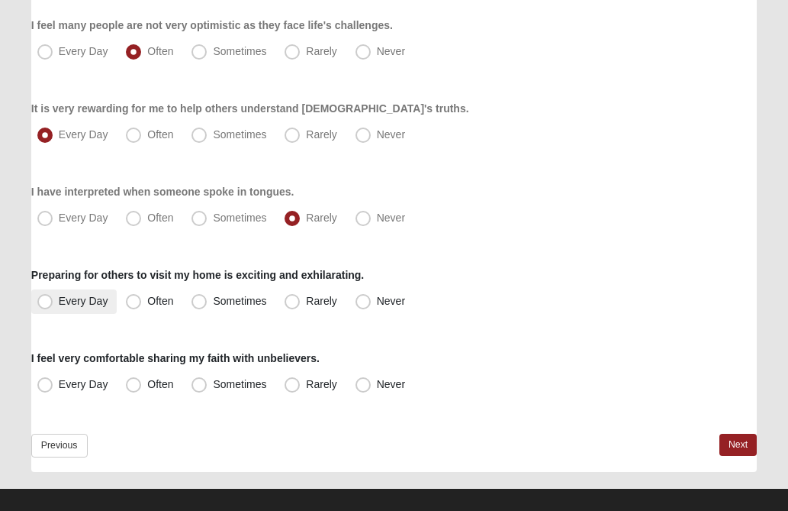
click at [59, 303] on span "Every Day" at bounding box center [84, 301] width 50 height 12
click at [46, 303] on input "Every Day" at bounding box center [49, 301] width 10 height 10
radio input "true"
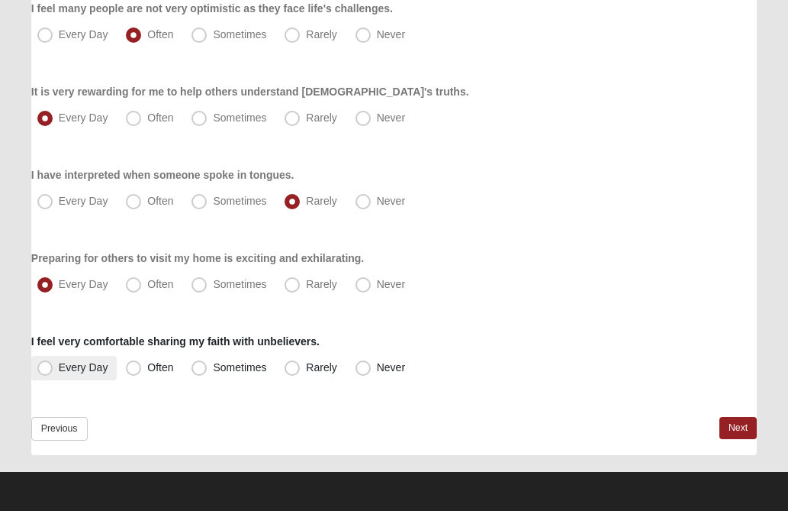
click at [59, 368] on span "Every Day" at bounding box center [84, 367] width 50 height 12
click at [44, 368] on input "Every Day" at bounding box center [49, 368] width 10 height 10
radio input "true"
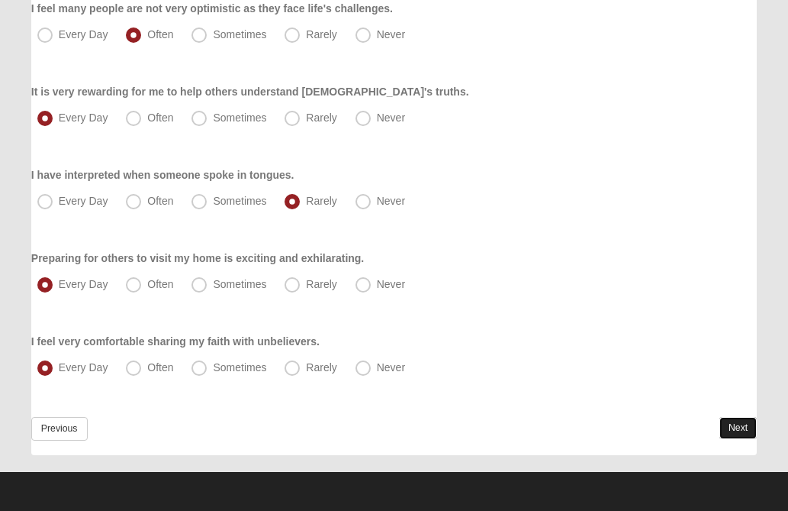
click at [737, 428] on link "Next" at bounding box center [738, 428] width 37 height 22
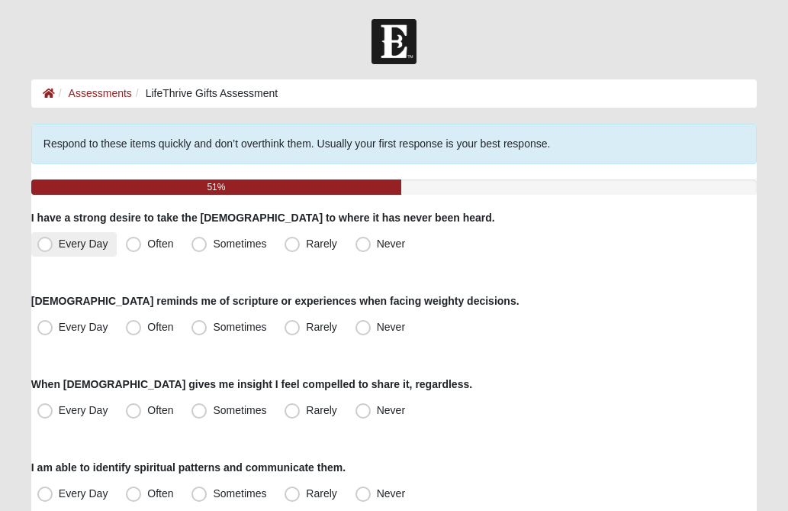
click at [59, 241] on span "Every Day" at bounding box center [84, 243] width 50 height 12
click at [45, 241] on input "Every Day" at bounding box center [49, 244] width 10 height 10
radio input "true"
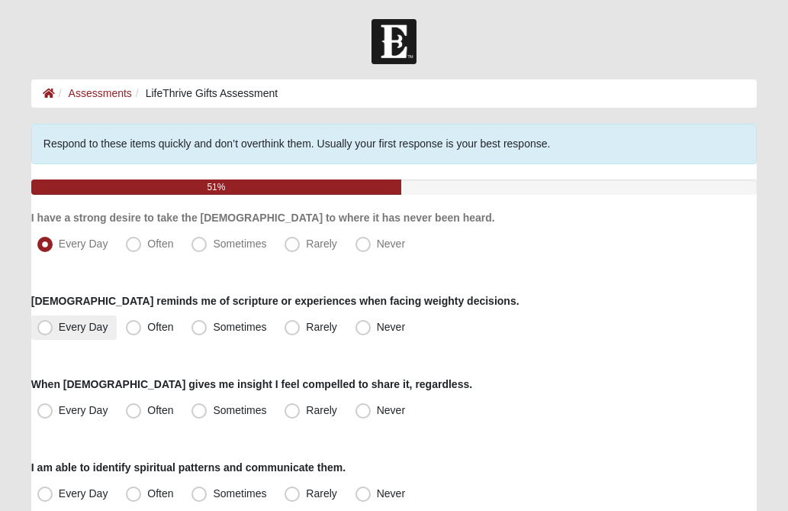
click at [59, 329] on span "Every Day" at bounding box center [84, 327] width 50 height 12
click at [47, 329] on input "Every Day" at bounding box center [49, 327] width 10 height 10
radio input "true"
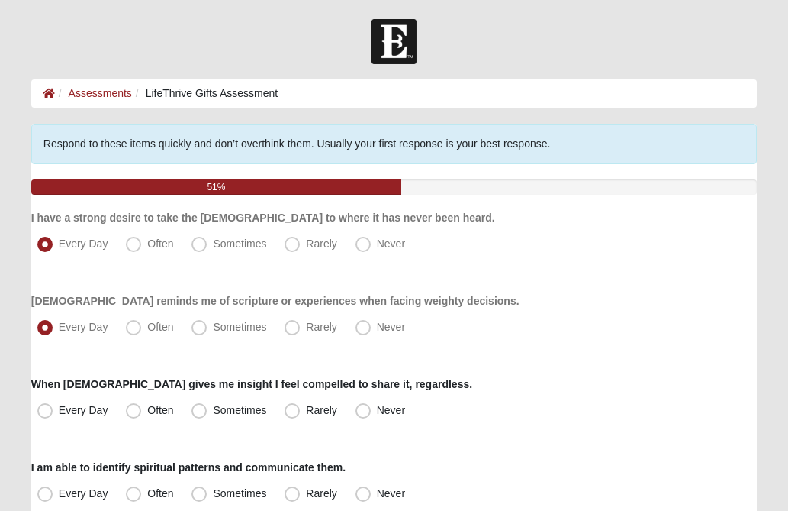
click at [565, 330] on div "Every Day Often Sometimes Rarely Never" at bounding box center [394, 327] width 726 height 24
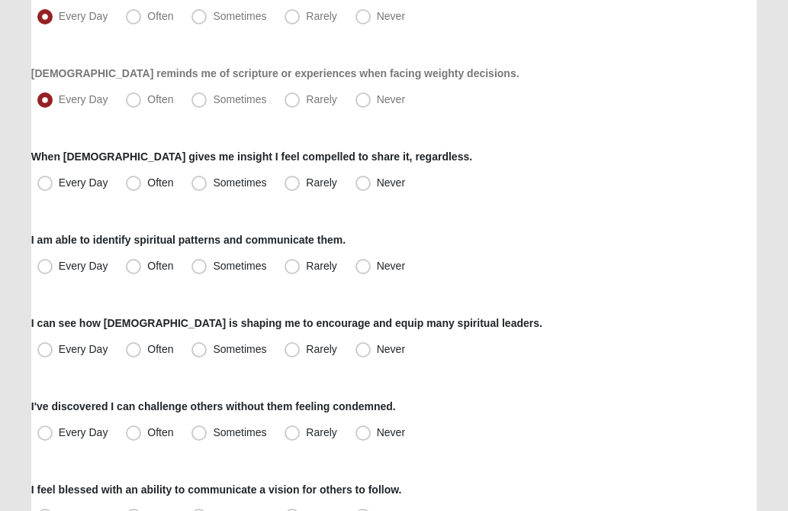
scroll to position [244, 0]
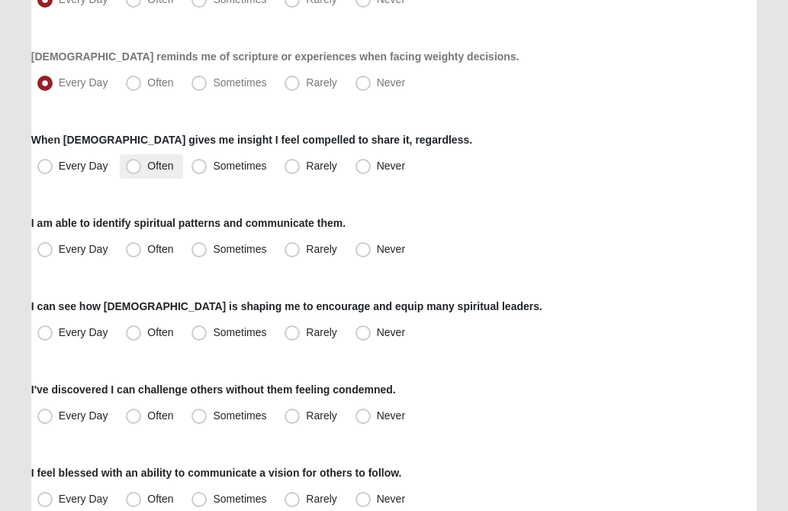
click at [147, 166] on span "Often" at bounding box center [160, 166] width 26 height 12
click at [136, 166] on input "Often" at bounding box center [137, 166] width 10 height 10
radio input "true"
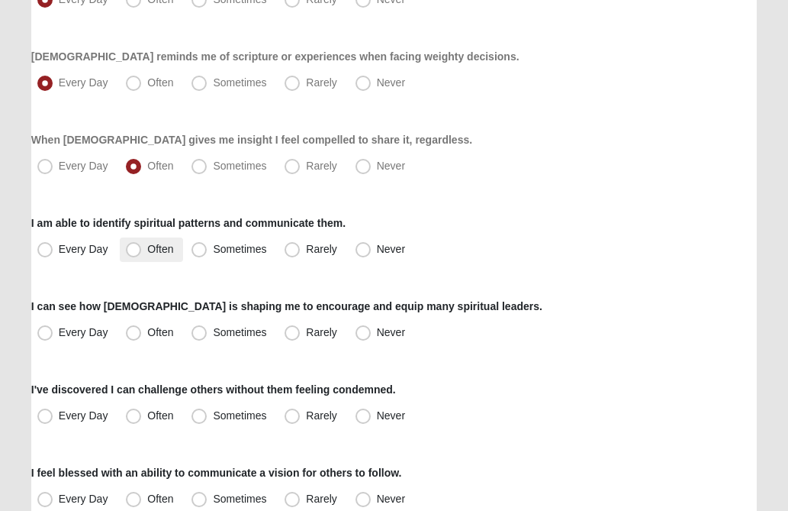
click at [147, 252] on span "Often" at bounding box center [160, 249] width 26 height 12
click at [137, 252] on input "Often" at bounding box center [137, 249] width 10 height 10
radio input "true"
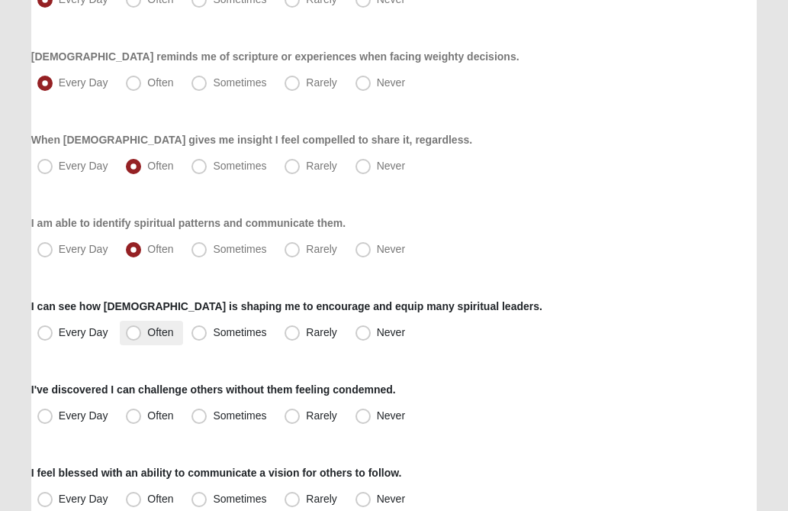
click at [147, 335] on span "Often" at bounding box center [160, 332] width 26 height 12
click at [132, 335] on input "Often" at bounding box center [137, 332] width 10 height 10
radio input "true"
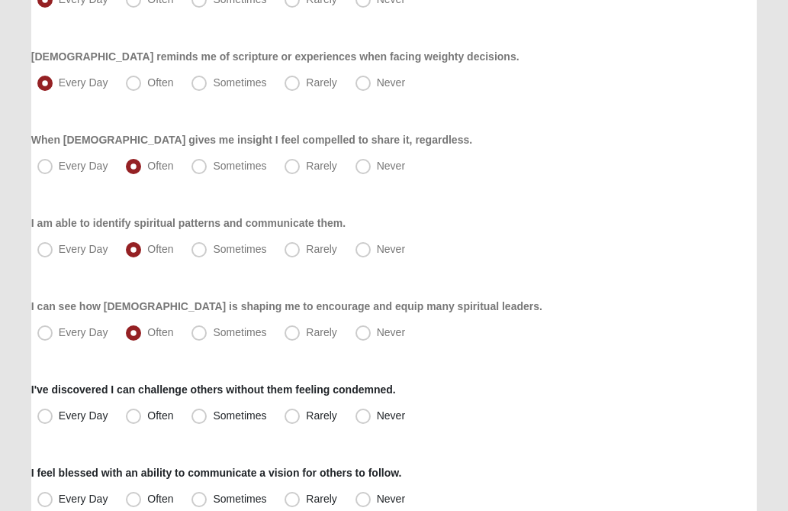
click at [552, 309] on div "I can see how [DEMOGRAPHIC_DATA] is shaping me to encourage and equip many spir…" at bounding box center [394, 321] width 726 height 47
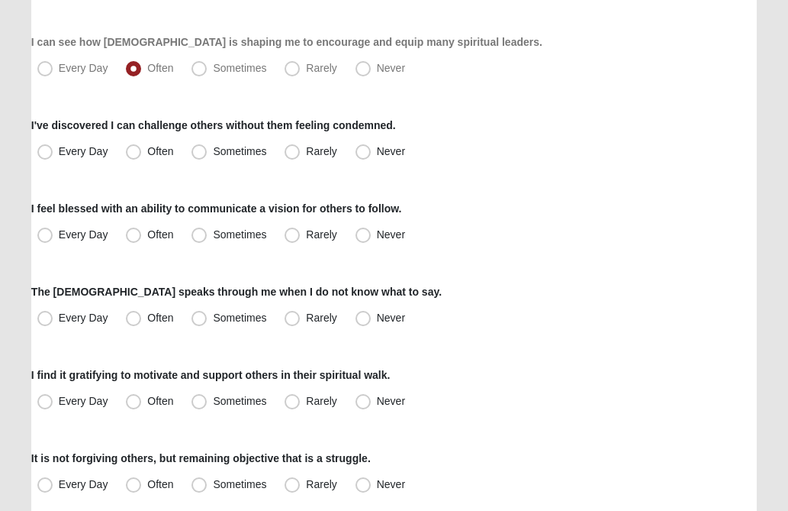
scroll to position [519, 0]
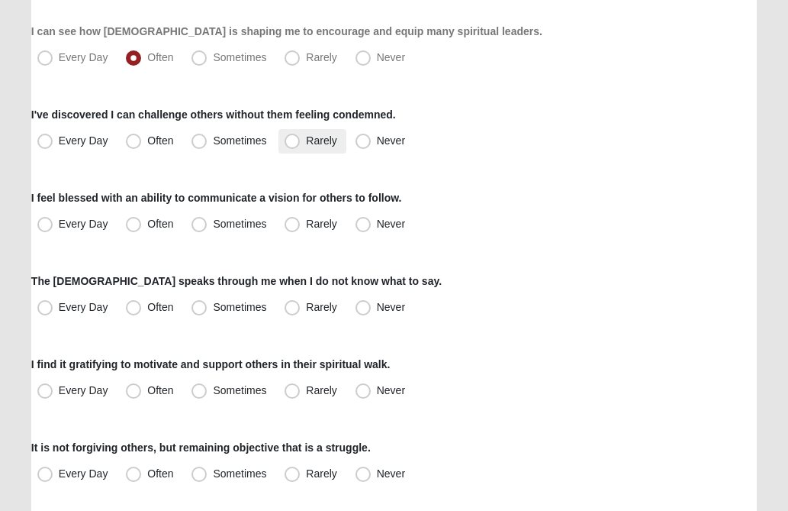
click at [306, 145] on span "Rarely" at bounding box center [321, 140] width 31 height 12
click at [293, 145] on input "Rarely" at bounding box center [296, 141] width 10 height 10
radio input "true"
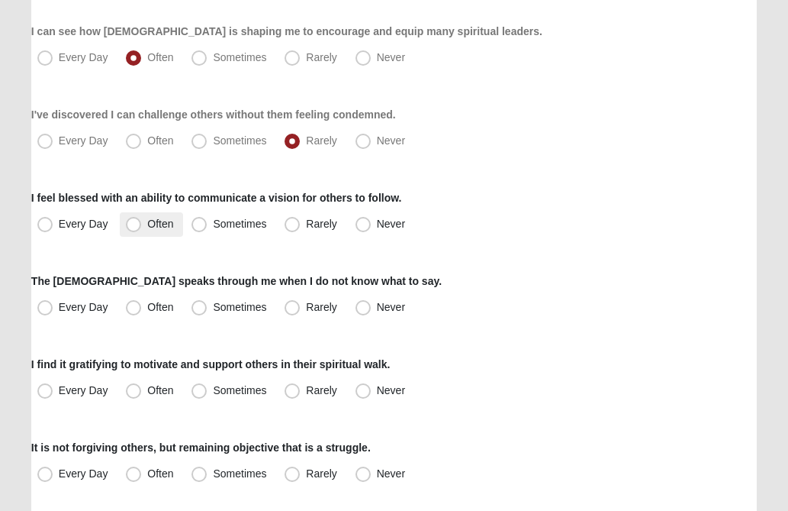
click at [147, 220] on span "Often" at bounding box center [160, 224] width 26 height 12
click at [132, 220] on input "Often" at bounding box center [137, 224] width 10 height 10
radio input "true"
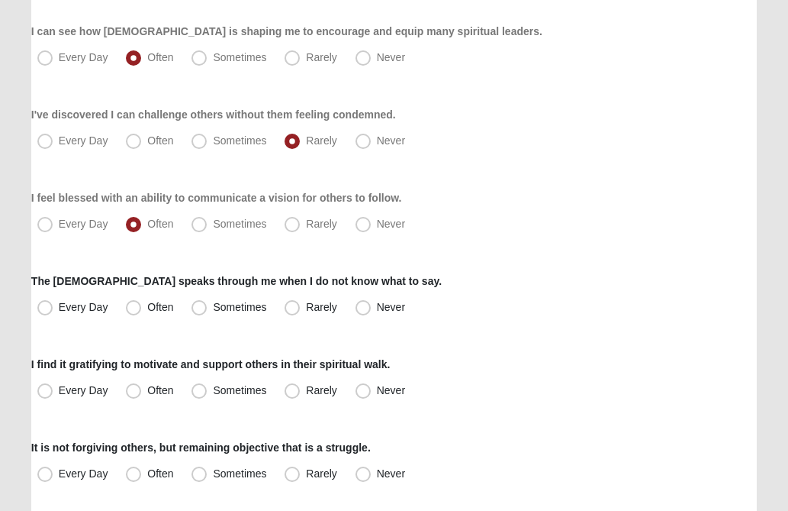
click at [516, 223] on div "Every Day Often Sometimes Rarely Never" at bounding box center [394, 224] width 726 height 24
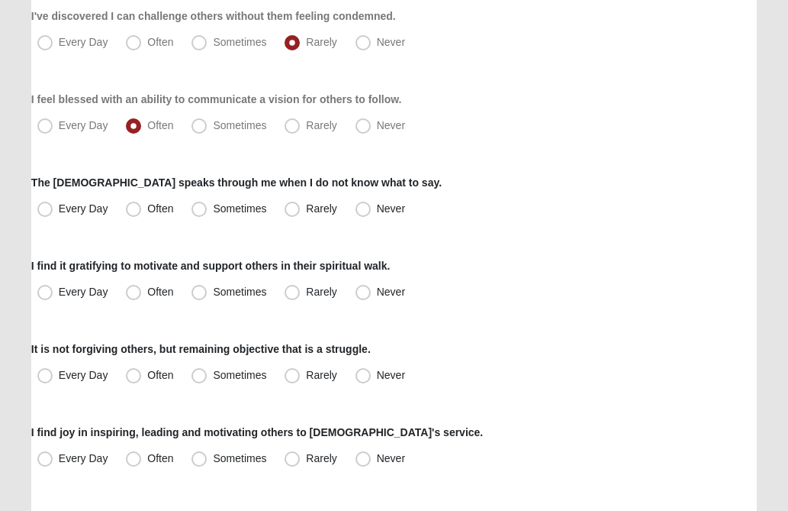
scroll to position [641, 0]
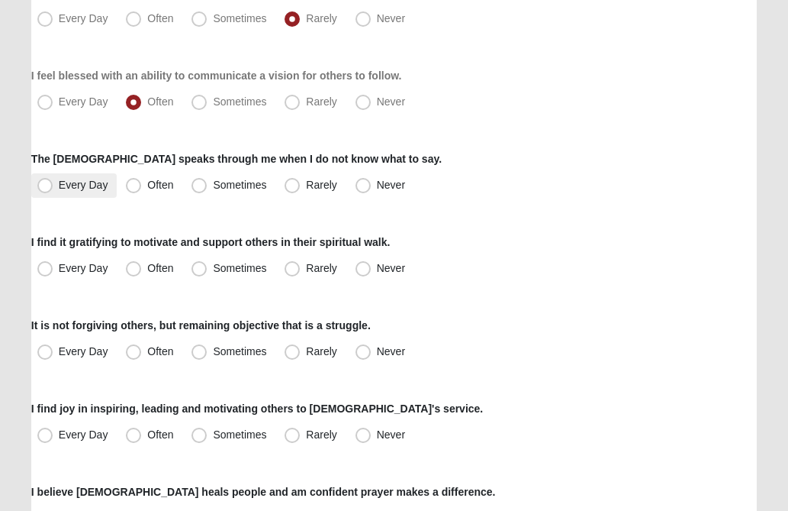
click at [59, 184] on span "Every Day" at bounding box center [84, 185] width 50 height 12
click at [48, 184] on input "Every Day" at bounding box center [49, 185] width 10 height 10
radio input "true"
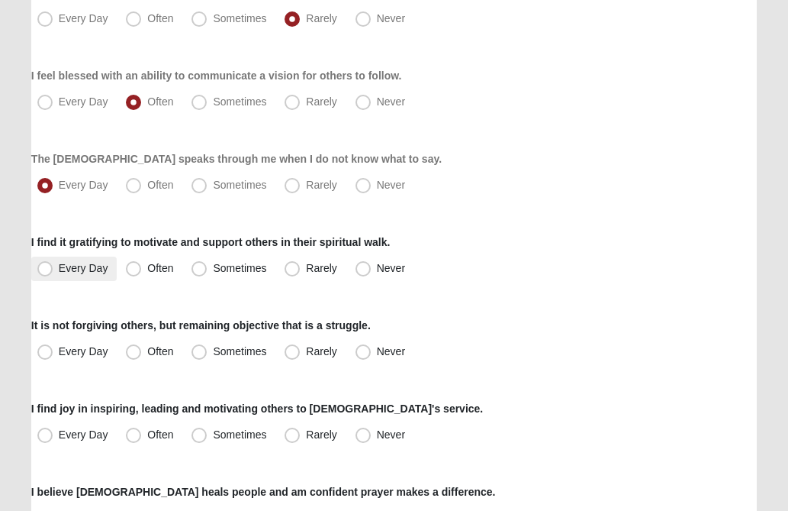
click at [59, 270] on span "Every Day" at bounding box center [84, 268] width 50 height 12
click at [46, 270] on input "Every Day" at bounding box center [49, 268] width 10 height 10
radio input "true"
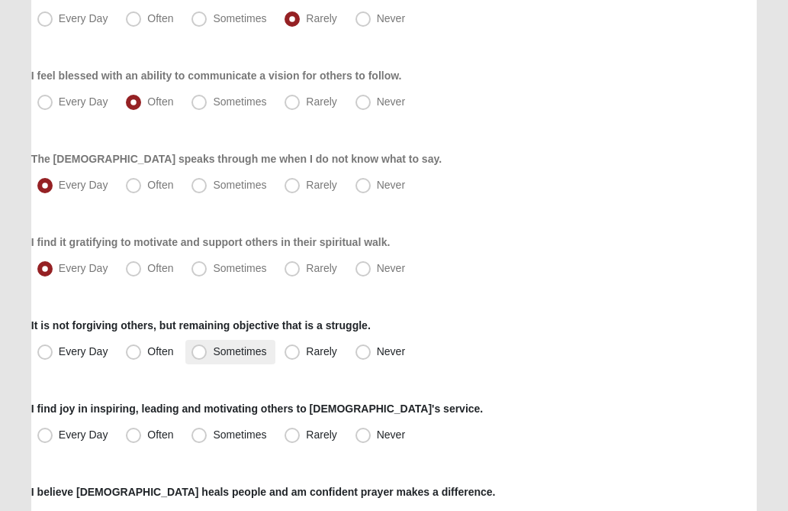
click at [213, 352] on span "Sometimes" at bounding box center [239, 351] width 53 height 12
click at [198, 352] on input "Sometimes" at bounding box center [203, 352] width 10 height 10
radio input "true"
click at [545, 344] on div "Every Day Often Sometimes Rarely Never" at bounding box center [394, 352] width 726 height 24
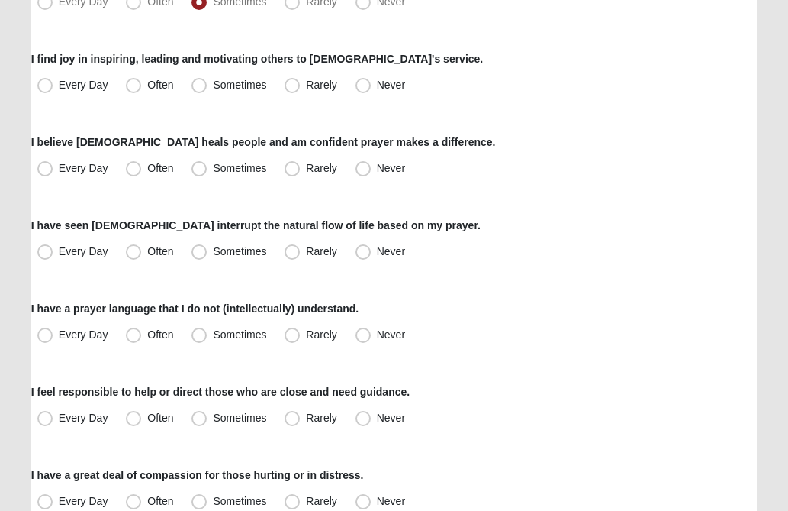
scroll to position [1007, 0]
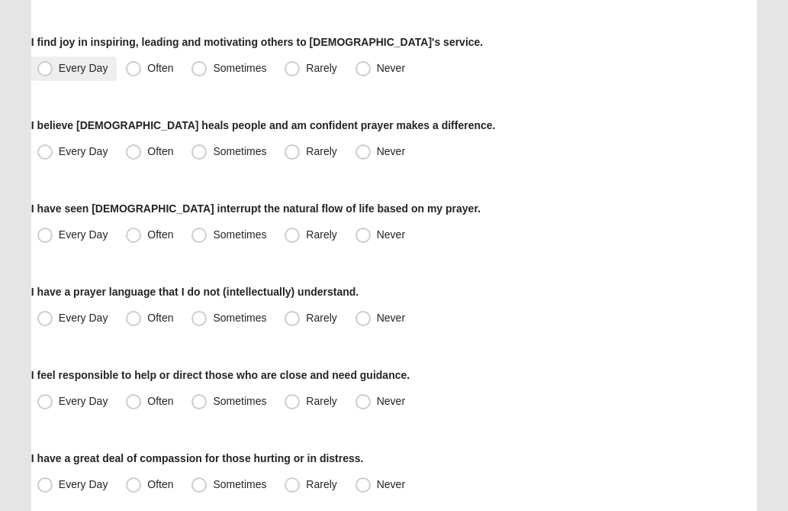
click at [59, 69] on span "Every Day" at bounding box center [84, 68] width 50 height 12
click at [46, 69] on input "Every Day" at bounding box center [49, 68] width 10 height 10
radio input "true"
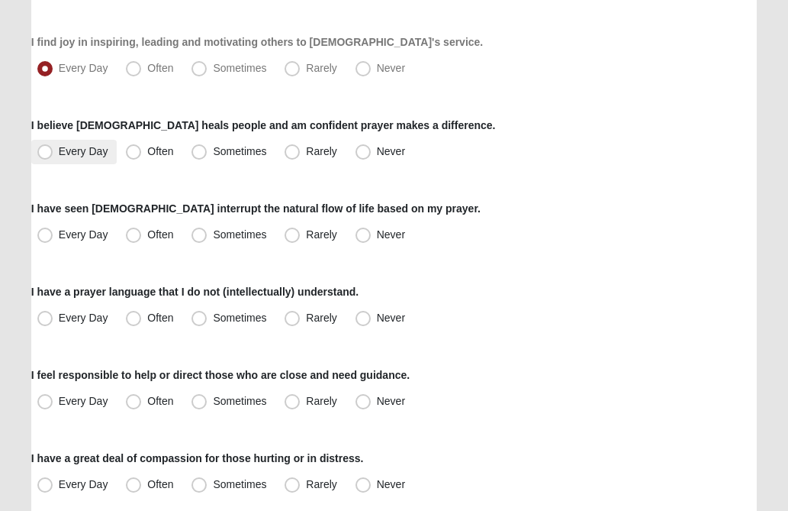
click at [59, 152] on span "Every Day" at bounding box center [84, 151] width 50 height 12
click at [44, 152] on input "Every Day" at bounding box center [49, 152] width 10 height 10
radio input "true"
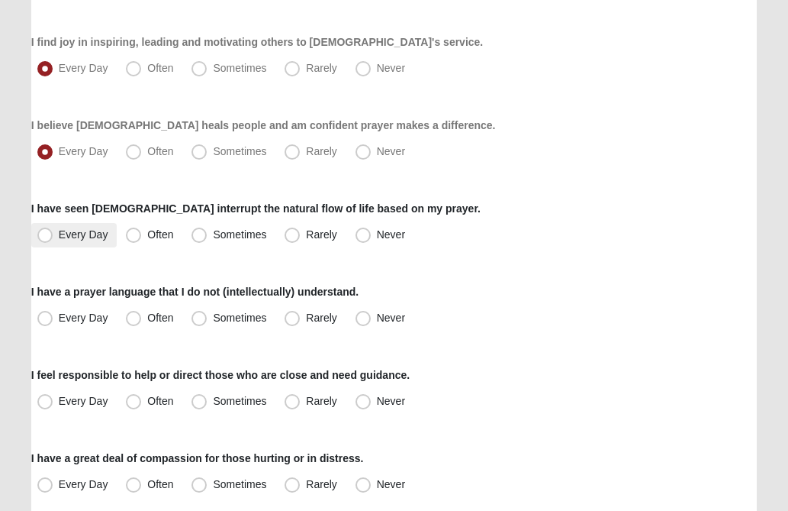
click at [59, 233] on span "Every Day" at bounding box center [84, 234] width 50 height 12
click at [47, 233] on input "Every Day" at bounding box center [49, 235] width 10 height 10
radio input "true"
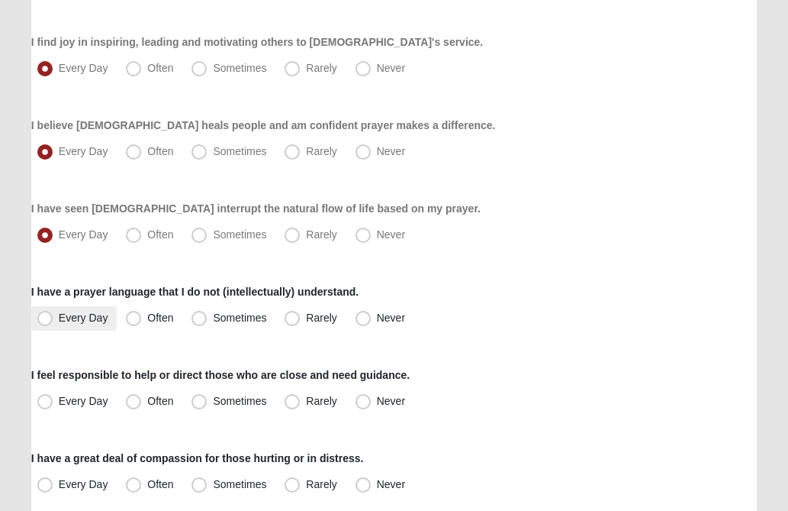
click at [59, 314] on span "Every Day" at bounding box center [84, 317] width 50 height 12
click at [47, 314] on input "Every Day" at bounding box center [49, 318] width 10 height 10
radio input "true"
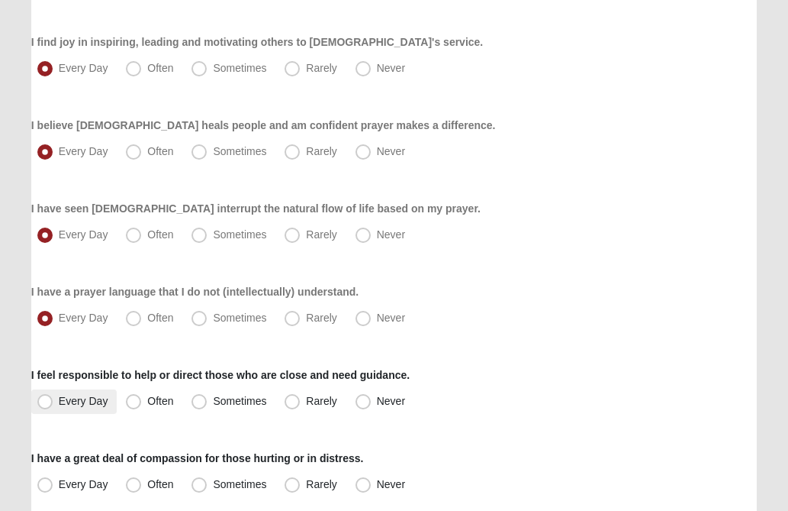
click at [59, 407] on span "Every Day" at bounding box center [84, 401] width 50 height 12
click at [44, 406] on input "Every Day" at bounding box center [49, 401] width 10 height 10
radio input "true"
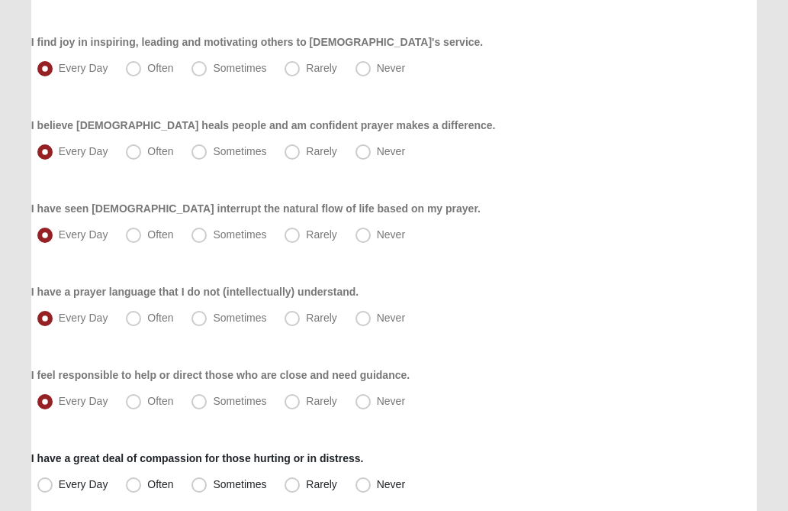
click at [546, 329] on div "Every Day Often Sometimes Rarely Never" at bounding box center [394, 318] width 726 height 24
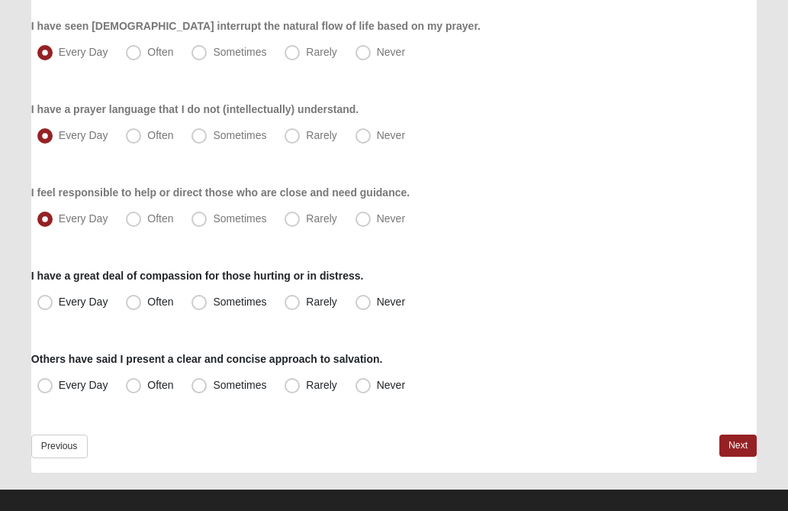
scroll to position [1207, 0]
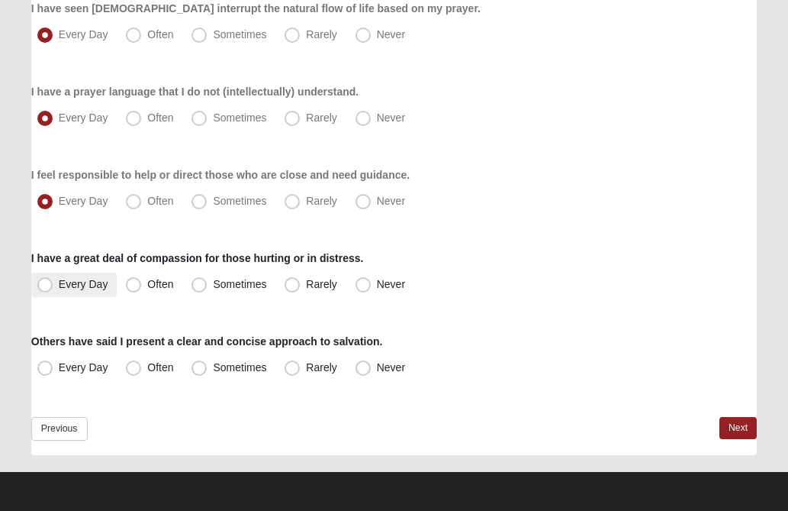
click at [59, 288] on span "Every Day" at bounding box center [84, 284] width 50 height 12
click at [44, 288] on input "Every Day" at bounding box center [49, 284] width 10 height 10
radio input "true"
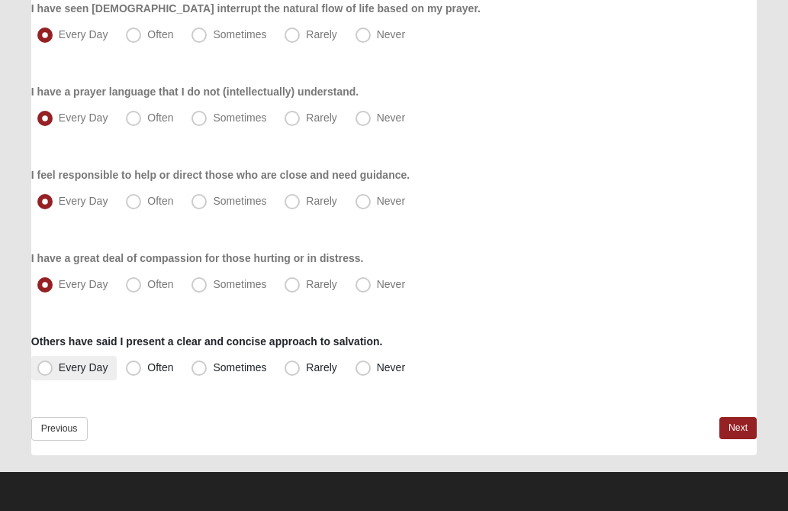
click at [59, 367] on span "Every Day" at bounding box center [84, 367] width 50 height 12
click at [46, 367] on input "Every Day" at bounding box center [49, 368] width 10 height 10
radio input "true"
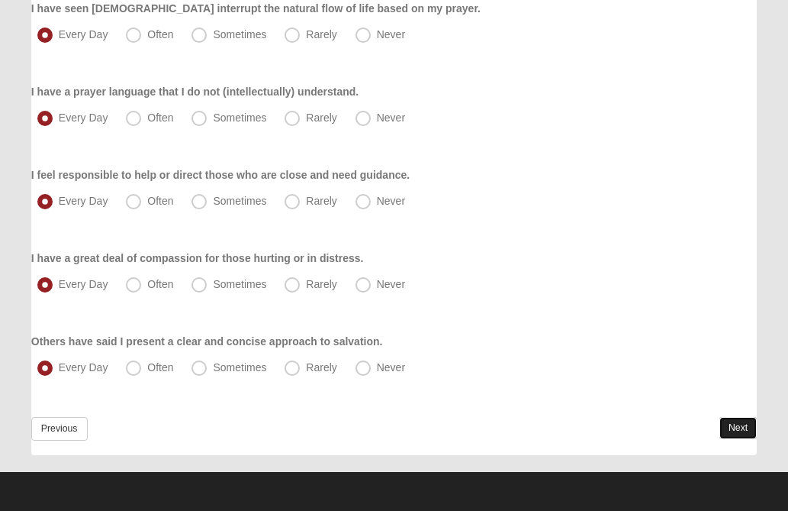
click at [733, 429] on link "Next" at bounding box center [738, 428] width 37 height 22
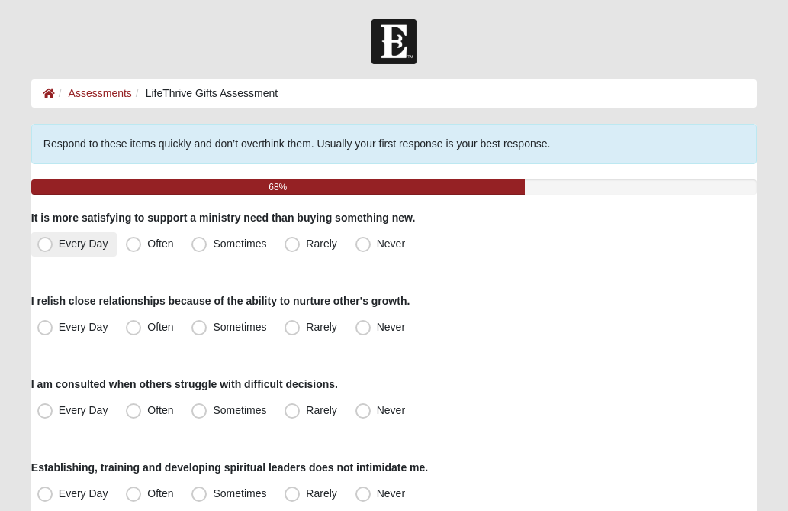
click at [59, 244] on span "Every Day" at bounding box center [84, 243] width 50 height 12
click at [46, 244] on input "Every Day" at bounding box center [49, 244] width 10 height 10
radio input "true"
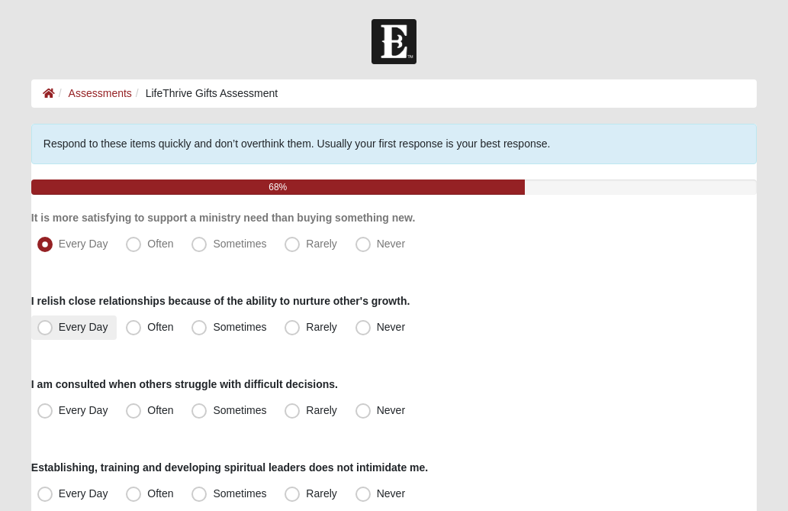
click at [59, 324] on span "Every Day" at bounding box center [84, 327] width 50 height 12
click at [45, 324] on input "Every Day" at bounding box center [49, 327] width 10 height 10
radio input "true"
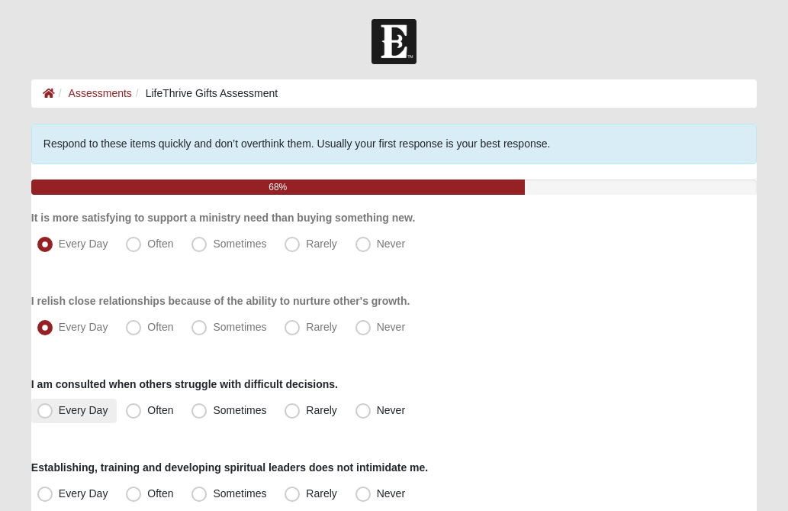
click at [59, 410] on span "Every Day" at bounding box center [84, 410] width 50 height 12
click at [44, 410] on input "Every Day" at bounding box center [49, 410] width 10 height 10
radio input "true"
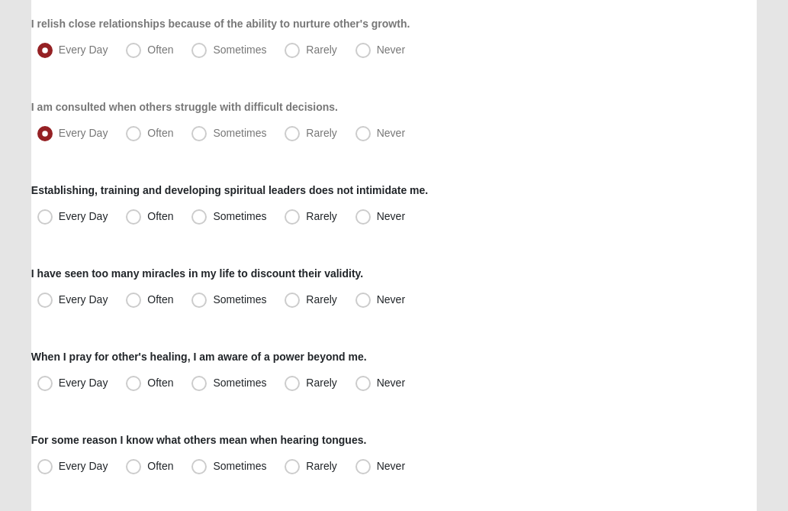
scroll to position [305, 0]
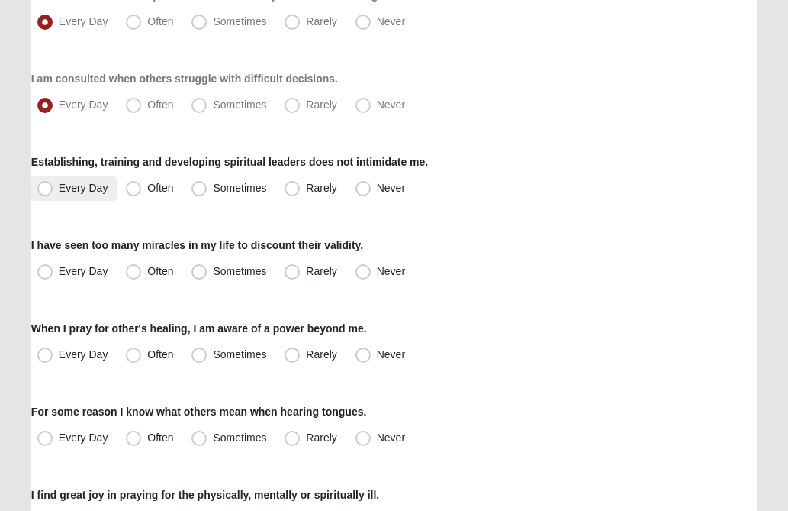
click at [59, 183] on span "Every Day" at bounding box center [84, 188] width 50 height 12
click at [47, 183] on input "Every Day" at bounding box center [49, 188] width 10 height 10
radio input "true"
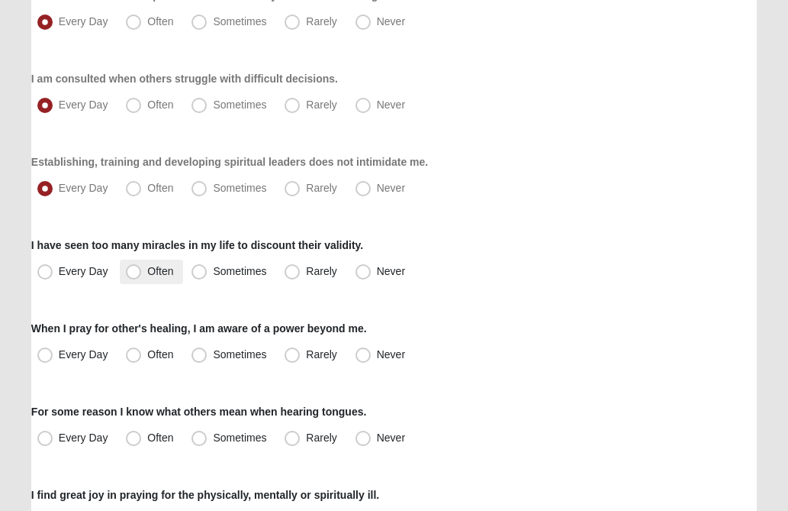
click at [147, 271] on span "Often" at bounding box center [160, 271] width 26 height 12
click at [134, 271] on input "Often" at bounding box center [137, 271] width 10 height 10
radio input "true"
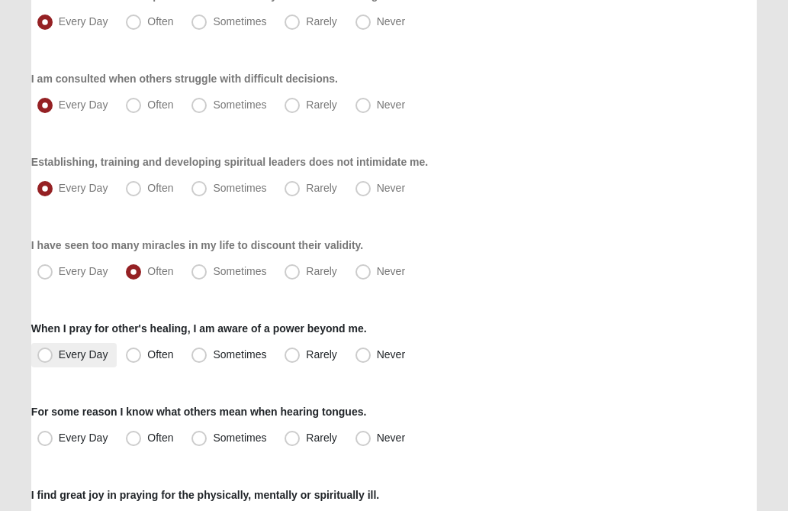
click at [59, 354] on span "Every Day" at bounding box center [84, 354] width 50 height 12
click at [46, 354] on input "Every Day" at bounding box center [49, 355] width 10 height 10
radio input "true"
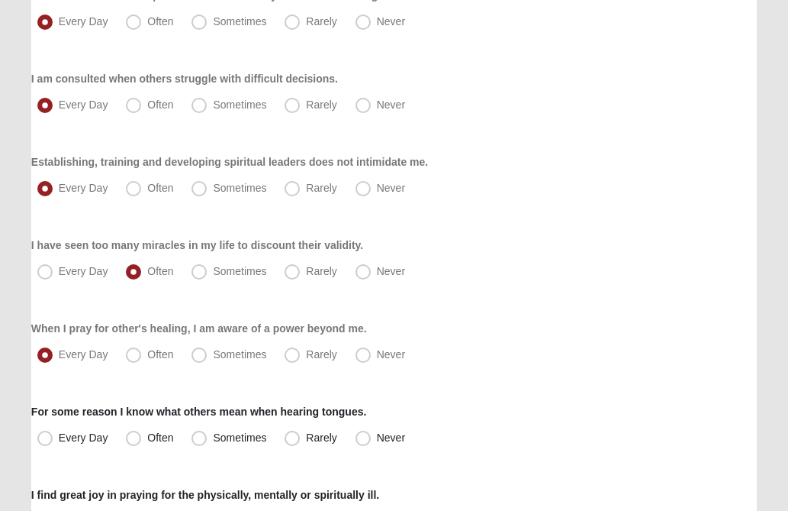
click at [539, 328] on div "When I pray for other's healing, I am aware of a power beyond me. Every Day Oft…" at bounding box center [394, 344] width 726 height 47
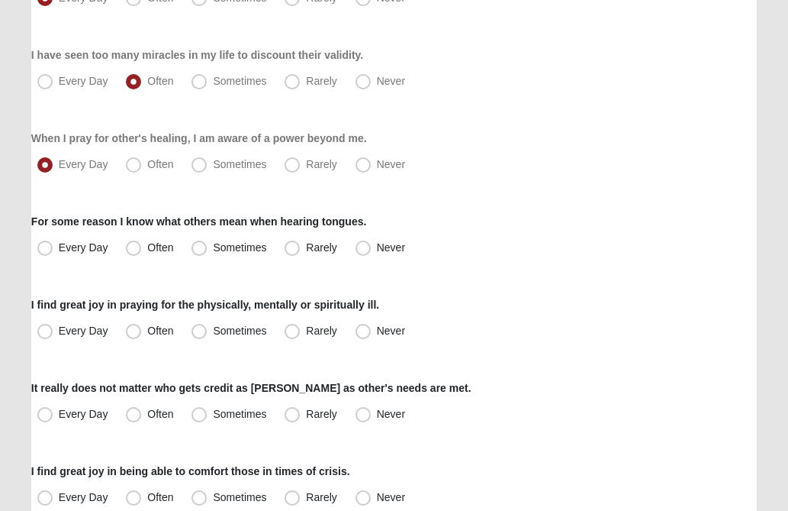
scroll to position [519, 0]
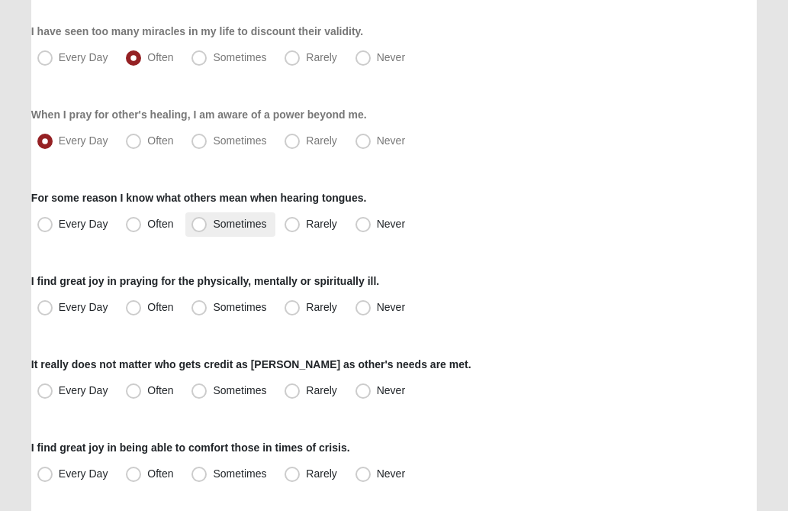
click at [213, 224] on span "Sometimes" at bounding box center [239, 224] width 53 height 12
click at [203, 224] on input "Sometimes" at bounding box center [203, 224] width 10 height 10
radio input "true"
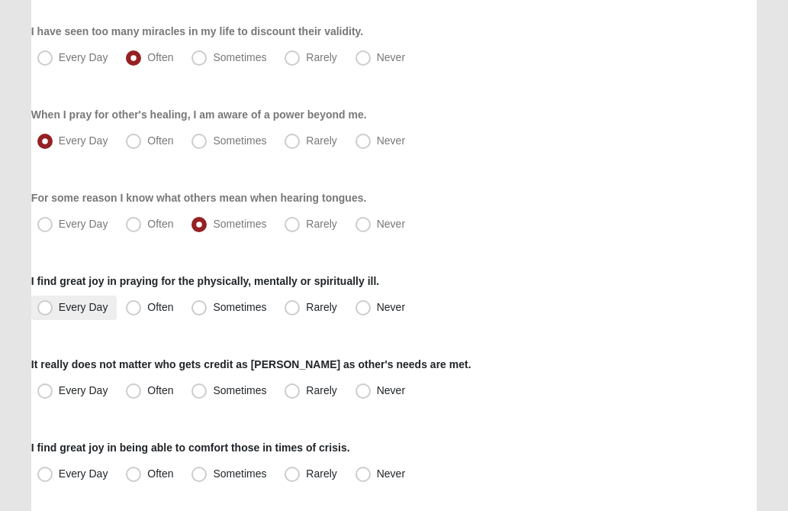
click at [59, 311] on span "Every Day" at bounding box center [84, 307] width 50 height 12
click at [46, 311] on input "Every Day" at bounding box center [49, 307] width 10 height 10
radio input "true"
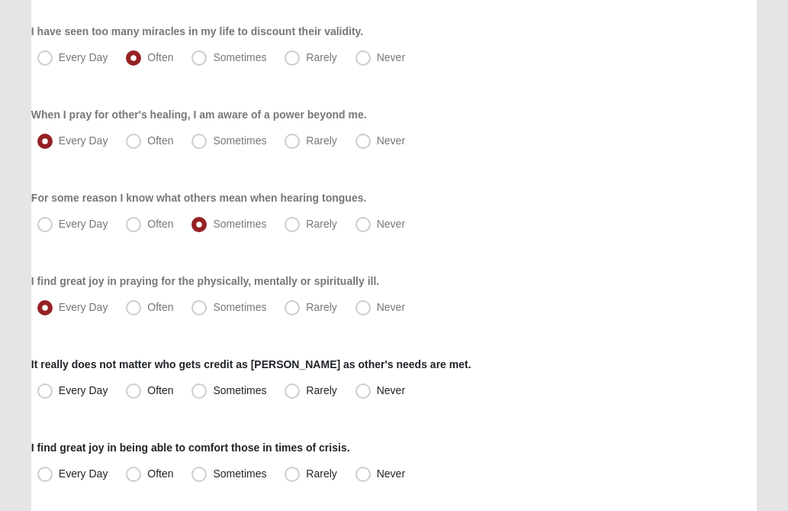
click at [553, 273] on div "I find great joy in praying for the physically, mentally or spiritually ill. Ev…" at bounding box center [394, 296] width 726 height 47
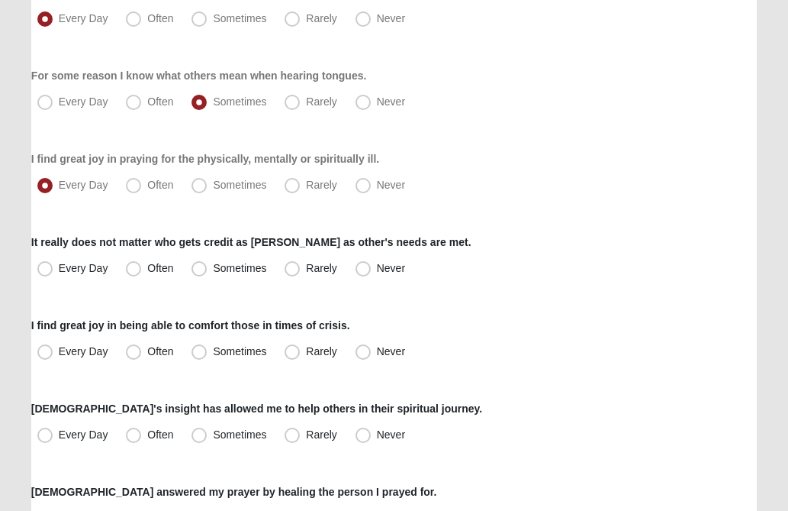
scroll to position [672, 0]
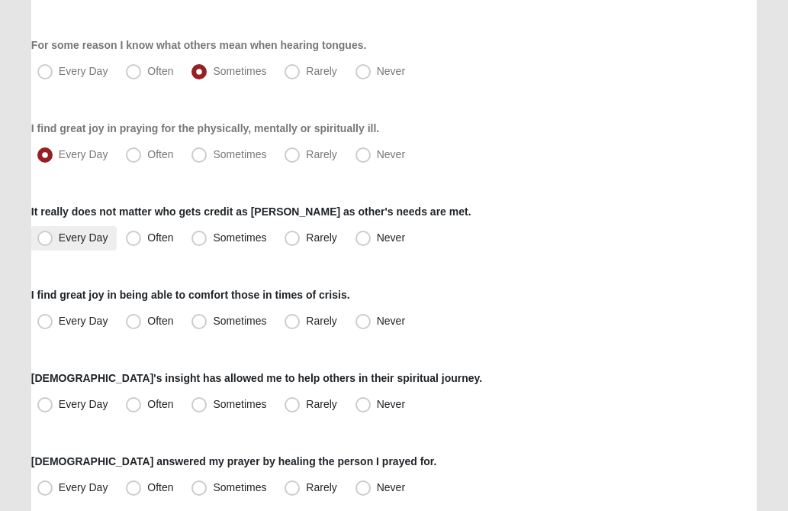
click at [59, 237] on span "Every Day" at bounding box center [84, 237] width 50 height 12
click at [46, 237] on input "Every Day" at bounding box center [49, 238] width 10 height 10
radio input "true"
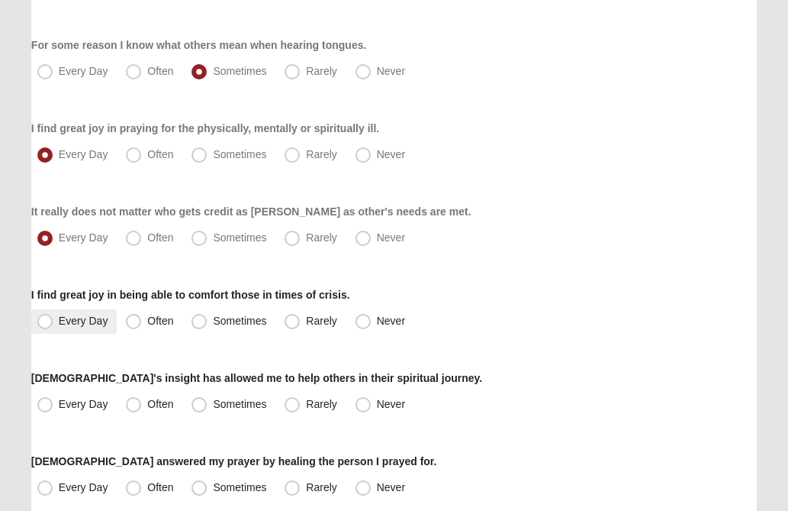
click at [59, 324] on span "Every Day" at bounding box center [84, 320] width 50 height 12
click at [44, 324] on input "Every Day" at bounding box center [49, 321] width 10 height 10
radio input "true"
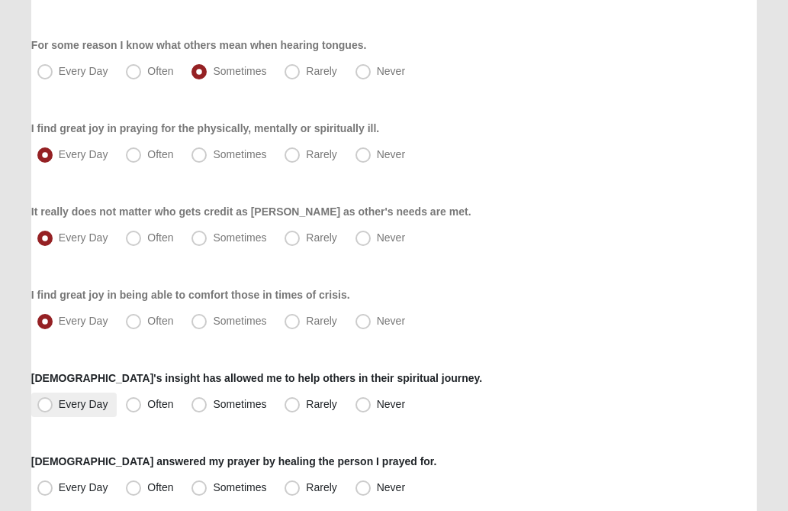
click at [59, 402] on span "Every Day" at bounding box center [84, 404] width 50 height 12
click at [44, 402] on input "Every Day" at bounding box center [49, 404] width 10 height 10
radio input "true"
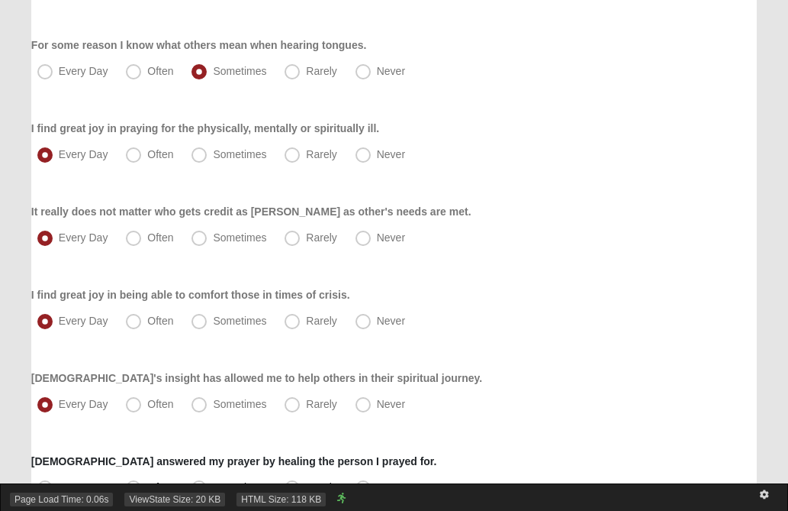
click at [46, 485] on div "Page Load Time: 0.06s ViewState Size: 20 KB HTML Size: 118 KB" at bounding box center [394, 496] width 788 height 27
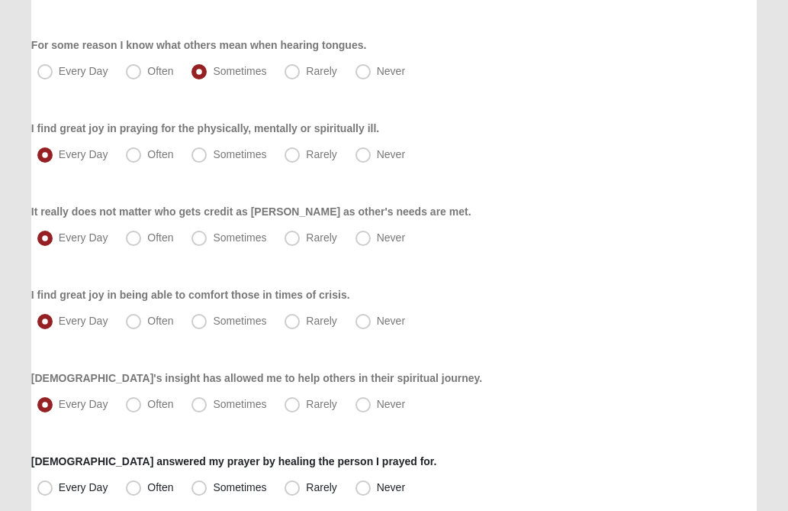
click at [490, 345] on div "Respond to these items quickly and don’t overthink them. Usually your first res…" at bounding box center [394, 221] width 726 height 1539
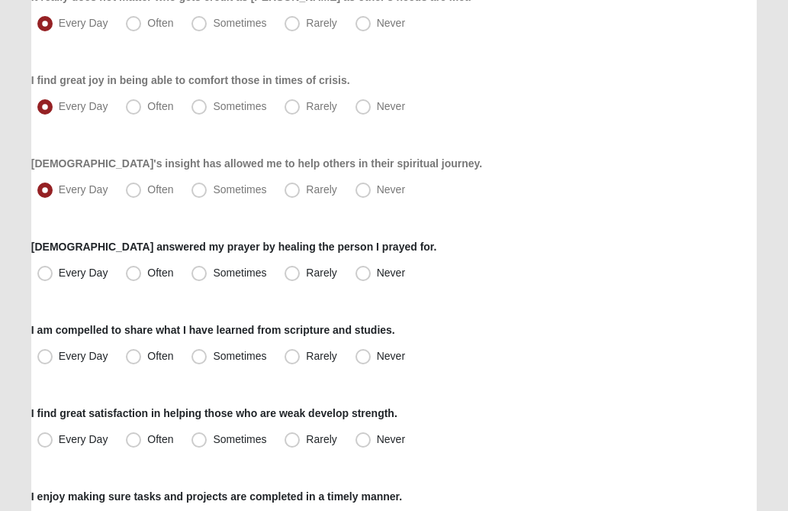
scroll to position [916, 0]
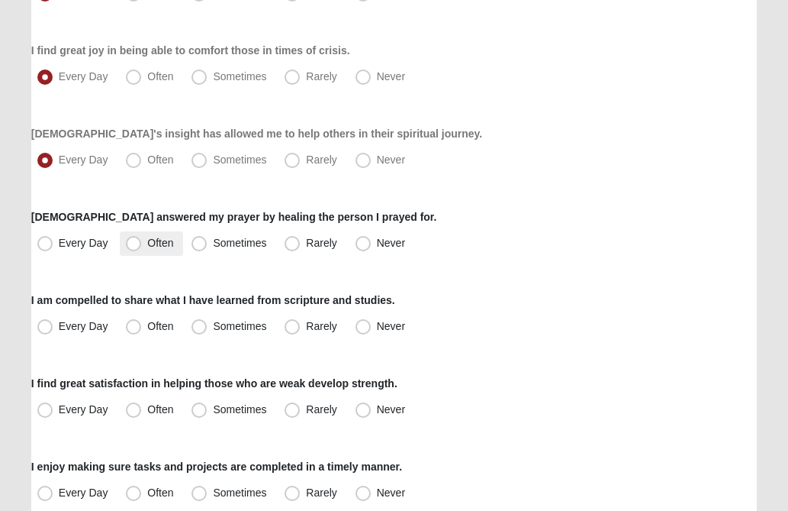
click at [147, 241] on span "Often" at bounding box center [160, 243] width 26 height 12
click at [132, 241] on input "Often" at bounding box center [137, 243] width 10 height 10
radio input "true"
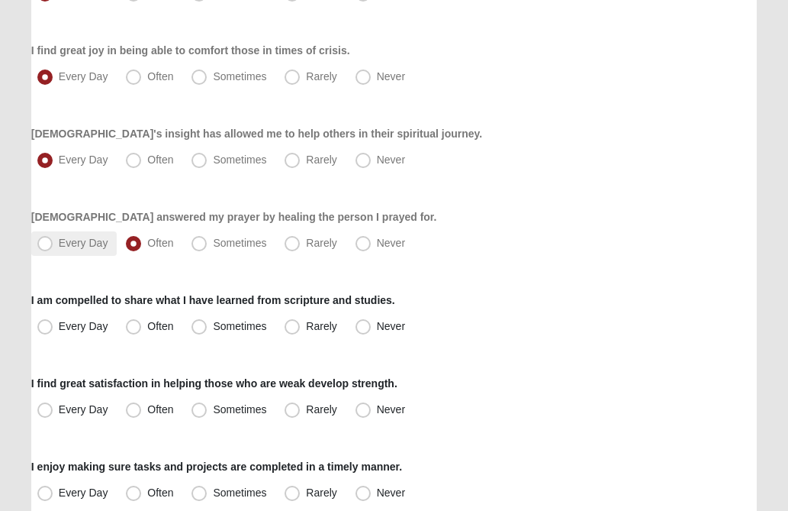
click at [59, 241] on span "Every Day" at bounding box center [84, 243] width 50 height 12
click at [44, 241] on input "Every Day" at bounding box center [49, 243] width 10 height 10
radio input "true"
click at [59, 328] on span "Every Day" at bounding box center [84, 326] width 50 height 12
click at [45, 328] on input "Every Day" at bounding box center [49, 326] width 10 height 10
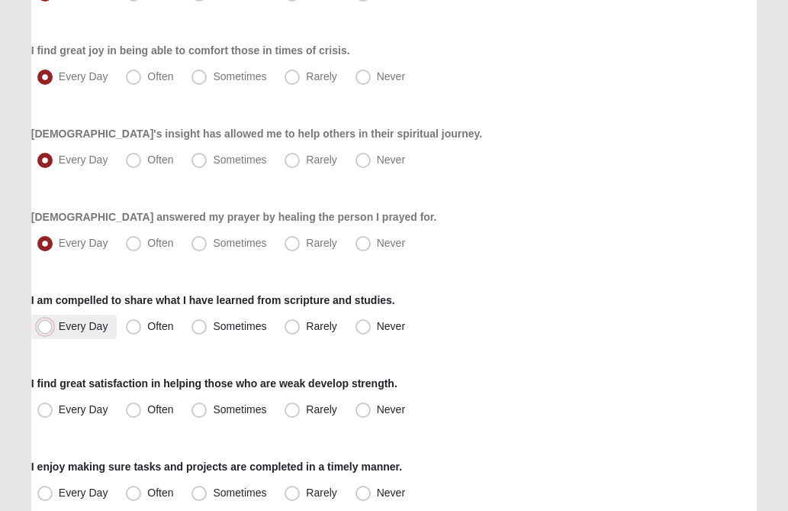
radio input "true"
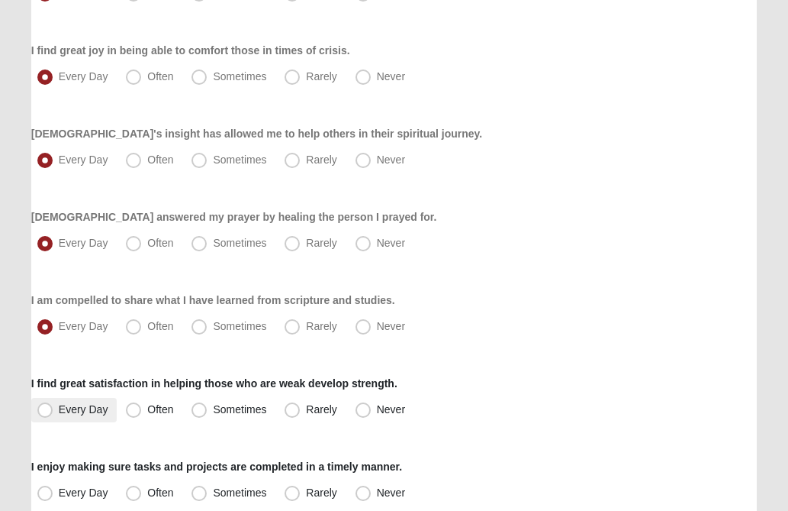
click at [59, 408] on span "Every Day" at bounding box center [84, 409] width 50 height 12
click at [50, 408] on input "Every Day" at bounding box center [49, 410] width 10 height 10
radio input "true"
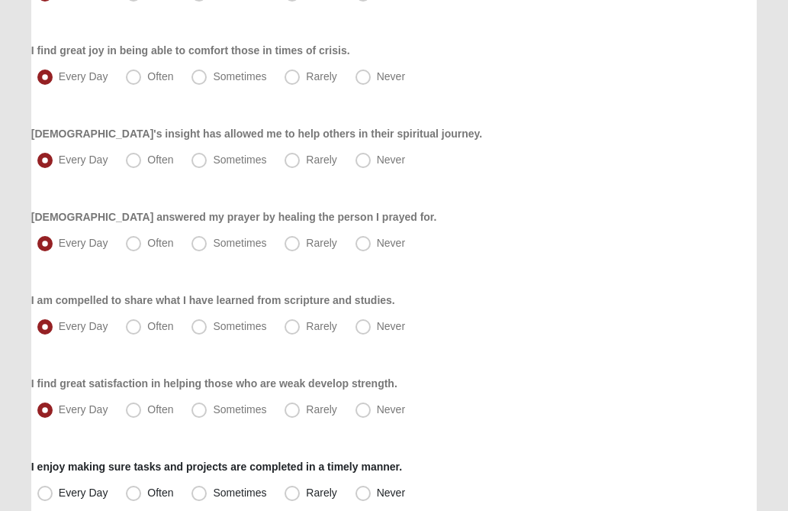
click at [518, 317] on div "Every Day Often Sometimes Rarely Never" at bounding box center [394, 326] width 726 height 24
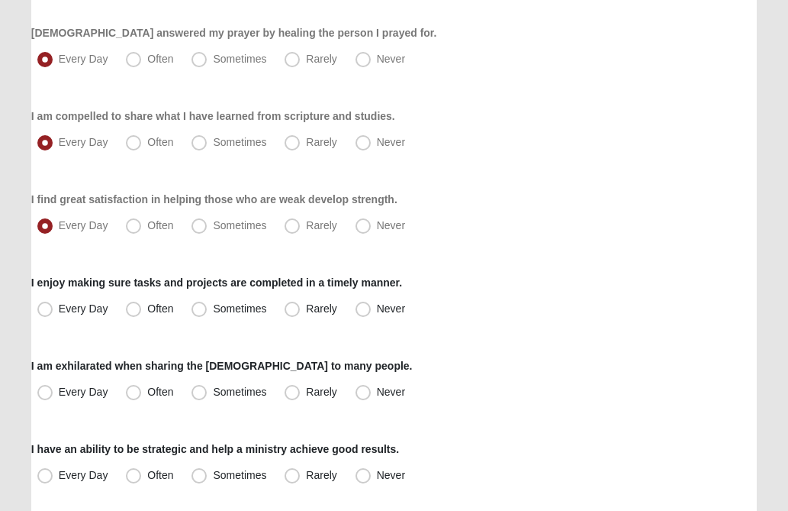
scroll to position [1160, 0]
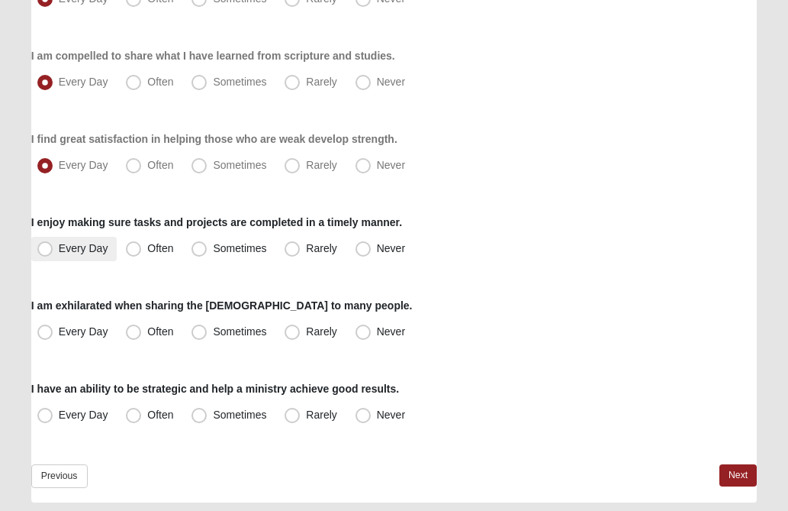
click at [59, 250] on span "Every Day" at bounding box center [84, 248] width 50 height 12
click at [48, 250] on input "Every Day" at bounding box center [49, 248] width 10 height 10
radio input "true"
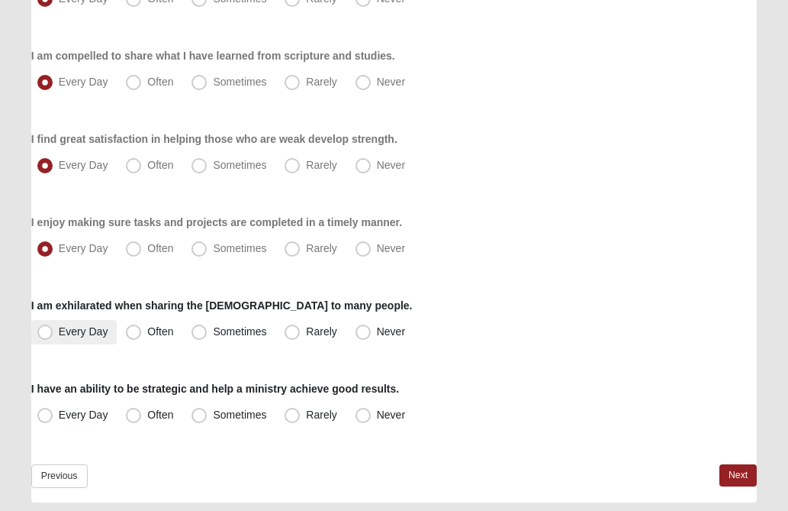
click at [59, 332] on span "Every Day" at bounding box center [84, 331] width 50 height 12
click at [45, 332] on input "Every Day" at bounding box center [49, 332] width 10 height 10
radio input "true"
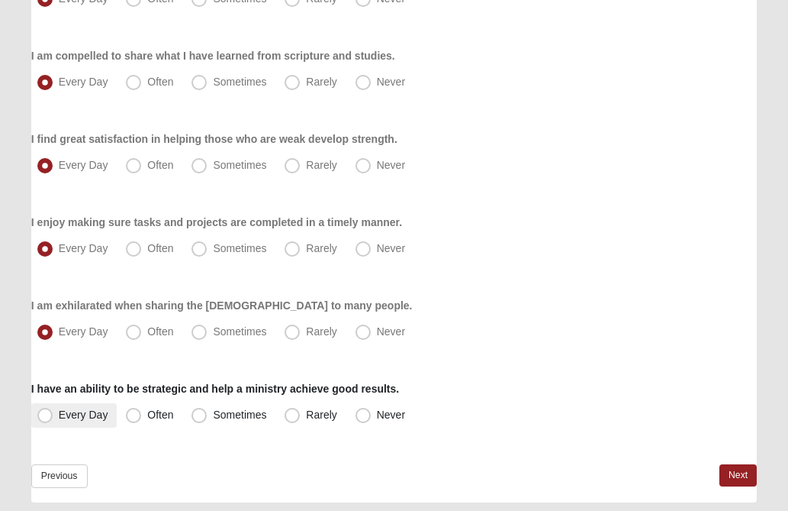
click at [59, 417] on span "Every Day" at bounding box center [84, 414] width 50 height 12
click at [45, 417] on input "Every Day" at bounding box center [49, 415] width 10 height 10
radio input "true"
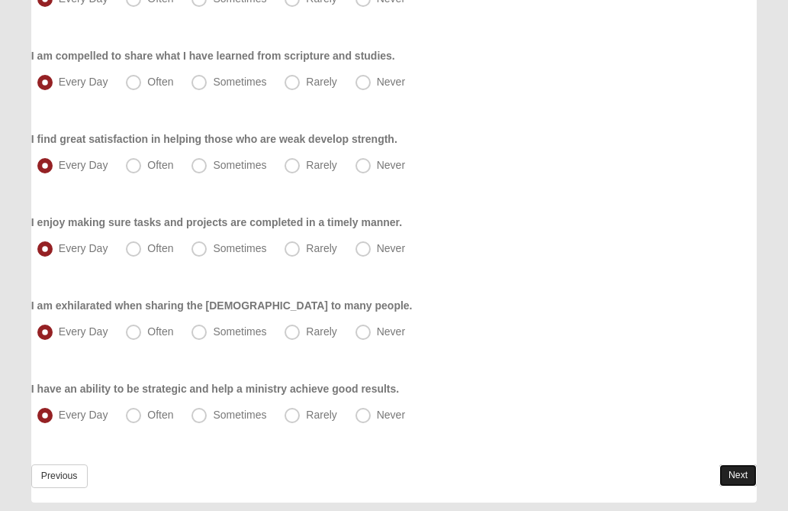
click at [732, 474] on link "Next" at bounding box center [738, 475] width 37 height 22
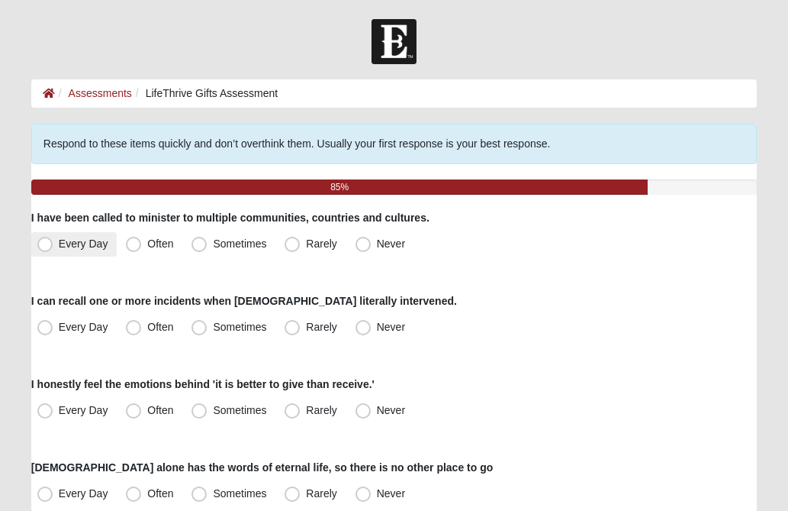
click at [59, 242] on span "Every Day" at bounding box center [84, 243] width 50 height 12
click at [48, 242] on input "Every Day" at bounding box center [49, 244] width 10 height 10
radio input "true"
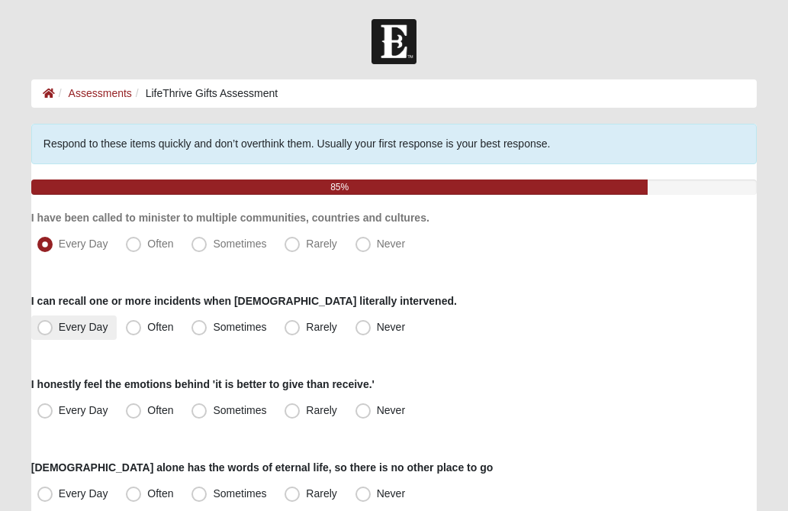
click at [59, 328] on span "Every Day" at bounding box center [84, 327] width 50 height 12
click at [46, 328] on input "Every Day" at bounding box center [49, 327] width 10 height 10
radio input "true"
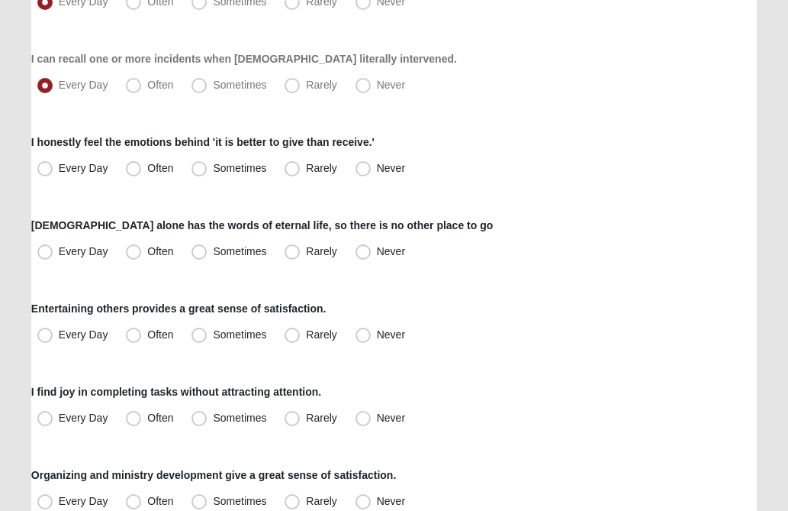
scroll to position [244, 0]
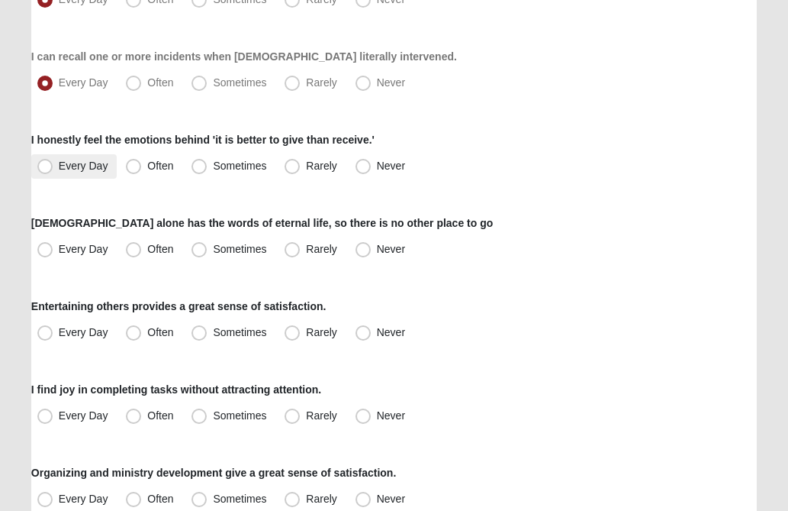
click at [59, 167] on span "Every Day" at bounding box center [84, 166] width 50 height 12
click at [47, 167] on input "Every Day" at bounding box center [49, 166] width 10 height 10
radio input "true"
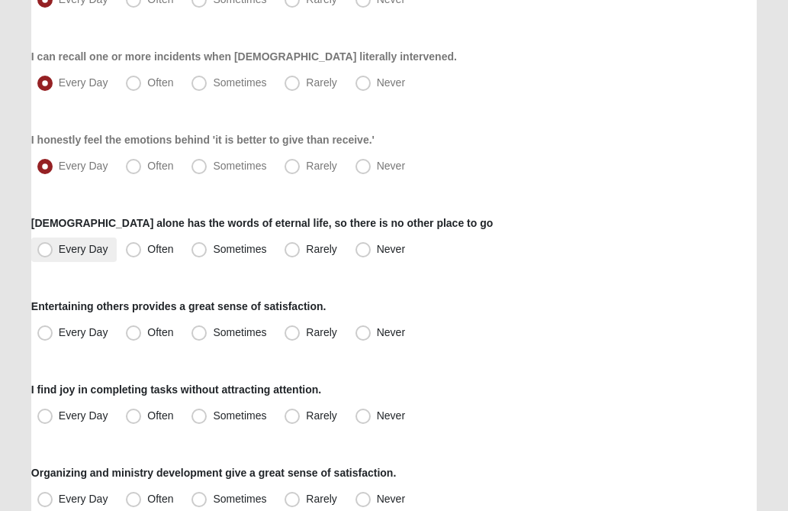
click at [59, 251] on span "Every Day" at bounding box center [84, 249] width 50 height 12
click at [46, 251] on input "Every Day" at bounding box center [49, 249] width 10 height 10
radio input "true"
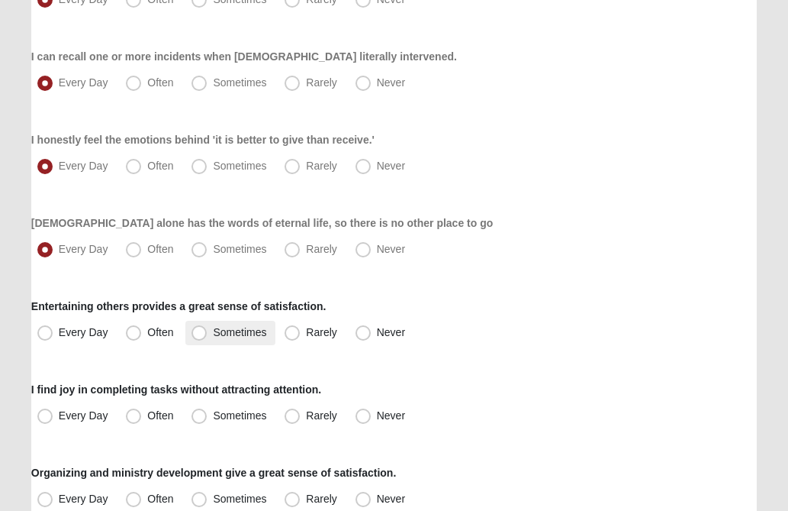
click at [213, 334] on span "Sometimes" at bounding box center [239, 332] width 53 height 12
click at [198, 334] on input "Sometimes" at bounding box center [203, 332] width 10 height 10
radio input "true"
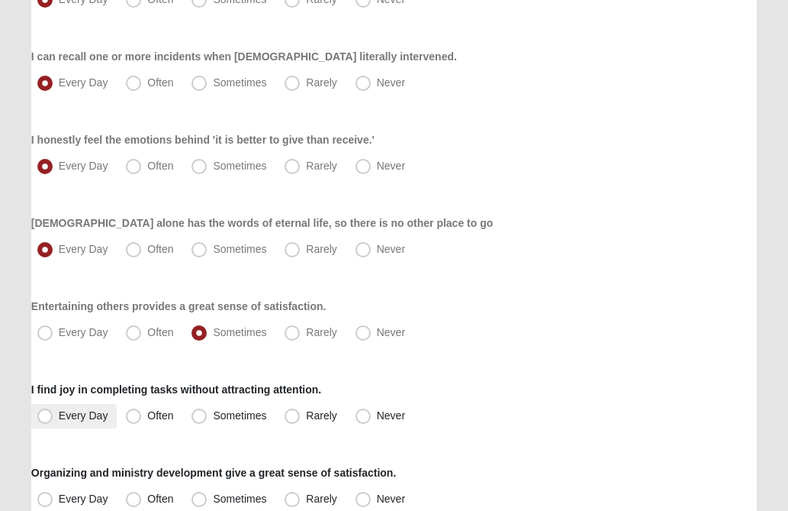
click at [59, 415] on span "Every Day" at bounding box center [84, 415] width 50 height 12
click at [44, 415] on input "Every Day" at bounding box center [49, 416] width 10 height 10
radio input "true"
click at [614, 300] on div "Entertaining others provides a great sense of satisfaction. Every Day Often Som…" at bounding box center [394, 321] width 726 height 47
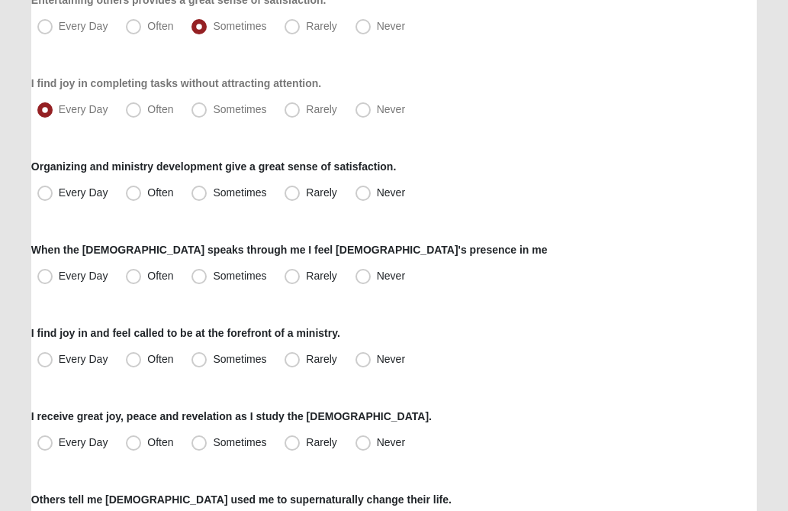
scroll to position [580, 0]
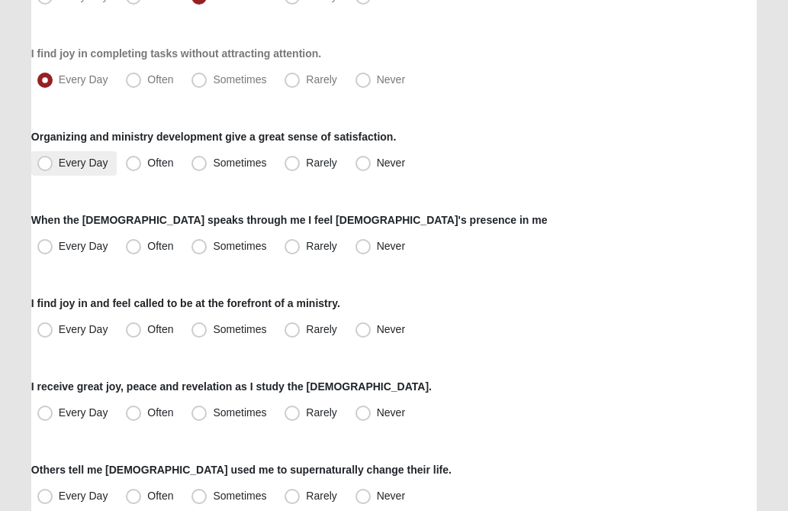
click at [59, 160] on span "Every Day" at bounding box center [84, 162] width 50 height 12
click at [47, 160] on input "Every Day" at bounding box center [49, 163] width 10 height 10
radio input "true"
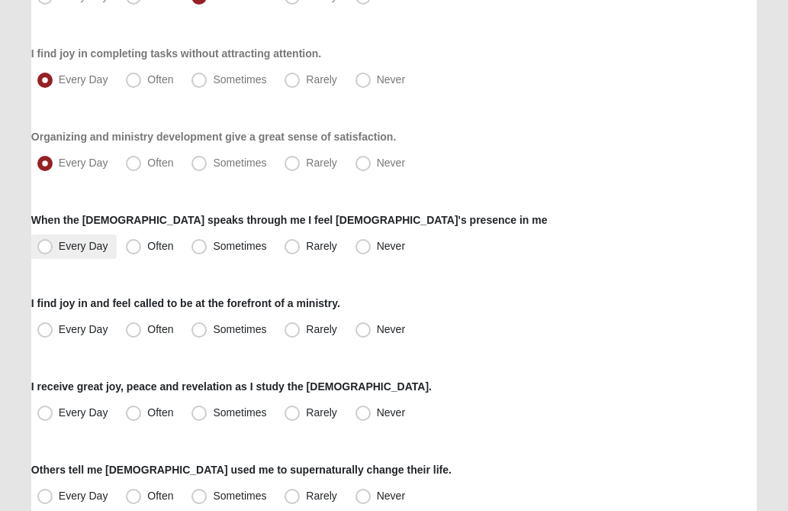
click at [59, 247] on span "Every Day" at bounding box center [84, 246] width 50 height 12
click at [47, 247] on input "Every Day" at bounding box center [49, 246] width 10 height 10
radio input "true"
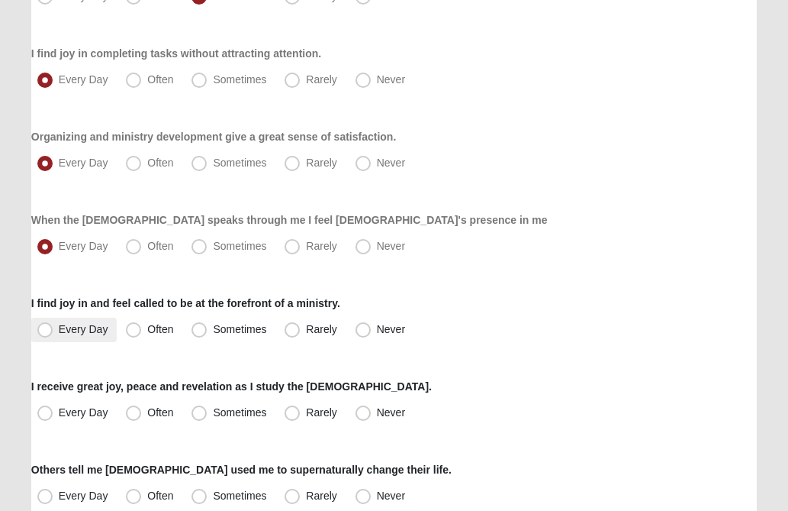
click at [59, 325] on span "Every Day" at bounding box center [84, 329] width 50 height 12
click at [48, 325] on input "Every Day" at bounding box center [49, 329] width 10 height 10
radio input "true"
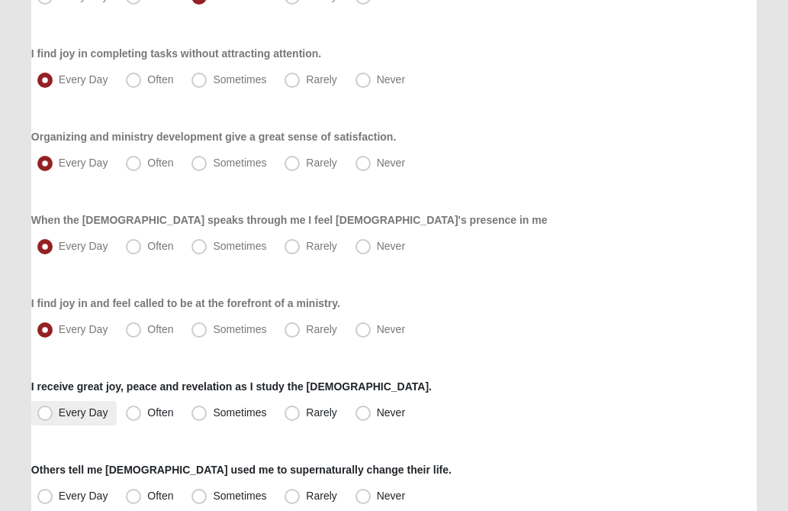
click at [59, 418] on span "Every Day" at bounding box center [84, 412] width 50 height 12
click at [45, 417] on input "Every Day" at bounding box center [49, 413] width 10 height 10
radio input "true"
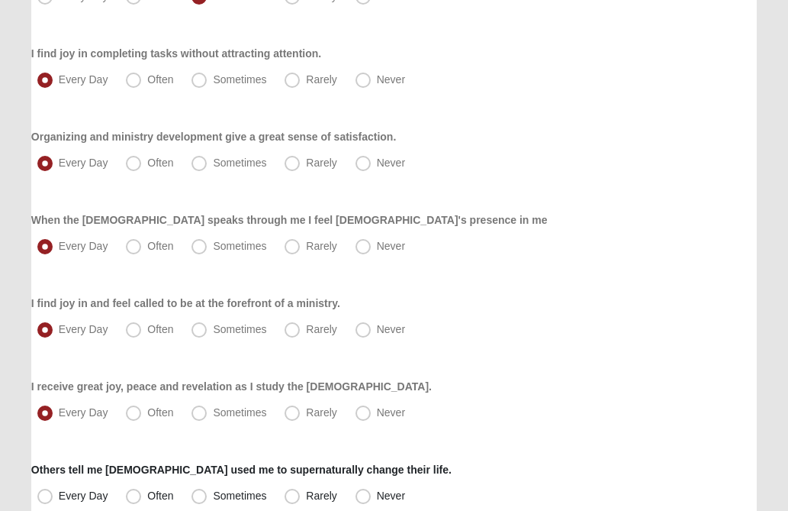
click at [565, 323] on div "Every Day Often Sometimes Rarely Never" at bounding box center [394, 330] width 726 height 24
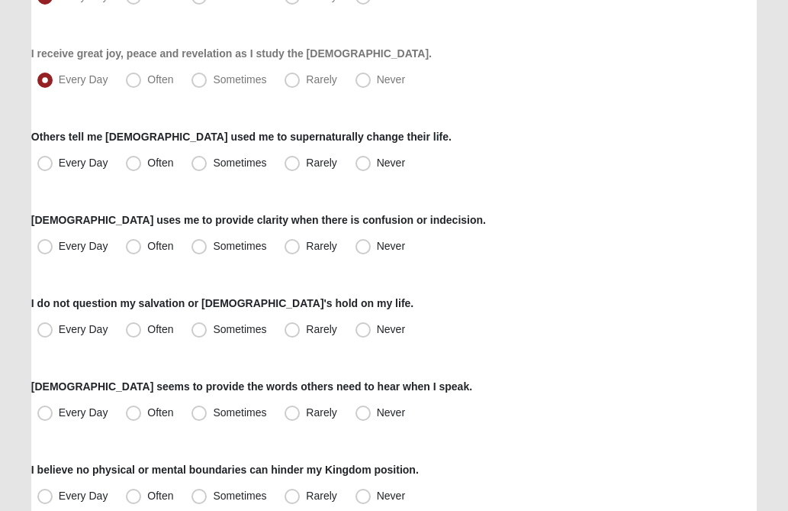
scroll to position [916, 0]
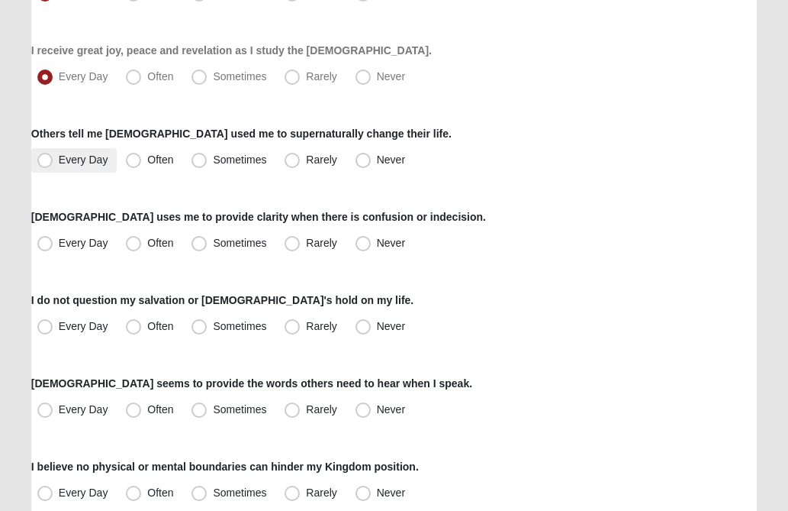
click at [59, 158] on span "Every Day" at bounding box center [84, 159] width 50 height 12
click at [47, 158] on input "Every Day" at bounding box center [49, 160] width 10 height 10
radio input "true"
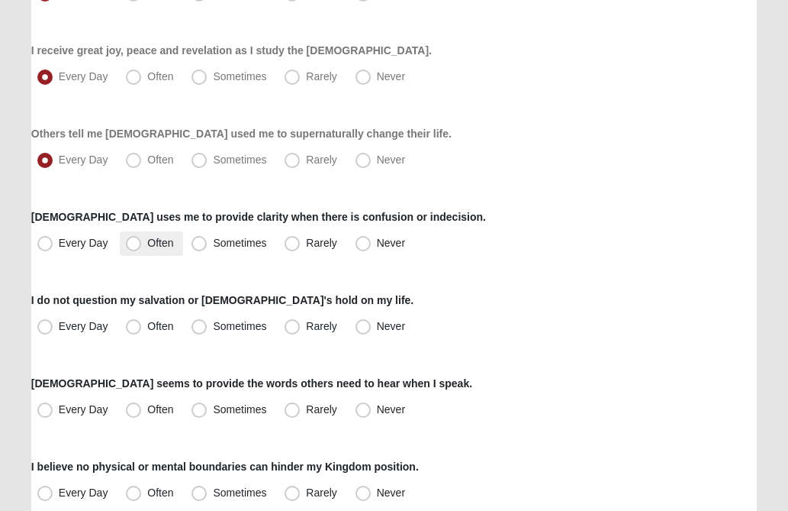
click at [147, 243] on span "Often" at bounding box center [160, 243] width 26 height 12
click at [135, 243] on input "Often" at bounding box center [137, 243] width 10 height 10
radio input "true"
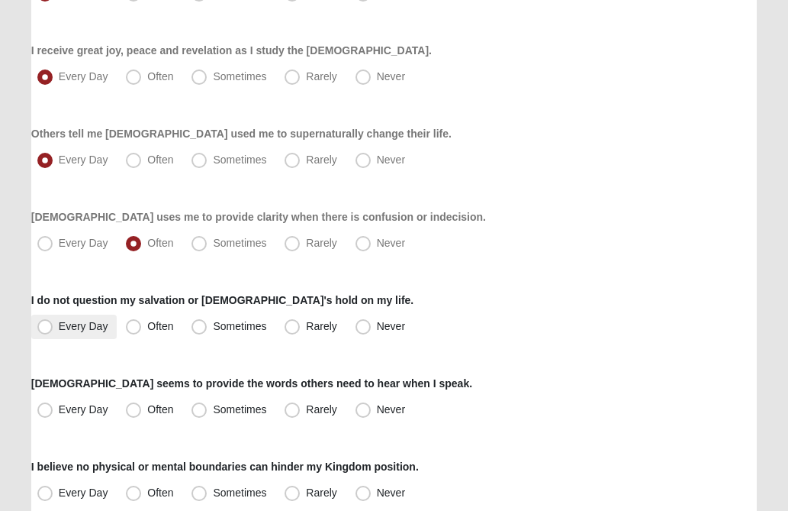
click at [59, 328] on span "Every Day" at bounding box center [84, 326] width 50 height 12
click at [46, 328] on input "Every Day" at bounding box center [49, 326] width 10 height 10
radio input "true"
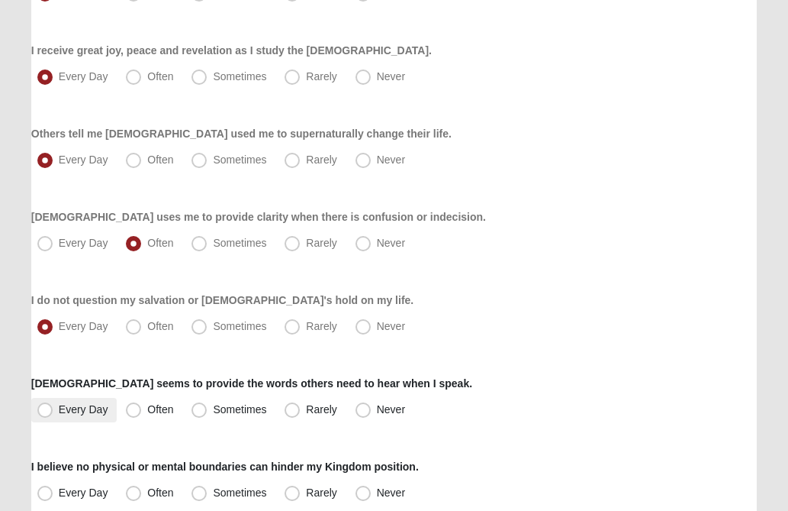
click at [59, 408] on span "Every Day" at bounding box center [84, 409] width 50 height 12
click at [46, 408] on input "Every Day" at bounding box center [49, 410] width 10 height 10
radio input "true"
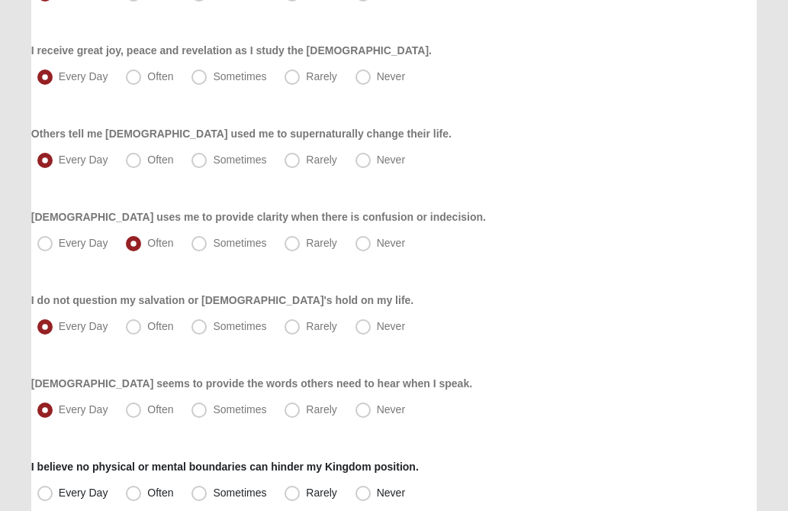
click at [542, 327] on div "Every Day Often Sometimes Rarely Never" at bounding box center [394, 326] width 726 height 24
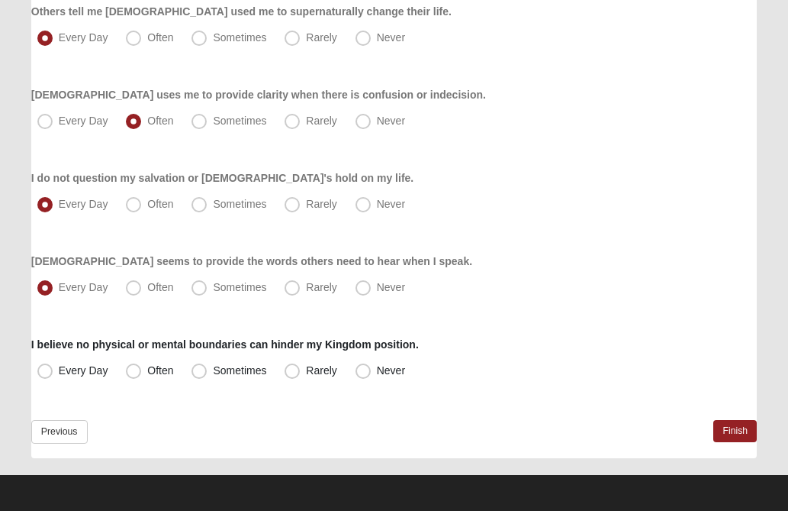
scroll to position [1041, 0]
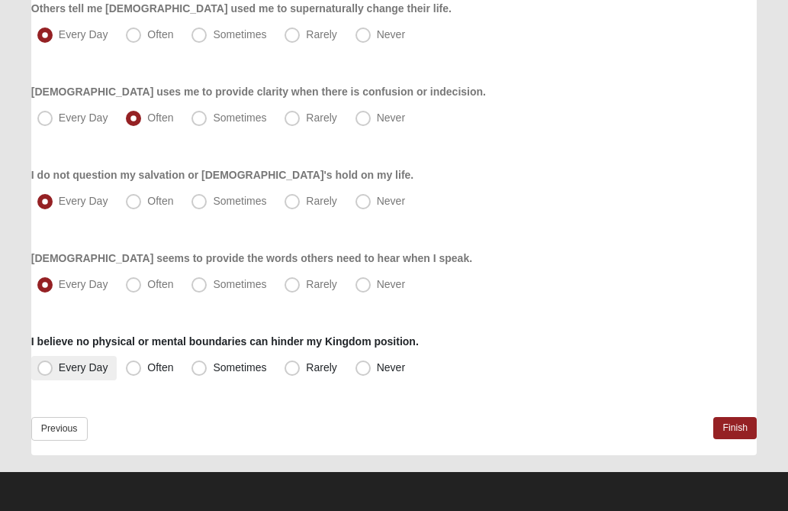
click at [59, 366] on span "Every Day" at bounding box center [84, 367] width 50 height 12
click at [49, 366] on input "Every Day" at bounding box center [49, 368] width 10 height 10
radio input "true"
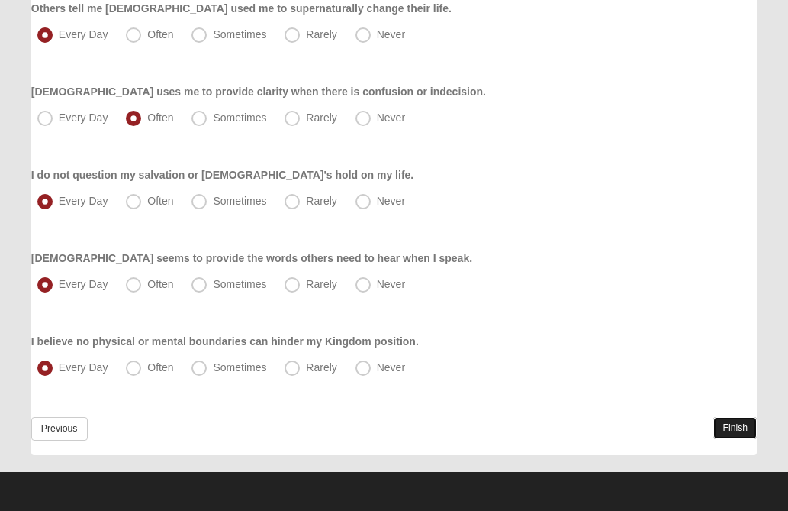
click at [736, 425] on link "Finish" at bounding box center [736, 428] width 44 height 22
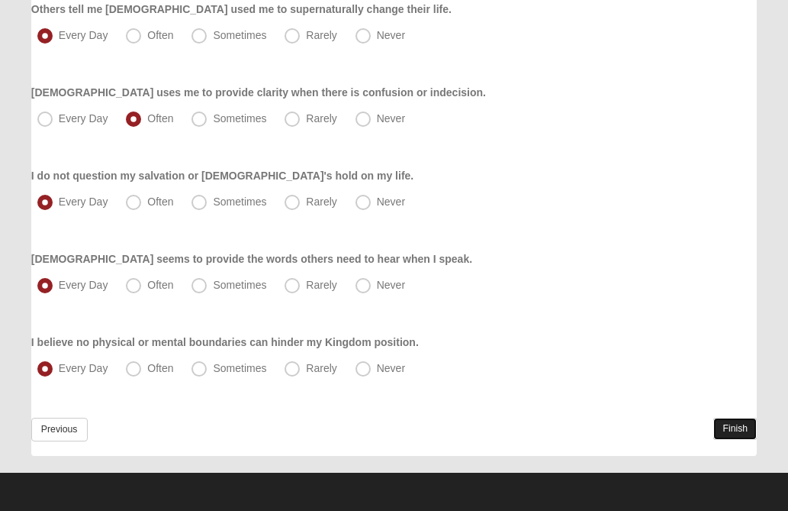
scroll to position [1113, 0]
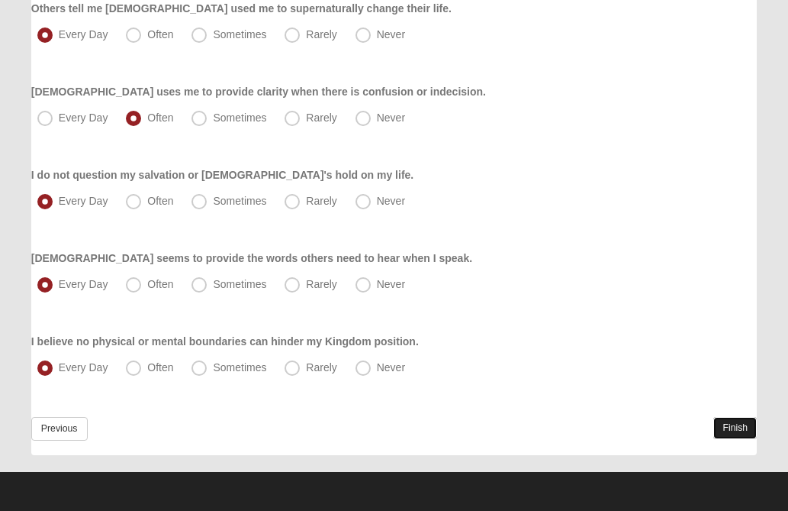
click at [736, 425] on link "Finish" at bounding box center [736, 428] width 44 height 22
click at [65, 425] on link "Previous" at bounding box center [59, 429] width 56 height 24
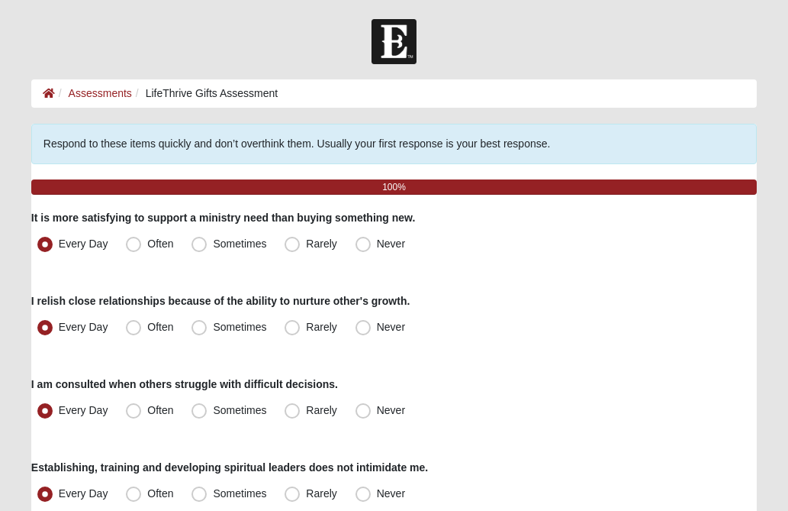
click at [560, 302] on div "I relish close relationships because of the ability to nurture other's growth. …" at bounding box center [394, 316] width 726 height 47
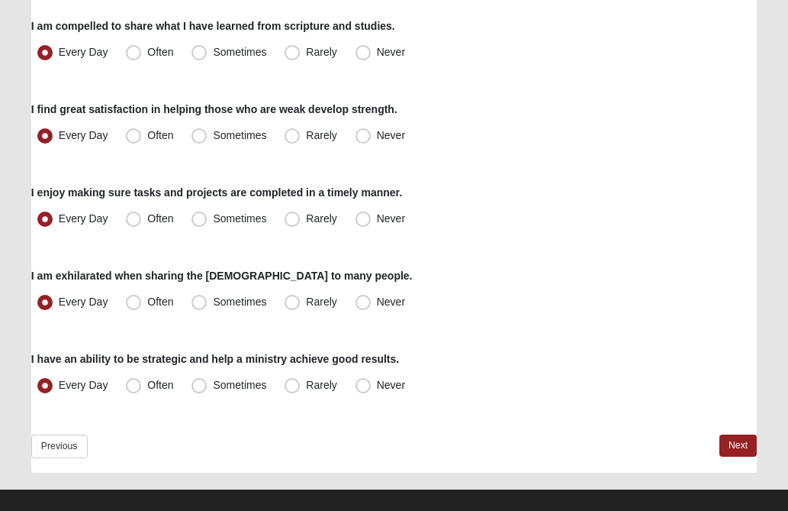
scroll to position [1207, 0]
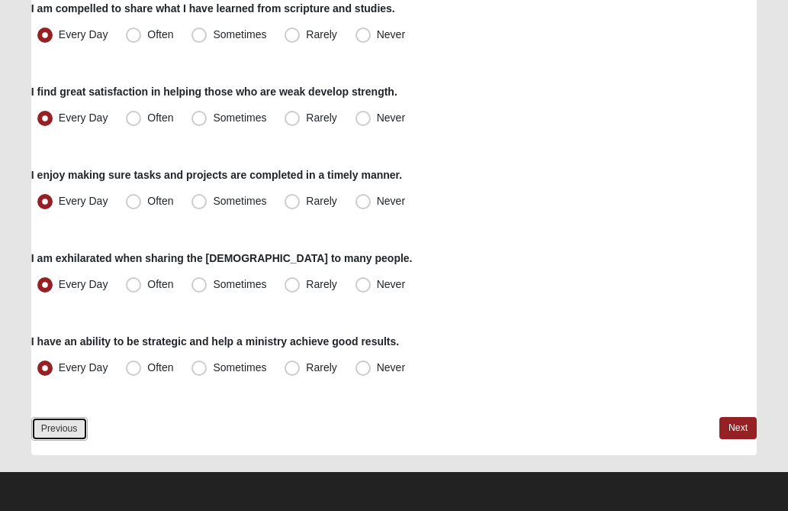
click at [48, 427] on link "Previous" at bounding box center [59, 429] width 56 height 24
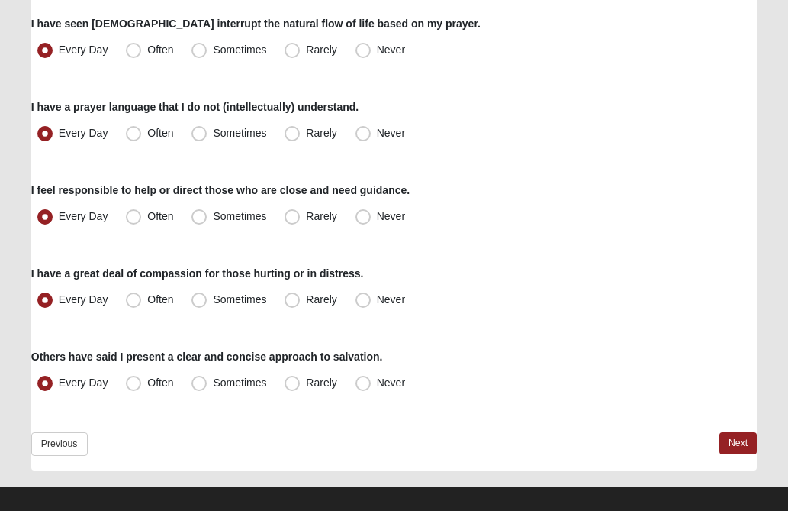
scroll to position [1207, 0]
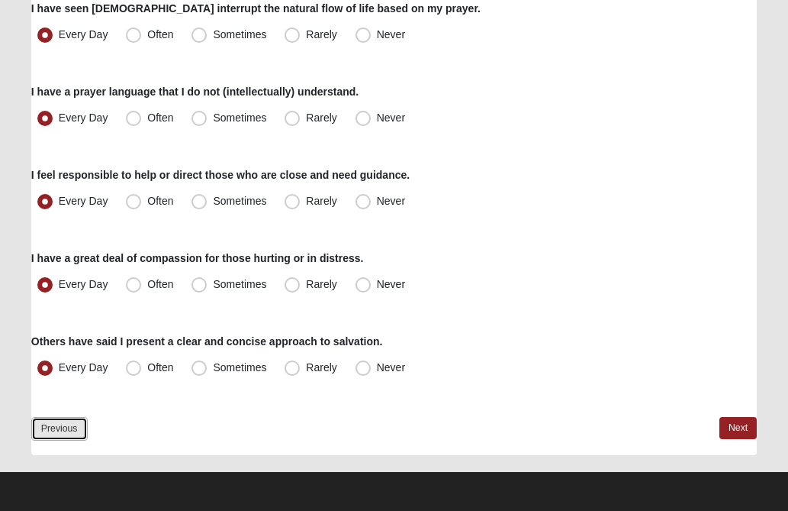
click at [48, 430] on link "Previous" at bounding box center [59, 429] width 56 height 24
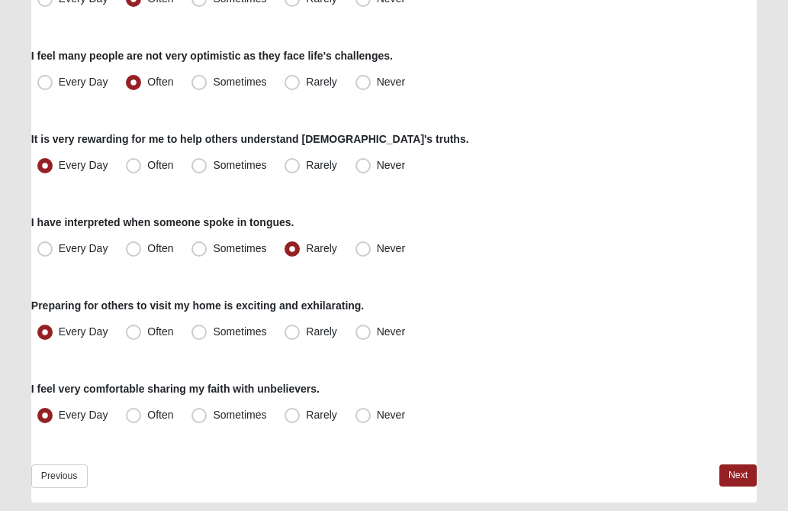
scroll to position [1207, 0]
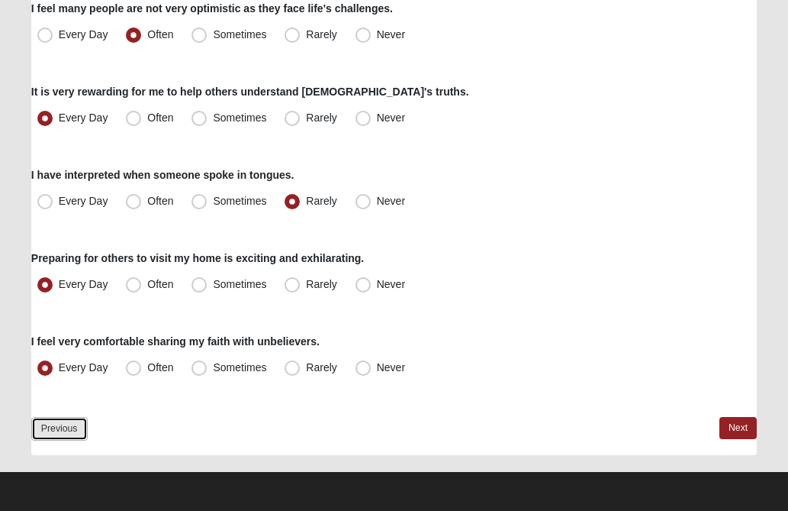
click at [63, 425] on link "Previous" at bounding box center [59, 429] width 56 height 24
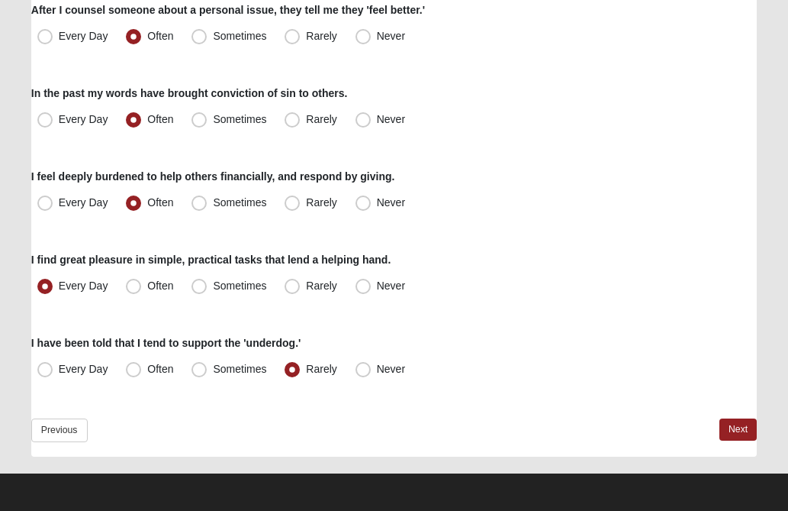
scroll to position [1207, 0]
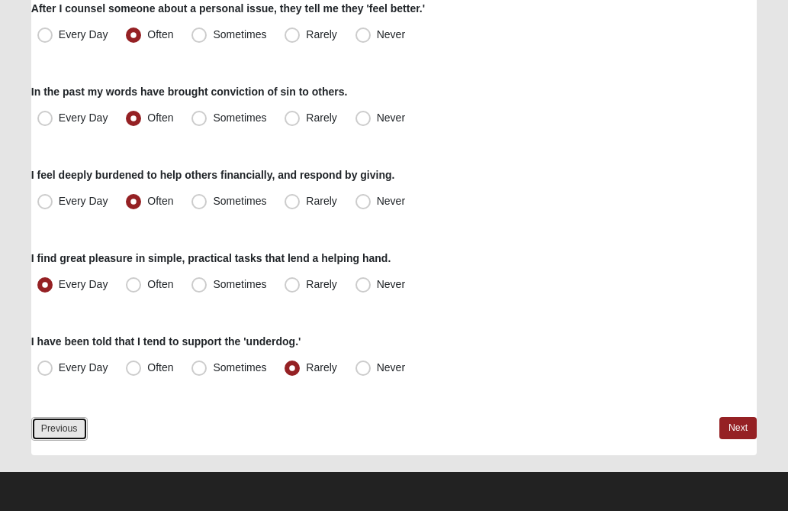
click at [67, 428] on link "Previous" at bounding box center [59, 429] width 56 height 24
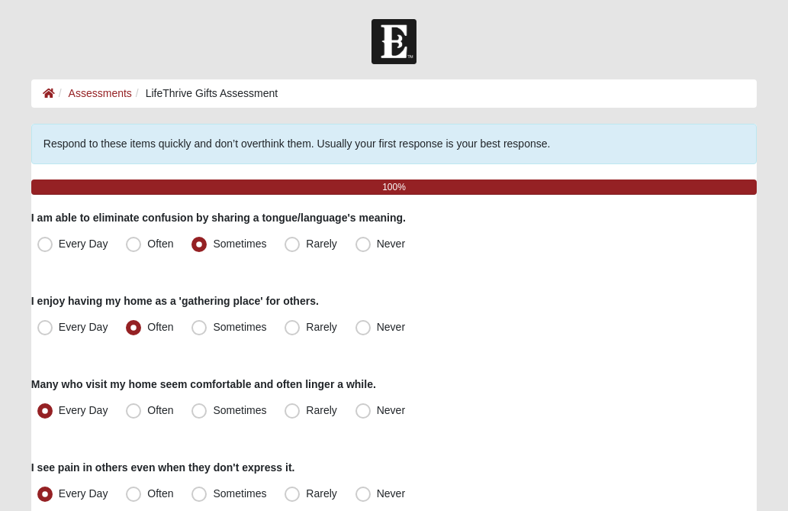
click at [495, 332] on div "Every Day Often Sometimes Rarely Never" at bounding box center [394, 327] width 726 height 24
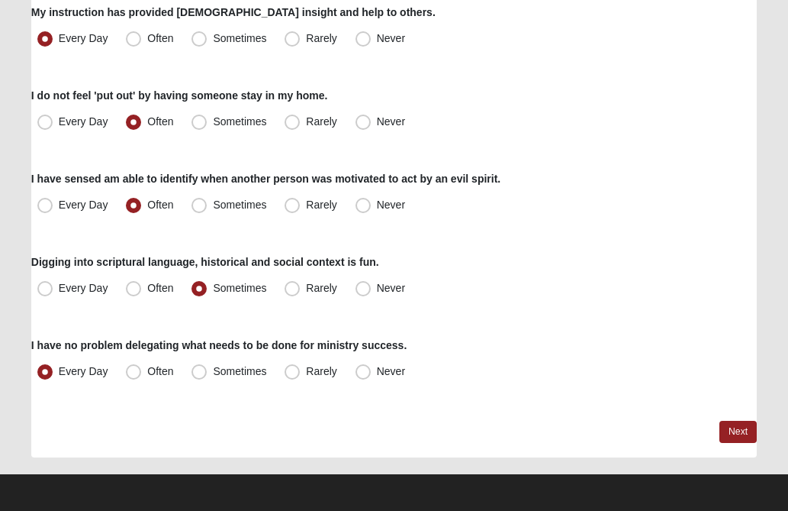
scroll to position [1206, 0]
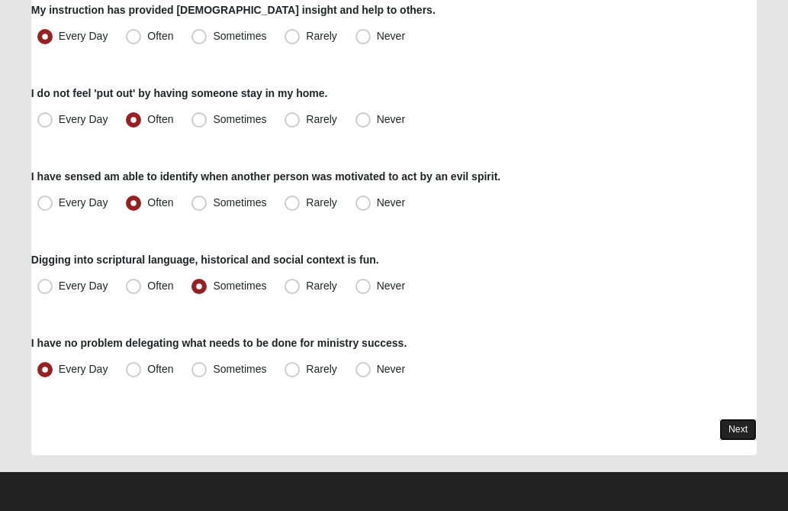
click at [738, 420] on link "Next" at bounding box center [738, 429] width 37 height 22
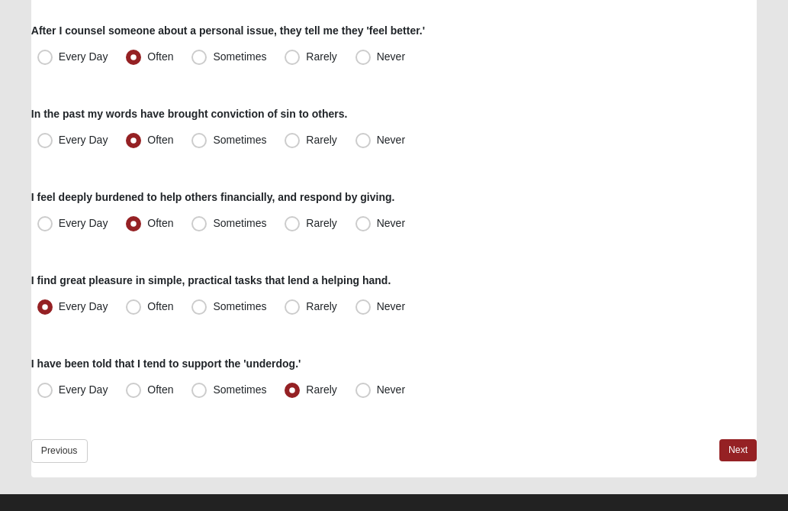
scroll to position [1207, 0]
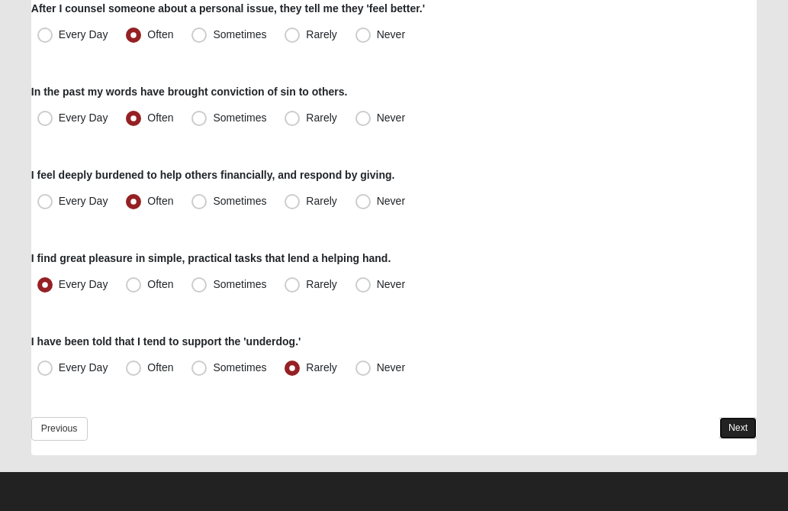
click at [733, 424] on link "Next" at bounding box center [738, 428] width 37 height 22
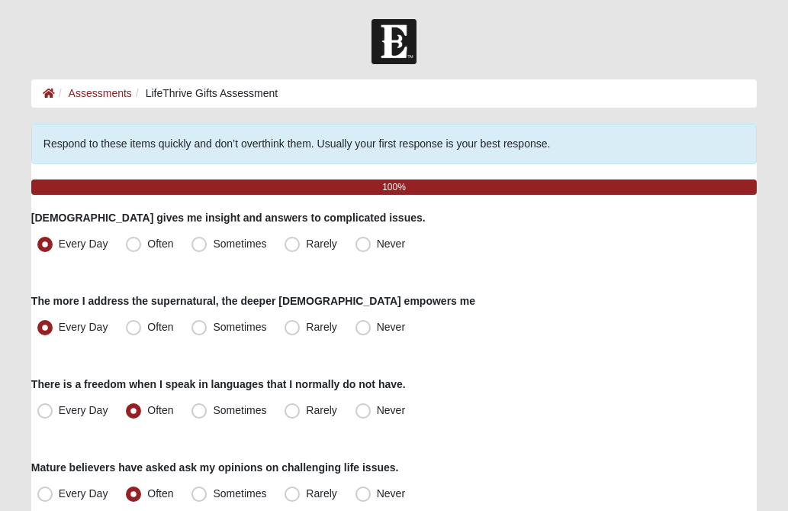
click at [650, 379] on div "There is a freedom when I speak in languages that I normally do not have. Every…" at bounding box center [394, 399] width 726 height 47
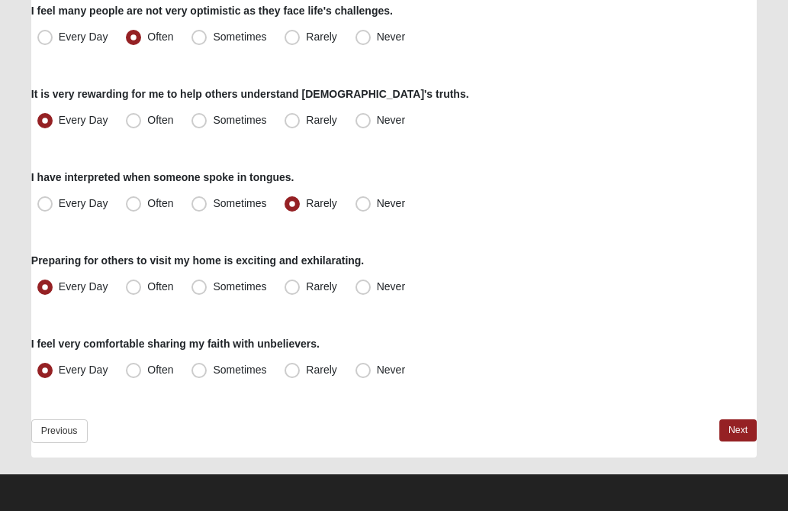
scroll to position [1207, 0]
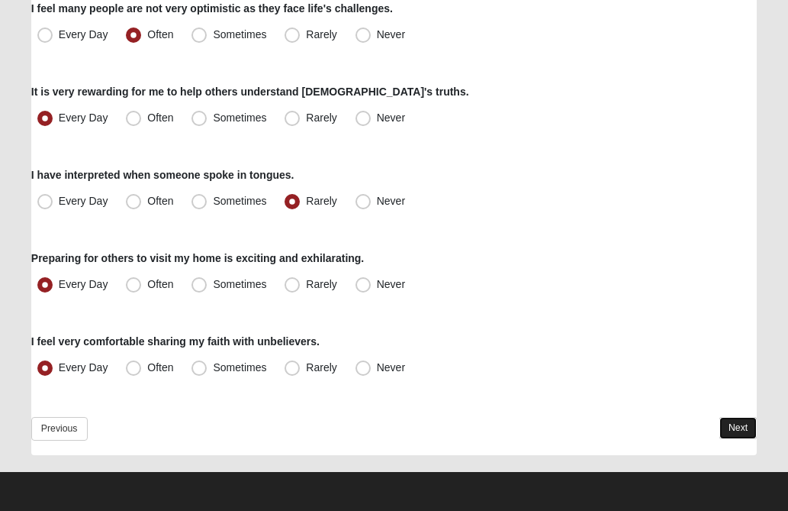
click at [740, 424] on link "Next" at bounding box center [738, 428] width 37 height 22
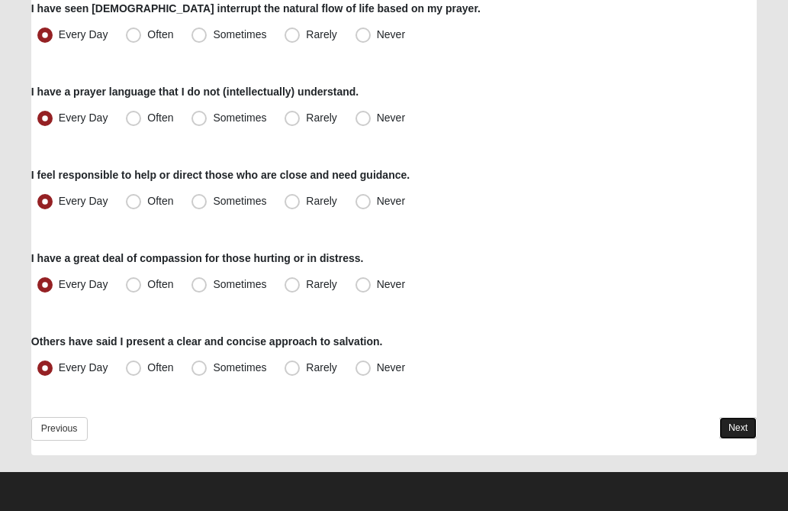
click at [740, 423] on link "Next" at bounding box center [738, 428] width 37 height 22
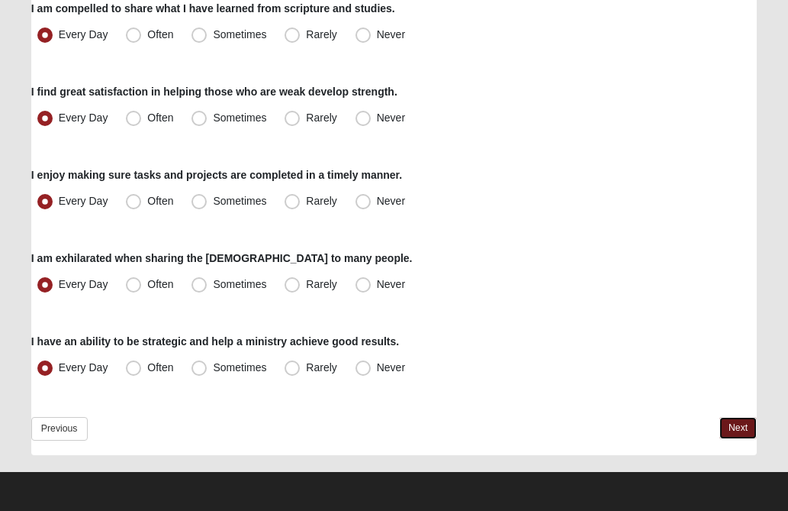
click at [740, 423] on link "Next" at bounding box center [738, 428] width 37 height 22
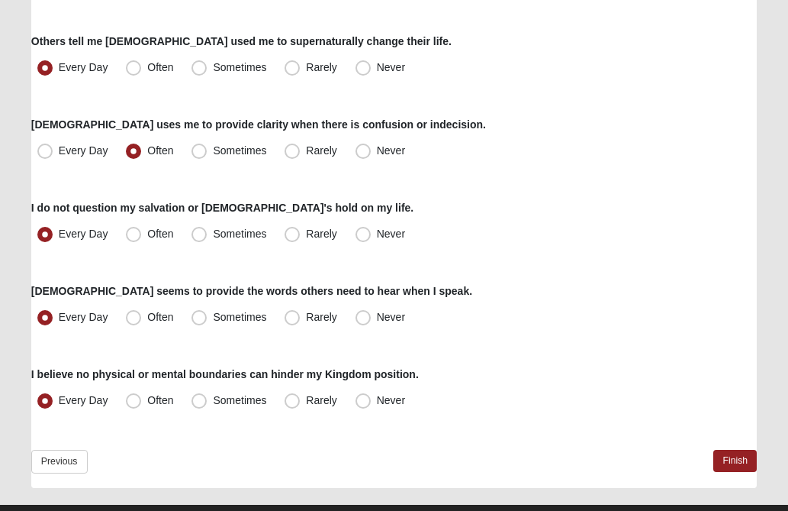
scroll to position [1041, 0]
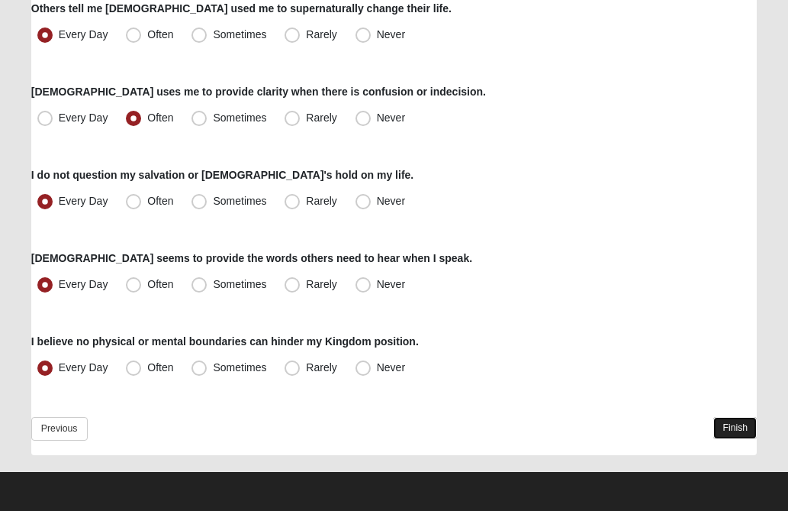
click at [737, 426] on link "Finish" at bounding box center [736, 428] width 44 height 22
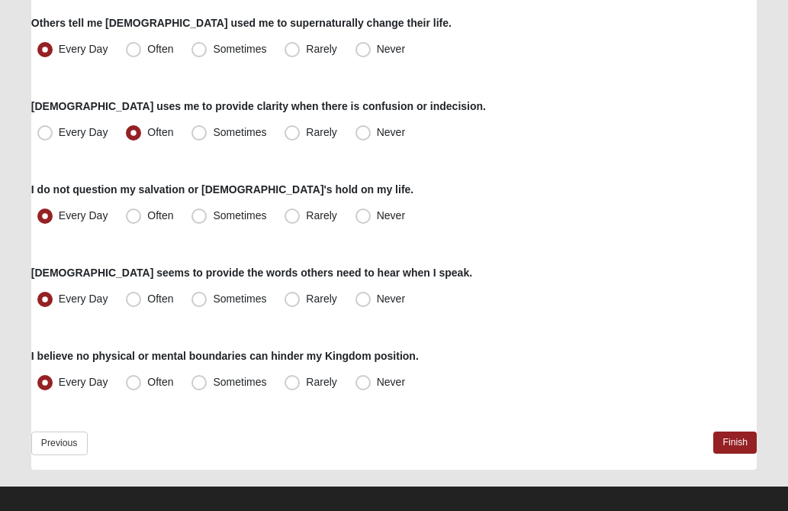
scroll to position [1113, 0]
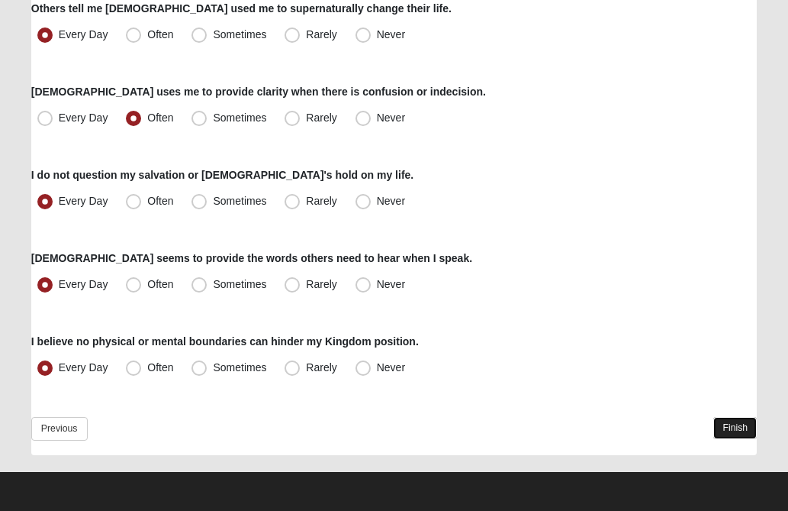
click at [728, 424] on link "Finish" at bounding box center [736, 428] width 44 height 22
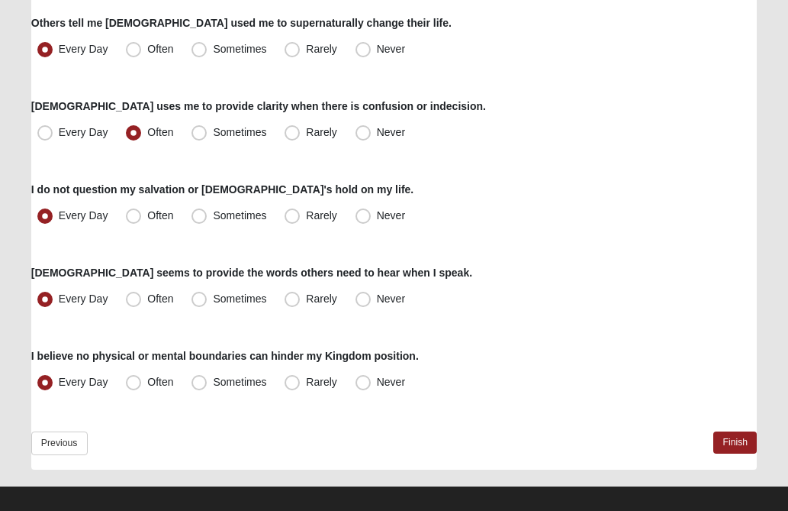
scroll to position [1113, 0]
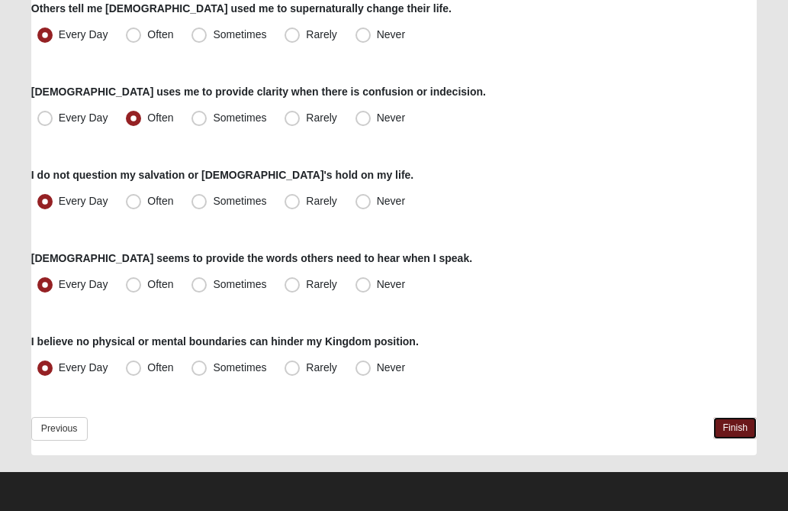
click at [726, 425] on link "Finish" at bounding box center [736, 428] width 44 height 22
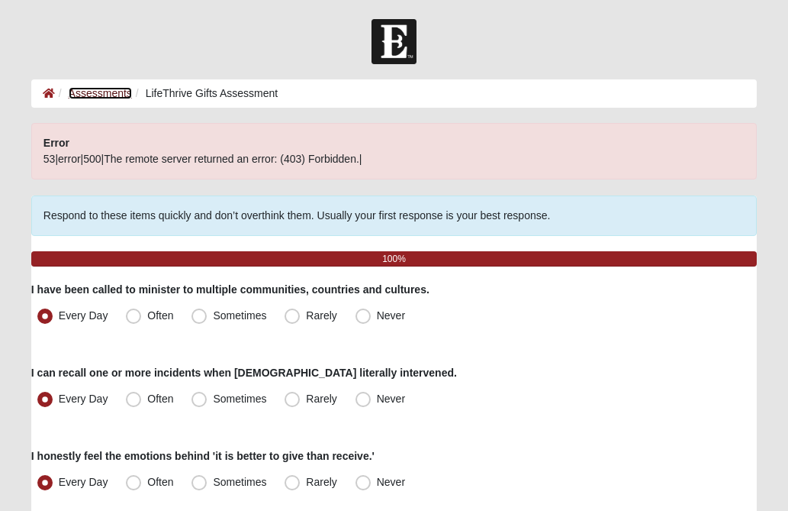
click at [118, 92] on link "Assessments" at bounding box center [100, 93] width 63 height 12
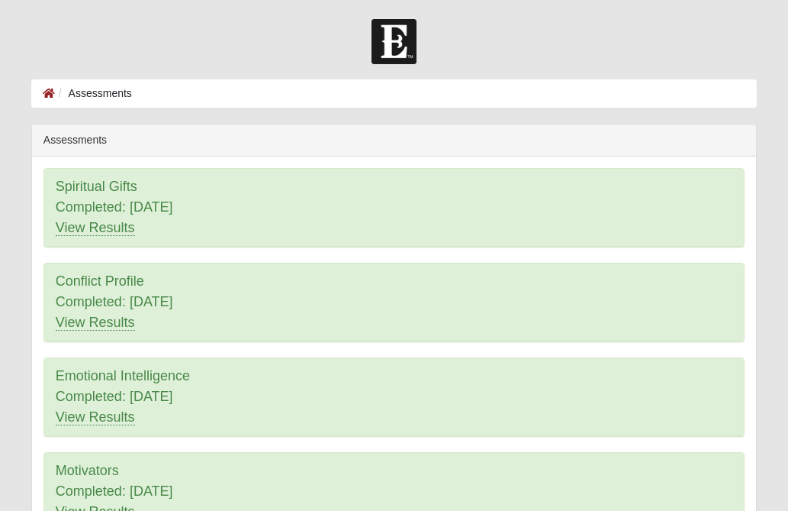
click at [772, 240] on form "Hello [PERSON_NAME] My Account Log Out Assessments Assessments Error" at bounding box center [394, 411] width 788 height 785
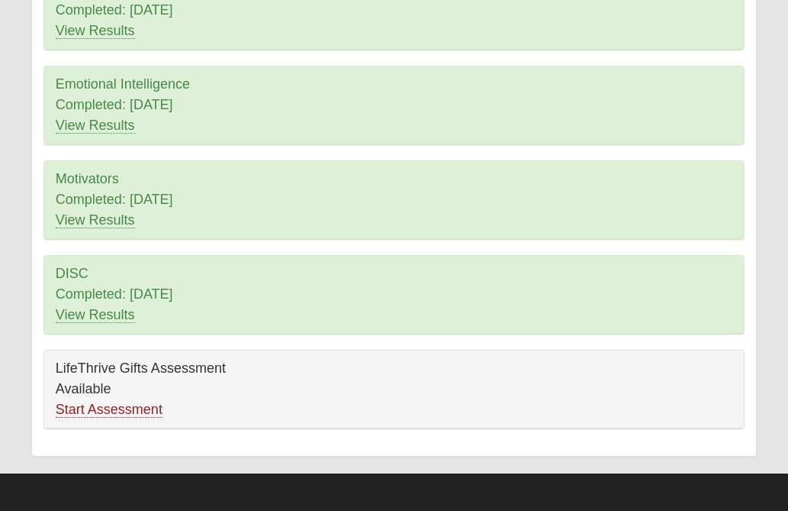
scroll to position [293, 0]
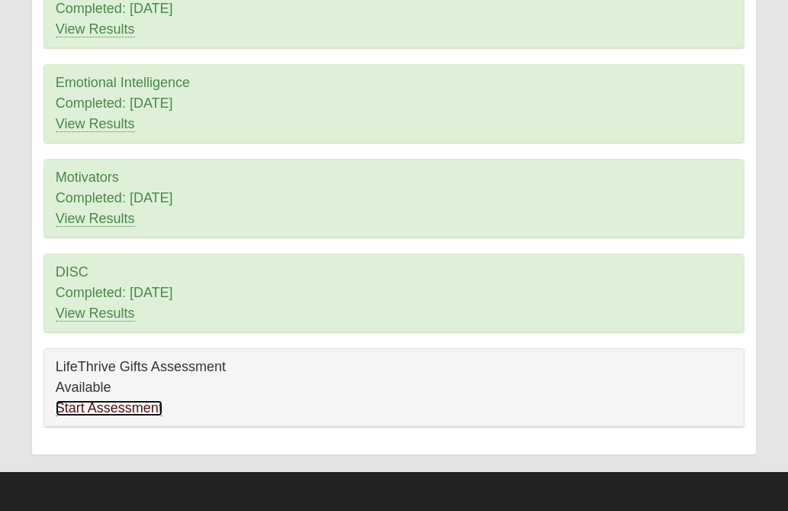
click at [127, 405] on link "Start Assessment" at bounding box center [109, 408] width 107 height 16
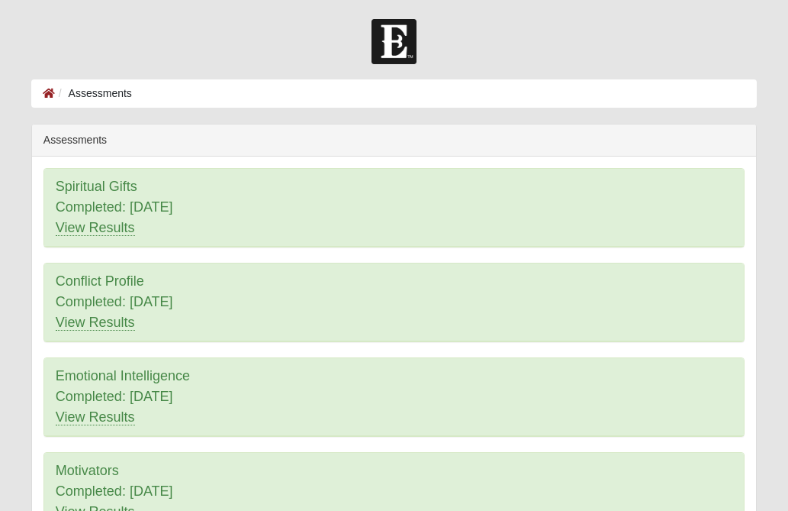
scroll to position [263, 0]
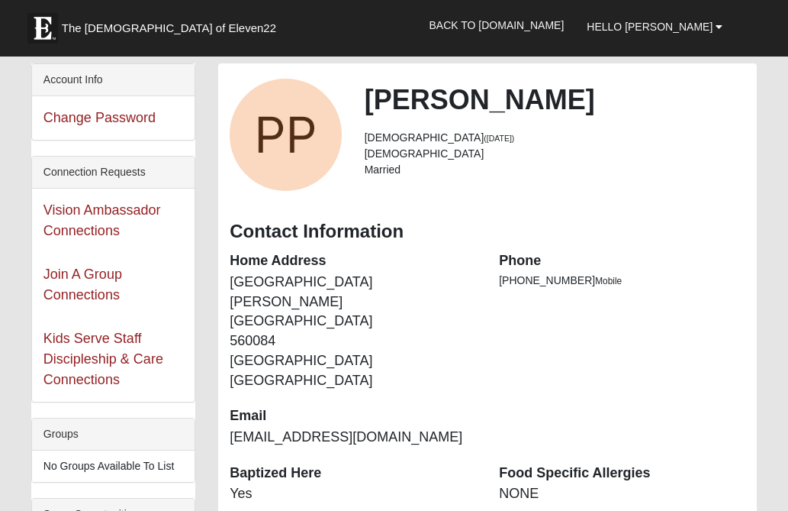
scroll to position [378, 0]
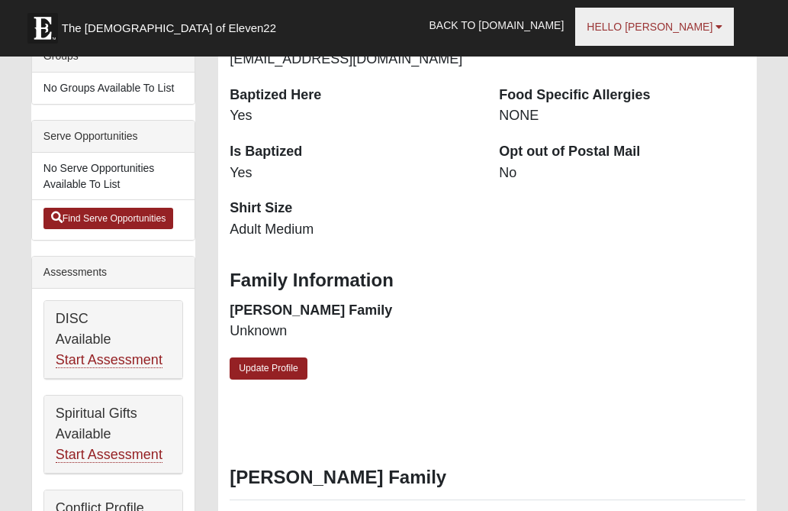
click at [721, 24] on b at bounding box center [719, 26] width 7 height 11
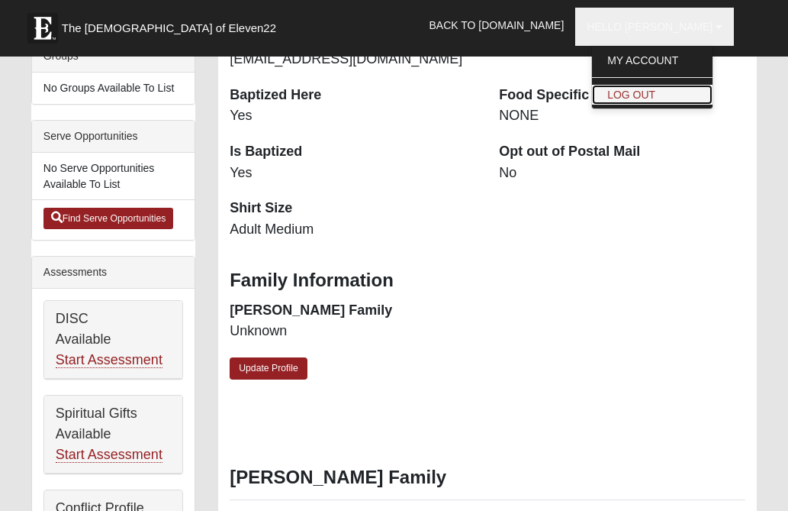
click at [701, 85] on link "Log Out" at bounding box center [652, 95] width 121 height 20
